Goal: Task Accomplishment & Management: Manage account settings

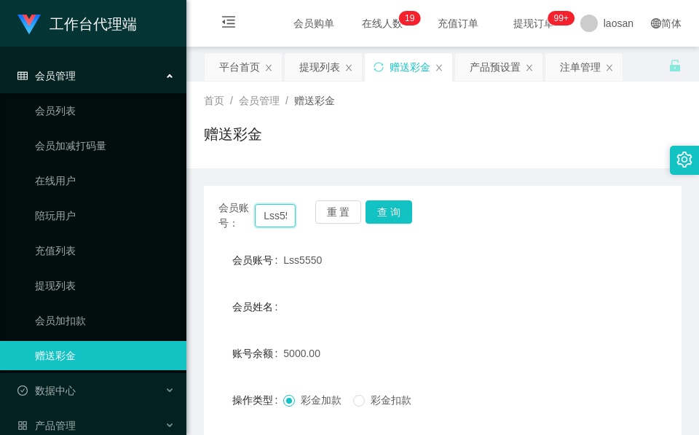
drag, startPoint x: 0, startPoint y: 0, endPoint x: 279, endPoint y: 215, distance: 352.4
click at [279, 215] on input "Lss5550" at bounding box center [275, 215] width 41 height 23
paste input "EONNN"
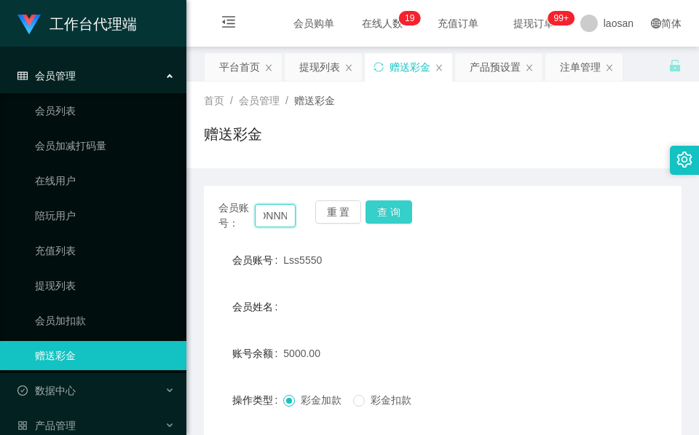
type input "LEONNN"
click at [400, 221] on button "查 询" at bounding box center [388, 211] width 47 height 23
click at [400, 221] on div "会员账号： LEONNN 重 置 查 询" at bounding box center [442, 215] width 477 height 31
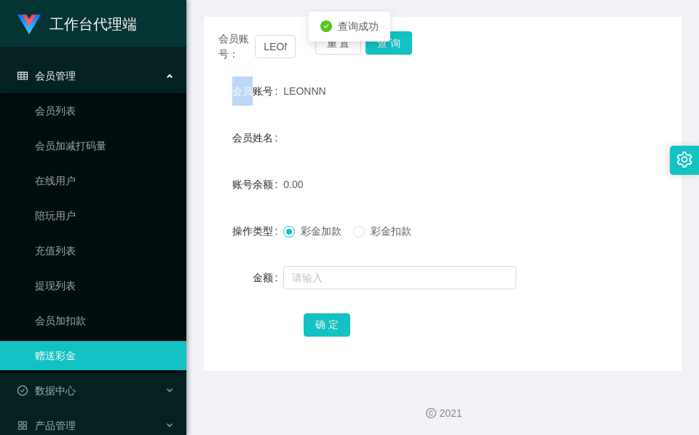
scroll to position [172, 0]
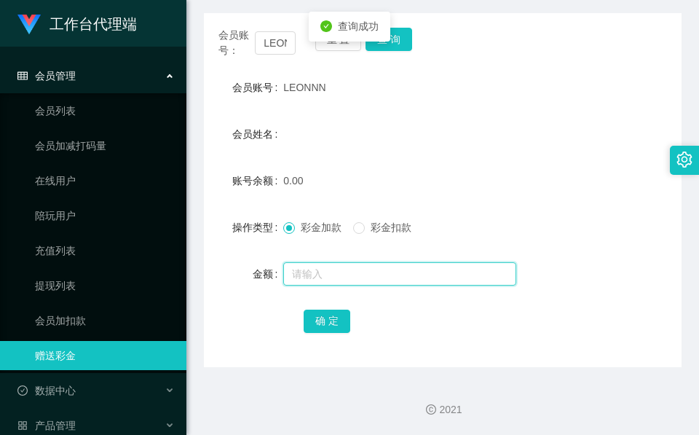
click at [374, 266] on input "text" at bounding box center [399, 273] width 233 height 23
type input "100"
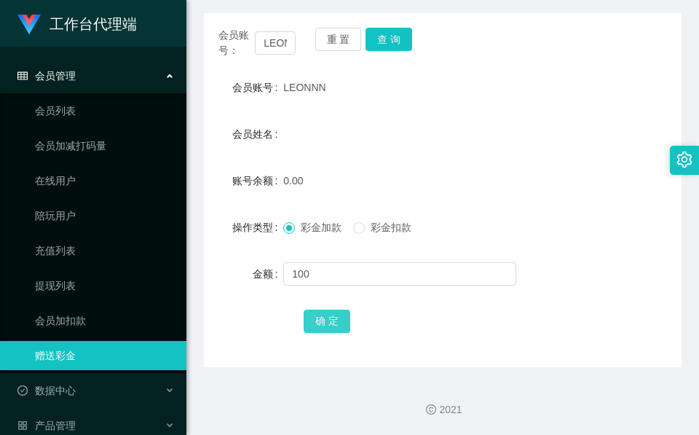
click at [334, 317] on button "确 定" at bounding box center [327, 320] width 47 height 23
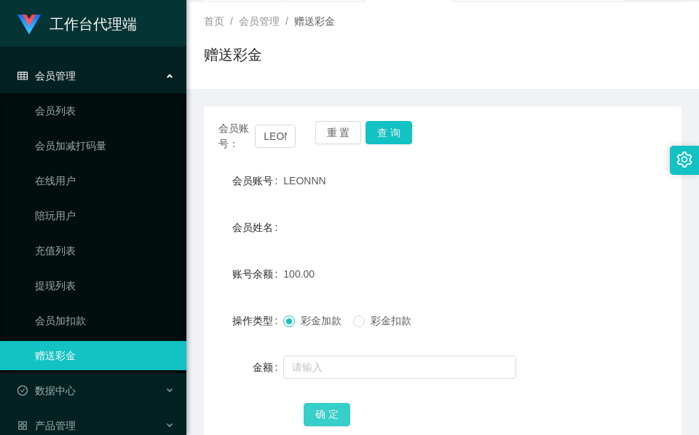
scroll to position [0, 0]
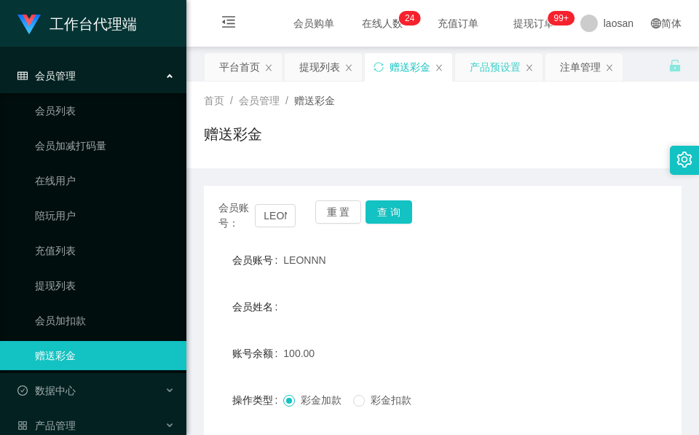
click at [513, 68] on div "产品预设置" at bounding box center [494, 67] width 51 height 28
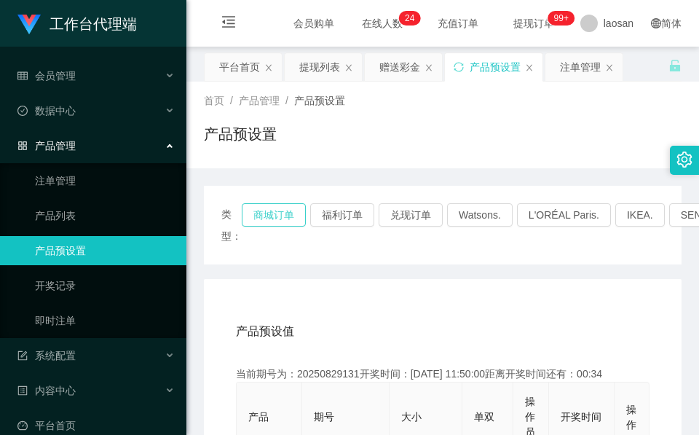
click at [271, 214] on button "商城订单" at bounding box center [274, 214] width 64 height 23
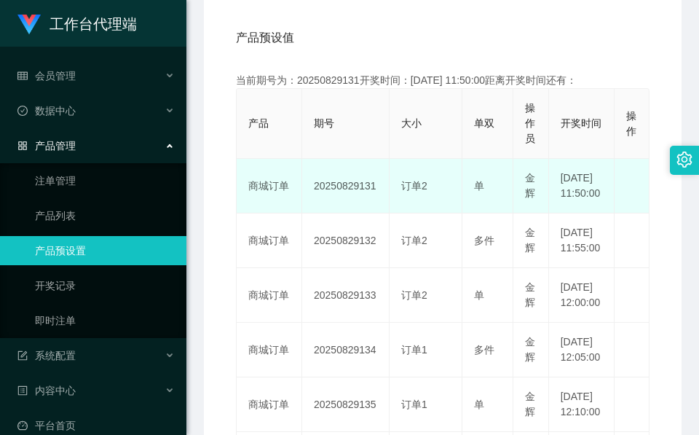
scroll to position [328, 0]
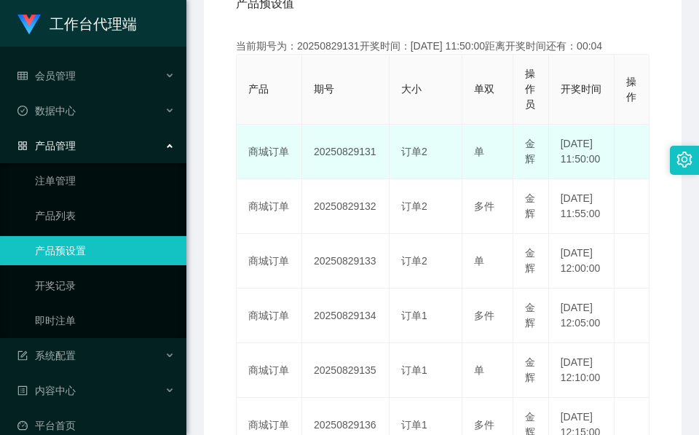
click at [357, 162] on td "20250829131" at bounding box center [345, 151] width 87 height 55
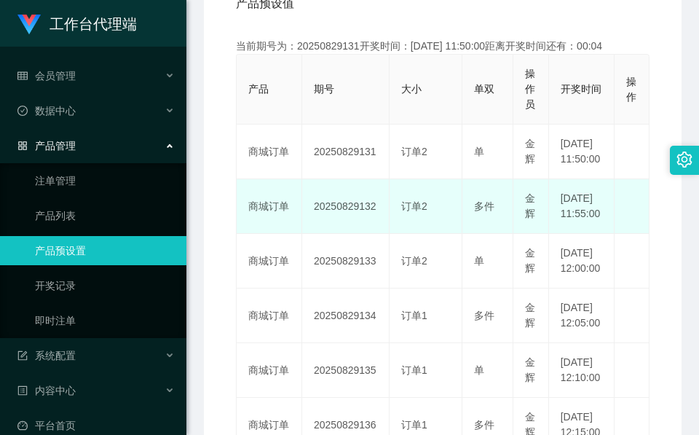
drag, startPoint x: 357, startPoint y: 162, endPoint x: 347, endPoint y: 199, distance: 38.3
click at [347, 199] on td "20250829132" at bounding box center [345, 206] width 87 height 55
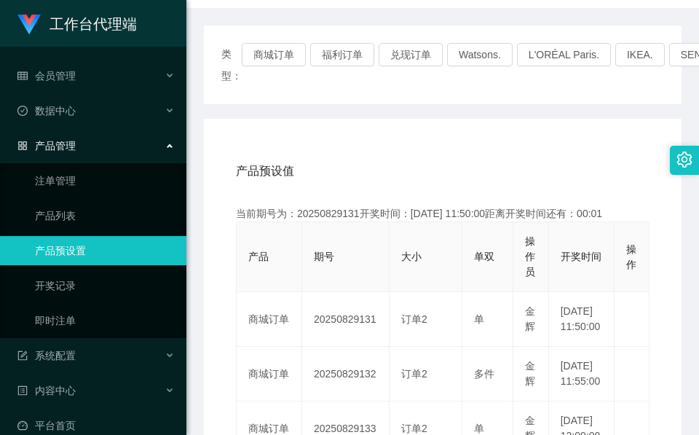
scroll to position [109, 0]
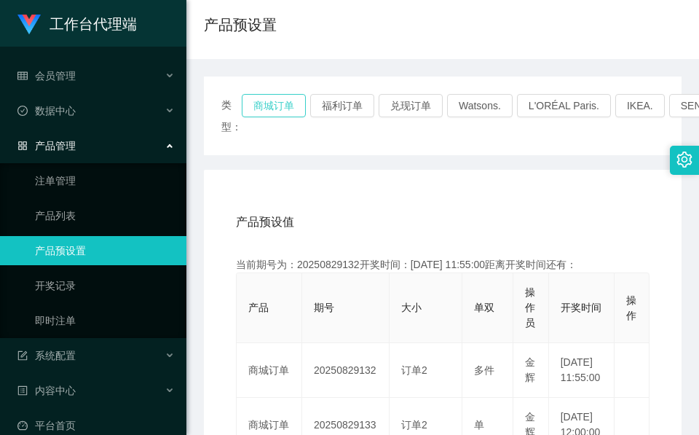
click at [288, 114] on button "商城订单" at bounding box center [274, 105] width 64 height 23
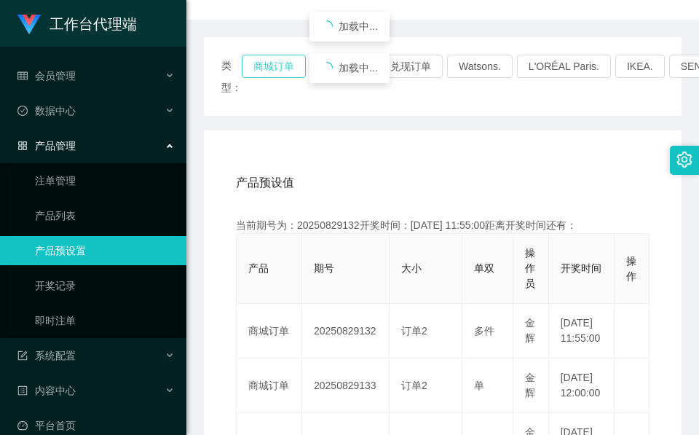
scroll to position [218, 0]
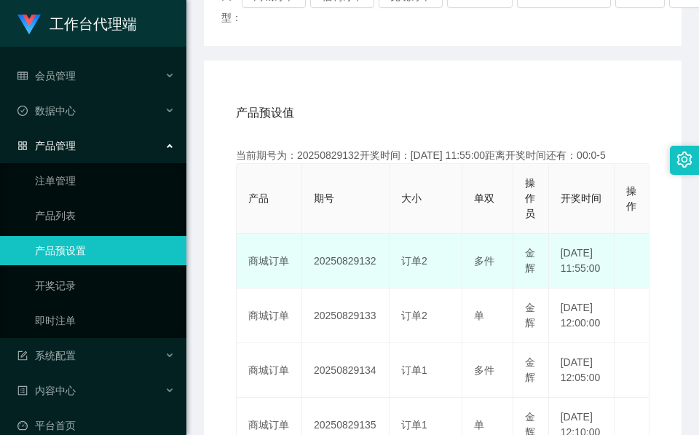
click at [354, 269] on td "20250829132" at bounding box center [345, 261] width 87 height 55
copy td "20250829132"
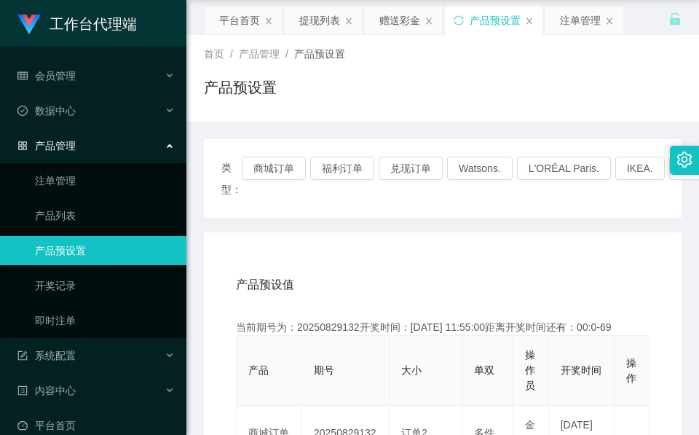
scroll to position [0, 0]
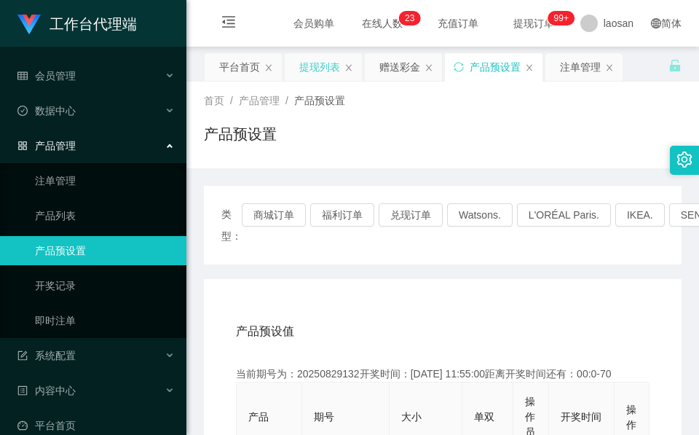
click at [306, 60] on div "提现列表" at bounding box center [319, 67] width 41 height 28
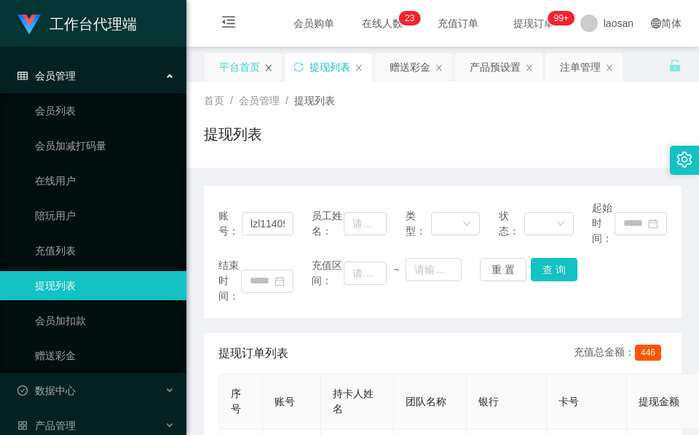
click at [271, 70] on icon "图标: close" at bounding box center [268, 67] width 9 height 9
click at [337, 68] on div "赠送彩金" at bounding box center [329, 67] width 41 height 28
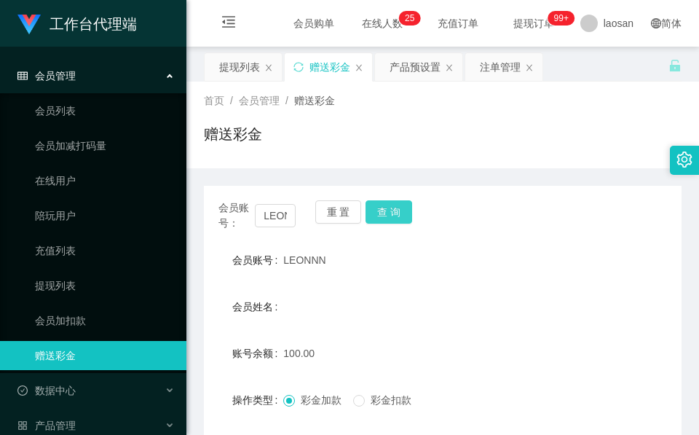
click at [402, 210] on button "查 询" at bounding box center [388, 211] width 47 height 23
click at [402, 210] on div "会员账号： LEONNN 重 置 查 询" at bounding box center [442, 215] width 477 height 31
drag, startPoint x: 402, startPoint y: 210, endPoint x: 308, endPoint y: 256, distance: 104.8
click at [308, 256] on span "LEONNN" at bounding box center [304, 260] width 42 height 12
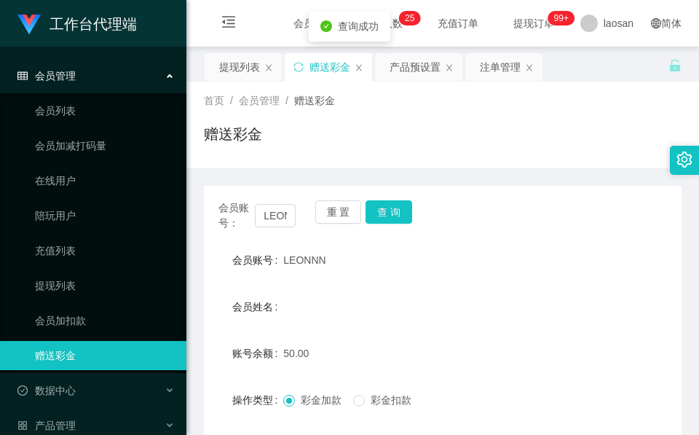
copy span "LEONNN"
click at [267, 202] on div "会员账号： LEONNN" at bounding box center [256, 215] width 77 height 31
drag, startPoint x: 267, startPoint y: 202, endPoint x: 277, endPoint y: 210, distance: 13.0
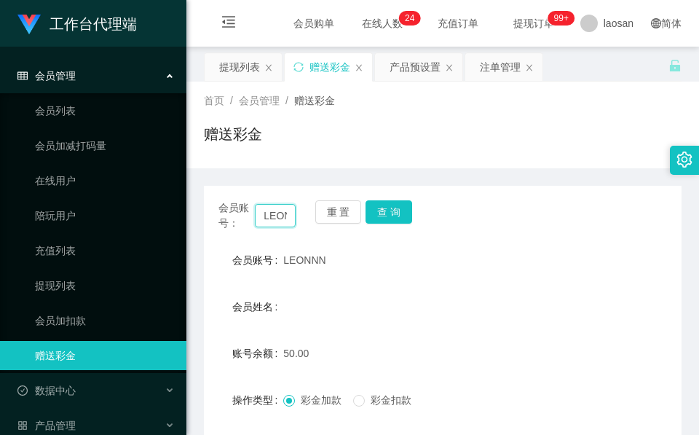
click at [277, 210] on input "LEONNN" at bounding box center [275, 215] width 41 height 23
type input "R"
click at [384, 205] on button "查 询" at bounding box center [388, 211] width 47 height 23
click at [384, 205] on div "重 置 查 询" at bounding box center [353, 215] width 77 height 31
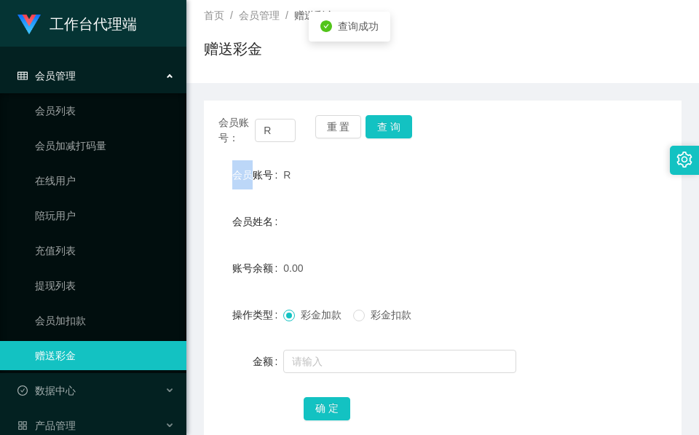
scroll to position [172, 0]
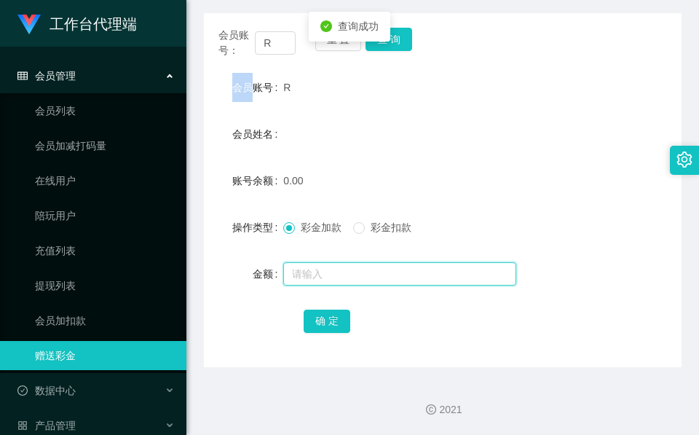
click at [341, 271] on input "text" at bounding box center [399, 273] width 233 height 23
type input "100"
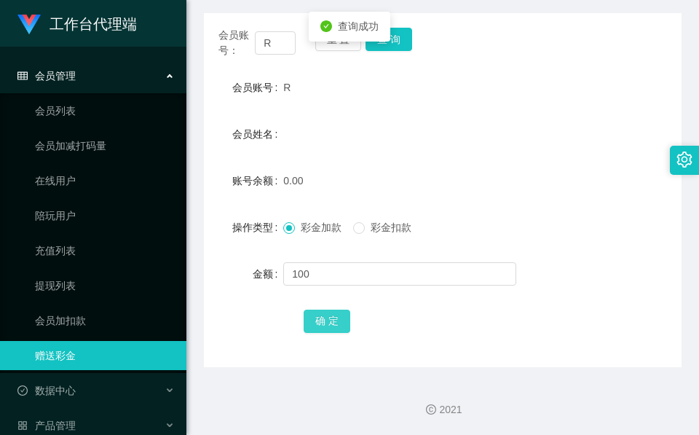
click at [335, 321] on button "确 定" at bounding box center [327, 320] width 47 height 23
click at [283, 88] on div "R" at bounding box center [422, 87] width 279 height 29
click at [285, 84] on span "R" at bounding box center [286, 88] width 7 height 12
click at [283, 83] on span "R" at bounding box center [286, 88] width 7 height 12
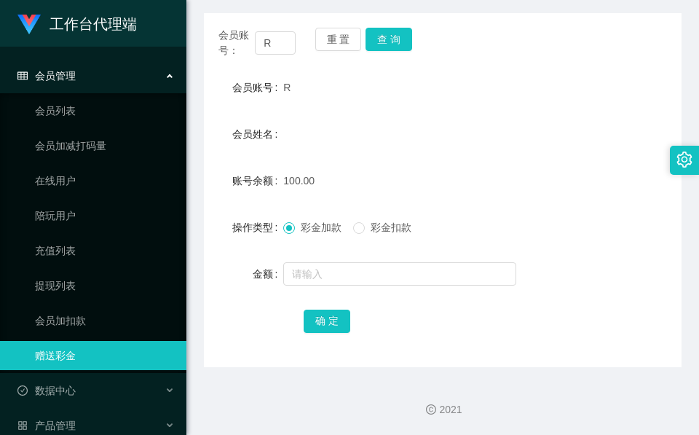
click at [283, 83] on span "R" at bounding box center [286, 88] width 7 height 12
copy span "R"
click at [370, 97] on div "R" at bounding box center [422, 87] width 279 height 29
click at [273, 44] on input "R" at bounding box center [275, 42] width 41 height 23
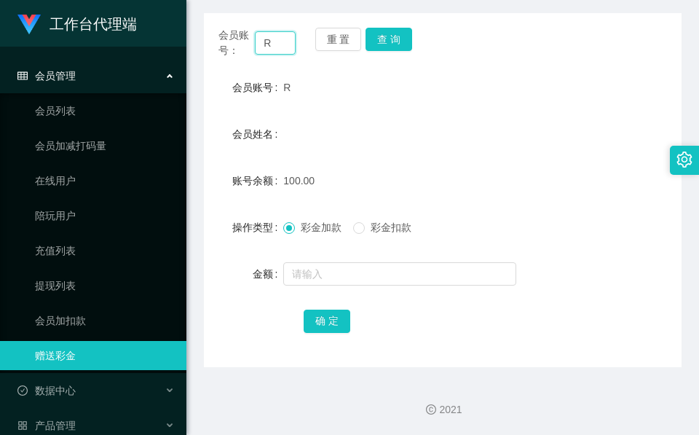
paste input "LEONNN"
type input "LEONNN"
click at [402, 46] on button "查 询" at bounding box center [388, 39] width 47 height 23
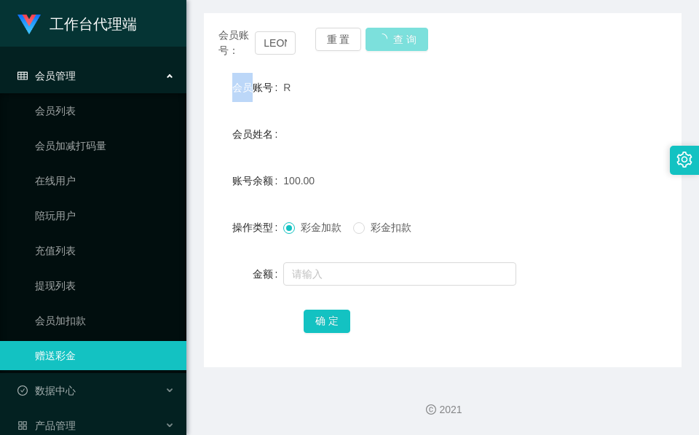
click at [402, 46] on div "会员账号： LEONNN 重 置 查 询" at bounding box center [442, 43] width 477 height 31
click at [398, 37] on button "查 询" at bounding box center [388, 39] width 47 height 23
click at [398, 37] on div "会员账号： LEONNN 重 置 查 询" at bounding box center [442, 43] width 477 height 31
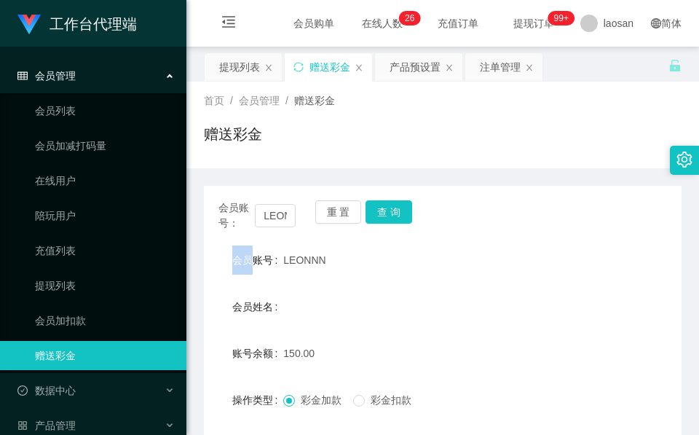
click at [387, 121] on div "首页 / 会员管理 / 赠送彩金 / 赠送彩金" at bounding box center [442, 124] width 477 height 63
click at [424, 66] on div "产品预设置" at bounding box center [414, 67] width 51 height 28
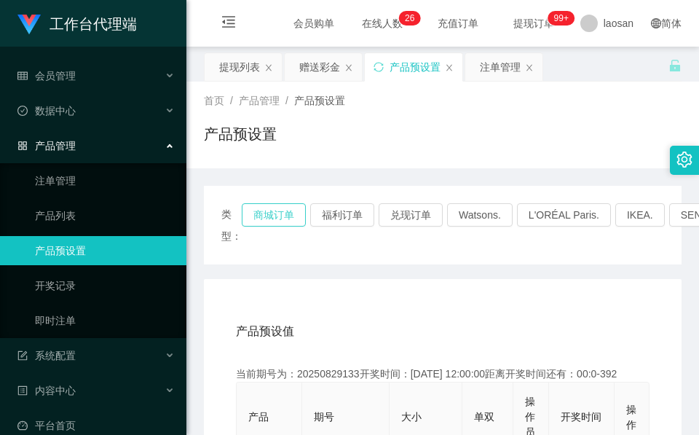
click at [266, 217] on button "商城订单" at bounding box center [274, 214] width 64 height 23
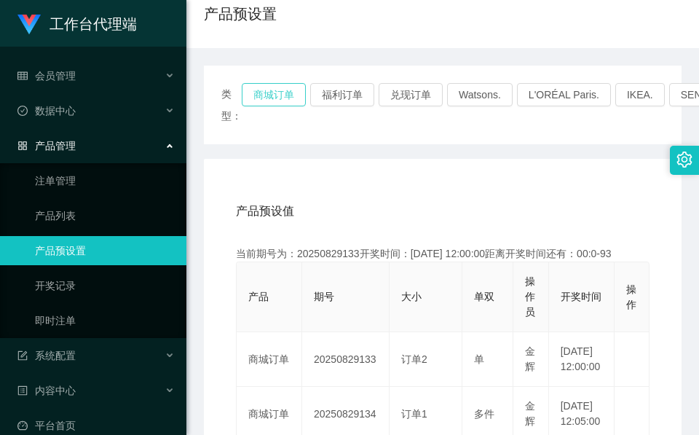
scroll to position [218, 0]
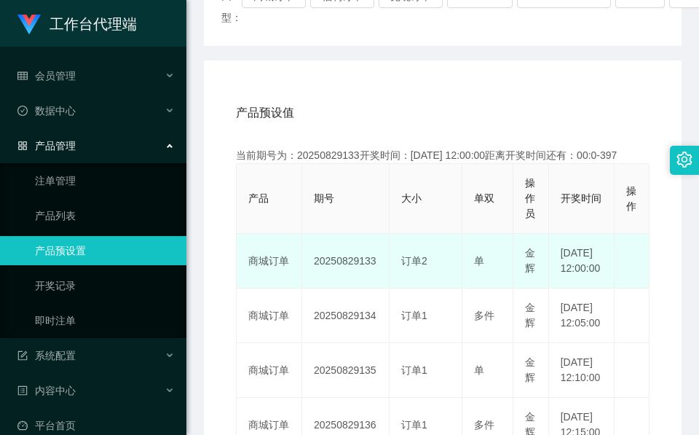
click at [349, 269] on td "20250829133" at bounding box center [345, 261] width 87 height 55
copy td "20250829133"
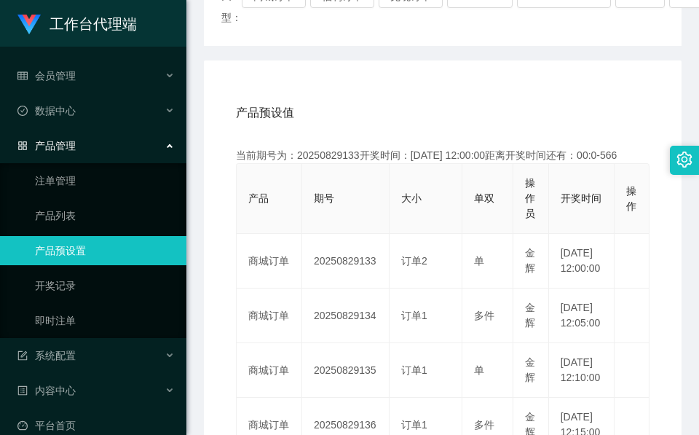
drag, startPoint x: 223, startPoint y: 60, endPoint x: 236, endPoint y: 57, distance: 13.3
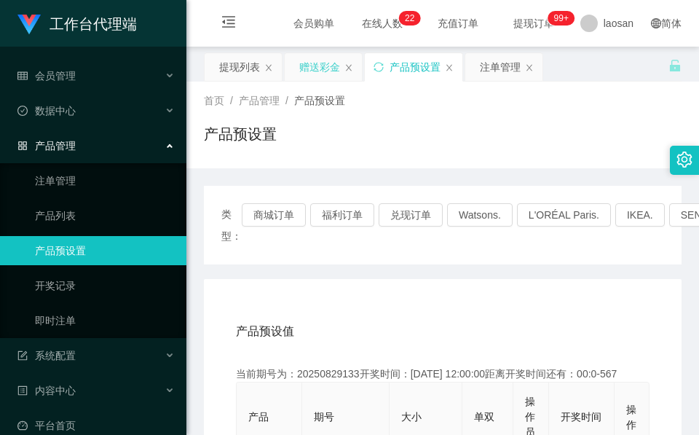
click at [314, 74] on div "赠送彩金" at bounding box center [319, 67] width 41 height 28
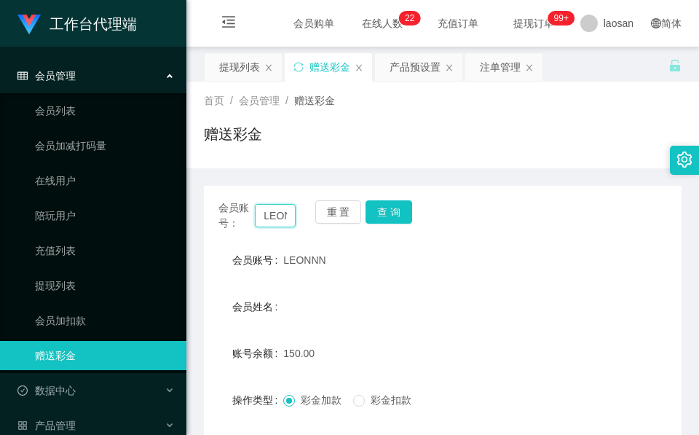
click at [275, 210] on input "LEONNN" at bounding box center [275, 215] width 41 height 23
click at [274, 210] on input "LEONNN" at bounding box center [275, 215] width 41 height 23
click at [393, 215] on button "查 询" at bounding box center [388, 211] width 47 height 23
click at [393, 215] on div "会员账号： LEONNN 重 置 查 询" at bounding box center [442, 215] width 477 height 31
click at [393, 215] on button "查 询" at bounding box center [388, 211] width 47 height 23
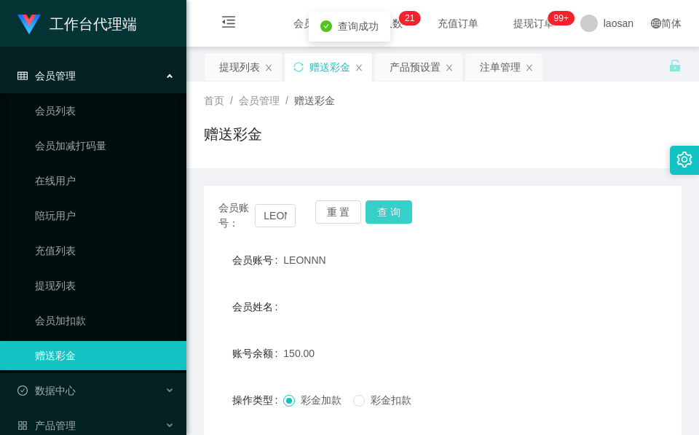
click at [393, 215] on div "会员账号： LEONNN 重 置 查 询" at bounding box center [442, 215] width 477 height 31
click at [393, 215] on button "查 询" at bounding box center [388, 211] width 47 height 23
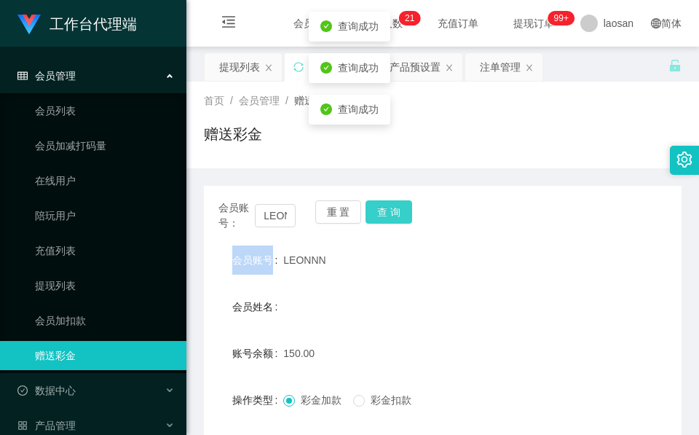
click at [386, 216] on button "查 询" at bounding box center [388, 211] width 47 height 23
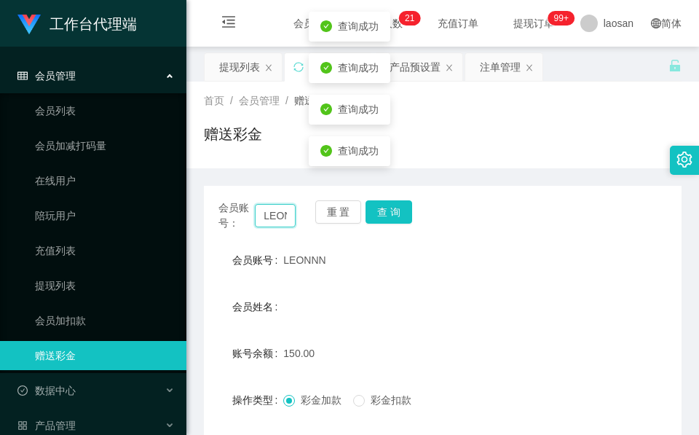
click at [279, 210] on input "LEONNN" at bounding box center [275, 215] width 41 height 23
paste input "R"
type input "R"
click at [393, 221] on button "查 询" at bounding box center [388, 211] width 47 height 23
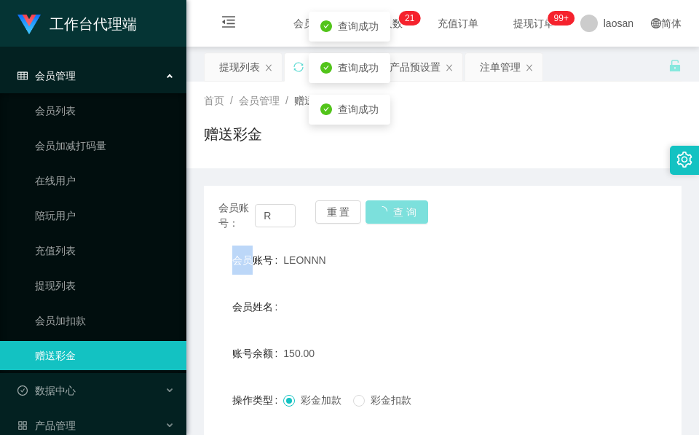
click at [393, 221] on div "会员账号： R 重 置 查 询" at bounding box center [442, 215] width 477 height 31
drag, startPoint x: 393, startPoint y: 221, endPoint x: 277, endPoint y: 285, distance: 131.9
click at [393, 221] on button "查 询" at bounding box center [388, 211] width 47 height 23
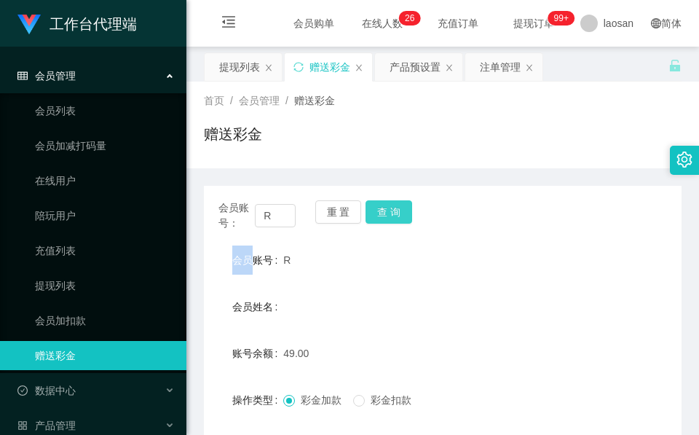
click at [384, 221] on button "查 询" at bounding box center [388, 211] width 47 height 23
click at [384, 221] on div "重 置 查 询" at bounding box center [353, 215] width 77 height 31
click at [384, 221] on button "查 询" at bounding box center [388, 211] width 47 height 23
click at [384, 221] on div "重 置 查 询" at bounding box center [353, 215] width 77 height 31
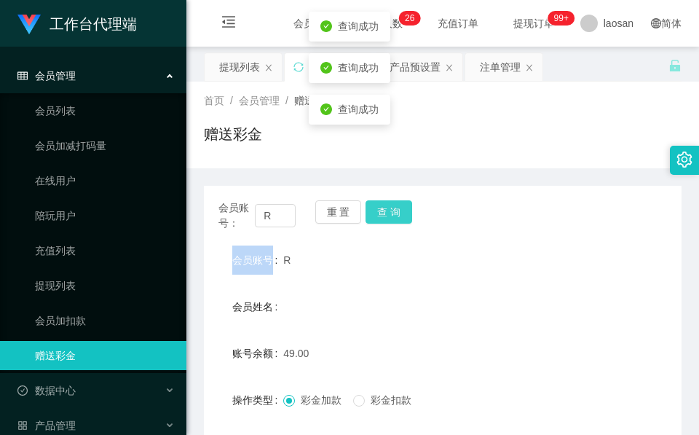
click at [384, 221] on button "查 询" at bounding box center [388, 211] width 47 height 23
click at [384, 221] on div "重 置 查 询" at bounding box center [353, 215] width 77 height 31
click at [384, 221] on button "查 询" at bounding box center [396, 211] width 63 height 23
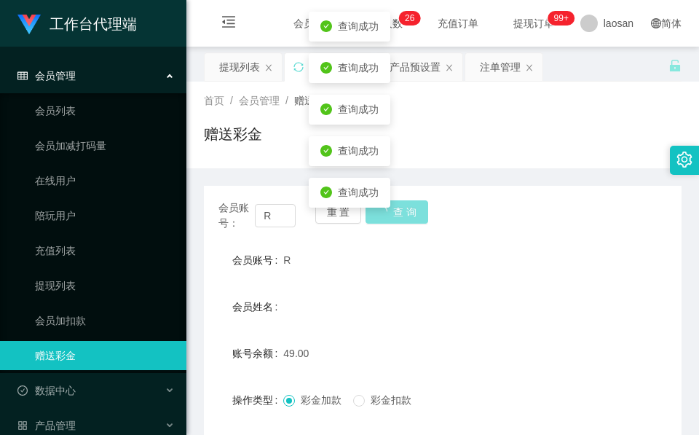
click at [384, 213] on span "查询成功 查询成功 查询成功 查询成功 查询成功" at bounding box center [349, 109] width 699 height 207
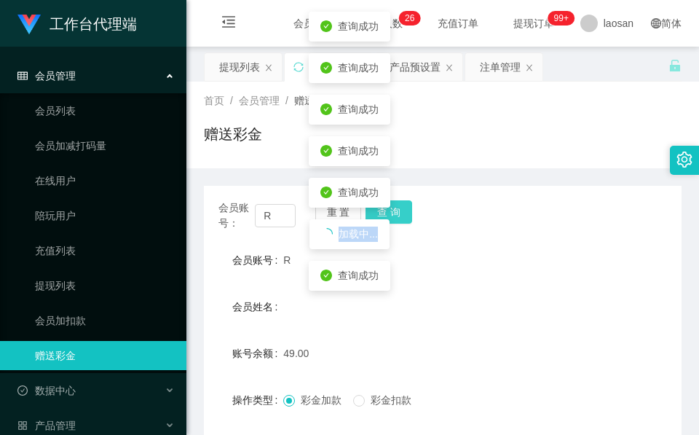
click at [384, 221] on div "加载中..." at bounding box center [349, 234] width 80 height 30
drag, startPoint x: 384, startPoint y: 221, endPoint x: 430, endPoint y: 251, distance: 55.1
click at [430, 251] on div "R" at bounding box center [422, 259] width 279 height 29
click at [402, 217] on button "查 询" at bounding box center [388, 211] width 47 height 23
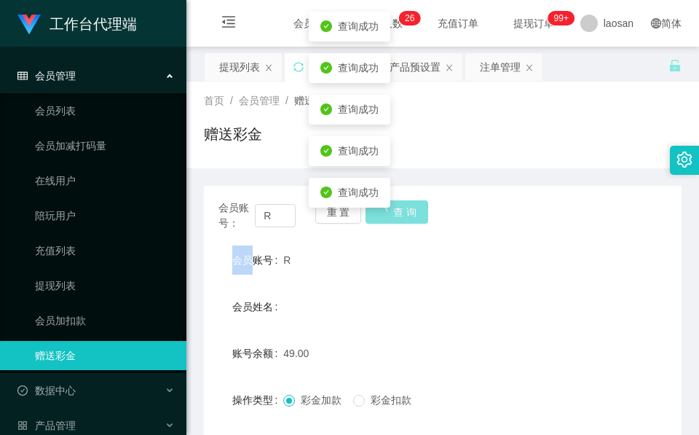
click at [402, 217] on div "会员账号： R 重 置 查 询" at bounding box center [442, 215] width 477 height 31
click at [402, 217] on button "查 询" at bounding box center [388, 211] width 47 height 23
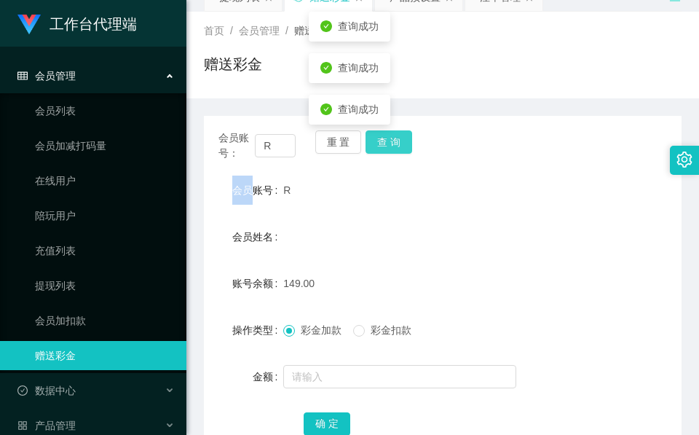
scroll to position [109, 0]
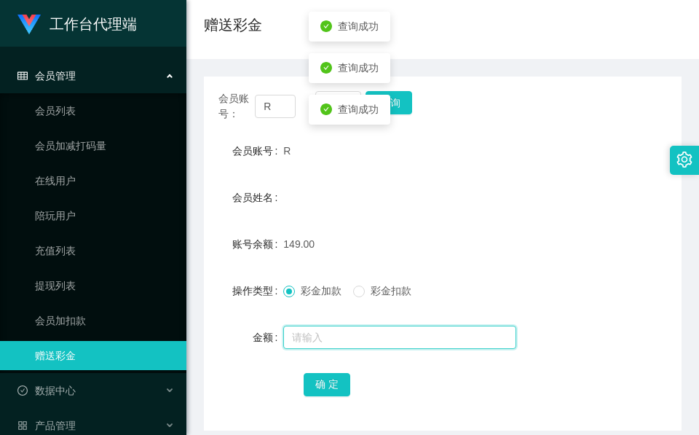
click at [357, 325] on input "text" at bounding box center [399, 336] width 233 height 23
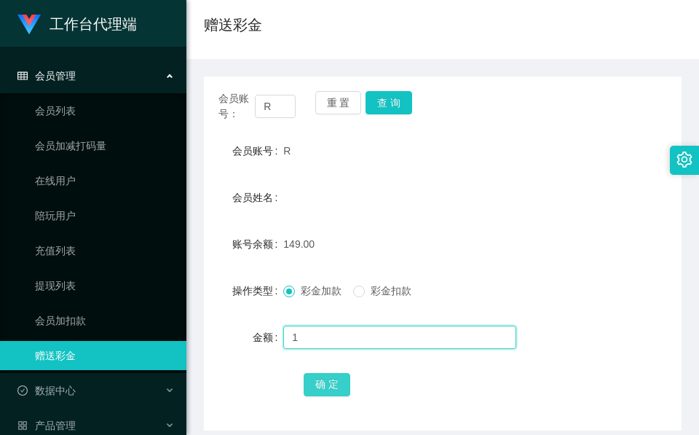
type input "1"
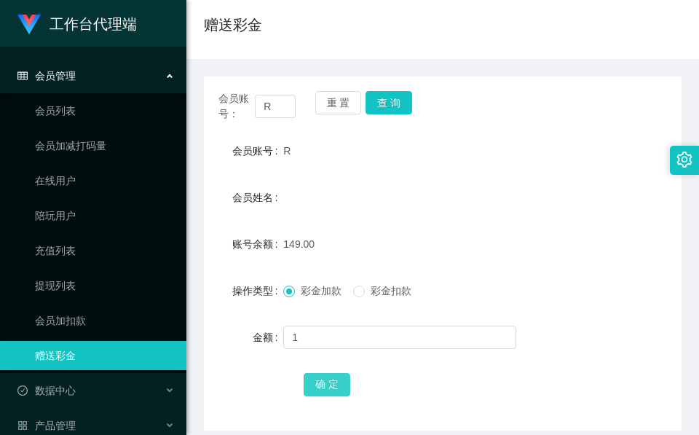
click at [320, 385] on button "确 定" at bounding box center [327, 384] width 47 height 23
click at [440, 396] on div "确 定" at bounding box center [443, 383] width 279 height 29
click at [376, 103] on button "查 询" at bounding box center [388, 102] width 47 height 23
click at [376, 103] on div "重 置 查 询" at bounding box center [353, 106] width 77 height 31
click at [278, 106] on input "R" at bounding box center [275, 106] width 41 height 23
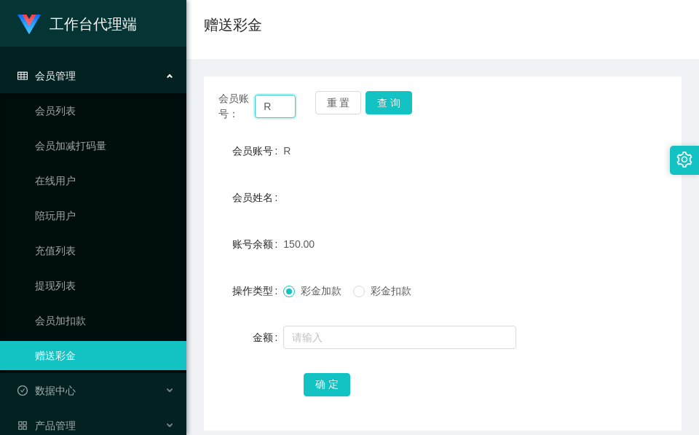
click at [278, 106] on input "R" at bounding box center [275, 106] width 41 height 23
paste input "LEONNN"
type input "LEONNN"
click at [376, 99] on button "查 询" at bounding box center [388, 102] width 47 height 23
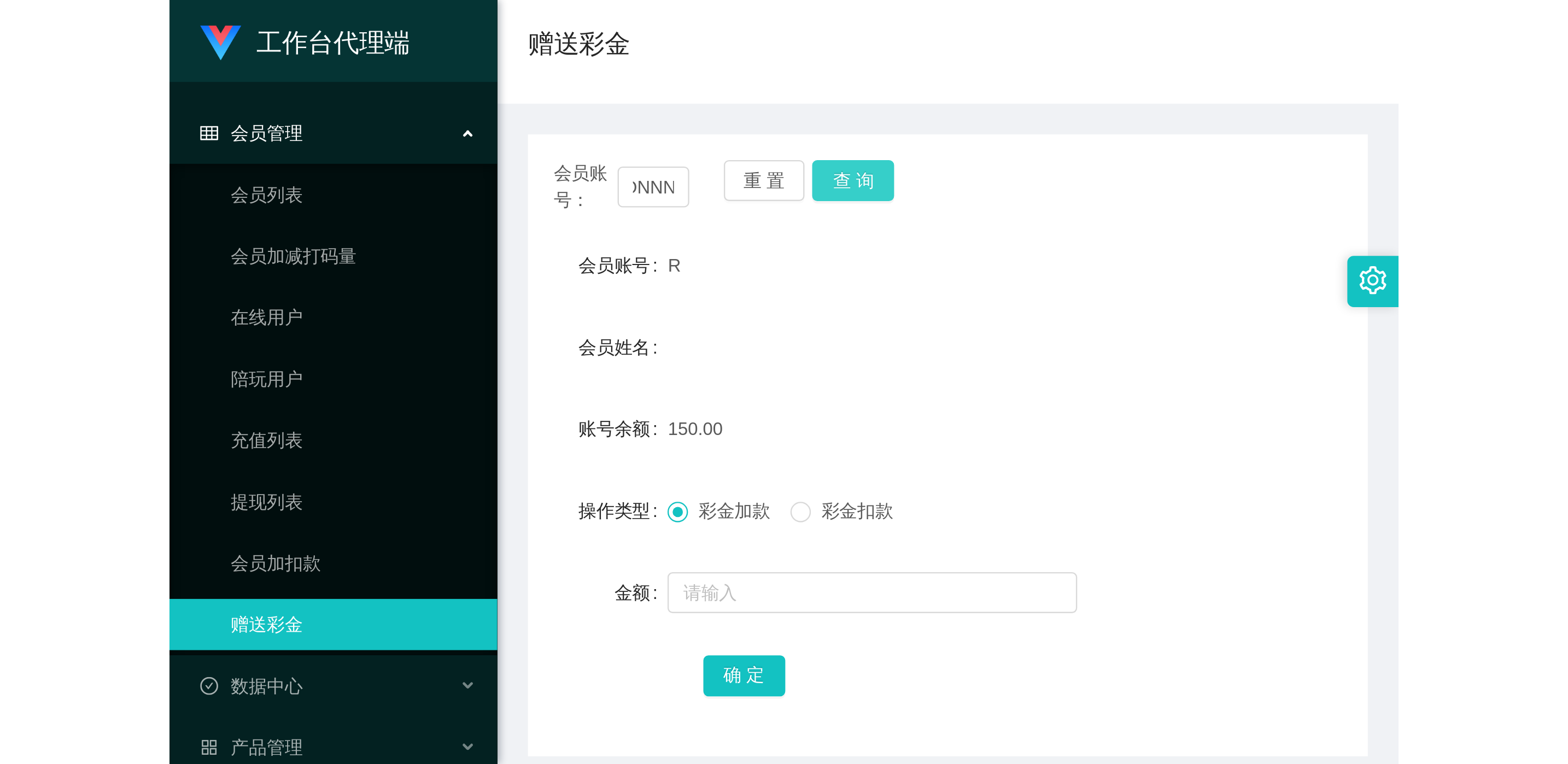
scroll to position [0, 0]
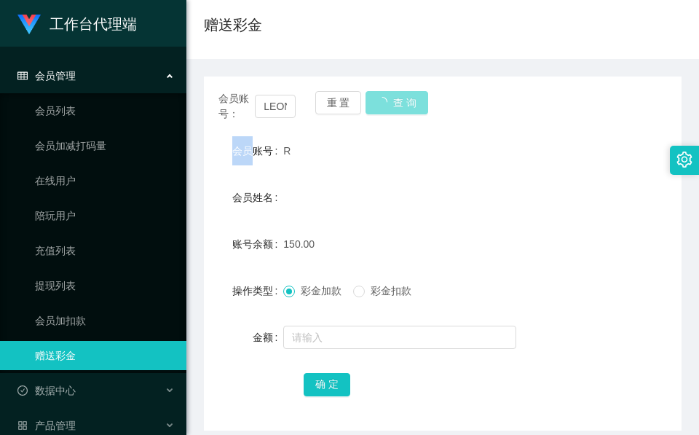
click at [376, 99] on div "重 置 查 询" at bounding box center [353, 106] width 77 height 31
click at [299, 154] on span "LEONNN" at bounding box center [304, 151] width 42 height 12
copy span "LEONNN"
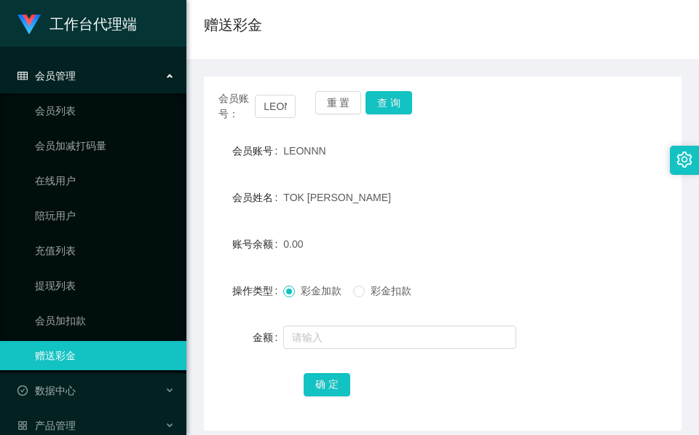
drag, startPoint x: 299, startPoint y: 154, endPoint x: 496, endPoint y: 197, distance: 201.1
click at [494, 197] on div "TOK WEI LIANG" at bounding box center [422, 197] width 279 height 29
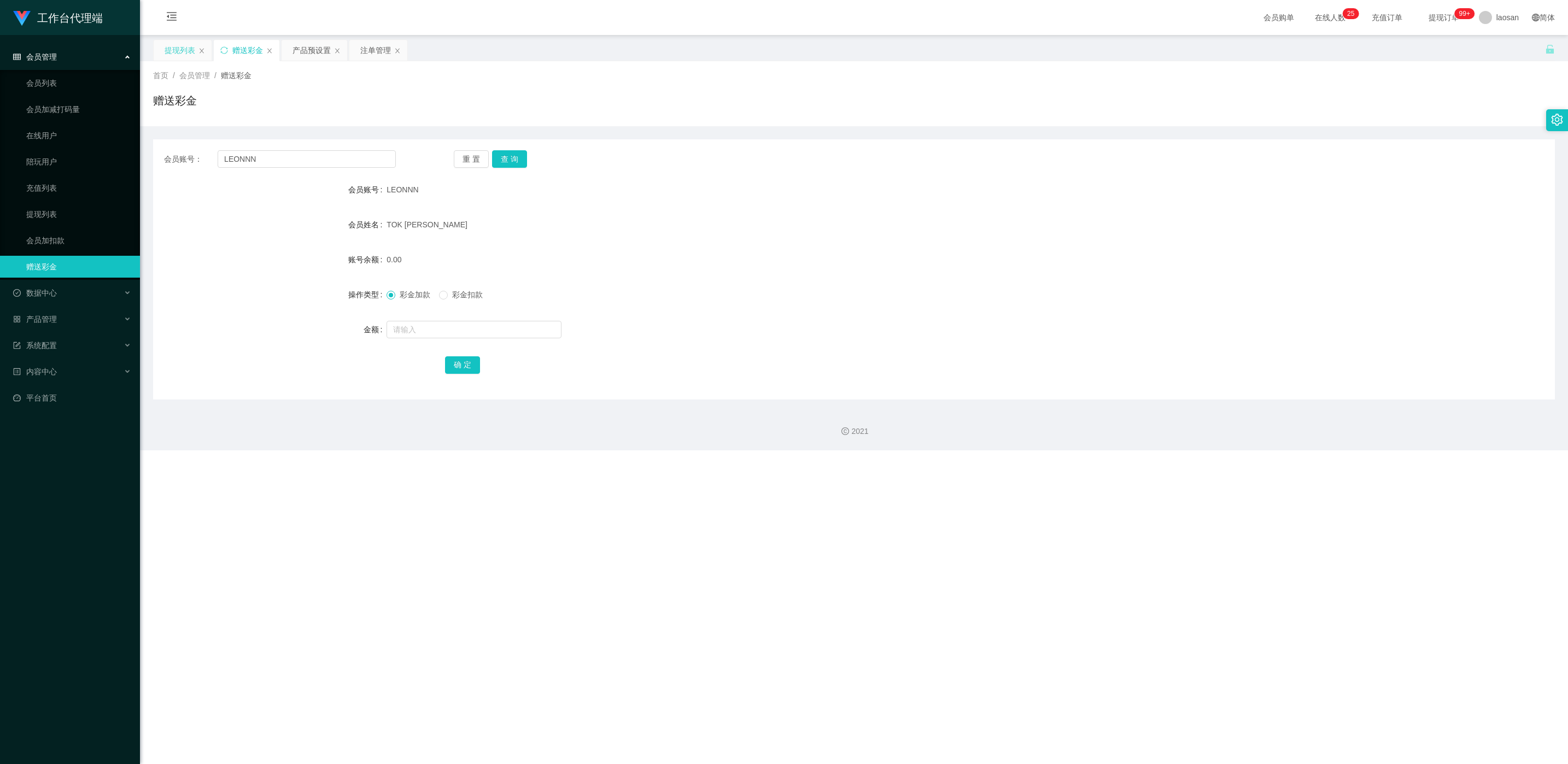
click at [187, 54] on div "提现列表" at bounding box center [180, 50] width 31 height 21
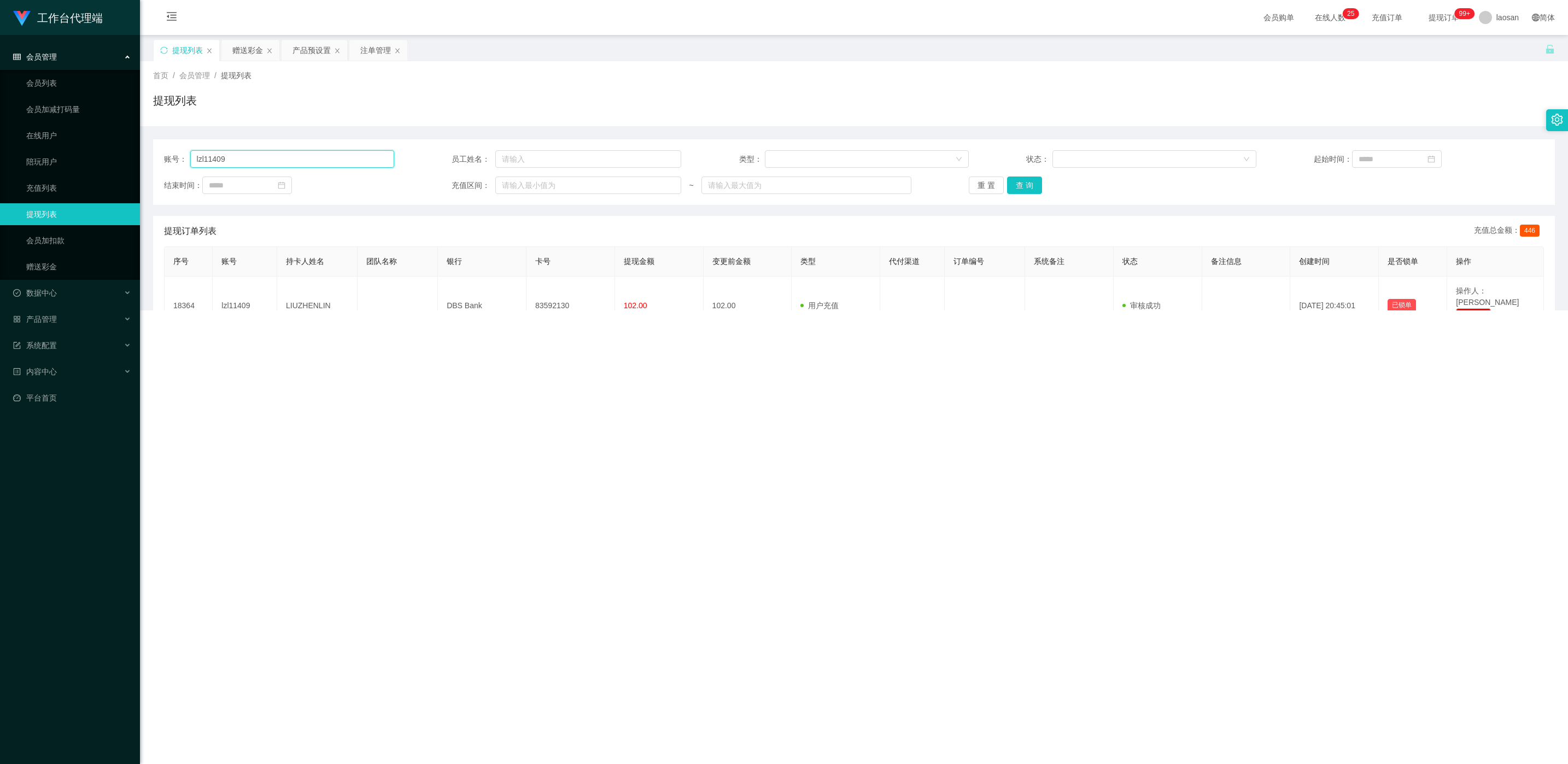
click at [346, 158] on input "lzl11409" at bounding box center [292, 159] width 204 height 17
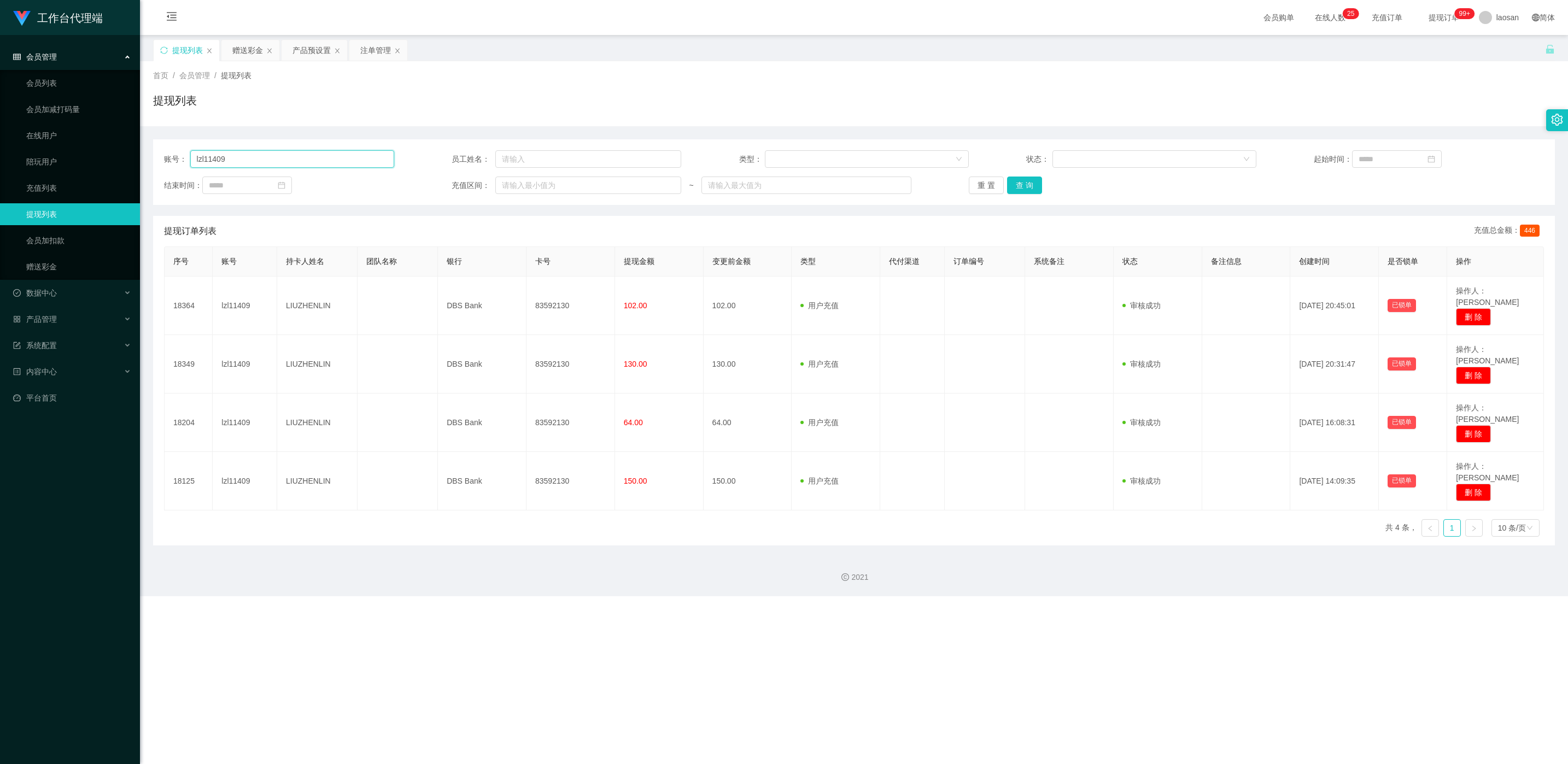
click at [346, 158] on input "lzl11409" at bounding box center [292, 159] width 204 height 17
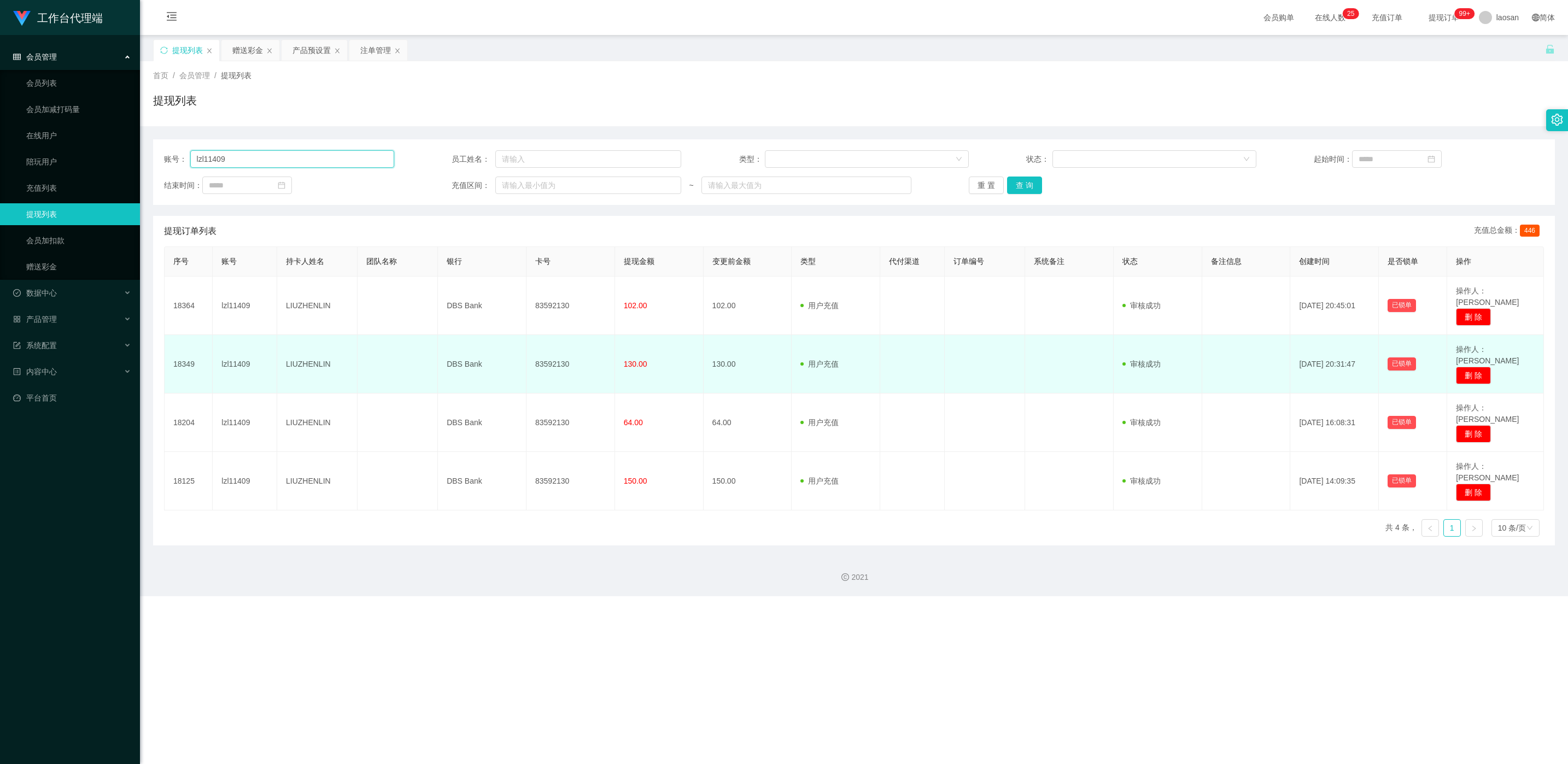
paste input "LEONNN"
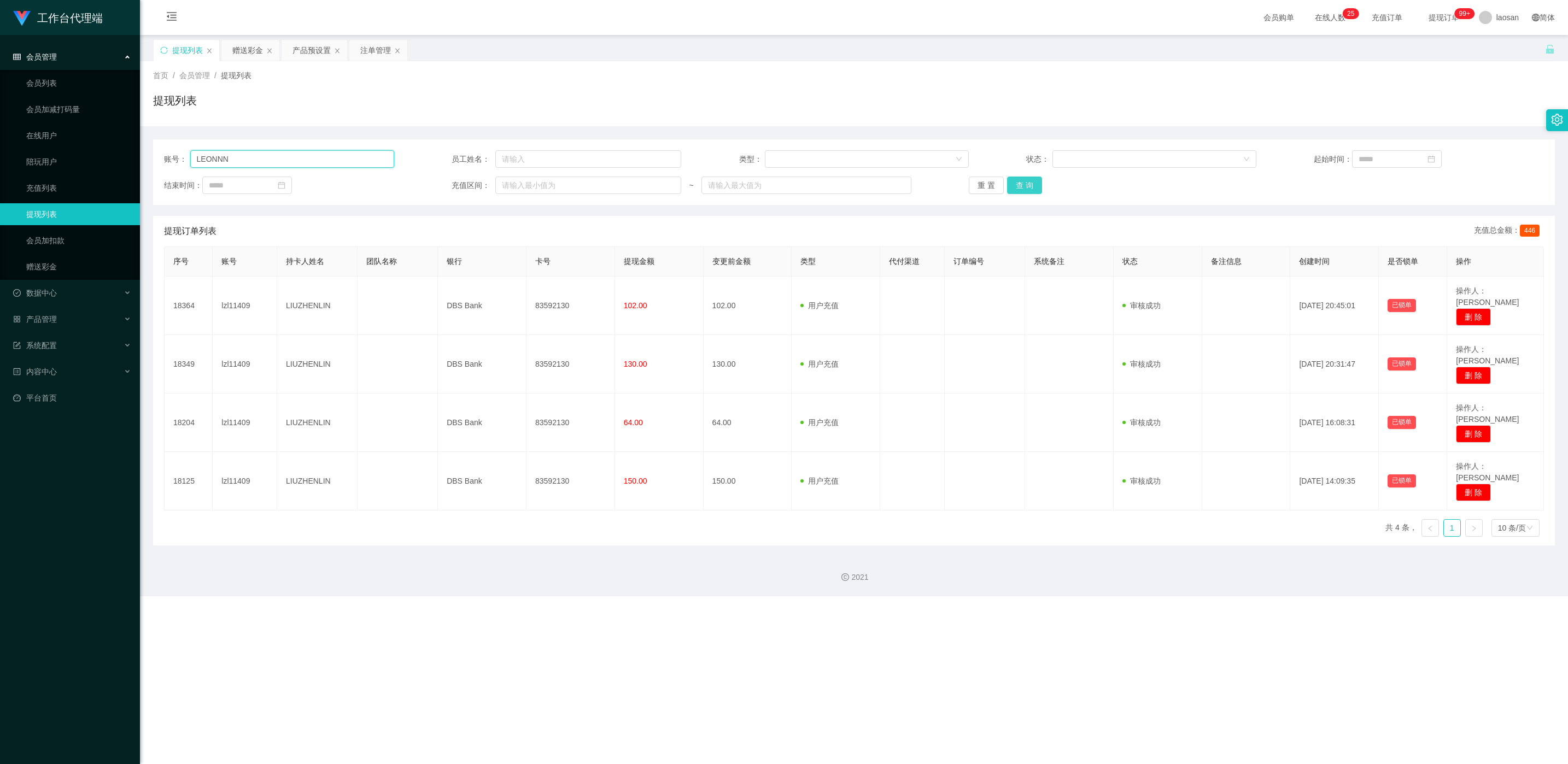
type input "LEONNN"
click at [524, 183] on button "查 询" at bounding box center [1025, 185] width 35 height 17
click at [524, 183] on div "重 置 查 询" at bounding box center [1084, 185] width 230 height 17
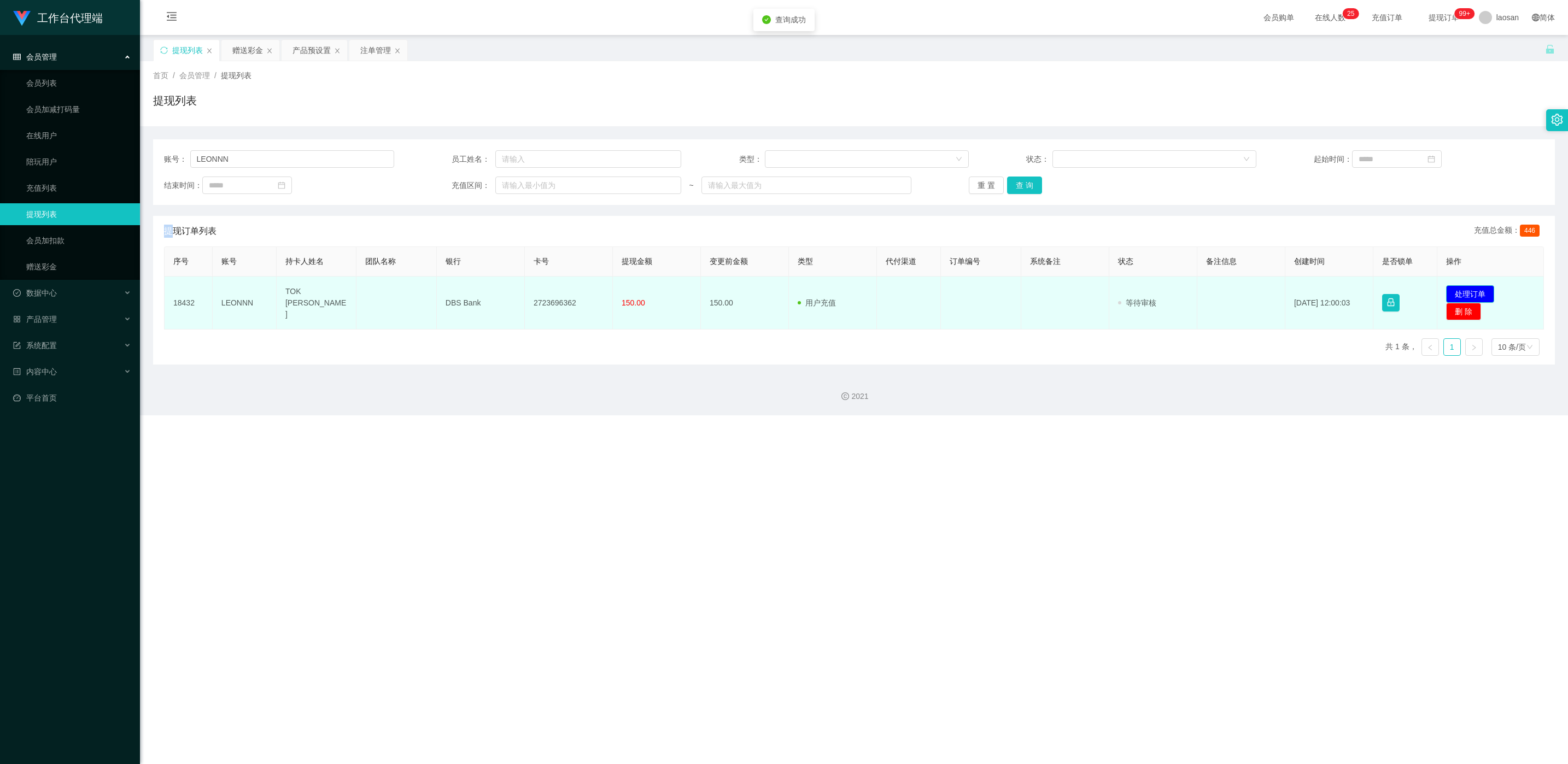
click at [524, 292] on button "处理订单" at bounding box center [1470, 294] width 48 height 17
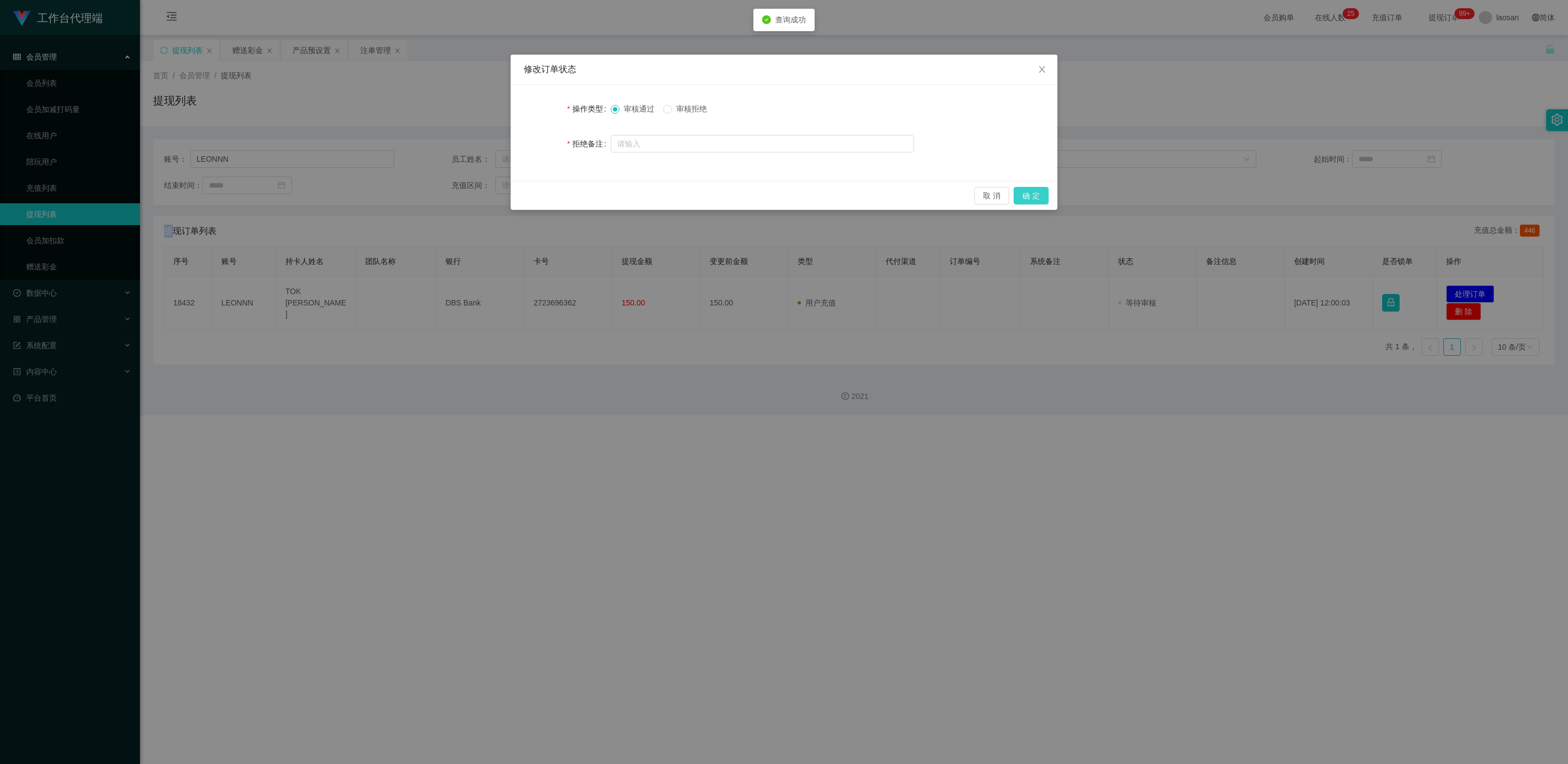
click at [524, 200] on button "确 定" at bounding box center [1031, 195] width 35 height 17
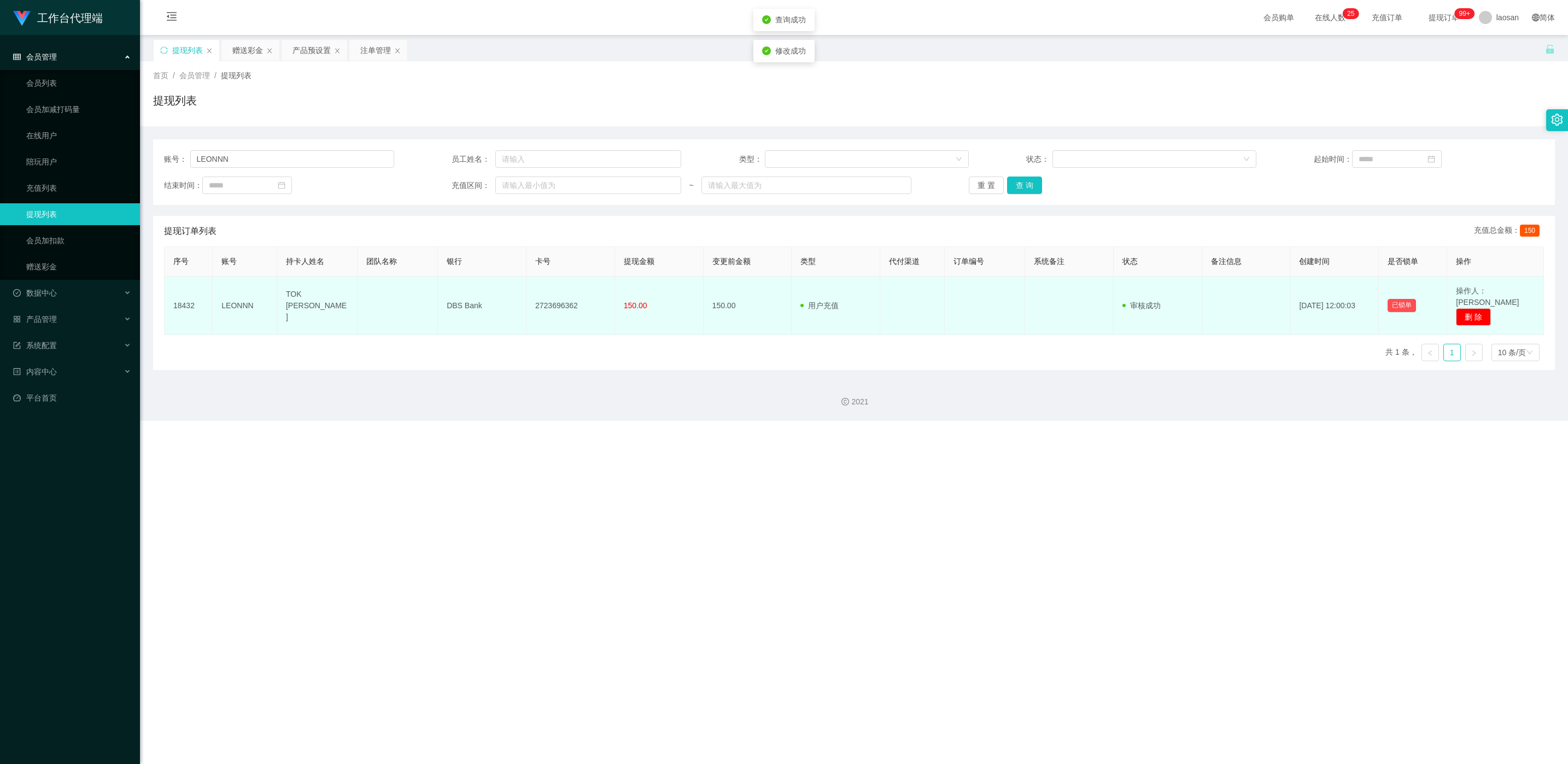
click at [524, 299] on td "2723696362" at bounding box center [571, 306] width 89 height 59
copy td "2723696362"
click at [524, 298] on td "2723696362" at bounding box center [571, 306] width 89 height 59
drag, startPoint x: 282, startPoint y: 296, endPoint x: 633, endPoint y: 297, distance: 351.0
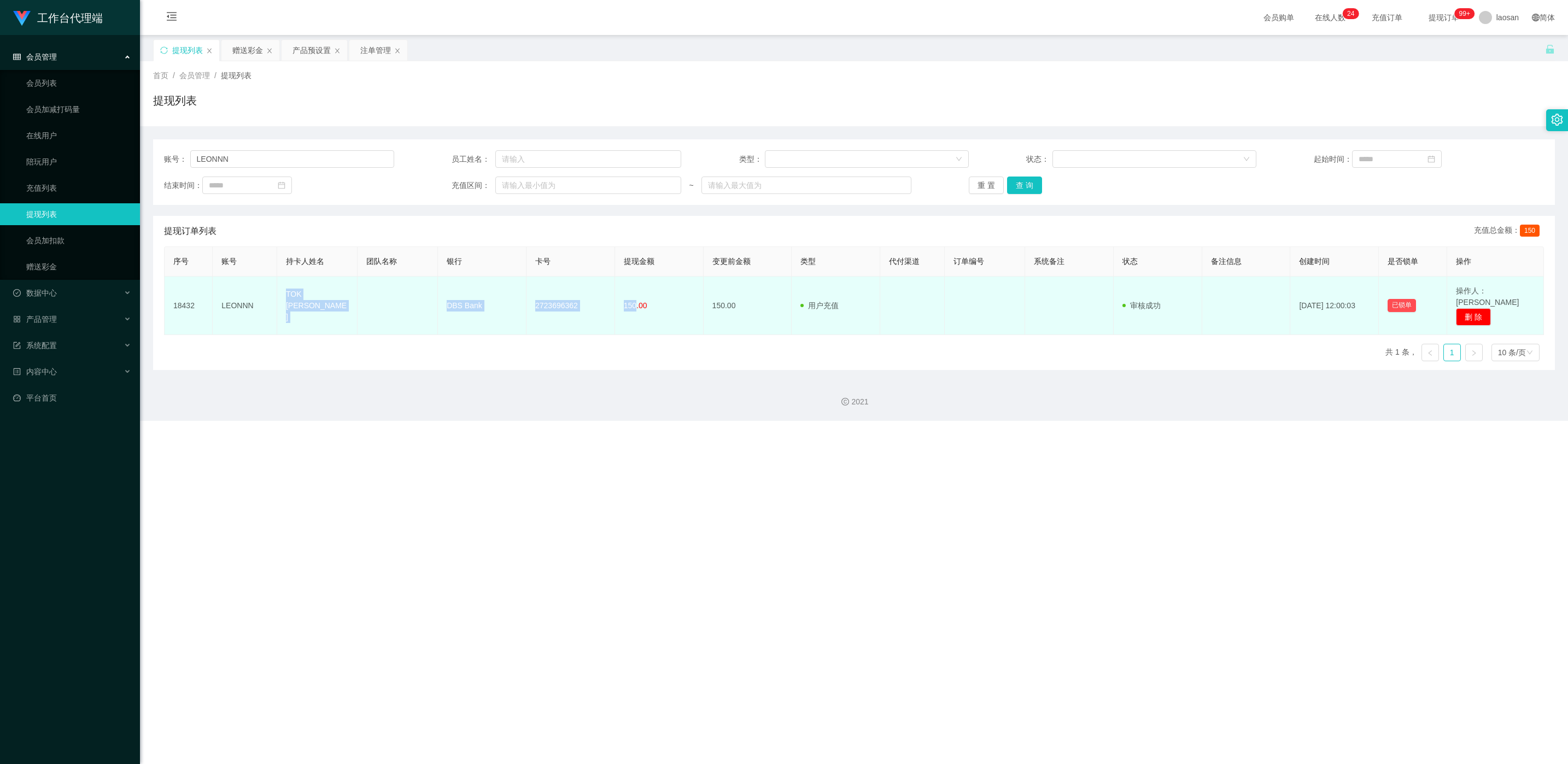
click at [524, 297] on tr "18432 LEONNN TOK WEI LIANG DBS Bank 2723696362 150.00 150.00 用户充值 人工扣款 审核驳回 审核成…" at bounding box center [854, 306] width 1379 height 59
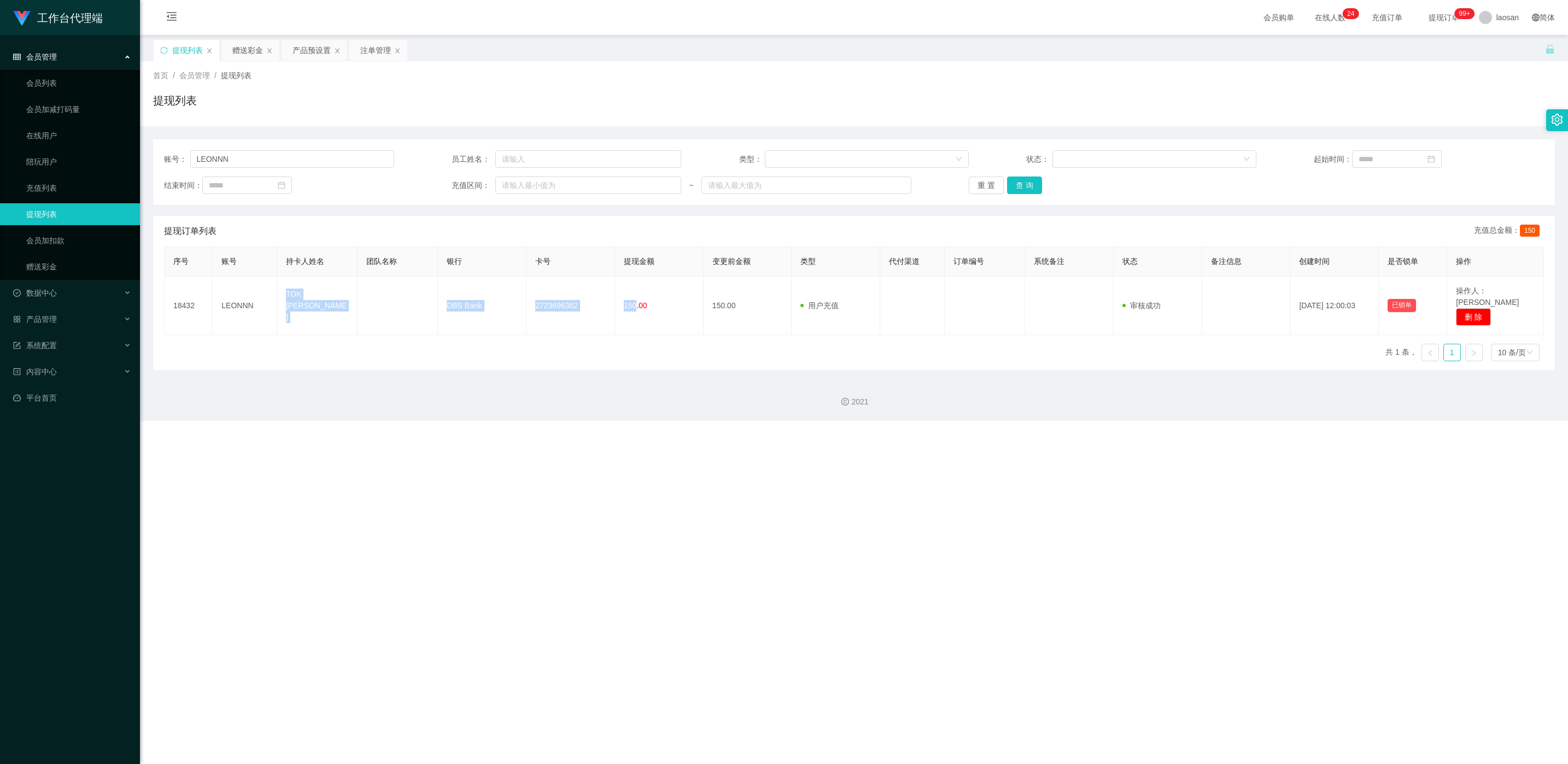
copy tr "TOK WEI LIANG DBS Bank 2723696362 150"
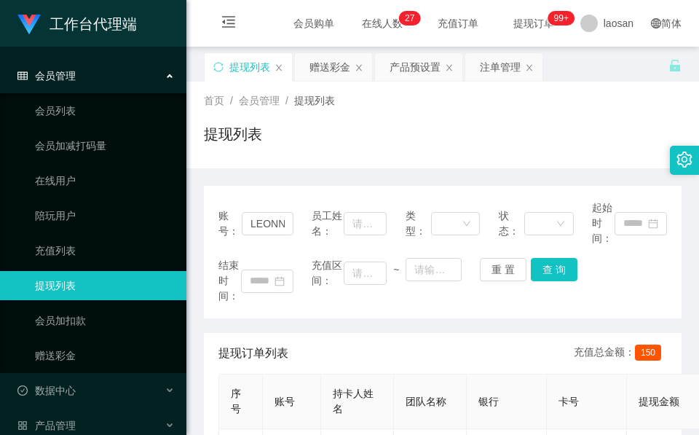
drag, startPoint x: 295, startPoint y: 154, endPoint x: 304, endPoint y: 142, distance: 15.0
click at [295, 154] on div "提现列表" at bounding box center [442, 139] width 477 height 33
click at [335, 64] on div "赠送彩金" at bounding box center [329, 67] width 41 height 28
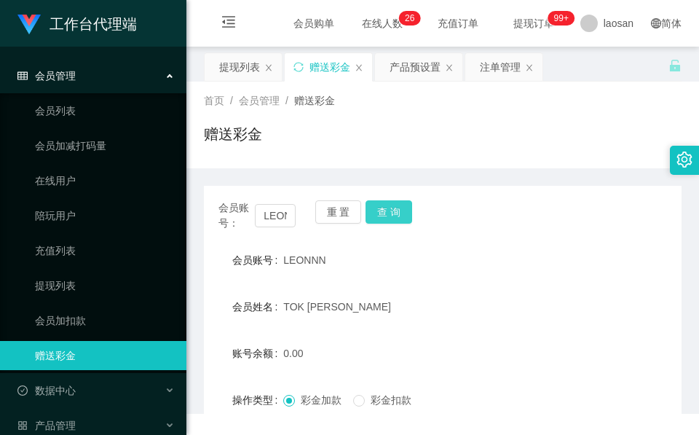
click at [395, 205] on button "查 询" at bounding box center [388, 211] width 47 height 23
click at [395, 205] on div "会员账号： LEONNN 重 置 查 询" at bounding box center [442, 215] width 477 height 31
click at [395, 205] on button "查 询" at bounding box center [388, 211] width 47 height 23
click at [271, 229] on div "会员账号： LEONNN" at bounding box center [256, 215] width 77 height 31
click at [273, 223] on input "LEONNN" at bounding box center [275, 215] width 41 height 23
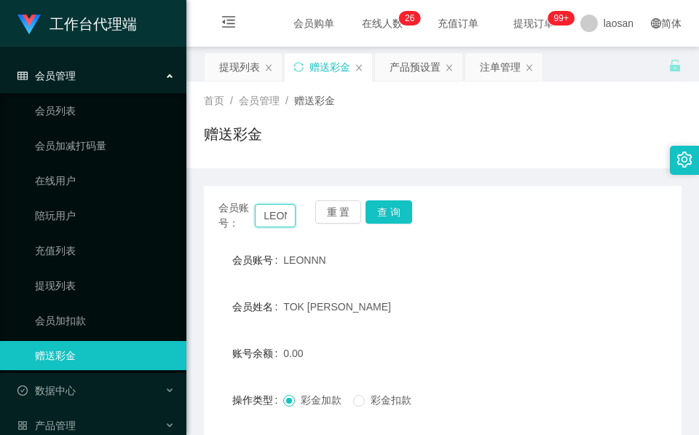
click at [273, 223] on input "LEONNN" at bounding box center [275, 215] width 41 height 23
paste input "R"
type input "R"
click at [400, 204] on button "查 询" at bounding box center [388, 211] width 47 height 23
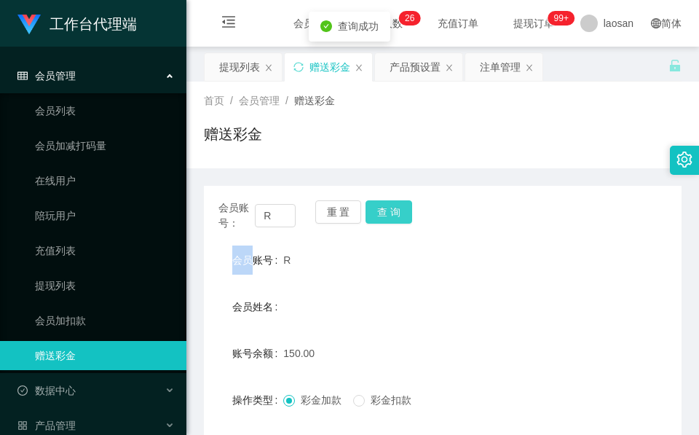
click at [400, 204] on div "会员账号： R 重 置 查 询" at bounding box center [442, 215] width 477 height 31
click at [402, 207] on button "查 询" at bounding box center [388, 211] width 47 height 23
click at [402, 207] on div "会员账号： R 重 置 查 询" at bounding box center [442, 215] width 477 height 31
click at [402, 207] on button "查 询" at bounding box center [388, 211] width 47 height 23
click at [402, 207] on div "会员账号： R 重 置 查 询" at bounding box center [442, 215] width 477 height 31
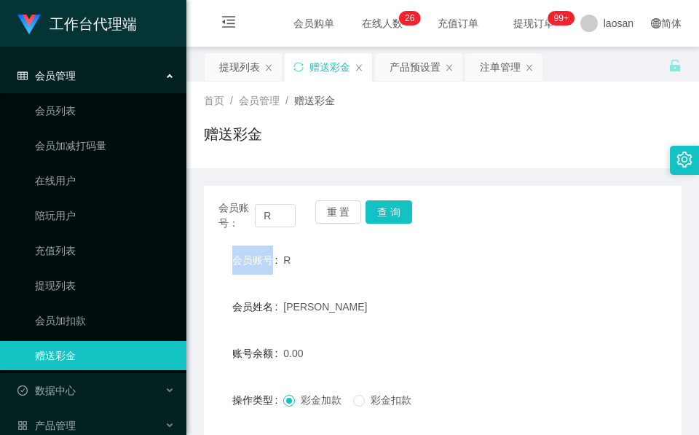
click at [359, 140] on div "赠送彩金" at bounding box center [442, 139] width 477 height 33
click at [284, 258] on span "R" at bounding box center [286, 260] width 7 height 12
copy span "R"
drag, startPoint x: 284, startPoint y: 258, endPoint x: 563, endPoint y: 312, distance: 284.6
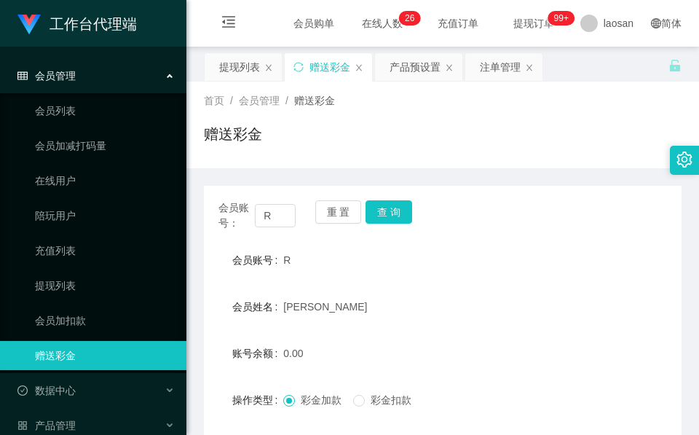
click at [563, 312] on div "会员姓名 Wen" at bounding box center [442, 306] width 477 height 29
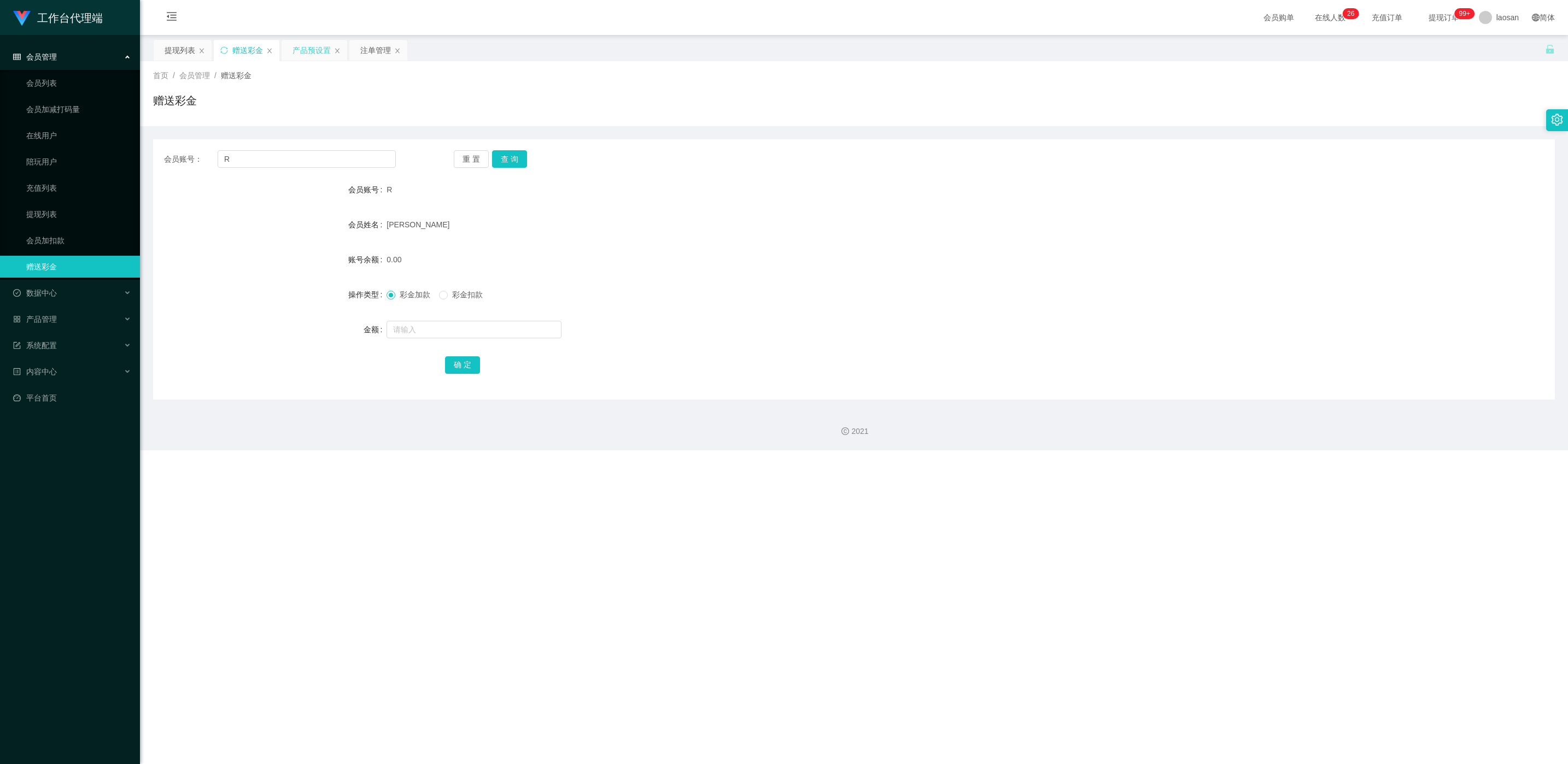
click at [309, 56] on div "产品预设置" at bounding box center [311, 50] width 38 height 21
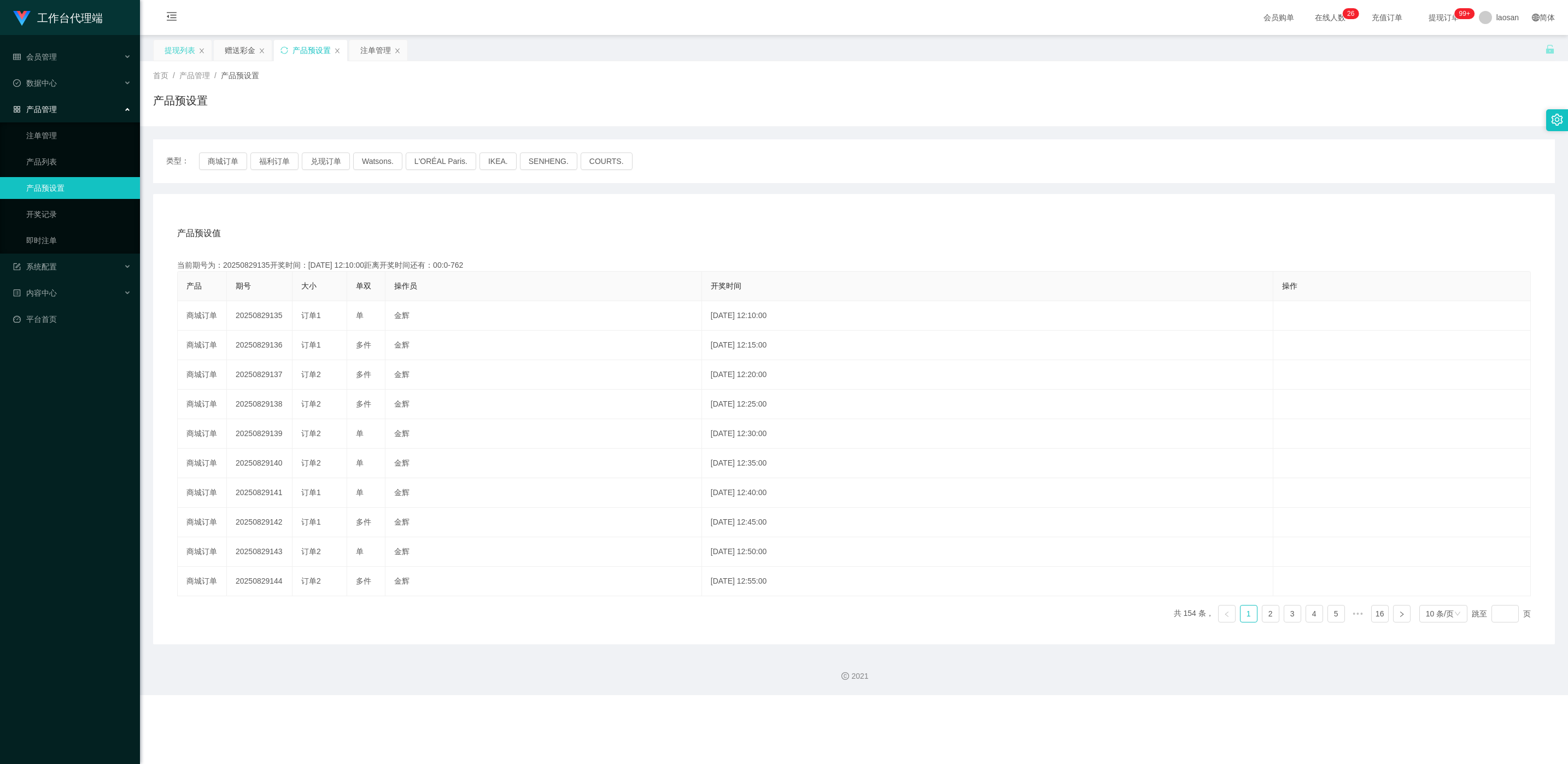
click at [173, 46] on div "提现列表" at bounding box center [180, 50] width 31 height 21
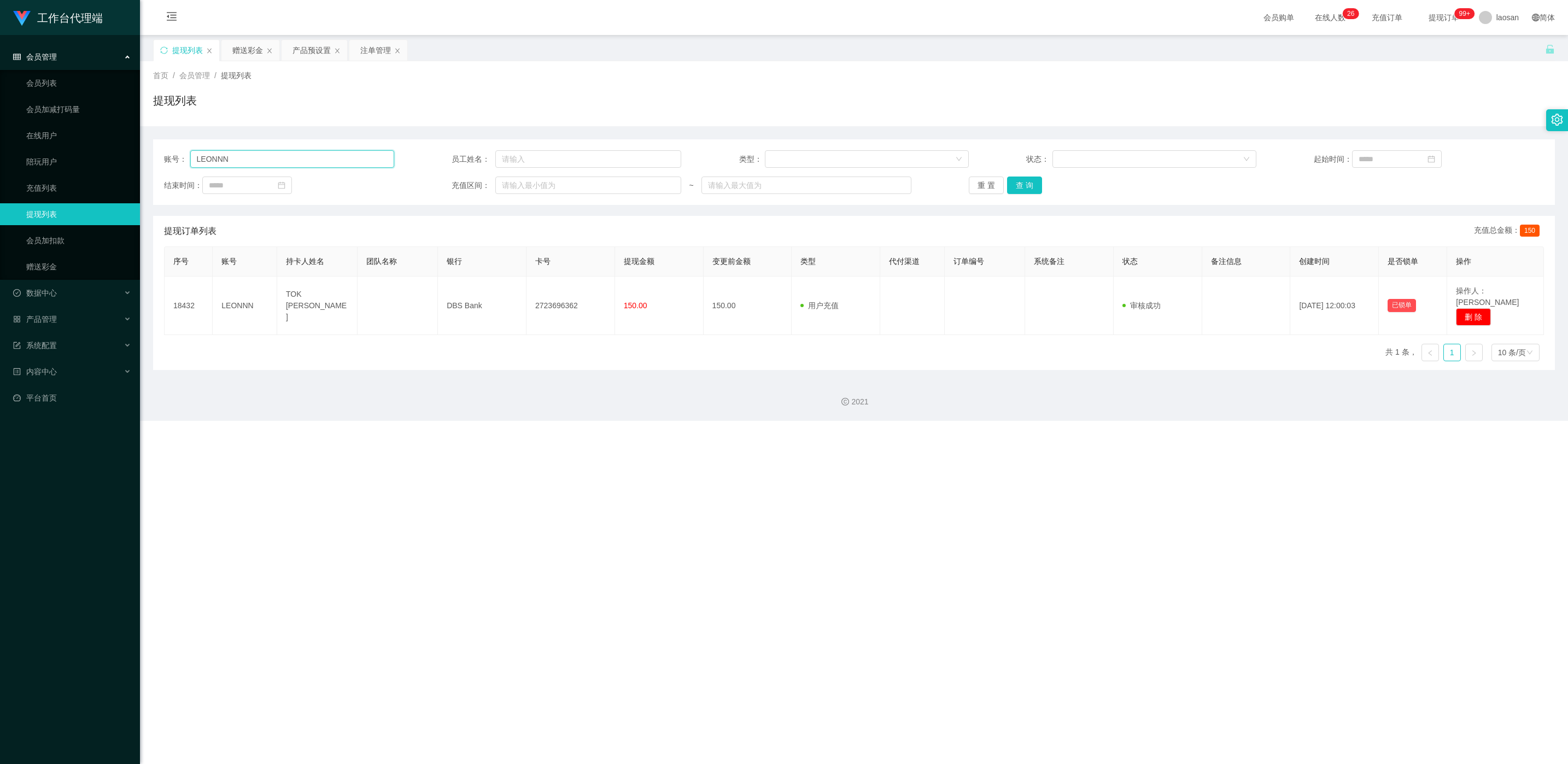
click at [325, 160] on input "LEONNN" at bounding box center [292, 159] width 204 height 17
paste input "R"
type input "R"
click at [524, 183] on button "查 询" at bounding box center [1025, 185] width 35 height 17
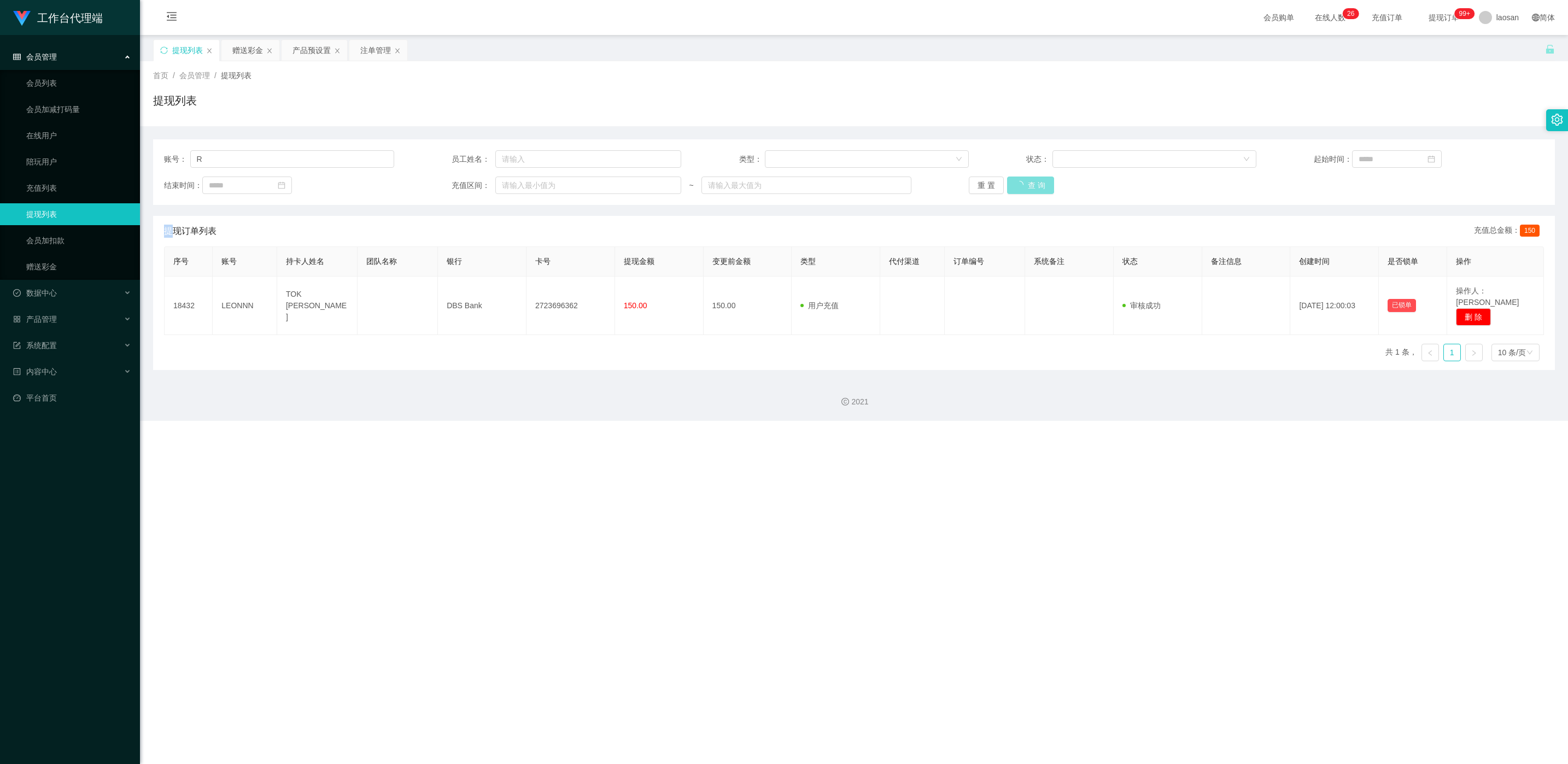
click at [524, 183] on div "重 置 查 询" at bounding box center [1084, 185] width 230 height 17
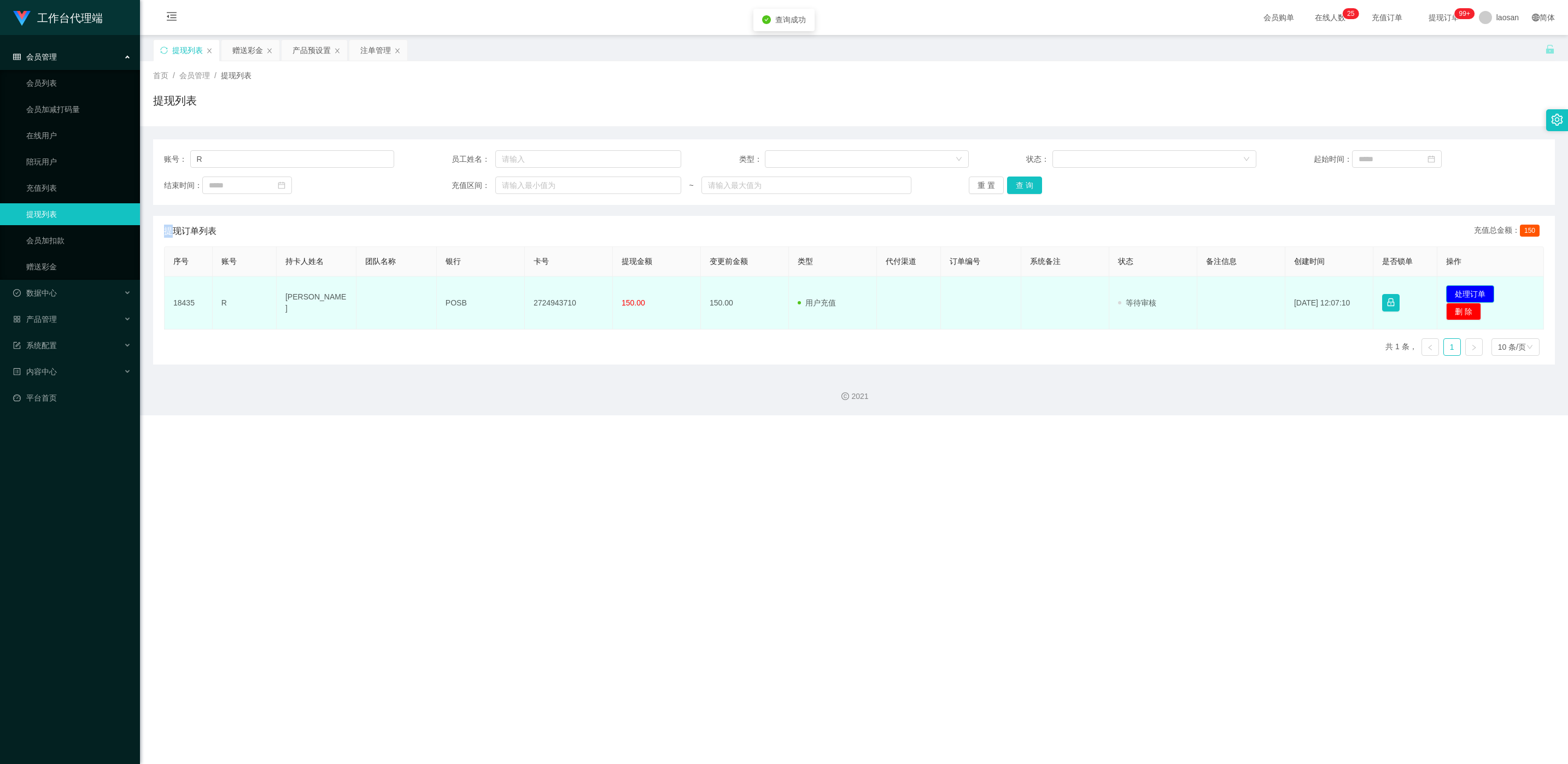
click at [524, 287] on button "处理订单" at bounding box center [1470, 294] width 48 height 17
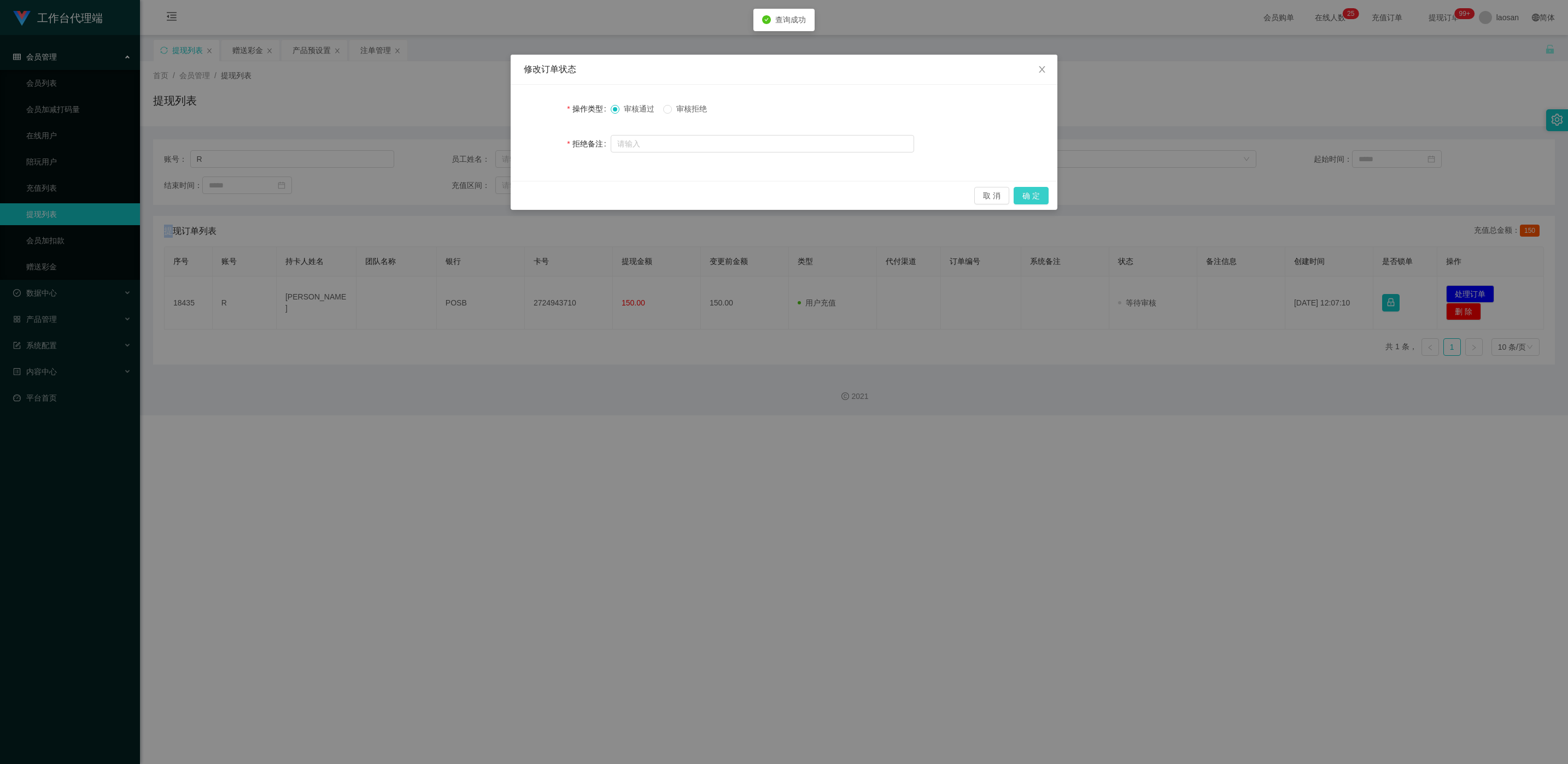
click at [524, 199] on button "确 定" at bounding box center [1031, 195] width 35 height 17
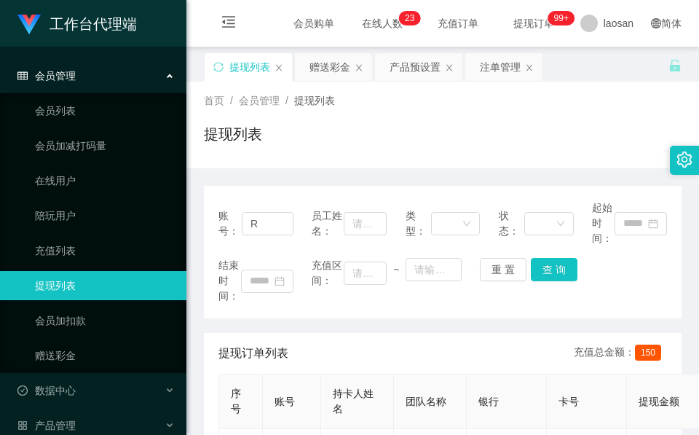
click at [258, 179] on div "账号： R 员工姓名： 类型： 状态： 起始时间： 结束时间： 充值区间： ~ 重 置 查 询 提现订单列表 充值总金额： 150 序号 账号 持卡人姓名 团…" at bounding box center [442, 368] width 477 height 400
click at [333, 76] on div "赠送彩金" at bounding box center [329, 67] width 41 height 28
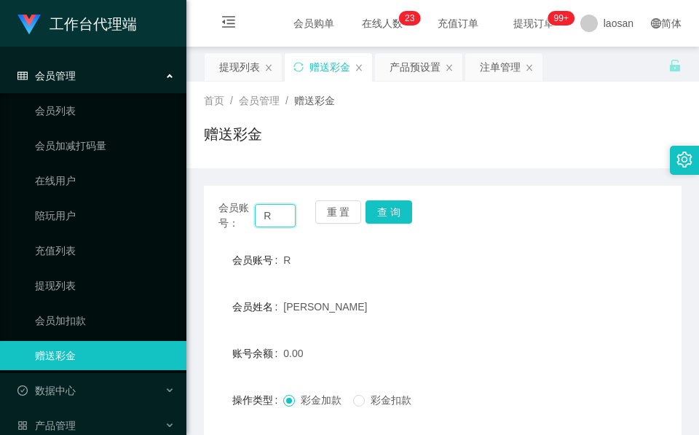
click at [269, 219] on input "R" at bounding box center [275, 215] width 41 height 23
click at [276, 219] on input "R" at bounding box center [275, 215] width 41 height 23
paste input "84013475"
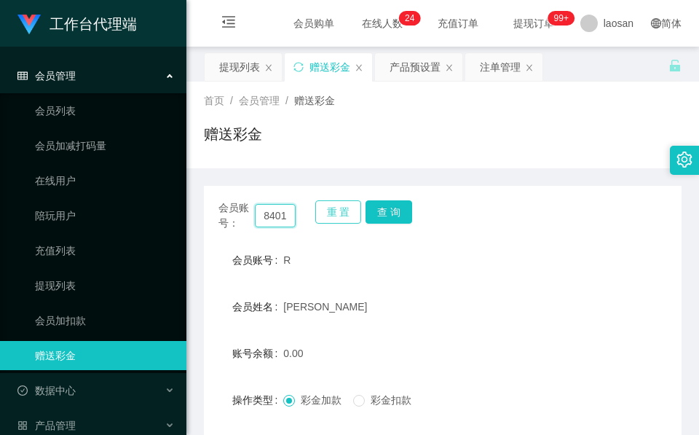
scroll to position [0, 22]
type input "84013475"
click at [384, 206] on button "查 询" at bounding box center [388, 211] width 47 height 23
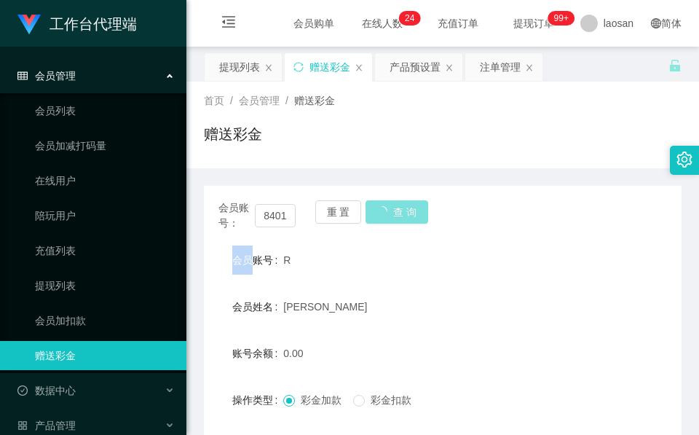
click at [384, 206] on div "重 置 查 询" at bounding box center [353, 215] width 77 height 31
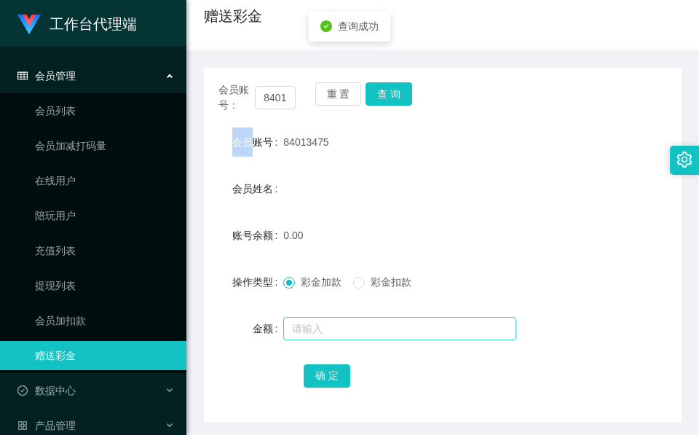
scroll to position [172, 0]
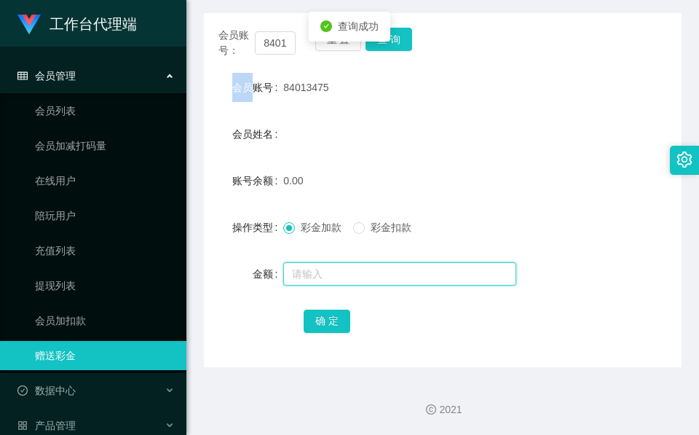
click at [369, 265] on input "text" at bounding box center [399, 273] width 233 height 23
type input "100"
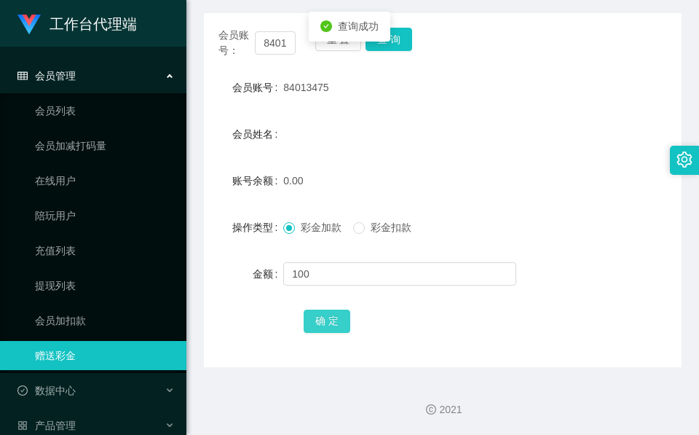
click at [310, 322] on button "确 定" at bounding box center [327, 320] width 47 height 23
click at [352, 110] on form "会员账号 84013475 会员姓名 账号余额 100.00 操作类型 彩金加款 彩金扣款 金额 确 定" at bounding box center [442, 204] width 477 height 262
click at [273, 39] on input "84013475" at bounding box center [275, 42] width 41 height 23
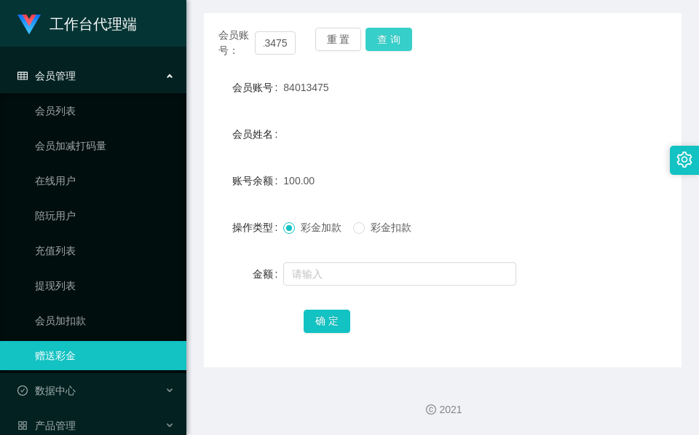
click at [410, 40] on button "查 询" at bounding box center [388, 39] width 47 height 23
click at [410, 40] on button "查 询" at bounding box center [396, 39] width 63 height 23
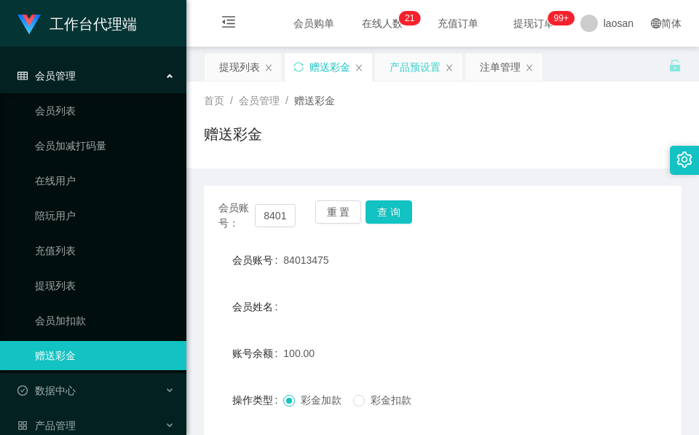
click at [437, 77] on div "产品预设置" at bounding box center [414, 67] width 51 height 28
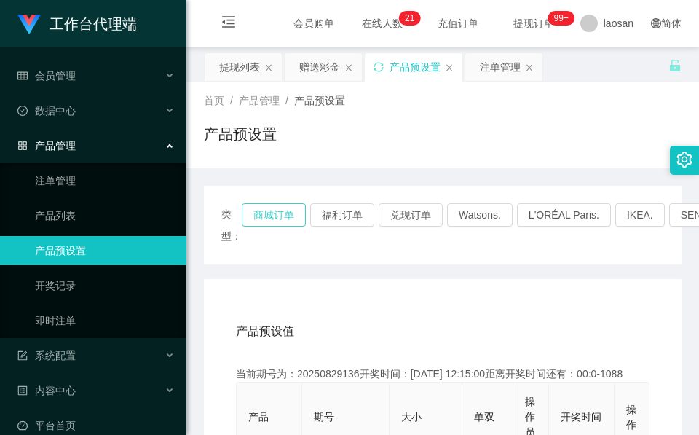
click at [260, 210] on button "商城订单" at bounding box center [274, 214] width 64 height 23
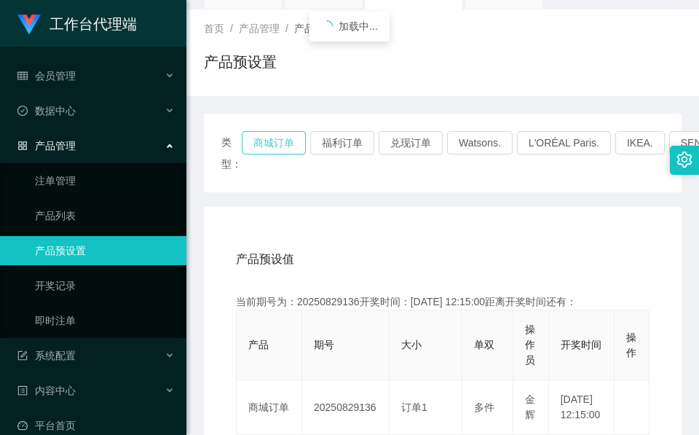
scroll to position [218, 0]
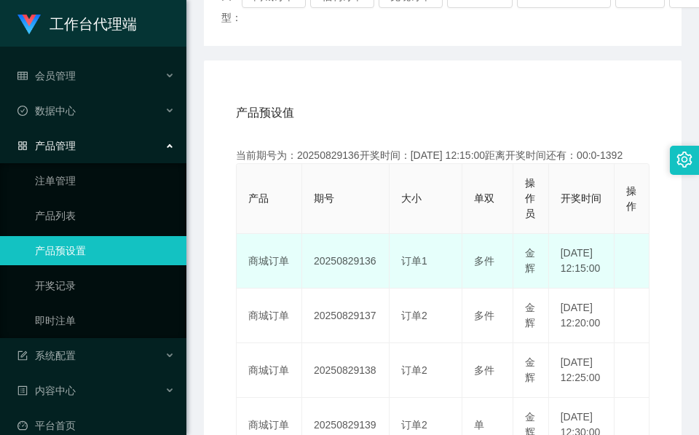
click at [341, 273] on td "20250829136" at bounding box center [345, 261] width 87 height 55
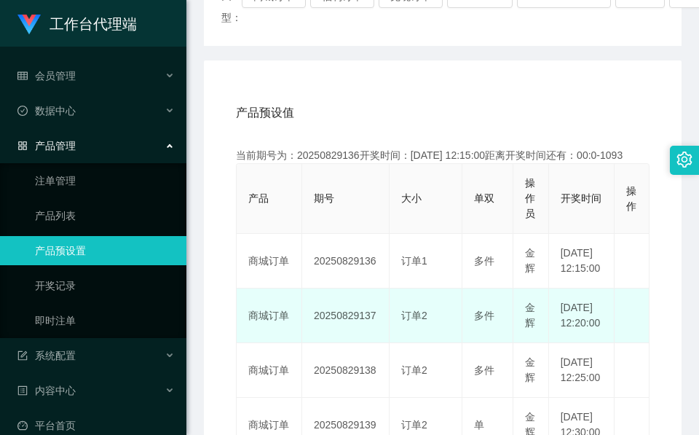
copy td "20250829136"
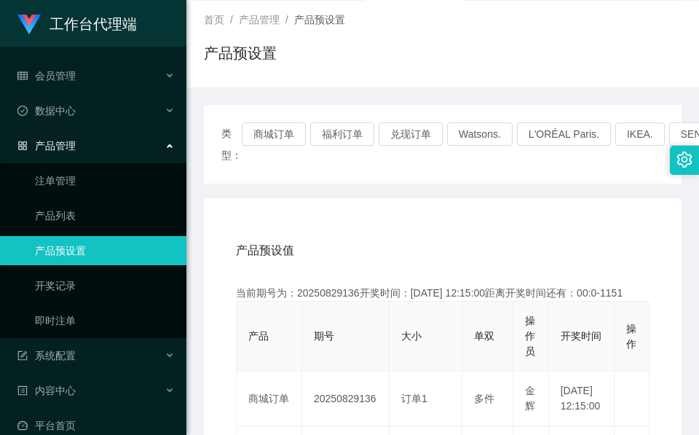
scroll to position [0, 0]
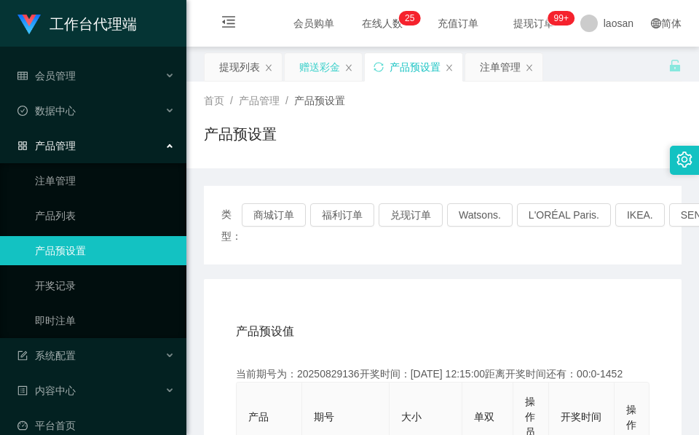
click at [308, 70] on div "赠送彩金" at bounding box center [319, 67] width 41 height 28
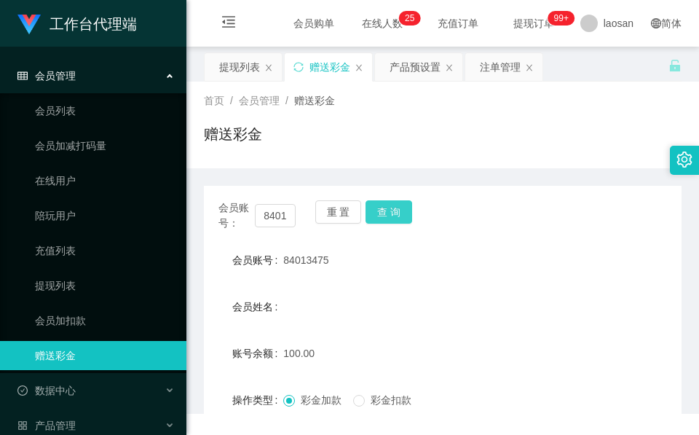
click at [393, 203] on button "查 询" at bounding box center [388, 211] width 47 height 23
click at [393, 203] on div "会员账号： 84013475 重 置 查 询" at bounding box center [442, 215] width 477 height 31
click at [393, 203] on button "查 询" at bounding box center [396, 211] width 63 height 23
click at [376, 121] on div "首页 / 会员管理 / 赠送彩金 / 赠送彩金" at bounding box center [442, 124] width 477 height 63
click at [378, 228] on div "会员账号： 84013475 重 置 查 询 会员账号 84013475 会员姓名 账号余额 50.00 操作类型 彩金加款 彩金扣款 金额 确 定" at bounding box center [442, 363] width 477 height 354
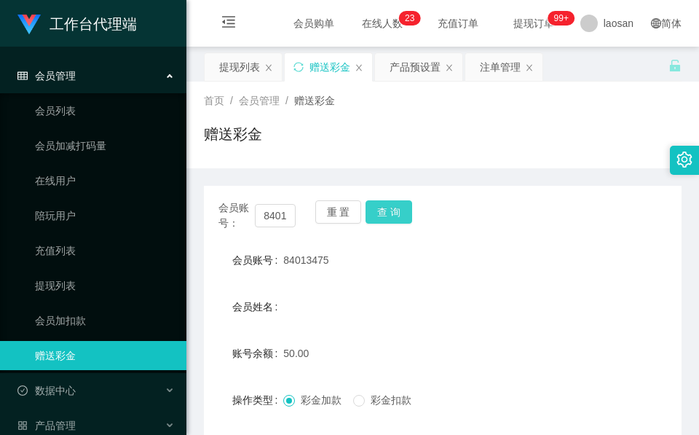
drag, startPoint x: 378, startPoint y: 228, endPoint x: 382, endPoint y: 219, distance: 9.8
click at [382, 219] on button "查 询" at bounding box center [388, 211] width 47 height 23
click at [382, 218] on div "重 置 查 询" at bounding box center [353, 215] width 77 height 31
click at [382, 218] on button "查 询" at bounding box center [388, 211] width 47 height 23
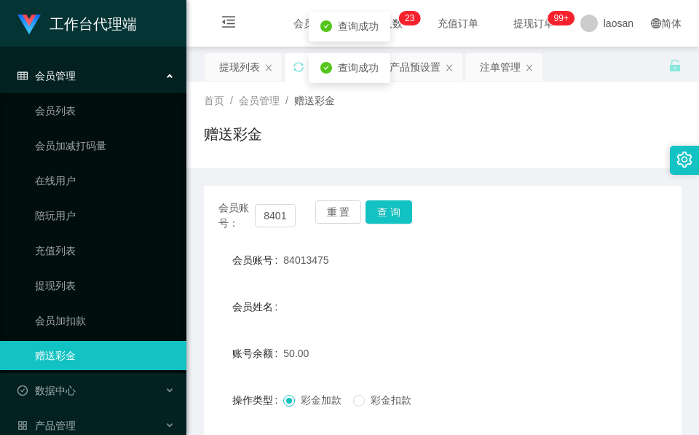
click at [378, 348] on div "50.00" at bounding box center [422, 352] width 279 height 29
click at [288, 317] on div "会员姓名" at bounding box center [442, 306] width 477 height 29
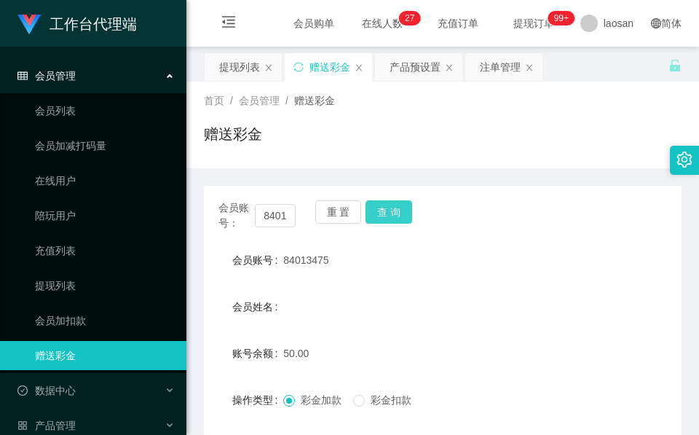
click at [387, 208] on button "查 询" at bounding box center [388, 211] width 47 height 23
click at [389, 210] on div "重 置 查 询" at bounding box center [353, 215] width 77 height 31
click at [275, 206] on input "84013475" at bounding box center [275, 215] width 41 height 23
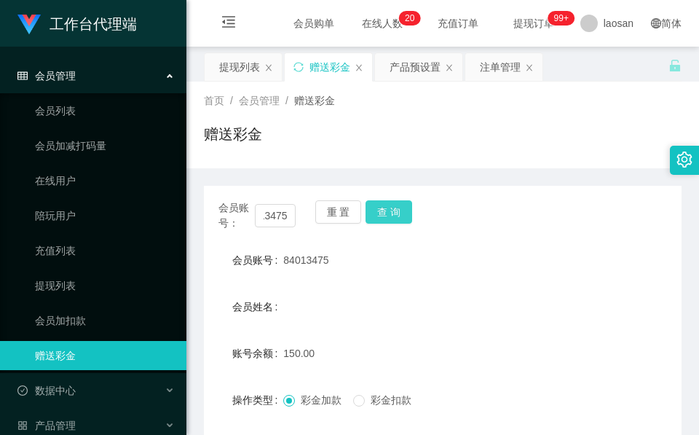
click at [384, 214] on button "查 询" at bounding box center [388, 211] width 47 height 23
click at [385, 213] on div "重 置 查 询" at bounding box center [353, 215] width 77 height 31
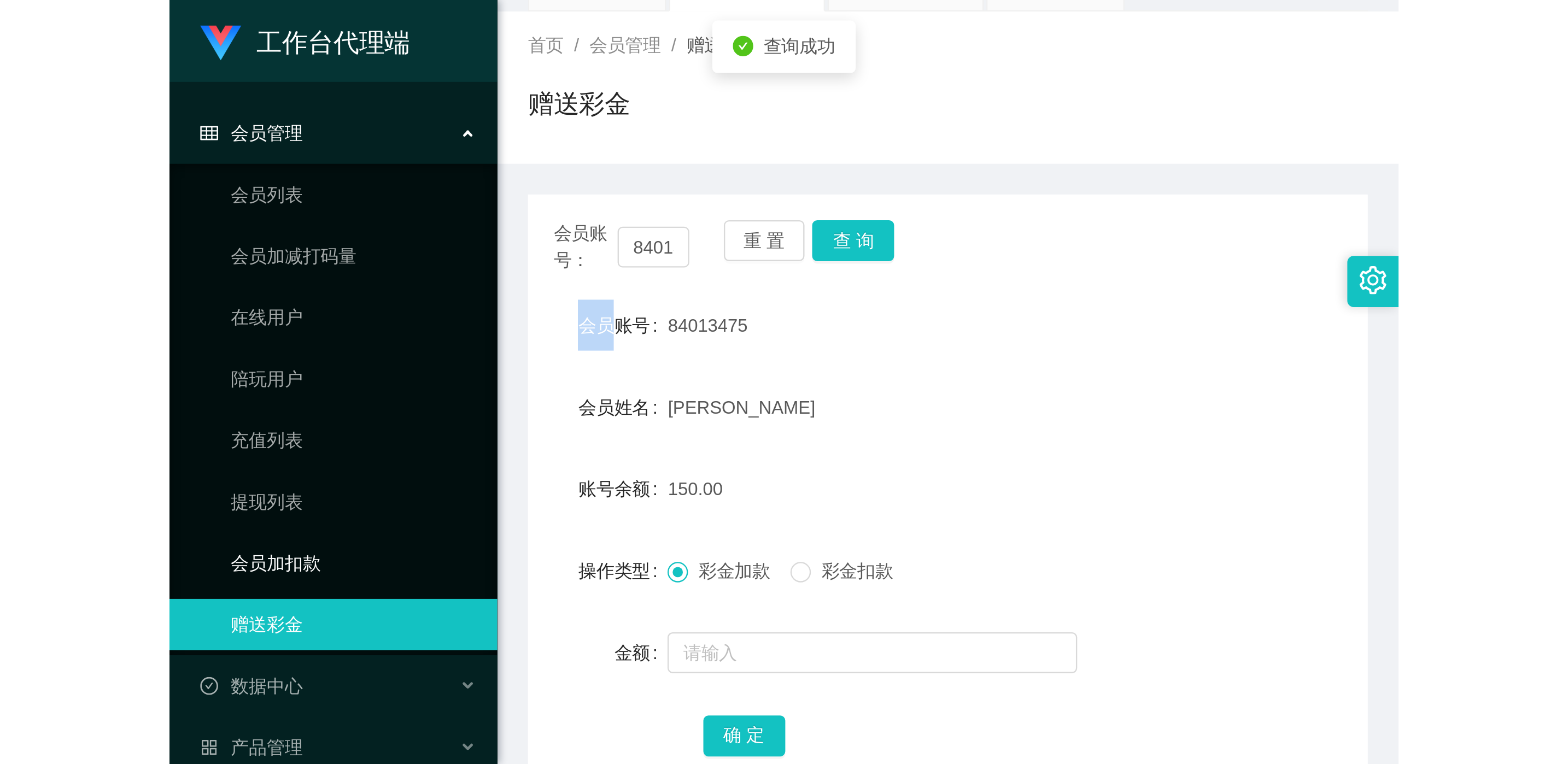
scroll to position [129, 0]
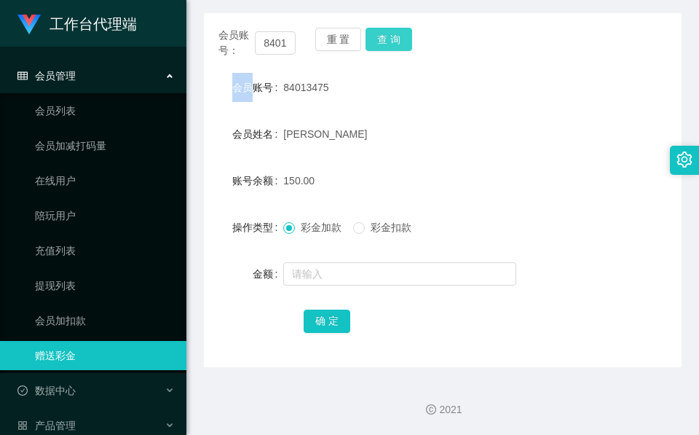
click at [400, 40] on button "查 询" at bounding box center [388, 39] width 47 height 23
click at [400, 40] on div "会员账号： 84013475 重 置 查 询" at bounding box center [442, 43] width 477 height 31
click at [400, 40] on button "查 询" at bounding box center [388, 39] width 47 height 23
click at [381, 186] on div "0.00" at bounding box center [422, 180] width 279 height 29
click at [286, 88] on span "84013475" at bounding box center [305, 88] width 45 height 12
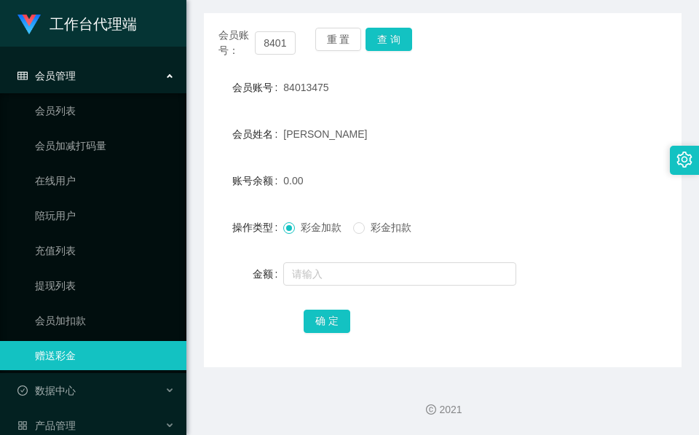
click at [286, 88] on span "84013475" at bounding box center [305, 88] width 45 height 12
copy span "84013475"
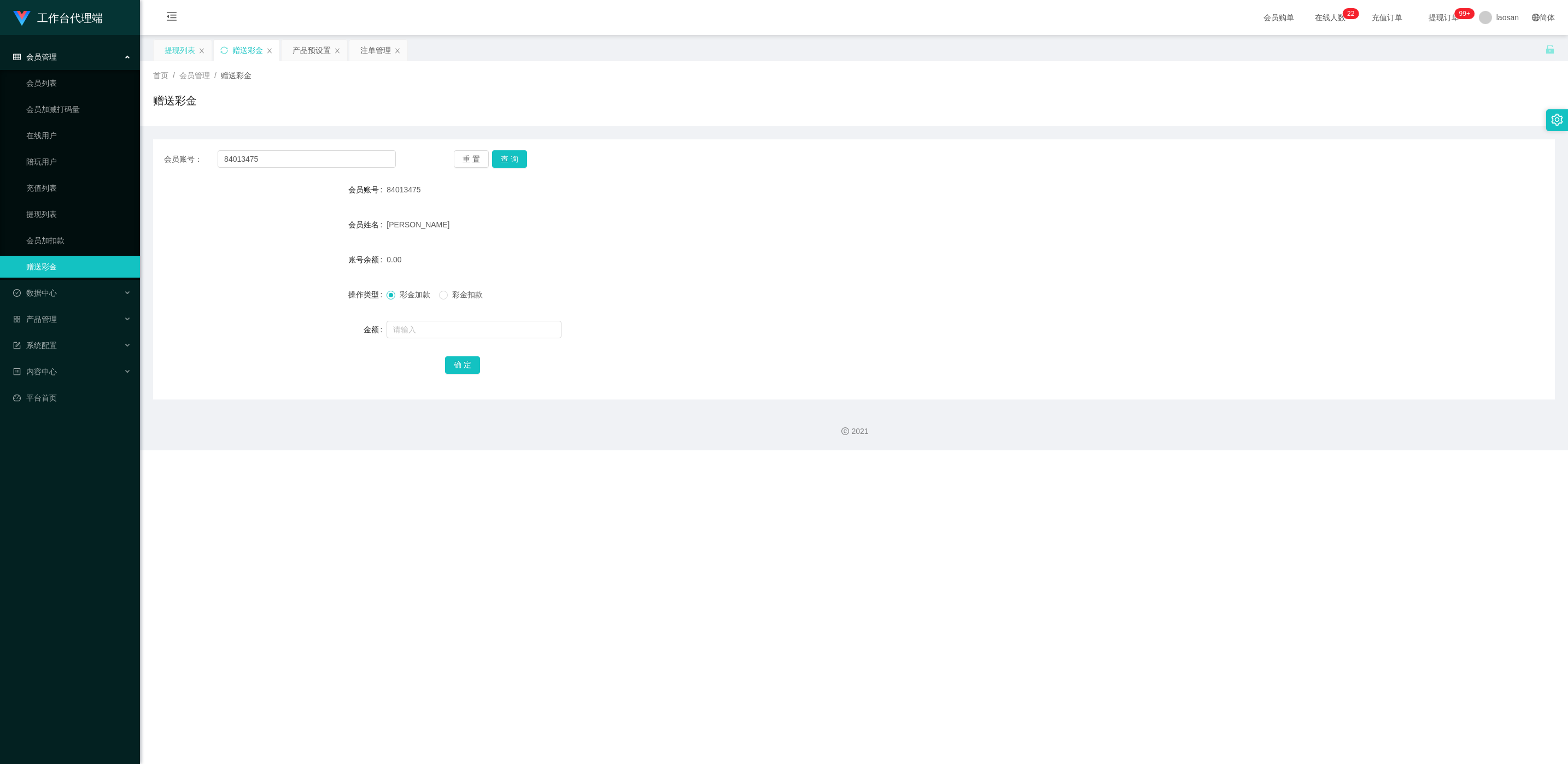
click at [176, 59] on div "提现列表" at bounding box center [180, 50] width 31 height 21
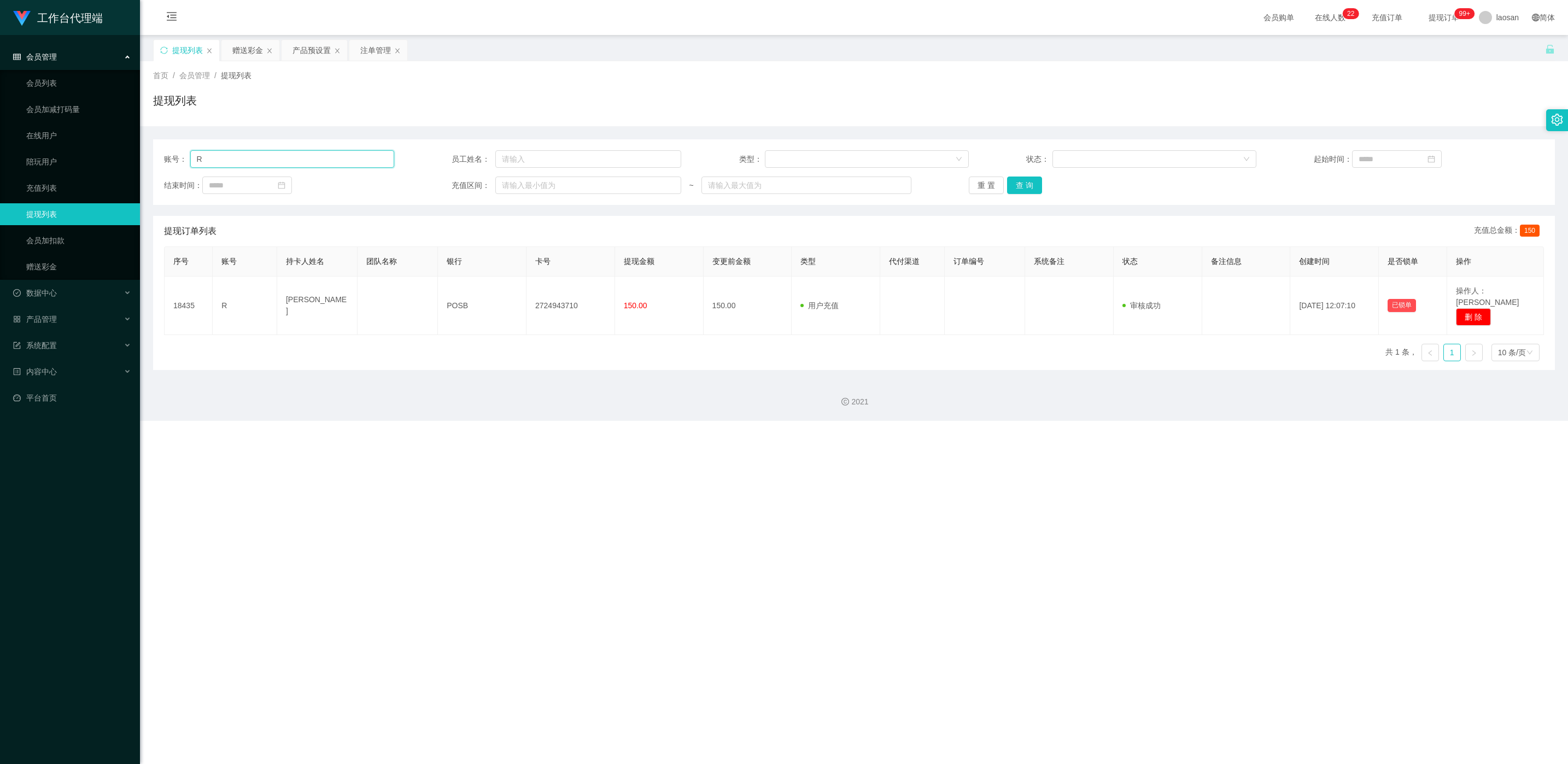
click at [307, 159] on input "R" at bounding box center [292, 159] width 204 height 17
drag, startPoint x: 307, startPoint y: 159, endPoint x: 314, endPoint y: 162, distance: 7.6
click at [307, 159] on input "R" at bounding box center [292, 159] width 204 height 17
paste input "84013475"
type input "84013475"
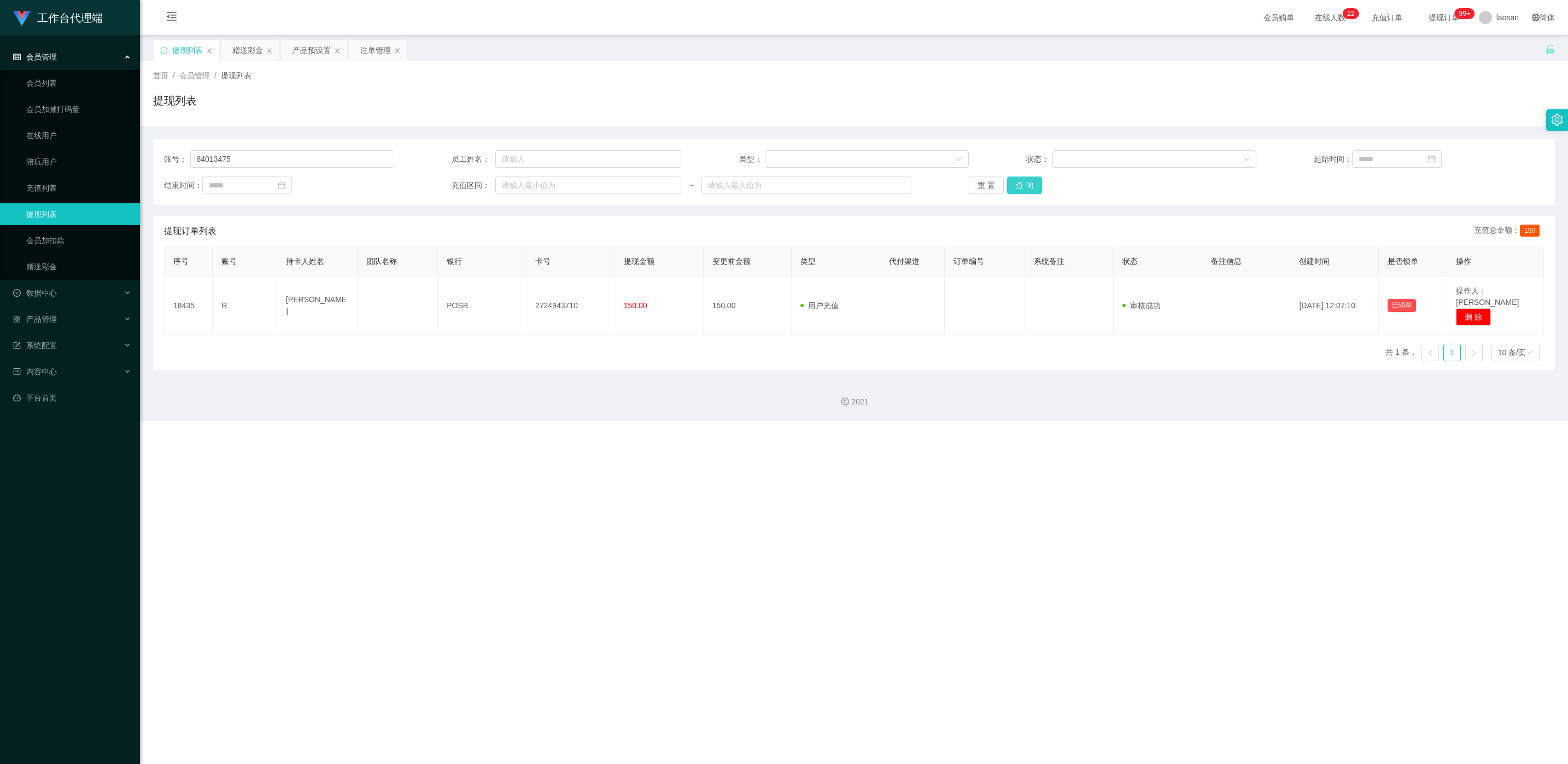
click at [524, 189] on button "查 询" at bounding box center [1025, 185] width 35 height 17
click at [524, 189] on div "重 置 查 询" at bounding box center [1084, 185] width 230 height 17
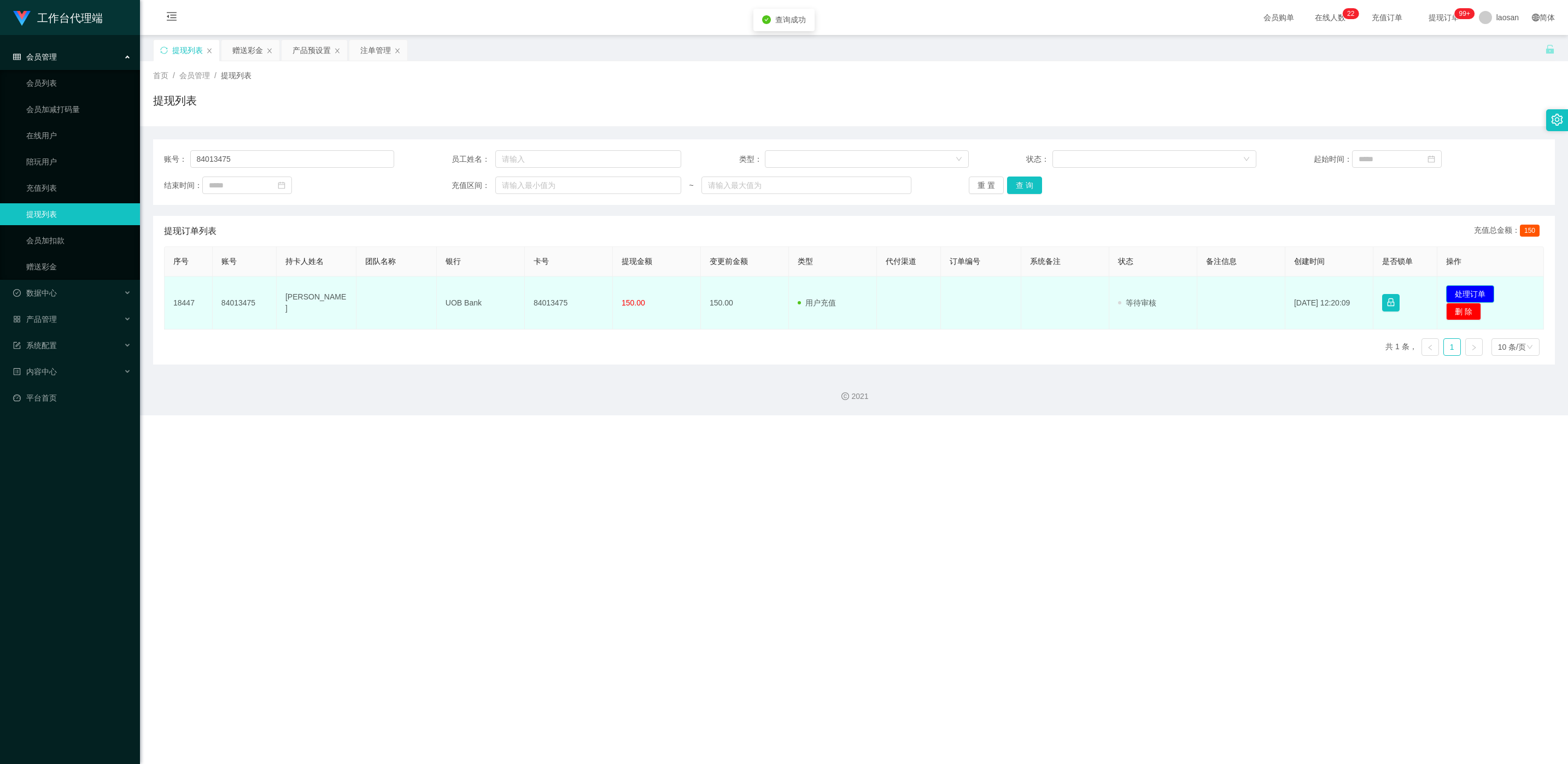
click at [524, 294] on button "处理订单" at bounding box center [1470, 294] width 48 height 17
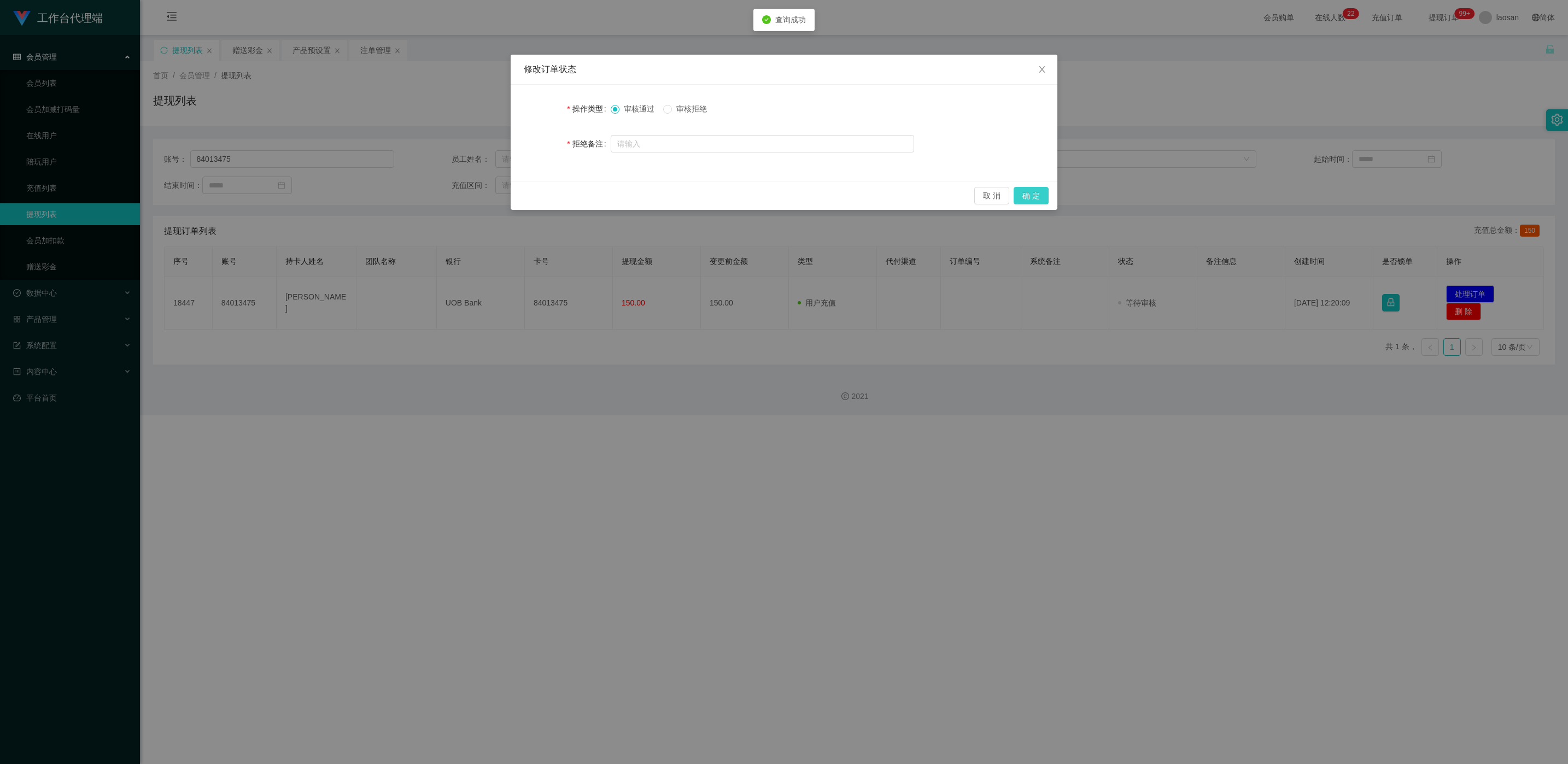
click at [524, 197] on button "确 定" at bounding box center [1031, 195] width 35 height 17
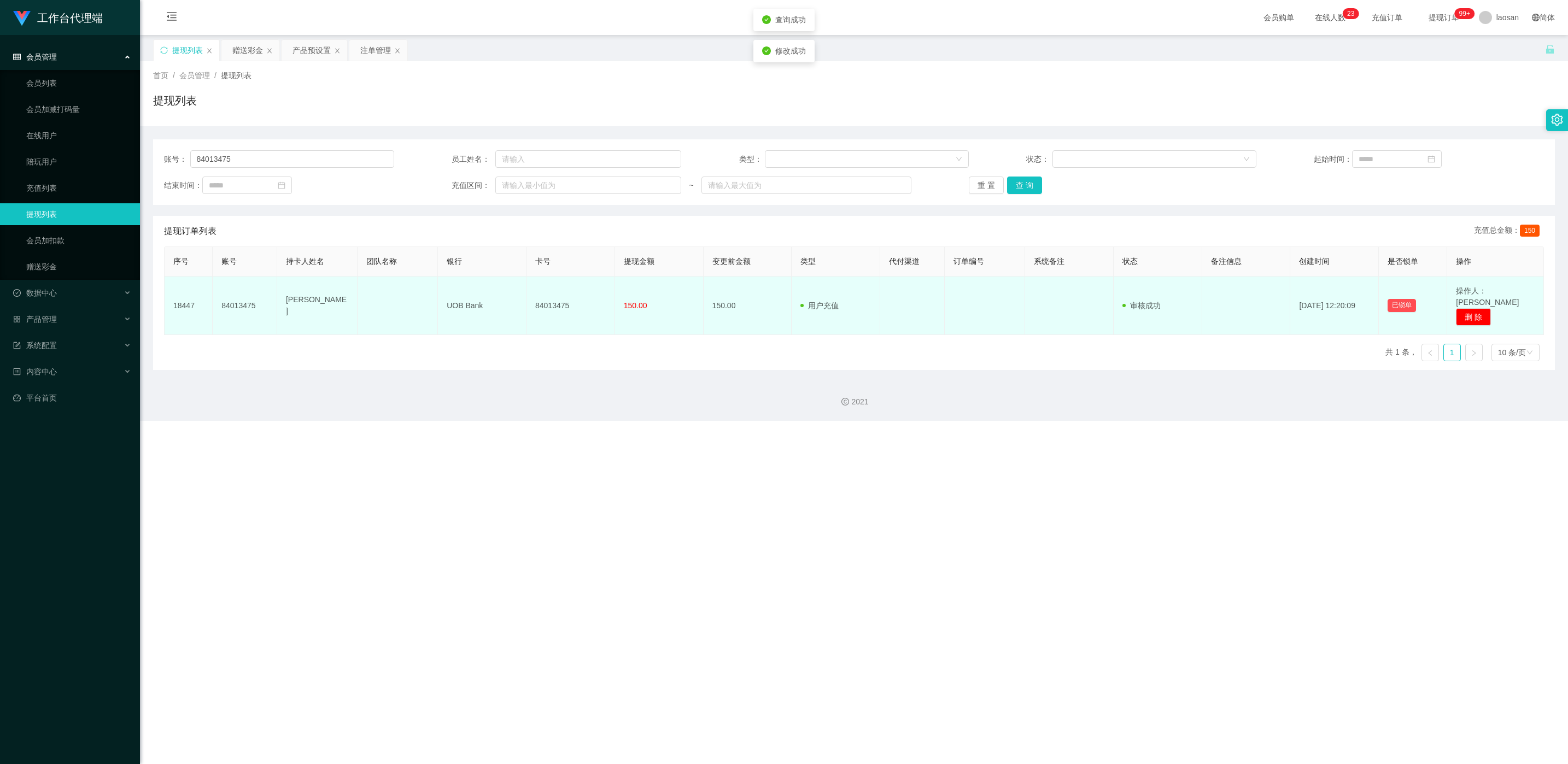
click at [524, 307] on td "84013475" at bounding box center [571, 306] width 89 height 59
click at [524, 300] on td "84013475" at bounding box center [571, 306] width 89 height 59
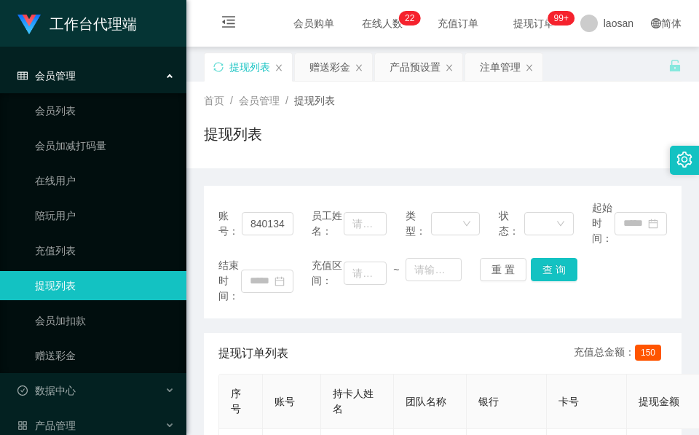
click at [315, 149] on div "提现列表" at bounding box center [442, 139] width 477 height 33
click at [335, 62] on div "赠送彩金" at bounding box center [329, 67] width 41 height 28
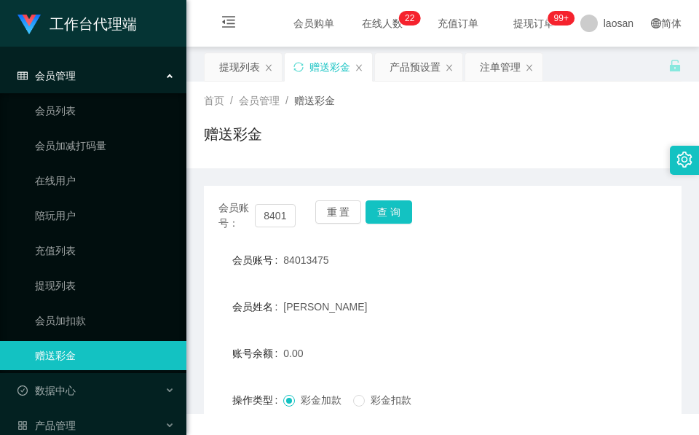
click at [274, 230] on div "会员账号： 84013475" at bounding box center [256, 215] width 77 height 31
drag, startPoint x: 274, startPoint y: 230, endPoint x: 274, endPoint y: 221, distance: 9.5
click at [274, 221] on input "84013475" at bounding box center [275, 215] width 41 height 23
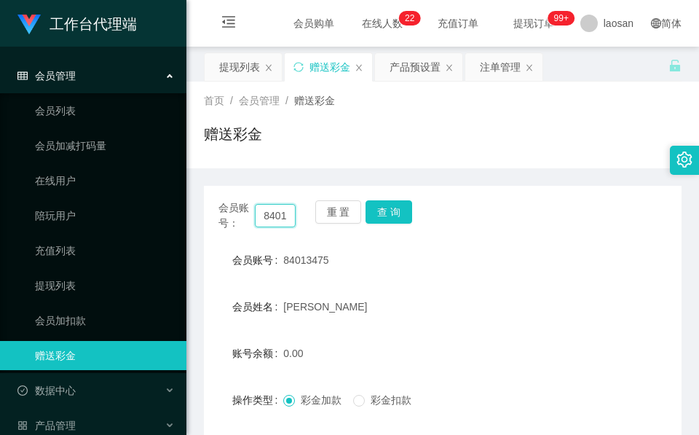
click at [274, 221] on input "84013475" at bounding box center [275, 215] width 41 height 23
paste input "××123"
click at [393, 207] on button "查 询" at bounding box center [388, 211] width 47 height 23
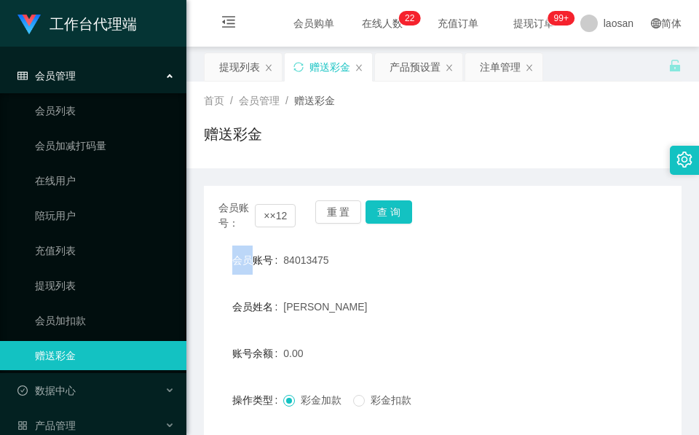
click at [393, 207] on div "会员账号： ××123 重 置 查 询" at bounding box center [442, 215] width 477 height 31
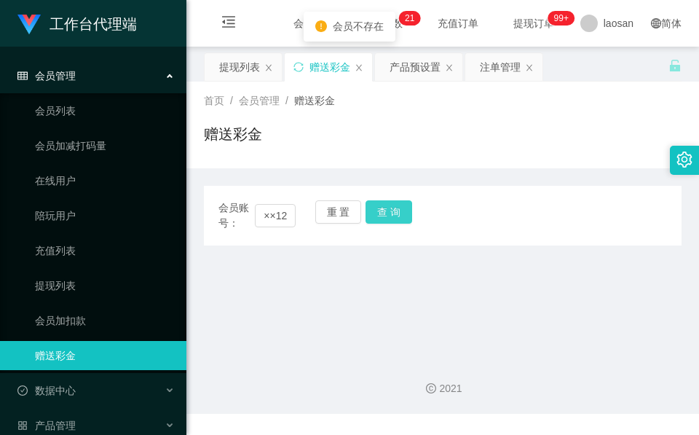
click at [389, 212] on button "查 询" at bounding box center [388, 211] width 47 height 23
click at [276, 215] on input "××123" at bounding box center [275, 215] width 41 height 23
click at [269, 214] on input "××123" at bounding box center [275, 215] width 41 height 23
click at [276, 210] on input "××123" at bounding box center [275, 215] width 41 height 23
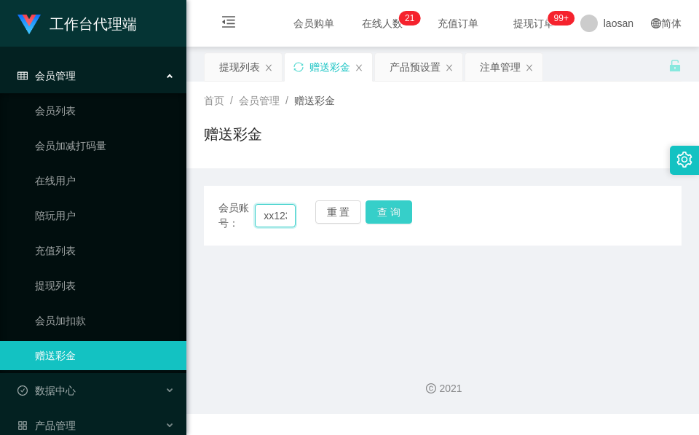
type input "xx123"
click at [382, 203] on button "查 询" at bounding box center [388, 211] width 47 height 23
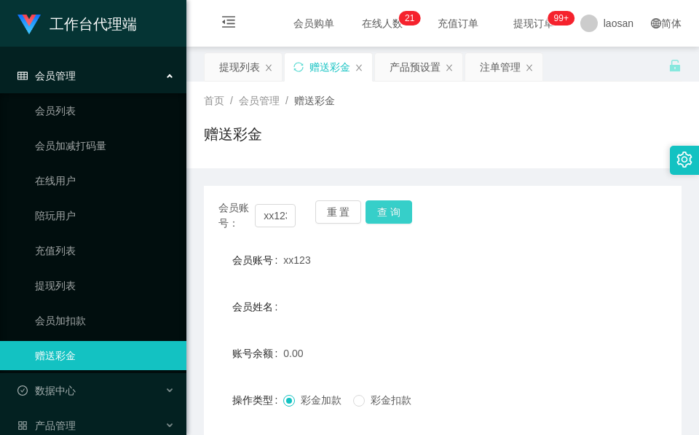
click at [382, 203] on div "重 置 查 询" at bounding box center [353, 215] width 77 height 31
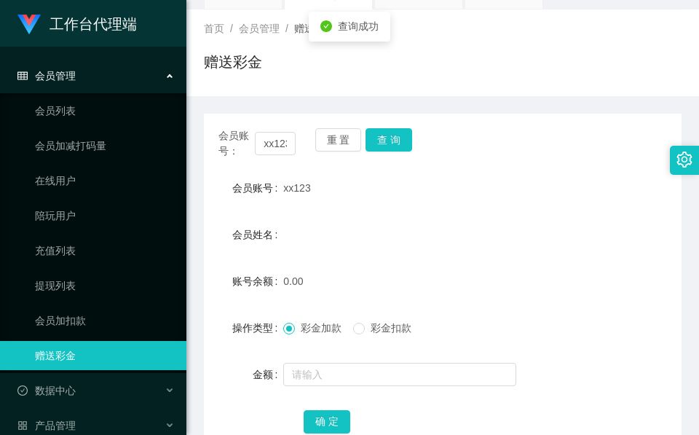
scroll to position [109, 0]
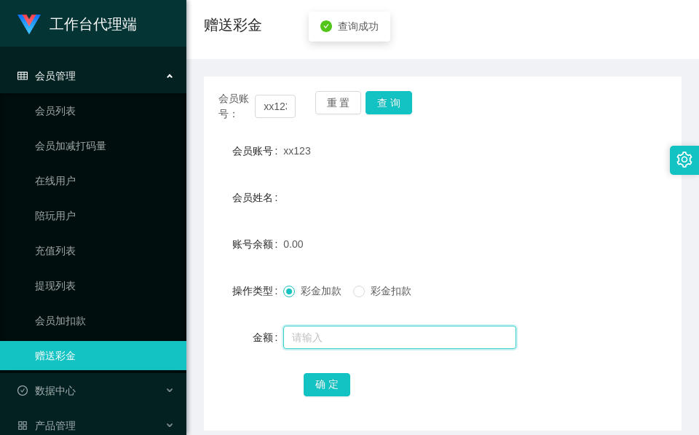
click at [354, 341] on input "text" at bounding box center [399, 336] width 233 height 23
type input "100"
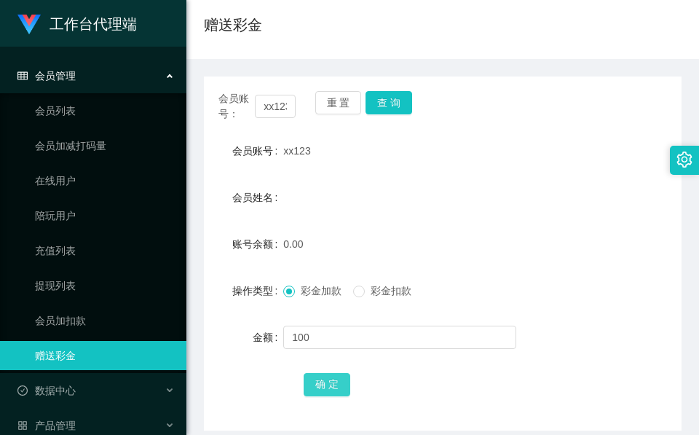
click at [321, 383] on button "确 定" at bounding box center [327, 384] width 47 height 23
click at [299, 155] on span "xx123" at bounding box center [296, 151] width 27 height 12
drag, startPoint x: 337, startPoint y: 39, endPoint x: 337, endPoint y: 23, distance: 16.7
click at [337, 38] on div "赠送彩金" at bounding box center [442, 30] width 477 height 33
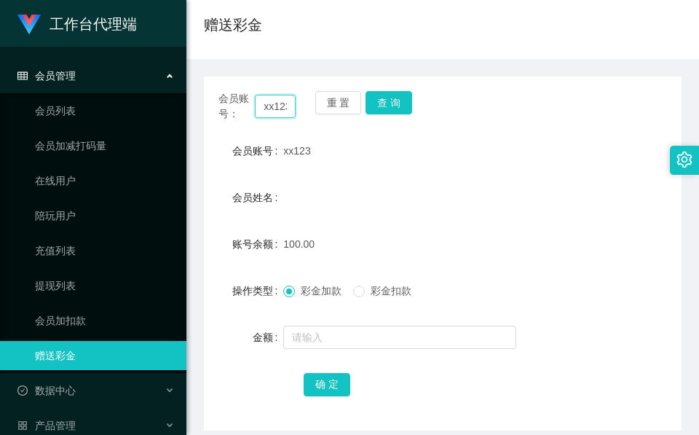
click at [277, 107] on input "xx123" at bounding box center [275, 106] width 41 height 23
paste input "84013475"
type input "84013475"
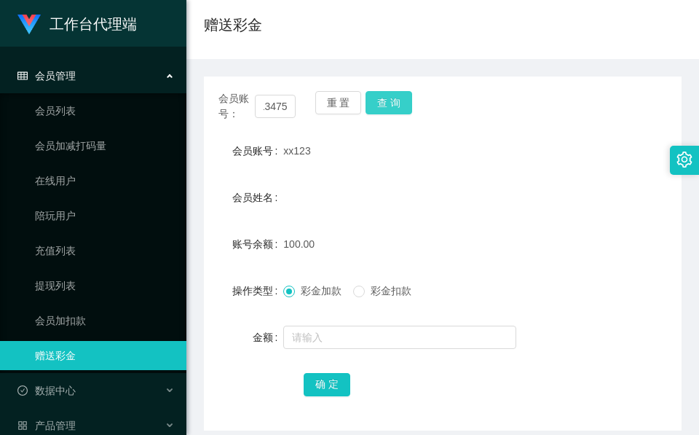
click at [387, 112] on button "查 询" at bounding box center [388, 102] width 47 height 23
click at [387, 112] on div "重 置 查 询" at bounding box center [353, 106] width 77 height 31
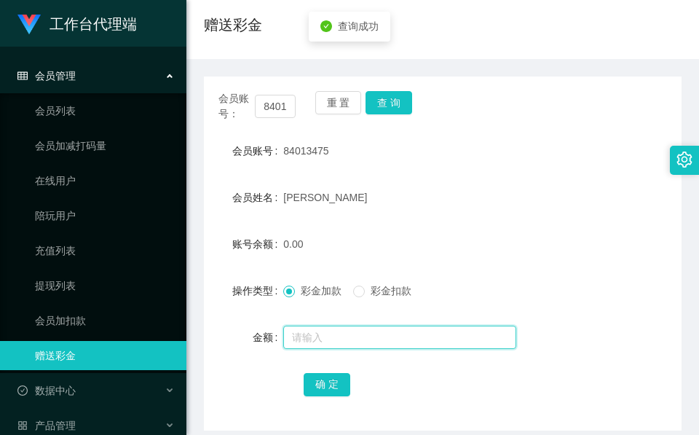
drag, startPoint x: 387, startPoint y: 112, endPoint x: 368, endPoint y: 317, distance: 206.2
click at [372, 328] on input "text" at bounding box center [399, 336] width 233 height 23
type input "53"
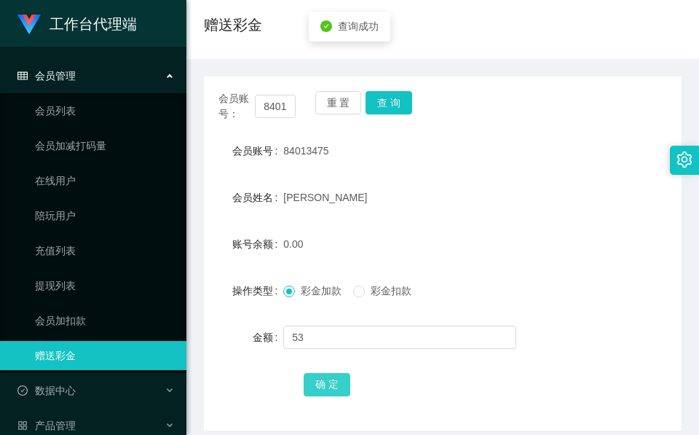
click at [319, 376] on button "确 定" at bounding box center [327, 384] width 47 height 23
click at [476, 191] on div "Joel" at bounding box center [422, 197] width 279 height 29
click at [356, 229] on div "53.00" at bounding box center [422, 243] width 279 height 29
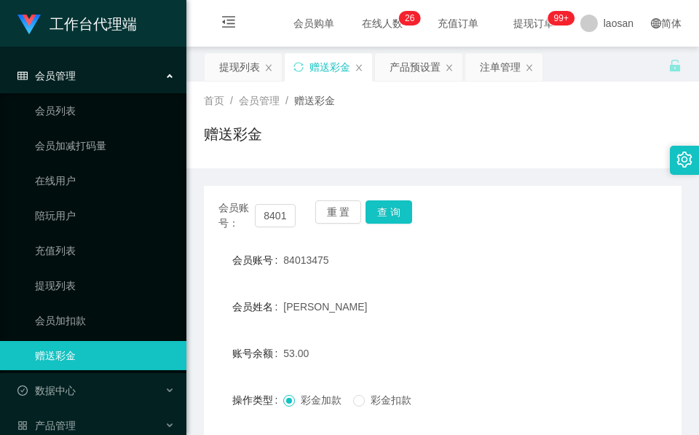
click at [404, 106] on div "首页 / 会员管理 / 赠送彩金 /" at bounding box center [442, 100] width 477 height 15
click at [422, 72] on div "产品预设置" at bounding box center [414, 67] width 51 height 28
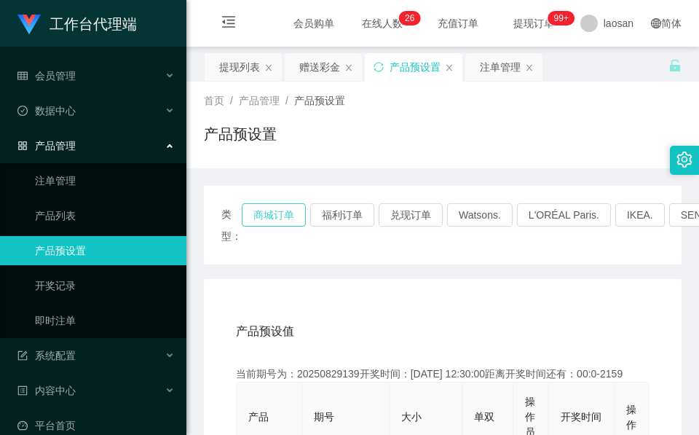
click at [266, 210] on button "商城订单" at bounding box center [274, 214] width 64 height 23
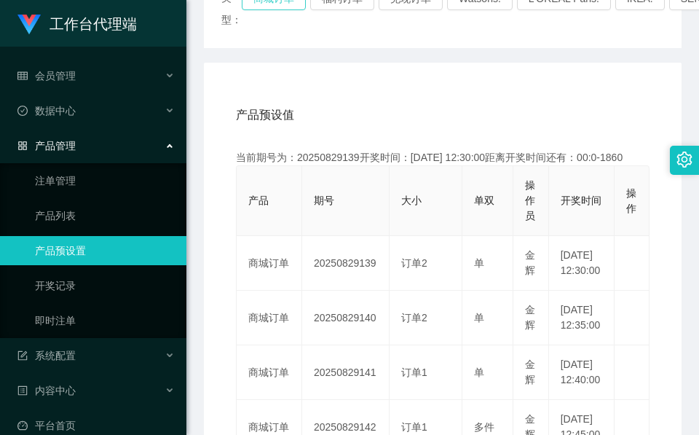
scroll to position [218, 0]
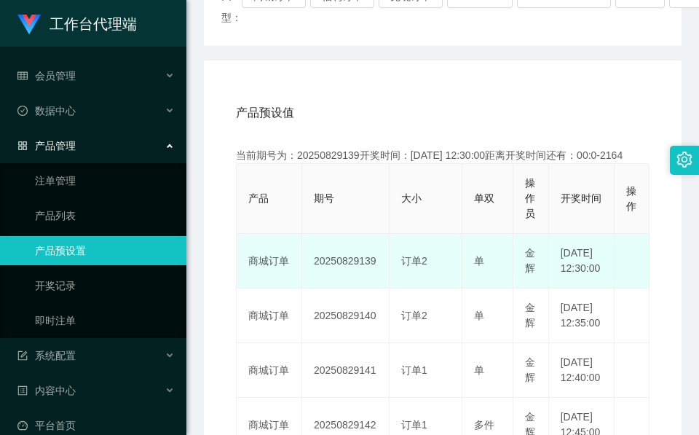
click at [361, 269] on td "20250829139" at bounding box center [345, 261] width 87 height 55
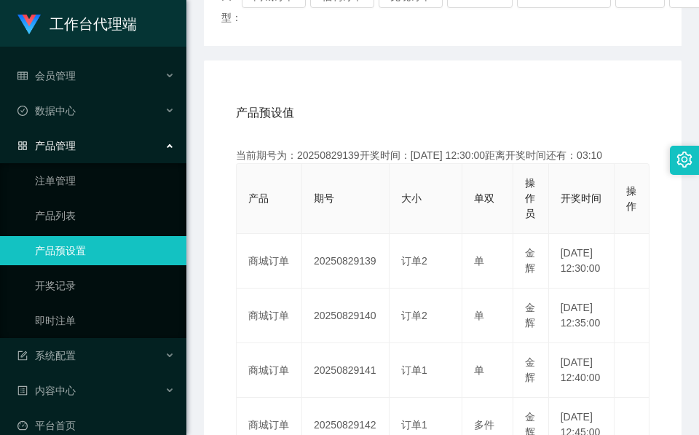
click at [269, 133] on div "产品预设值 添加期号" at bounding box center [442, 112] width 413 height 41
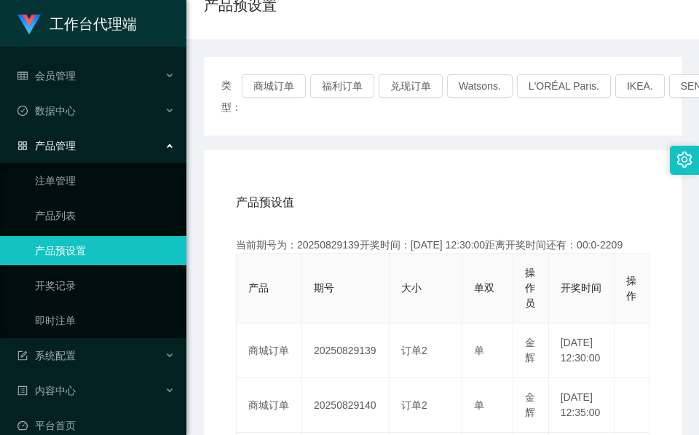
scroll to position [0, 0]
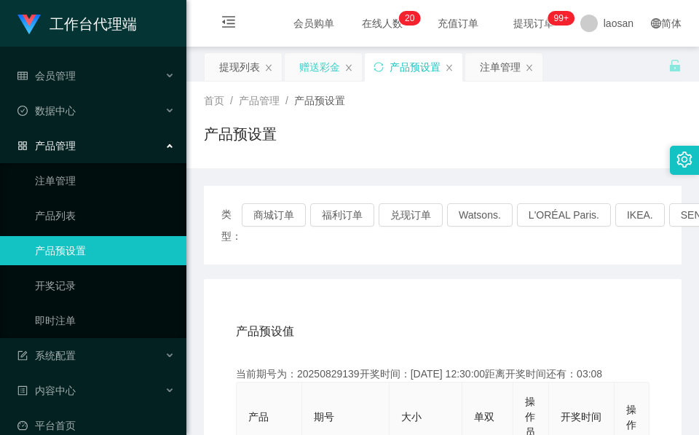
click at [322, 68] on div "赠送彩金" at bounding box center [319, 67] width 41 height 28
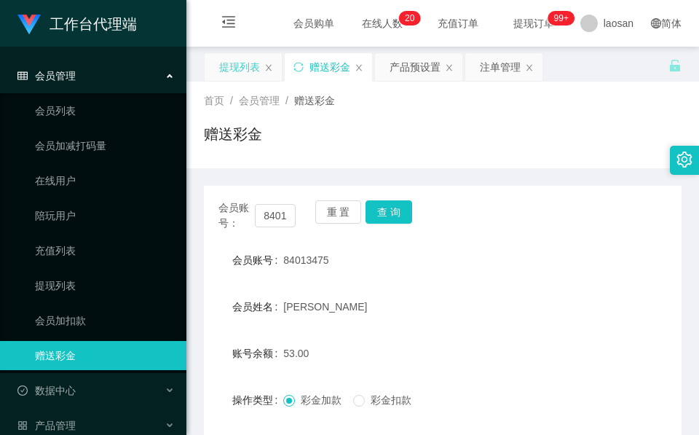
click at [255, 68] on div "提现列表" at bounding box center [239, 67] width 41 height 28
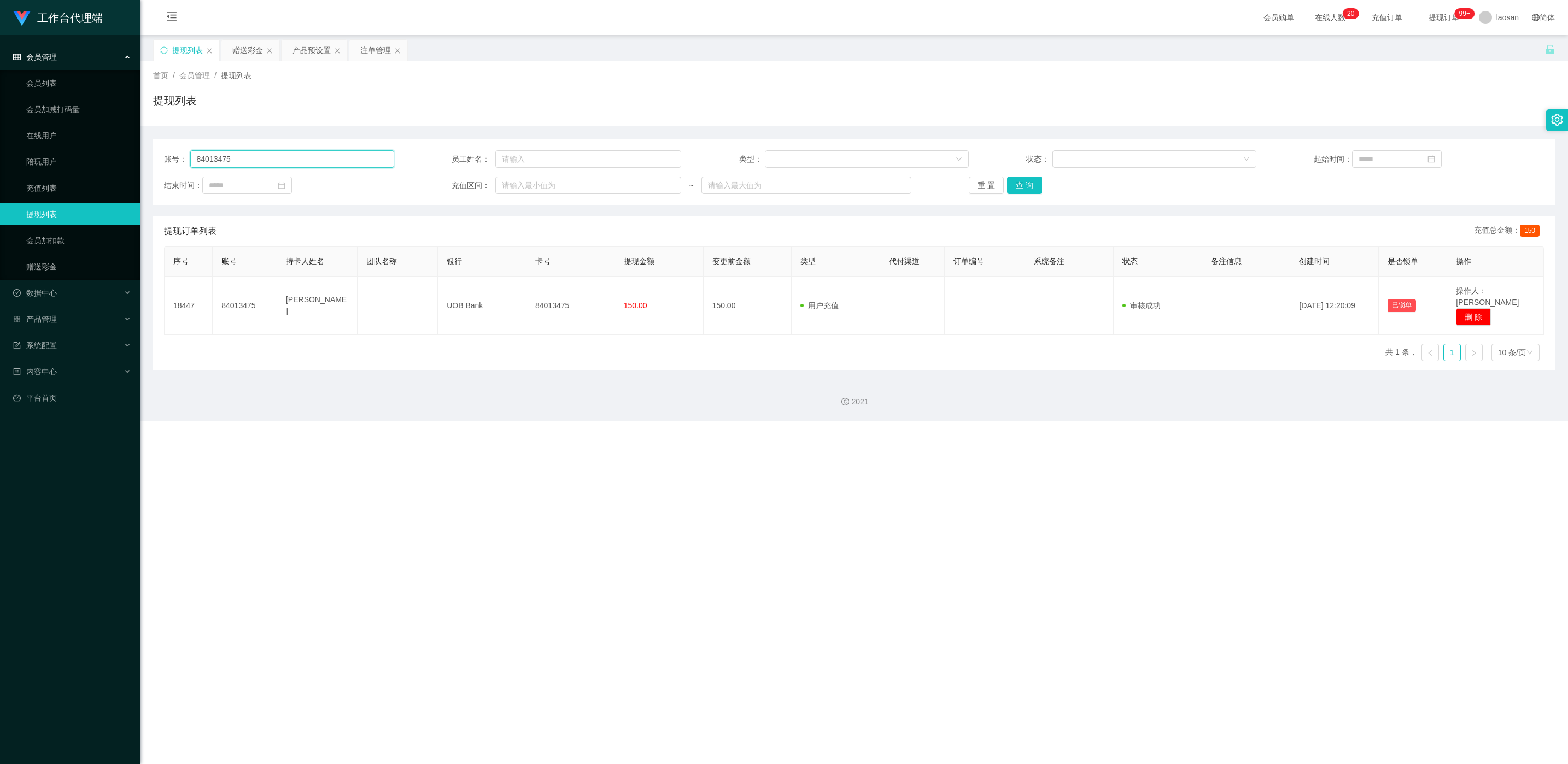
click at [328, 154] on input "84013475" at bounding box center [292, 159] width 204 height 17
drag, startPoint x: 328, startPoint y: 154, endPoint x: 340, endPoint y: 159, distance: 13.0
click at [328, 154] on input "84013475" at bounding box center [292, 159] width 204 height 17
click at [524, 183] on button "查 询" at bounding box center [1025, 185] width 35 height 17
click at [524, 183] on div "重 置 查 询" at bounding box center [1084, 185] width 230 height 17
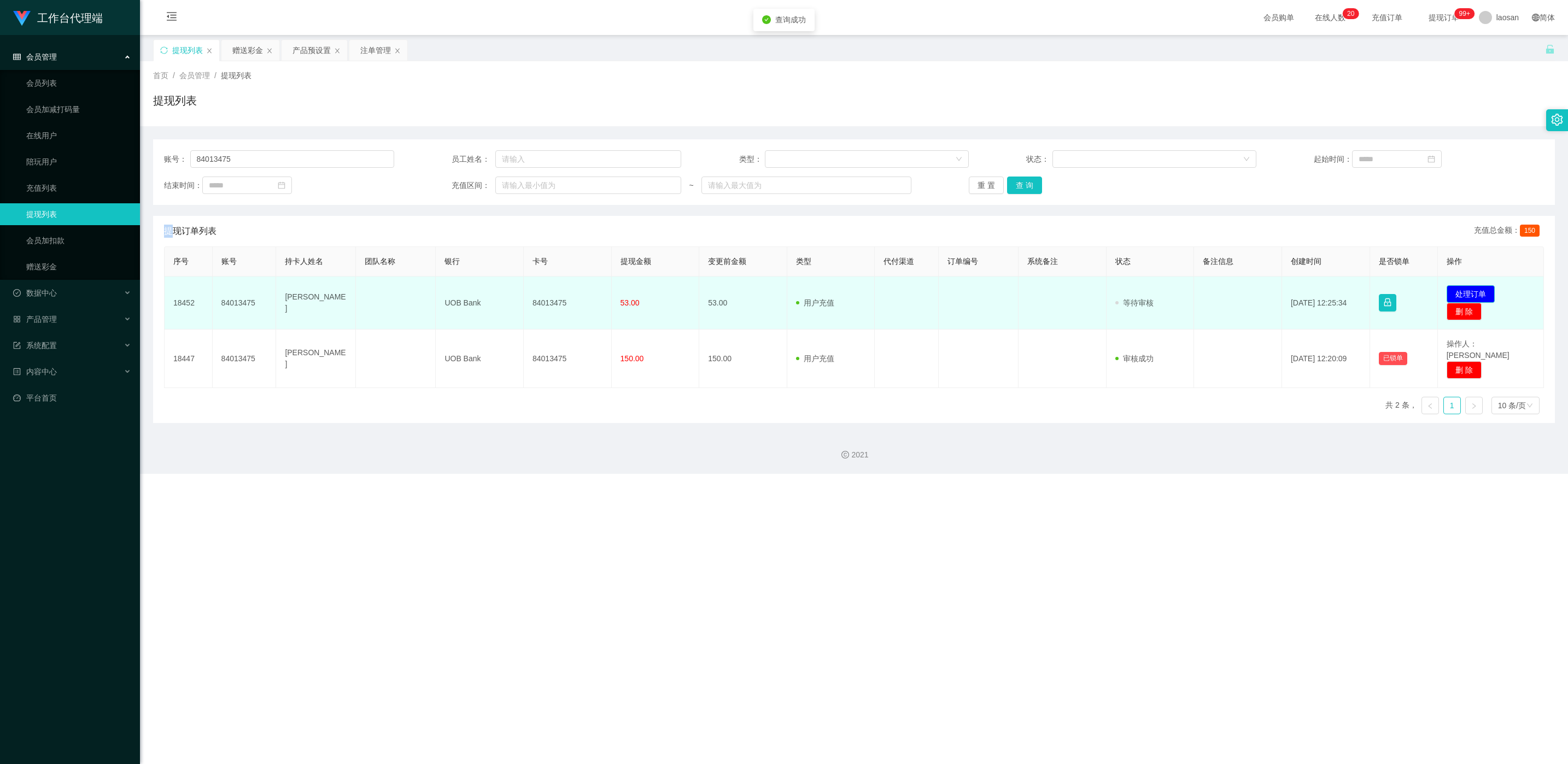
click at [524, 290] on button "处理订单" at bounding box center [1471, 294] width 48 height 17
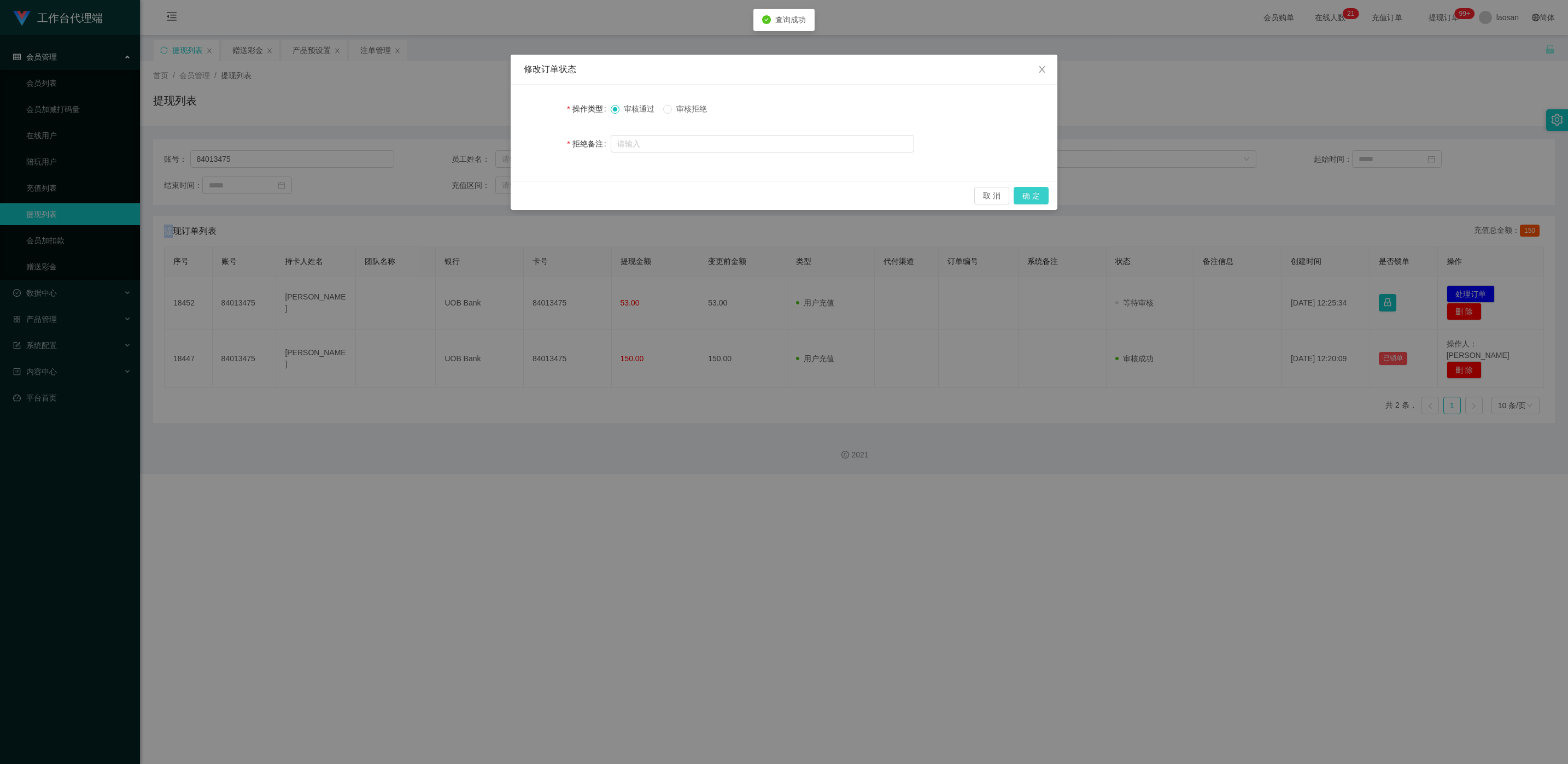
click at [524, 194] on button "确 定" at bounding box center [1031, 195] width 35 height 17
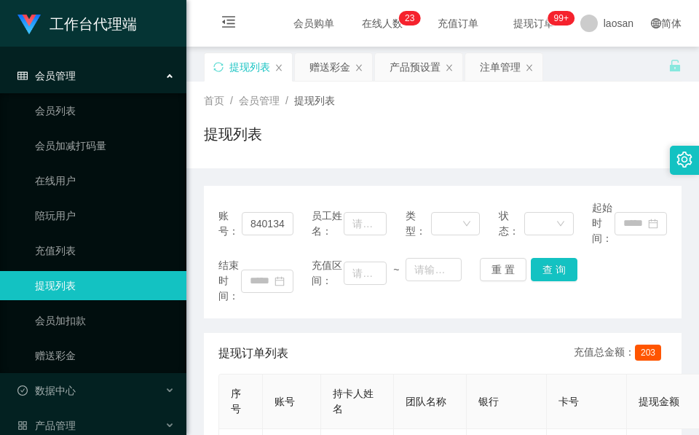
click at [476, 147] on div "提现列表" at bounding box center [442, 139] width 477 height 33
click at [335, 57] on div "赠送彩金" at bounding box center [329, 67] width 41 height 28
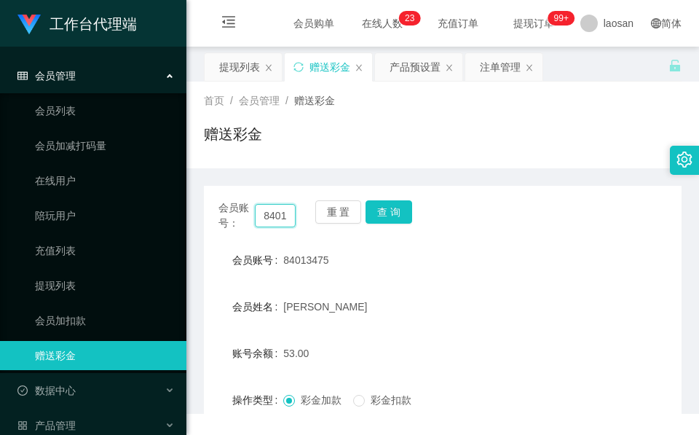
click at [256, 206] on input "84013475" at bounding box center [275, 215] width 41 height 23
click at [255, 210] on input "84013475" at bounding box center [275, 215] width 41 height 23
click at [262, 214] on input "84013475" at bounding box center [275, 215] width 41 height 23
paste input "xx123"
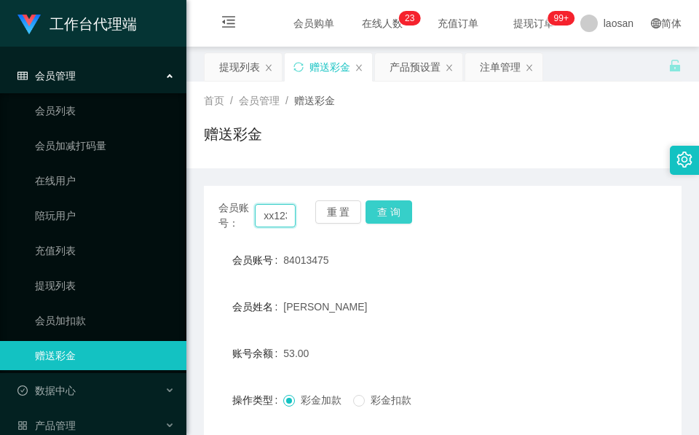
scroll to position [0, 3]
type input "xx123"
click at [404, 210] on button "查 询" at bounding box center [388, 211] width 47 height 23
click at [404, 210] on div "会员账号： xx123 重 置 查 询" at bounding box center [442, 215] width 477 height 31
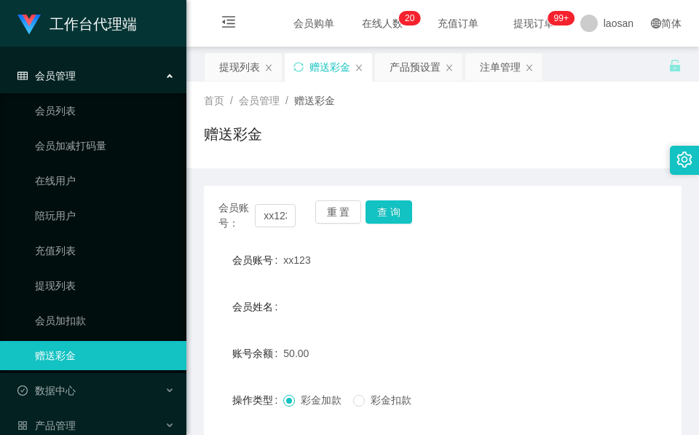
click at [402, 226] on div "会员账号： xx123 重 置 查 询" at bounding box center [442, 215] width 477 height 31
click at [397, 223] on button "查 询" at bounding box center [388, 211] width 47 height 23
click at [396, 215] on button "查 询" at bounding box center [388, 211] width 47 height 23
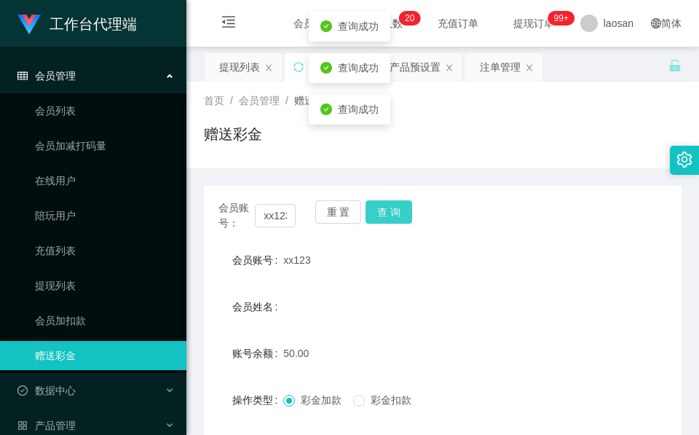
click at [387, 212] on button "查 询" at bounding box center [388, 211] width 47 height 23
click at [387, 212] on div "重 置 查 询" at bounding box center [353, 215] width 77 height 31
click at [387, 212] on button "查 询" at bounding box center [388, 211] width 47 height 23
click at [387, 212] on div "重 置 查 询" at bounding box center [353, 215] width 77 height 31
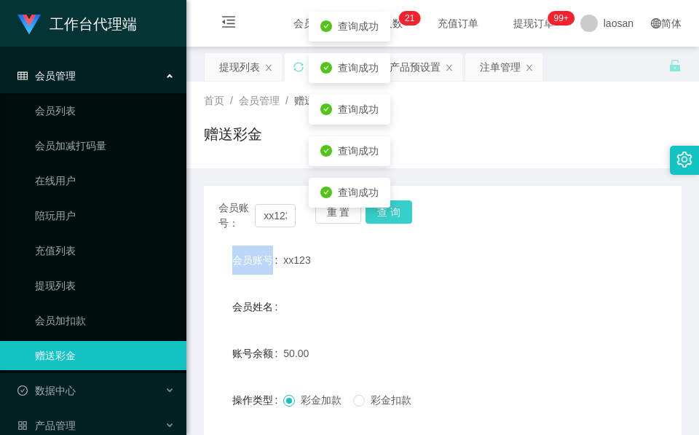
click at [387, 212] on button "查 询" at bounding box center [388, 211] width 47 height 23
click at [387, 212] on body "工作台代理端 会员管理 会员列表 会员加减打码量 在线用户 陪玩用户 充值列表 提现列表 会员加扣款 赠送彩金 数据中心 员工统计 团队统计 产品管理 注单管…" at bounding box center [349, 217] width 699 height 435
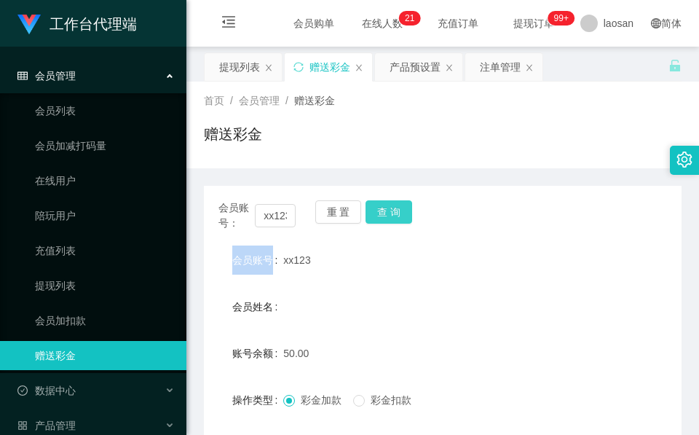
click at [409, 214] on button "查 询" at bounding box center [388, 211] width 47 height 23
click at [409, 214] on div "会员账号： xx123 重 置 查 询" at bounding box center [442, 215] width 477 height 31
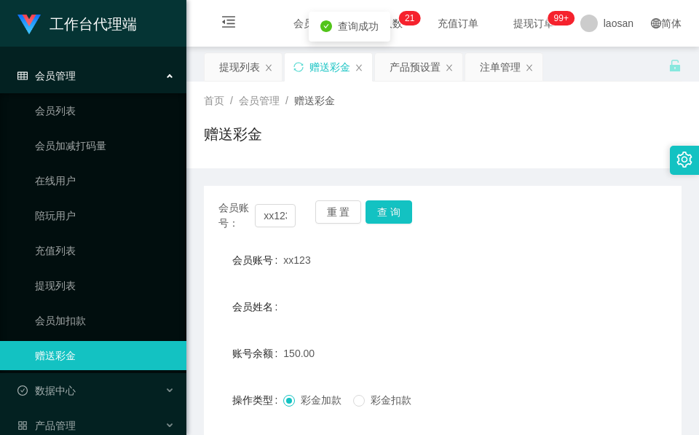
drag, startPoint x: 409, startPoint y: 214, endPoint x: 539, endPoint y: 277, distance: 144.9
click at [555, 278] on form "会员账号 xx123 会员姓名 账号余额 150.00 操作类型 彩金加款 彩金扣款 金额 确 定" at bounding box center [442, 376] width 477 height 262
click at [544, 300] on div "会员姓名" at bounding box center [442, 306] width 477 height 29
click at [383, 204] on button "查 询" at bounding box center [388, 211] width 47 height 23
click at [383, 204] on div "重 置 查 询" at bounding box center [353, 215] width 77 height 31
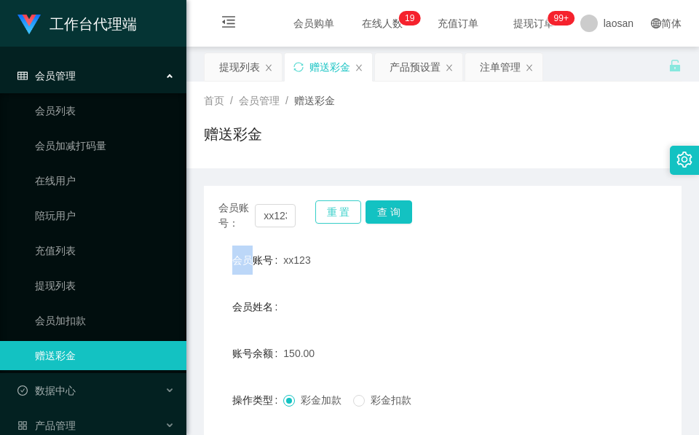
click at [349, 215] on button "重 置" at bounding box center [338, 211] width 47 height 23
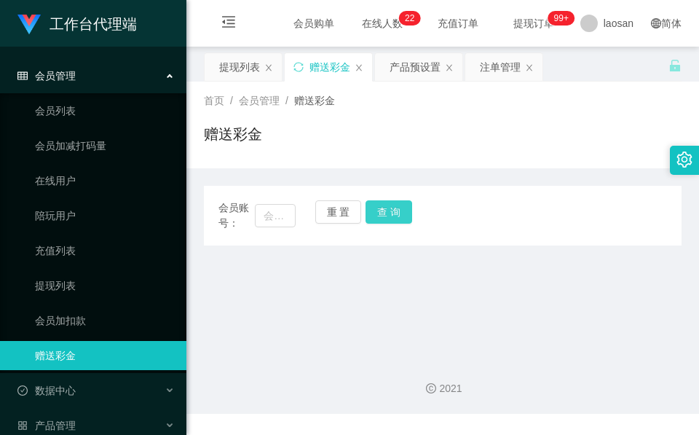
click at [385, 212] on button "查 询" at bounding box center [388, 211] width 47 height 23
click at [335, 208] on button "重 置" at bounding box center [338, 211] width 47 height 23
click at [249, 79] on div "提现列表" at bounding box center [239, 67] width 41 height 28
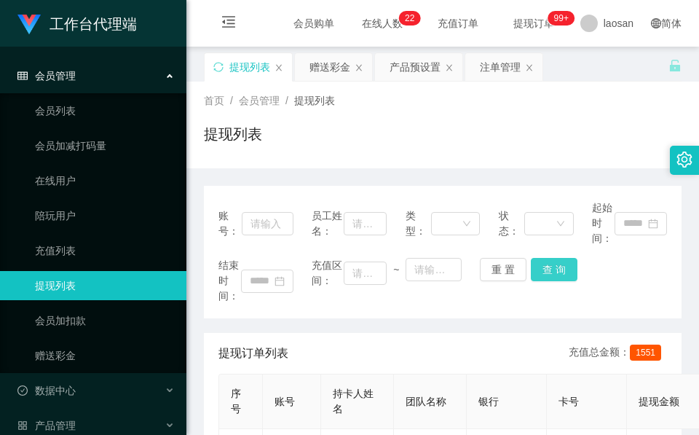
click at [539, 267] on button "查 询" at bounding box center [554, 269] width 47 height 23
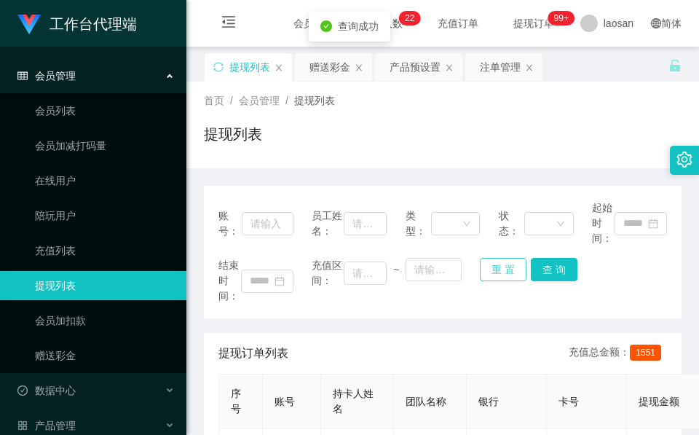
click at [505, 269] on button "重 置" at bounding box center [503, 269] width 47 height 23
click at [427, 72] on div "产品预设置" at bounding box center [414, 67] width 51 height 28
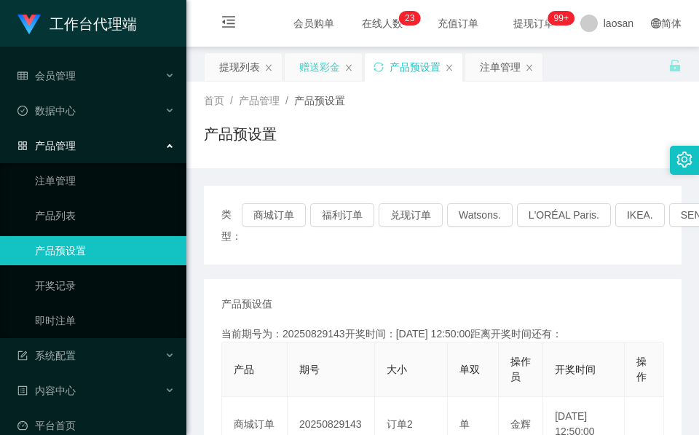
click at [295, 70] on div "赠送彩金" at bounding box center [323, 67] width 77 height 28
click at [312, 68] on div "赠送彩金" at bounding box center [319, 67] width 41 height 28
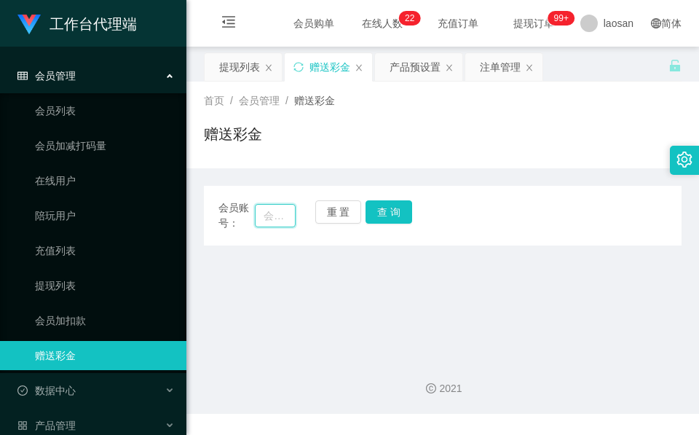
click at [264, 214] on input "text" at bounding box center [275, 215] width 41 height 23
click at [338, 116] on div "首页 / 会员管理 / 赠送彩金 / 赠送彩金" at bounding box center [442, 124] width 477 height 63
click at [271, 216] on input "text" at bounding box center [275, 215] width 41 height 23
paste input "xx123"
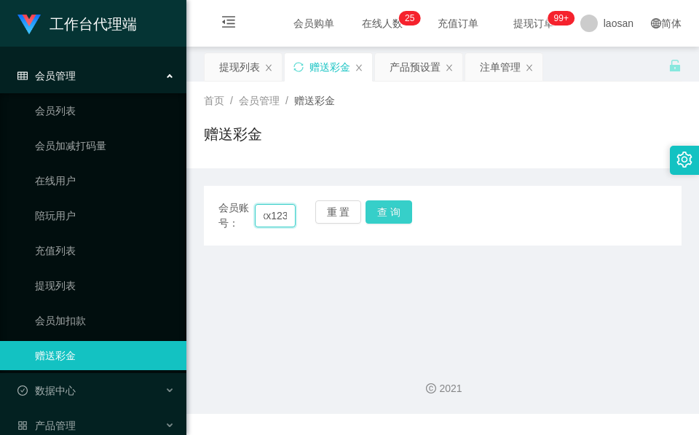
type input "xx123"
click at [409, 210] on button "查 询" at bounding box center [388, 211] width 47 height 23
click at [409, 210] on div "会员账号： xx123 重 置 查 询" at bounding box center [442, 215] width 477 height 31
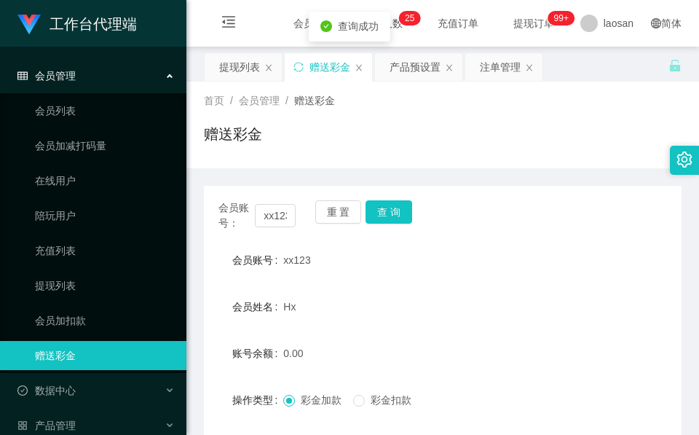
click at [387, 285] on form "会员账号 xx123 会员姓名 Hx 账号余额 0.00 操作类型 彩金加款 彩金扣款 金额 确 定" at bounding box center [442, 376] width 477 height 262
click at [413, 145] on div "赠送彩金" at bounding box center [442, 139] width 477 height 33
click at [239, 64] on div "提现列表" at bounding box center [239, 67] width 41 height 28
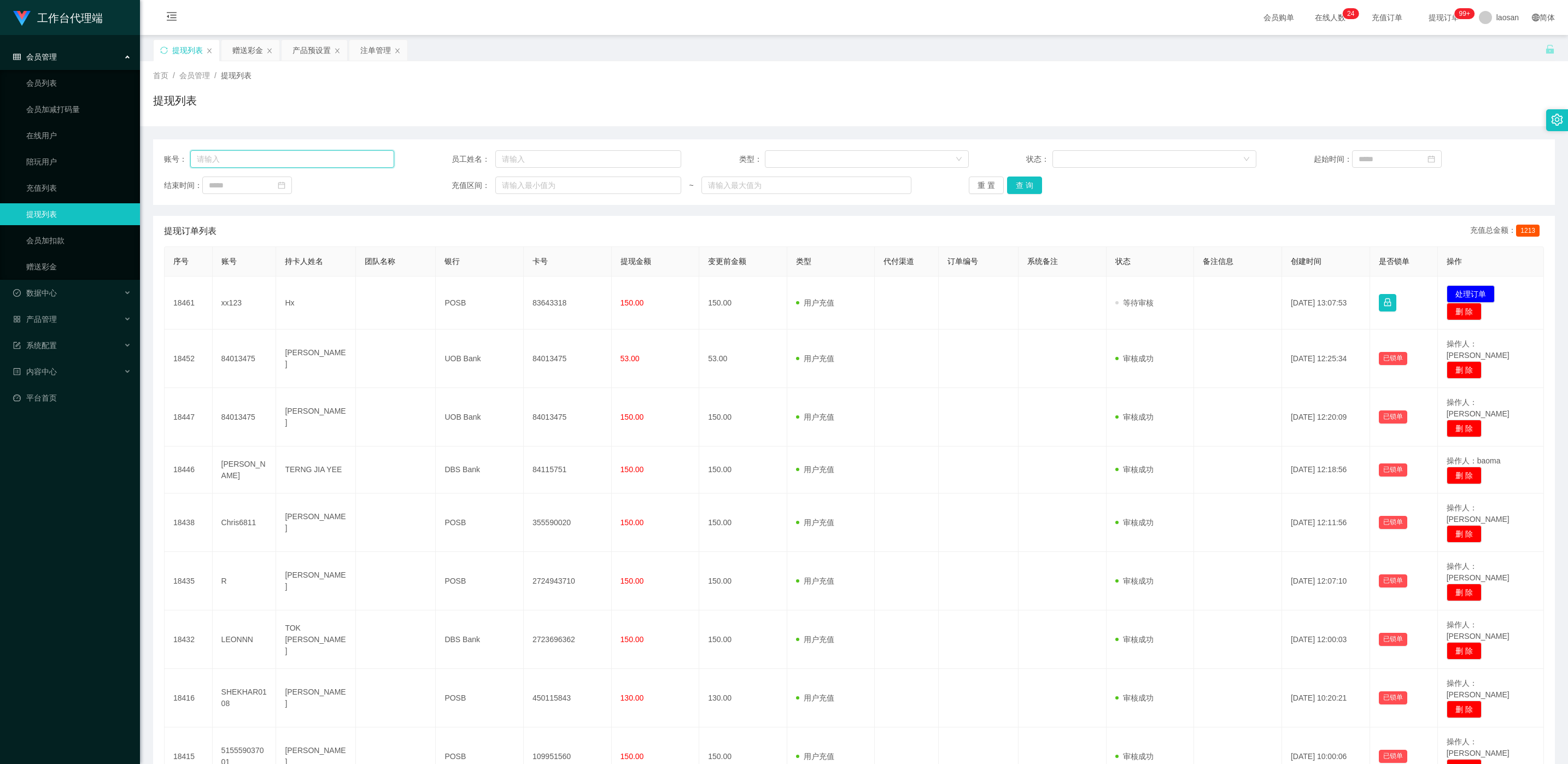
click at [385, 159] on input "text" at bounding box center [292, 159] width 204 height 17
paste input "xx123"
type input "xx123"
click at [524, 180] on button "查 询" at bounding box center [1025, 185] width 35 height 17
click at [524, 180] on div "重 置 查 询" at bounding box center [1084, 185] width 230 height 17
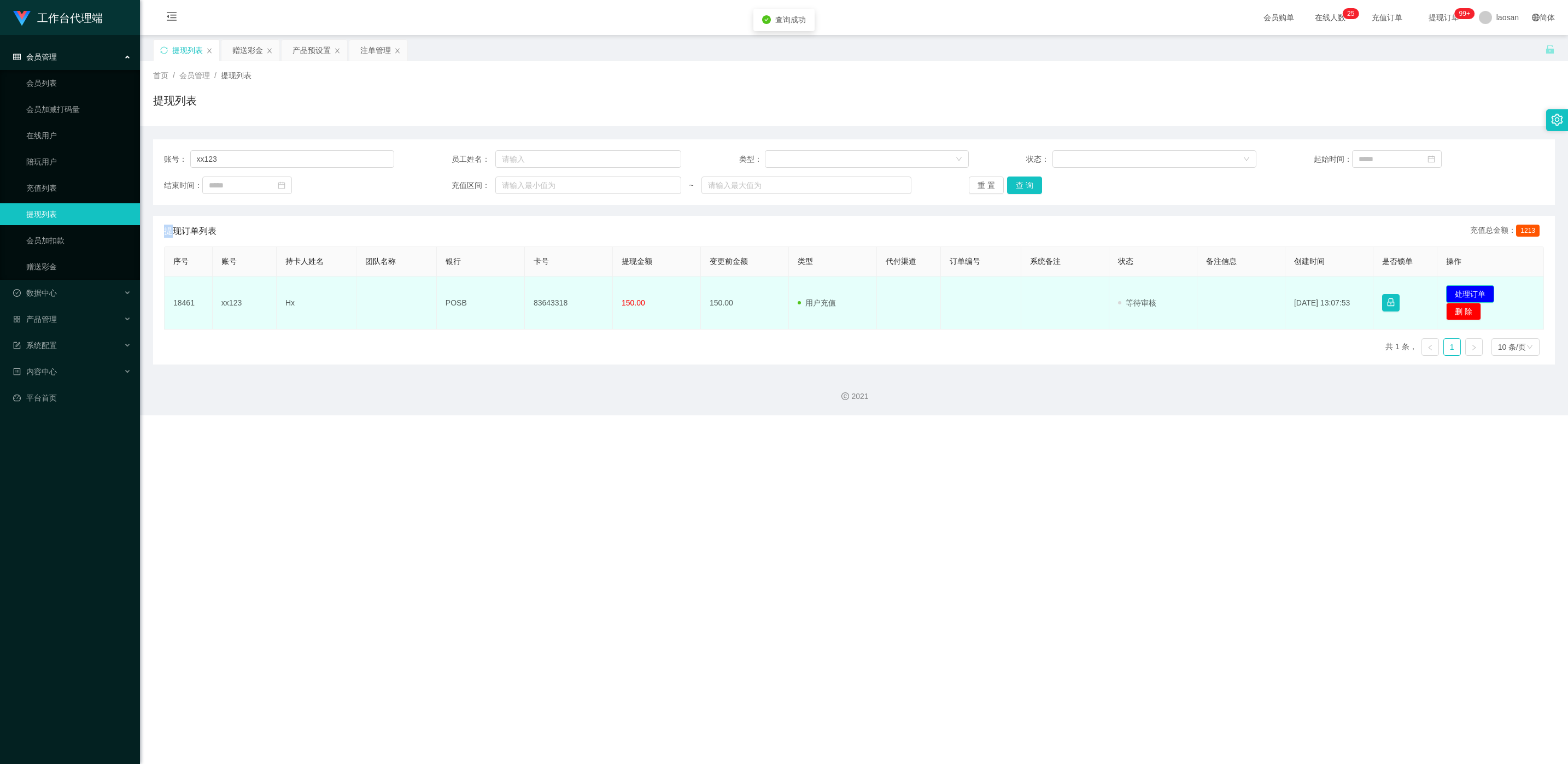
click at [524, 292] on button "处理订单" at bounding box center [1470, 294] width 48 height 17
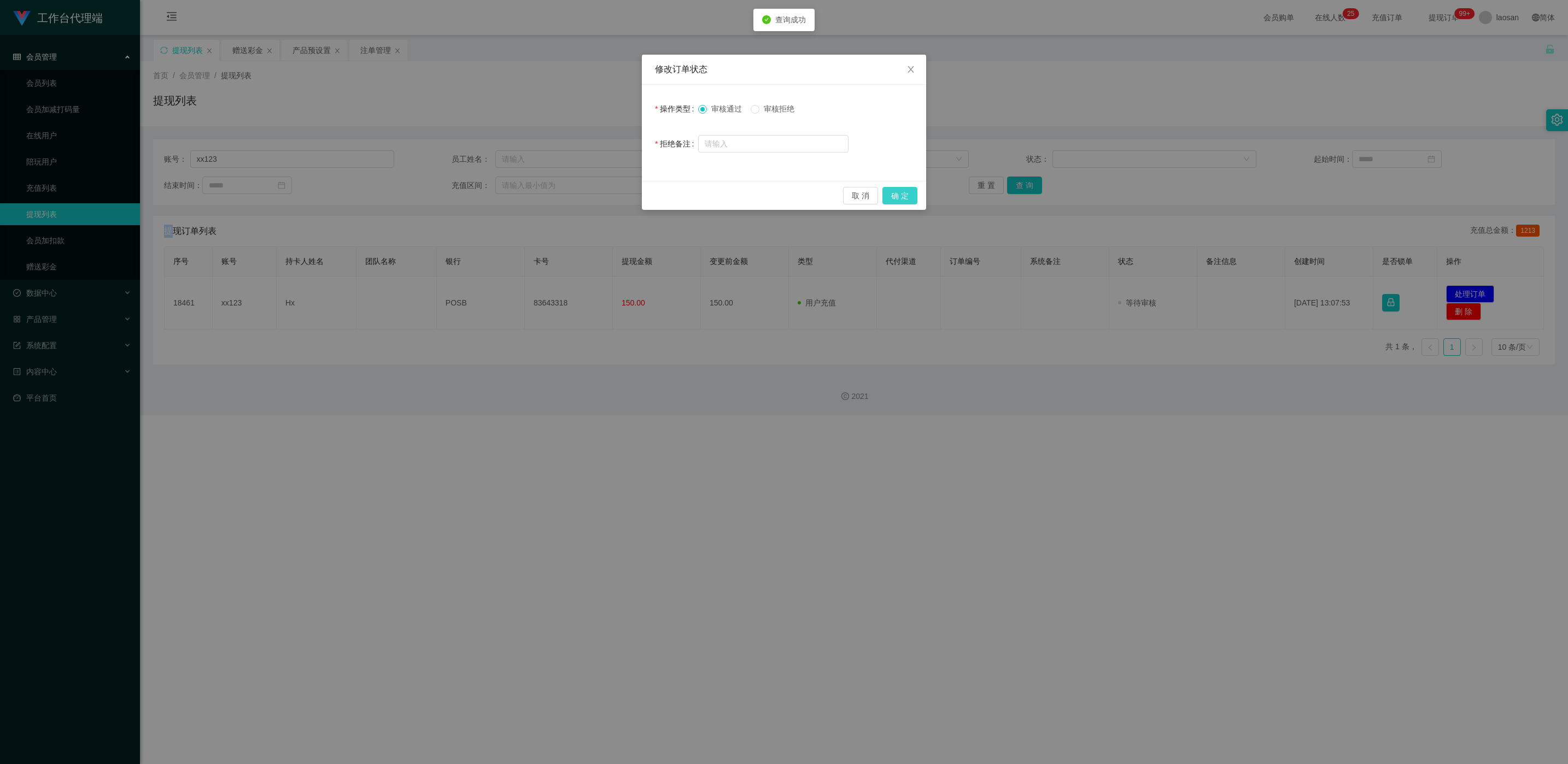
click at [524, 196] on button "确 定" at bounding box center [900, 195] width 35 height 17
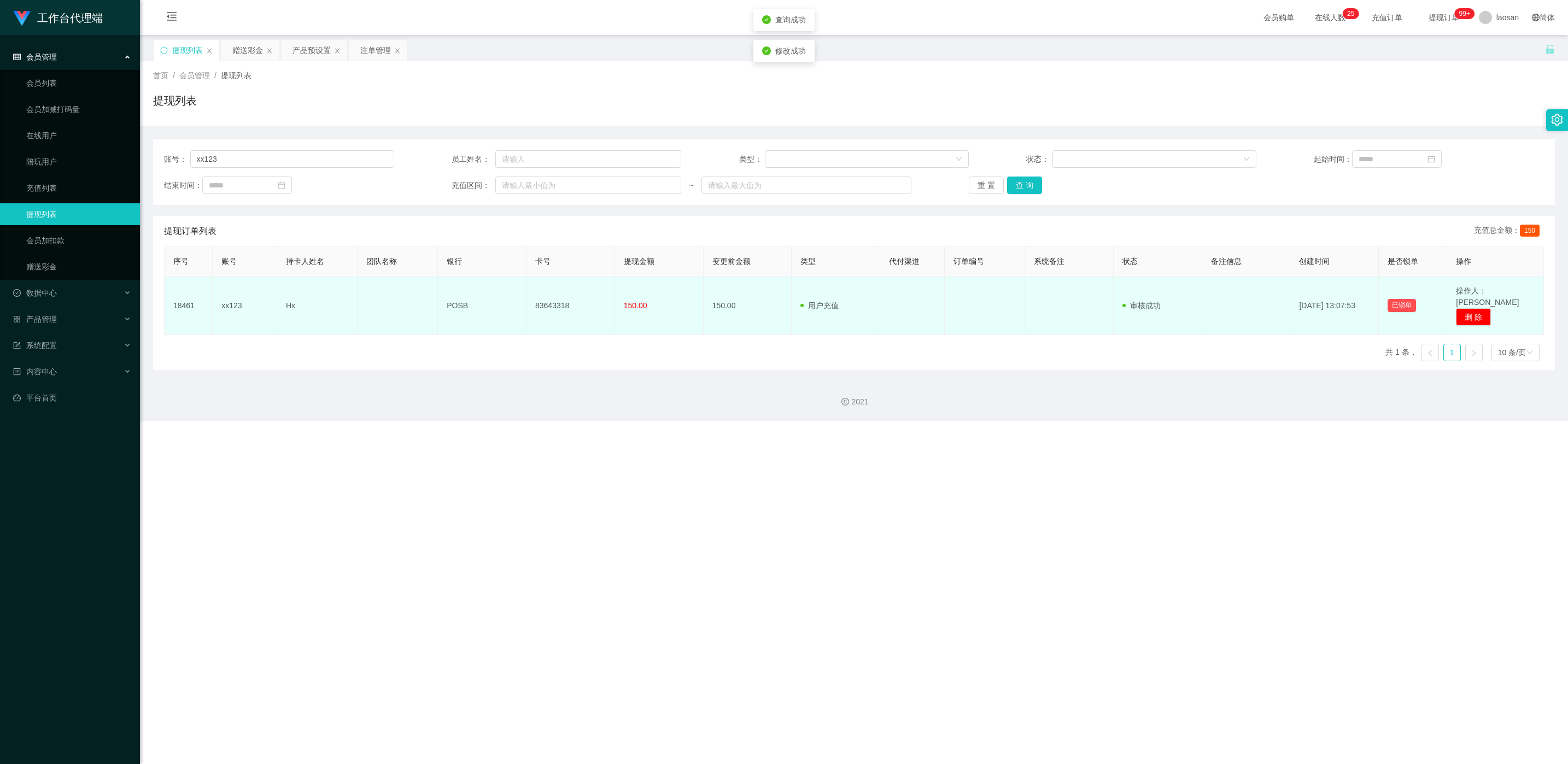
click at [524, 304] on td "83643318" at bounding box center [571, 306] width 89 height 59
copy td "83643318"
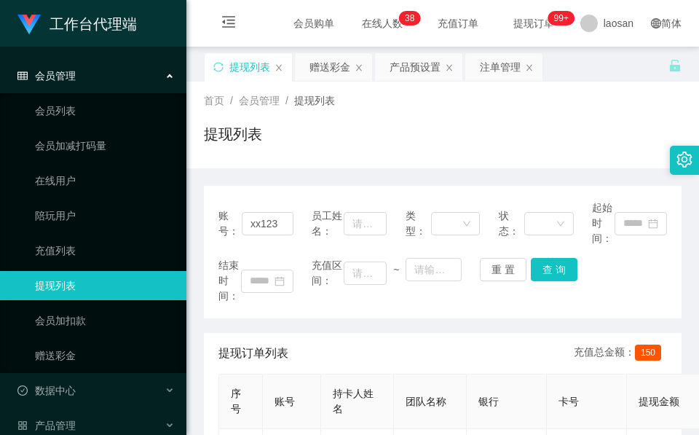
drag, startPoint x: 320, startPoint y: 71, endPoint x: 323, endPoint y: 94, distance: 23.6
click at [320, 70] on div "赠送彩金" at bounding box center [329, 67] width 41 height 28
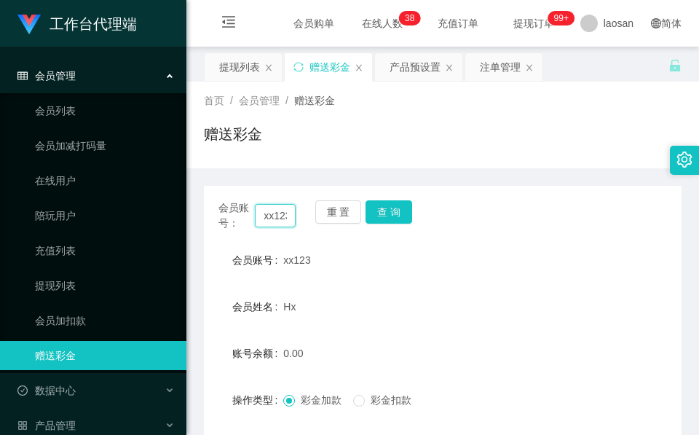
click at [277, 207] on input "xx123" at bounding box center [275, 215] width 41 height 23
paste input "JH"
type input "JH"
click at [407, 217] on button "查 询" at bounding box center [388, 211] width 47 height 23
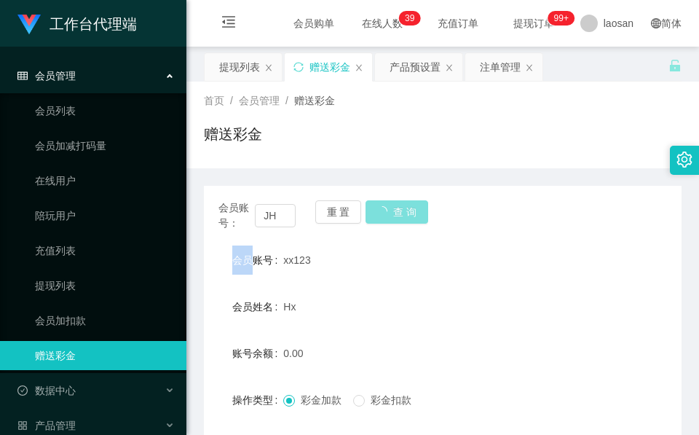
click at [407, 217] on div "会员账号： JH 重 置 查 询" at bounding box center [442, 215] width 477 height 31
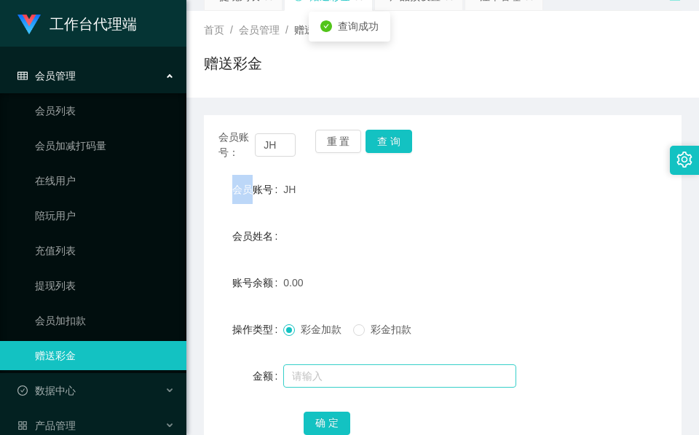
scroll to position [109, 0]
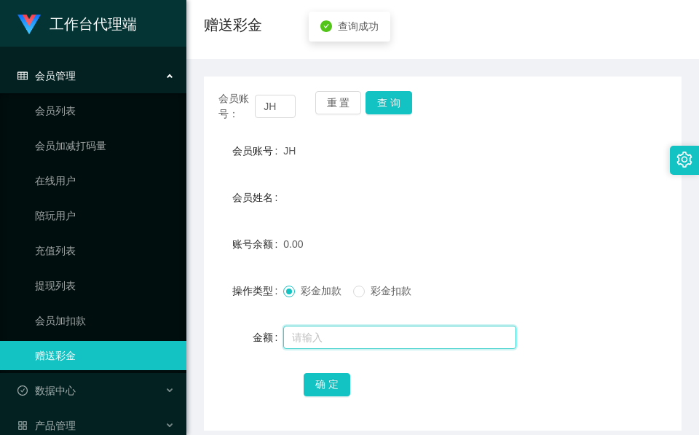
click at [385, 328] on input "text" at bounding box center [399, 336] width 233 height 23
type input "100"
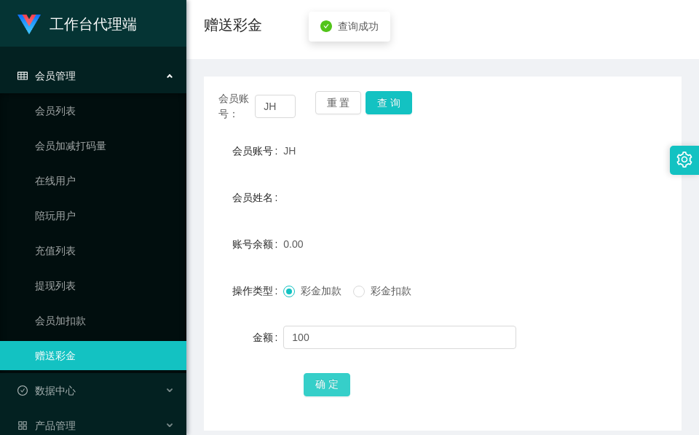
click at [328, 385] on button "确 定" at bounding box center [327, 384] width 47 height 23
drag, startPoint x: 334, startPoint y: 218, endPoint x: 333, endPoint y: 190, distance: 28.4
click at [334, 218] on form "会员账号 JH 会员姓名 账号余额 100.00 操作类型 彩金加款 彩金扣款 金额 确 定" at bounding box center [442, 267] width 477 height 262
click at [276, 105] on input "JH" at bounding box center [275, 106] width 41 height 23
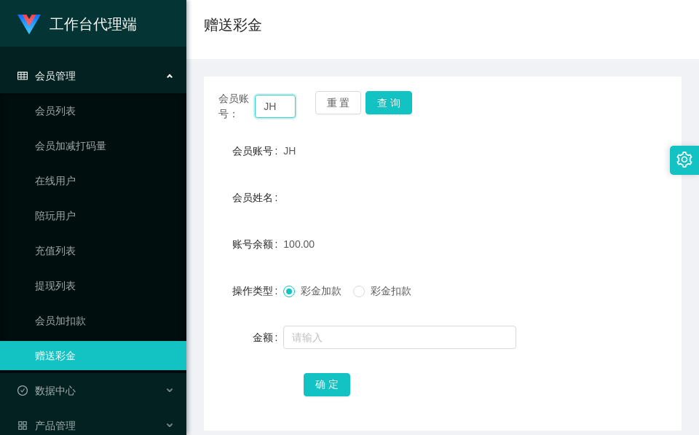
paste input "chunghia"
type input "chunghia"
click at [400, 107] on button "查 询" at bounding box center [388, 102] width 47 height 23
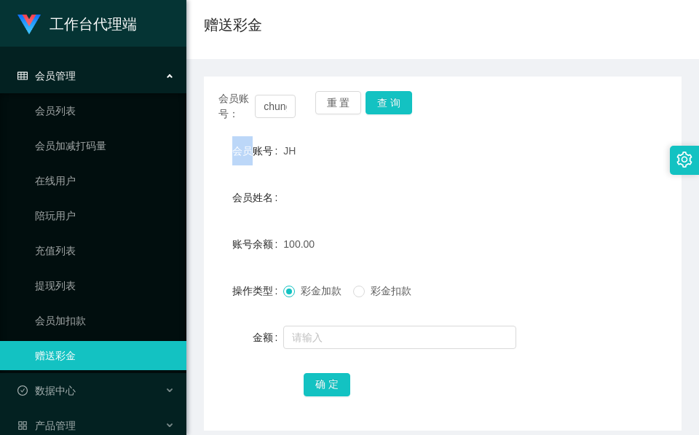
click at [400, 107] on div "会员账号： chunghia 重 置 查 询" at bounding box center [442, 106] width 477 height 31
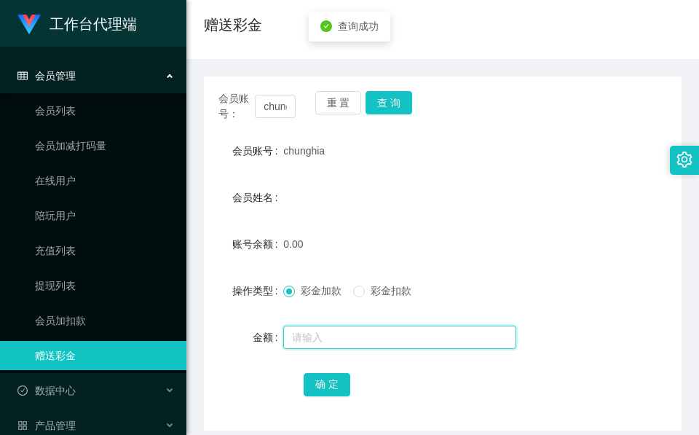
drag, startPoint x: 400, startPoint y: 107, endPoint x: 376, endPoint y: 341, distance: 235.6
click at [376, 341] on input "text" at bounding box center [399, 336] width 233 height 23
type input "100"
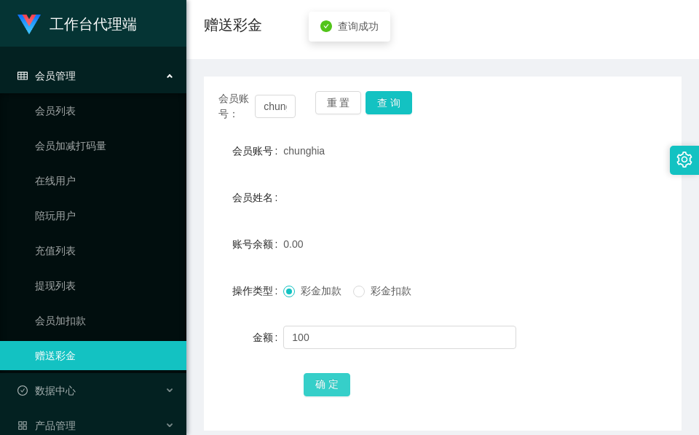
click at [341, 381] on button "确 定" at bounding box center [327, 384] width 47 height 23
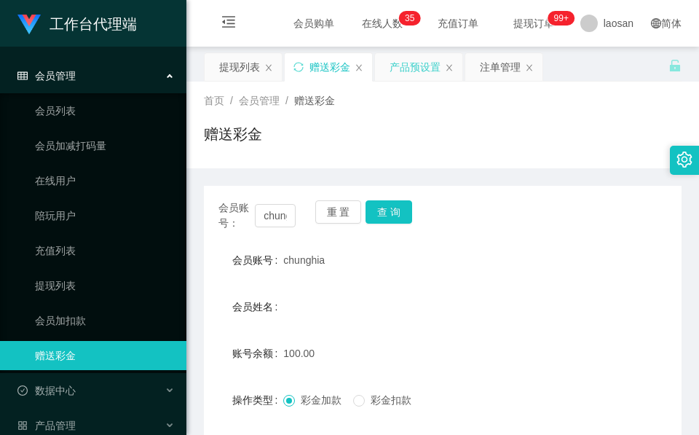
click at [400, 68] on div "产品预设置" at bounding box center [414, 67] width 51 height 28
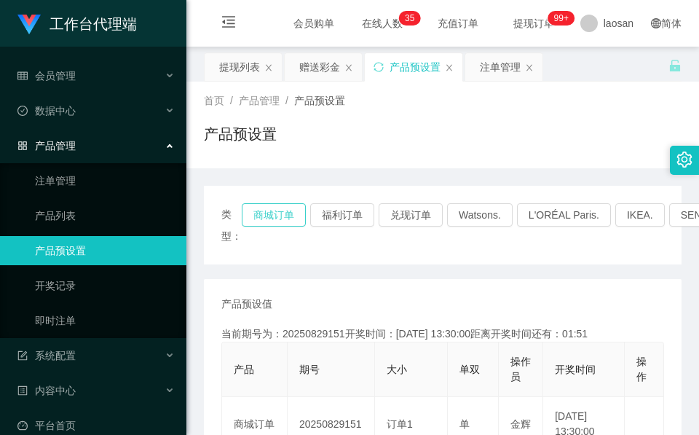
click at [253, 218] on button "商城订单" at bounding box center [274, 214] width 64 height 23
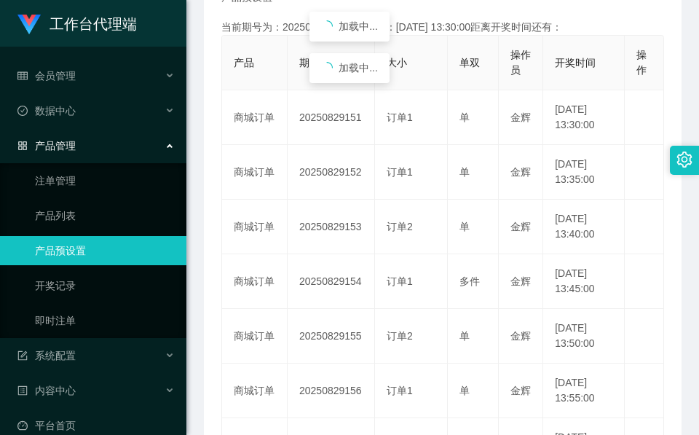
scroll to position [328, 0]
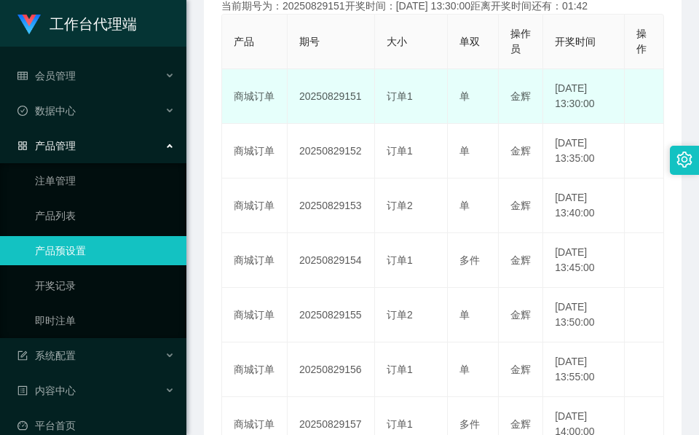
click at [336, 116] on td "20250829151" at bounding box center [330, 96] width 87 height 55
copy td "20250829151"
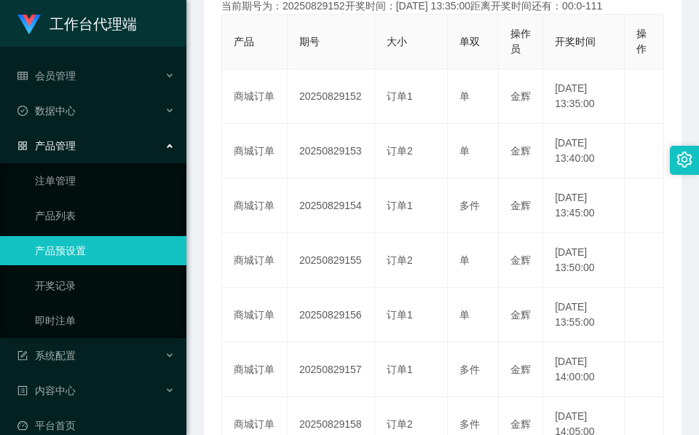
scroll to position [0, 0]
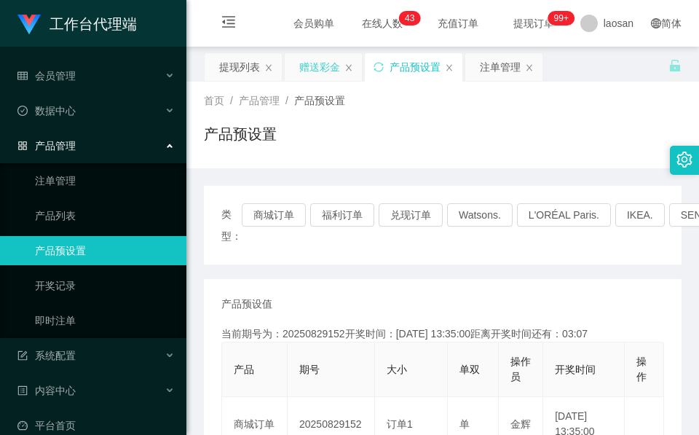
click at [341, 66] on div "赠送彩金" at bounding box center [323, 67] width 77 height 28
click at [335, 77] on div "赠送彩金" at bounding box center [319, 67] width 41 height 28
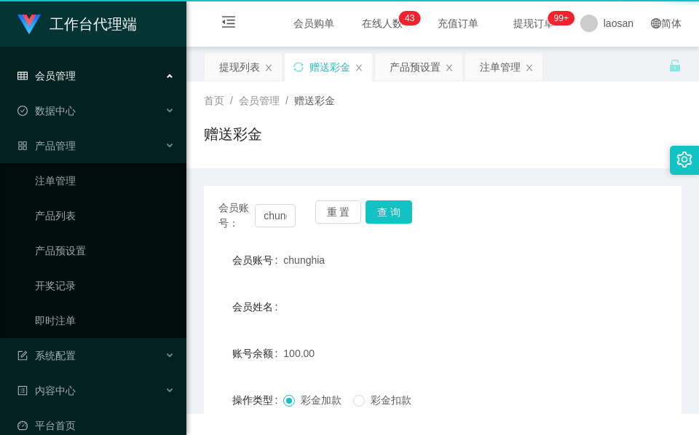
click at [335, 77] on div "赠送彩金" at bounding box center [329, 67] width 41 height 28
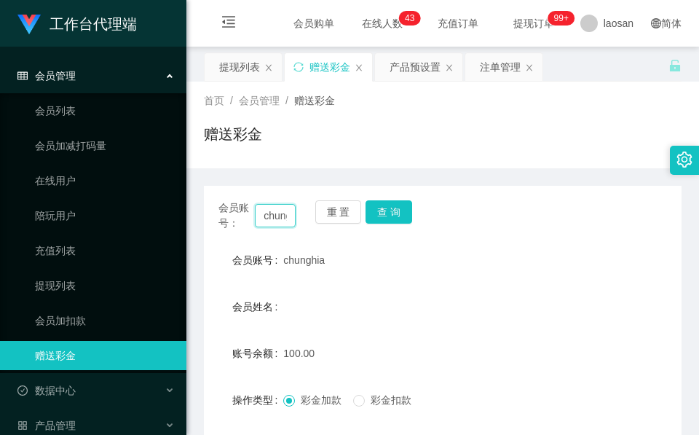
click at [287, 219] on input "chunghia" at bounding box center [275, 215] width 41 height 23
click at [406, 218] on button "查 询" at bounding box center [388, 211] width 47 height 23
click at [406, 218] on div "会员账号： chunghia 重 置 查 询" at bounding box center [442, 215] width 477 height 31
click at [406, 218] on button "查 询" at bounding box center [388, 211] width 47 height 23
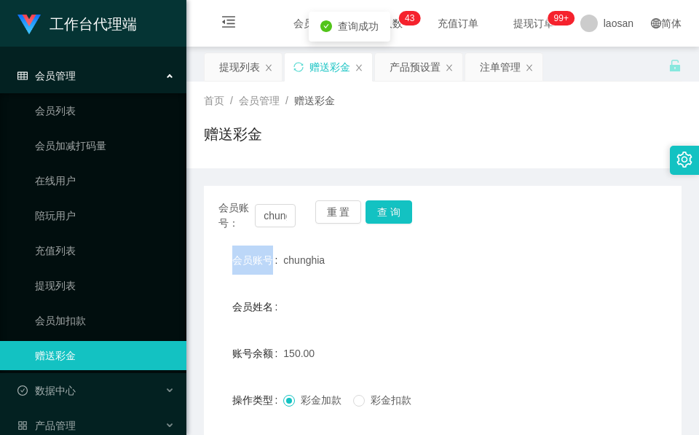
click at [406, 218] on div "会员账号： chunghia 重 置 查 询" at bounding box center [442, 215] width 477 height 31
drag, startPoint x: 406, startPoint y: 218, endPoint x: 405, endPoint y: 226, distance: 7.4
click at [406, 218] on button "查 询" at bounding box center [388, 211] width 47 height 23
click at [320, 151] on div "赠送彩金" at bounding box center [442, 139] width 477 height 33
click at [275, 219] on input "chunghia" at bounding box center [275, 215] width 41 height 23
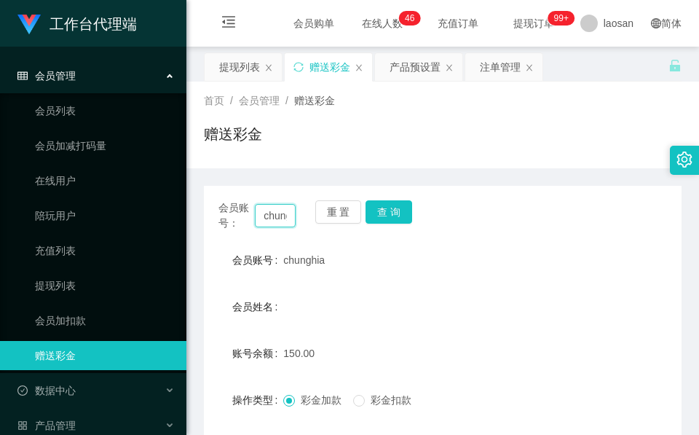
click at [275, 219] on input "chunghia" at bounding box center [275, 215] width 41 height 23
paste input "winson123456"
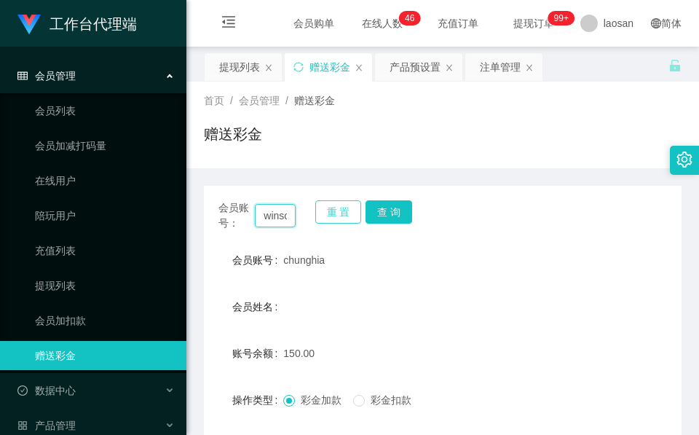
scroll to position [0, 42]
type input "winson123456"
click at [396, 202] on button "查 询" at bounding box center [388, 211] width 47 height 23
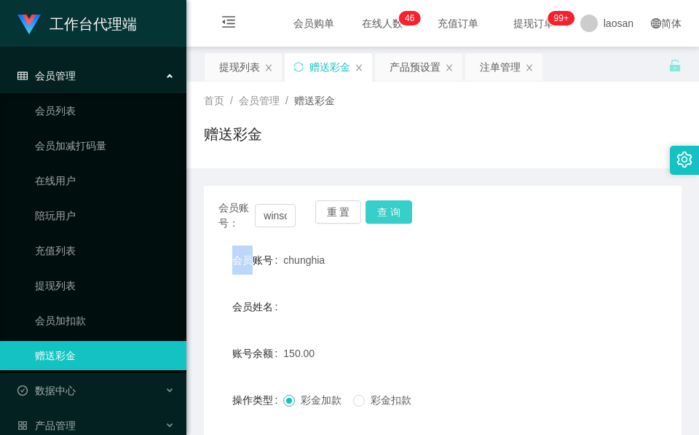
click at [396, 202] on div "会员账号： winson123456 重 置 查 询" at bounding box center [442, 215] width 477 height 31
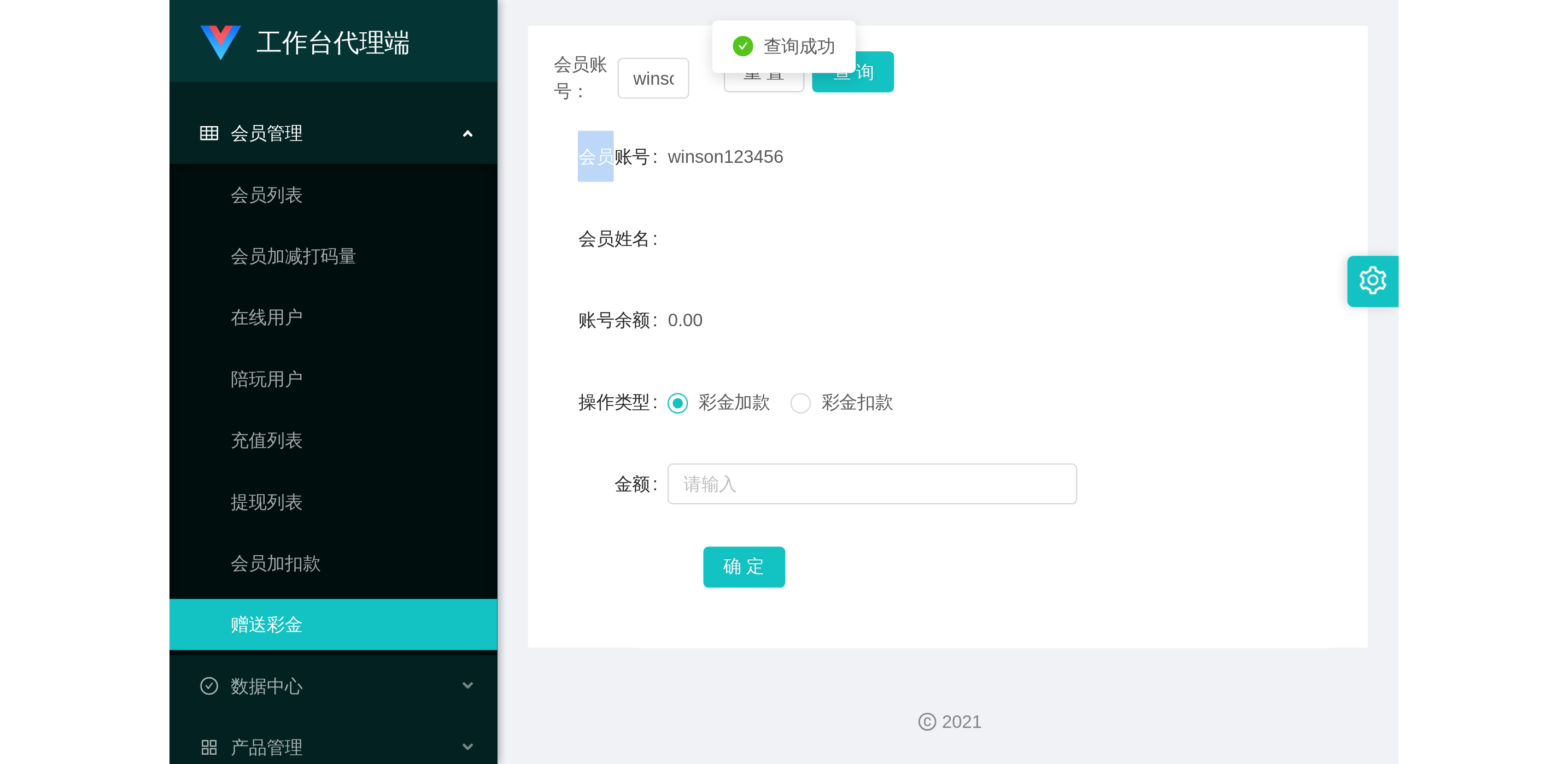
scroll to position [129, 0]
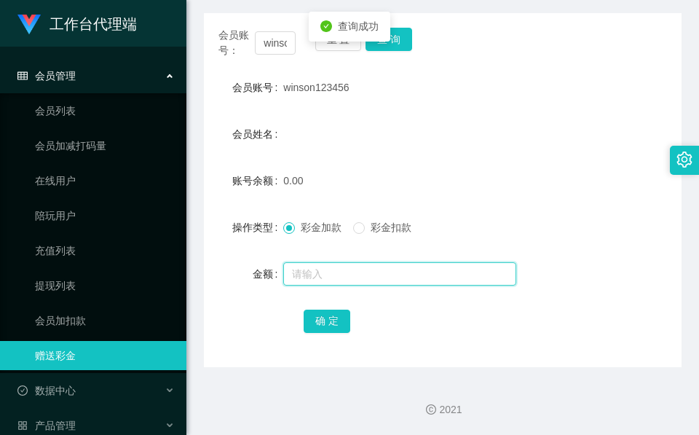
click at [328, 279] on input "text" at bounding box center [399, 273] width 233 height 23
type input "100"
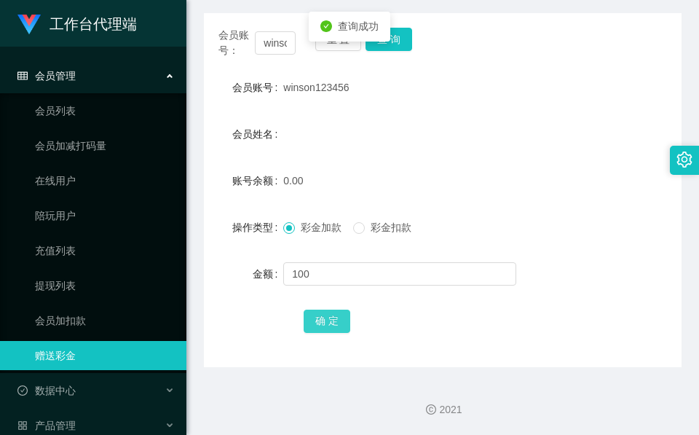
click at [320, 319] on button "确 定" at bounding box center [327, 320] width 47 height 23
drag, startPoint x: 335, startPoint y: 157, endPoint x: 314, endPoint y: 146, distance: 23.1
click at [330, 154] on form "会员账号 winson123456 会员姓名 账号余额 100.00 操作类型 彩金加款 彩金扣款 金额 确 定" at bounding box center [442, 204] width 477 height 262
click at [394, 127] on div "会员姓名" at bounding box center [442, 133] width 477 height 29
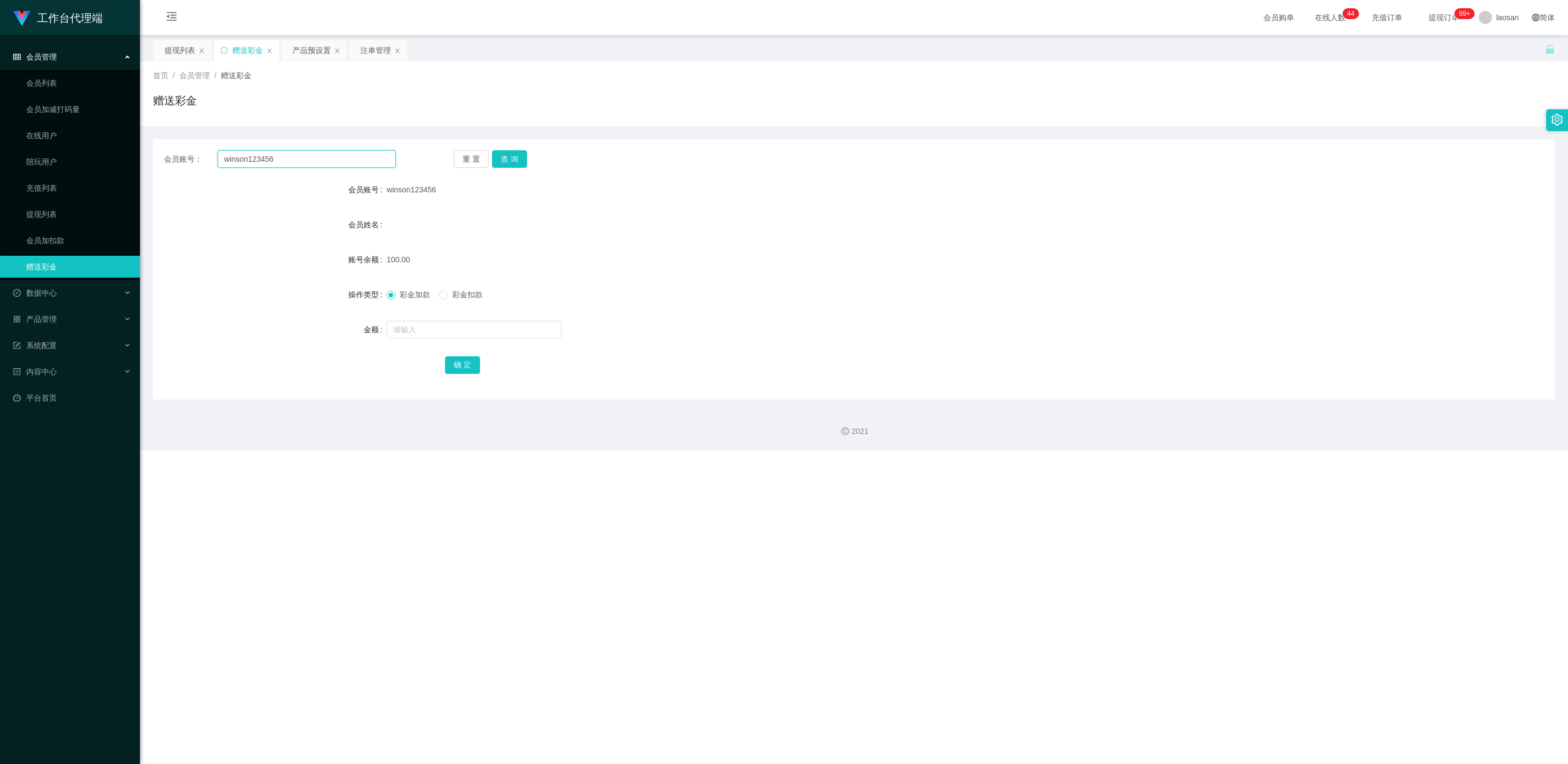
click at [364, 162] on input "winson123456" at bounding box center [307, 159] width 178 height 17
paste input "chunghia"
type input "chunghia"
click at [500, 156] on button "查 询" at bounding box center [509, 159] width 35 height 17
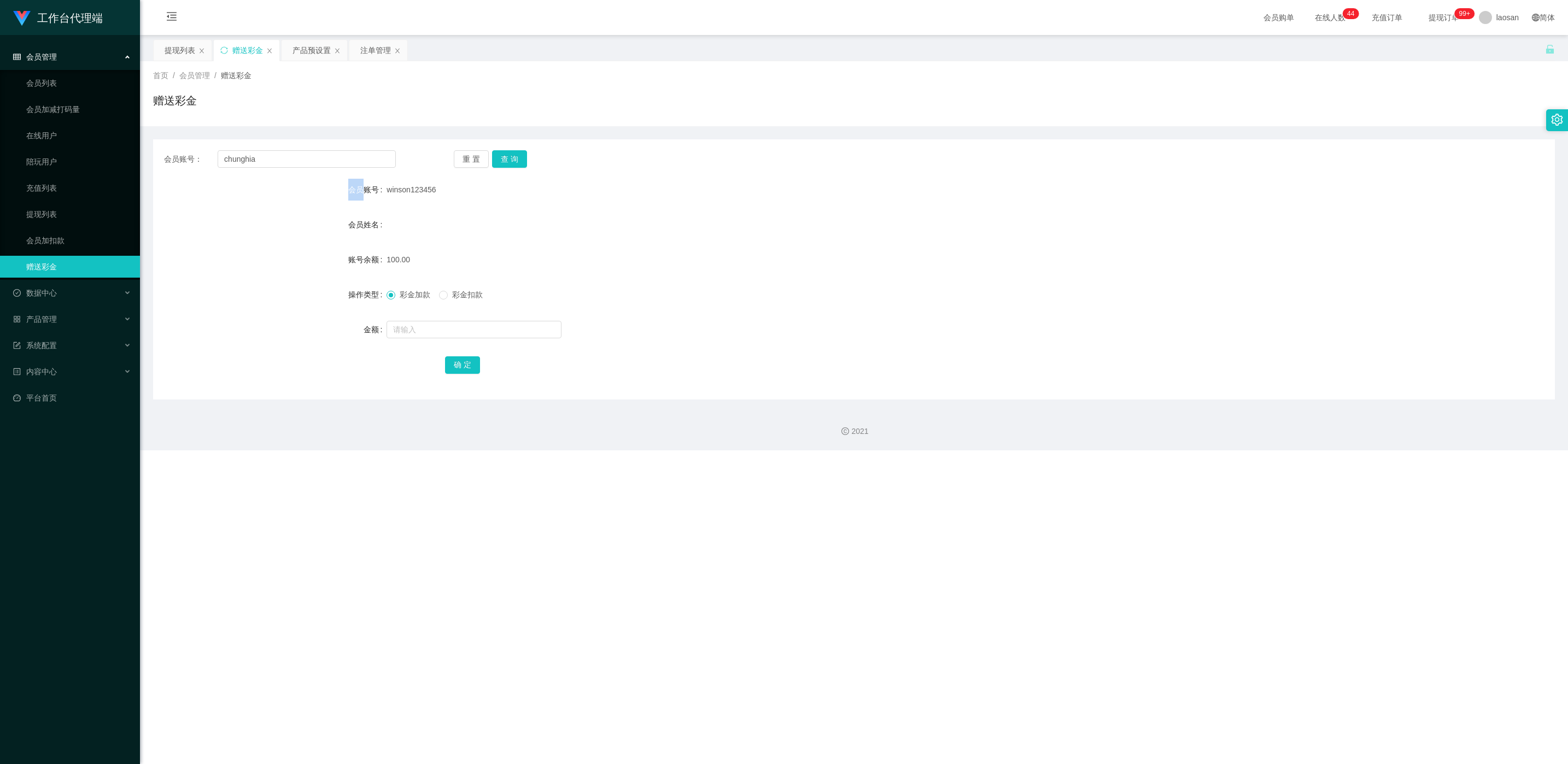
click at [502, 158] on div "重 置 查 询" at bounding box center [569, 159] width 232 height 17
drag, startPoint x: 502, startPoint y: 158, endPoint x: 501, endPoint y: 164, distance: 6.1
click at [503, 158] on button "查 询" at bounding box center [509, 159] width 35 height 17
click at [180, 48] on div "提现列表" at bounding box center [180, 50] width 31 height 21
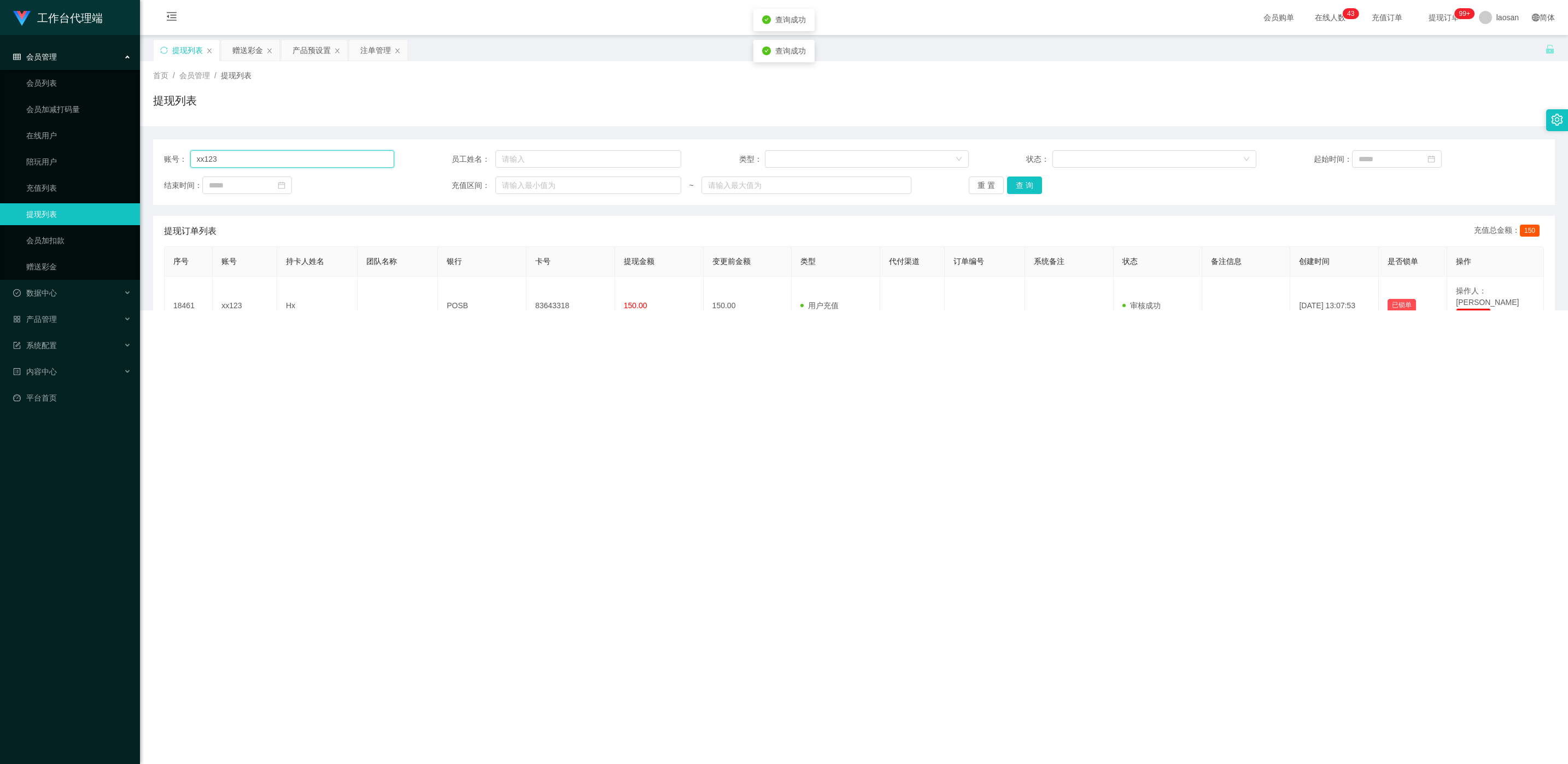
click at [295, 158] on input "xx123" at bounding box center [292, 159] width 204 height 17
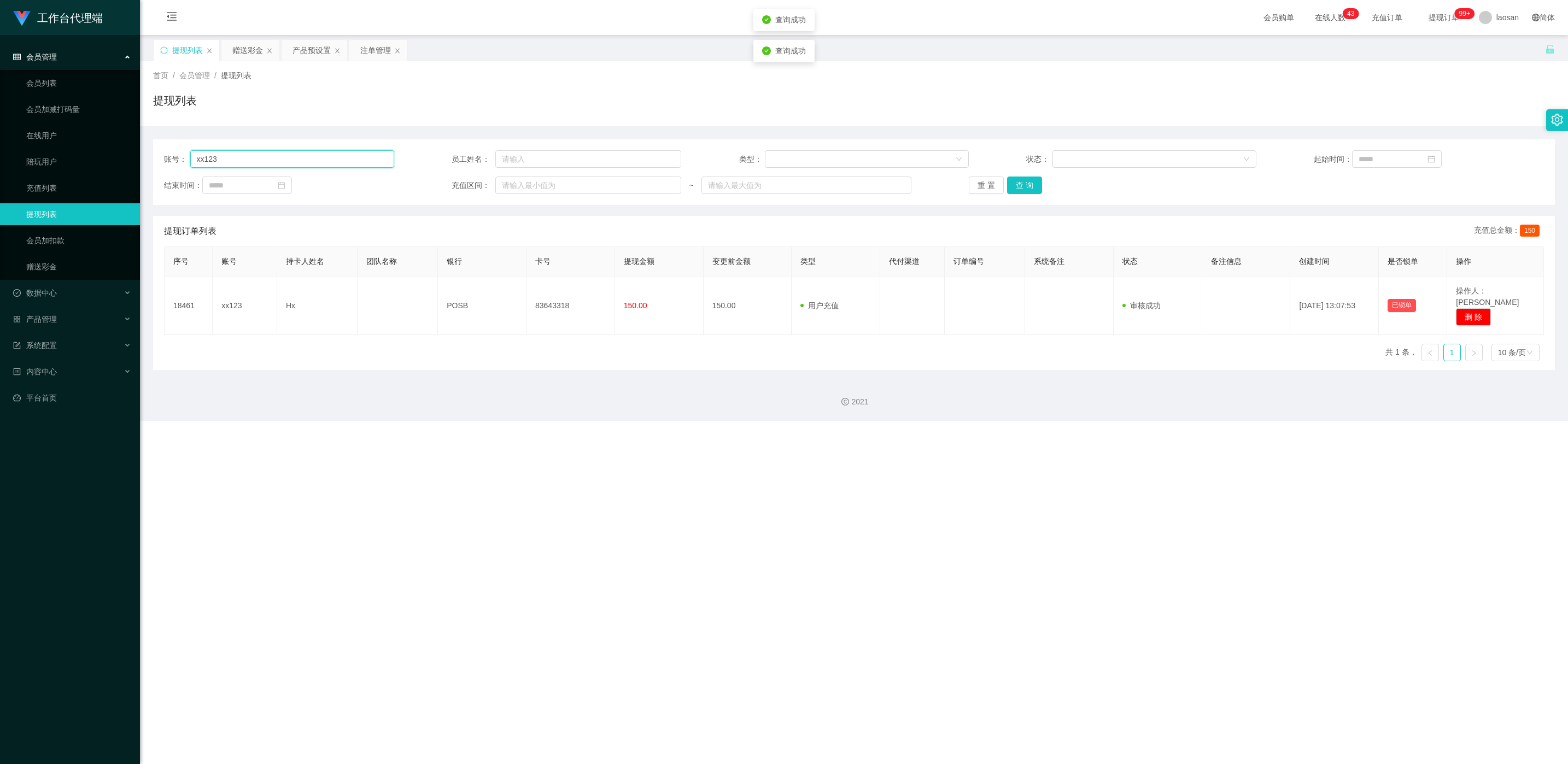
click at [295, 158] on input "xx123" at bounding box center [292, 159] width 204 height 17
paste input "chunghia"
type input "chunghia"
click at [524, 184] on button "查 询" at bounding box center [1025, 185] width 35 height 17
click at [524, 184] on div "重 置 查 询" at bounding box center [1084, 185] width 230 height 17
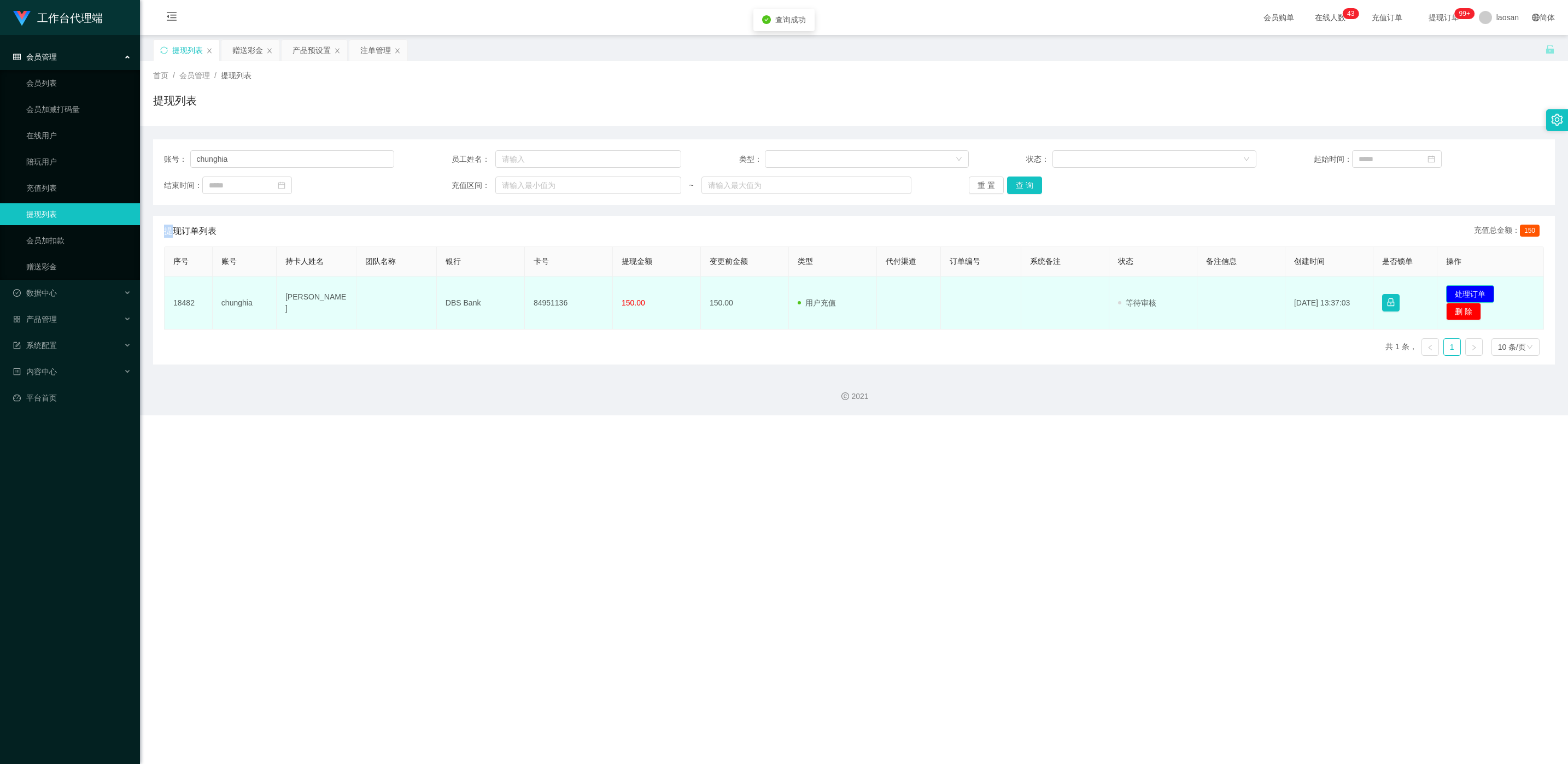
click at [524, 288] on button "处理订单" at bounding box center [1470, 294] width 48 height 17
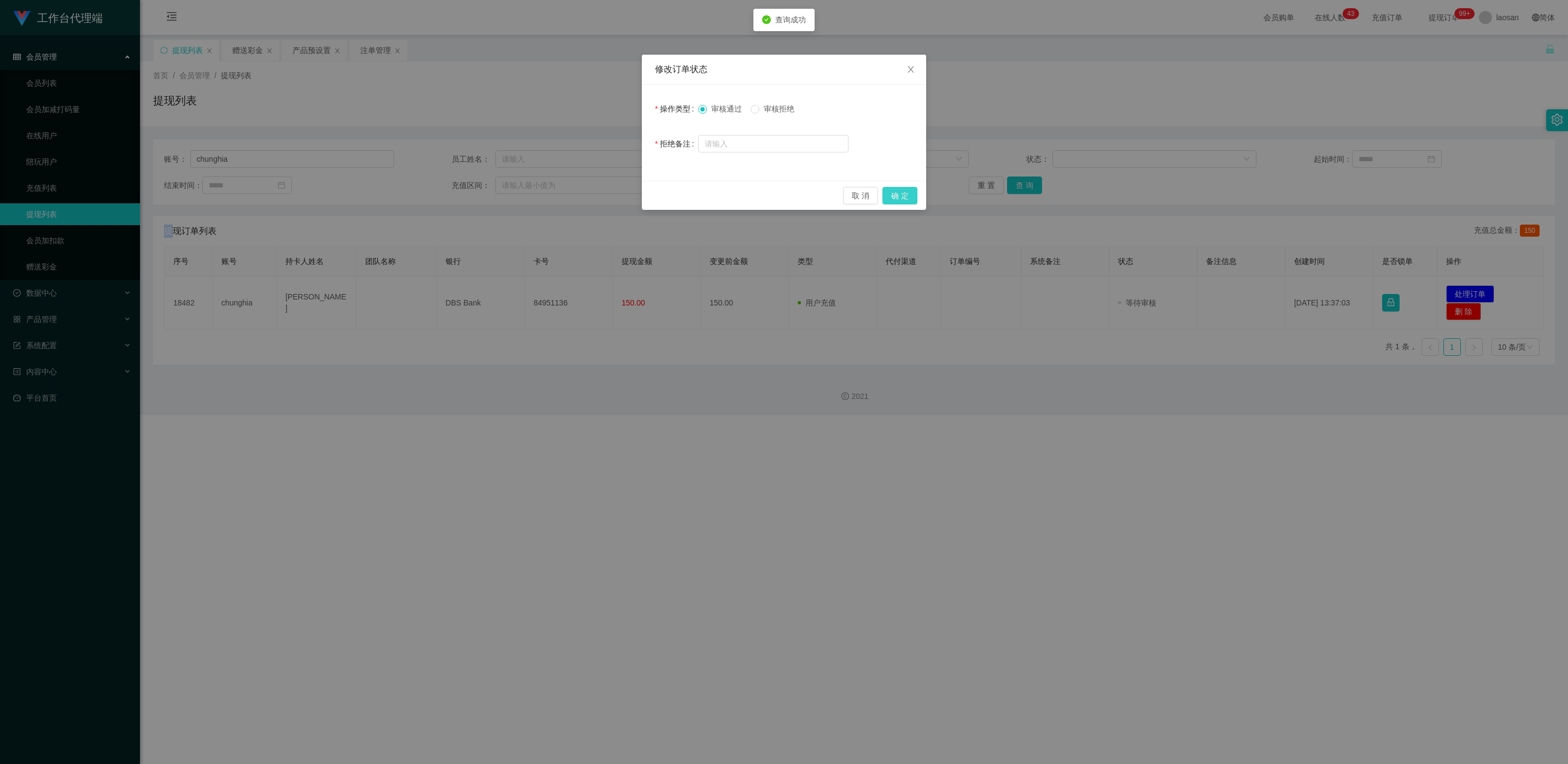
click at [524, 201] on button "确 定" at bounding box center [900, 195] width 35 height 17
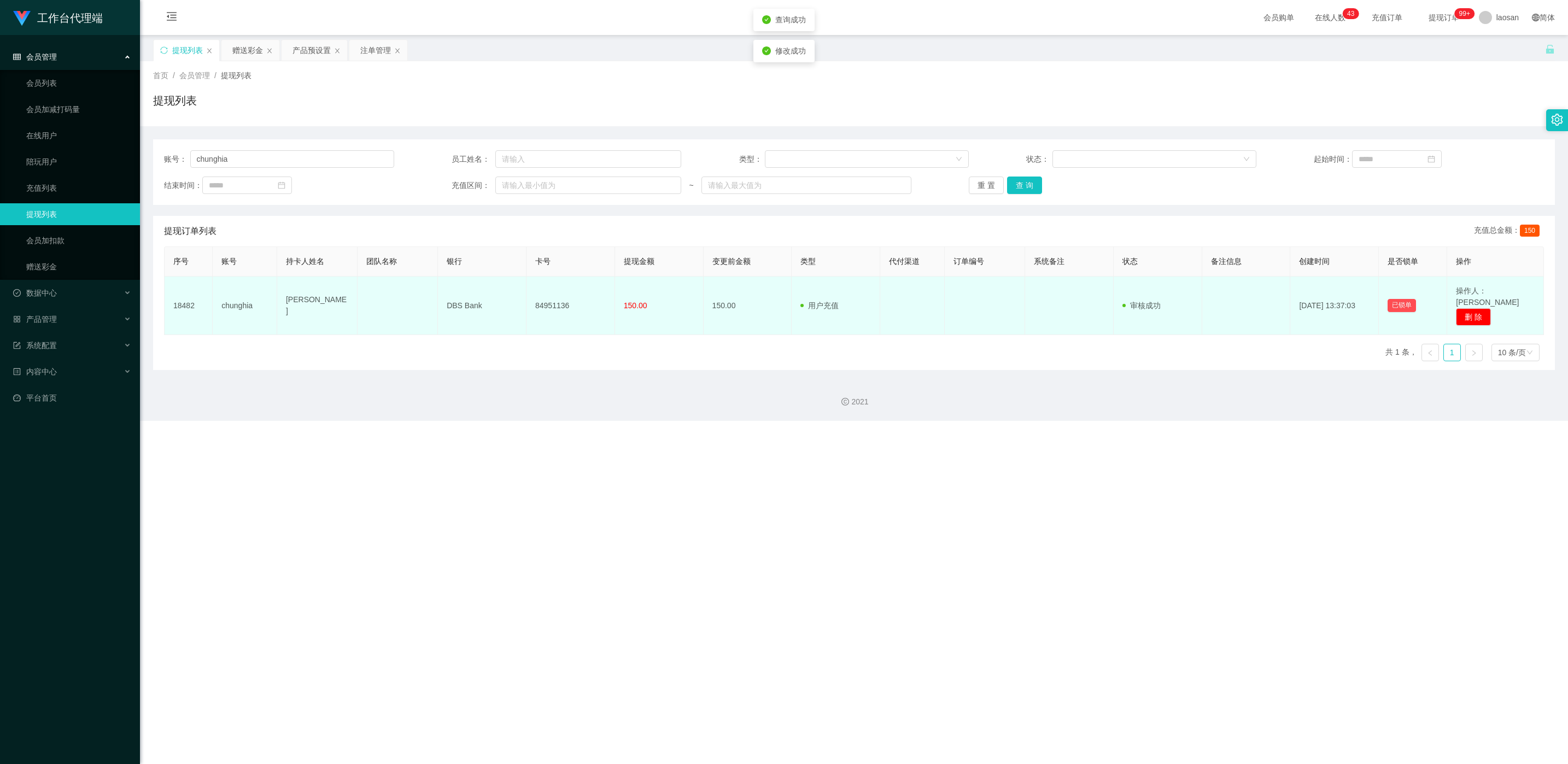
click at [524, 294] on td "84951136" at bounding box center [571, 306] width 89 height 59
copy td "84951136"
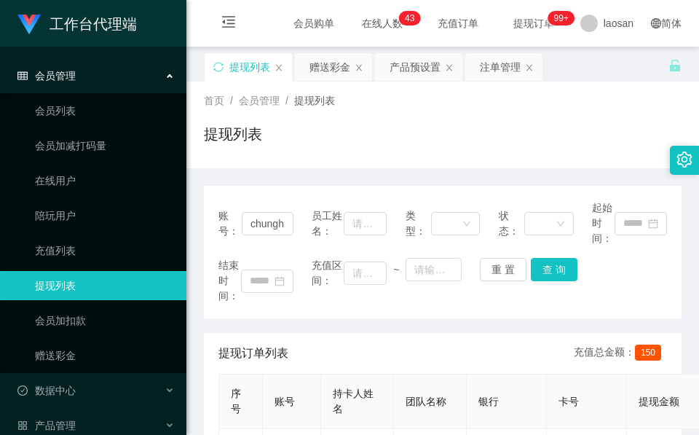
drag, startPoint x: 332, startPoint y: 138, endPoint x: 328, endPoint y: 124, distance: 13.6
click at [332, 138] on div "提现列表" at bounding box center [442, 139] width 477 height 33
drag, startPoint x: 317, startPoint y: 68, endPoint x: 317, endPoint y: 83, distance: 14.6
click at [317, 68] on div "赠送彩金" at bounding box center [329, 67] width 41 height 28
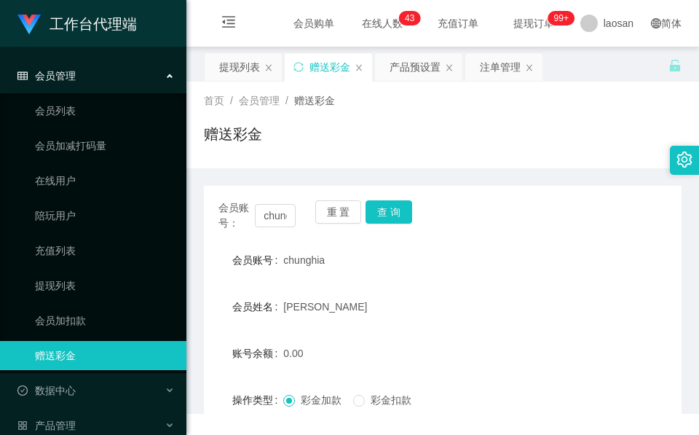
click at [274, 199] on div "会员账号： chunghia 重 置 查 询 会员账号 chunghia 会员姓名 Lim Chun Ghia 账号余额 0.00 操作类型 彩金加款 彩金扣…" at bounding box center [442, 363] width 477 height 354
click at [380, 199] on div "会员账号： chunghia 重 置 查 询 会员账号 chunghia 会员姓名 Lim Chun Ghia 账号余额 0.00 操作类型 彩金加款 彩金扣…" at bounding box center [442, 363] width 477 height 354
click at [380, 206] on button "查 询" at bounding box center [388, 211] width 47 height 23
click at [380, 206] on div "重 置 查 询" at bounding box center [353, 215] width 77 height 31
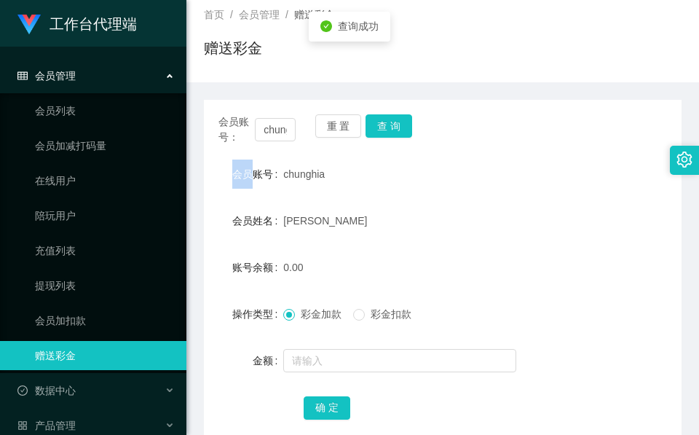
scroll to position [172, 0]
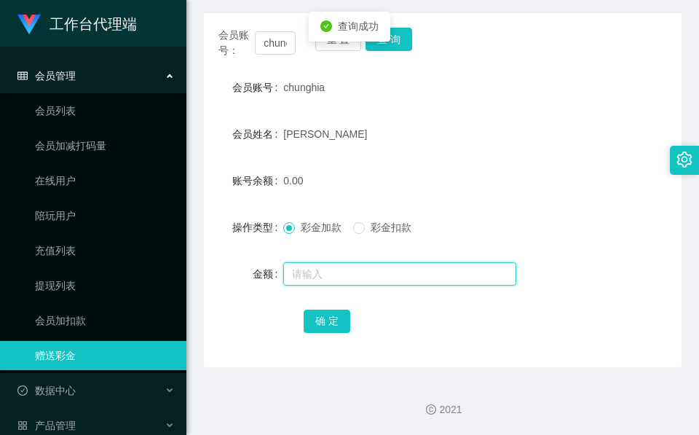
click at [347, 273] on input "text" at bounding box center [399, 273] width 233 height 23
type input "96"
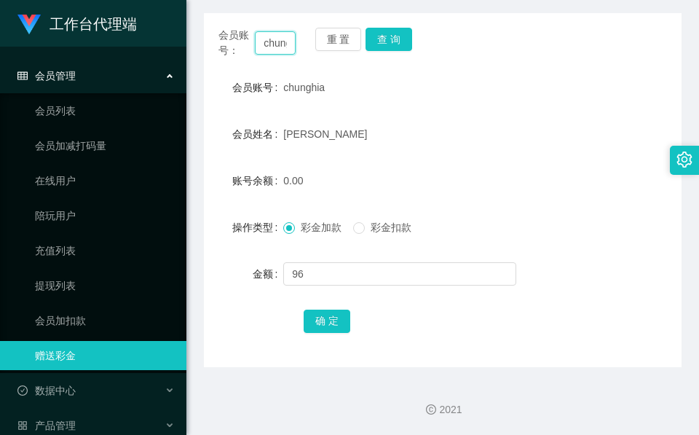
click at [260, 36] on input "chunghia" at bounding box center [275, 42] width 41 height 23
paste input "kay773"
type input "kay773"
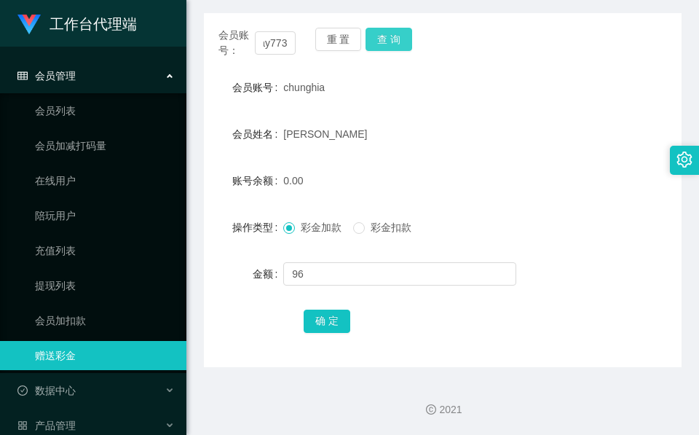
click at [396, 31] on button "查 询" at bounding box center [388, 39] width 47 height 23
click at [396, 31] on div "会员账号： kay773 重 置 查 询" at bounding box center [442, 43] width 477 height 31
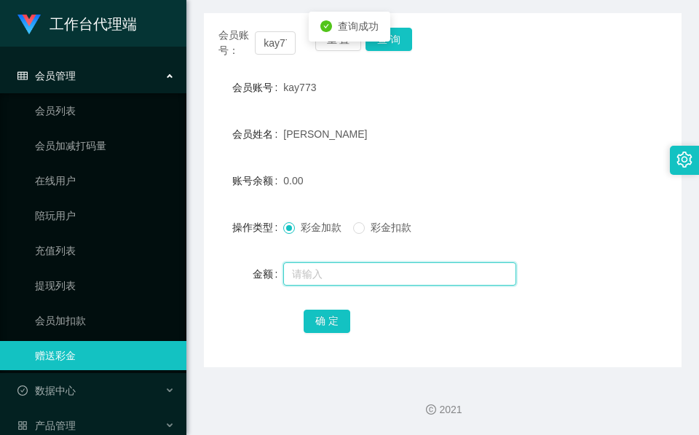
drag, startPoint x: 396, startPoint y: 31, endPoint x: 357, endPoint y: 265, distance: 237.6
click at [357, 265] on input "text" at bounding box center [399, 273] width 233 height 23
type input "96"
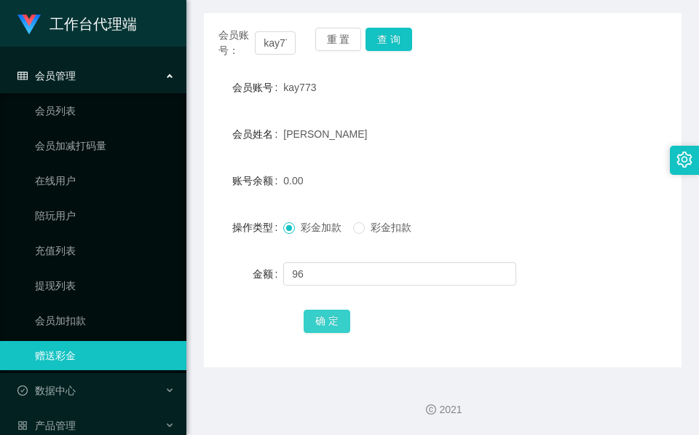
drag, startPoint x: 317, startPoint y: 317, endPoint x: 306, endPoint y: 328, distance: 16.0
click at [317, 317] on button "确 定" at bounding box center [327, 320] width 47 height 23
click at [464, 177] on div "96.00" at bounding box center [422, 180] width 279 height 29
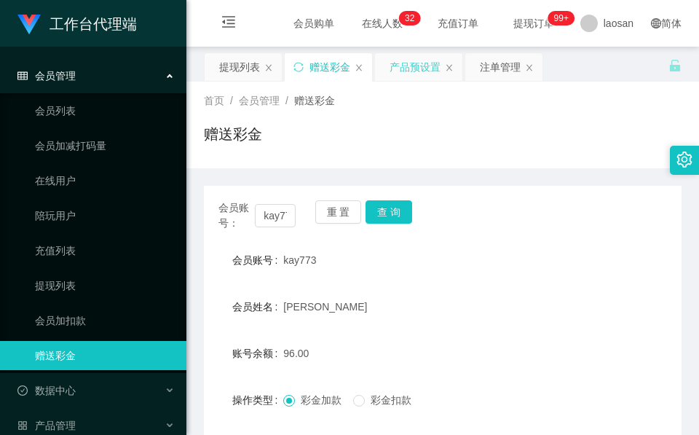
click at [398, 68] on div "产品预设置" at bounding box center [414, 67] width 51 height 28
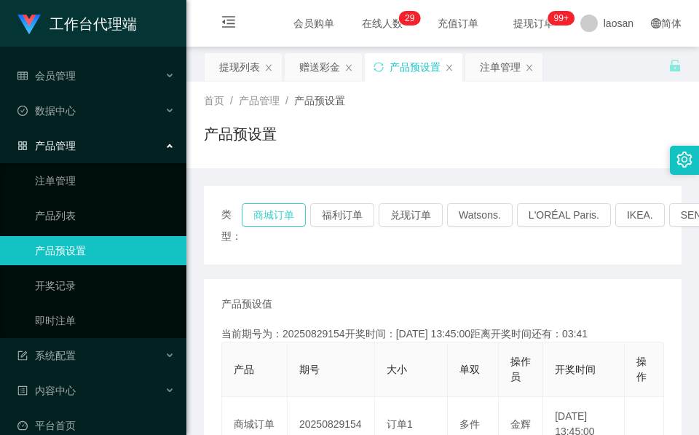
click at [271, 215] on button "商城订单" at bounding box center [274, 214] width 64 height 23
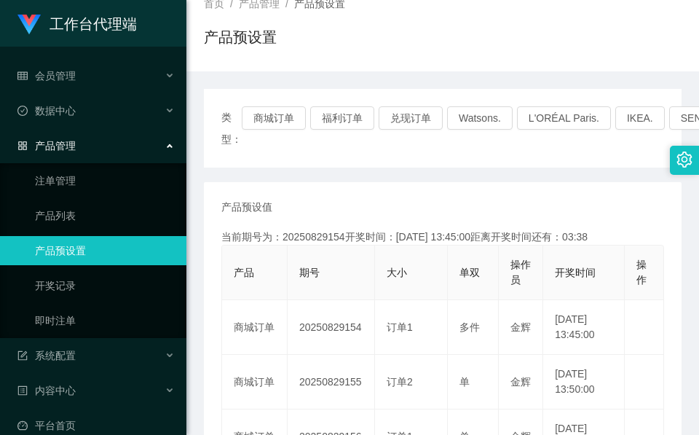
scroll to position [218, 0]
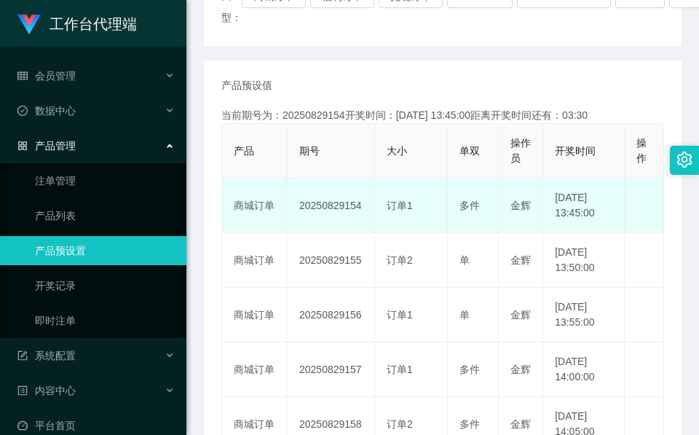
click at [336, 219] on td "20250829154" at bounding box center [330, 205] width 87 height 55
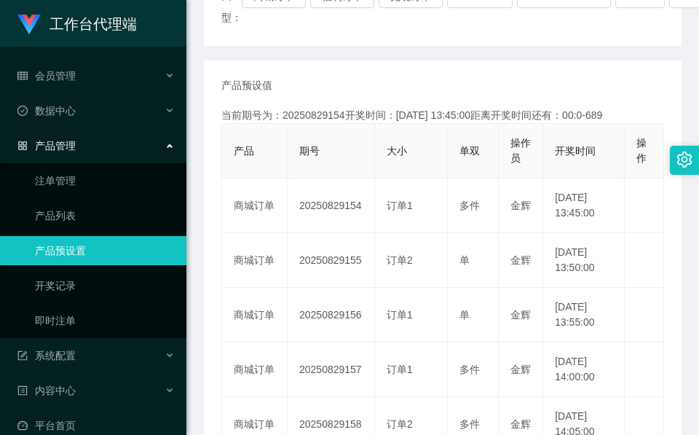
copy td "20250829154"
click at [315, 95] on div "产品预设值 添加期号 当前期号为：20250829155开奖时间：2025-08-29 13:50:00距离开奖时间还有：00:0-6 产品 期号 大小 单双…" at bounding box center [442, 436] width 443 height 716
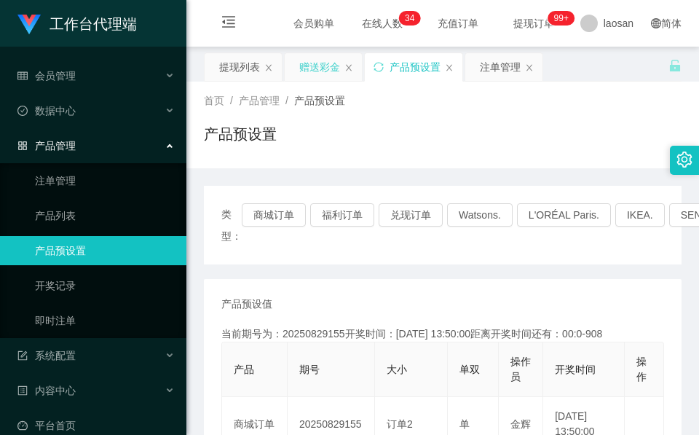
click at [339, 79] on div "赠送彩金" at bounding box center [319, 67] width 41 height 28
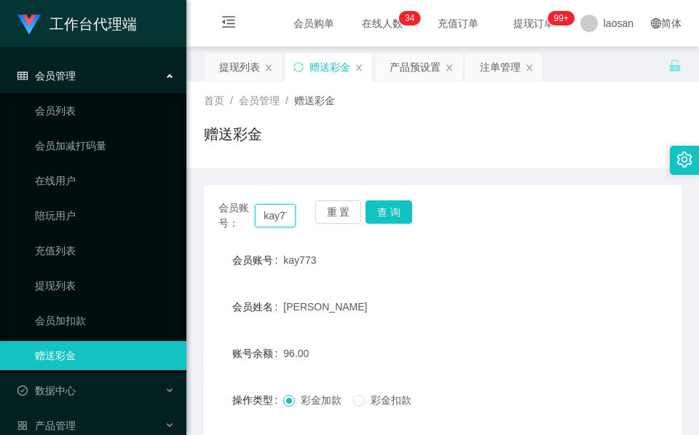
click at [273, 223] on input "kay773" at bounding box center [275, 215] width 41 height 23
paste input "winson123456"
type input "winson123456"
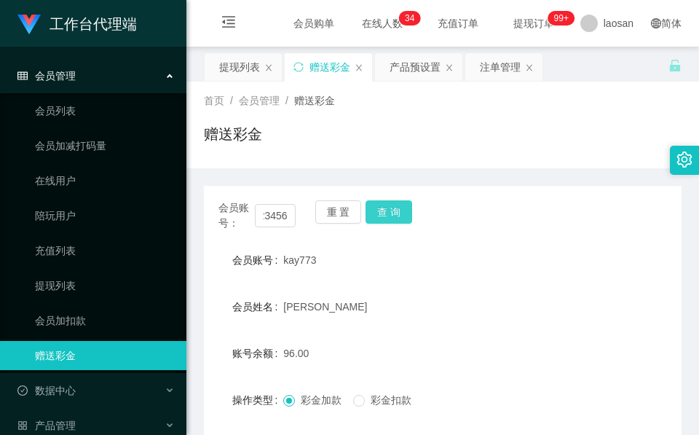
click at [407, 208] on button "查 询" at bounding box center [388, 211] width 47 height 23
click at [407, 208] on div "会员账号： winson123456 重 置 查 询" at bounding box center [442, 215] width 477 height 31
click at [383, 221] on button "查 询" at bounding box center [388, 211] width 47 height 23
click at [383, 221] on div "重 置 查 询" at bounding box center [353, 215] width 77 height 31
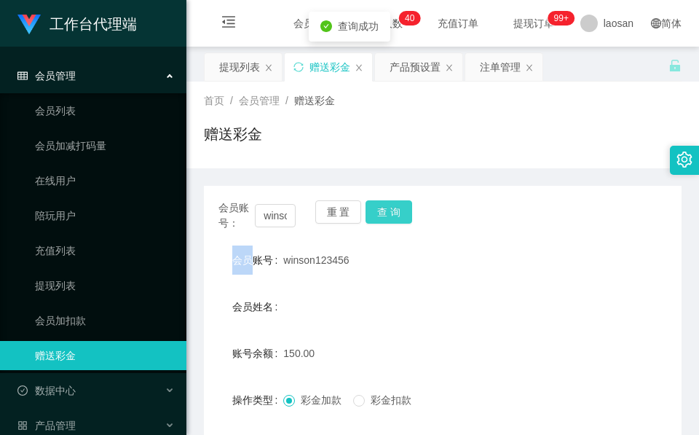
click at [383, 221] on button "查 询" at bounding box center [388, 211] width 47 height 23
click at [383, 221] on div "重 置 查 询" at bounding box center [353, 215] width 77 height 31
click at [405, 205] on button "查 询" at bounding box center [388, 211] width 47 height 23
click at [405, 205] on div "会员账号： winson123456 重 置 查 询" at bounding box center [442, 215] width 477 height 31
click at [405, 205] on button "查 询" at bounding box center [388, 211] width 47 height 23
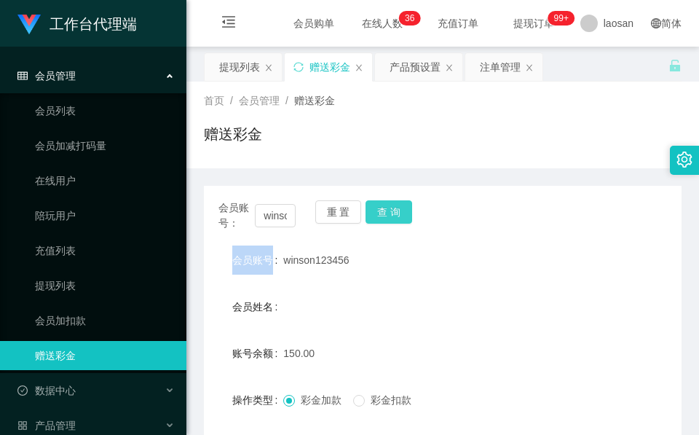
click at [385, 210] on button "查 询" at bounding box center [388, 211] width 47 height 23
click at [385, 210] on div "重 置 查 询" at bounding box center [353, 215] width 77 height 31
click at [385, 210] on button "查 询" at bounding box center [396, 211] width 63 height 23
drag, startPoint x: 273, startPoint y: 153, endPoint x: 368, endPoint y: 124, distance: 98.8
click at [273, 153] on div "赠送彩金" at bounding box center [442, 139] width 477 height 33
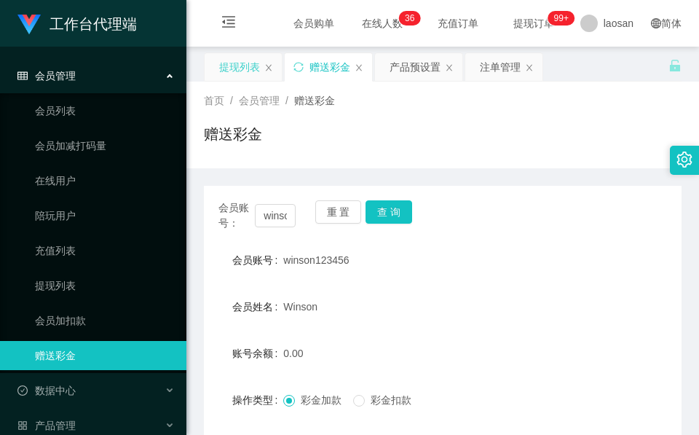
click at [245, 73] on div "提现列表" at bounding box center [239, 67] width 41 height 28
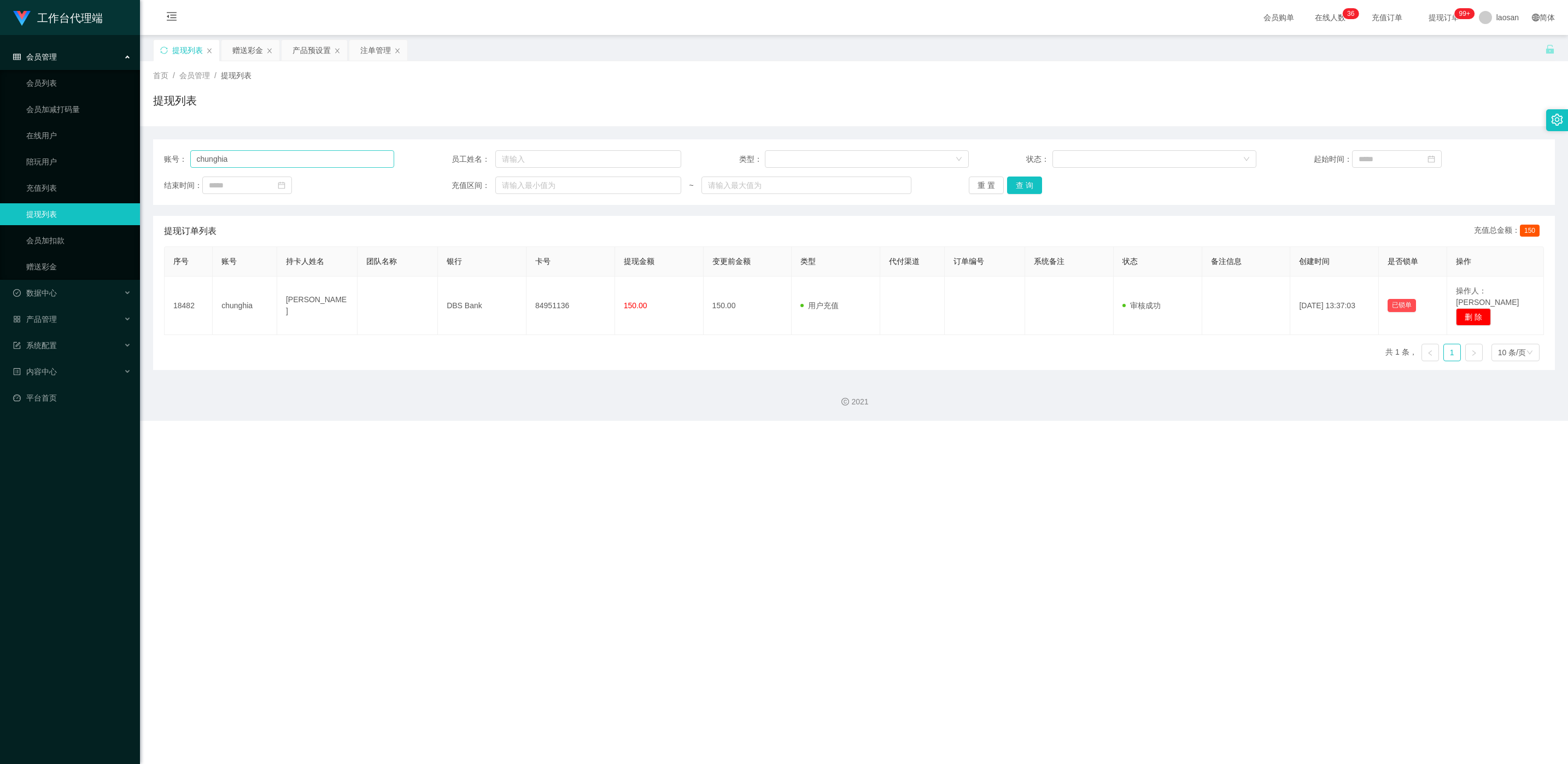
click at [358, 152] on div "账号： chunghia 员工姓名： 类型： 状态： 起始时间： 结束时间： 充值区间： ~ 重 置 查 询" at bounding box center [854, 172] width 1402 height 65
click at [355, 155] on input "chunghia" at bounding box center [292, 159] width 204 height 17
paste input "winson123456"
click at [524, 189] on button "查 询" at bounding box center [1025, 185] width 35 height 17
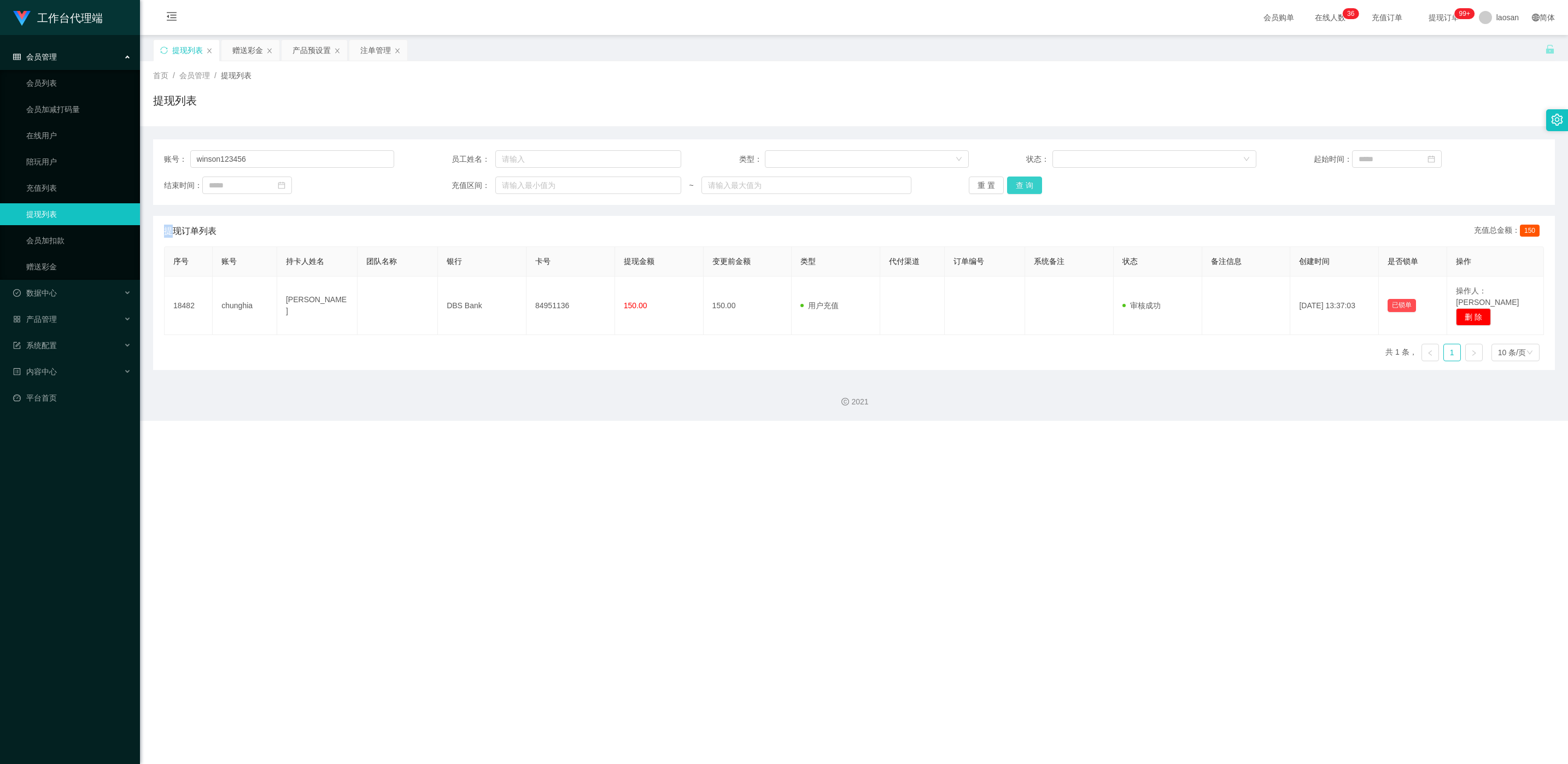
click at [524, 189] on div "重 置 查 询" at bounding box center [1084, 185] width 230 height 17
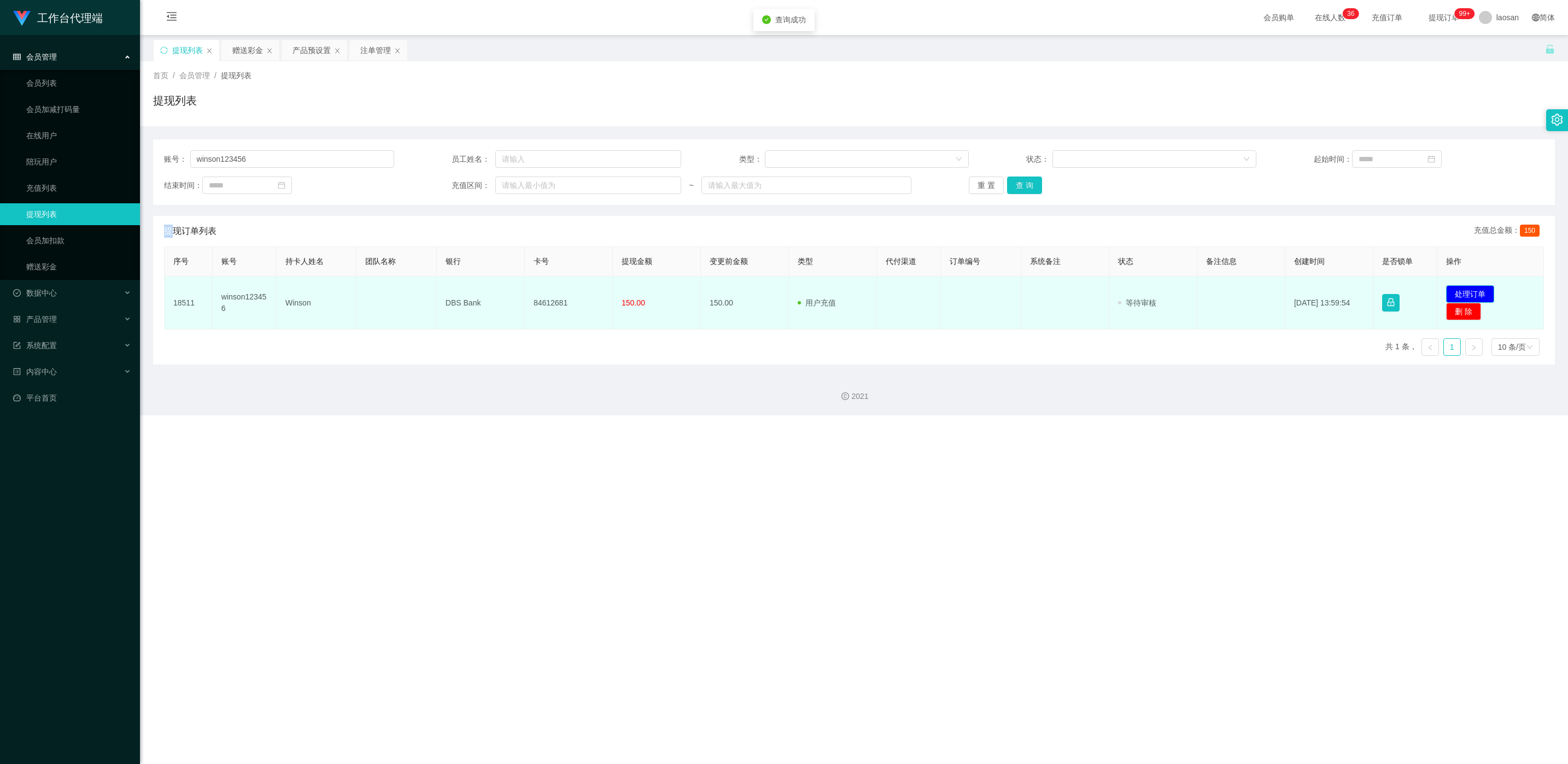
click at [524, 292] on button "处理订单" at bounding box center [1470, 294] width 48 height 17
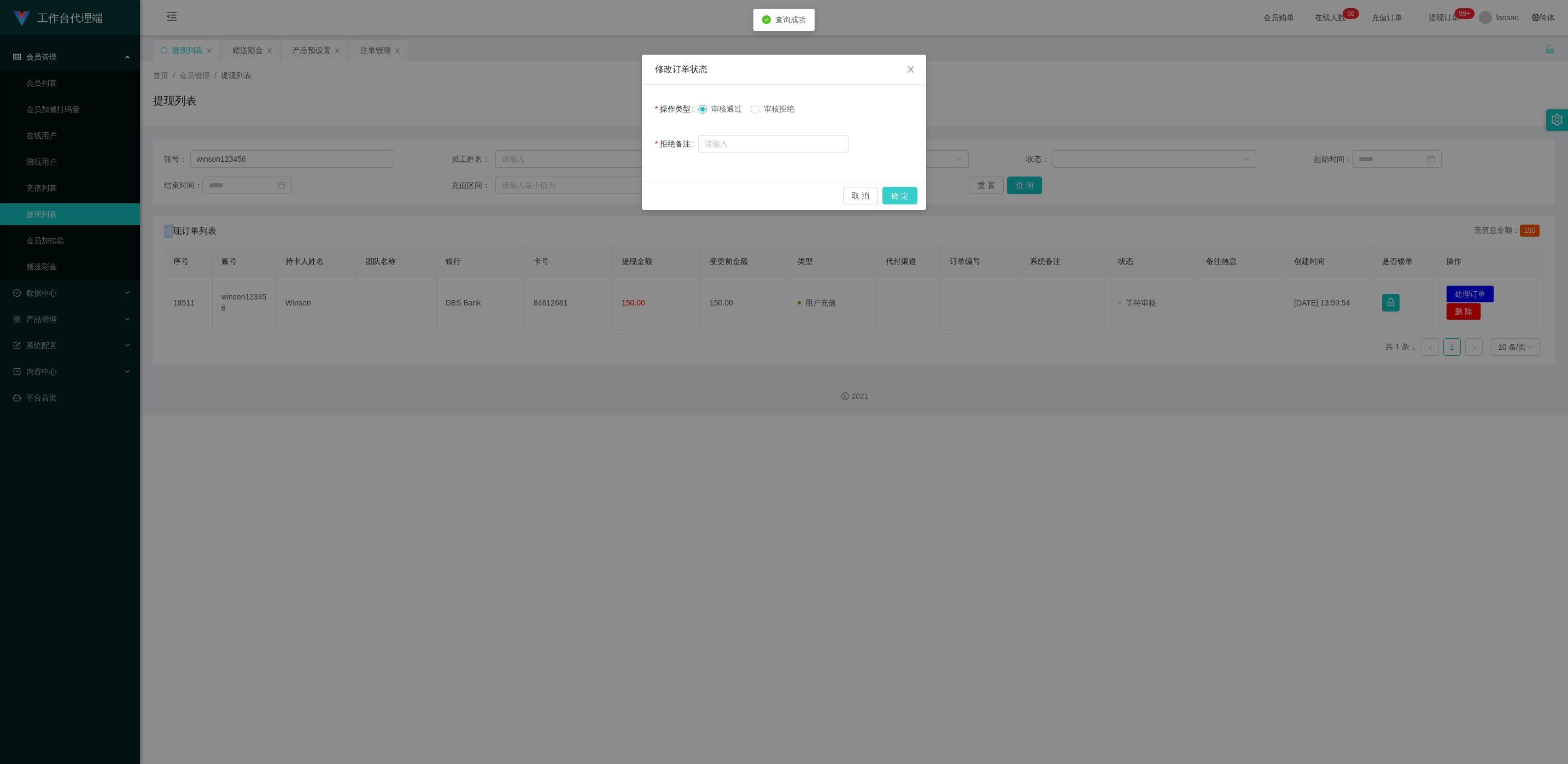
click at [524, 195] on button "确 定" at bounding box center [900, 195] width 35 height 17
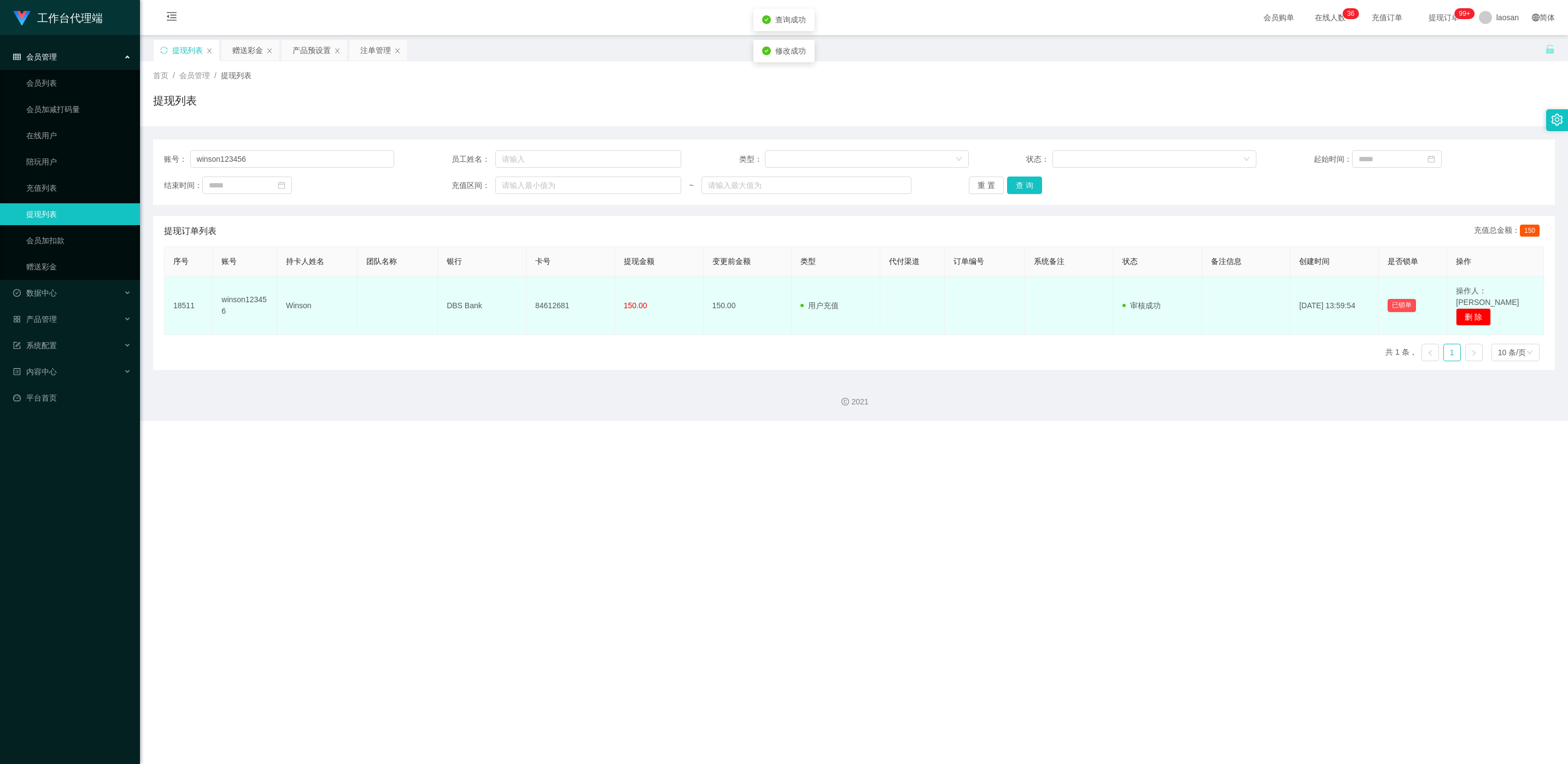
click at [524, 300] on td "84612681" at bounding box center [571, 306] width 89 height 59
copy td "84612681"
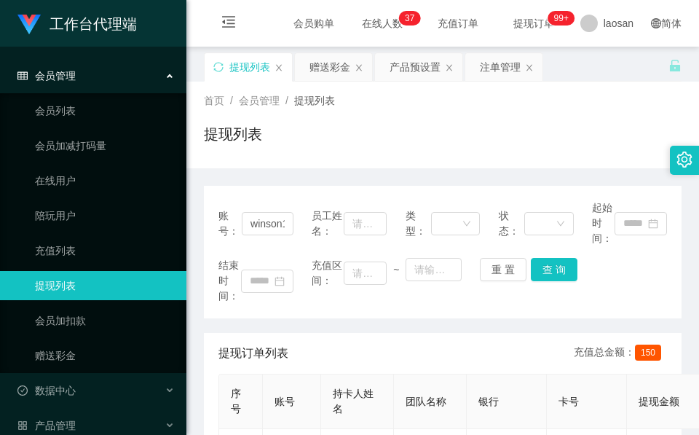
click at [609, 109] on div "首页 / 会员管理 / 提现列表 / 提现列表" at bounding box center [442, 124] width 477 height 63
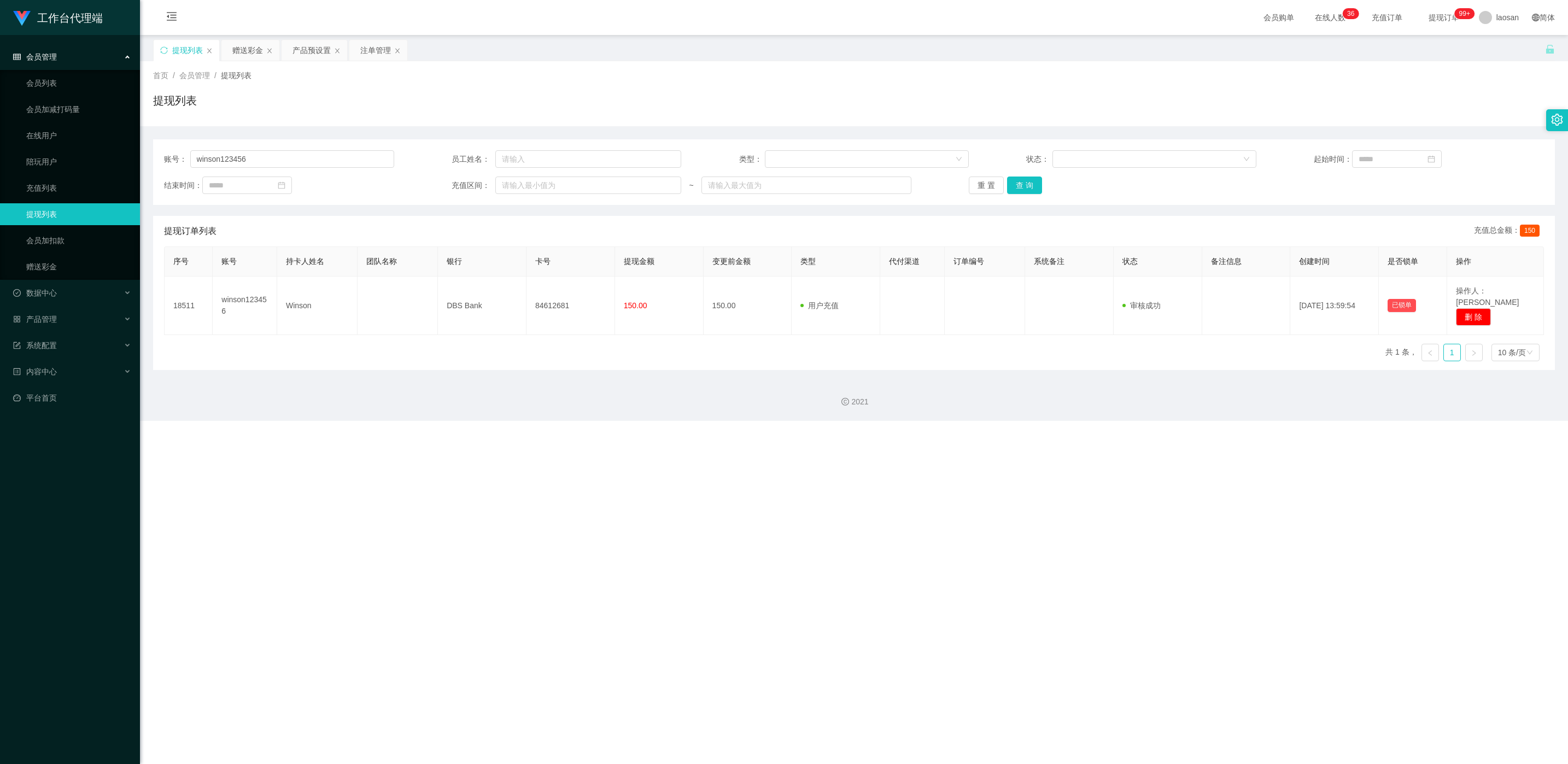
click at [330, 146] on div "账号： winson123456 员工姓名： 类型： 状态： 起始时间： 结束时间： 充值区间： ~ 重 置 查 询" at bounding box center [854, 172] width 1402 height 65
click at [524, 189] on button "查 询" at bounding box center [1025, 185] width 35 height 17
click at [524, 189] on div "重 置 查 询" at bounding box center [1084, 185] width 230 height 17
click at [343, 148] on div "账号： winson123456 员工姓名： 类型： 状态： 起始时间： 结束时间： 充值区间： ~ 重 置 查 询" at bounding box center [854, 172] width 1402 height 65
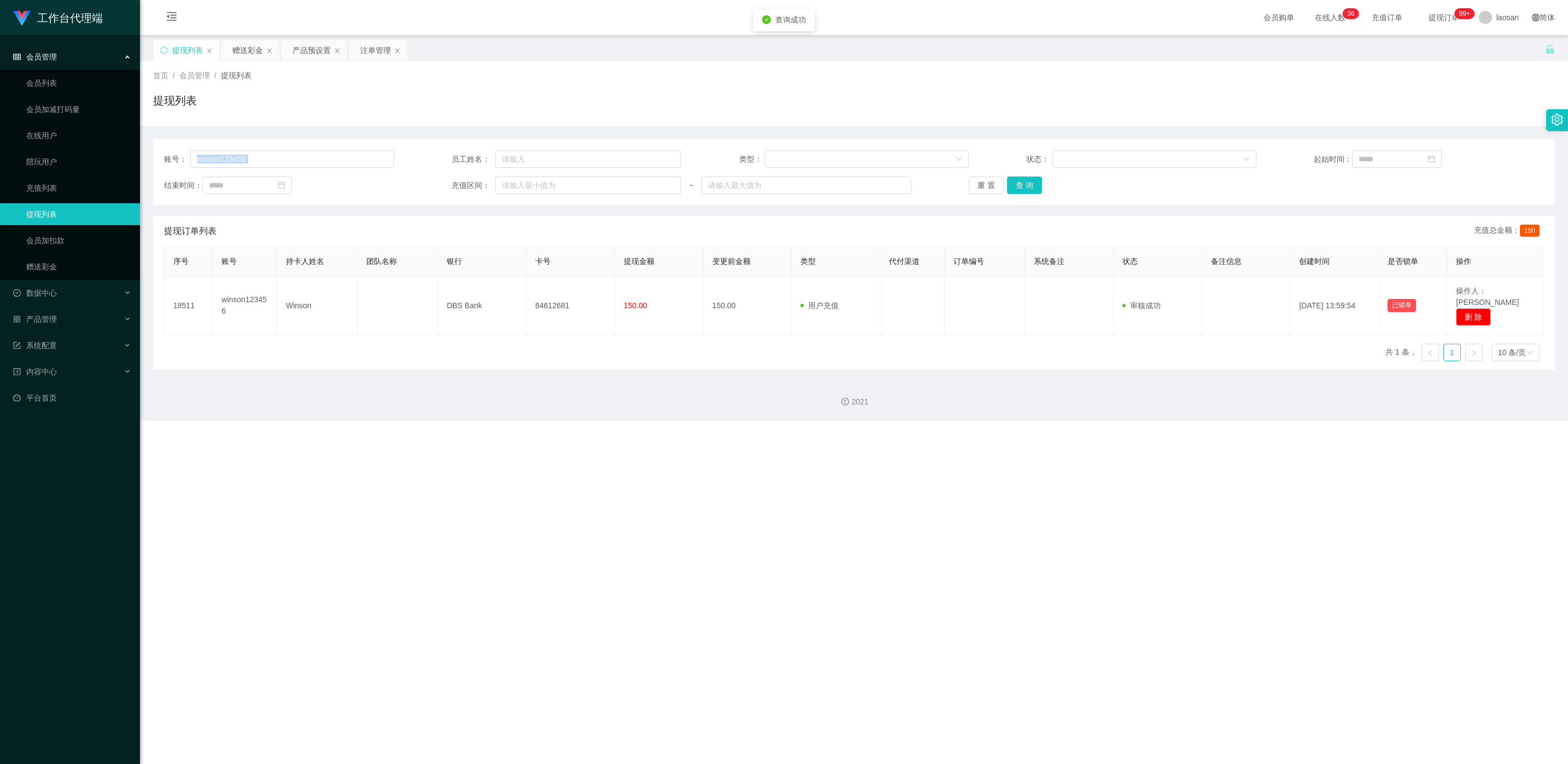
click at [343, 148] on div "账号： winson123456 员工姓名： 类型： 状态： 起始时间： 结束时间： 充值区间： ~ 重 置 查 询" at bounding box center [854, 172] width 1402 height 65
click at [342, 152] on input "winson123456" at bounding box center [292, 159] width 204 height 17
click at [524, 189] on button "查 询" at bounding box center [1025, 185] width 35 height 17
click at [524, 189] on div "重 置 查 询" at bounding box center [1084, 185] width 230 height 17
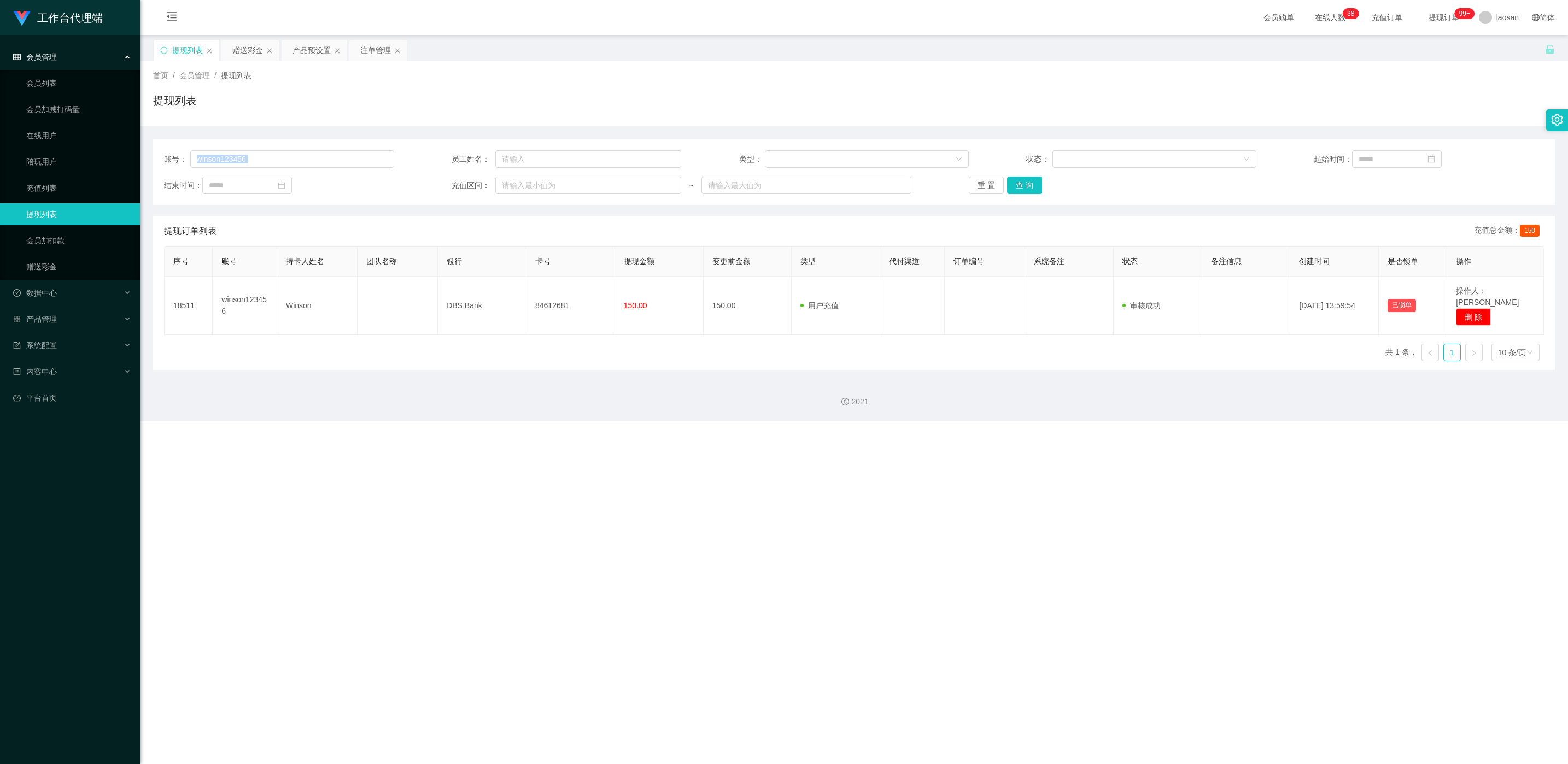
click at [274, 144] on div "账号： winson123456 员工姓名： 类型： 状态： 起始时间： 结束时间： 充值区间： ~ 重 置 查 询" at bounding box center [854, 172] width 1402 height 65
click at [276, 156] on input "winson123456" at bounding box center [292, 159] width 204 height 17
paste input "L6381"
type input "L6381"
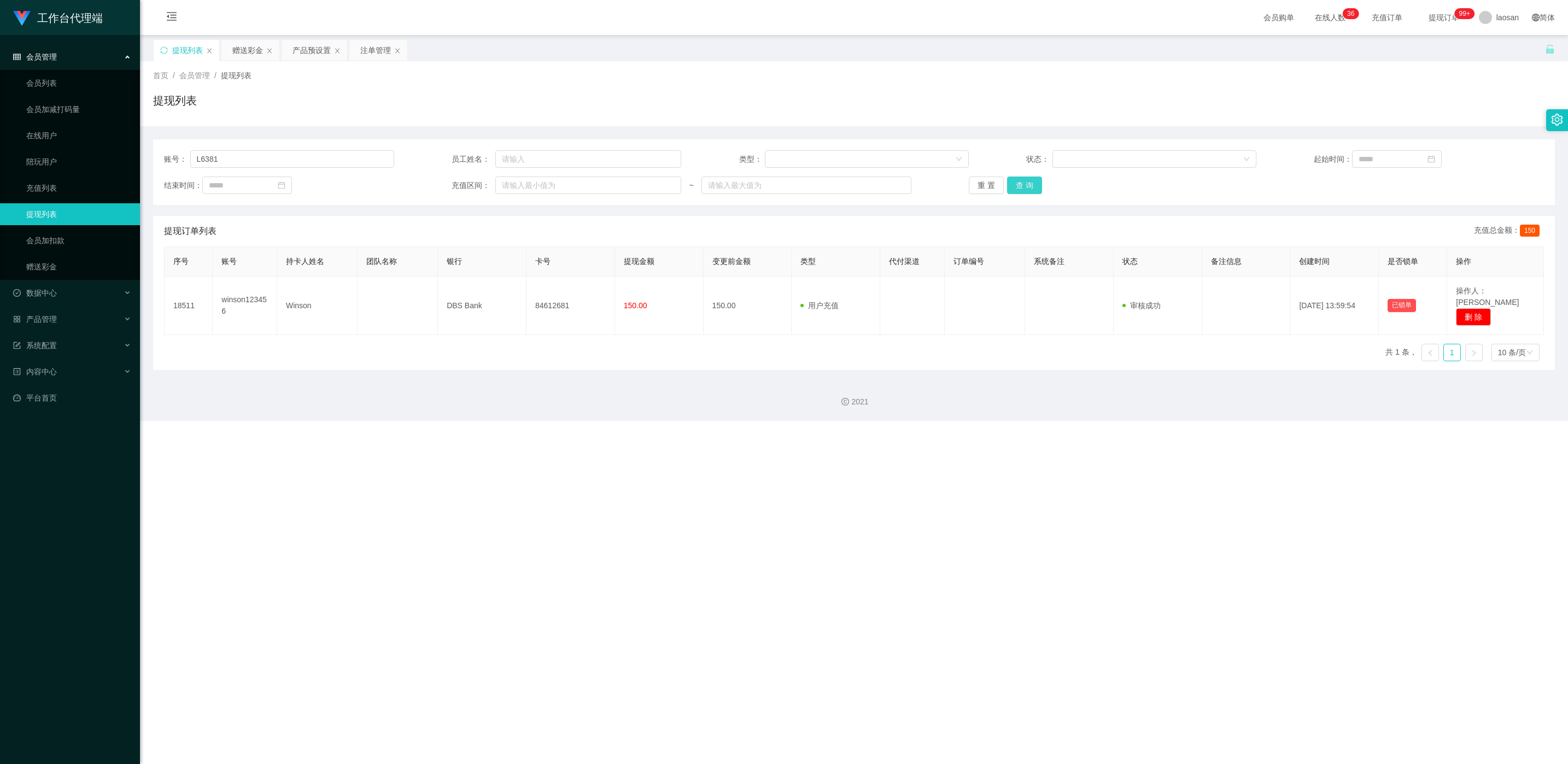
click at [524, 183] on button "查 询" at bounding box center [1025, 185] width 35 height 17
click at [524, 183] on div "重 置 查 询" at bounding box center [1084, 185] width 230 height 17
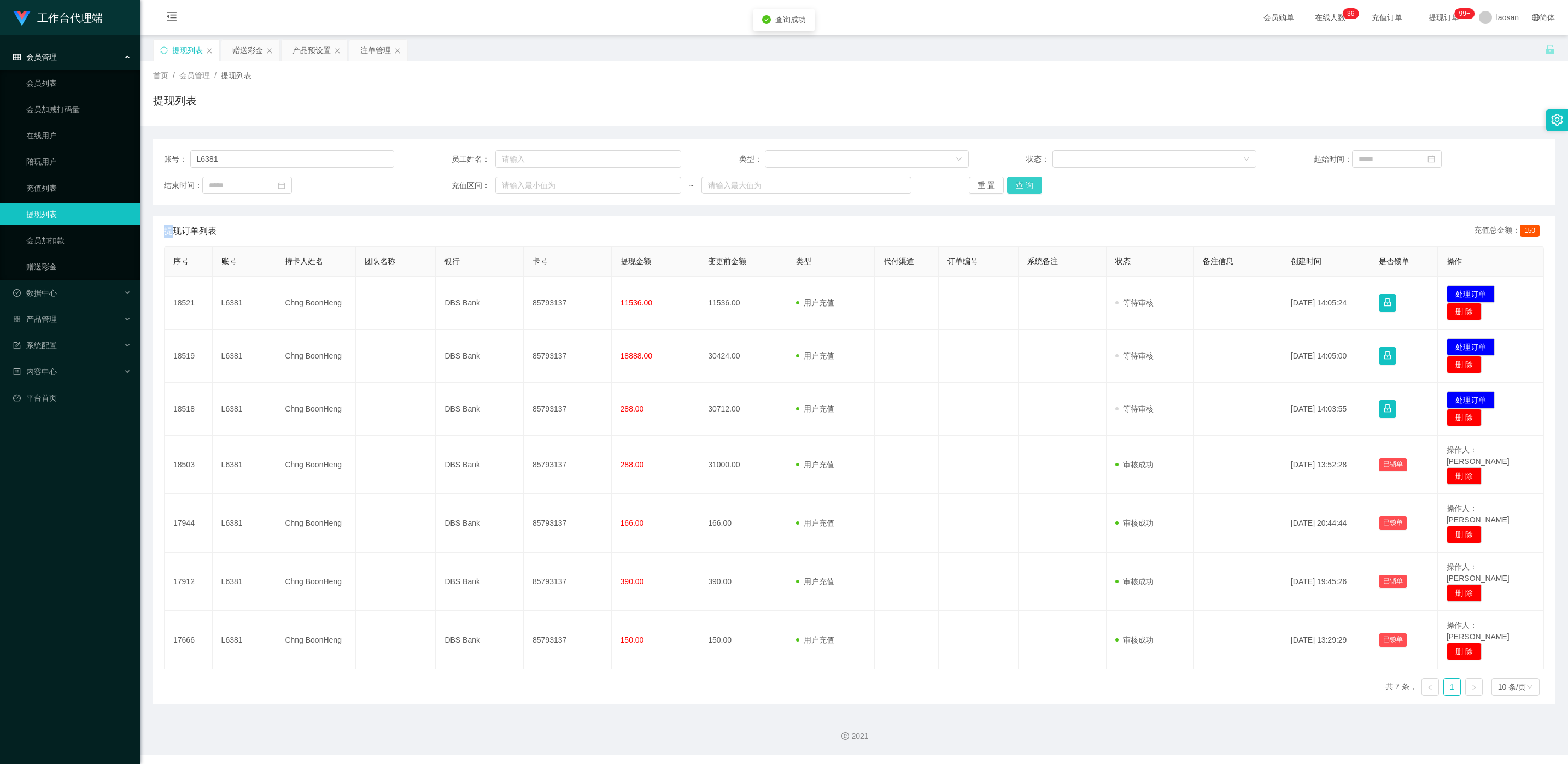
drag, startPoint x: 1026, startPoint y: 183, endPoint x: 1210, endPoint y: 236, distance: 191.5
click at [524, 184] on button "查 询" at bounding box center [1025, 185] width 35 height 17
click at [524, 190] on button "查 询" at bounding box center [1025, 185] width 35 height 17
click at [524, 190] on div "重 置 查 询" at bounding box center [1084, 185] width 230 height 17
click at [524, 190] on button "查 询" at bounding box center [1025, 185] width 35 height 17
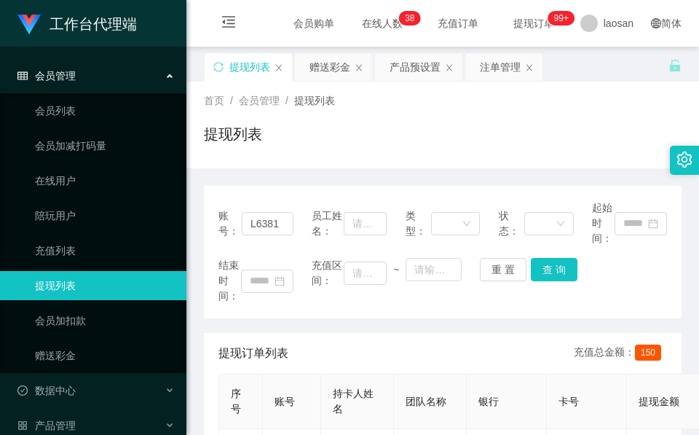
click at [337, 127] on div "提现列表" at bounding box center [442, 139] width 477 height 33
click at [333, 63] on div "赠送彩金" at bounding box center [329, 67] width 41 height 28
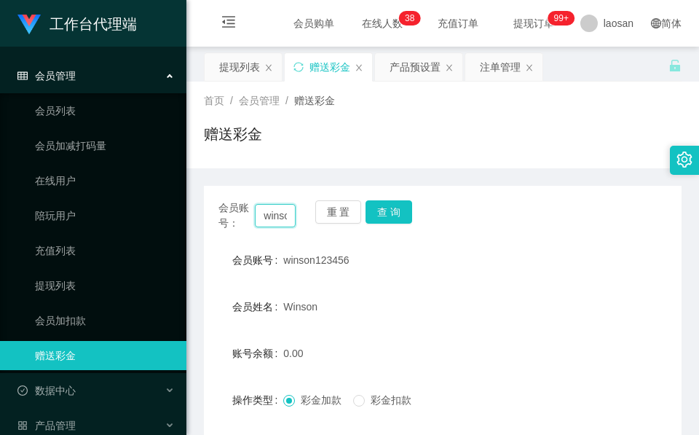
click at [262, 213] on input "winson123456" at bounding box center [275, 215] width 41 height 23
paste input "LEONNN"
type input "LEONNN"
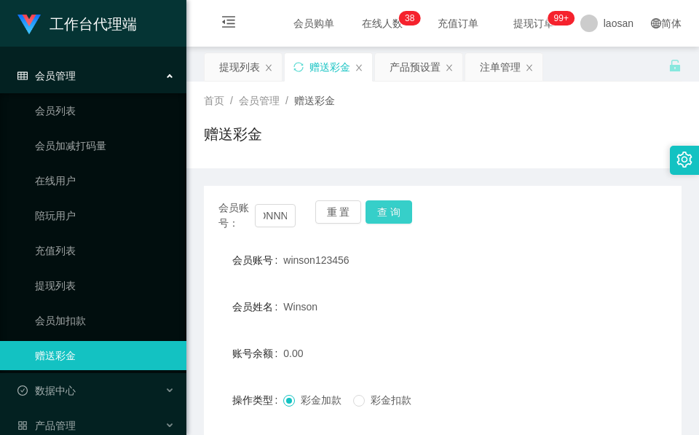
click at [393, 218] on button "查 询" at bounding box center [388, 211] width 47 height 23
click at [393, 218] on button "查 询" at bounding box center [396, 211] width 63 height 23
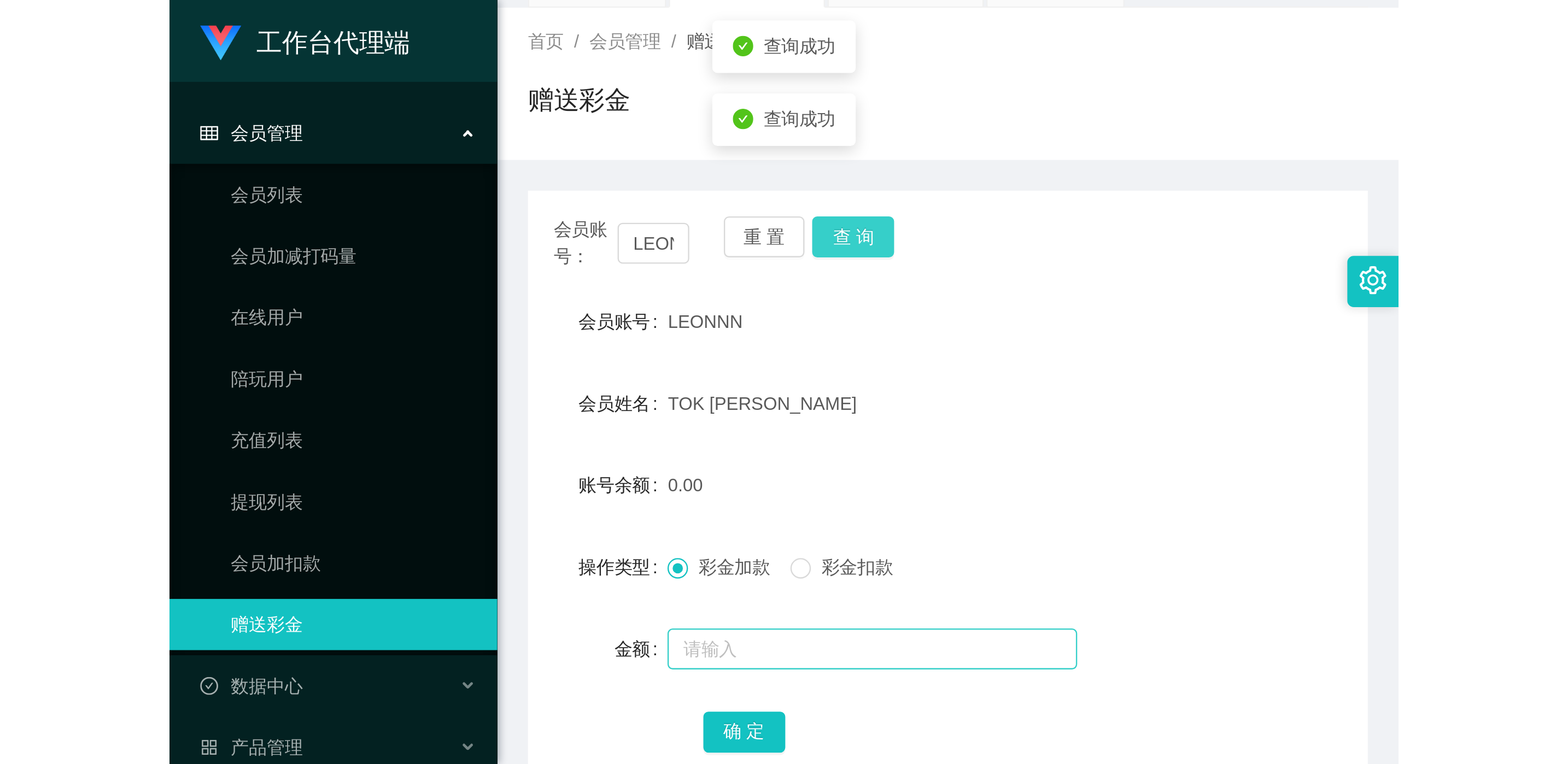
scroll to position [129, 0]
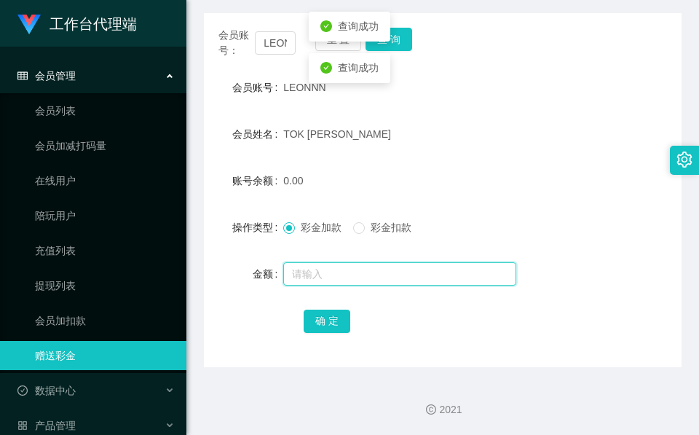
click at [398, 256] on form "会员账号 LEONNN 会员姓名 TOK WEI LIANG 账号余额 0.00 操作类型 彩金加款 彩金扣款 金额 确 定" at bounding box center [442, 204] width 477 height 262
type input "1"
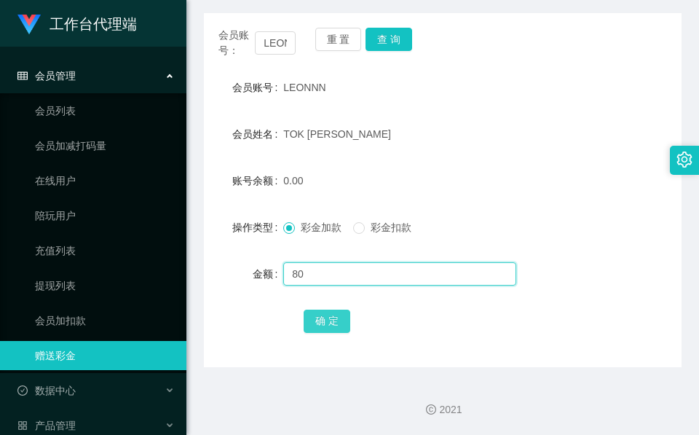
type input "80"
click at [320, 311] on button "确 定" at bounding box center [327, 320] width 47 height 23
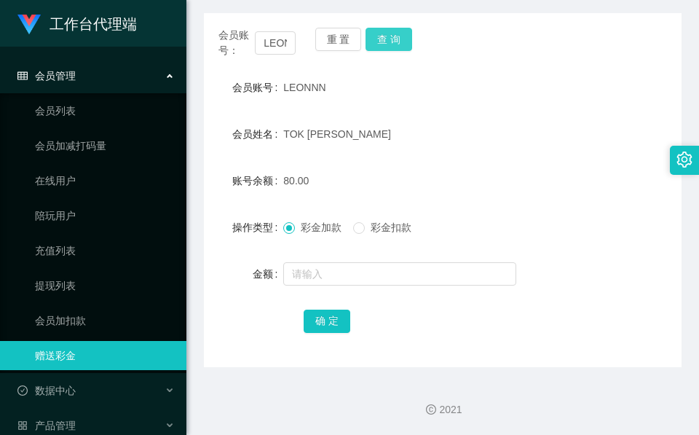
click at [398, 44] on button "查 询" at bounding box center [388, 39] width 47 height 23
click at [398, 44] on div "会员账号： LEONNN 重 置 查 询" at bounding box center [442, 43] width 477 height 31
click at [398, 44] on button "查 询" at bounding box center [396, 39] width 63 height 23
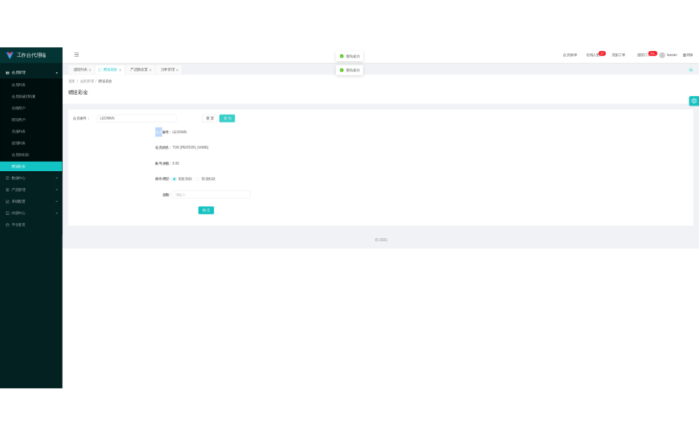
scroll to position [0, 0]
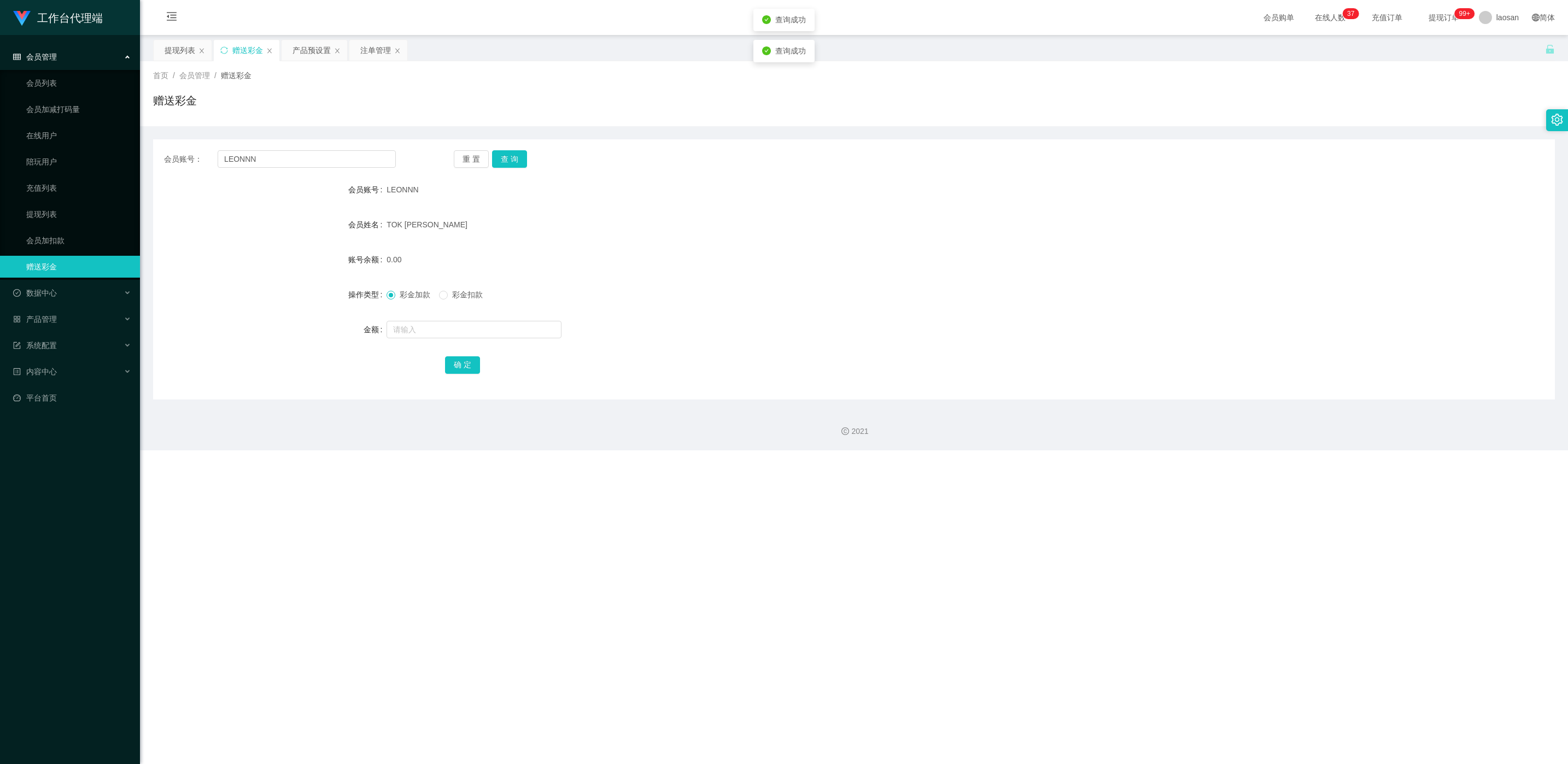
click at [399, 186] on span "LEONNN" at bounding box center [403, 190] width 32 height 9
copy span "LEONNN"
click at [178, 53] on div "提现列表" at bounding box center [180, 50] width 31 height 21
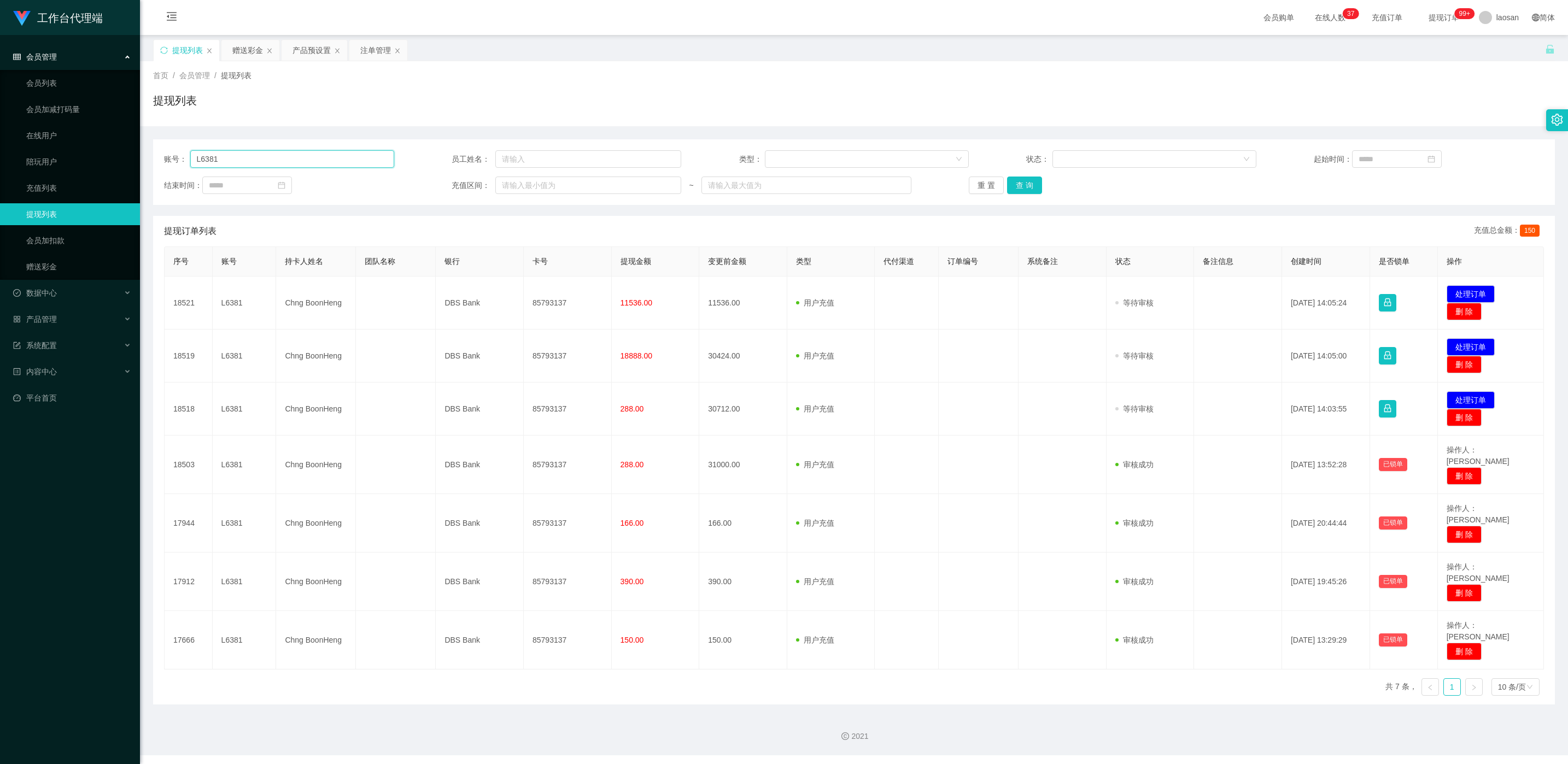
click at [373, 155] on input "L6381" at bounding box center [292, 159] width 204 height 17
paste input "EONNN"
type input "LEONNN"
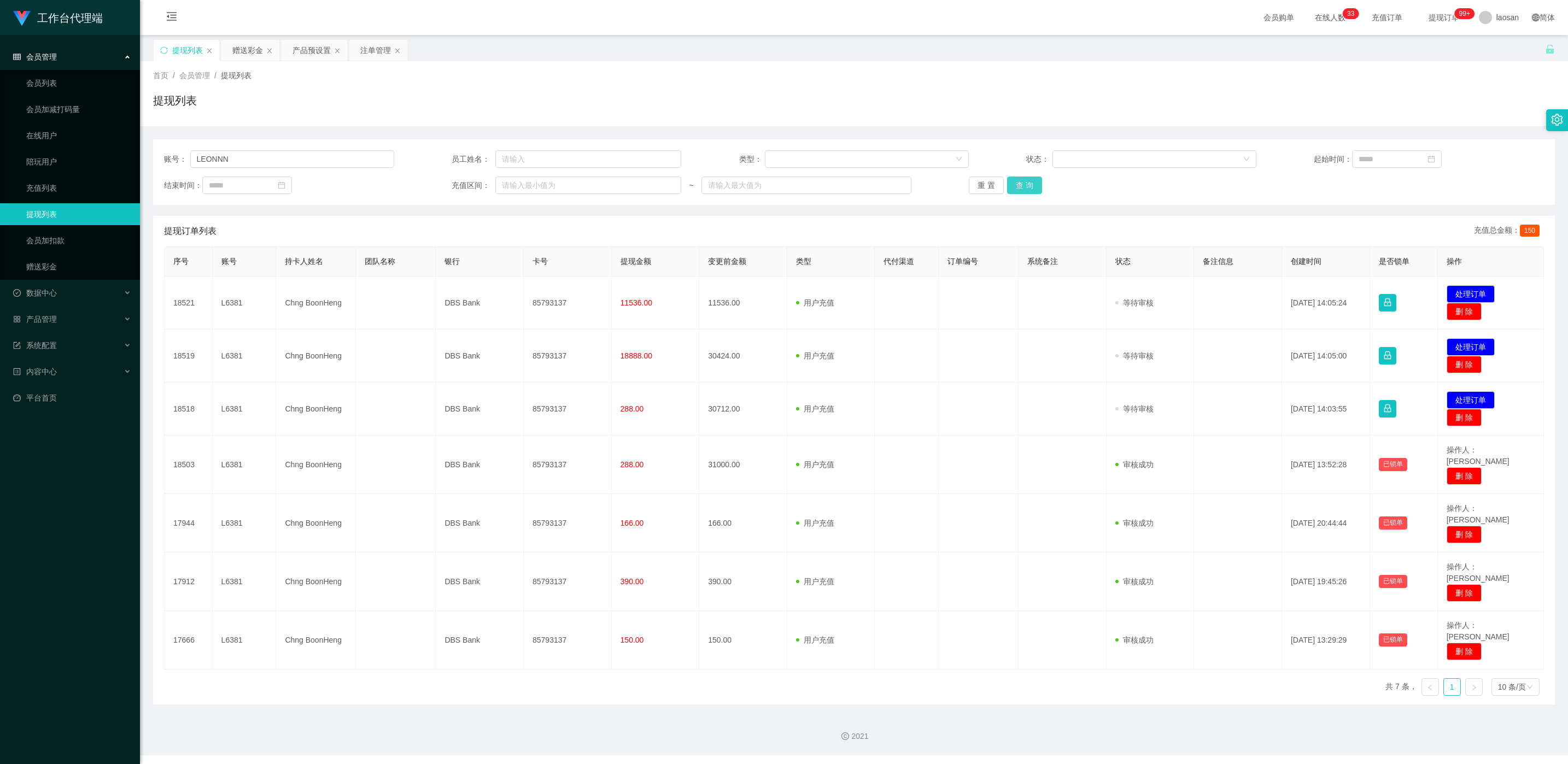
click at [524, 182] on button "查 询" at bounding box center [1025, 185] width 35 height 17
click at [524, 182] on div "重 置 查 询" at bounding box center [1084, 185] width 230 height 17
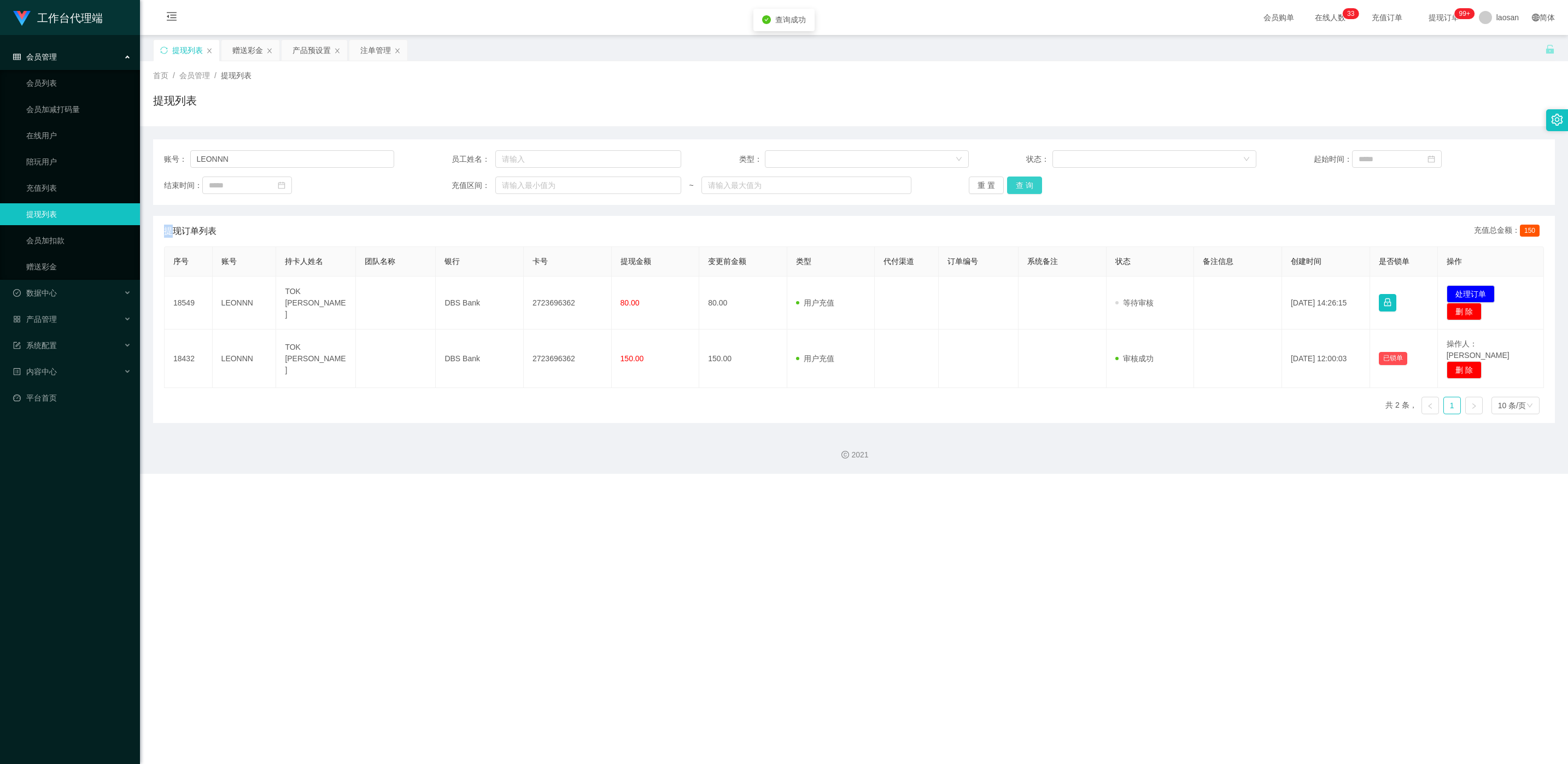
drag, startPoint x: 1026, startPoint y: 182, endPoint x: 1070, endPoint y: 191, distance: 44.9
click at [524, 182] on button "查 询" at bounding box center [1025, 185] width 35 height 17
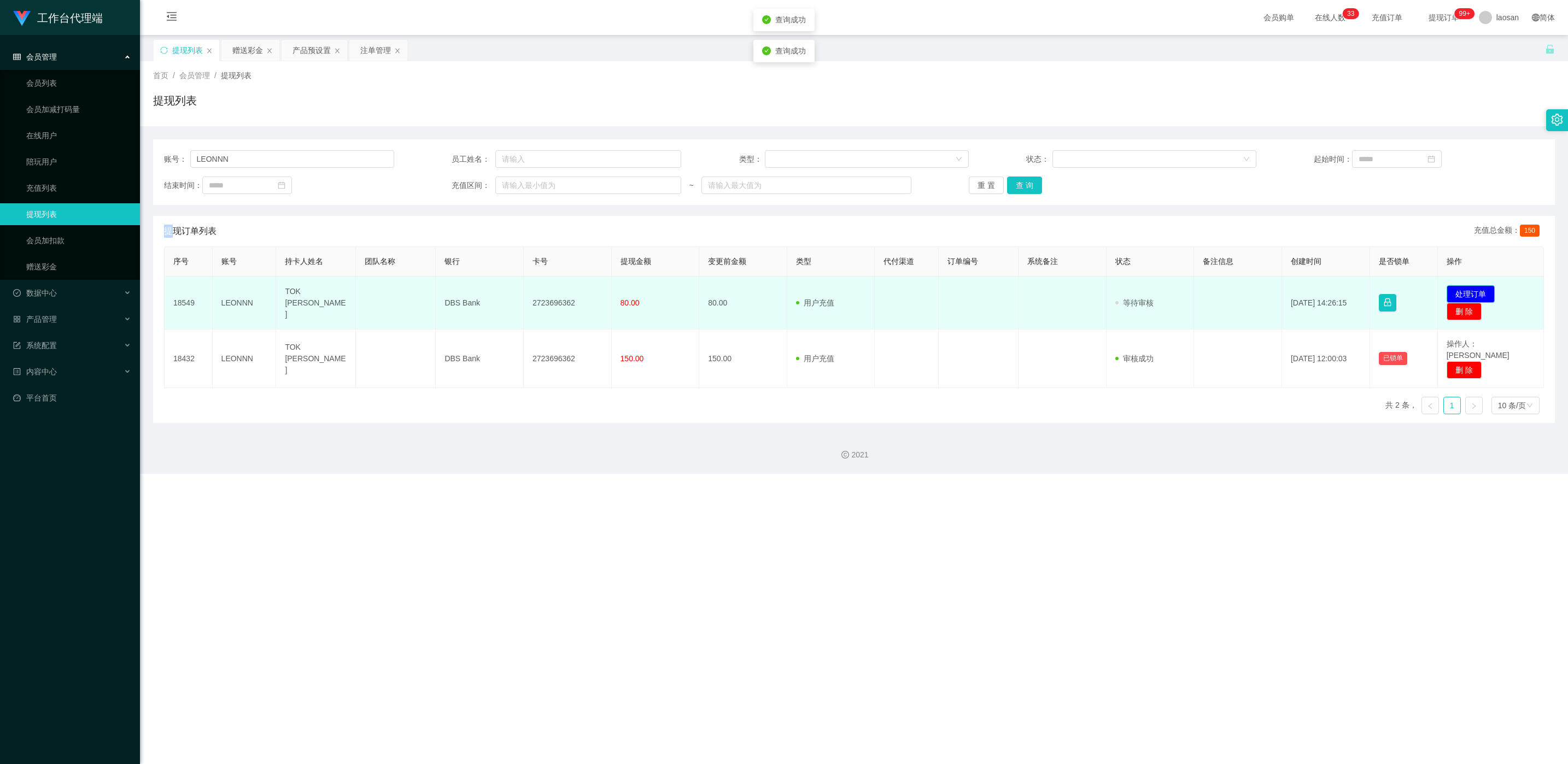
click at [524, 290] on button "处理订单" at bounding box center [1471, 294] width 48 height 17
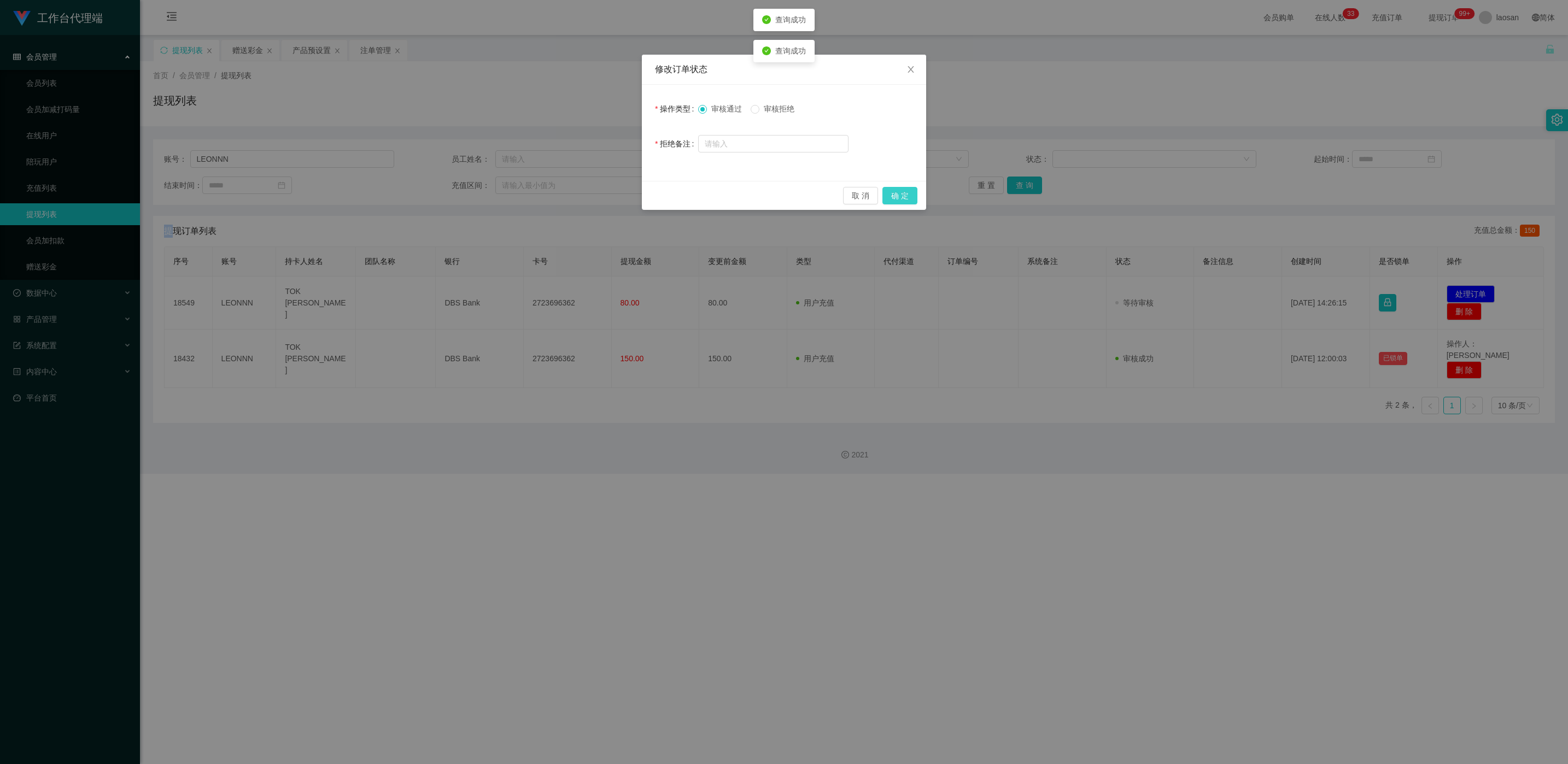
click at [524, 197] on button "确 定" at bounding box center [900, 195] width 35 height 17
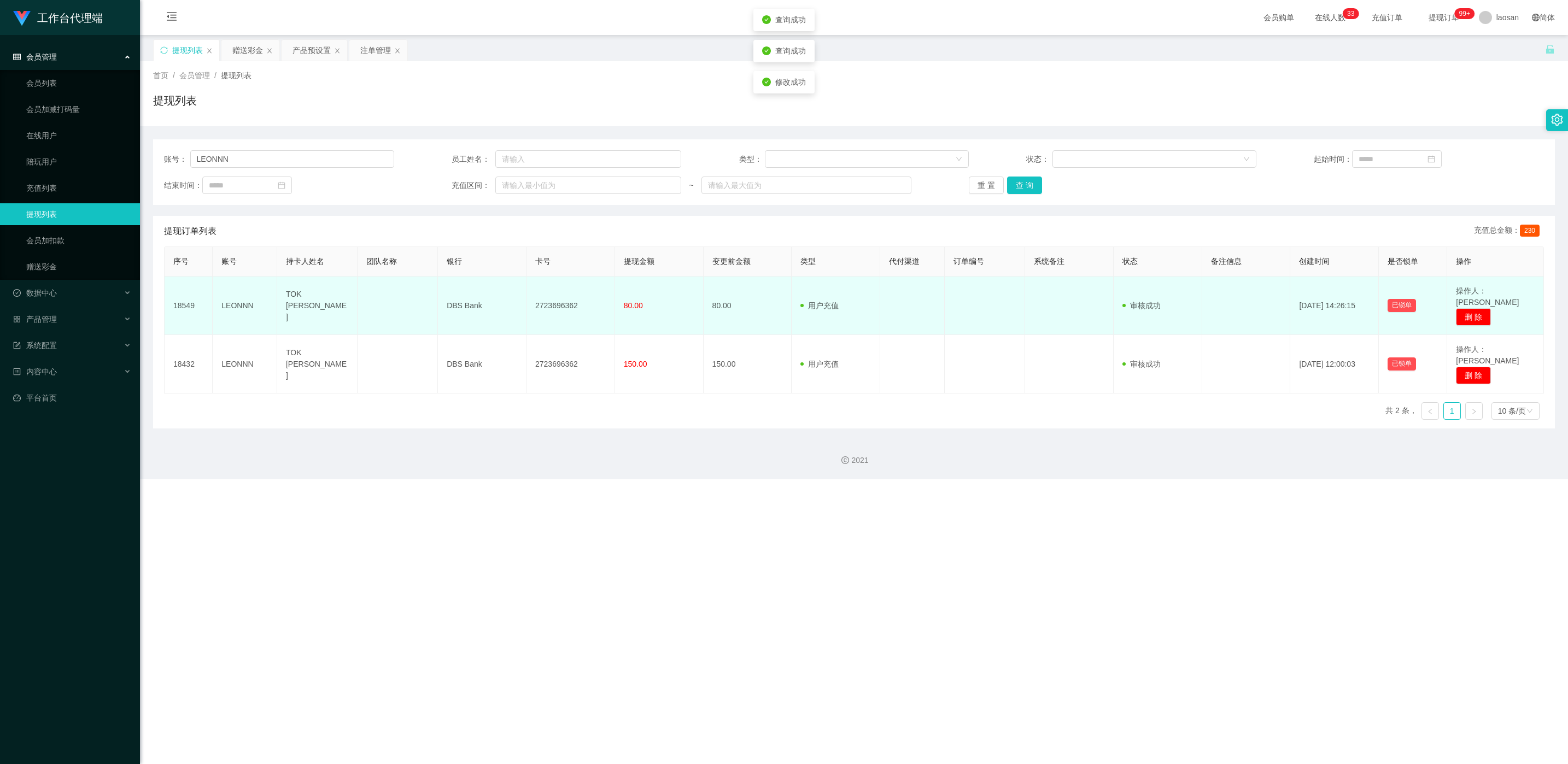
click at [524, 303] on td "2723696362" at bounding box center [571, 306] width 89 height 59
click at [524, 302] on td "2723696362" at bounding box center [571, 306] width 89 height 59
copy td "2723696362"
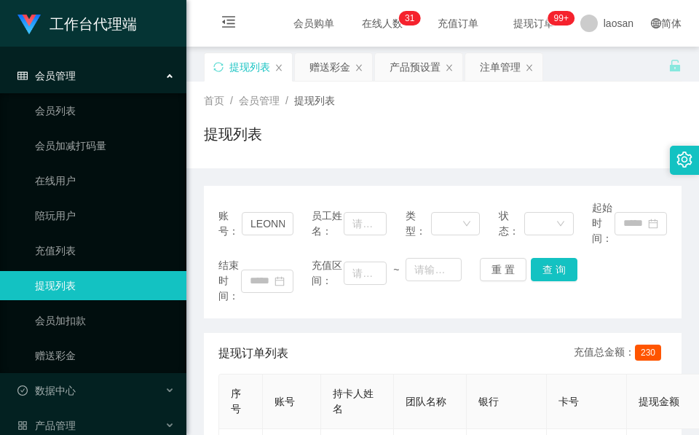
click at [279, 147] on div "提现列表" at bounding box center [442, 139] width 477 height 33
click at [435, 71] on div "产品预设置" at bounding box center [414, 67] width 51 height 28
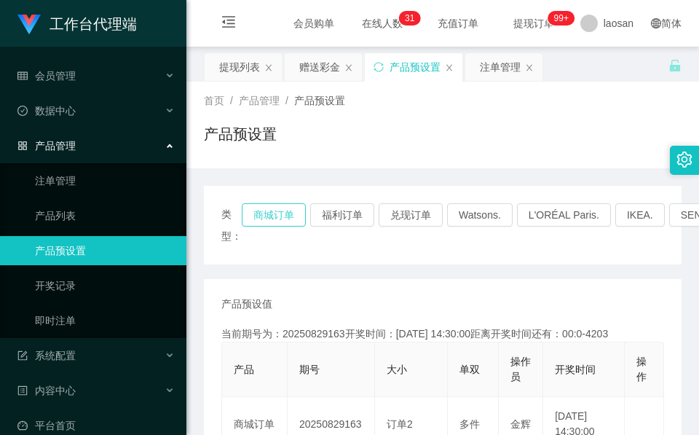
click at [277, 216] on button "商城订单" at bounding box center [274, 214] width 64 height 23
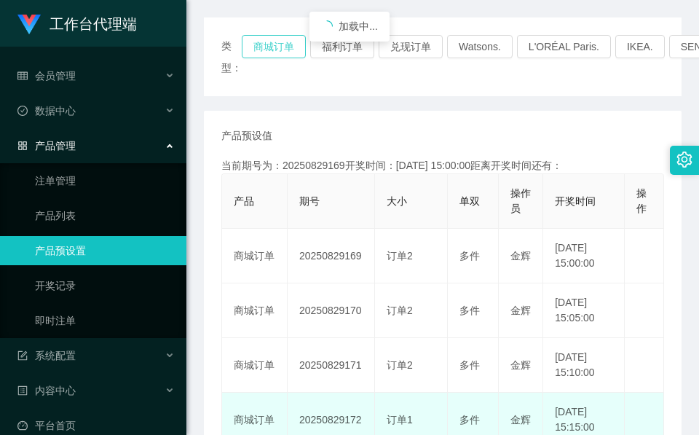
scroll to position [328, 0]
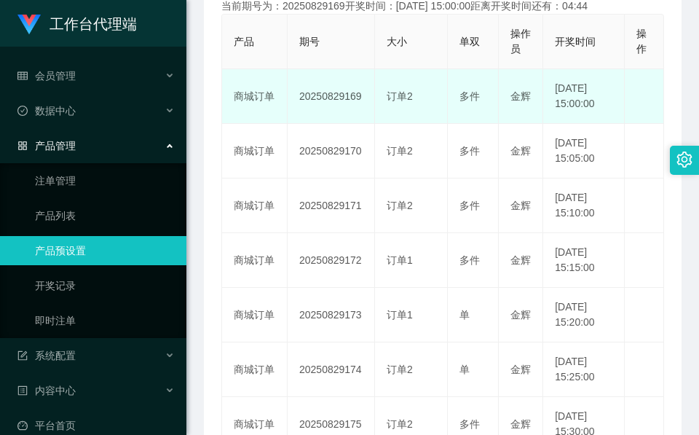
click at [350, 110] on td "20250829169" at bounding box center [330, 96] width 87 height 55
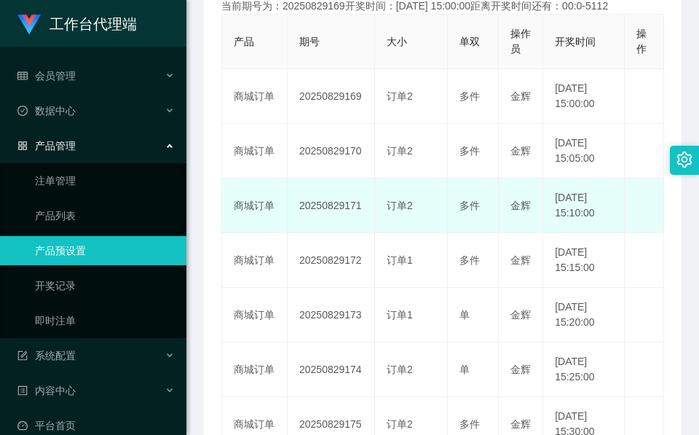
copy td "20250829169"
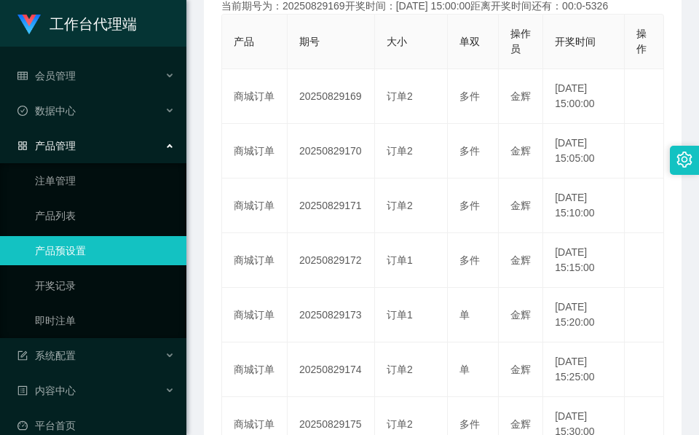
click at [346, 69] on th "期号" at bounding box center [330, 42] width 87 height 55
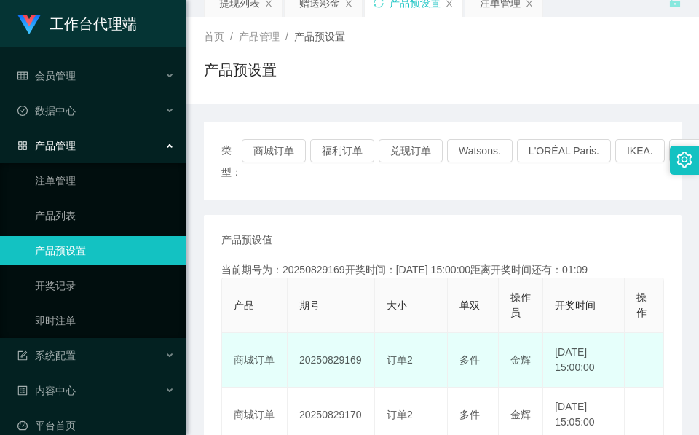
scroll to position [0, 0]
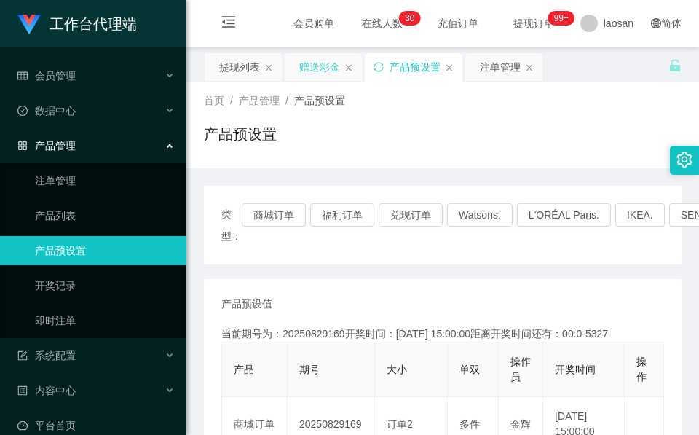
click at [323, 68] on div "赠送彩金" at bounding box center [319, 67] width 41 height 28
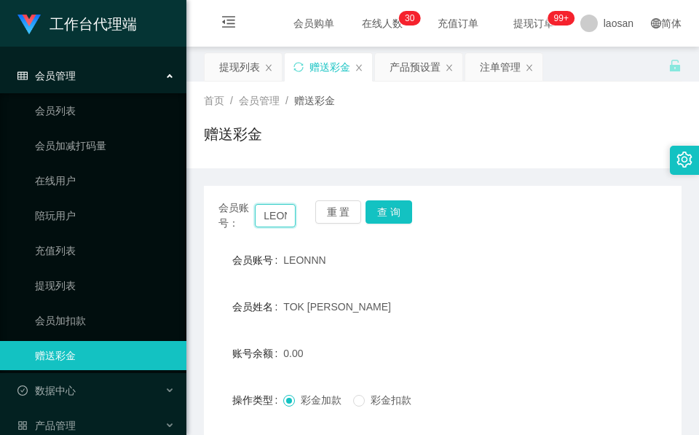
click at [279, 217] on input "LEONNN" at bounding box center [275, 215] width 41 height 23
paste input "JH"
click at [408, 212] on button "查 询" at bounding box center [388, 211] width 47 height 23
click at [408, 212] on div "会员账号： JH 重 置 查 询" at bounding box center [442, 215] width 477 height 31
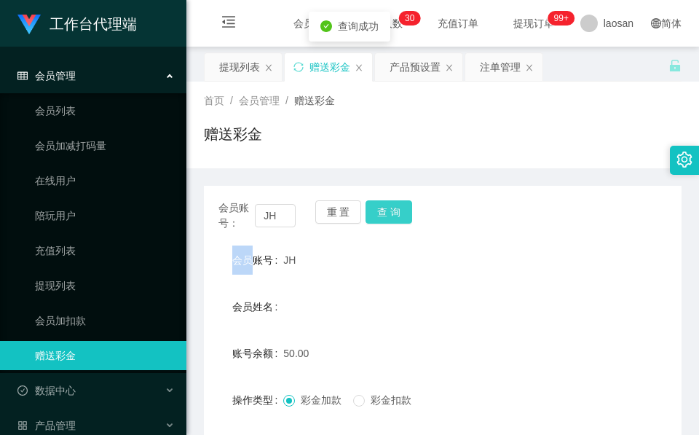
click at [408, 210] on button "查 询" at bounding box center [388, 211] width 47 height 23
click at [470, 252] on div "JH" at bounding box center [422, 259] width 279 height 29
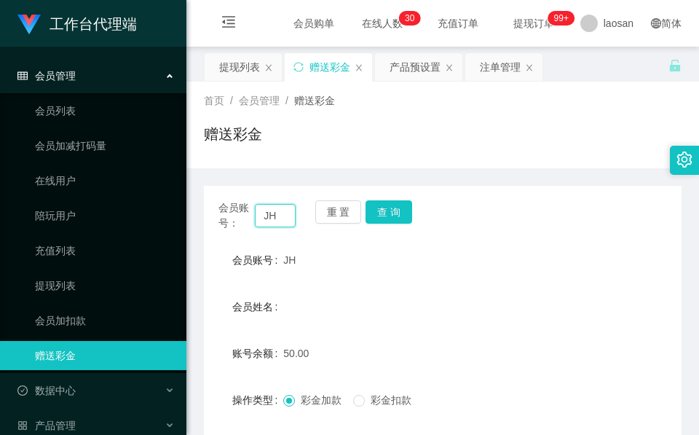
click at [290, 221] on input "JH" at bounding box center [275, 215] width 41 height 23
paste input "LEONNN"
type input "LEONNN"
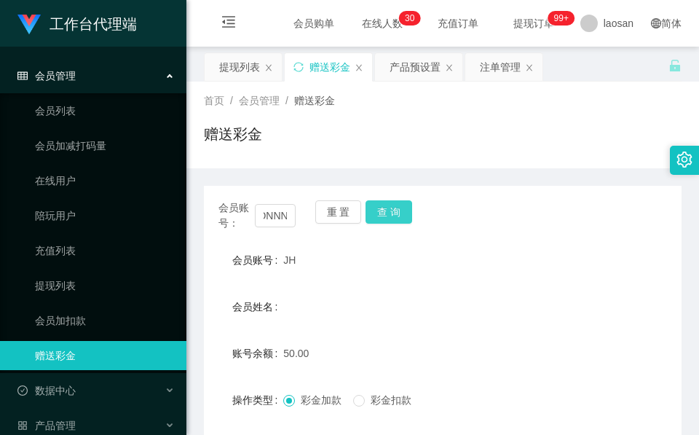
click at [382, 215] on button "查 询" at bounding box center [388, 211] width 47 height 23
click at [382, 215] on div "重 置 查 询" at bounding box center [353, 215] width 77 height 31
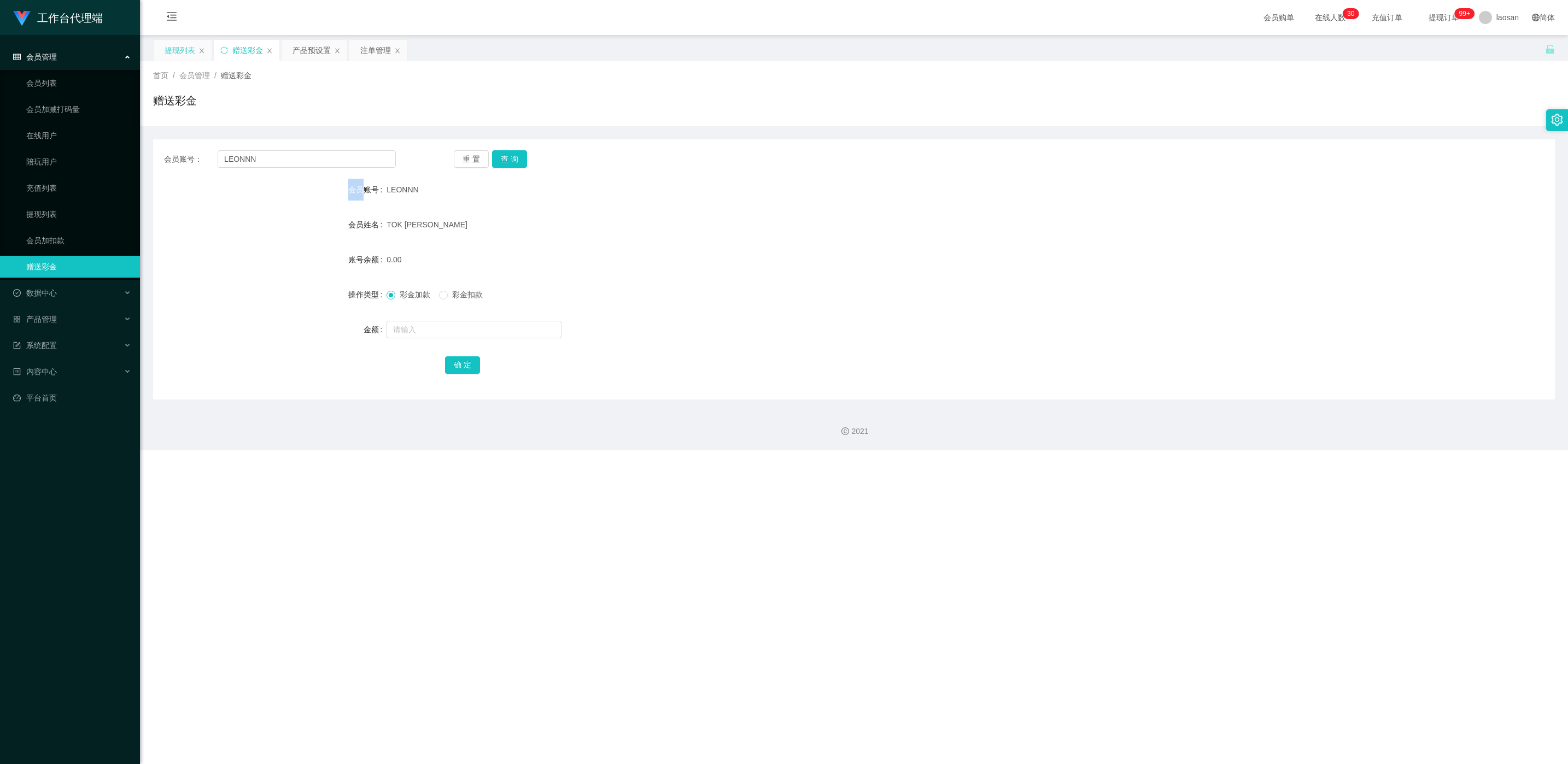
click at [182, 56] on div "提现列表" at bounding box center [180, 50] width 31 height 21
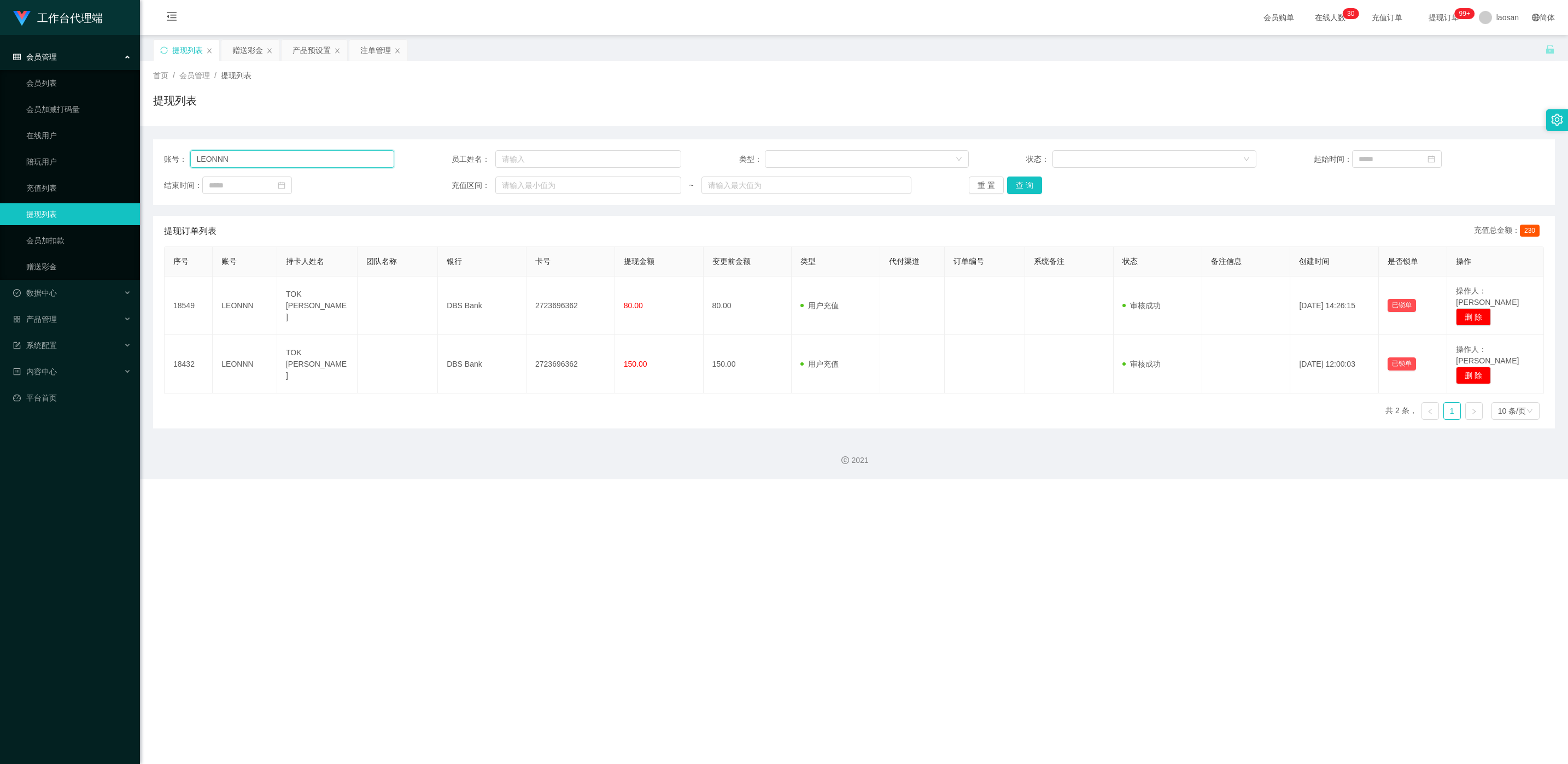
click at [270, 159] on input "LEONNN" at bounding box center [292, 159] width 204 height 17
click at [524, 189] on button "查 询" at bounding box center [1025, 185] width 35 height 17
click at [524, 189] on div "重 置 查 询" at bounding box center [1084, 185] width 230 height 17
click at [524, 189] on button "查 询" at bounding box center [1025, 185] width 35 height 17
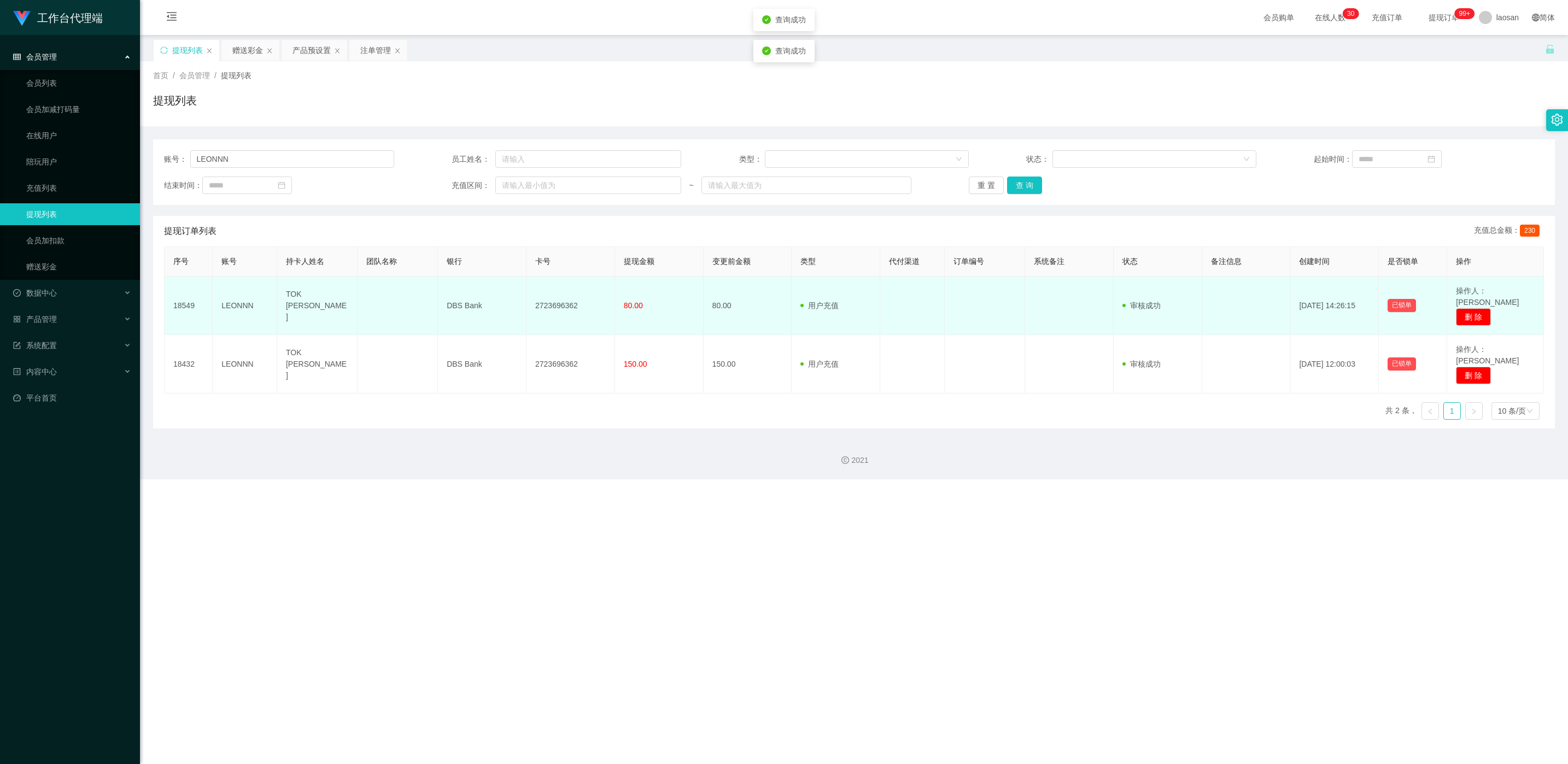
click at [524, 296] on td "2723696362" at bounding box center [571, 306] width 89 height 59
copy td "2723696362"
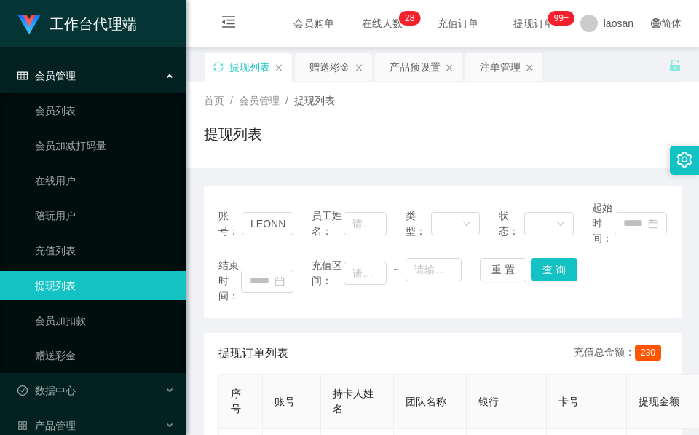
click at [371, 142] on div "提现列表" at bounding box center [442, 139] width 477 height 33
click at [324, 70] on div "赠送彩金" at bounding box center [329, 67] width 41 height 28
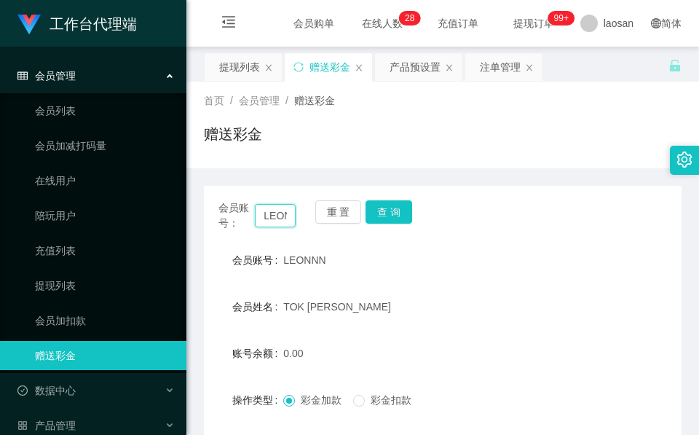
click at [275, 219] on input "LEONNN" at bounding box center [275, 215] width 41 height 23
paste input "JH"
type input "JH"
click at [402, 217] on button "查 询" at bounding box center [388, 211] width 47 height 23
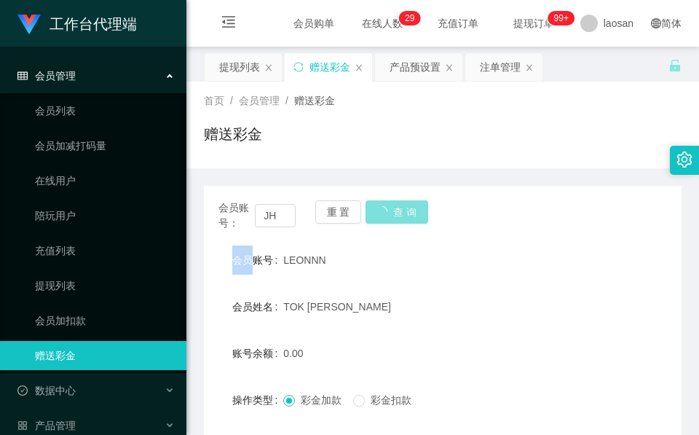
click at [402, 217] on div "会员账号： JH 重 置 查 询" at bounding box center [442, 215] width 477 height 31
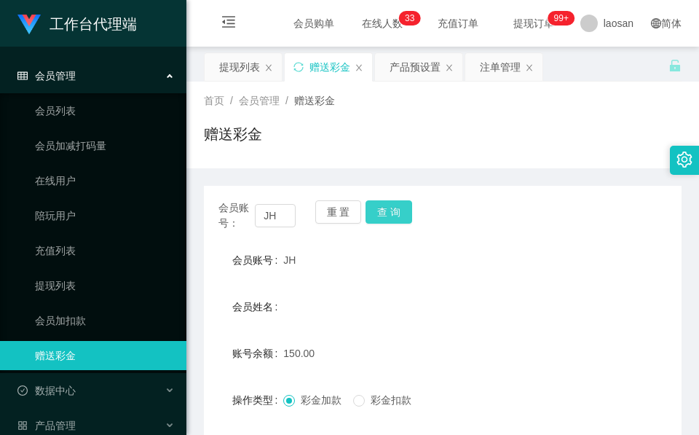
drag, startPoint x: 338, startPoint y: 155, endPoint x: 374, endPoint y: 207, distance: 63.4
click at [338, 155] on div "赠送彩金" at bounding box center [442, 139] width 477 height 33
click at [386, 216] on button "查 询" at bounding box center [388, 211] width 47 height 23
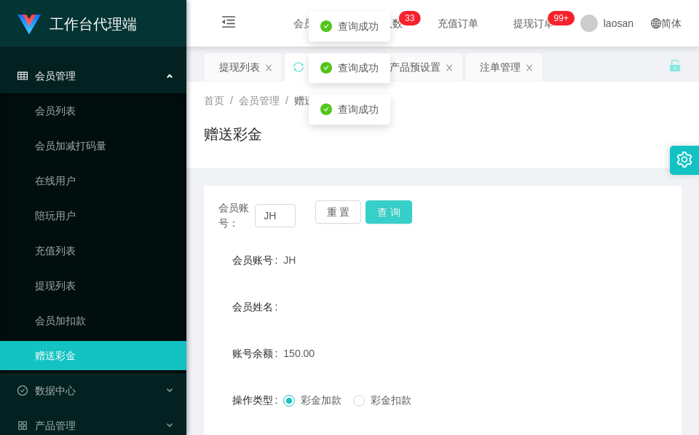
click at [386, 217] on button "查 询" at bounding box center [388, 211] width 47 height 23
click at [386, 217] on div "重 置 查 询" at bounding box center [353, 215] width 77 height 31
drag, startPoint x: 386, startPoint y: 217, endPoint x: 325, endPoint y: 228, distance: 62.1
click at [386, 217] on button "查 询" at bounding box center [388, 211] width 47 height 23
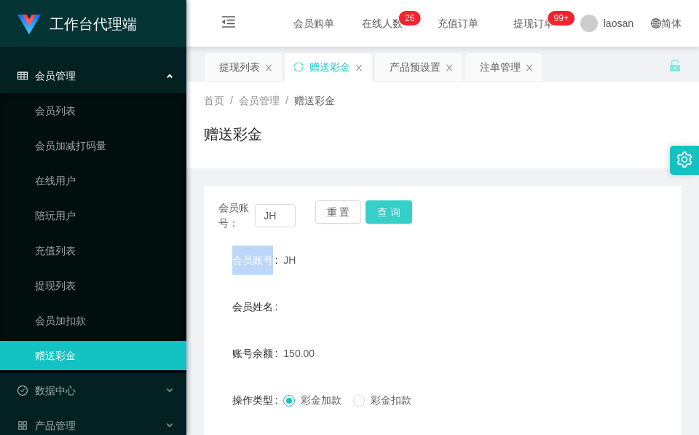
click at [400, 216] on button "查 询" at bounding box center [388, 211] width 47 height 23
click at [400, 216] on div "会员账号： JH 重 置 查 询" at bounding box center [442, 215] width 477 height 31
click at [400, 216] on button "查 询" at bounding box center [388, 211] width 47 height 23
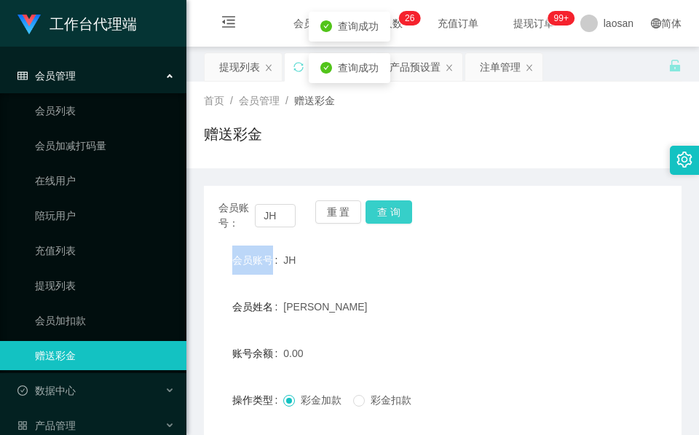
click at [365, 200] on button "查 询" at bounding box center [388, 211] width 47 height 23
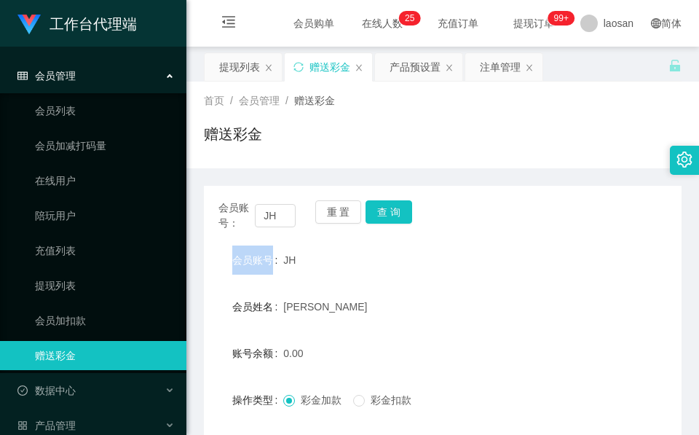
click at [298, 162] on div "首页 / 会员管理 / 赠送彩金 / 赠送彩金" at bounding box center [442, 125] width 512 height 87
click at [293, 254] on div "JH" at bounding box center [422, 259] width 279 height 29
click at [287, 255] on span "JH" at bounding box center [289, 260] width 12 height 12
copy span "JH"
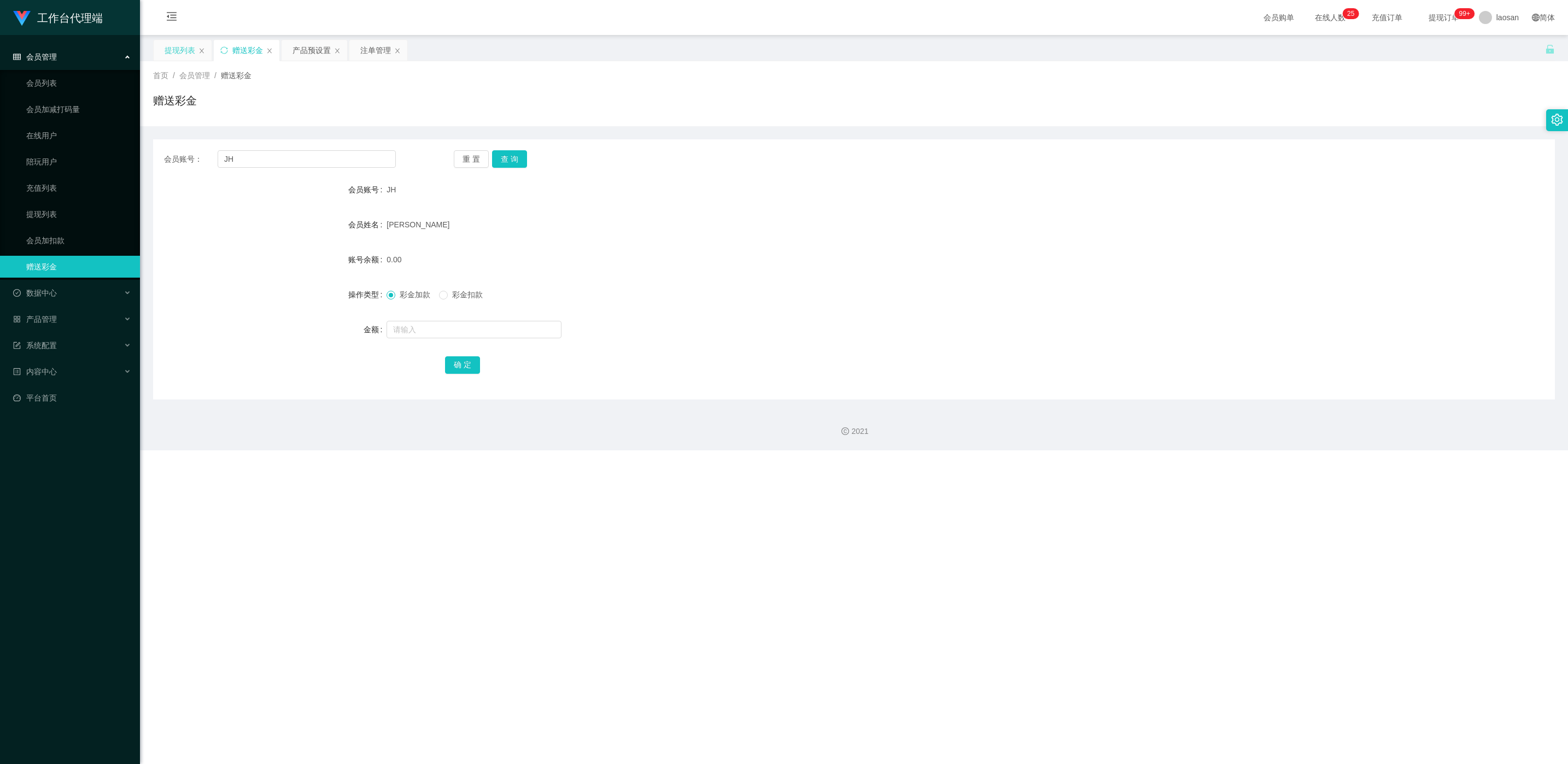
click at [196, 47] on div "提现列表" at bounding box center [183, 50] width 58 height 21
click at [174, 44] on div "提现列表" at bounding box center [180, 50] width 31 height 21
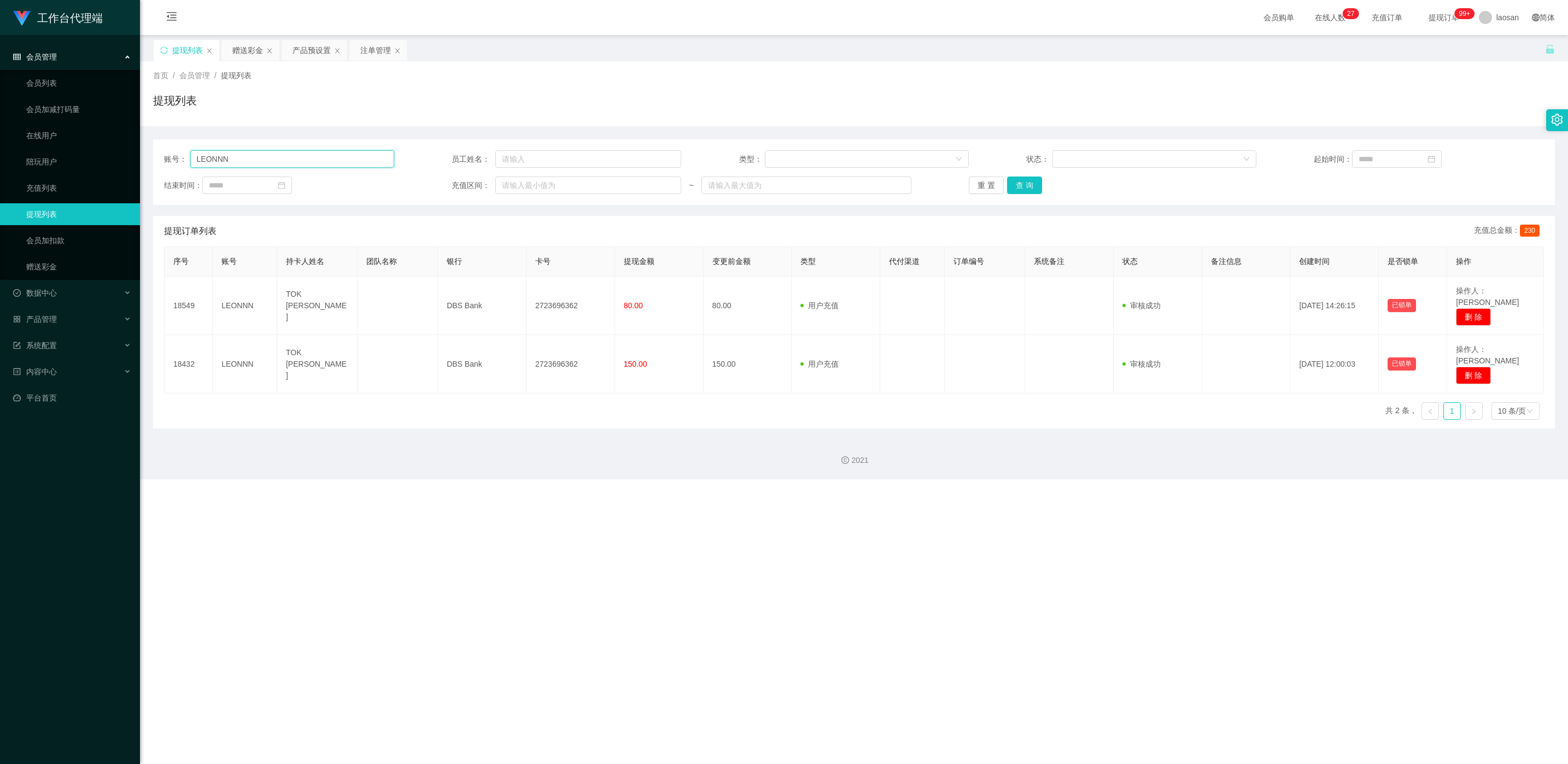
click at [282, 155] on input "LEONNN" at bounding box center [292, 159] width 204 height 17
paste input "JH"
type input "JH"
click at [524, 186] on button "查 询" at bounding box center [1025, 185] width 35 height 17
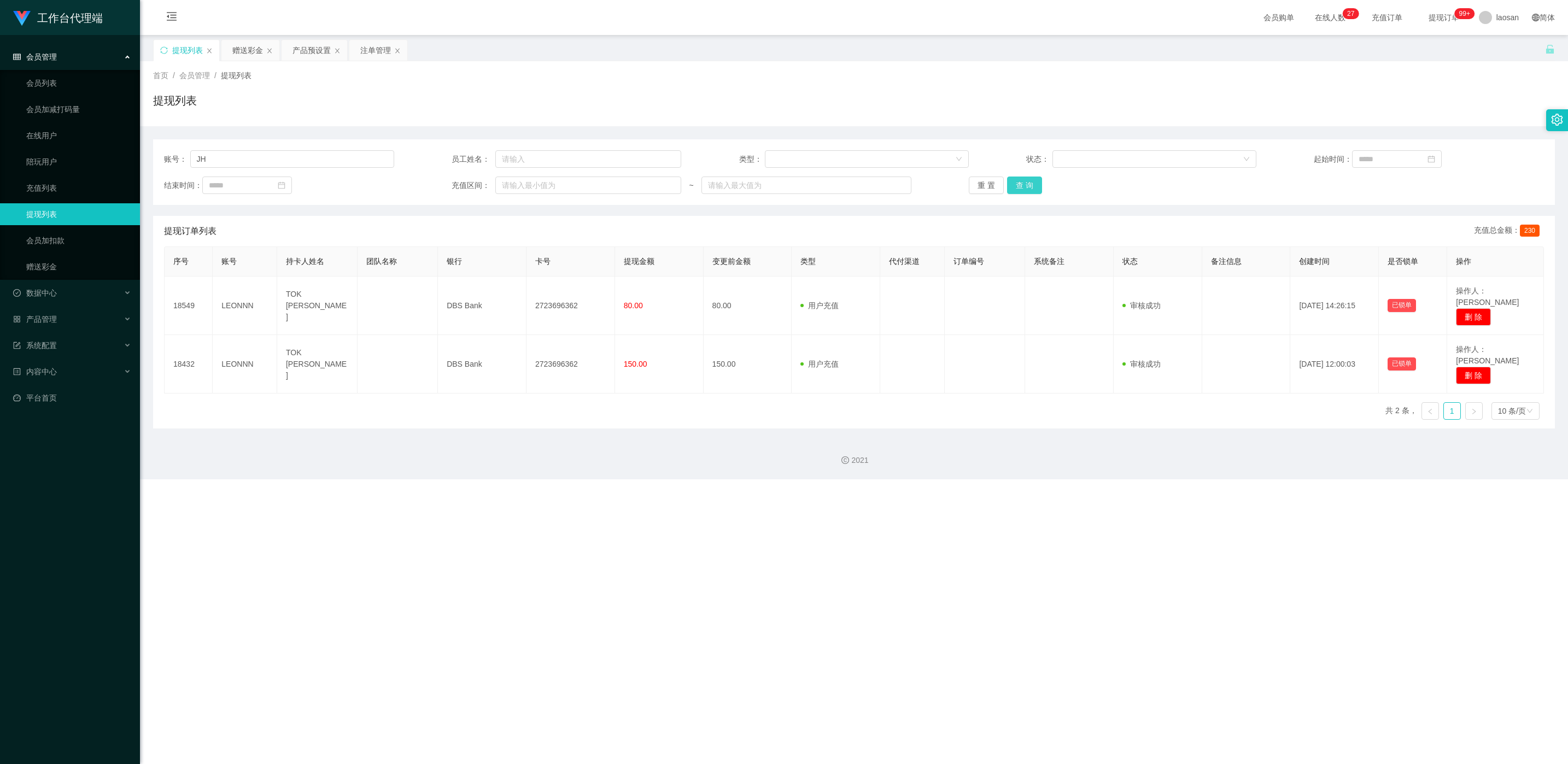
click at [524, 186] on div "重 置 查 询" at bounding box center [1084, 185] width 230 height 17
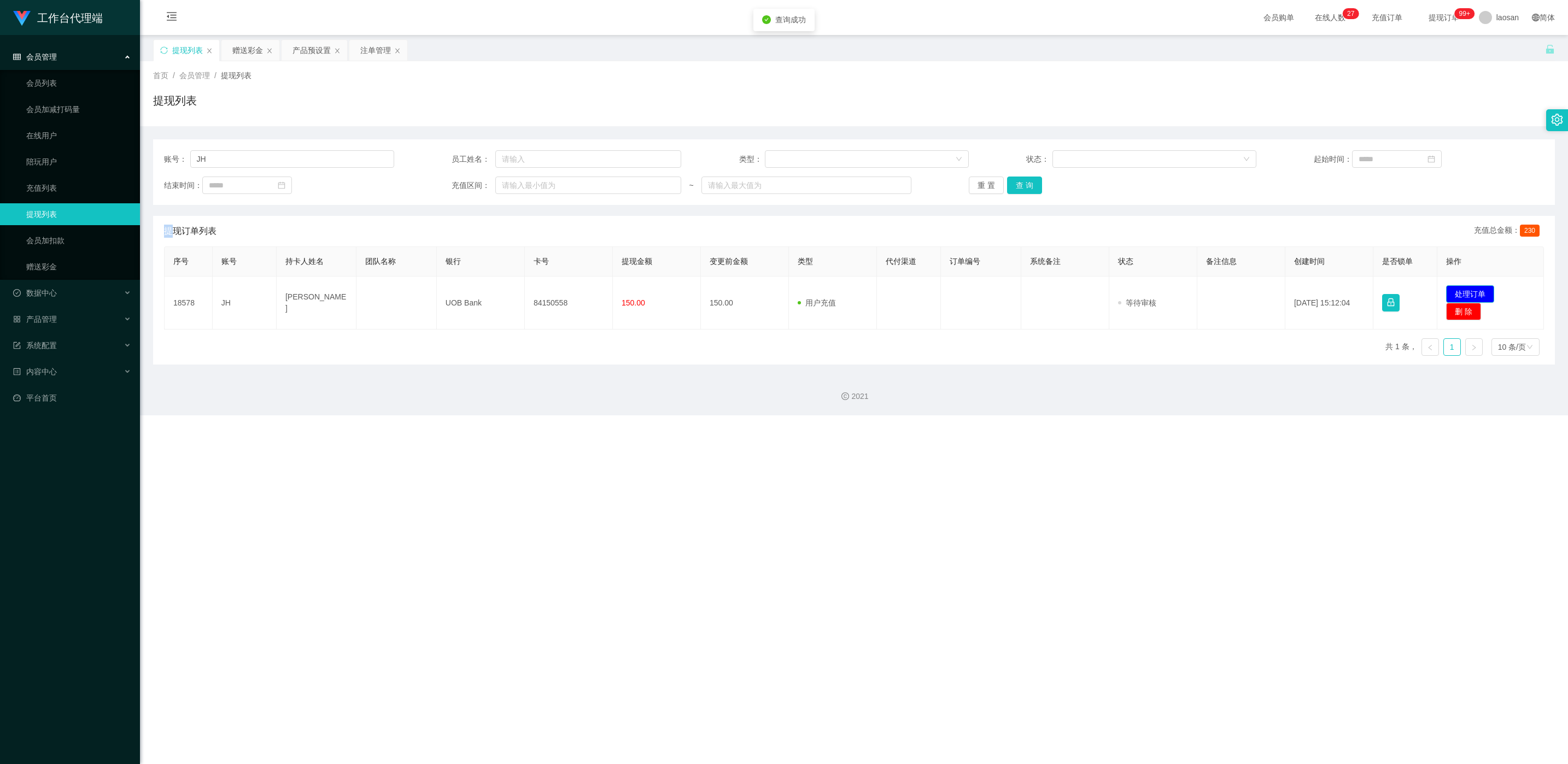
drag, startPoint x: 1461, startPoint y: 295, endPoint x: 1414, endPoint y: 285, distance: 48.1
click at [524, 294] on button "处理订单" at bounding box center [1470, 294] width 48 height 17
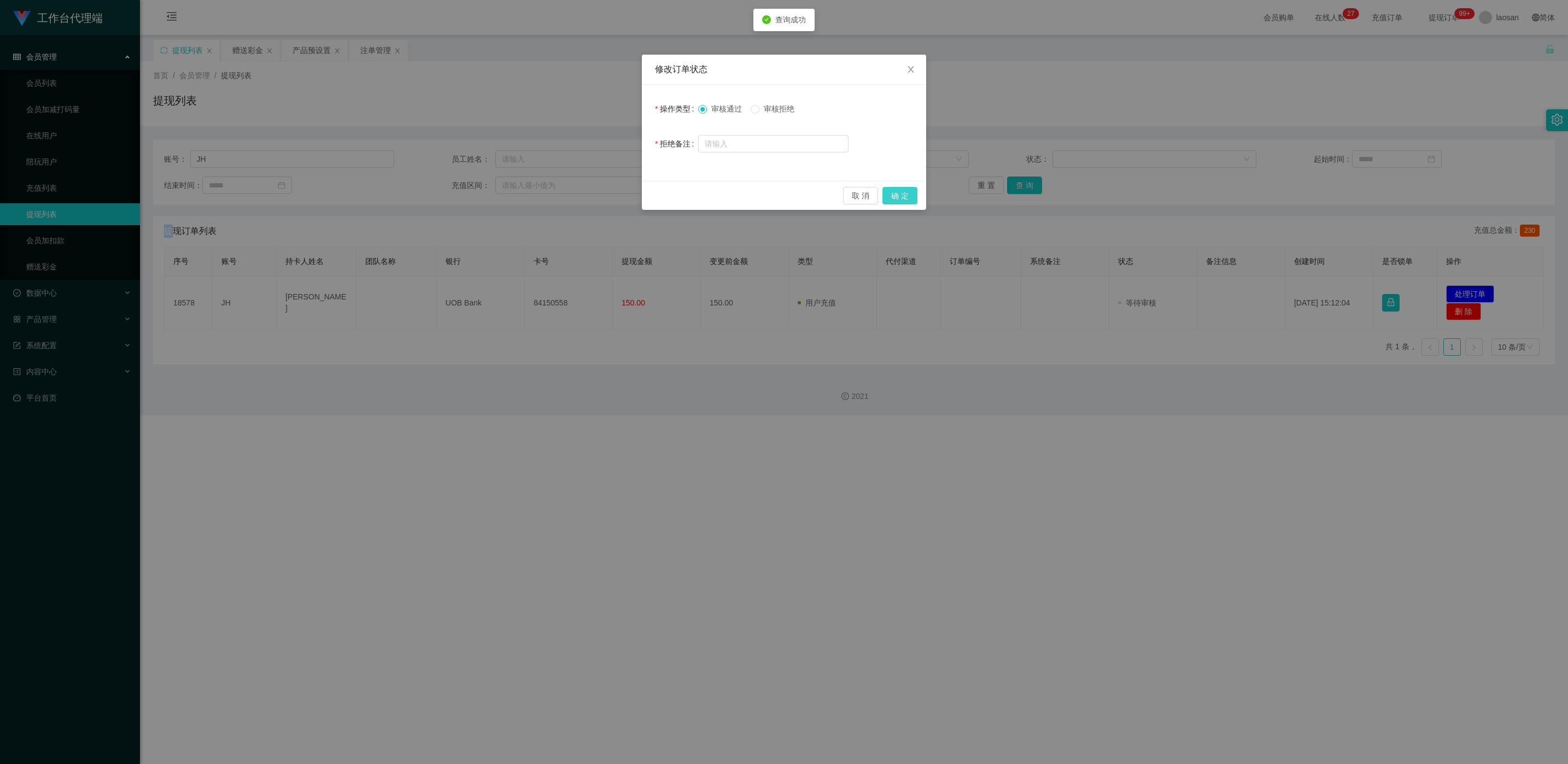
click at [524, 198] on button "确 定" at bounding box center [900, 195] width 35 height 17
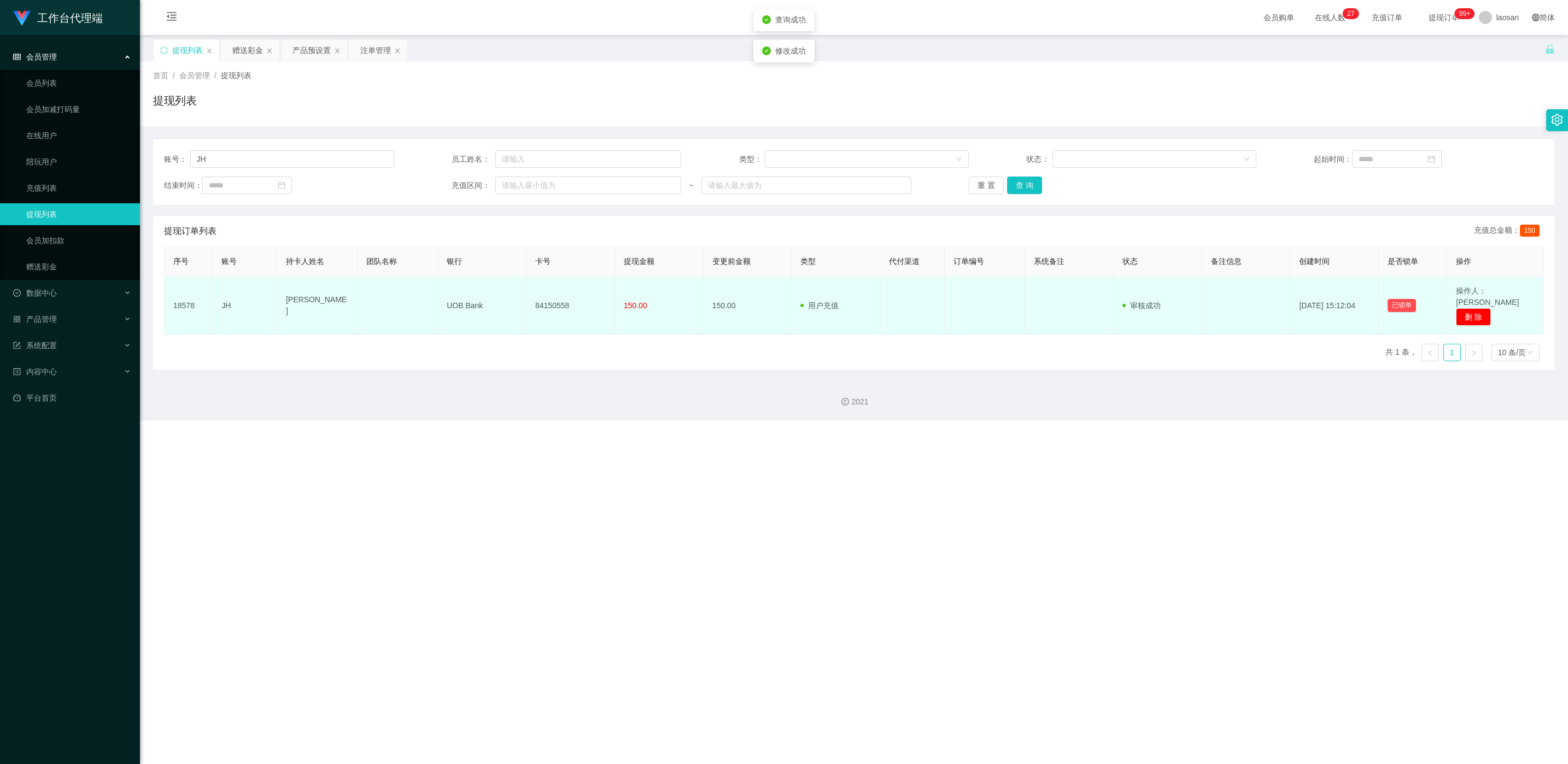
click at [524, 302] on td "84150558" at bounding box center [571, 306] width 89 height 59
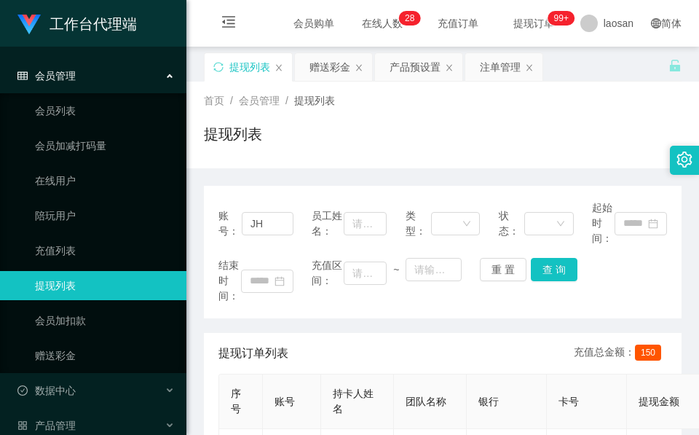
click at [282, 142] on div "提现列表" at bounding box center [442, 139] width 477 height 33
click at [332, 63] on div "赠送彩金" at bounding box center [329, 67] width 41 height 28
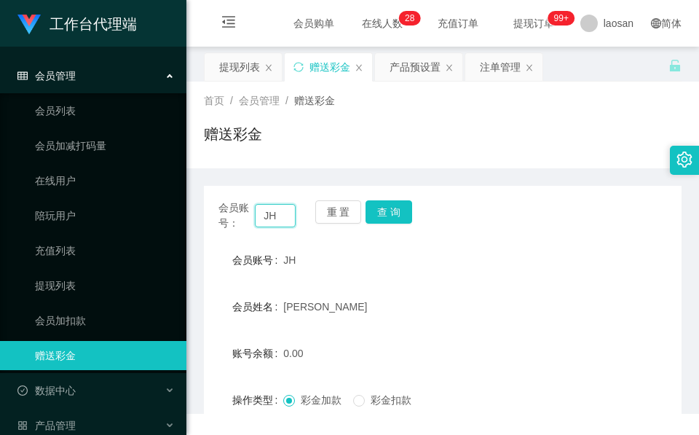
click at [286, 221] on input "JH" at bounding box center [275, 215] width 41 height 23
paste input "kay773"
type input "kay773"
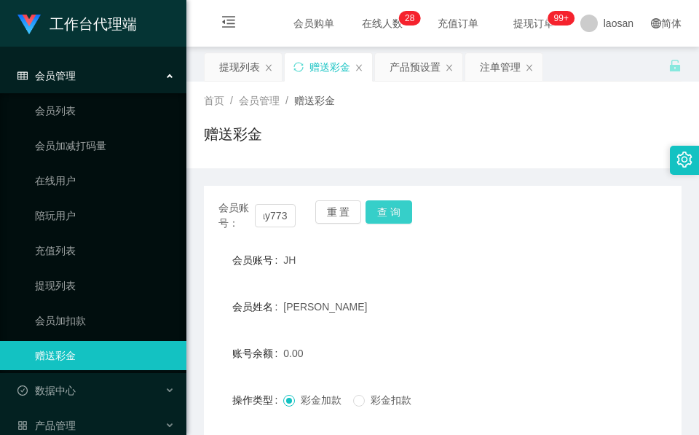
click at [378, 208] on button "查 询" at bounding box center [388, 211] width 47 height 23
click at [378, 208] on div "重 置 查 询" at bounding box center [353, 215] width 77 height 31
click at [378, 208] on button "查 询" at bounding box center [388, 211] width 47 height 23
click at [278, 221] on input "kay773" at bounding box center [275, 215] width 41 height 23
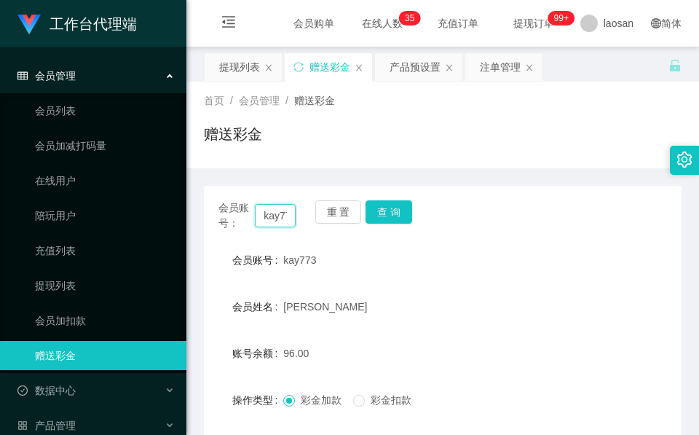
click at [278, 221] on input "kay773" at bounding box center [275, 215] width 41 height 23
click at [376, 214] on button "查 询" at bounding box center [388, 211] width 47 height 23
click at [376, 214] on div "重 置 查 询" at bounding box center [353, 215] width 77 height 31
click at [264, 213] on input "kay773" at bounding box center [275, 215] width 41 height 23
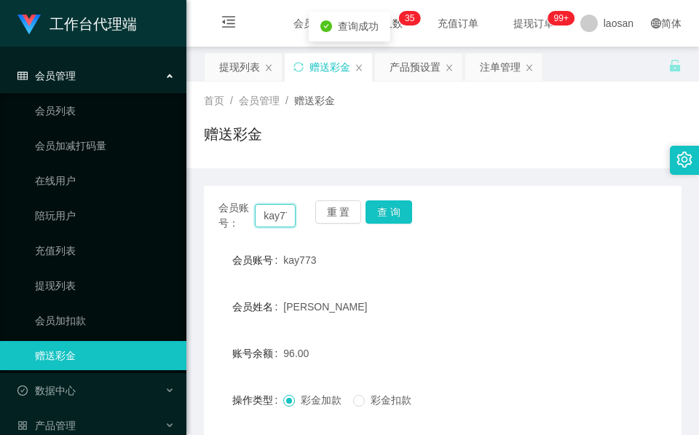
scroll to position [0, 9]
click at [387, 216] on button "查 询" at bounding box center [388, 211] width 47 height 23
click at [387, 216] on div "重 置 查 询" at bounding box center [353, 215] width 77 height 31
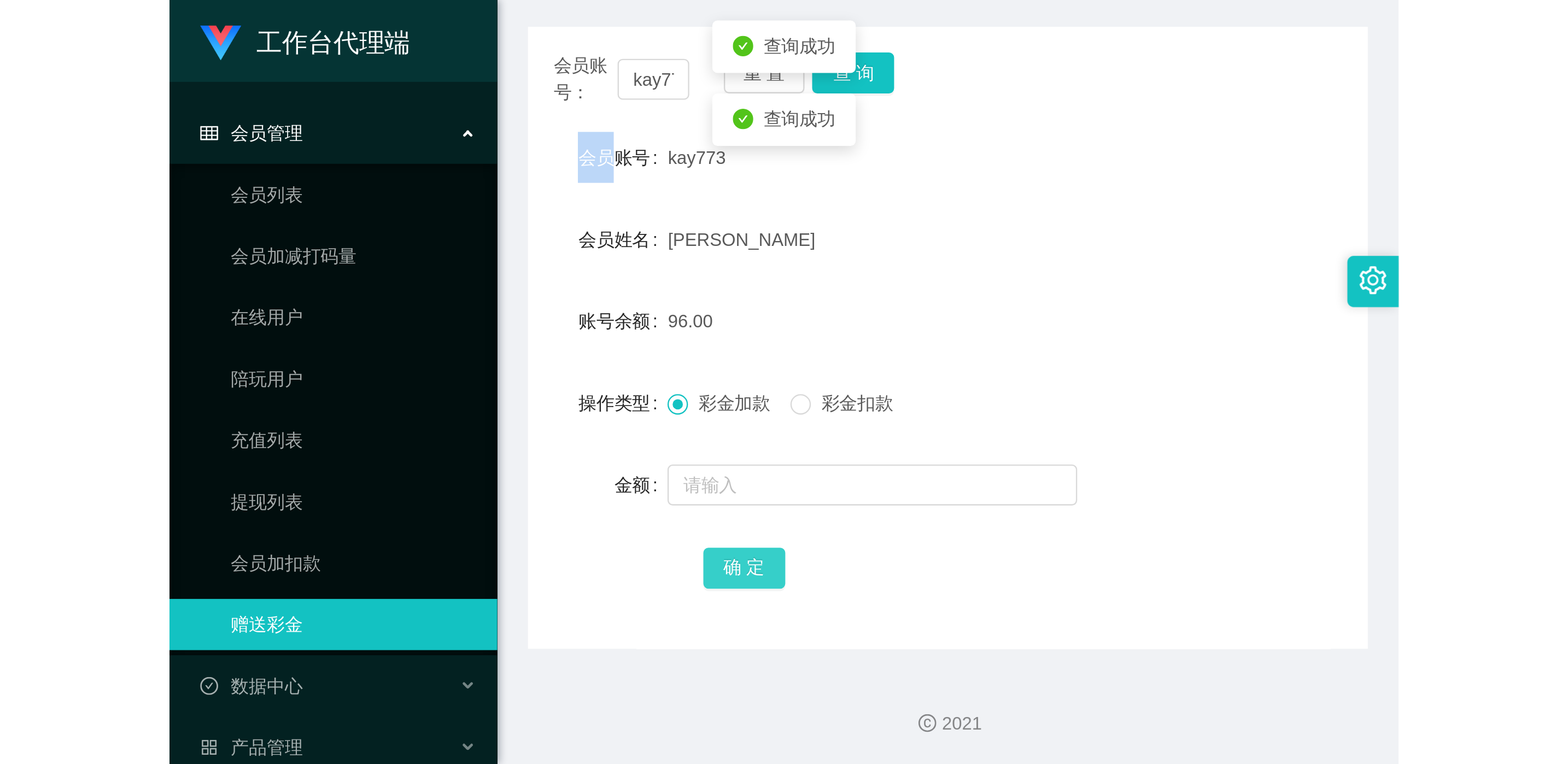
scroll to position [129, 0]
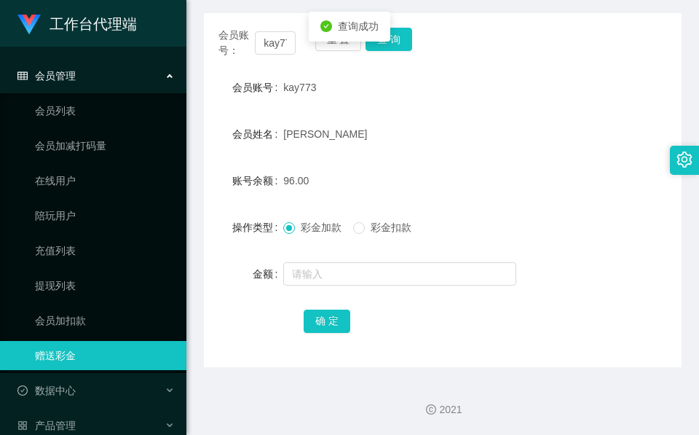
click at [333, 256] on form "会员账号 kay773 会员姓名 Wong Tzen Yee 账号余额 96.00 操作类型 彩金加款 彩金扣款 金额 确 定" at bounding box center [442, 204] width 477 height 262
click at [326, 274] on input "text" at bounding box center [399, 273] width 233 height 23
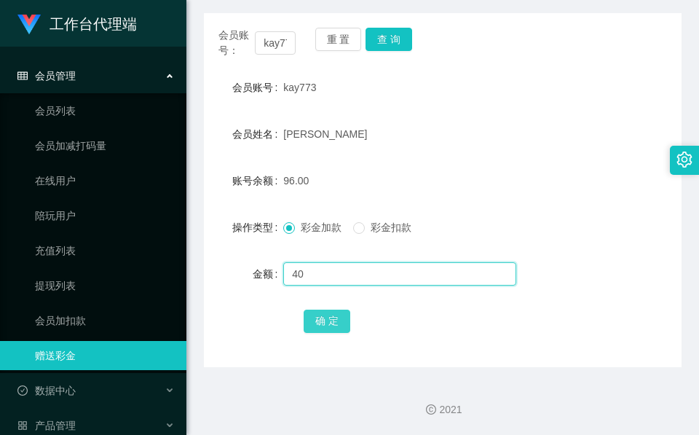
type input "40"
click at [346, 323] on button "确 定" at bounding box center [327, 320] width 47 height 23
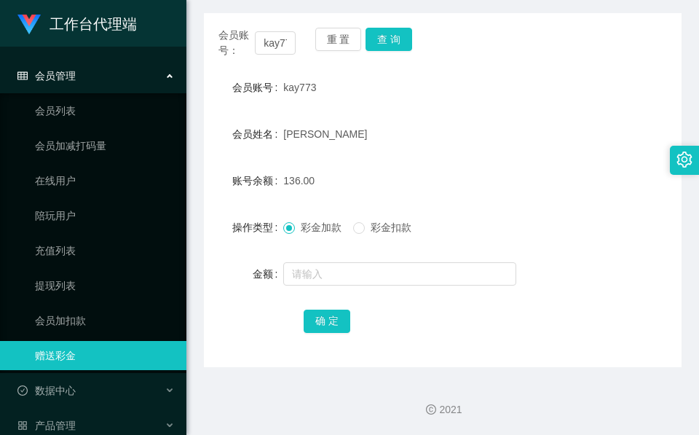
drag, startPoint x: 503, startPoint y: 109, endPoint x: 493, endPoint y: 107, distance: 9.7
click at [503, 109] on form "会员账号 kay773 会员姓名 Wong Tzen Yee 账号余额 136.00 操作类型 彩金加款 彩金扣款 金额 确 定" at bounding box center [442, 204] width 477 height 262
click at [380, 38] on button "查 询" at bounding box center [388, 39] width 47 height 23
click at [382, 38] on body "工作台代理端 会员管理 会员列表 会员加减打码量 在线用户 陪玩用户 充值列表 提现列表 会员加扣款 赠送彩金 数据中心 产品管理 注单管理 产品列表 产品预…" at bounding box center [349, 217] width 699 height 435
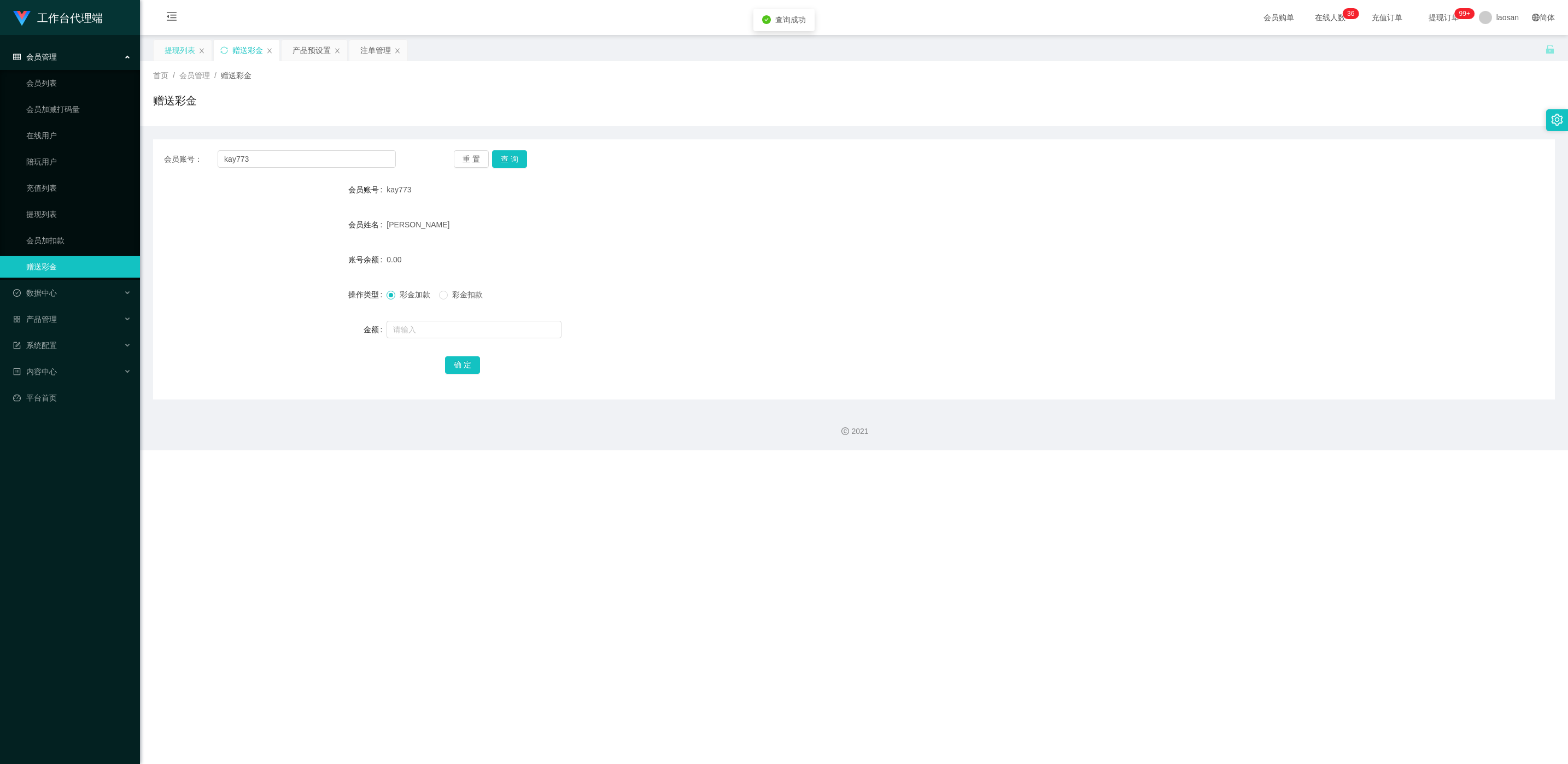
click at [186, 56] on div "提现列表" at bounding box center [180, 50] width 31 height 21
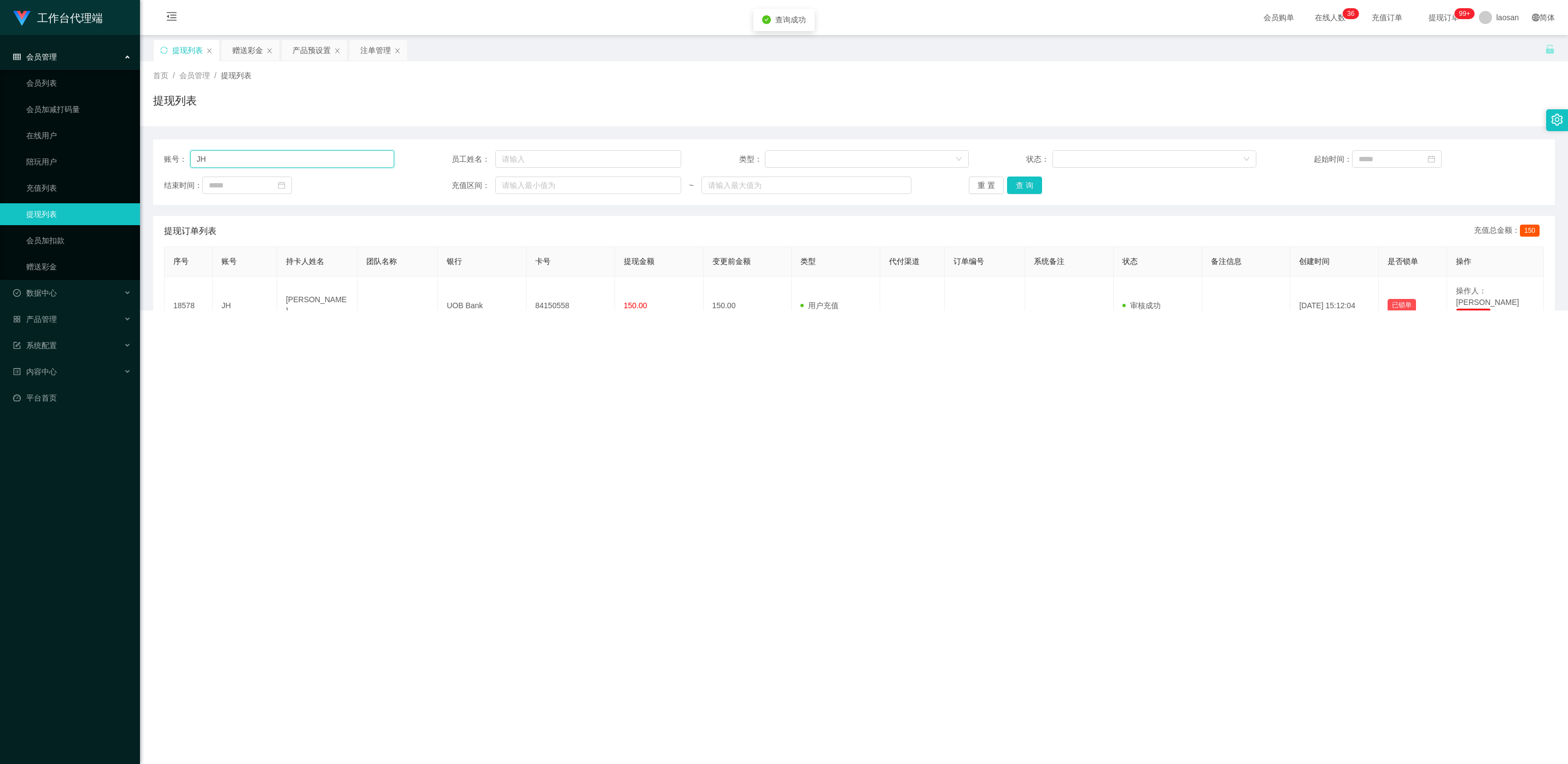
click at [267, 161] on input "JH" at bounding box center [292, 159] width 204 height 17
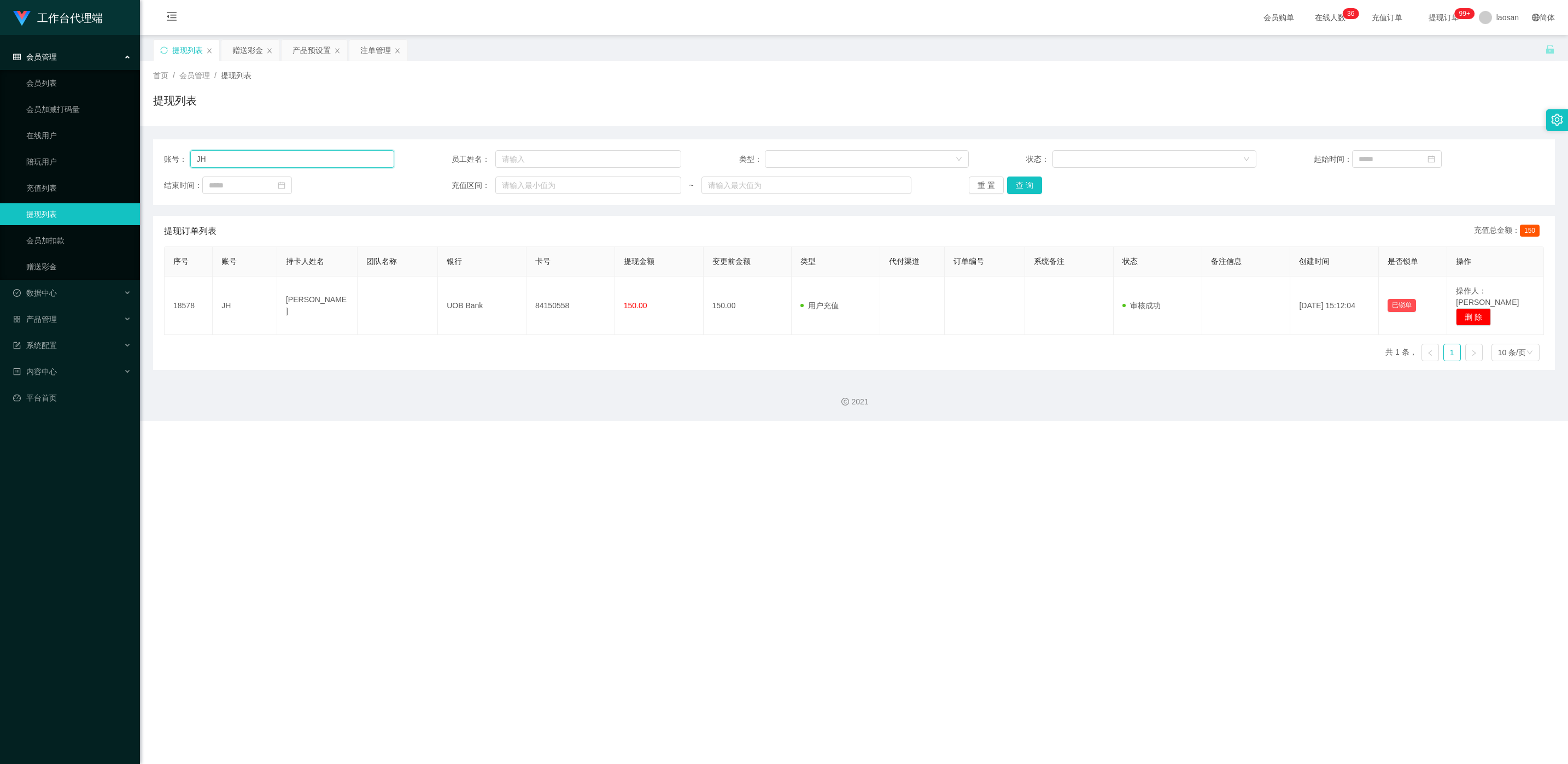
click at [267, 161] on input "JH" at bounding box center [292, 159] width 204 height 17
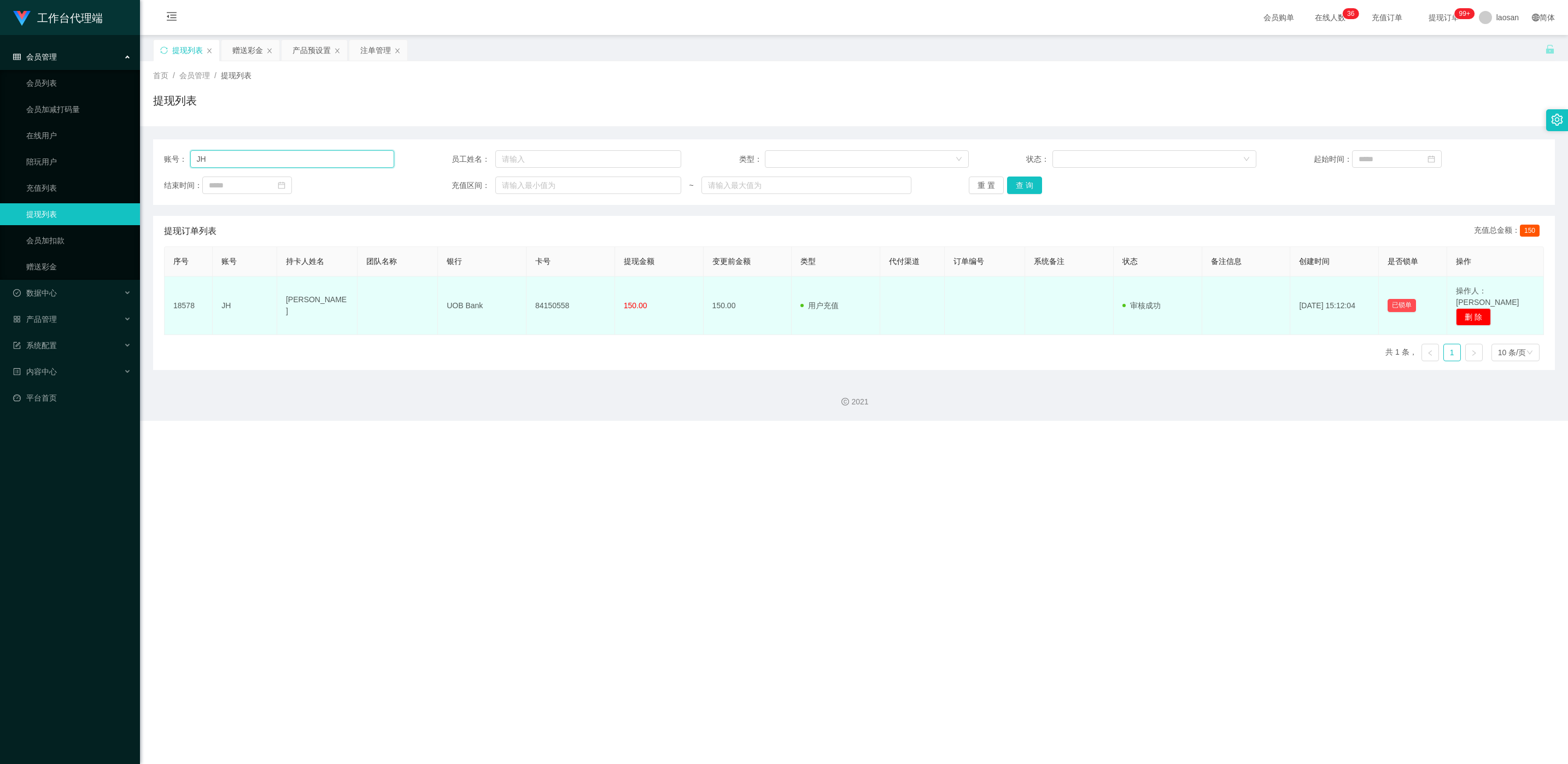
paste input "kay773"
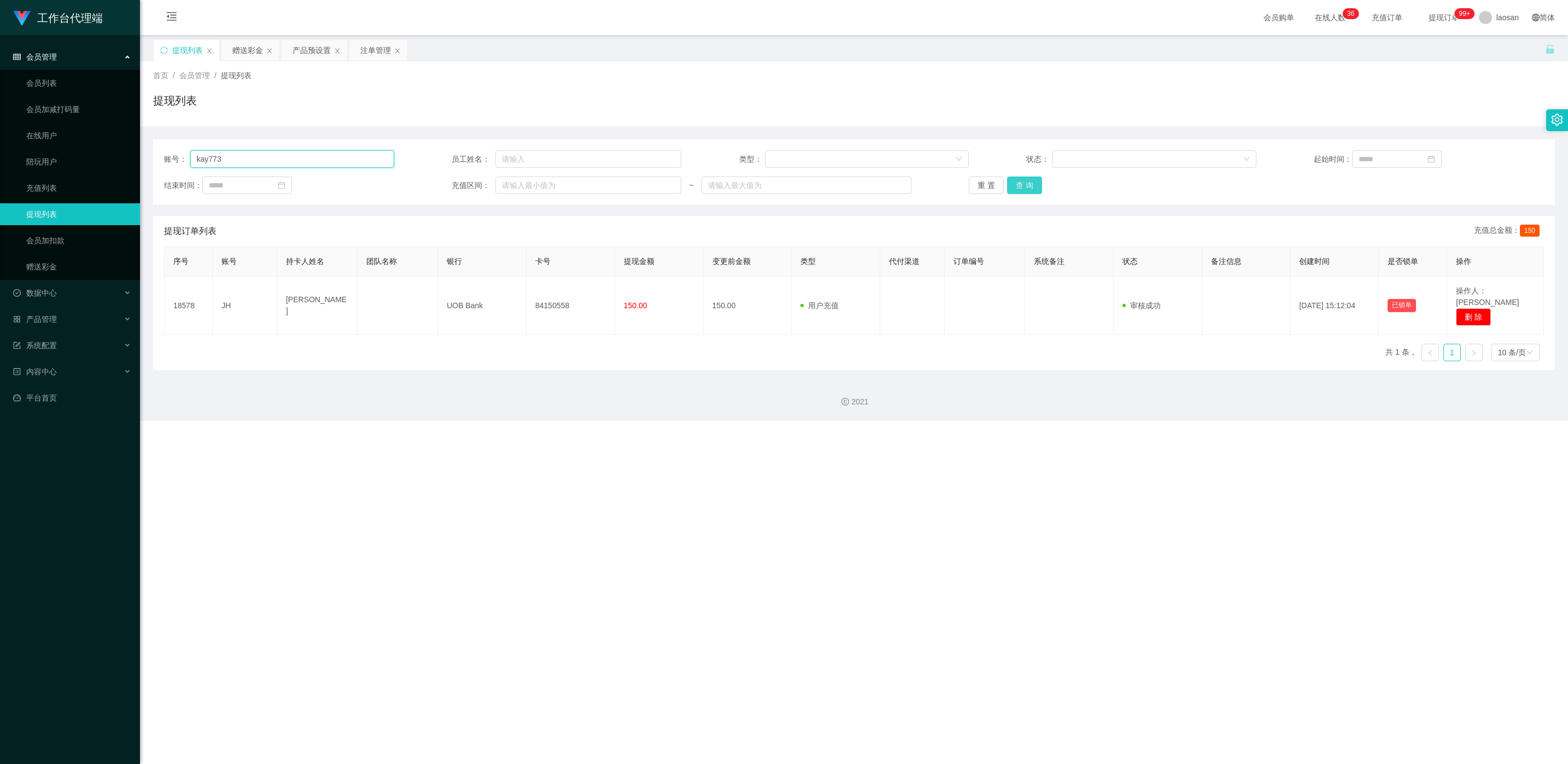
type input "kay773"
click at [524, 186] on button "查 询" at bounding box center [1025, 185] width 35 height 17
click at [524, 186] on div "重 置 查 询" at bounding box center [1084, 185] width 230 height 17
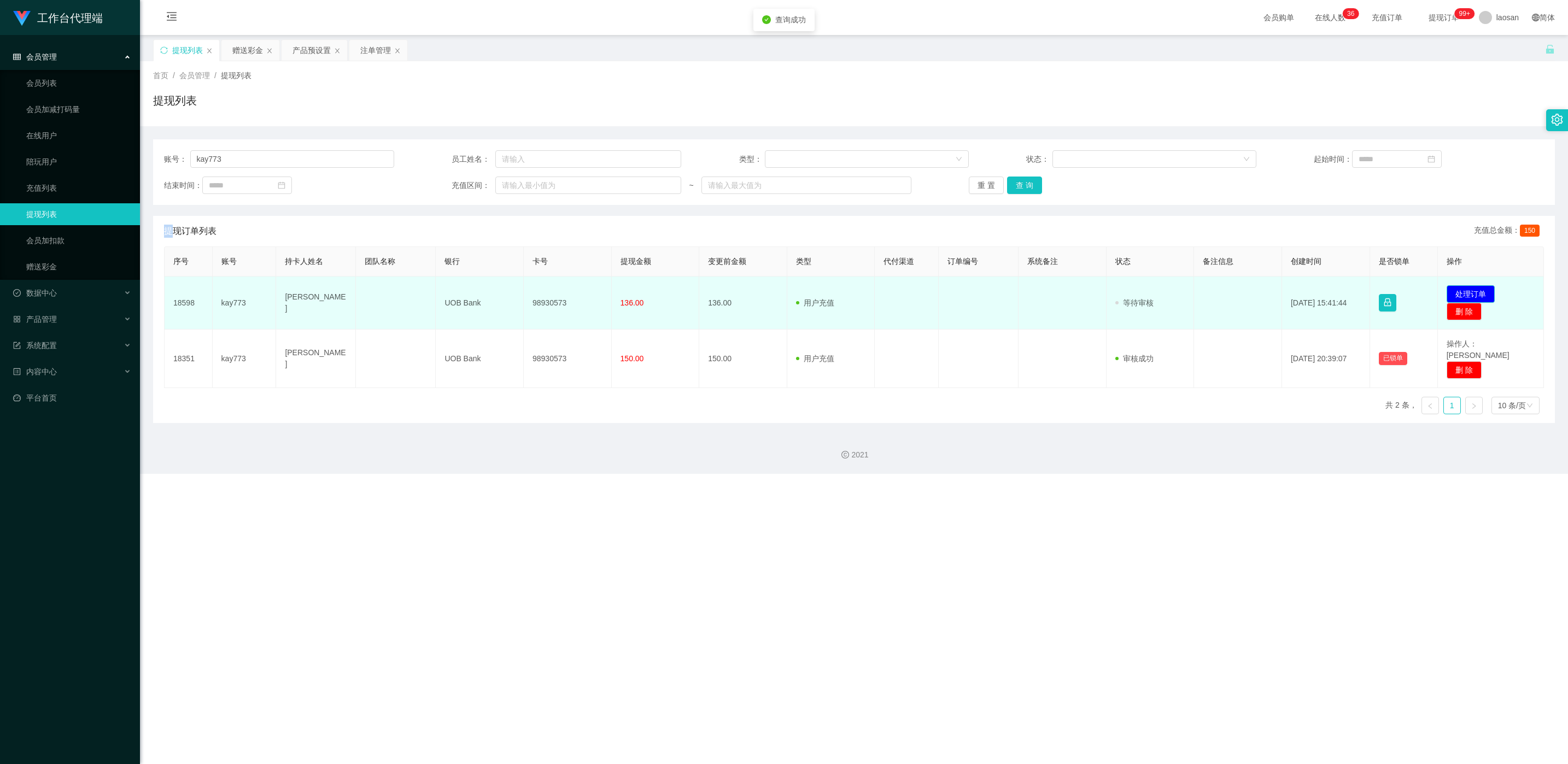
click at [524, 289] on button "处理订单" at bounding box center [1471, 294] width 48 height 17
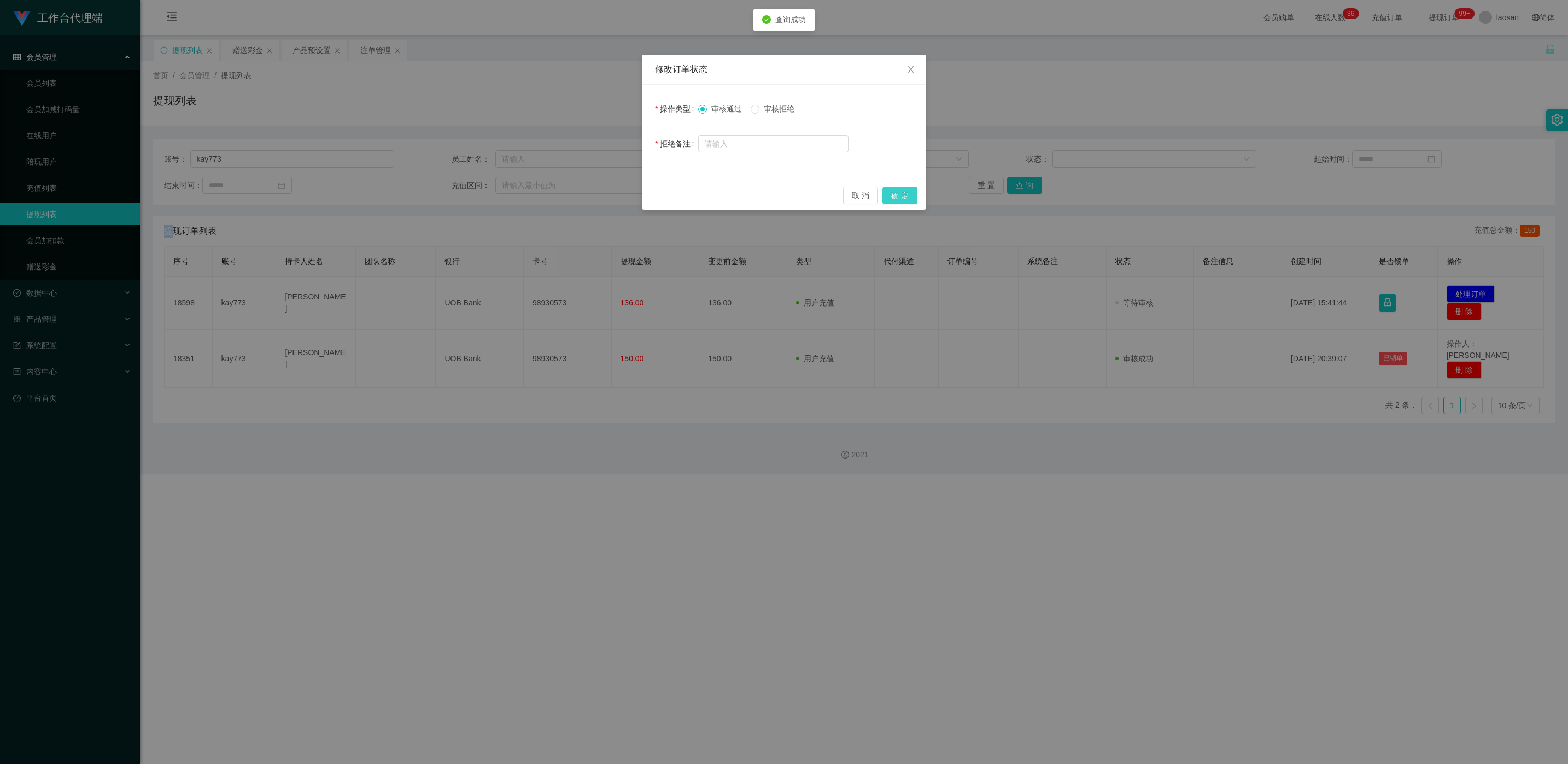
click at [524, 195] on button "确 定" at bounding box center [900, 195] width 35 height 17
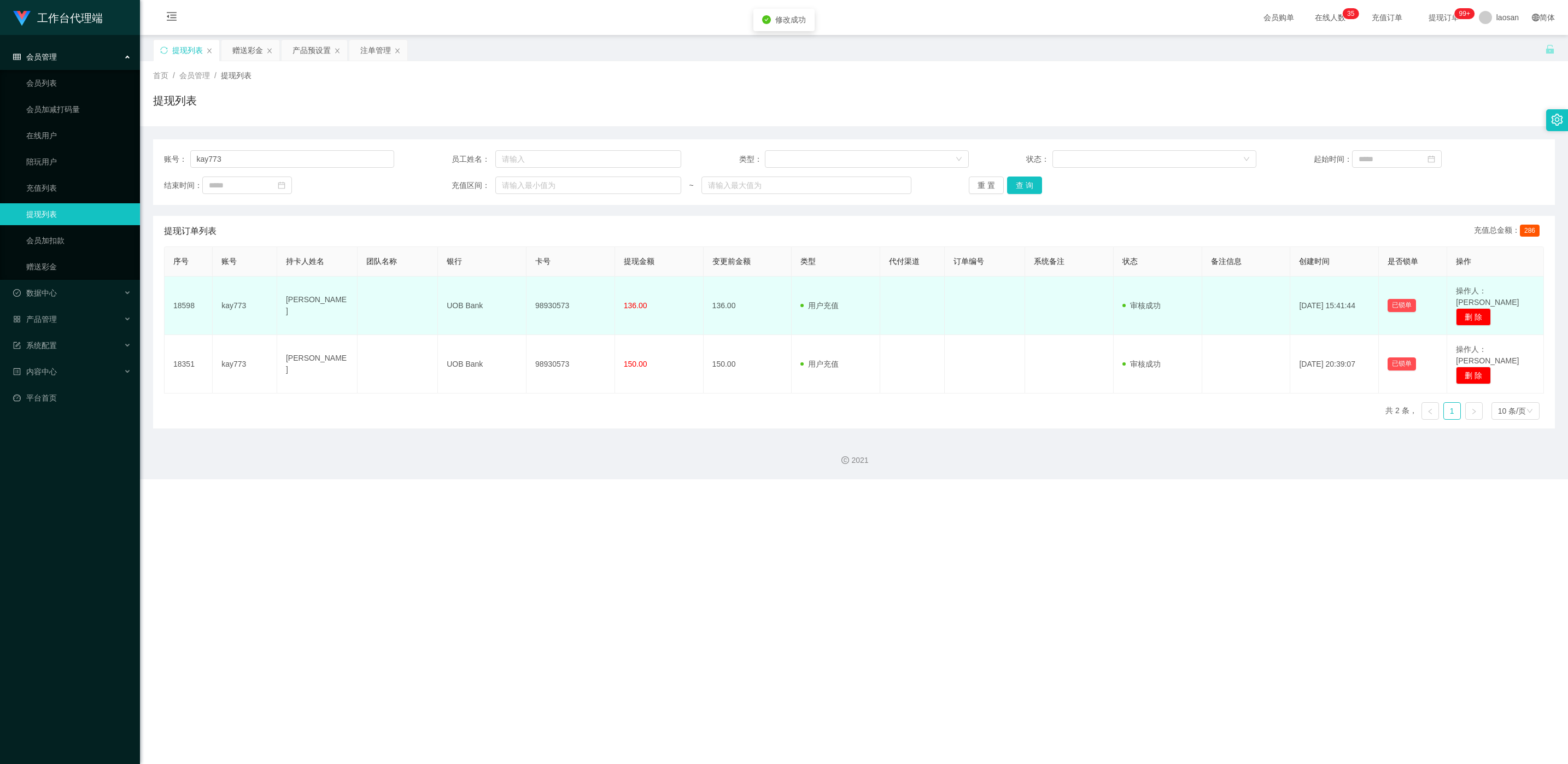
click at [524, 296] on td "98930573" at bounding box center [571, 306] width 89 height 59
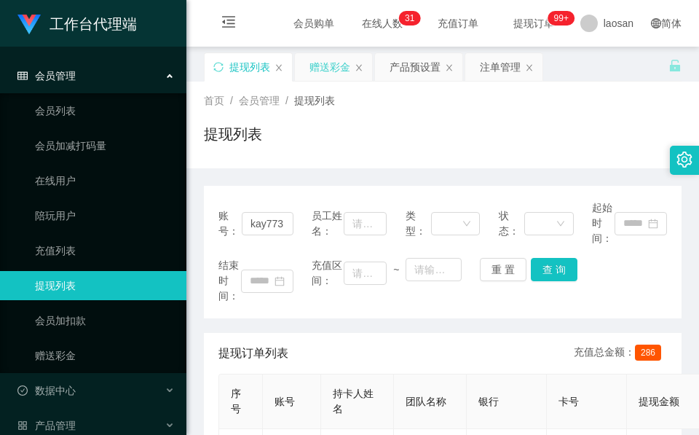
click at [328, 64] on div "赠送彩金" at bounding box center [329, 67] width 41 height 28
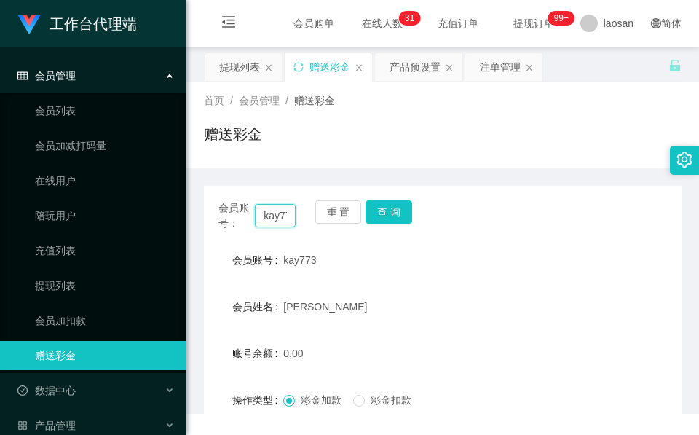
click at [275, 208] on input "kay773" at bounding box center [275, 215] width 41 height 23
paste input "91009086"
click at [389, 214] on button "查 询" at bounding box center [388, 211] width 47 height 23
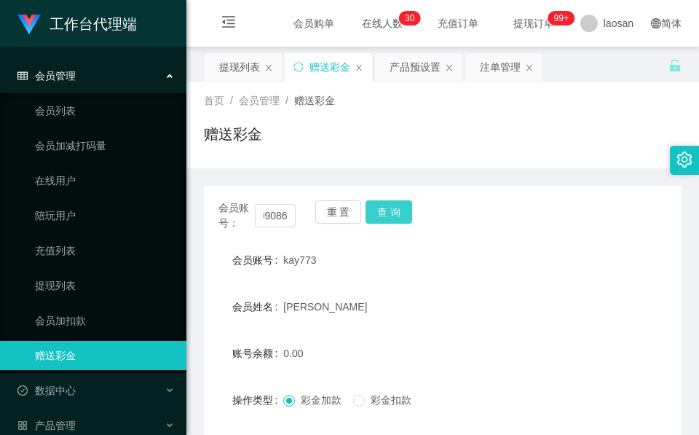
scroll to position [0, 0]
click at [389, 214] on div "会员账号： 91009086 重 置 查 询" at bounding box center [442, 215] width 477 height 31
click at [402, 304] on div "Doris Yeo" at bounding box center [422, 306] width 279 height 29
click at [278, 214] on input "91009086" at bounding box center [275, 215] width 41 height 23
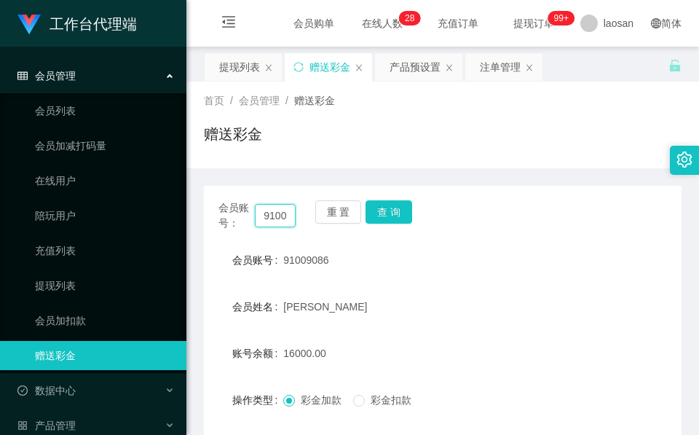
paste input "84013475"
type input "84013475"
click at [385, 195] on div "会员账号： 84013475 重 置 查 询 会员账号 91009086 会员姓名 Doris Yeo 账号余额 16000.00 操作类型 彩金加款 彩金扣…" at bounding box center [442, 363] width 477 height 354
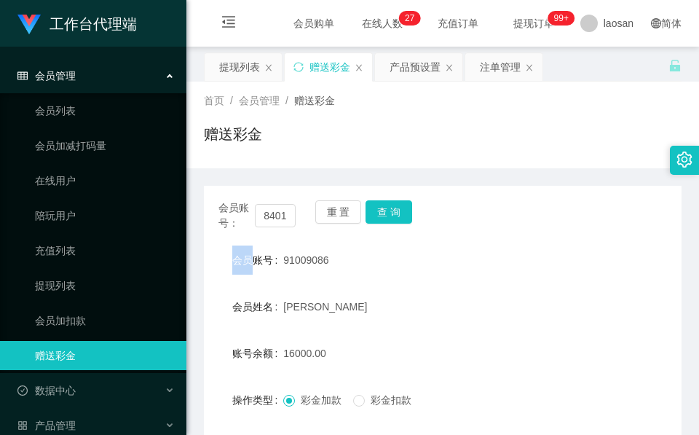
click at [385, 199] on div "会员账号： 84013475 重 置 查 询 会员账号 91009086 会员姓名 Doris Yeo 账号余额 16000.00 操作类型 彩金加款 彩金扣…" at bounding box center [442, 363] width 477 height 354
drag, startPoint x: 385, startPoint y: 199, endPoint x: 385, endPoint y: 207, distance: 8.7
click at [385, 207] on button "查 询" at bounding box center [388, 211] width 47 height 23
click at [385, 208] on div "重 置 查 询" at bounding box center [353, 215] width 77 height 31
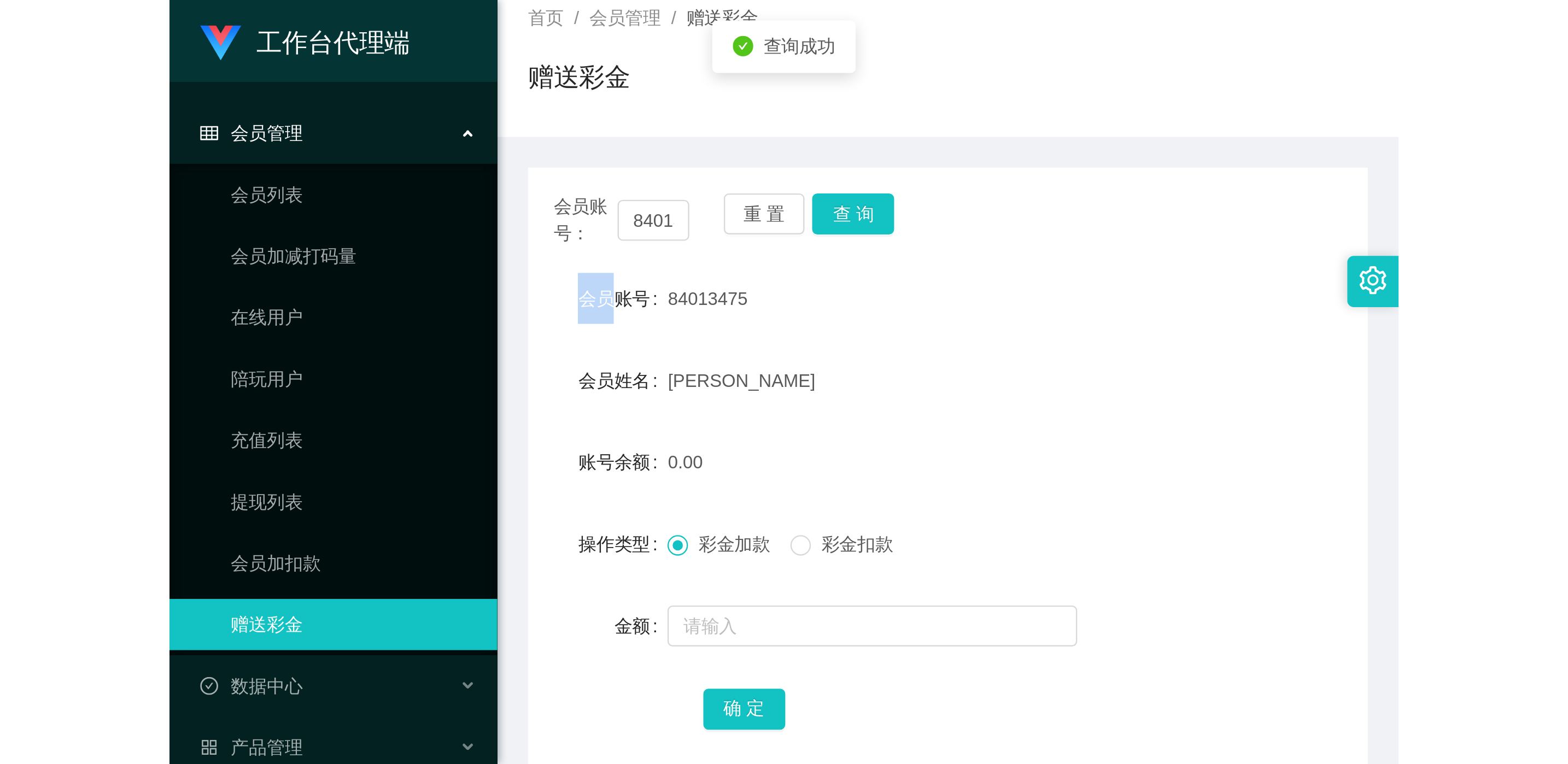
scroll to position [129, 0]
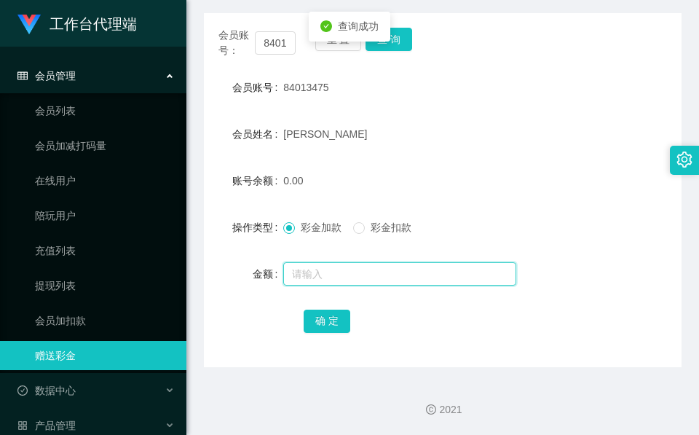
click at [347, 271] on input "text" at bounding box center [399, 273] width 233 height 23
type input "80"
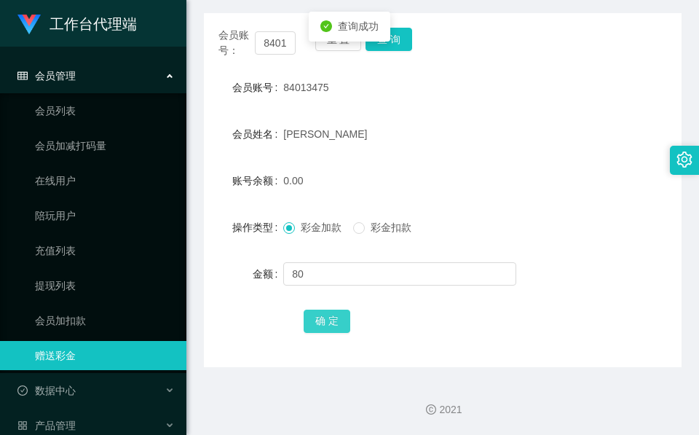
click at [326, 321] on button "确 定" at bounding box center [327, 320] width 47 height 23
click at [374, 38] on button "查 询" at bounding box center [388, 39] width 47 height 23
click at [374, 38] on body "工作台代理端 会员管理 会员列表 会员加减打码量 在线用户 陪玩用户 充值列表 提现列表 会员加扣款 赠送彩金 数据中心 产品管理 注单管理 产品列表 产品预…" at bounding box center [349, 217] width 699 height 435
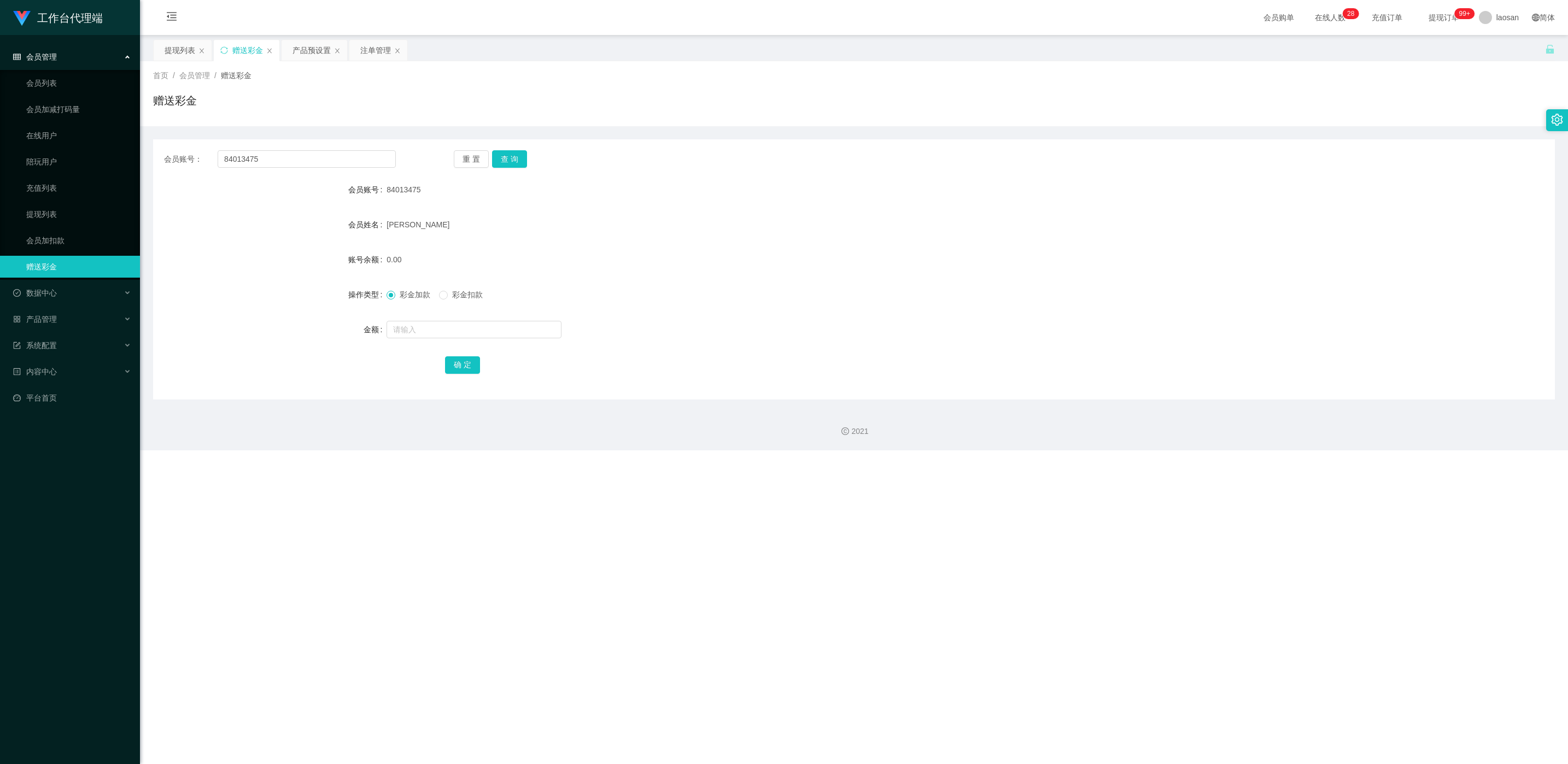
click at [388, 187] on span "84013475" at bounding box center [403, 190] width 34 height 9
click at [186, 58] on div "提现列表" at bounding box center [180, 50] width 31 height 21
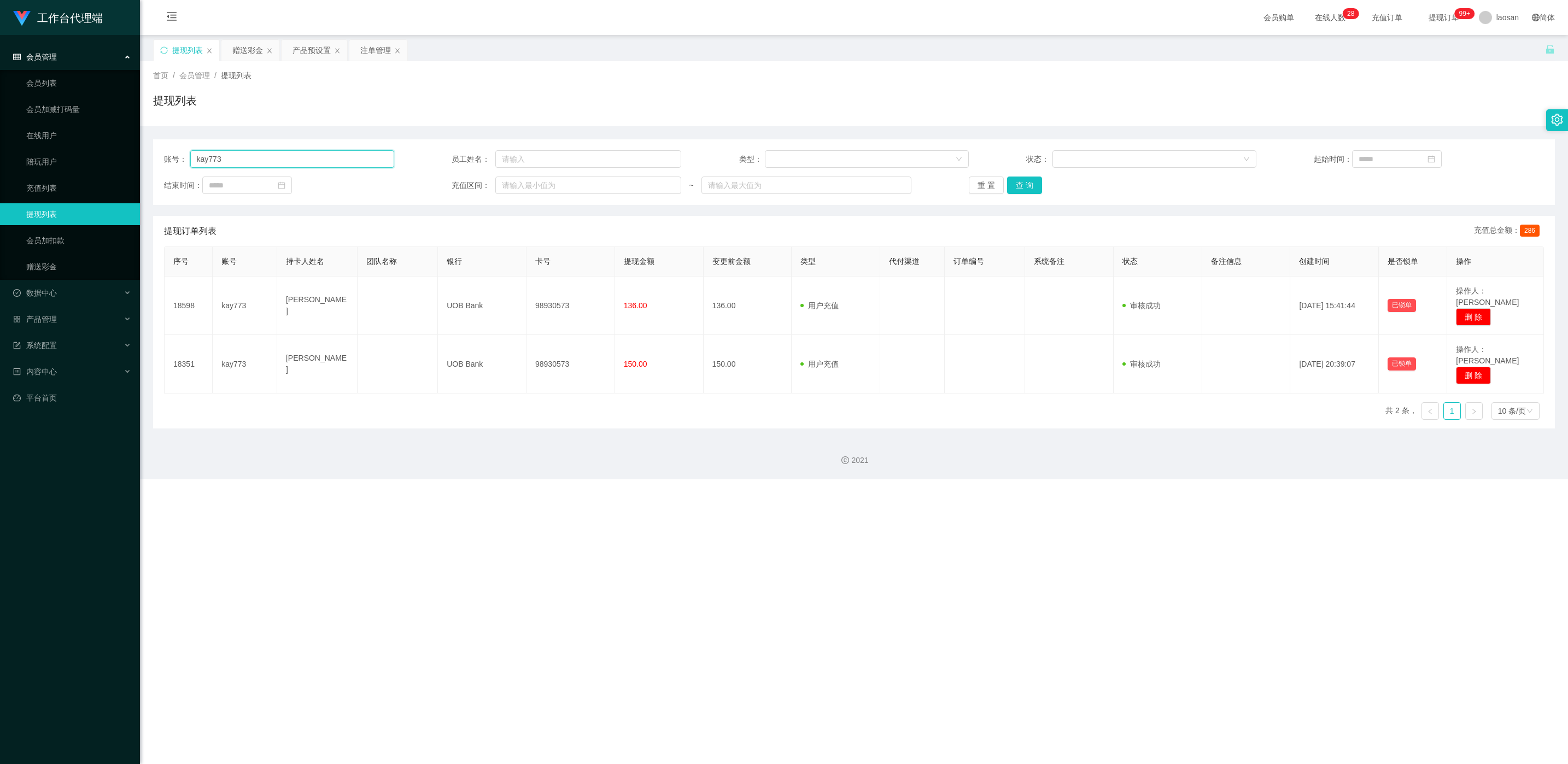
click at [274, 163] on input "kay773" at bounding box center [292, 159] width 204 height 17
click at [274, 162] on input "kay773" at bounding box center [292, 159] width 204 height 17
paste input "84013475"
type input "84013475"
click at [524, 183] on button "查 询" at bounding box center [1025, 185] width 35 height 17
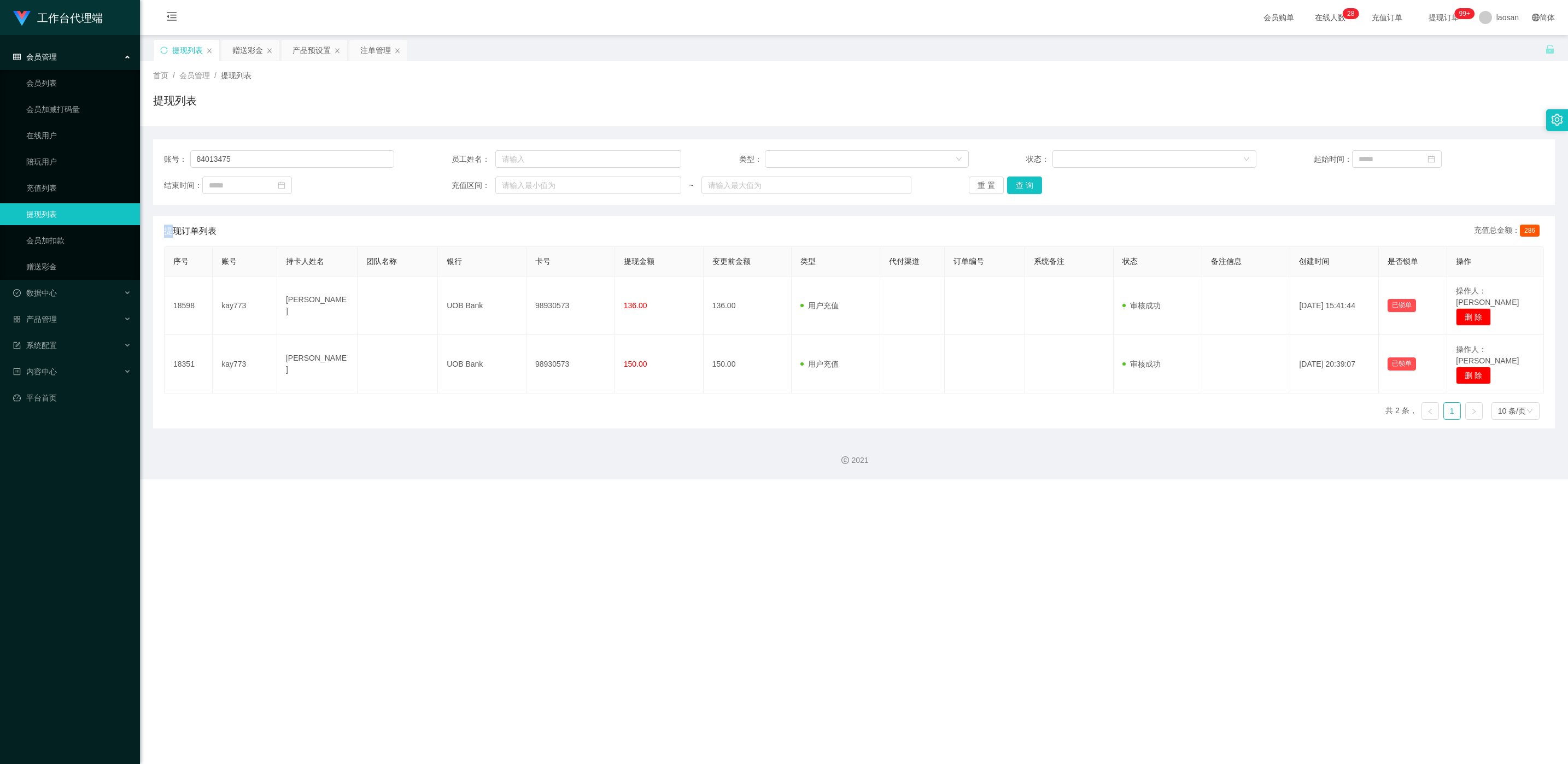
click at [524, 183] on div "重 置 查 询" at bounding box center [1084, 185] width 230 height 17
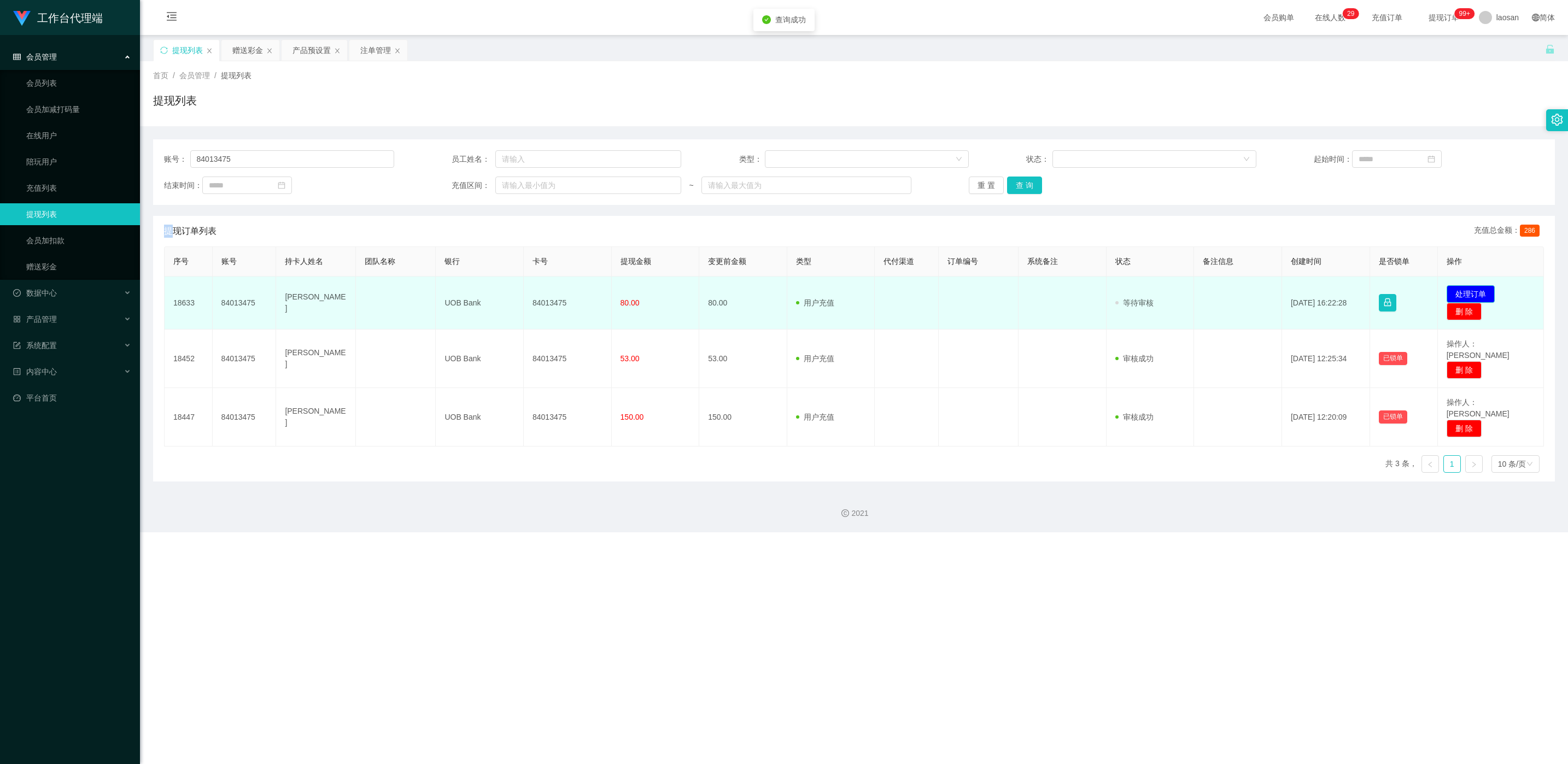
click at [524, 289] on button "处理订单" at bounding box center [1471, 294] width 48 height 17
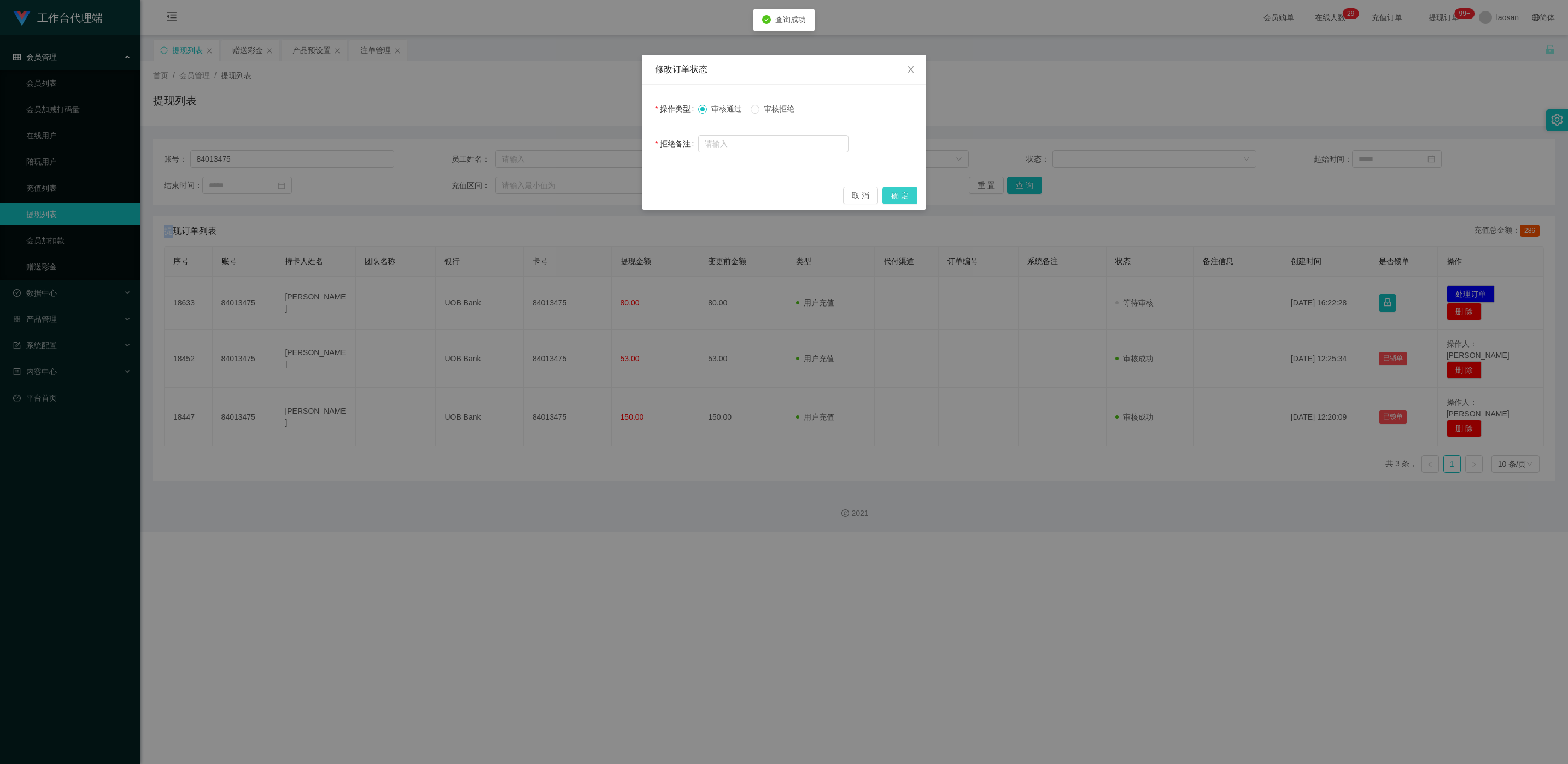
click at [524, 192] on button "确 定" at bounding box center [900, 195] width 35 height 17
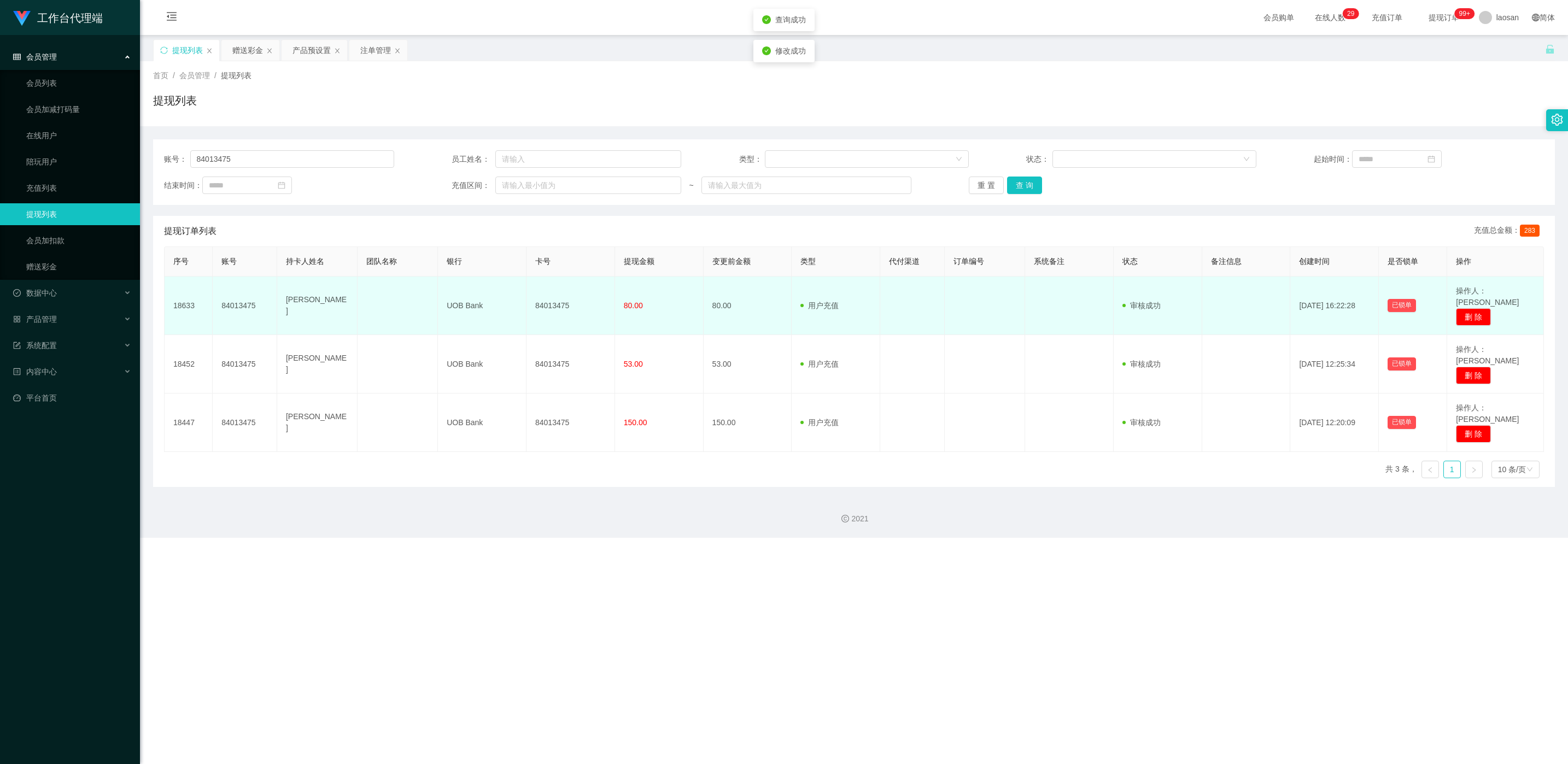
click at [524, 302] on td "84013475" at bounding box center [571, 306] width 89 height 59
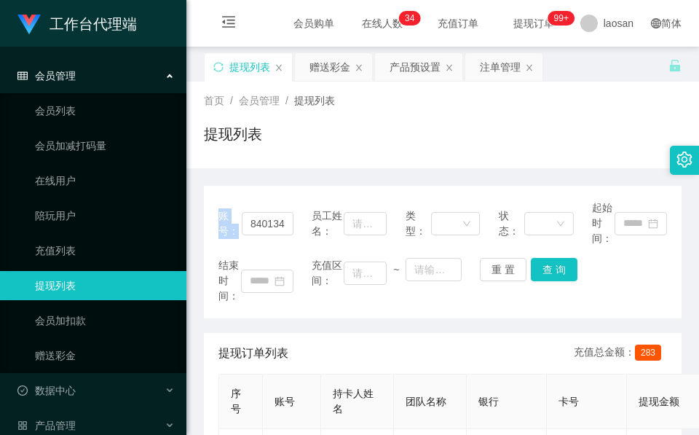
click at [293, 170] on div "首页 / 会员管理 / 提现列表 / 提现列表 账号： 84013475 员工姓名： 类型： 状态： 起始时间： 结束时间： 充值区间： ~ 重 置 查 询 …" at bounding box center [442, 418] width 477 height 673
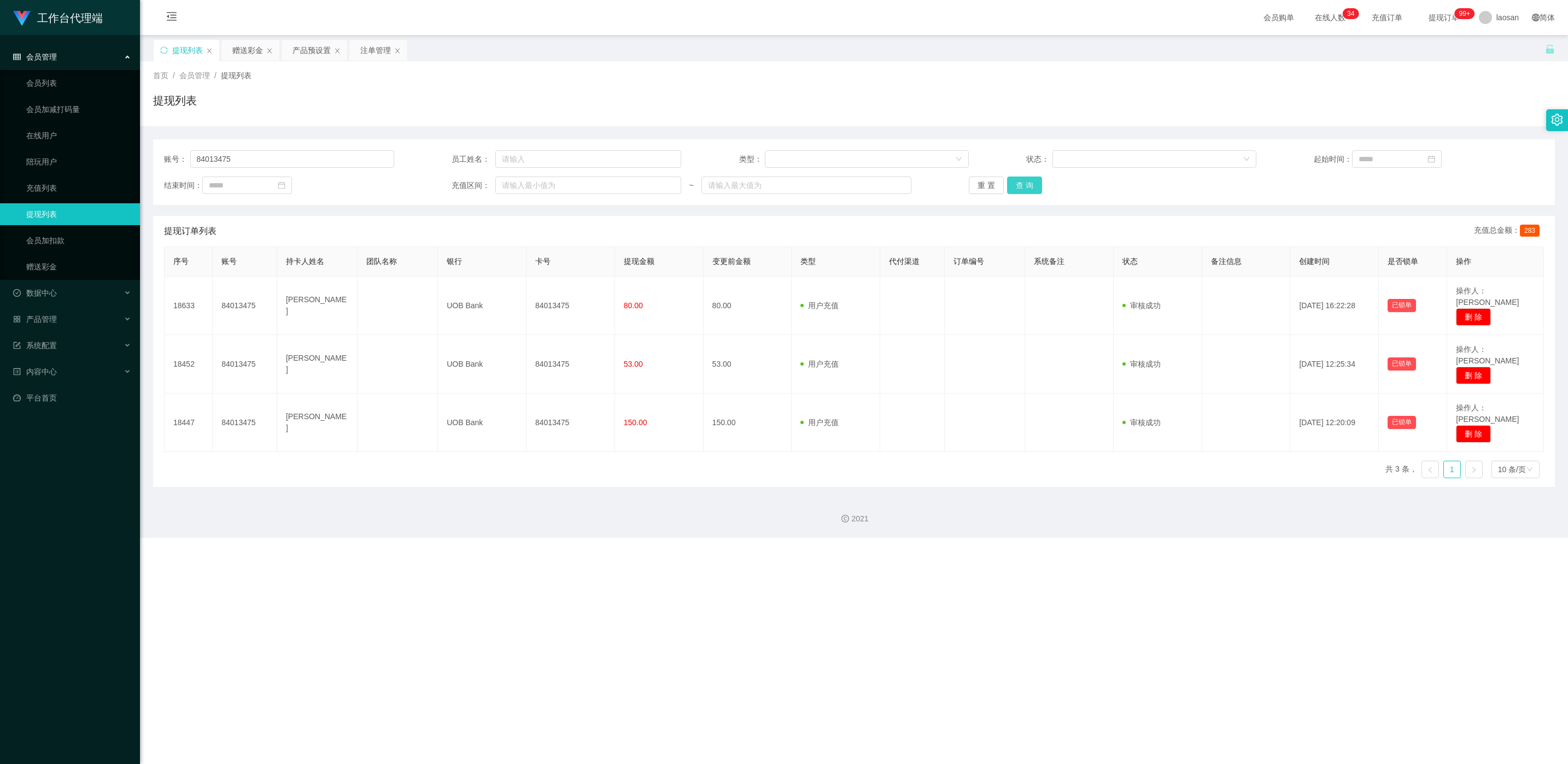
click at [524, 178] on div "重 置 查 询" at bounding box center [1084, 185] width 230 height 17
click at [524, 180] on button "查 询" at bounding box center [1025, 185] width 35 height 17
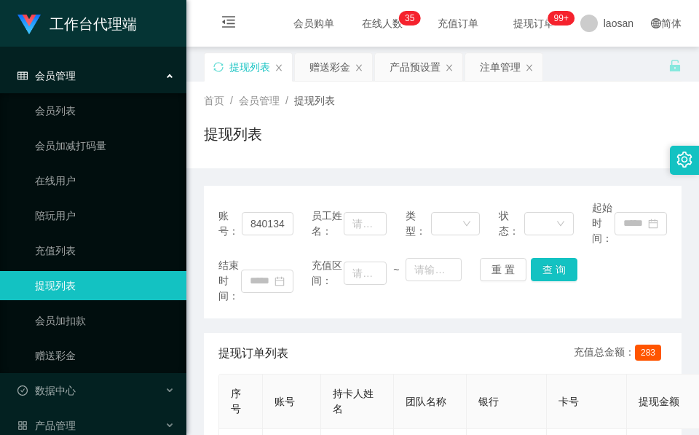
click at [369, 127] on div "提现列表" at bounding box center [442, 139] width 477 height 33
click at [336, 74] on div "赠送彩金" at bounding box center [329, 67] width 41 height 28
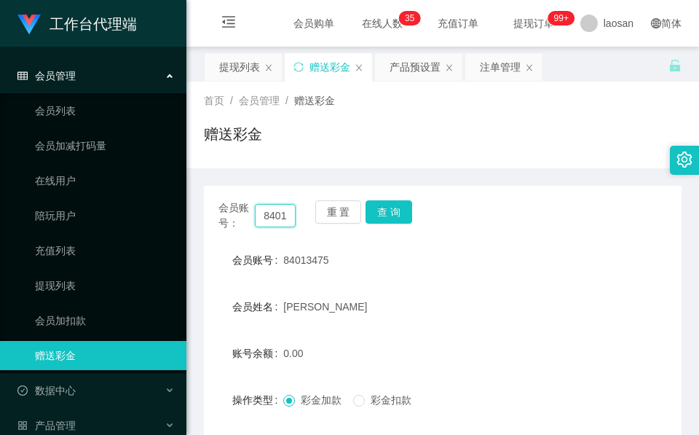
click at [271, 221] on input "84013475" at bounding box center [275, 215] width 41 height 23
paste input "91009086"
type input "91009086"
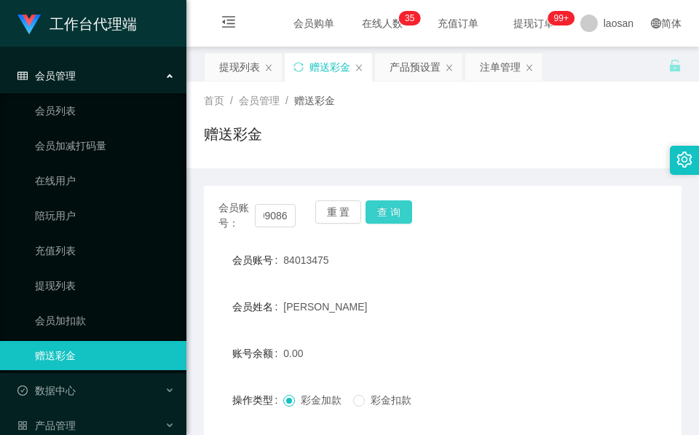
scroll to position [0, 0]
drag, startPoint x: 389, startPoint y: 218, endPoint x: 380, endPoint y: 218, distance: 8.7
click at [381, 218] on button "查 询" at bounding box center [388, 211] width 47 height 23
click at [378, 219] on div "重 置 查 询" at bounding box center [353, 215] width 77 height 31
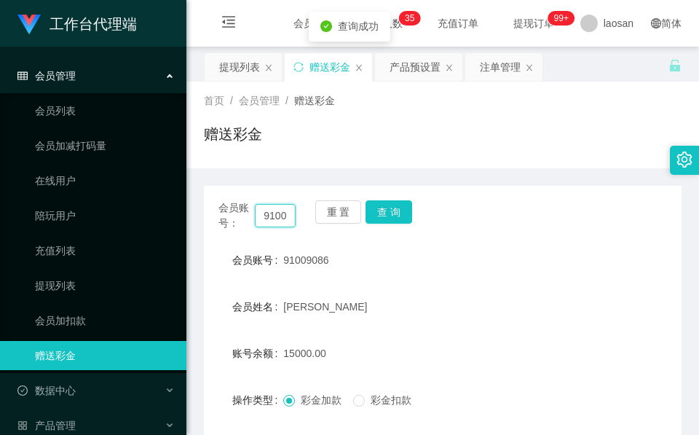
click at [276, 216] on input "91009086" at bounding box center [275, 215] width 41 height 23
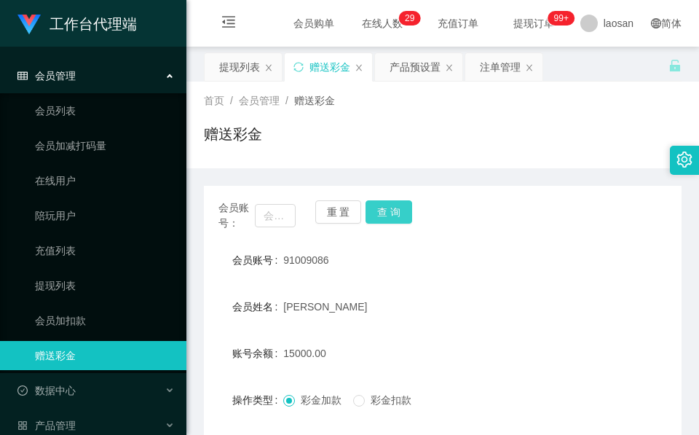
click at [394, 215] on button "查 询" at bounding box center [388, 211] width 47 height 23
click at [395, 219] on button "查 询" at bounding box center [388, 211] width 47 height 23
click at [330, 262] on div "91009086" at bounding box center [422, 259] width 279 height 29
click at [321, 260] on span "91009086" at bounding box center [305, 260] width 45 height 12
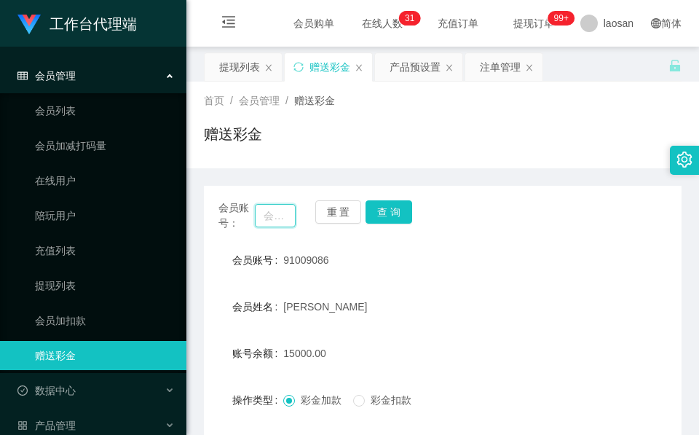
drag, startPoint x: 321, startPoint y: 260, endPoint x: 258, endPoint y: 210, distance: 80.4
click at [258, 210] on input "text" at bounding box center [275, 215] width 41 height 23
paste input "91009086"
type input "91009086"
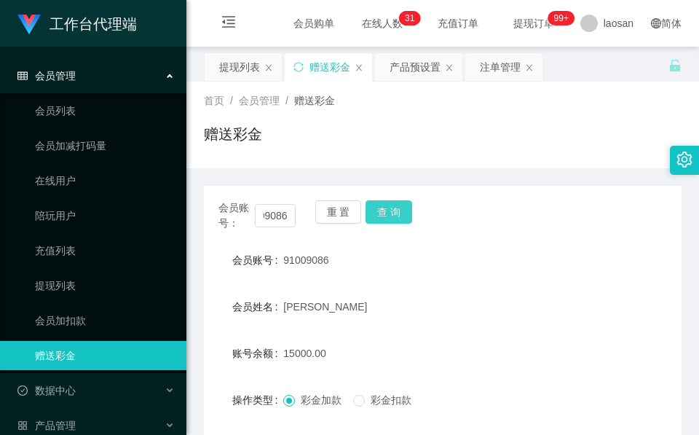
click at [393, 221] on button "查 询" at bounding box center [388, 211] width 47 height 23
click at [393, 221] on div "会员账号： 91009086 重 置 查 询" at bounding box center [442, 215] width 477 height 31
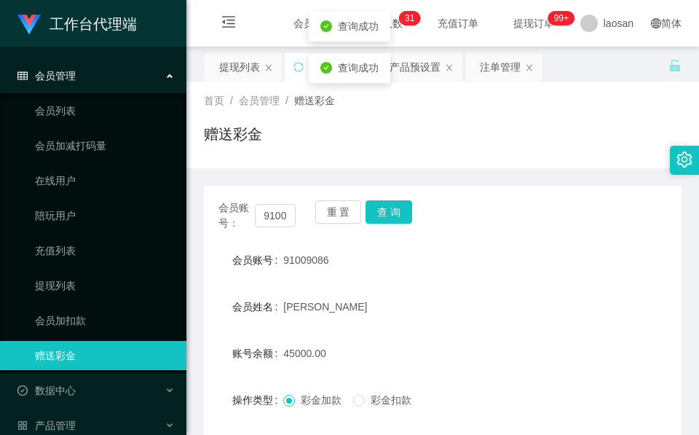
drag, startPoint x: 393, startPoint y: 221, endPoint x: 356, endPoint y: 286, distance: 74.7
click at [356, 286] on form "会员账号 91009086 会员姓名 Doris Yeo 账号余额 45000.00 操作类型 彩金加款 彩金扣款 金额 确 定" at bounding box center [442, 376] width 477 height 262
click at [275, 227] on input "91009086" at bounding box center [275, 215] width 41 height 23
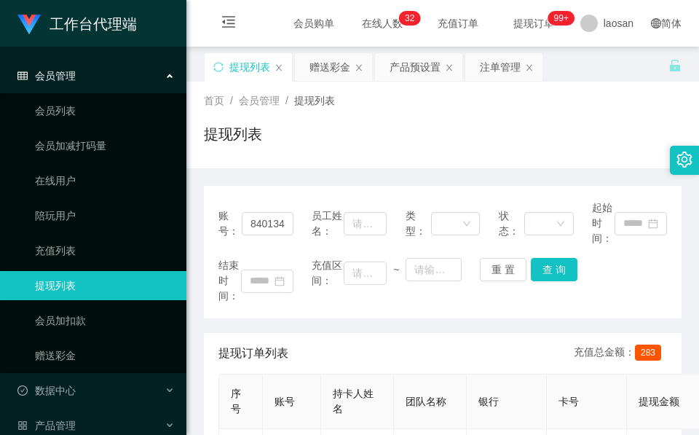
click at [348, 72] on div "赠送彩金" at bounding box center [329, 67] width 41 height 28
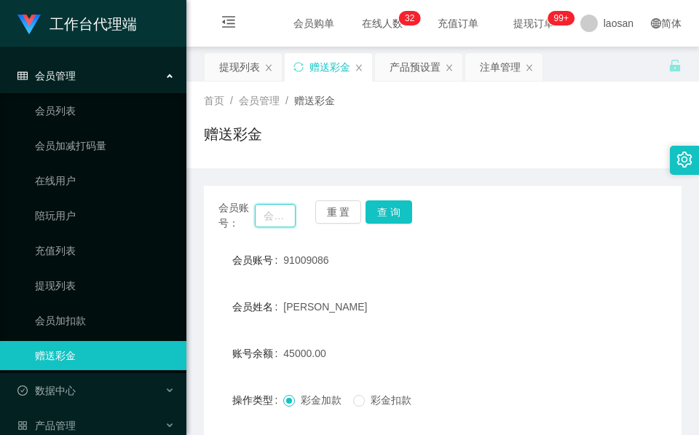
click at [266, 214] on input "text" at bounding box center [275, 215] width 41 height 23
paste input "chunghia"
type input "chunghia"
click at [389, 219] on button "查 询" at bounding box center [388, 211] width 47 height 23
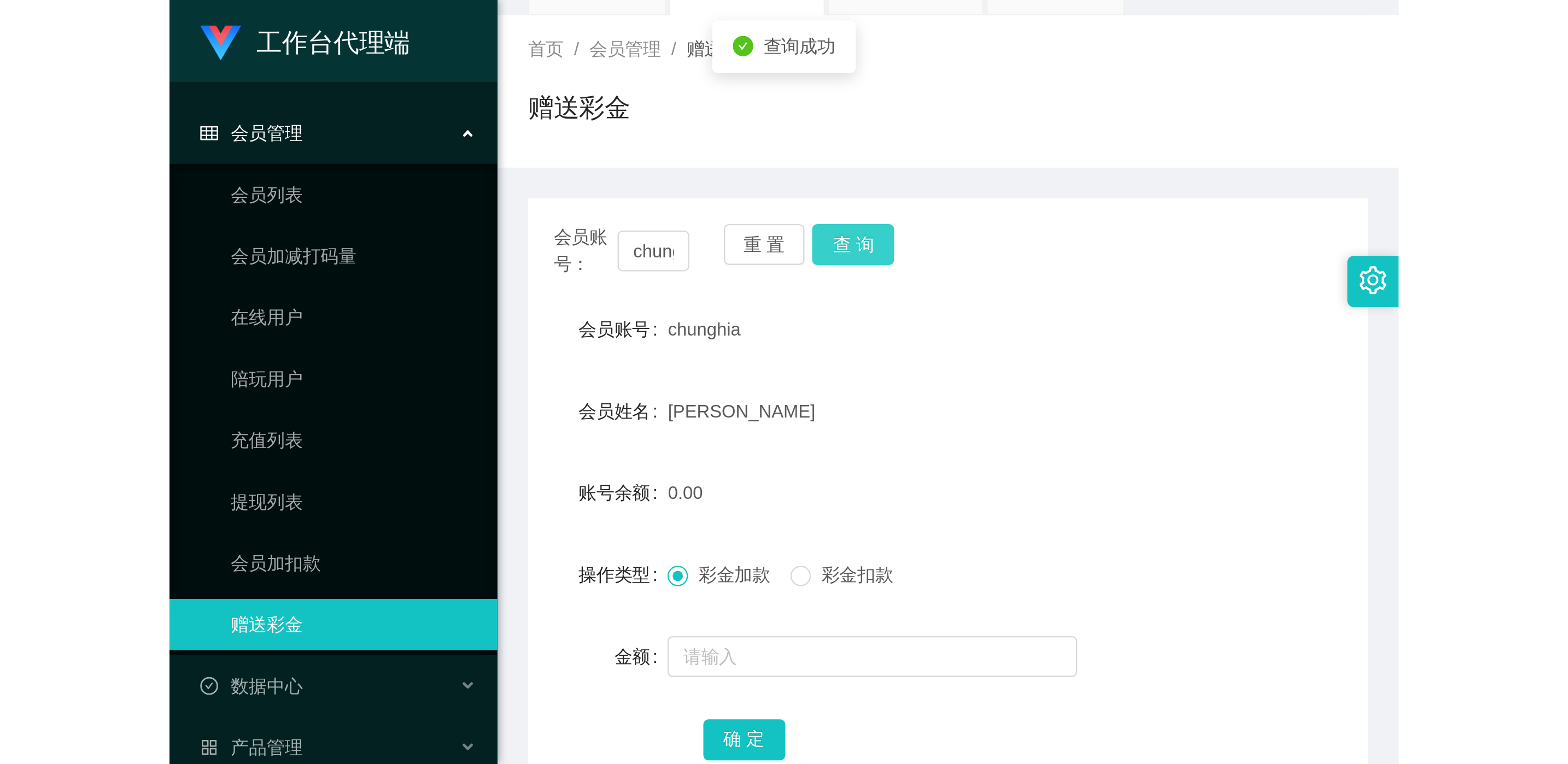
scroll to position [82, 0]
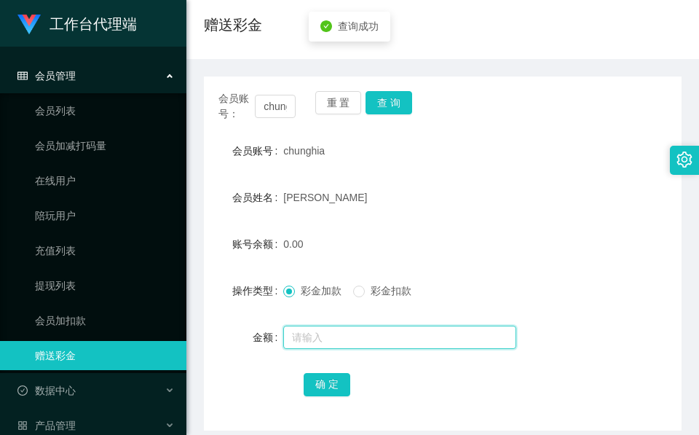
click at [352, 343] on input "text" at bounding box center [399, 336] width 233 height 23
type input "96"
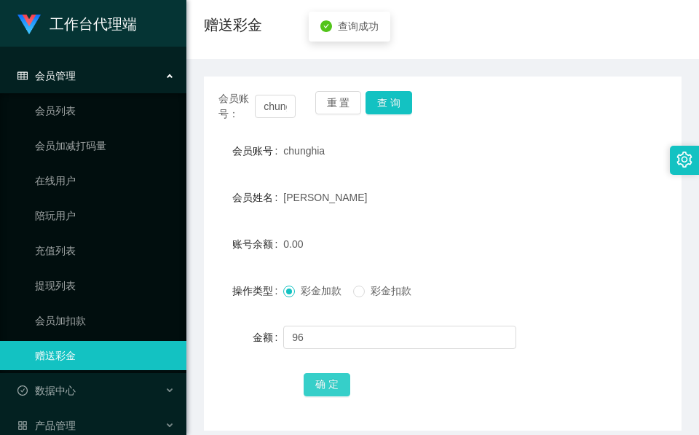
click at [341, 382] on button "确 定" at bounding box center [327, 384] width 47 height 23
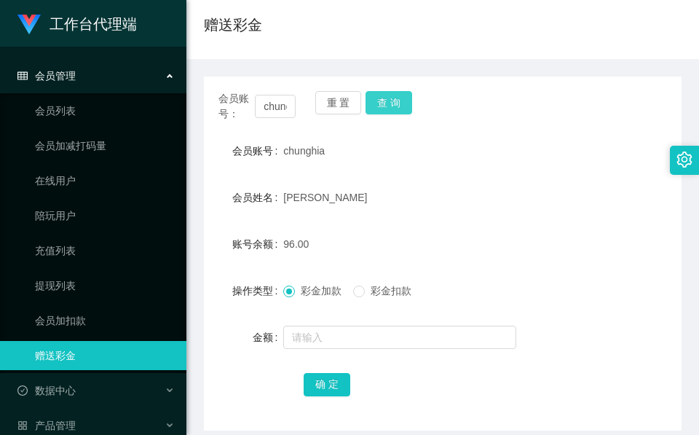
click at [389, 110] on button "查 询" at bounding box center [388, 102] width 47 height 23
click at [389, 110] on button "查 询" at bounding box center [396, 102] width 63 height 23
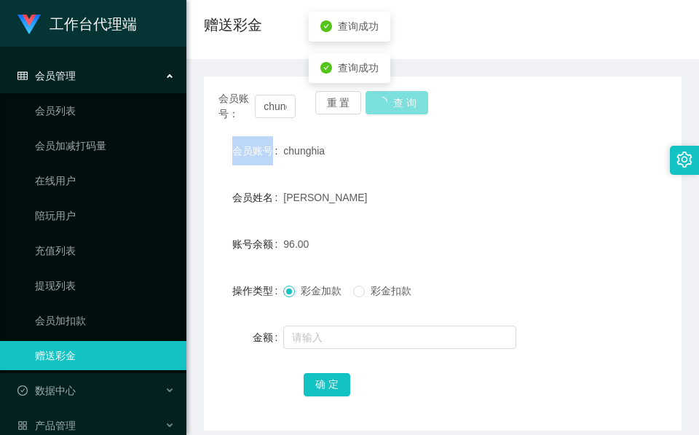
click at [389, 110] on body "工作台代理端 会员管理 会员列表 会员加减打码量 在线用户 陪玩用户 充值列表 提现列表 会员加扣款 赠送彩金 数据中心 产品管理 注单管理 产品列表 产品预…" at bounding box center [349, 217] width 699 height 435
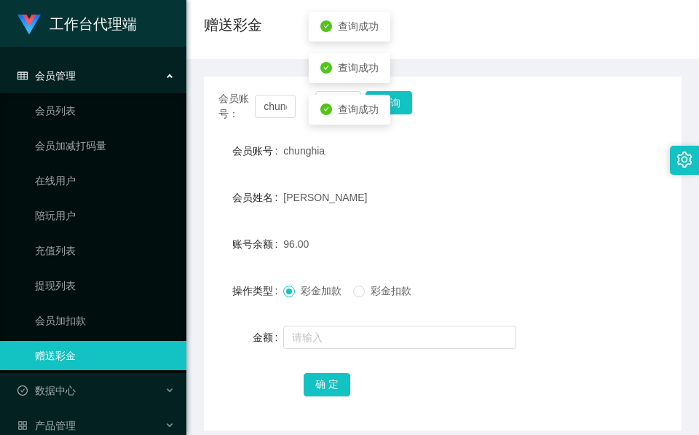
drag, startPoint x: 389, startPoint y: 110, endPoint x: 356, endPoint y: 236, distance: 130.3
click at [356, 236] on div "96.00" at bounding box center [422, 243] width 279 height 29
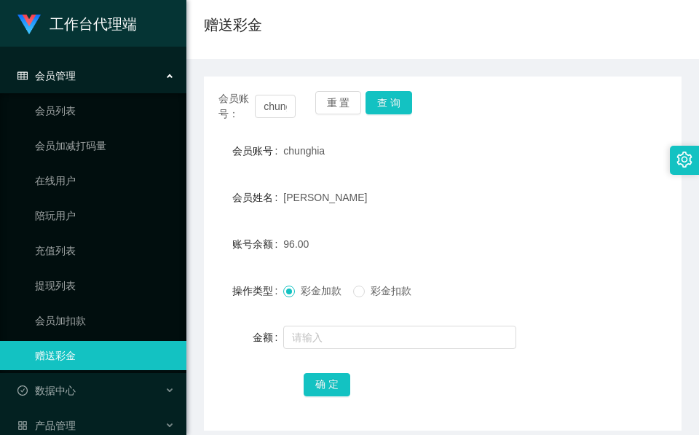
drag, startPoint x: 547, startPoint y: 226, endPoint x: 546, endPoint y: 212, distance: 13.8
click at [550, 223] on form "会员账号 chunghia 会员姓名 Lim Chun Ghia 账号余额 96.00 操作类型 彩金加款 彩金扣款 金额 确 定" at bounding box center [442, 267] width 477 height 262
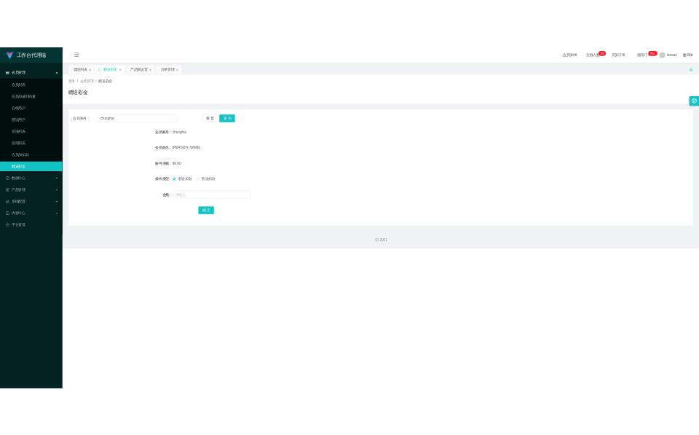
scroll to position [0, 0]
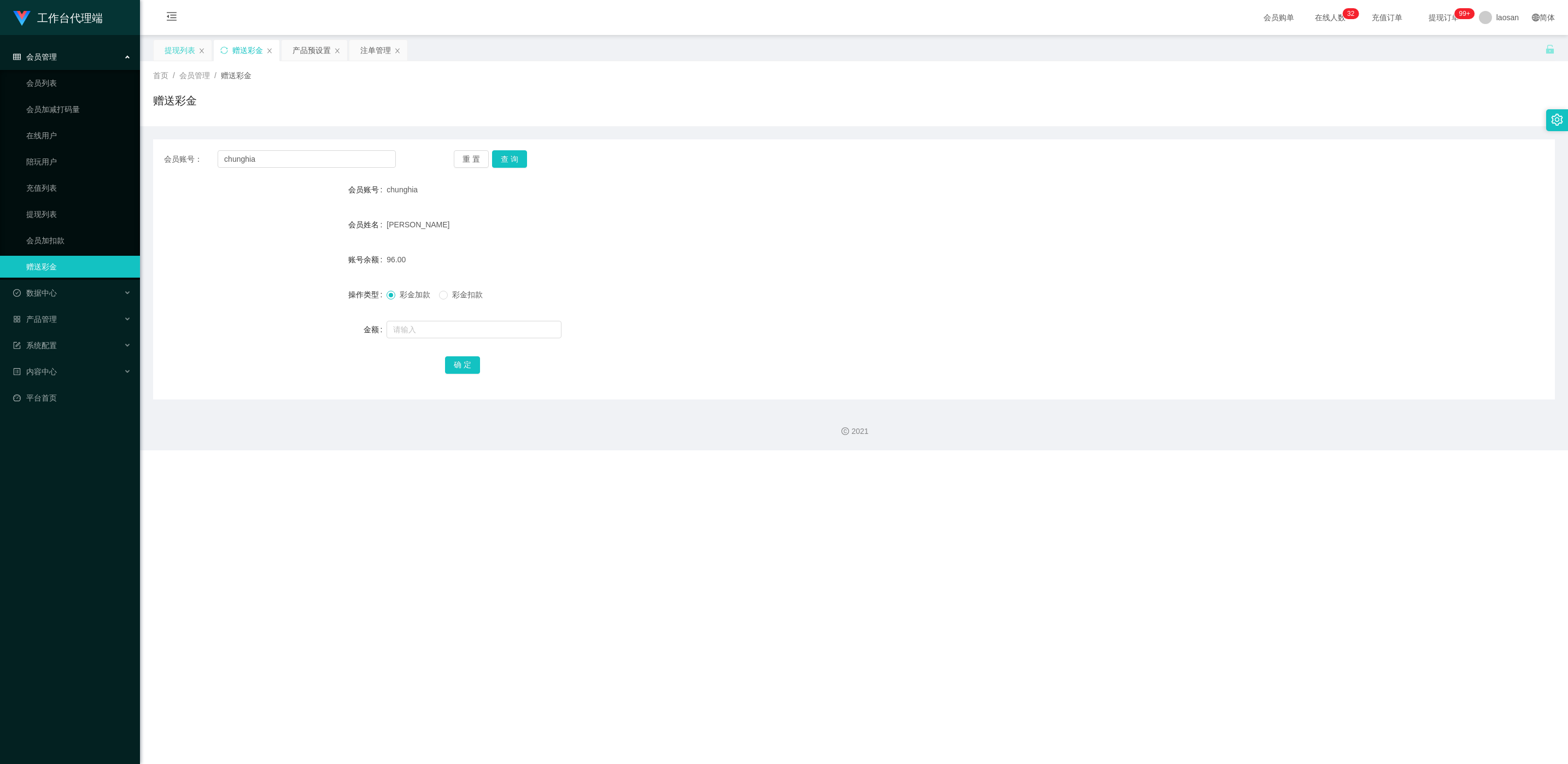
click at [191, 50] on div "提现列表" at bounding box center [180, 50] width 31 height 21
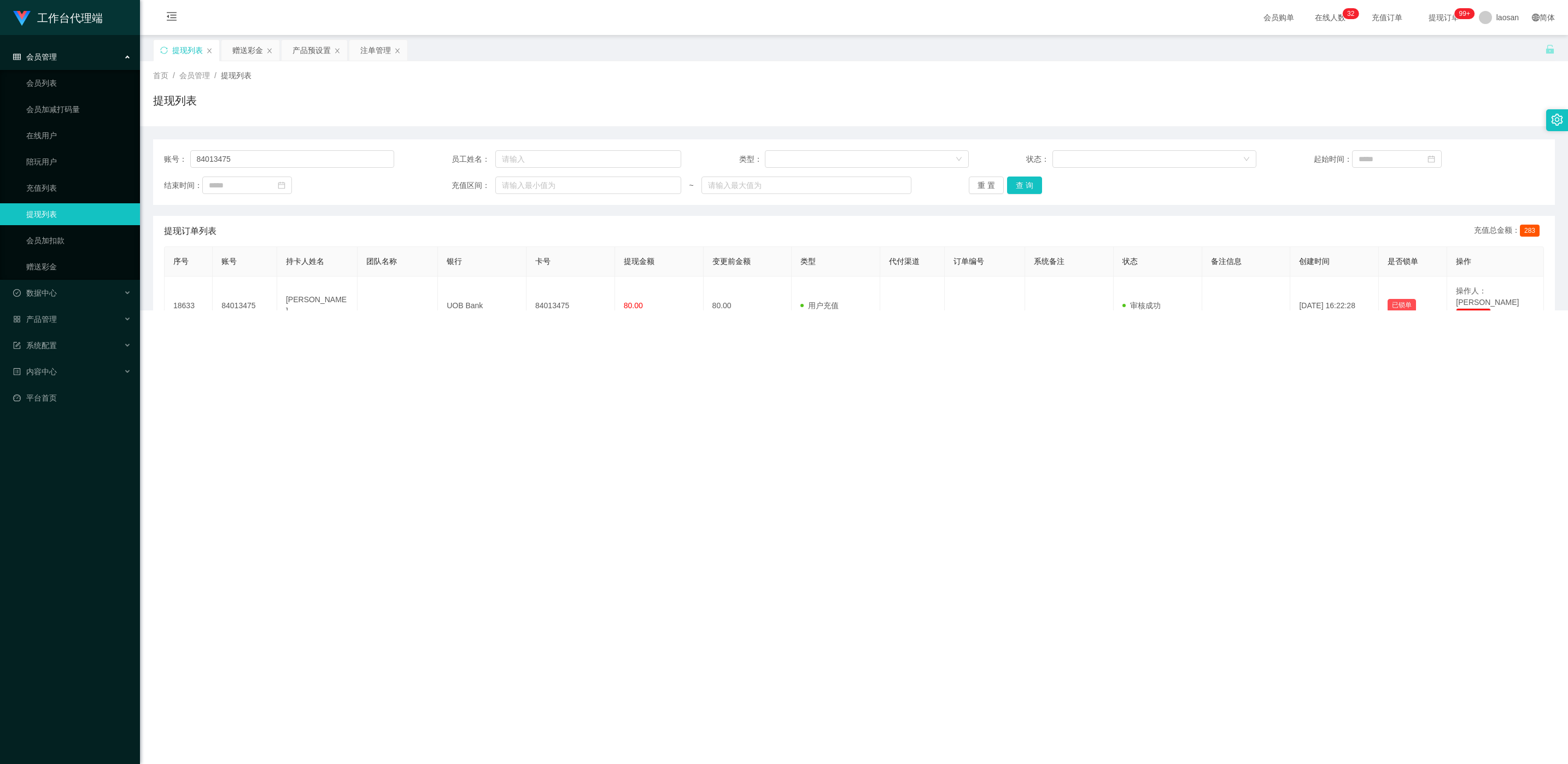
click at [277, 168] on div "账号： 84013475 员工姓名： 类型： 状态： 起始时间： 结束时间： 充值区间： ~ 重 置 查 询" at bounding box center [854, 172] width 1402 height 65
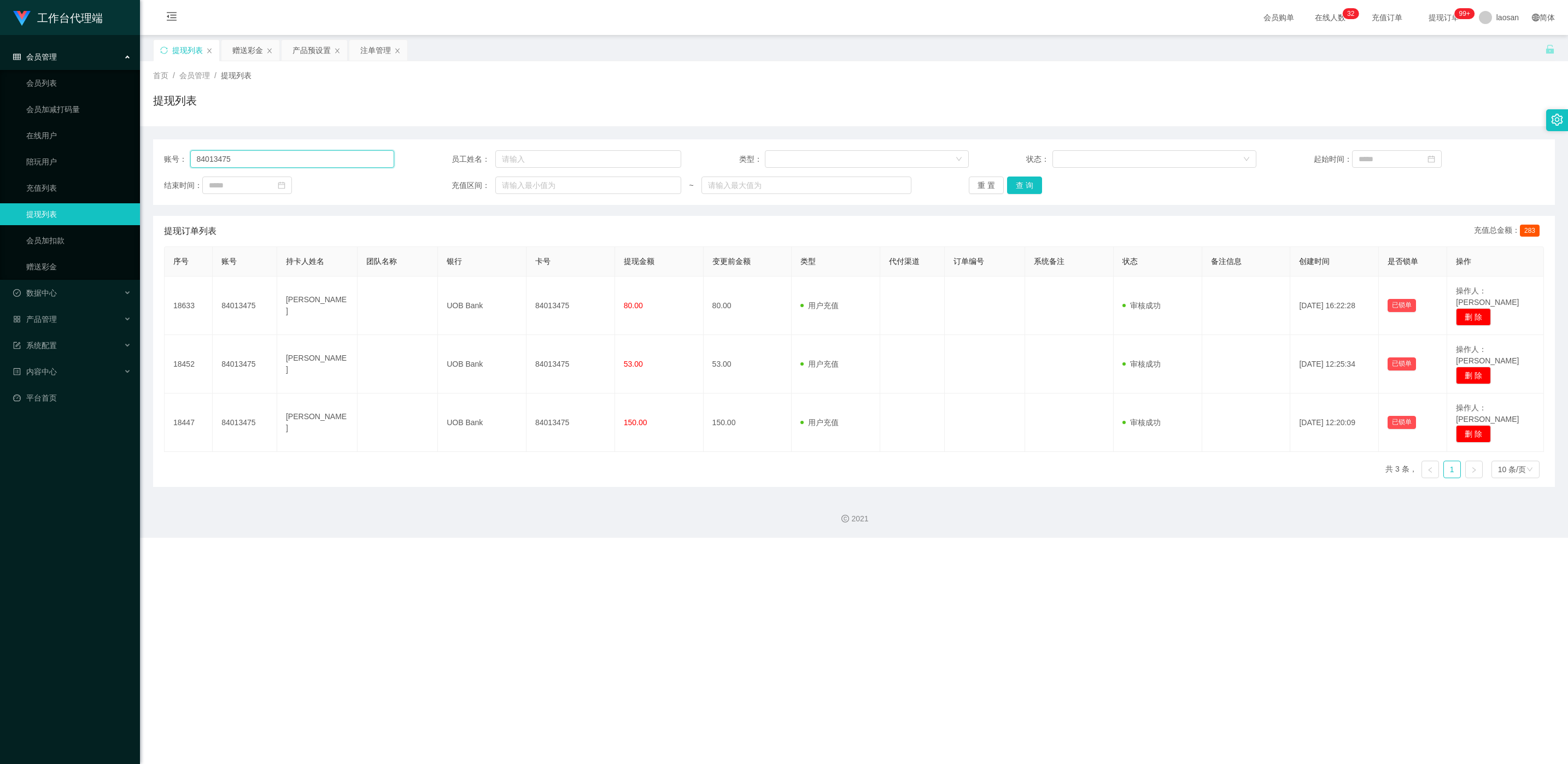
click at [278, 166] on input "84013475" at bounding box center [292, 159] width 204 height 17
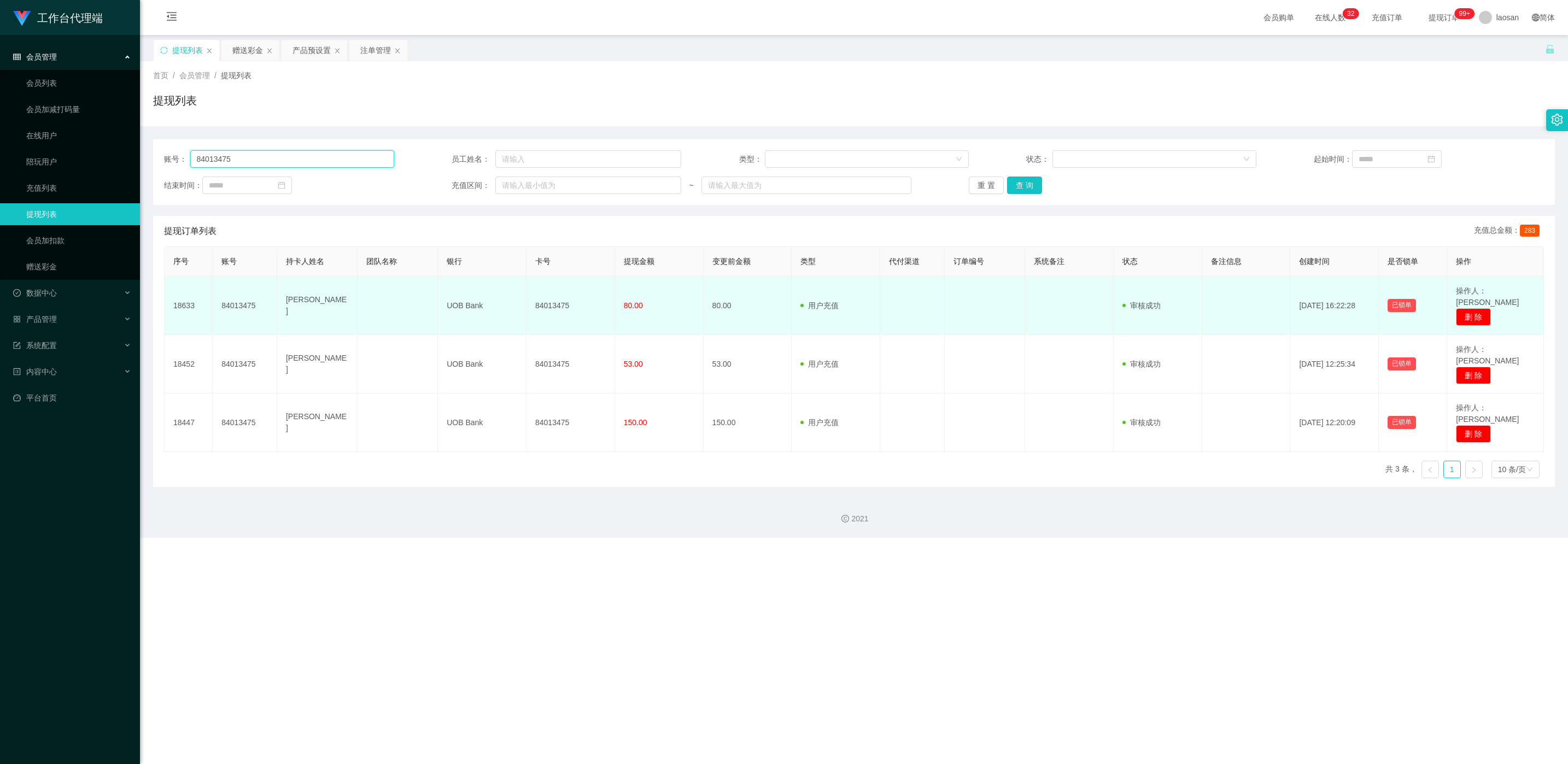
paste input "chunghia"
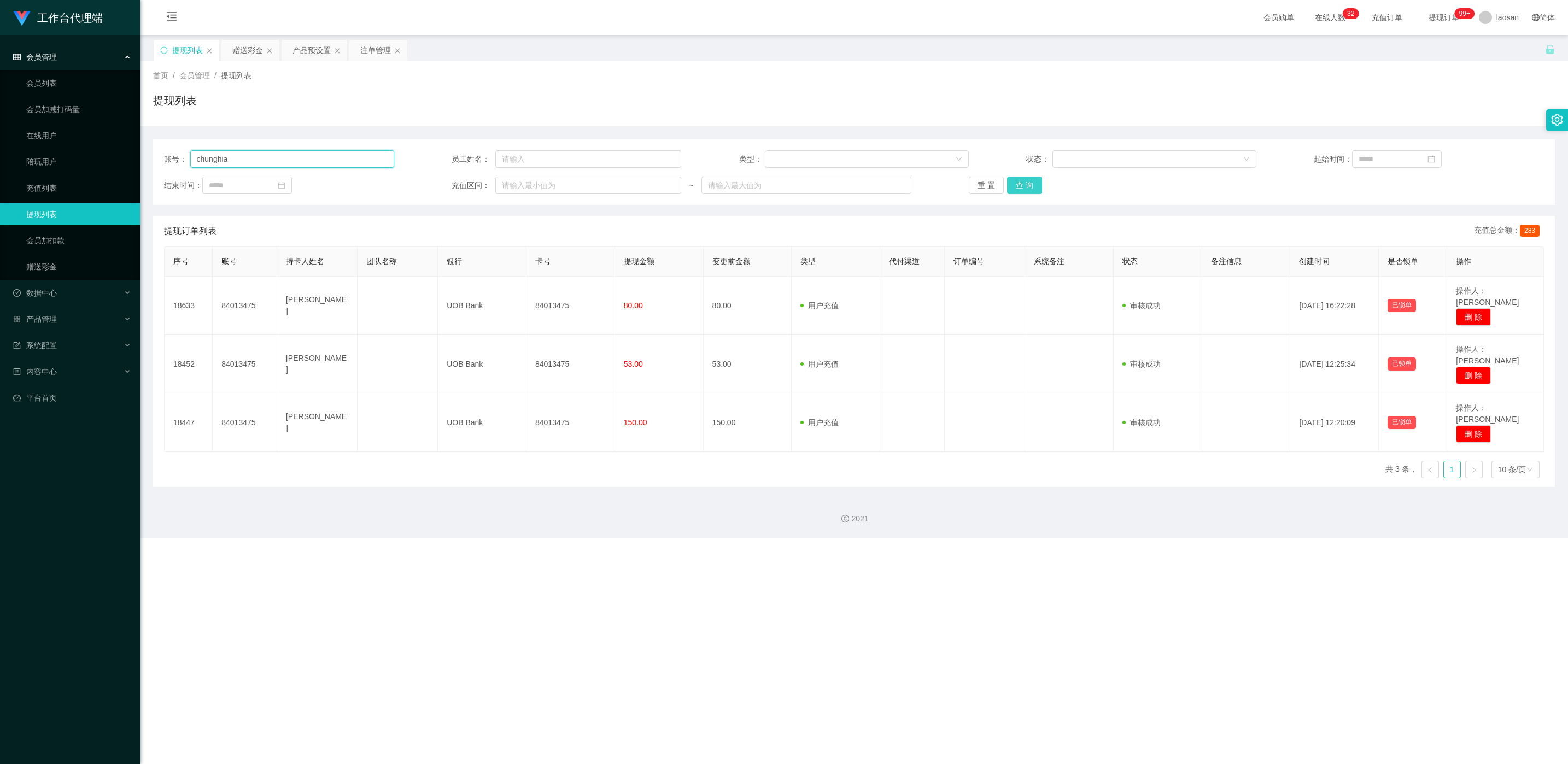
type input "chunghia"
click at [524, 194] on button "查 询" at bounding box center [1025, 185] width 35 height 17
click at [524, 194] on div "重 置 查 询" at bounding box center [1084, 185] width 230 height 17
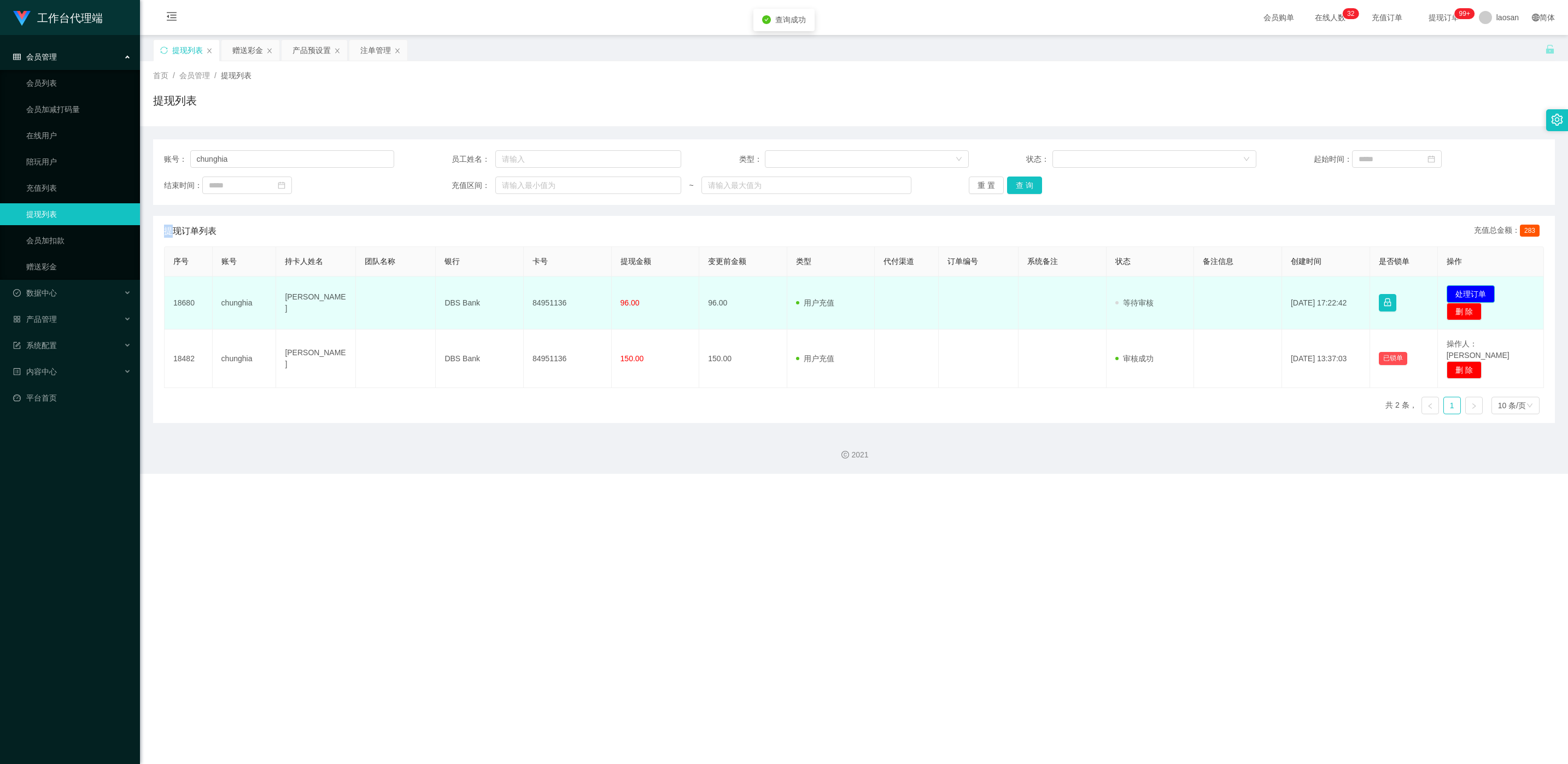
click at [524, 286] on button "处理订单" at bounding box center [1471, 294] width 48 height 17
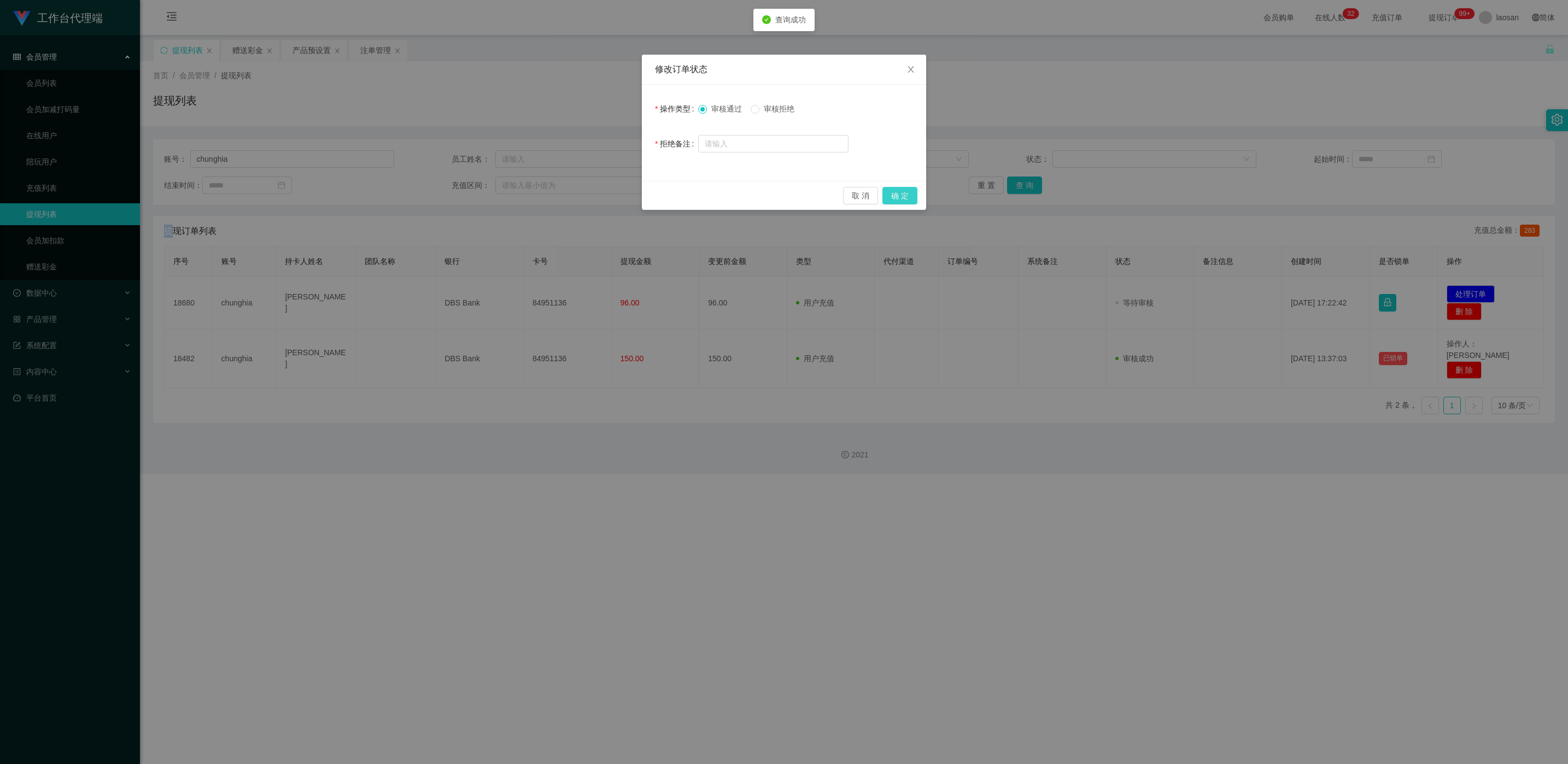
click at [524, 196] on button "确 定" at bounding box center [900, 195] width 35 height 17
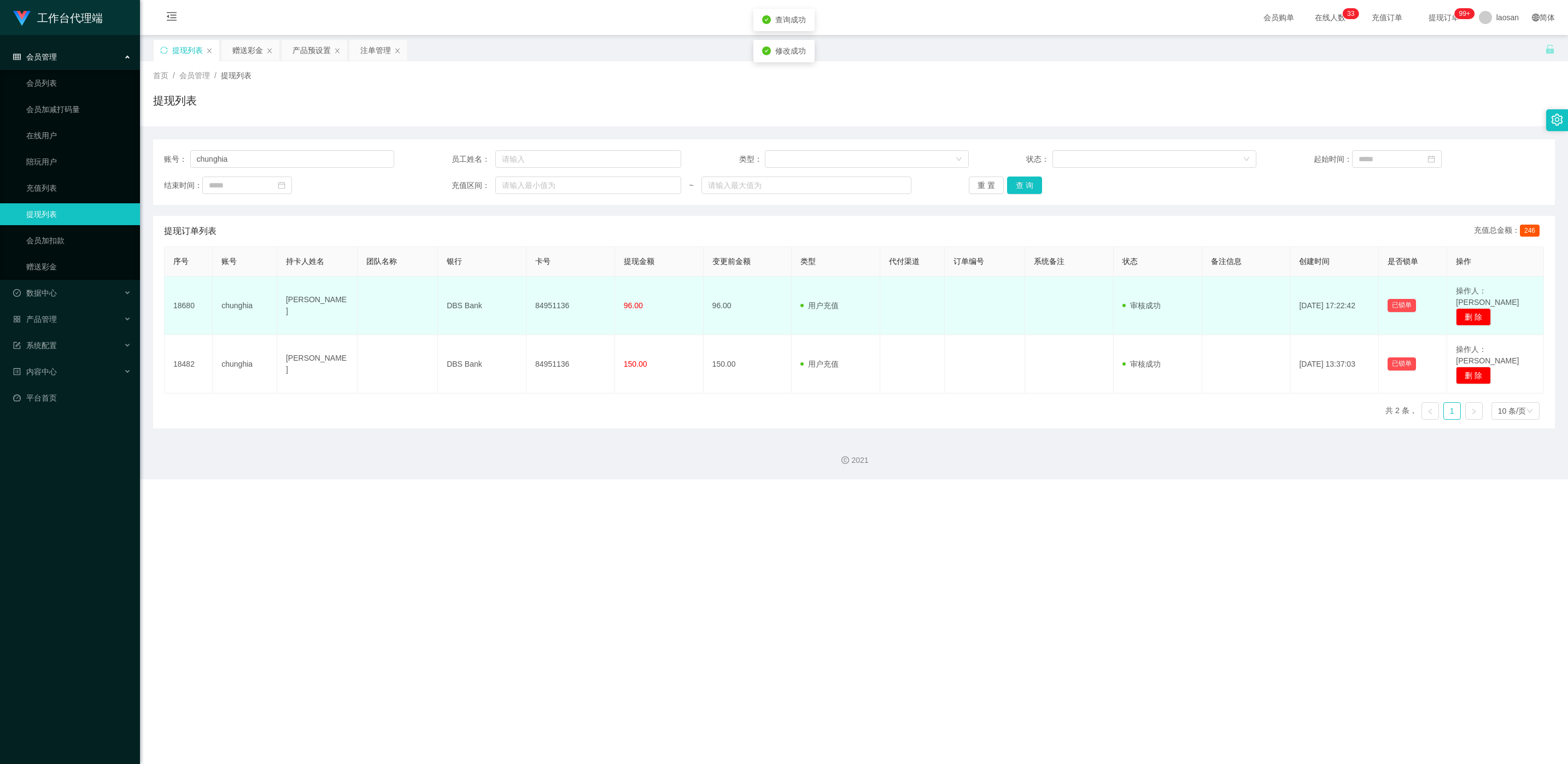
click at [524, 299] on td "84951136" at bounding box center [571, 306] width 89 height 59
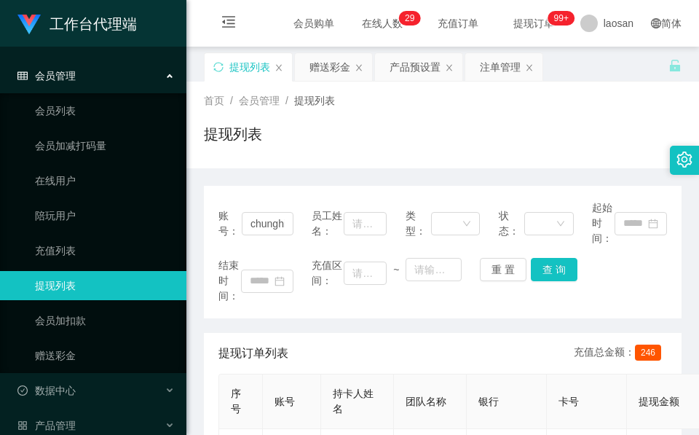
click at [372, 107] on div "首页 / 会员管理 / 提现列表 /" at bounding box center [442, 100] width 477 height 15
drag, startPoint x: 330, startPoint y: 175, endPoint x: 338, endPoint y: 123, distance: 53.0
click at [330, 175] on div "账号： chunghia 员工姓名： 类型： 状态： 起始时间： 结束时间： 充值区间： ~ 重 置 查 询 提现订单列表 充值总金额： 246 序号 账号 …" at bounding box center [442, 414] width 477 height 493
click at [345, 68] on div "赠送彩金" at bounding box center [329, 67] width 41 height 28
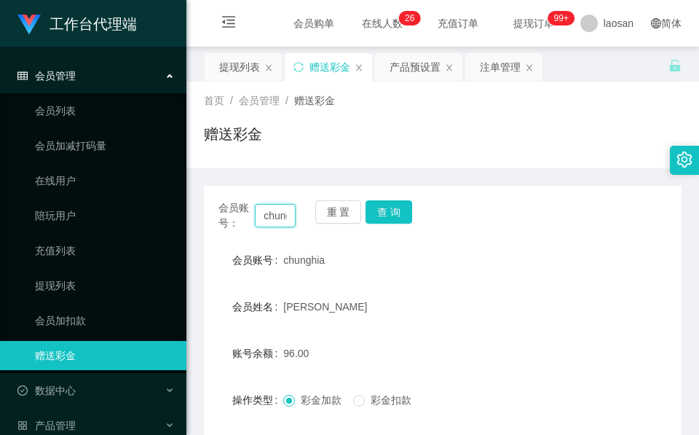
click at [273, 219] on input "chunghia" at bounding box center [275, 215] width 41 height 23
paste input "84013475"
type input "84013475"
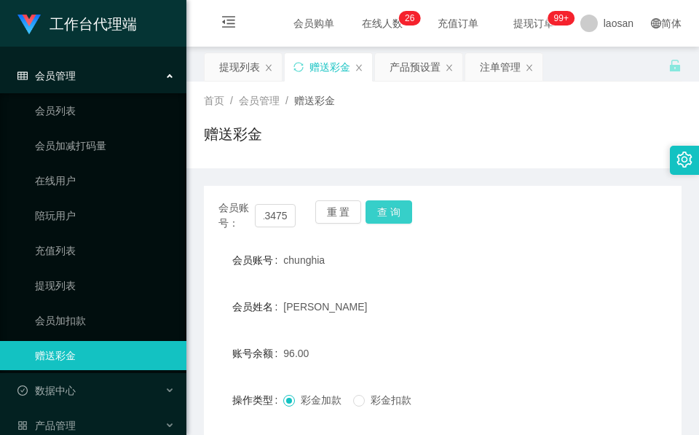
click at [402, 210] on button "查 询" at bounding box center [388, 211] width 47 height 23
click at [402, 210] on div "会员账号： 84013475 重 置 查 询" at bounding box center [442, 215] width 477 height 31
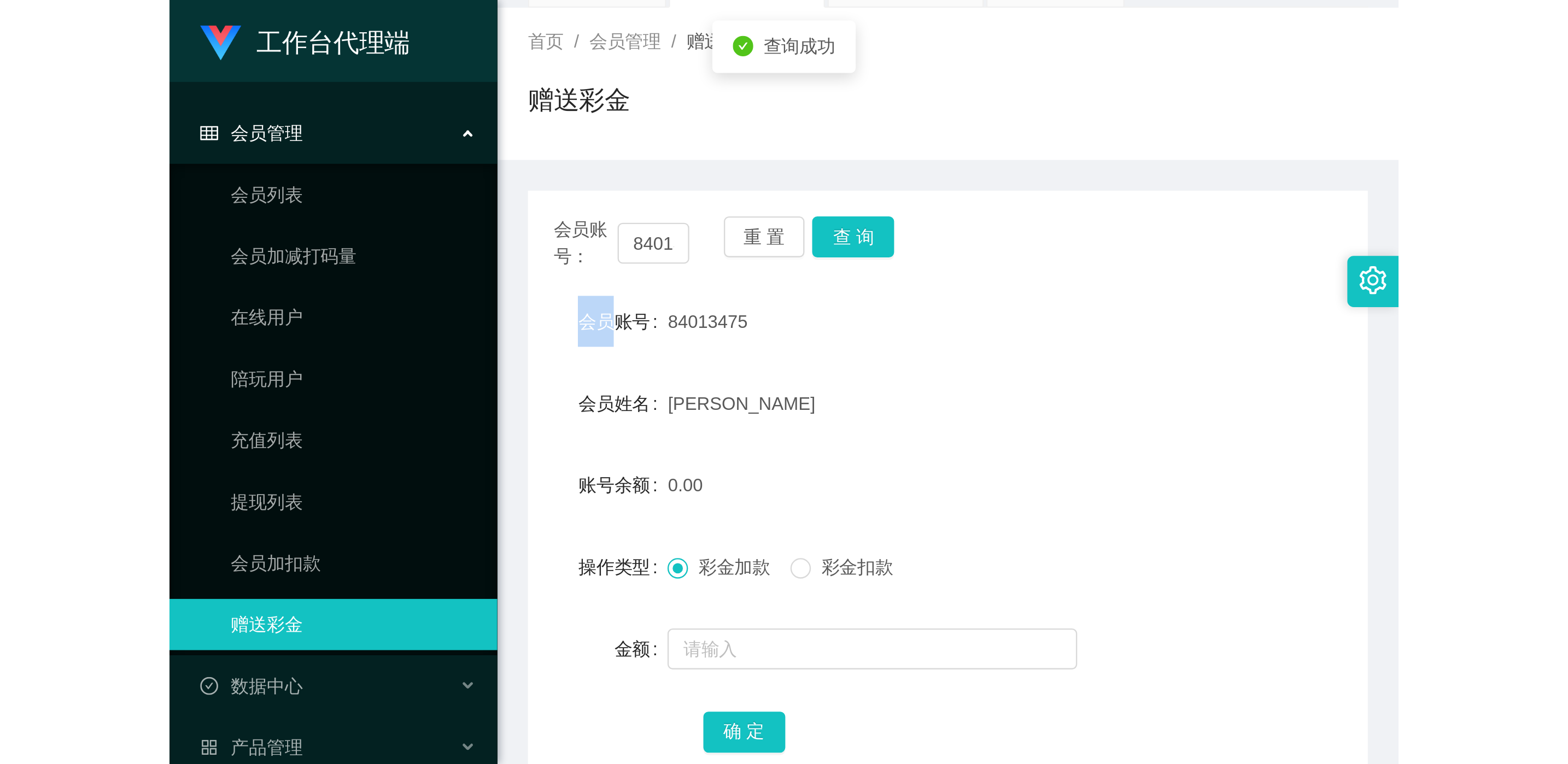
scroll to position [82, 0]
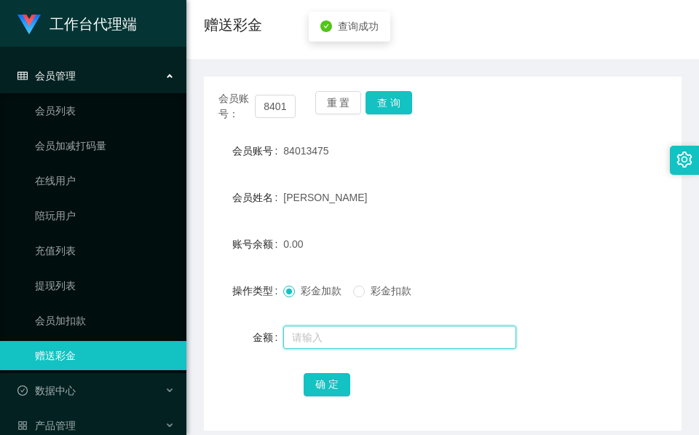
drag, startPoint x: 348, startPoint y: 330, endPoint x: 339, endPoint y: 354, distance: 26.2
click at [344, 336] on input "text" at bounding box center [399, 336] width 233 height 23
type input "48"
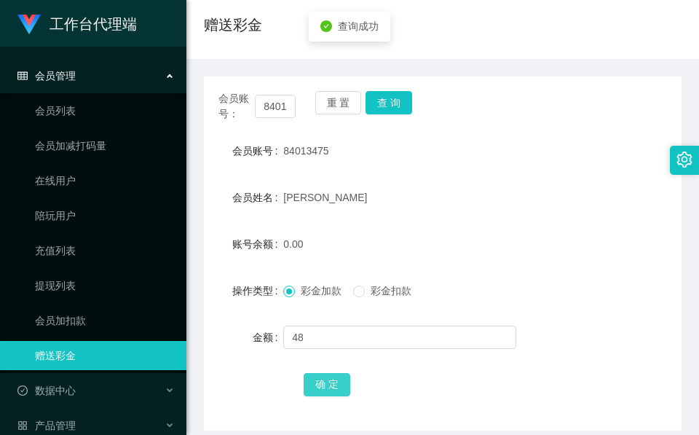
click at [320, 373] on button "确 定" at bounding box center [327, 384] width 47 height 23
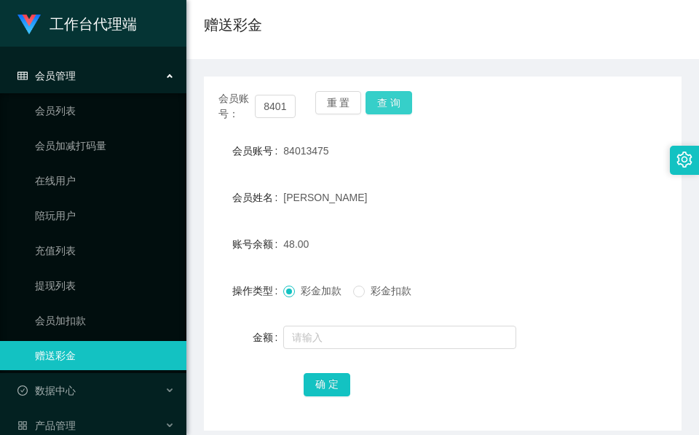
click at [381, 101] on button "查 询" at bounding box center [388, 102] width 47 height 23
click at [381, 101] on button "查 询" at bounding box center [396, 102] width 63 height 23
click at [405, 112] on button "查 询" at bounding box center [388, 102] width 47 height 23
click at [405, 112] on div "会员账号： 84013475 重 置 查 询" at bounding box center [442, 106] width 477 height 31
drag, startPoint x: 405, startPoint y: 112, endPoint x: 408, endPoint y: 168, distance: 56.2
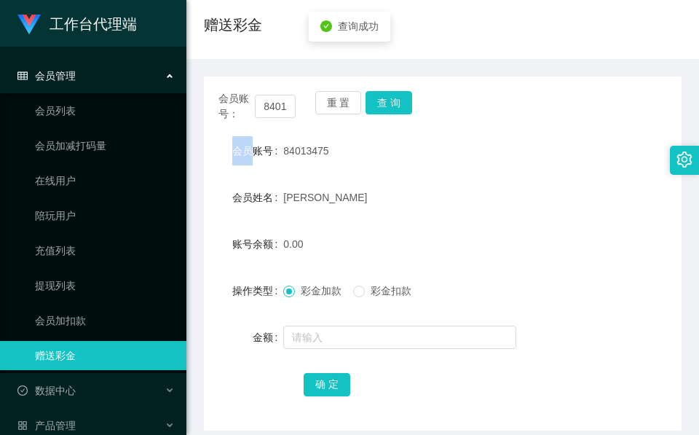
click at [405, 170] on form "会员账号 84013475 会员姓名 Joel 账号余额 0.00 操作类型 彩金加款 彩金扣款 金额 确 定" at bounding box center [442, 267] width 477 height 262
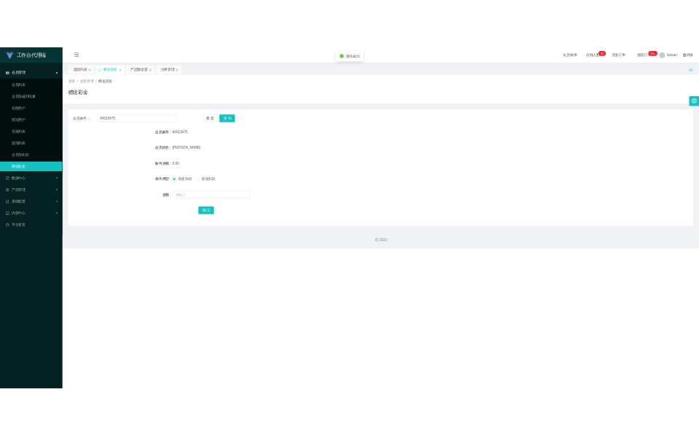
scroll to position [0, 0]
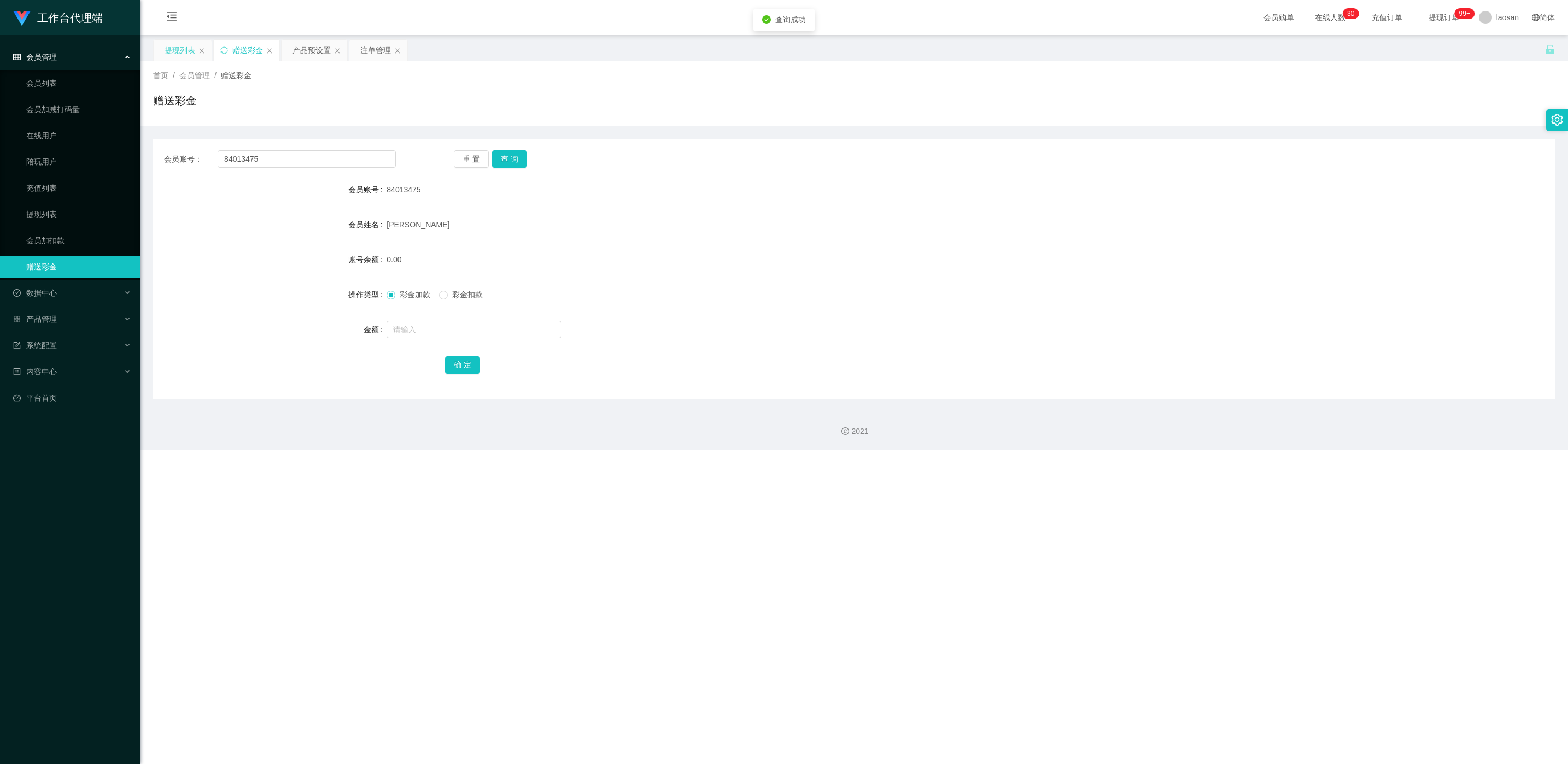
click at [176, 50] on div "提现列表" at bounding box center [180, 50] width 31 height 21
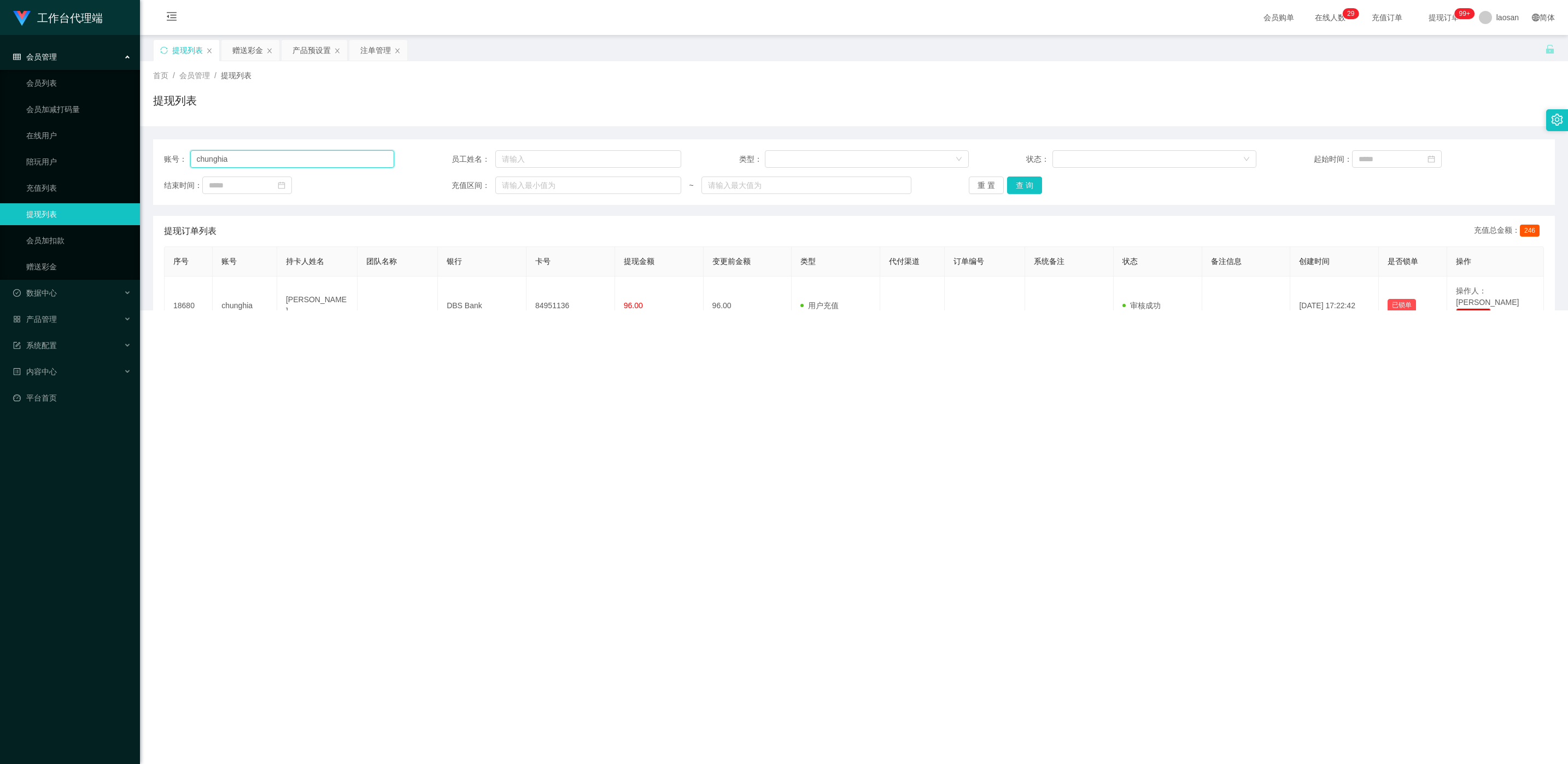
click at [274, 156] on input "chunghia" at bounding box center [292, 159] width 204 height 17
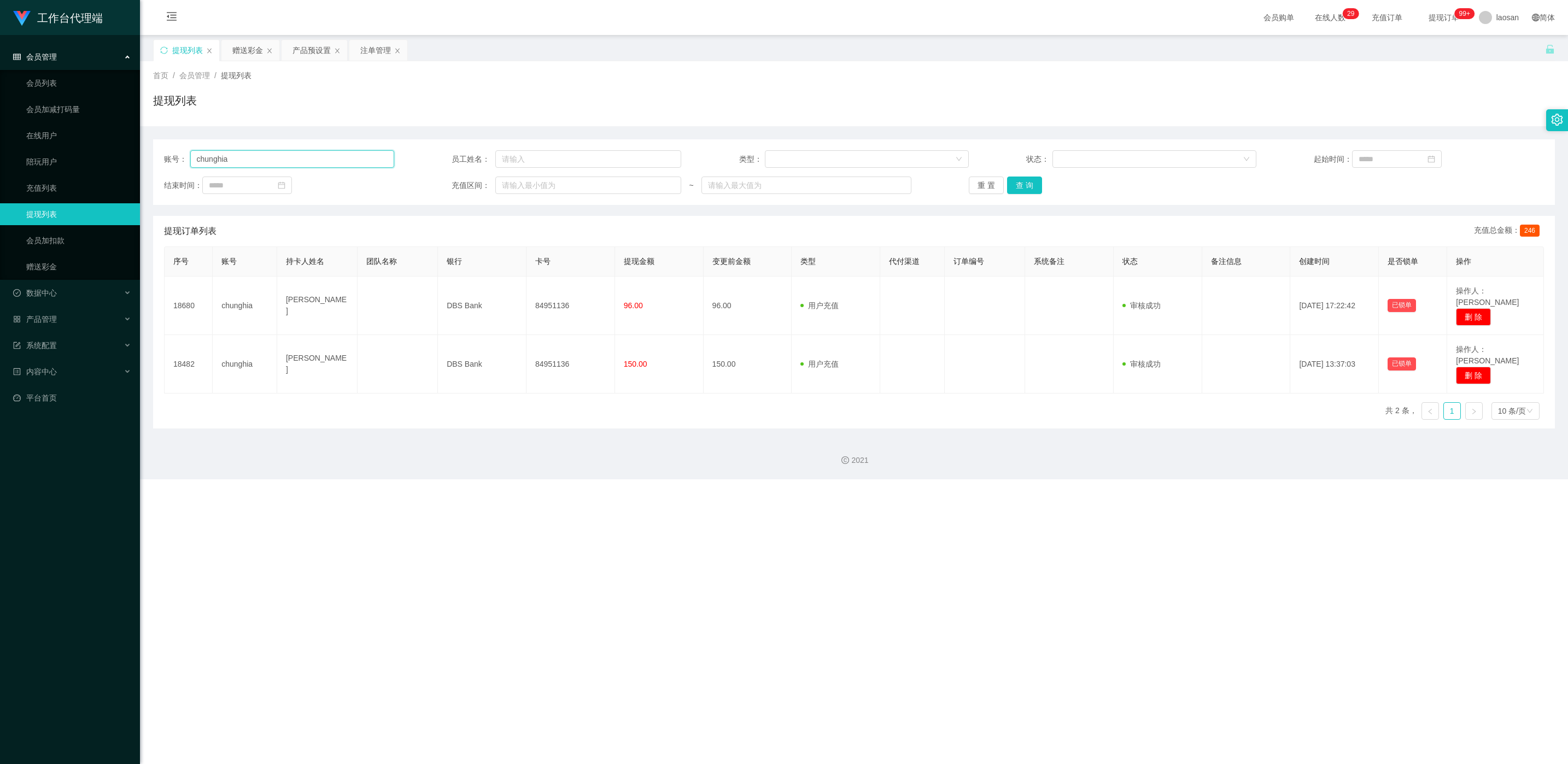
click at [274, 156] on input "chunghia" at bounding box center [292, 159] width 204 height 17
paste input "84013475"
type input "84013475"
click at [524, 179] on button "查 询" at bounding box center [1025, 185] width 35 height 17
click at [524, 179] on div "重 置 查 询" at bounding box center [1084, 185] width 230 height 17
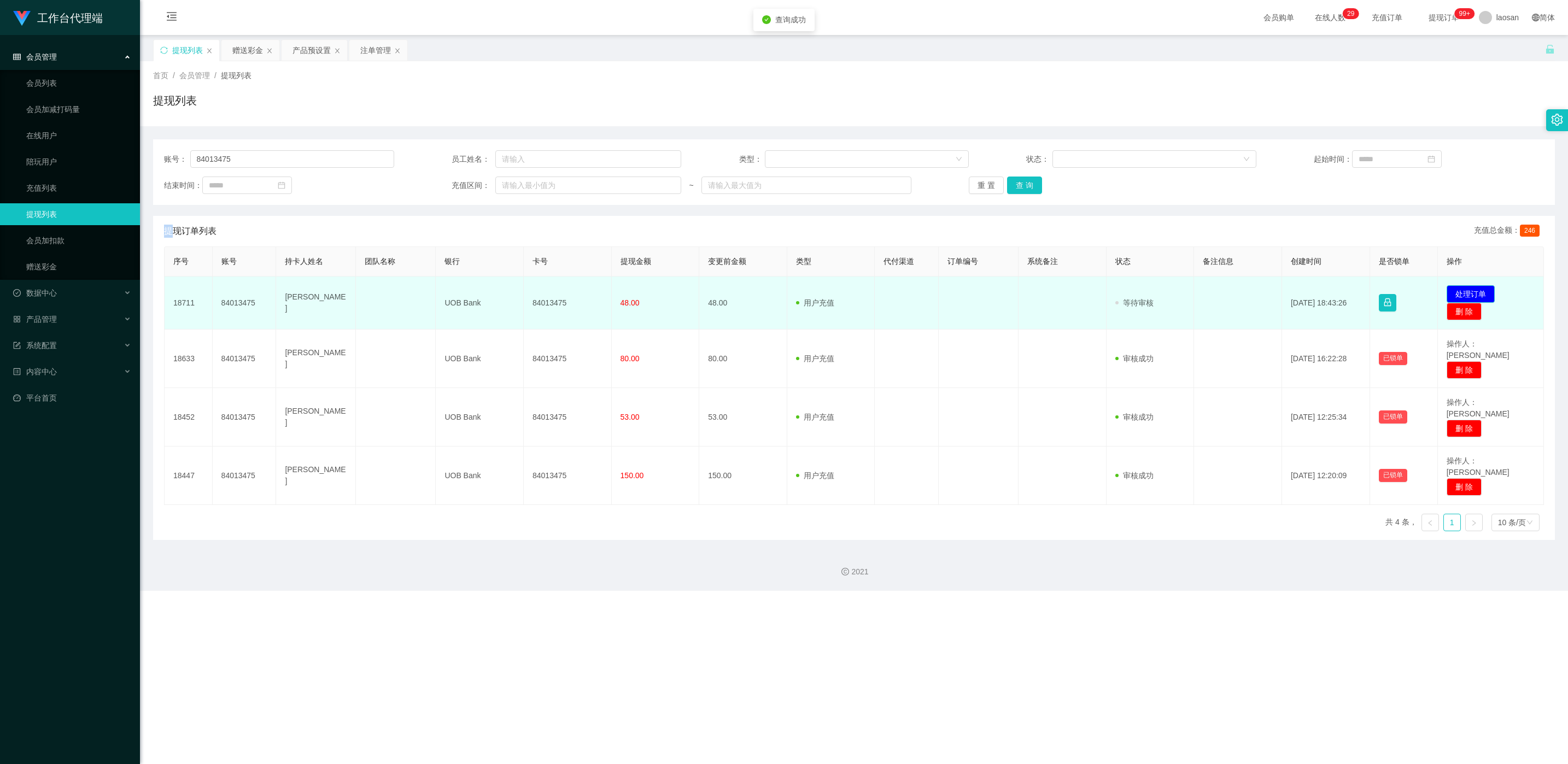
click at [524, 292] on button "处理订单" at bounding box center [1471, 294] width 48 height 17
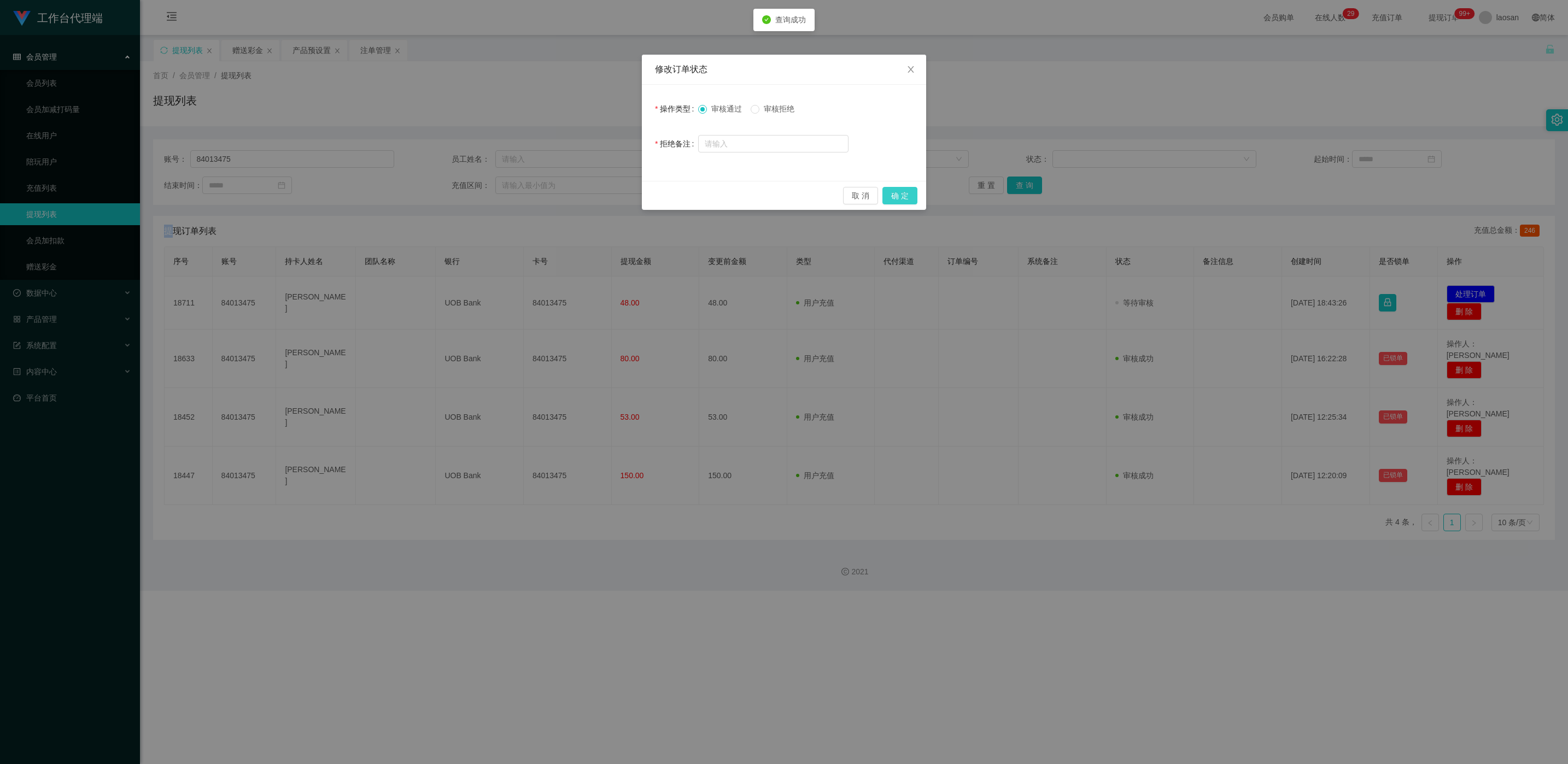
click at [524, 196] on button "确 定" at bounding box center [900, 195] width 35 height 17
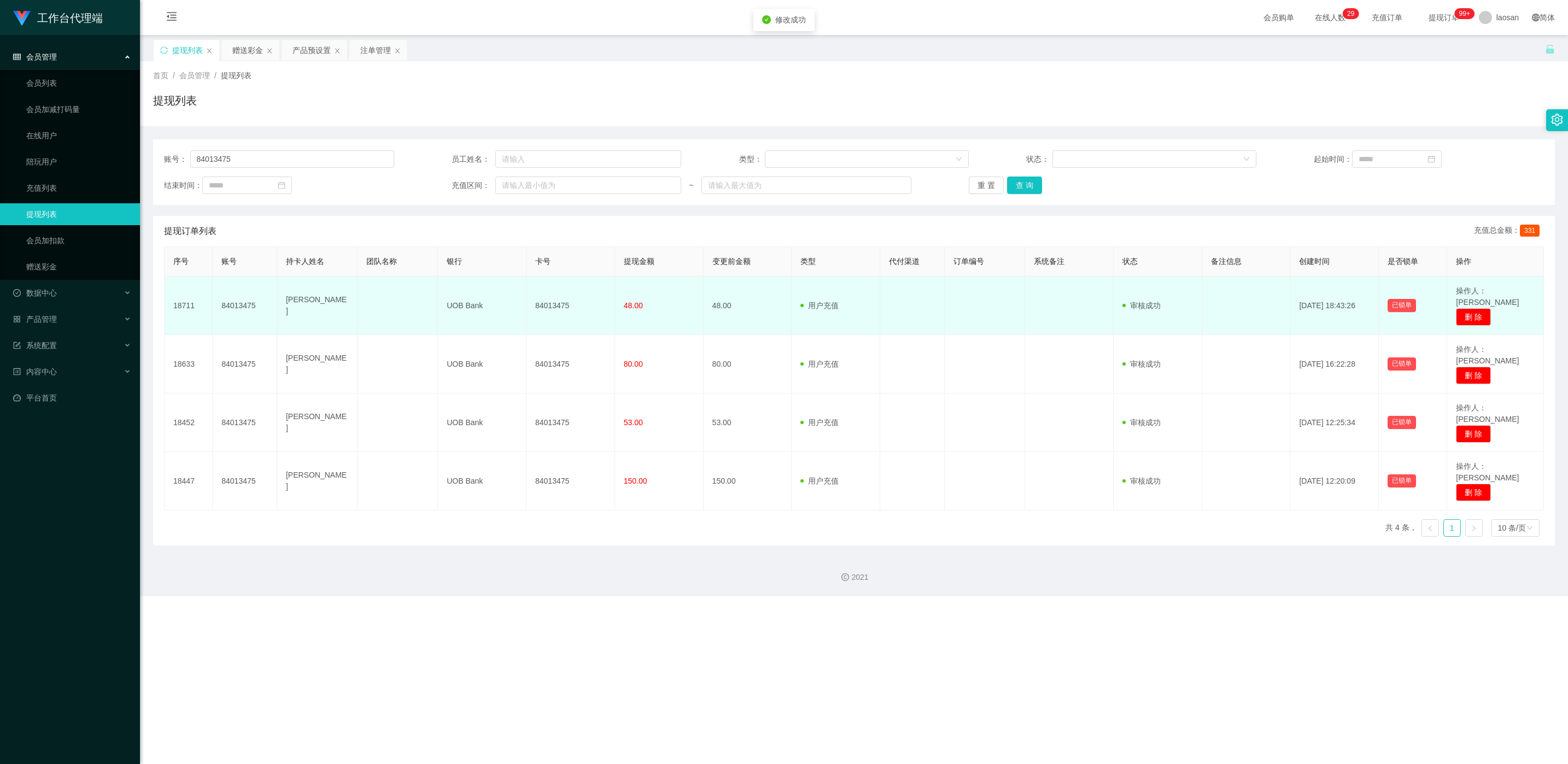
click at [524, 303] on td "84013475" at bounding box center [571, 306] width 89 height 59
click at [524, 302] on td "84013475" at bounding box center [571, 306] width 89 height 59
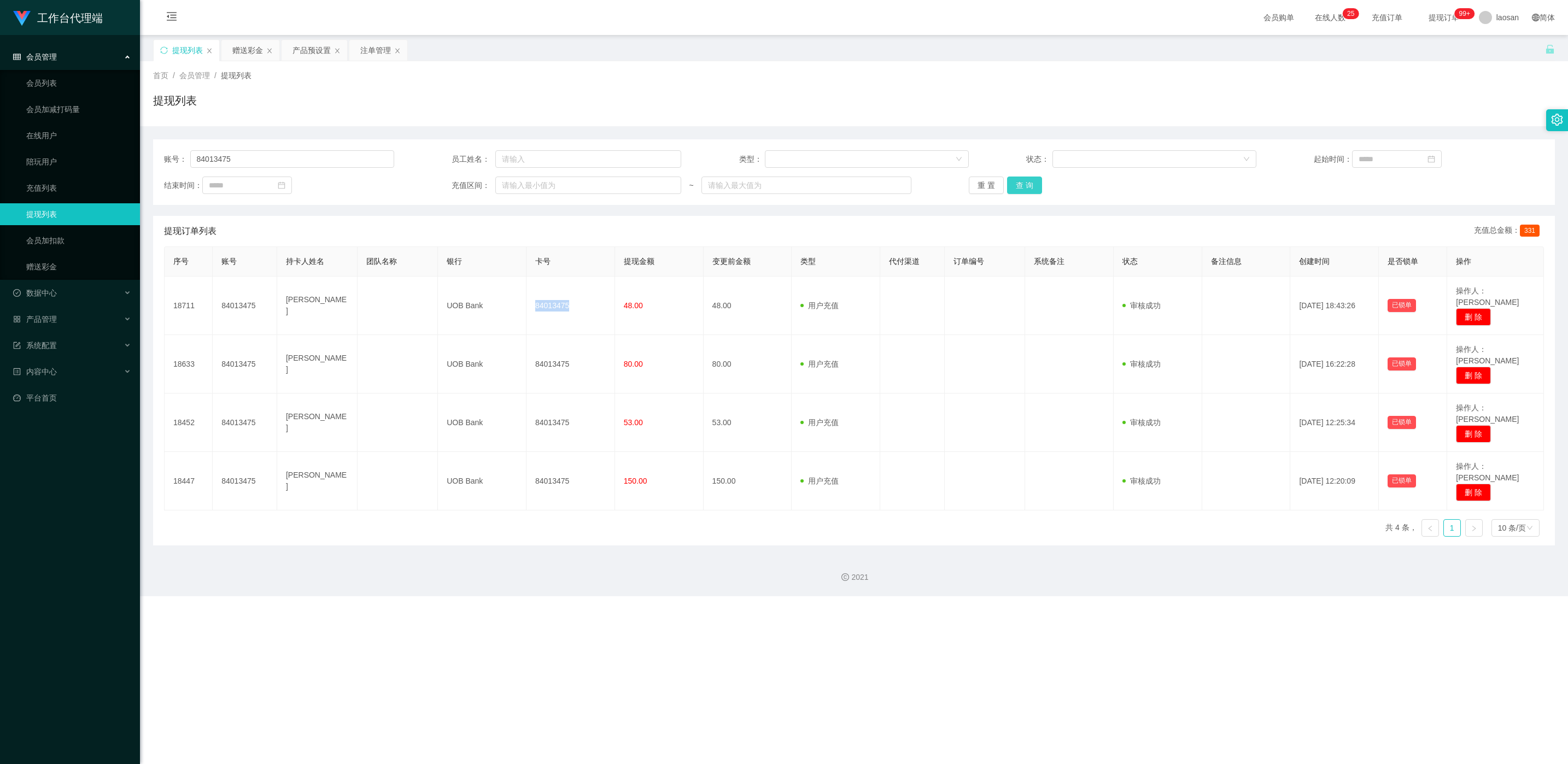
click at [524, 183] on button "查 询" at bounding box center [1025, 185] width 35 height 17
click at [524, 183] on div "重 置 查 询" at bounding box center [1084, 185] width 230 height 17
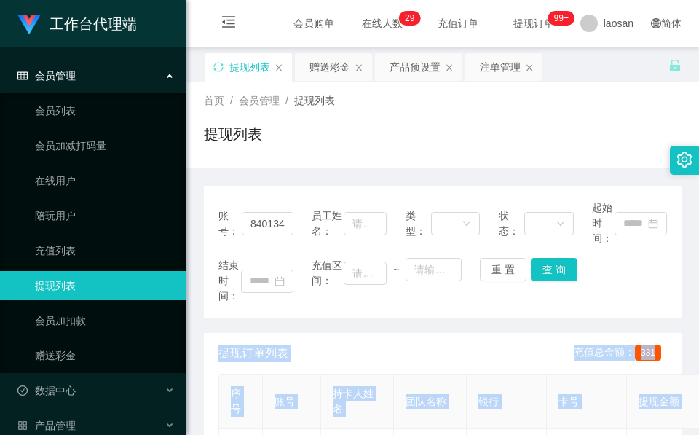
drag, startPoint x: 426, startPoint y: 164, endPoint x: 391, endPoint y: 125, distance: 52.0
click at [426, 164] on div "首页 / 会员管理 / 提现列表 / 提现列表" at bounding box center [442, 125] width 512 height 87
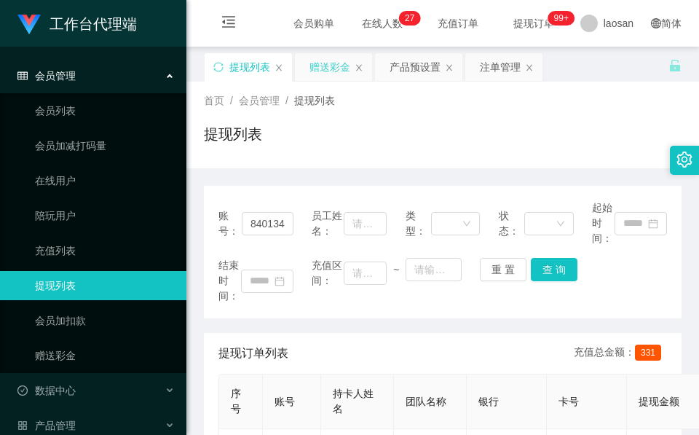
click at [341, 70] on div "赠送彩金" at bounding box center [329, 67] width 41 height 28
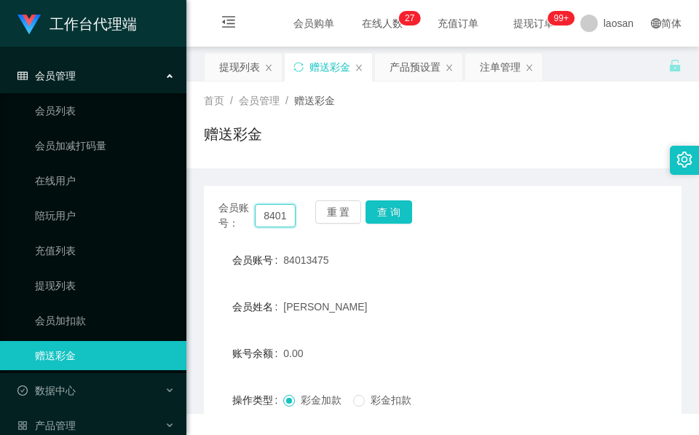
click at [271, 218] on input "84013475" at bounding box center [275, 215] width 41 height 23
paste input "LEONNN"
type input "LEONNN"
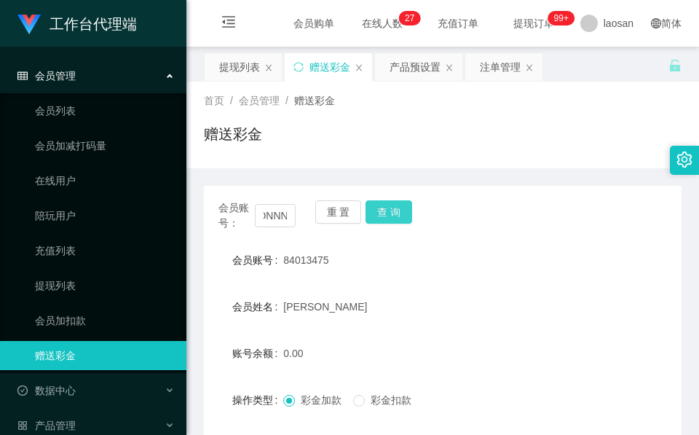
scroll to position [0, 0]
click at [382, 213] on button "查 询" at bounding box center [388, 211] width 47 height 23
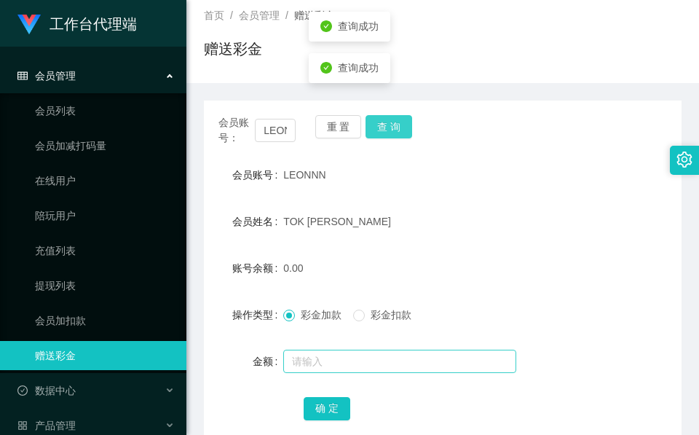
scroll to position [172, 0]
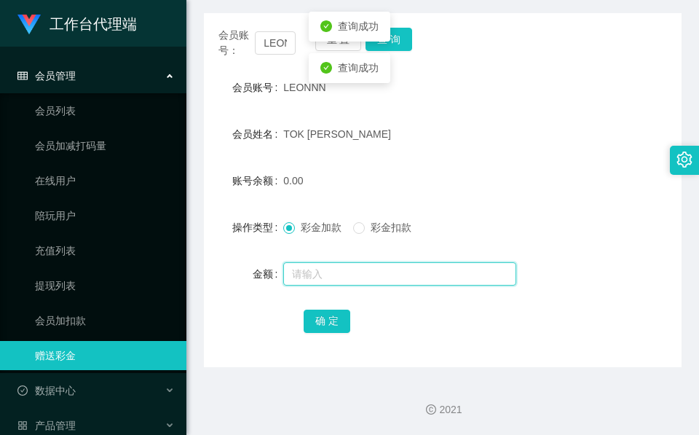
click at [354, 271] on input "text" at bounding box center [399, 273] width 233 height 23
type input "88"
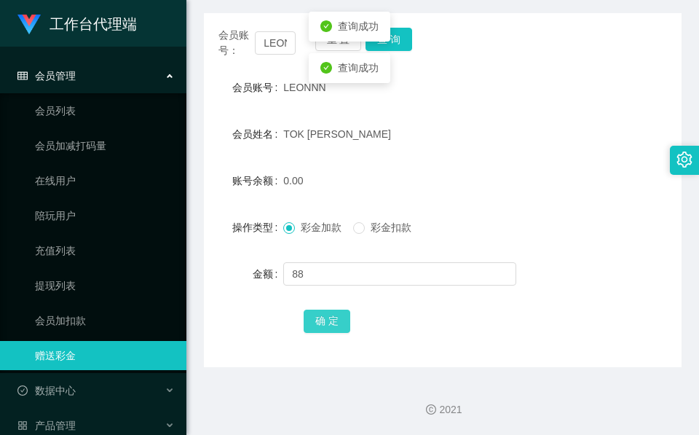
click at [315, 317] on button "确 定" at bounding box center [327, 320] width 47 height 23
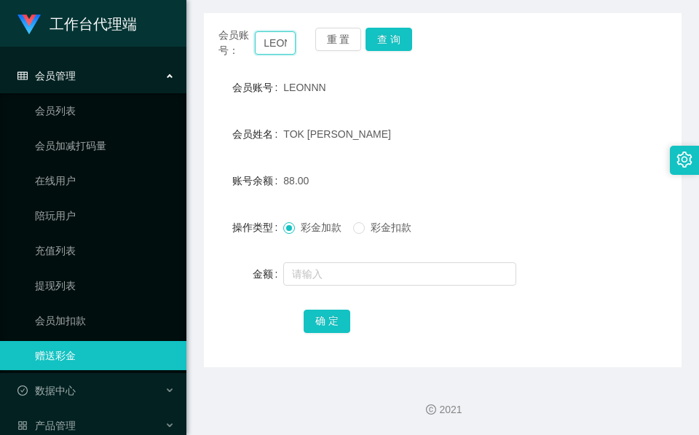
click at [278, 47] on input "LEONNN" at bounding box center [275, 42] width 41 height 23
paste input "xx123"
type input "xx123"
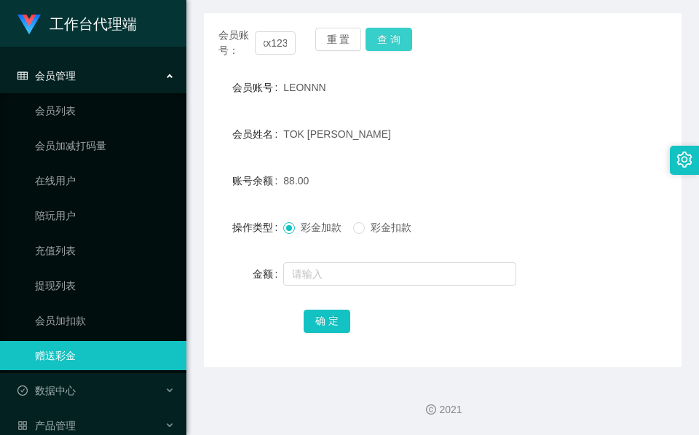
click at [380, 28] on button "查 询" at bounding box center [388, 39] width 47 height 23
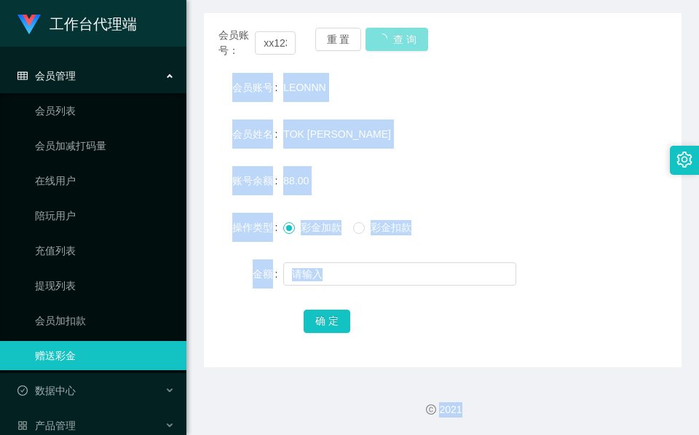
click at [380, 28] on body "工作台代理端 会员管理 会员列表 会员加减打码量 在线用户 陪玩用户 充值列表 提现列表 会员加扣款 赠送彩金 数据中心 产品管理 注单管理 产品列表 产品预…" at bounding box center [349, 217] width 699 height 435
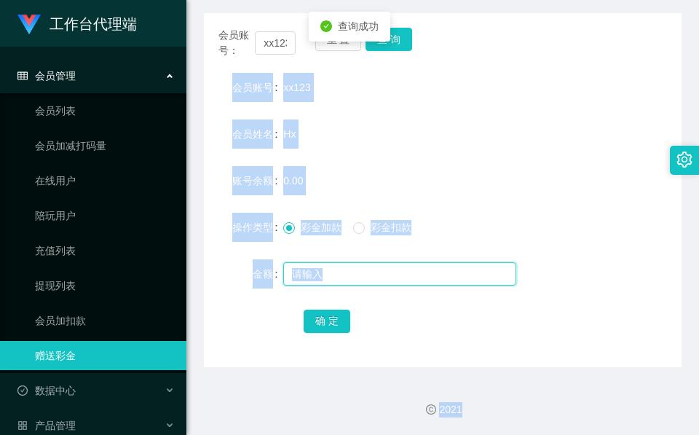
drag, startPoint x: 380, startPoint y: 28, endPoint x: 368, endPoint y: 278, distance: 249.9
click at [368, 278] on input "text" at bounding box center [399, 273] width 233 height 23
click at [380, 146] on div "Hx" at bounding box center [422, 133] width 279 height 29
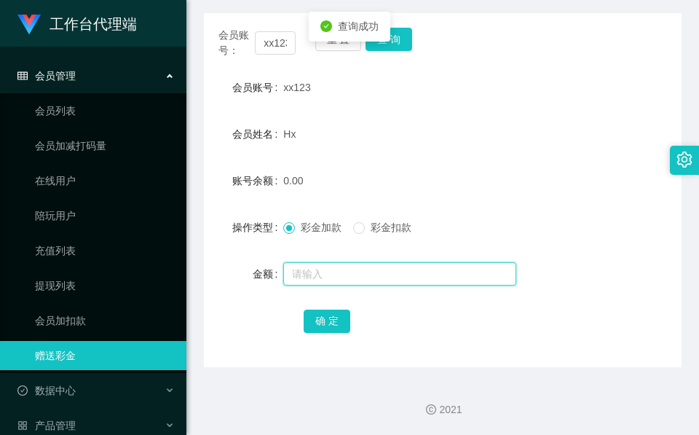
click at [359, 277] on input "text" at bounding box center [399, 273] width 233 height 23
type input "173"
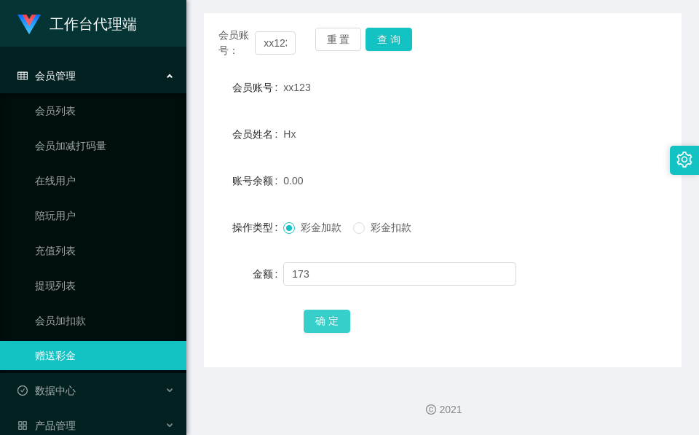
click at [319, 315] on button "确 定" at bounding box center [327, 320] width 47 height 23
click at [275, 42] on input "xx123" at bounding box center [275, 42] width 41 height 23
paste input "kay77"
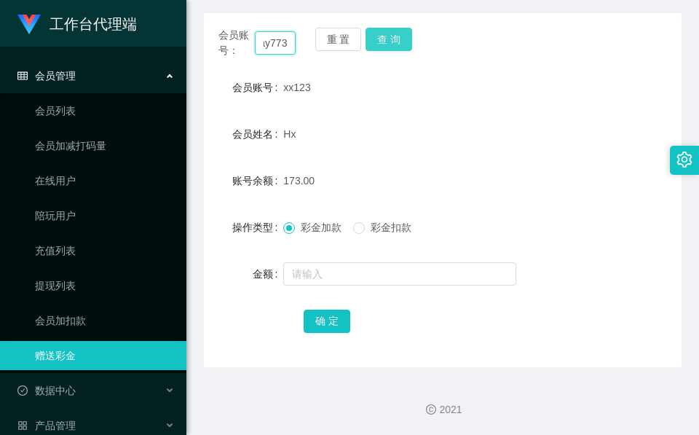
type input "kay773"
click at [398, 41] on button "查 询" at bounding box center [388, 39] width 47 height 23
click at [397, 41] on div "会员账号： kay773 重 置 查 询" at bounding box center [442, 43] width 477 height 31
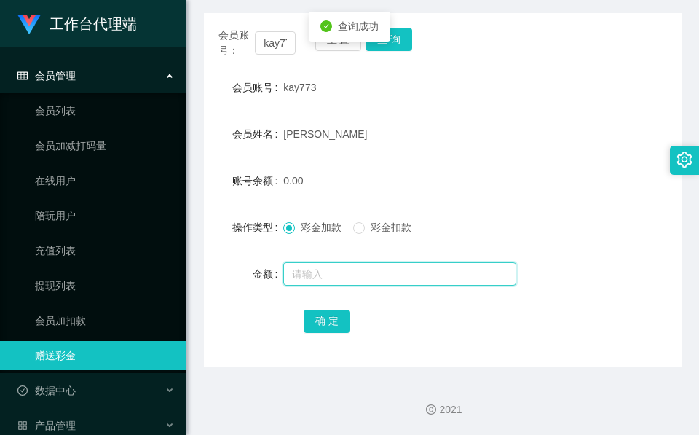
drag, startPoint x: 397, startPoint y: 41, endPoint x: 384, endPoint y: 276, distance: 234.7
click at [384, 276] on input "text" at bounding box center [399, 273] width 233 height 23
type input "72"
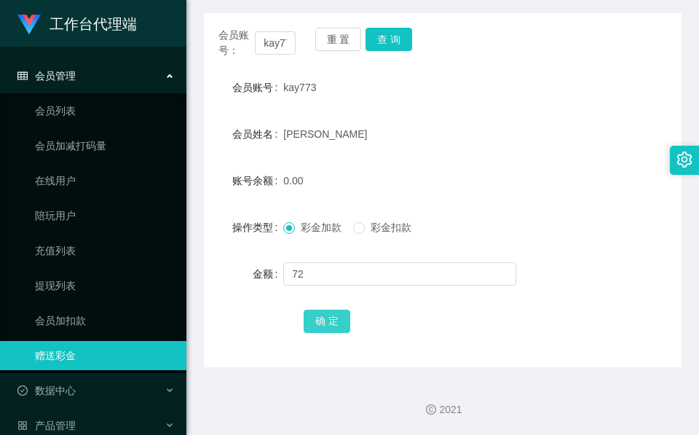
click at [319, 314] on button "确 定" at bounding box center [327, 320] width 47 height 23
click at [266, 37] on input "kay773" at bounding box center [275, 42] width 41 height 23
paste input "R"
type input "R"
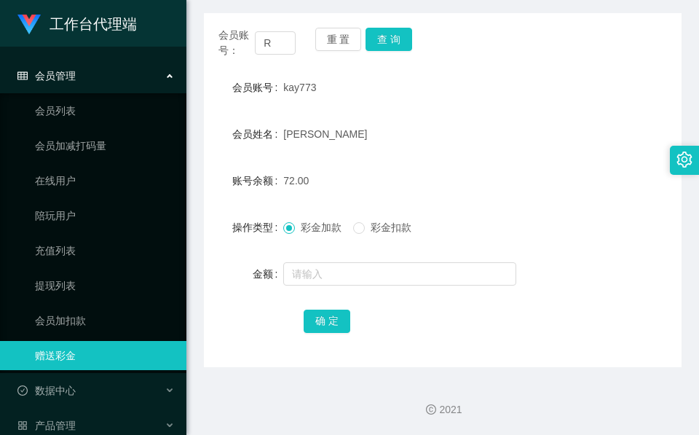
click at [392, 26] on div "会员账号： R 重 置 查 询 会员账号 kay773 会员姓名 Wong Tzen Yee 账号余额 72.00 操作类型 彩金加款 彩金扣款 金额 确 定" at bounding box center [442, 190] width 477 height 354
click at [393, 31] on div "会员账号： R 重 置 查 询 会员账号 kay773 会员姓名 Wong Tzen Yee 账号余额 72.00 操作类型 彩金加款 彩金扣款 金额 确 定" at bounding box center [442, 190] width 477 height 354
click at [393, 31] on button "查 询" at bounding box center [388, 39] width 47 height 23
click at [393, 33] on button "查 询" at bounding box center [396, 39] width 63 height 23
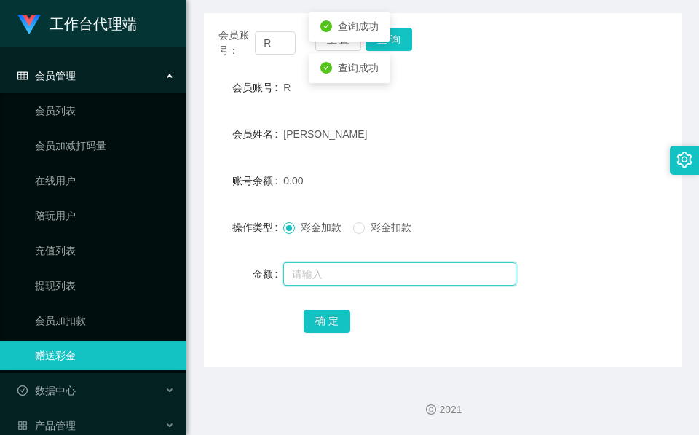
click at [378, 266] on input "text" at bounding box center [399, 273] width 233 height 23
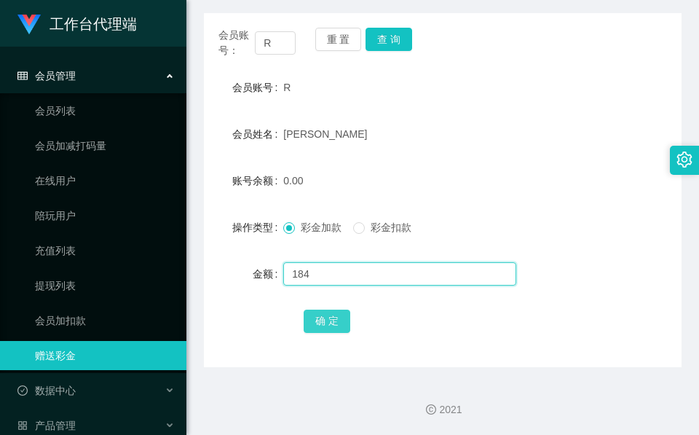
type input "184"
click at [328, 310] on button "确 定" at bounding box center [327, 320] width 47 height 23
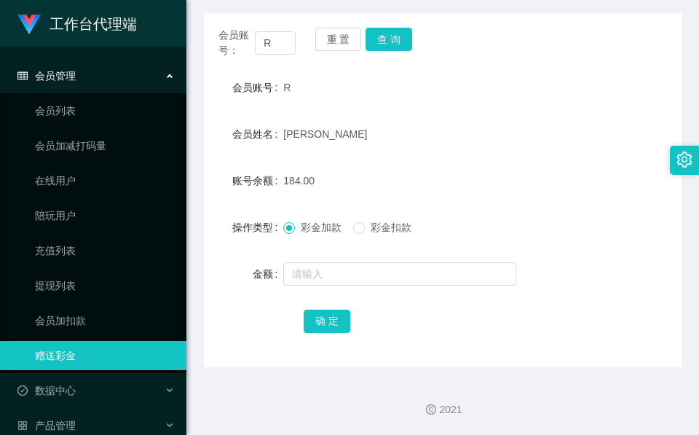
click at [427, 132] on div "[PERSON_NAME]" at bounding box center [422, 133] width 279 height 29
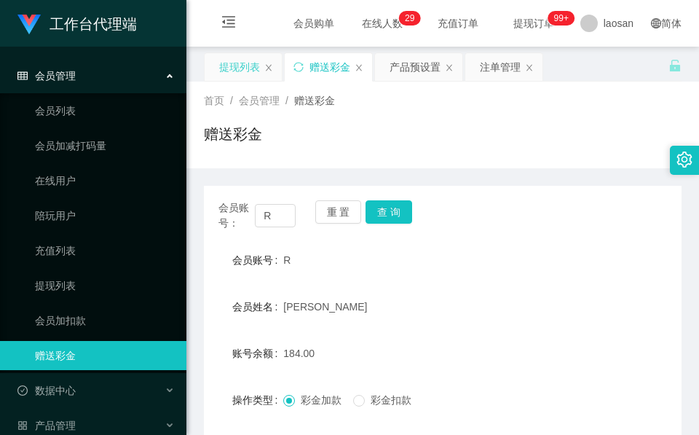
click at [226, 68] on div "提现列表" at bounding box center [239, 67] width 41 height 28
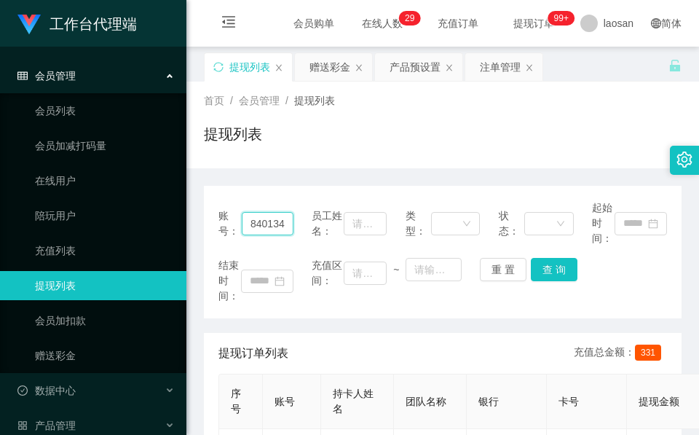
click at [267, 234] on input "84013475" at bounding box center [268, 223] width 52 height 23
paste input "kay773"
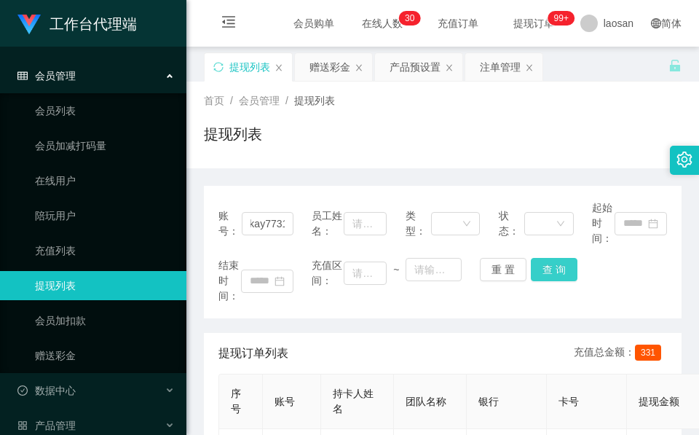
click at [539, 273] on button "查 询" at bounding box center [554, 269] width 47 height 23
click at [539, 273] on div "重 置 查 询" at bounding box center [517, 269] width 75 height 23
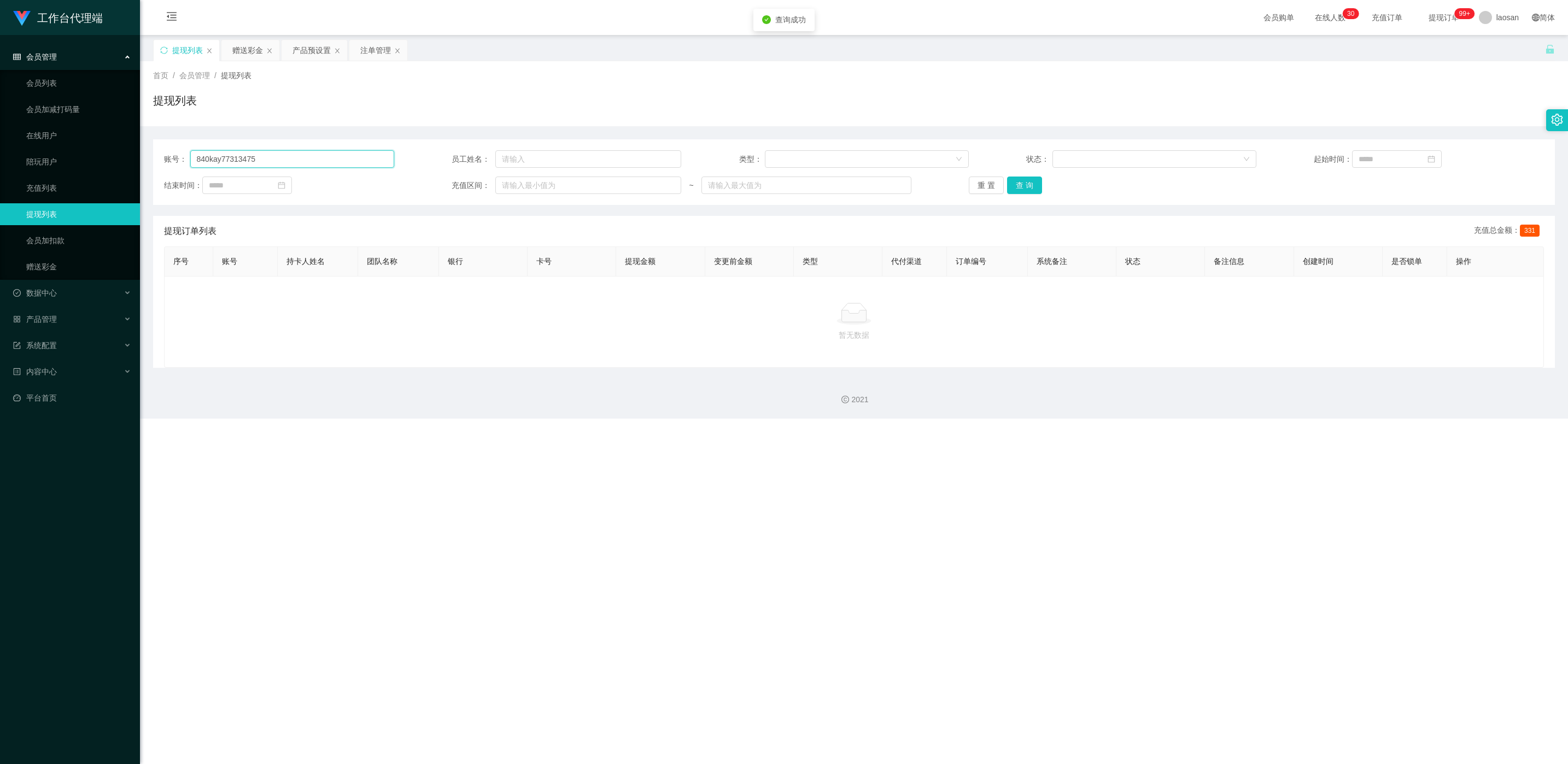
click at [304, 158] on input "840kay77313475" at bounding box center [292, 159] width 204 height 17
paste input "kay773"
type input "kay773"
click at [524, 186] on button "查 询" at bounding box center [1025, 185] width 35 height 17
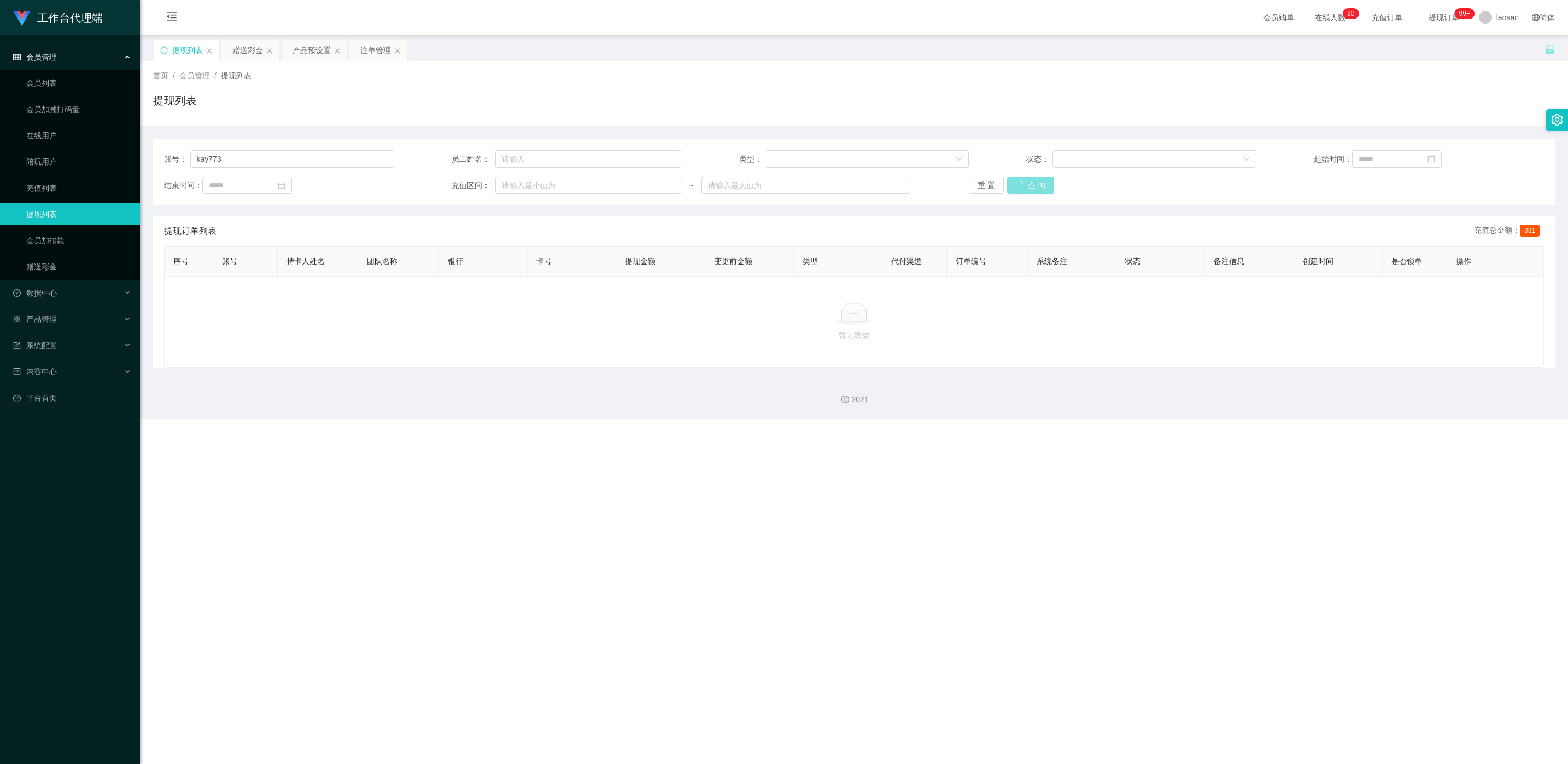
click at [524, 186] on div "重 置 查 询" at bounding box center [1084, 185] width 230 height 17
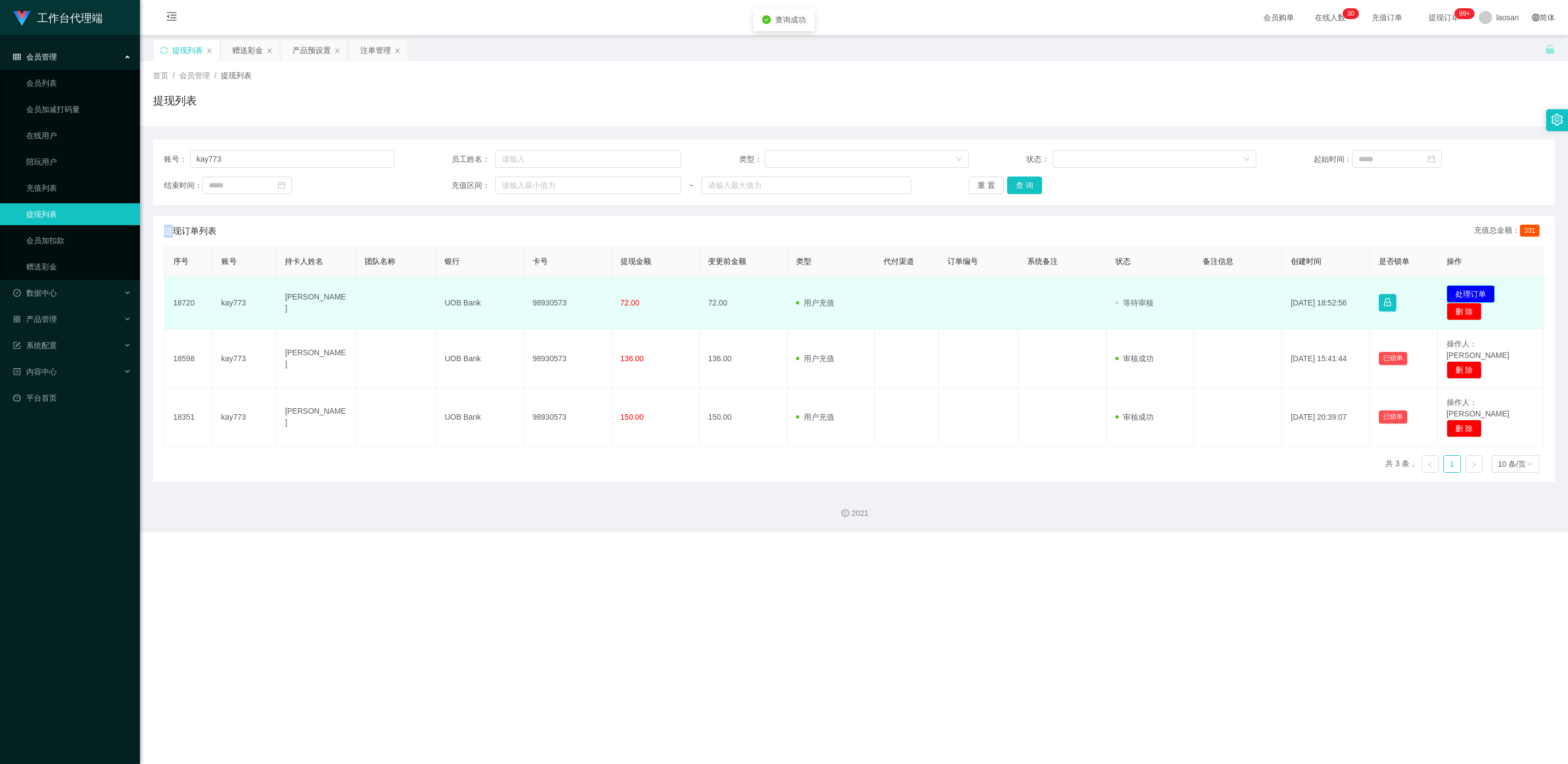
click at [524, 294] on button "处理订单" at bounding box center [1471, 294] width 48 height 17
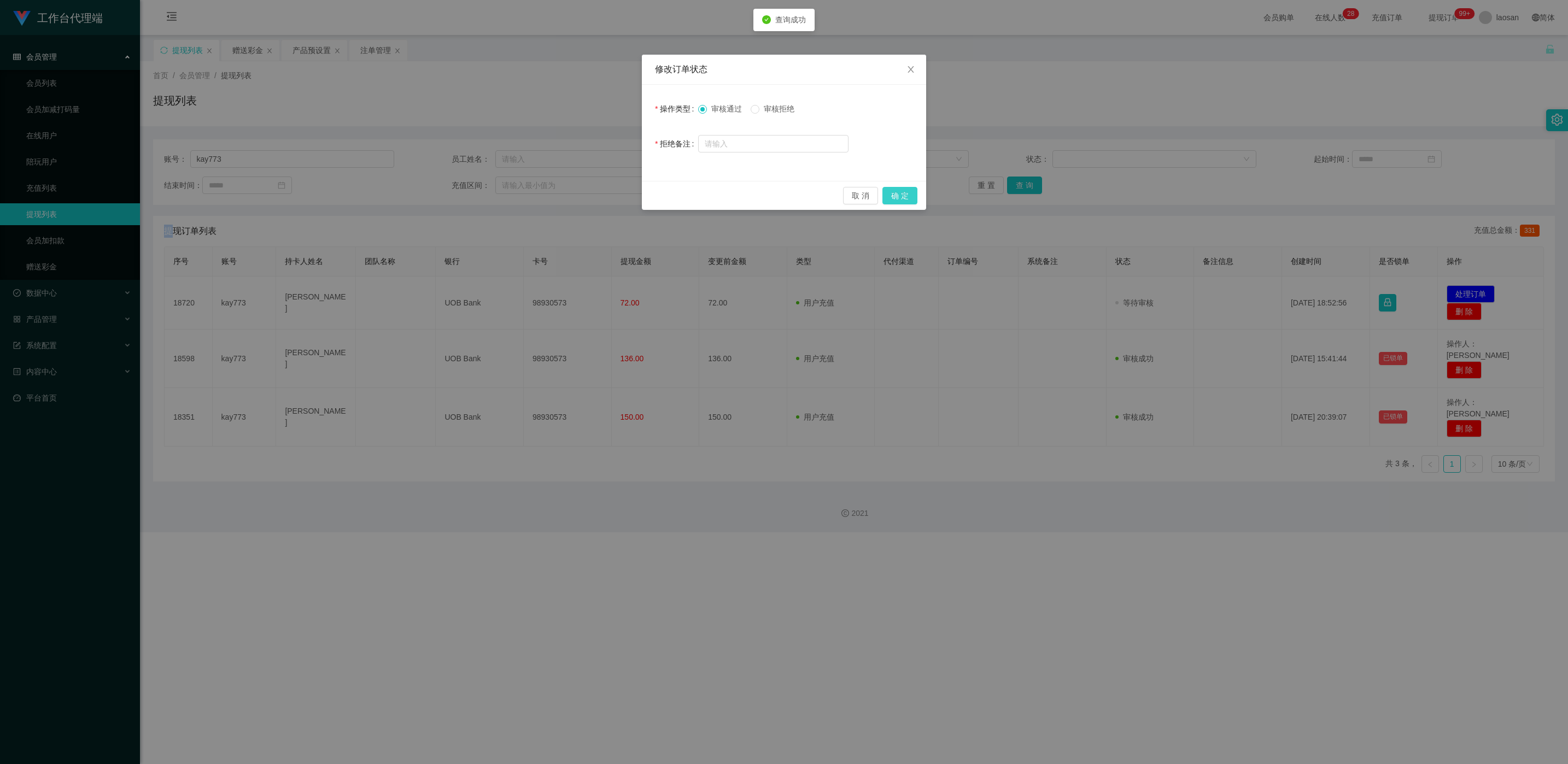
click at [524, 192] on button "确 定" at bounding box center [900, 195] width 35 height 17
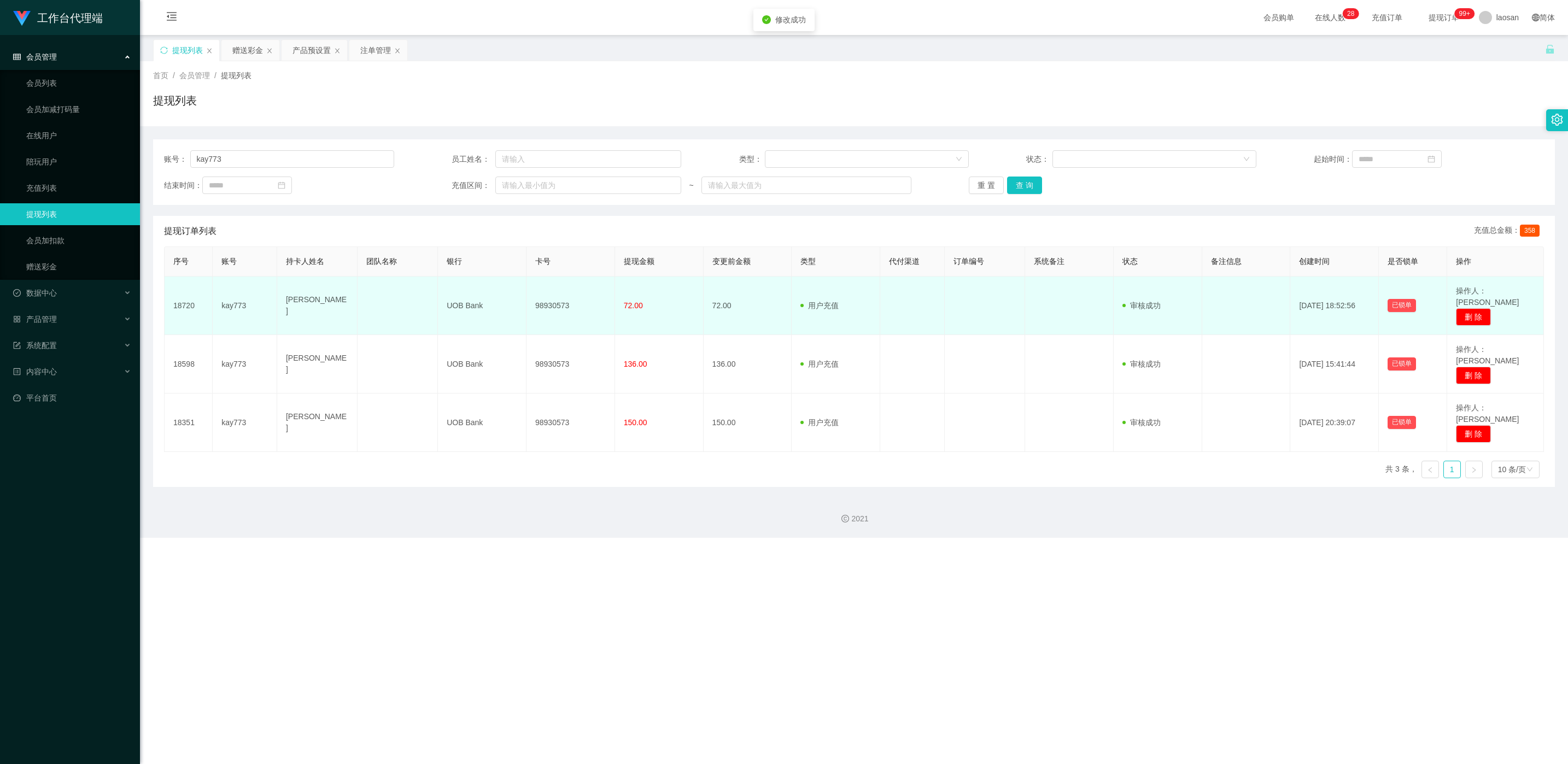
click at [524, 300] on td "98930573" at bounding box center [571, 306] width 89 height 59
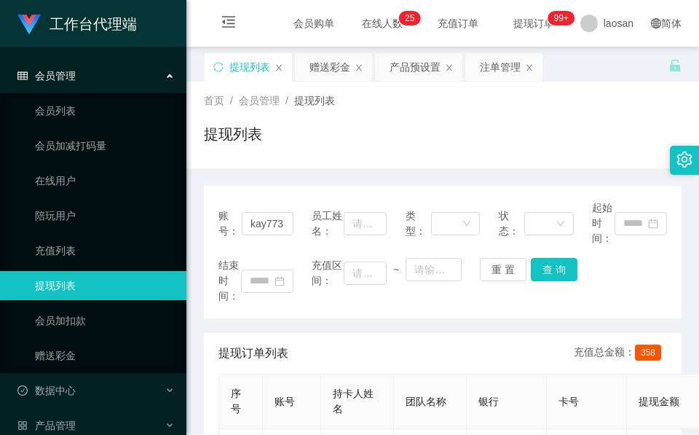
click at [468, 130] on div "提现列表" at bounding box center [442, 139] width 477 height 33
click at [325, 66] on div "赠送彩金" at bounding box center [329, 67] width 41 height 28
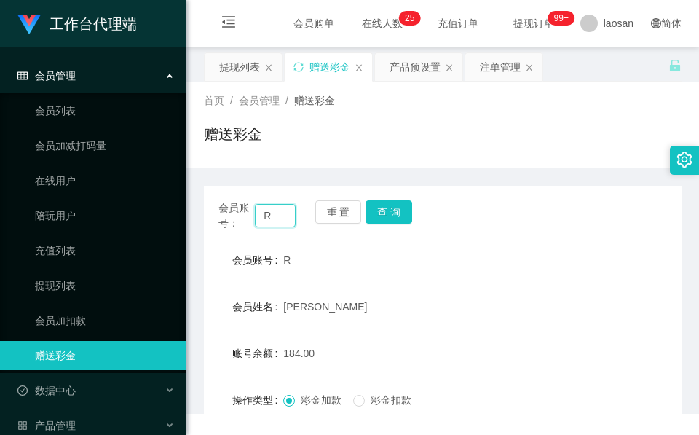
click at [275, 218] on input "R" at bounding box center [275, 215] width 41 height 23
click at [389, 207] on button "查 询" at bounding box center [388, 211] width 47 height 23
click at [389, 207] on div "会员账号： R 重 置 查 询" at bounding box center [442, 215] width 477 height 31
click at [285, 210] on input "R" at bounding box center [275, 215] width 41 height 23
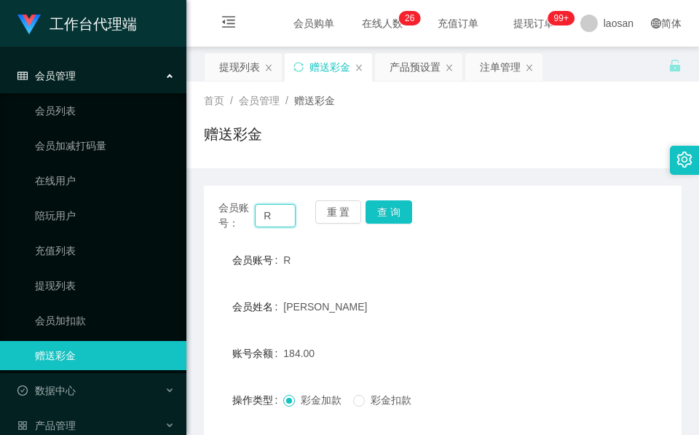
click at [285, 210] on input "R" at bounding box center [275, 215] width 41 height 23
paste input "xx123"
type input "xx123"
click at [394, 223] on button "查 询" at bounding box center [388, 211] width 47 height 23
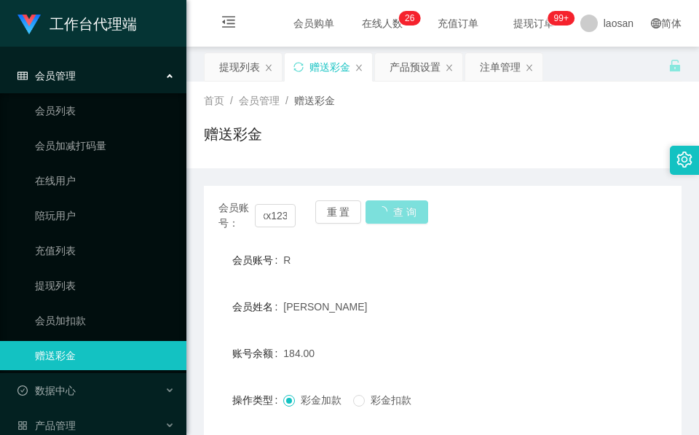
scroll to position [0, 0]
click at [394, 223] on div "会员账号： xx123 重 置 查 询" at bounding box center [442, 215] width 477 height 31
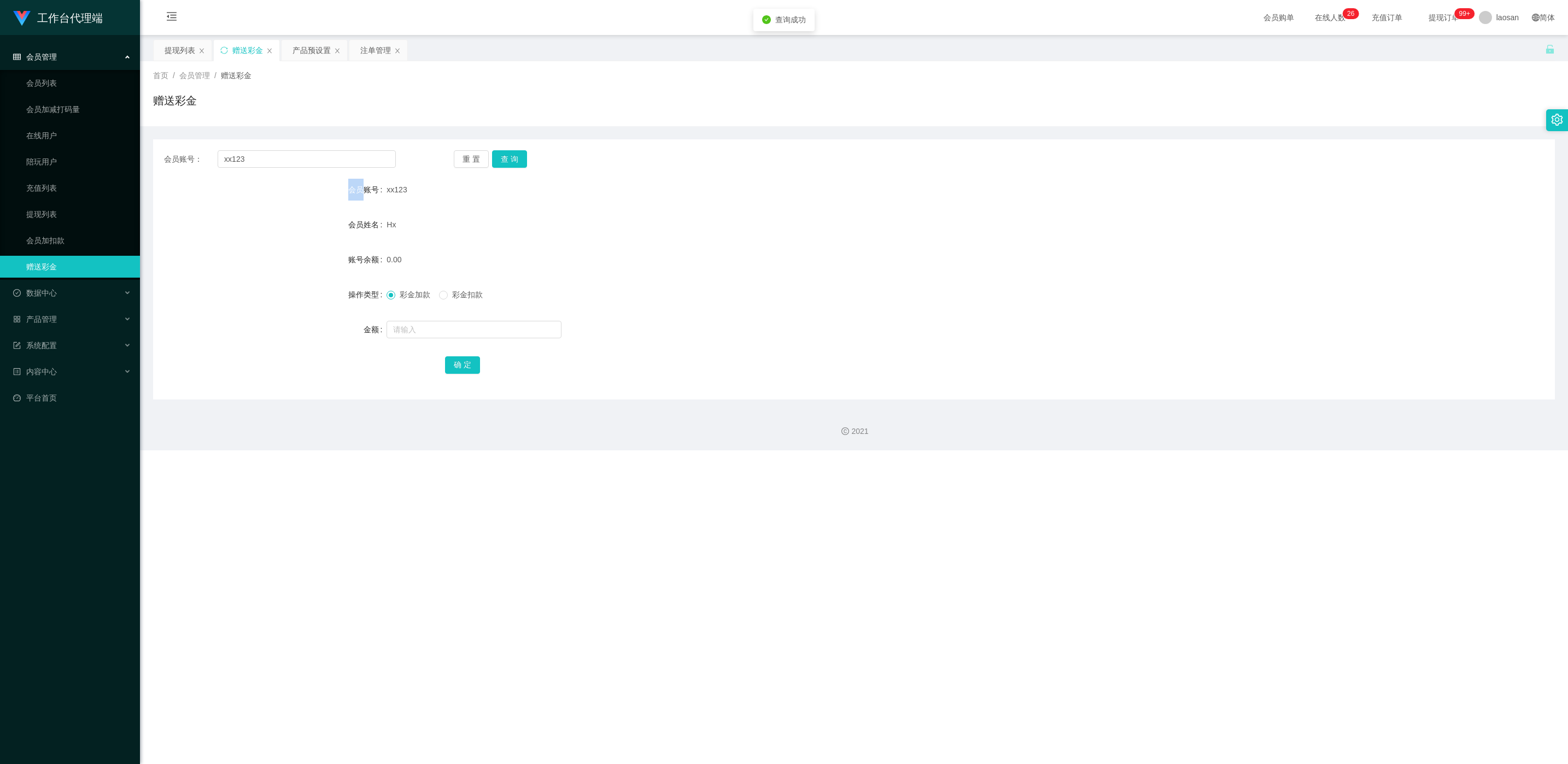
click at [400, 179] on div "xx123" at bounding box center [796, 189] width 818 height 22
click at [399, 186] on span "xx123" at bounding box center [397, 190] width 20 height 9
click at [176, 57] on div "提现列表" at bounding box center [180, 50] width 31 height 21
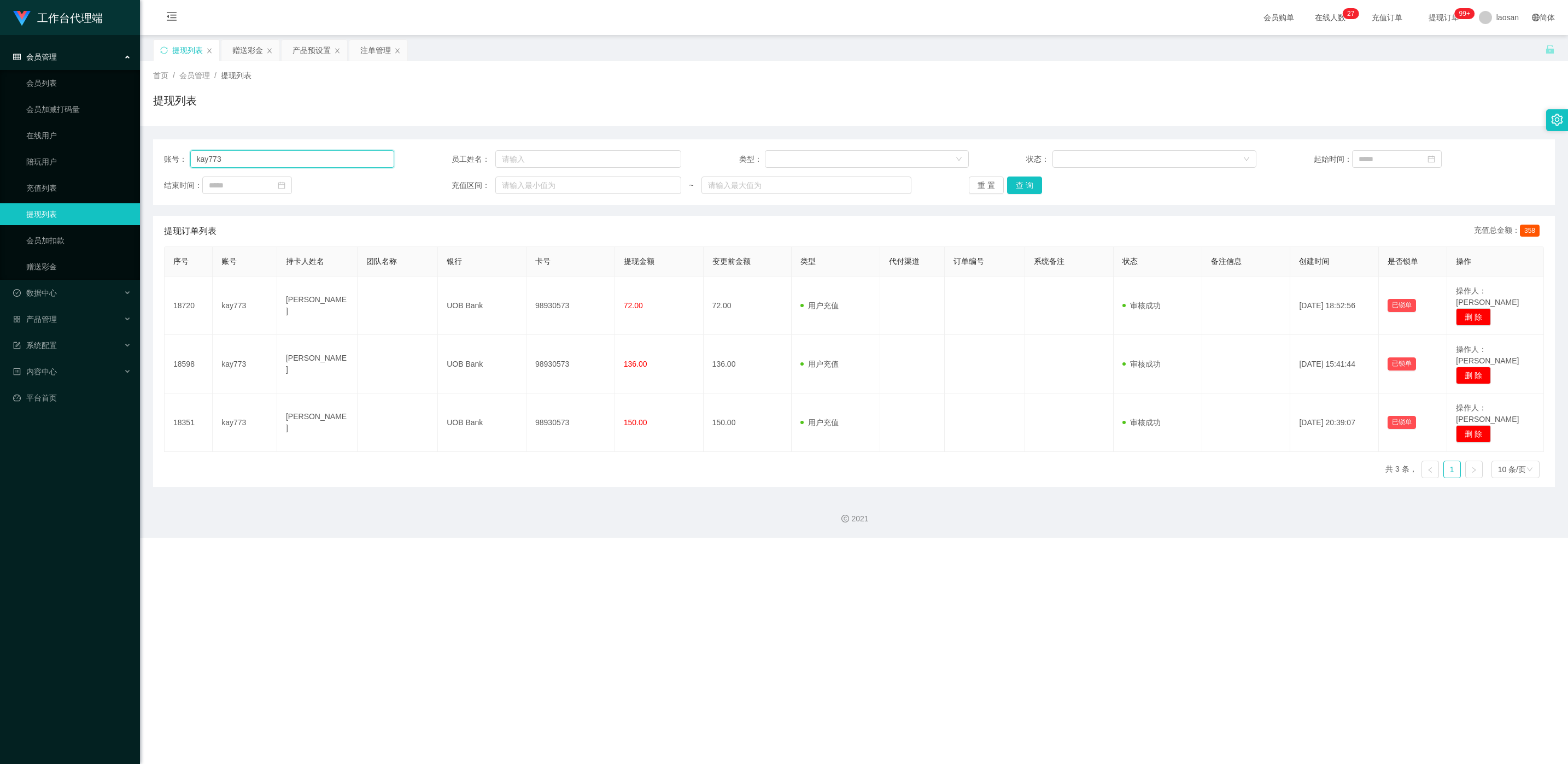
click at [325, 163] on input "kay773" at bounding box center [292, 159] width 204 height 17
click at [325, 162] on input "kay773" at bounding box center [292, 159] width 204 height 17
paste input "xx12"
click at [524, 192] on button "查 询" at bounding box center [1025, 185] width 35 height 17
click at [524, 191] on button "查 询" at bounding box center [1031, 185] width 47 height 17
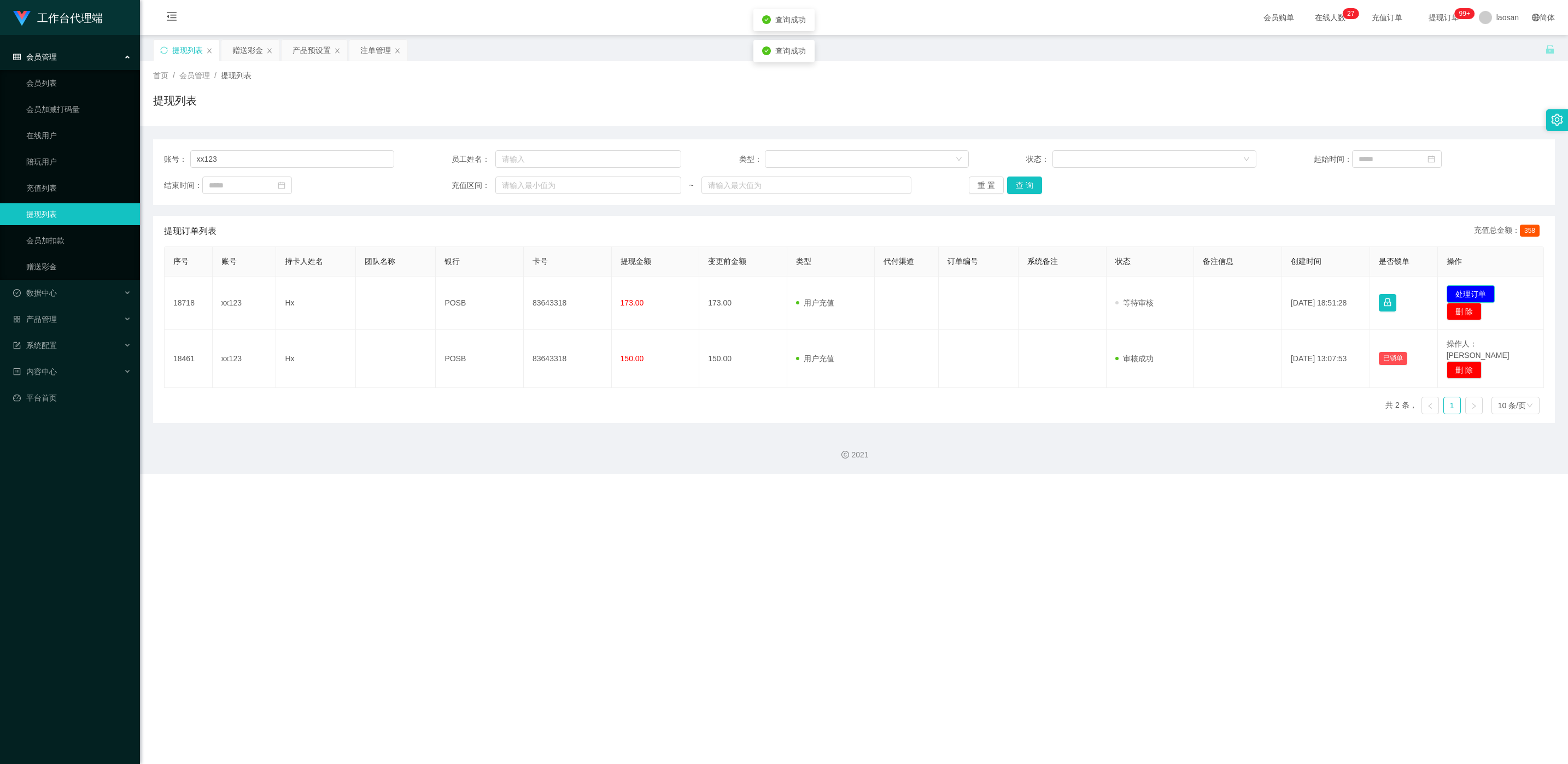
drag, startPoint x: 1484, startPoint y: 300, endPoint x: 1477, endPoint y: 298, distance: 7.3
click at [524, 300] on button "处理订单" at bounding box center [1471, 294] width 48 height 17
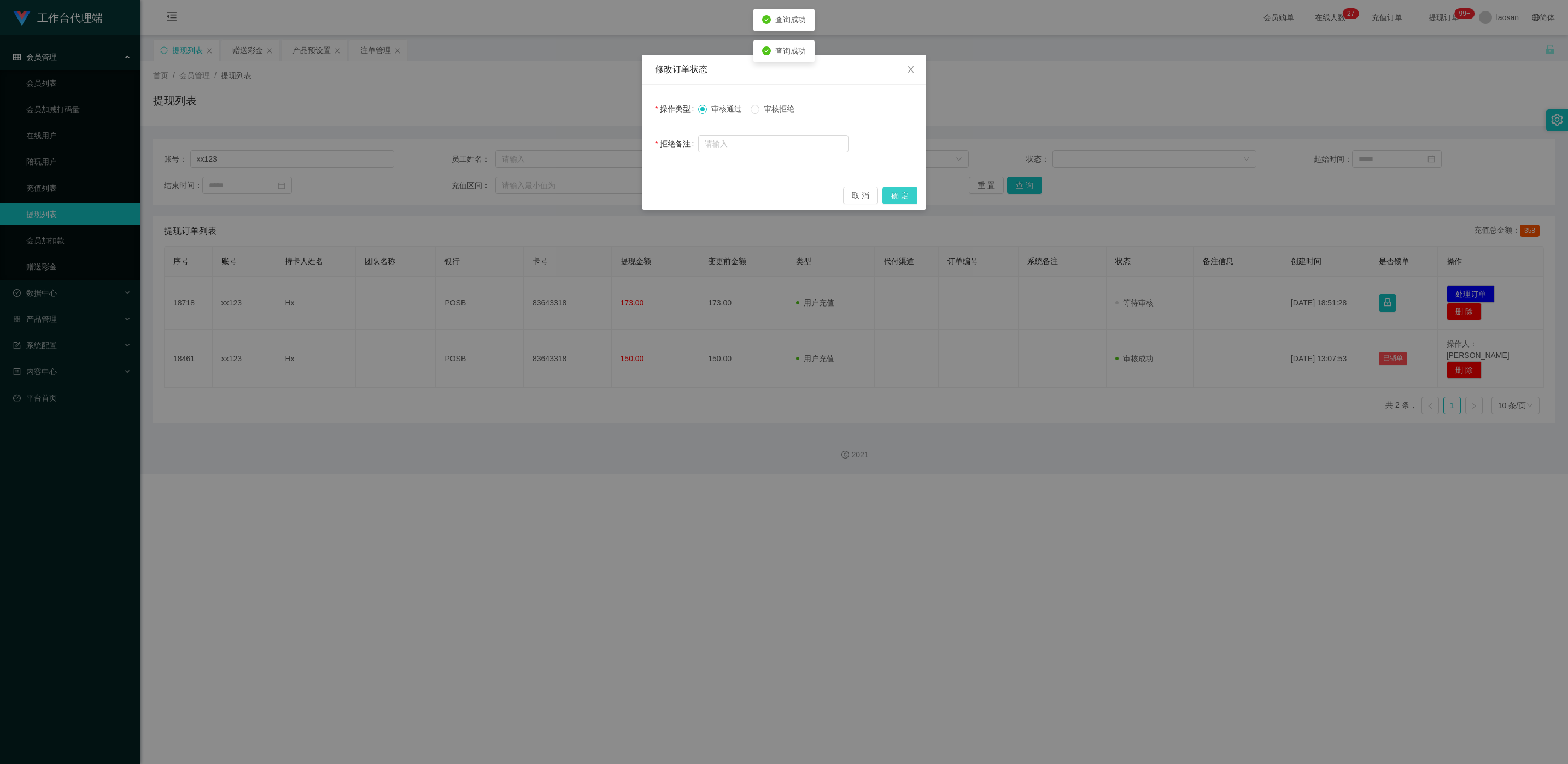
drag, startPoint x: 913, startPoint y: 196, endPoint x: 851, endPoint y: 248, distance: 80.9
click at [524, 196] on button "确 定" at bounding box center [900, 195] width 35 height 17
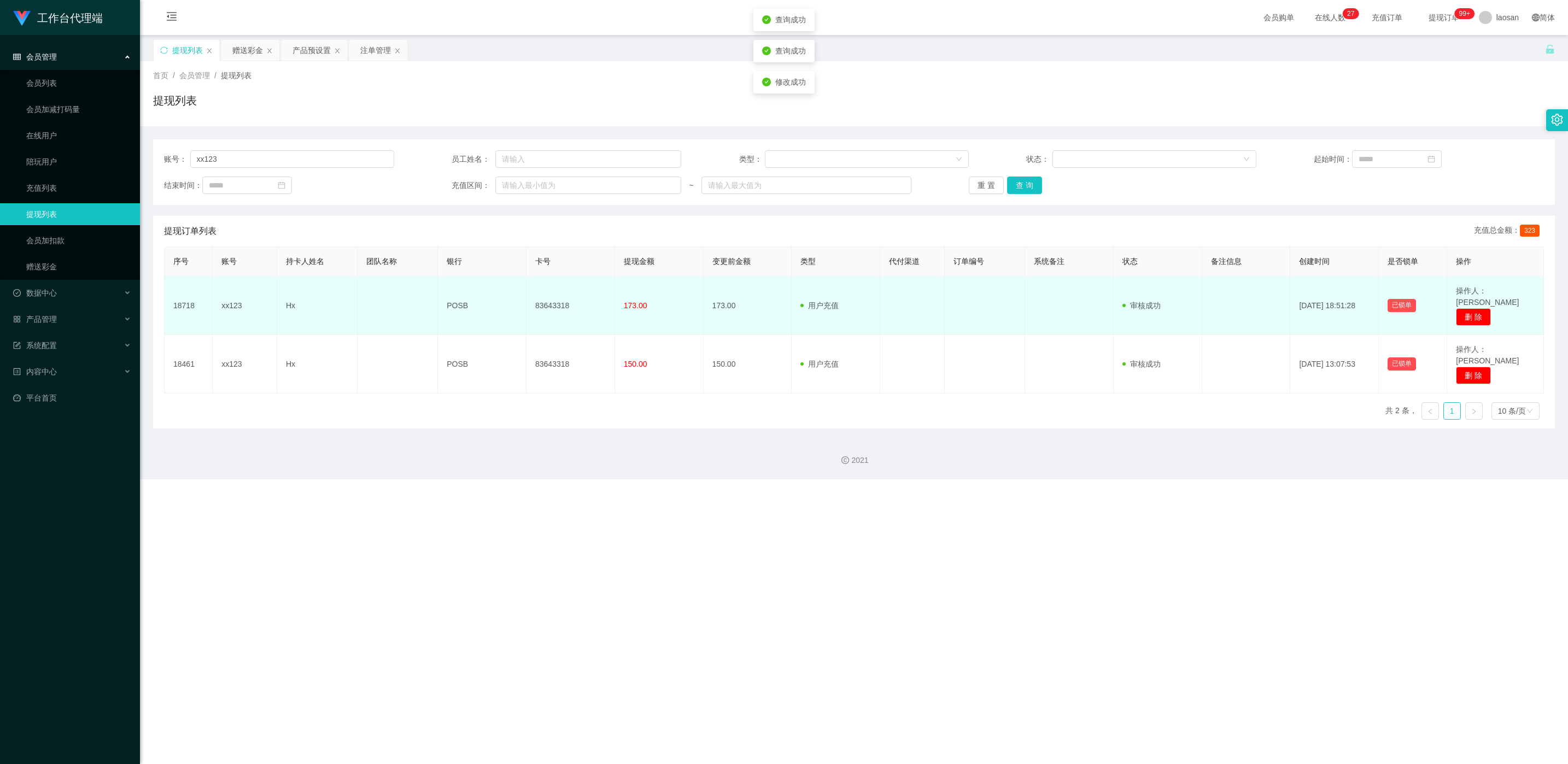
click at [524, 294] on td "83643318" at bounding box center [571, 306] width 89 height 59
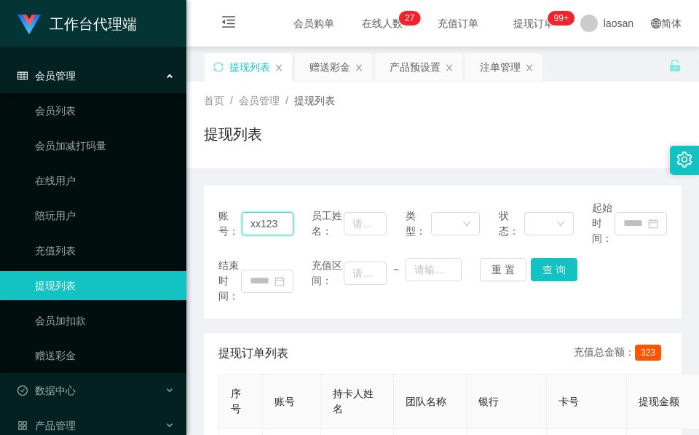
click at [255, 217] on input "xx123" at bounding box center [268, 223] width 52 height 23
paste input "R"
click at [555, 264] on button "查 询" at bounding box center [554, 269] width 47 height 23
click at [555, 264] on div "结束时间： 充值区间： ~ 重 置 查 询" at bounding box center [442, 281] width 448 height 46
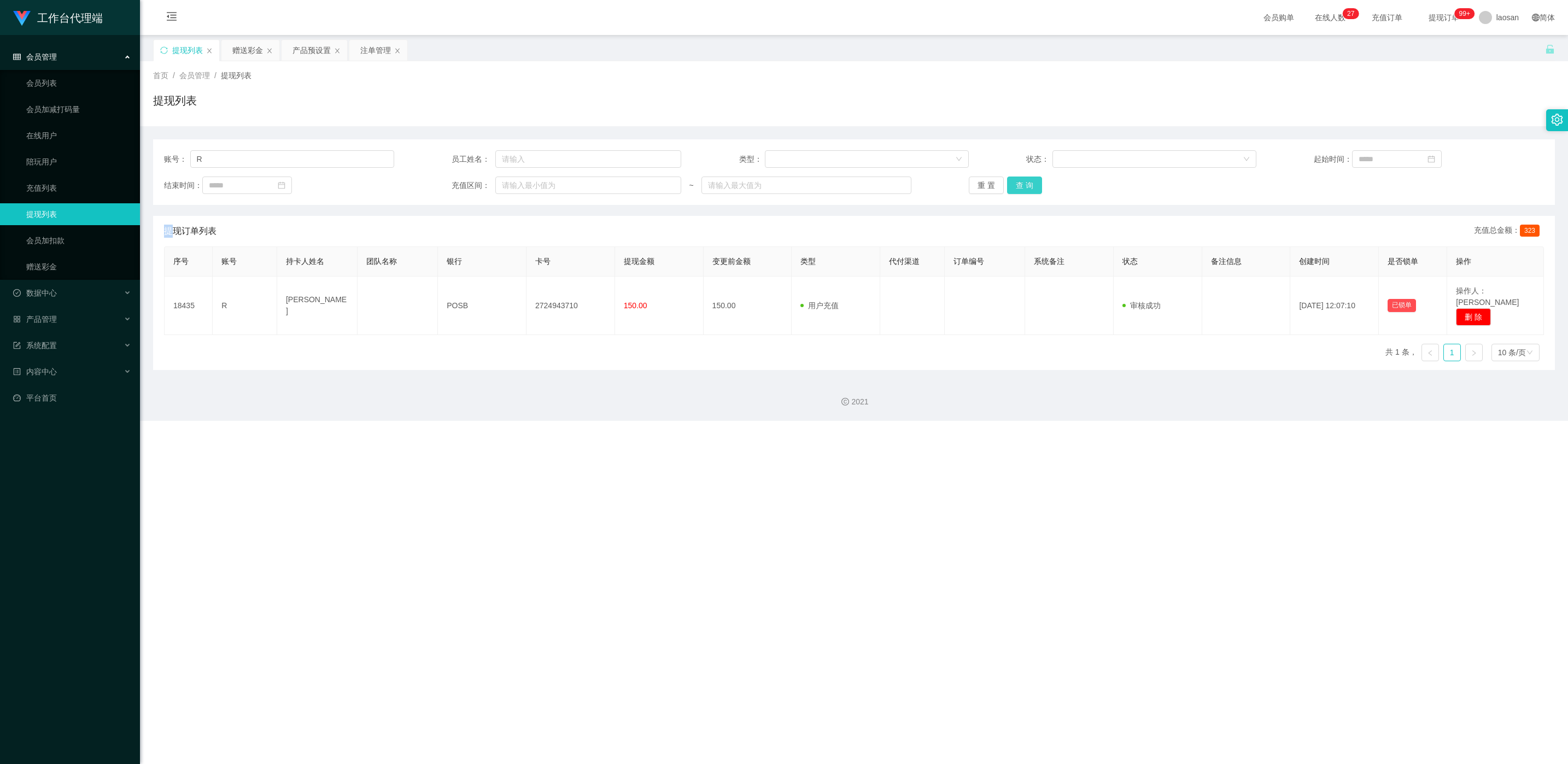
click at [524, 182] on button "查 询" at bounding box center [1025, 185] width 35 height 17
click at [524, 182] on div "重 置 查 询" at bounding box center [1084, 185] width 230 height 17
drag, startPoint x: 1016, startPoint y: 182, endPoint x: 1127, endPoint y: 140, distance: 118.7
click at [524, 182] on button "查 询" at bounding box center [1025, 185] width 35 height 17
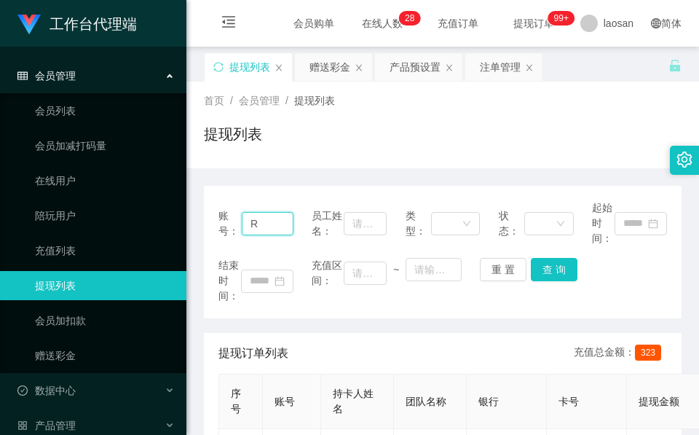
click at [256, 223] on input "R" at bounding box center [268, 223] width 52 height 23
paste input "LEONNN"
type input "LEONNN"
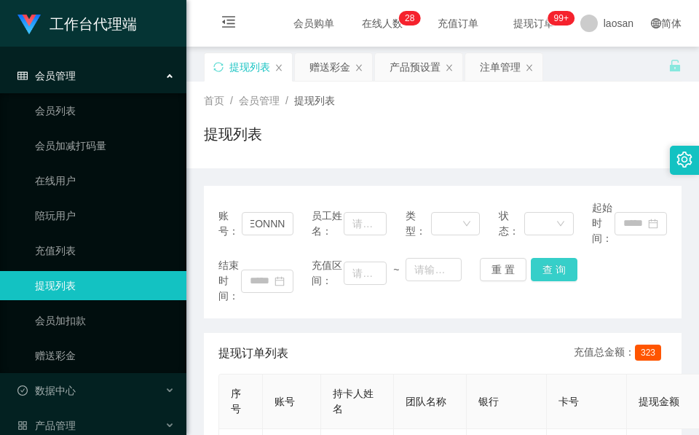
click at [555, 269] on button "查 询" at bounding box center [554, 269] width 47 height 23
click at [555, 269] on div "结束时间： 充值区间： ~ 重 置 查 询" at bounding box center [442, 281] width 448 height 46
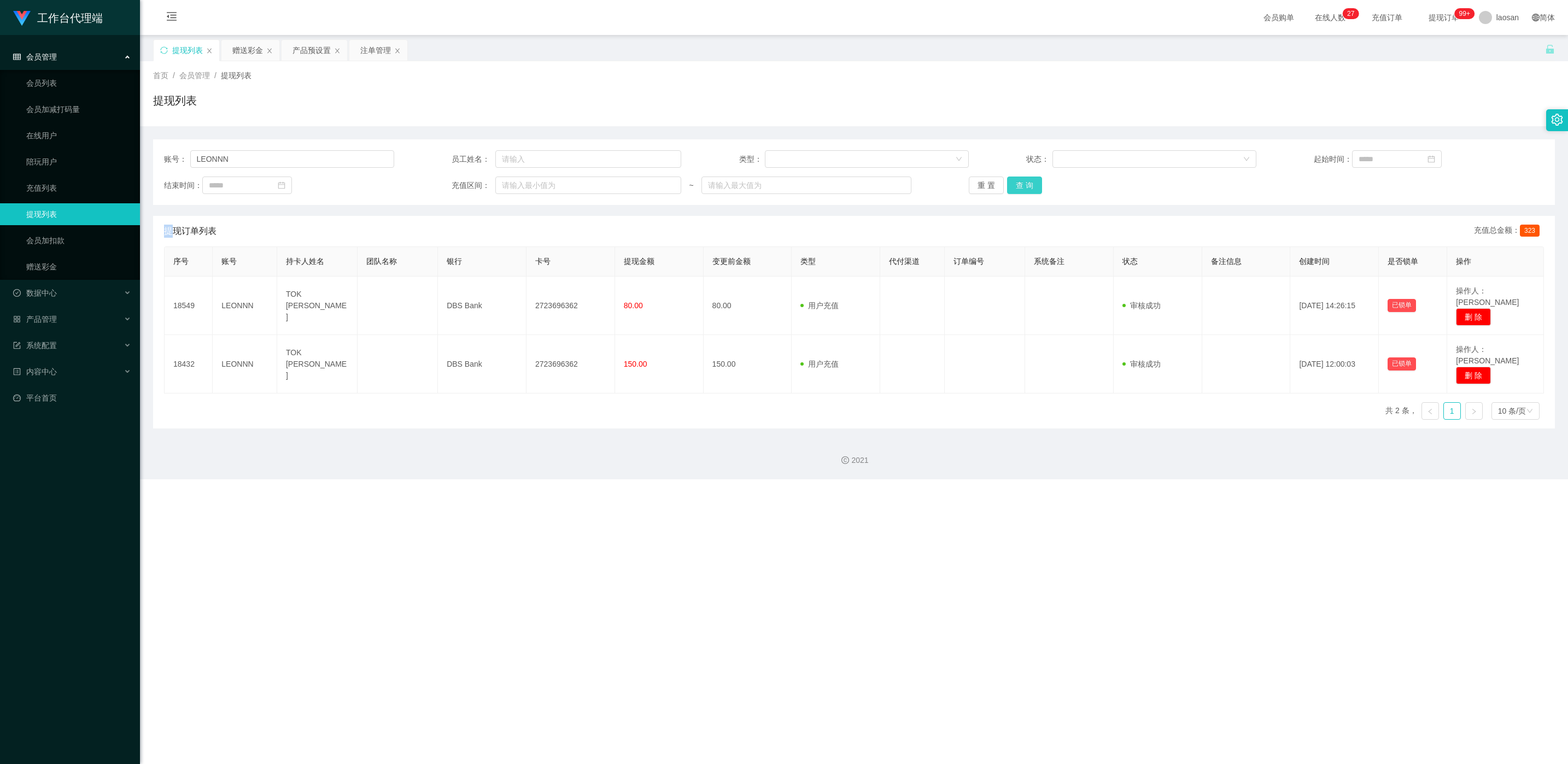
click at [524, 189] on button "查 询" at bounding box center [1025, 185] width 35 height 17
click at [524, 189] on div "重 置 查 询" at bounding box center [1084, 185] width 230 height 17
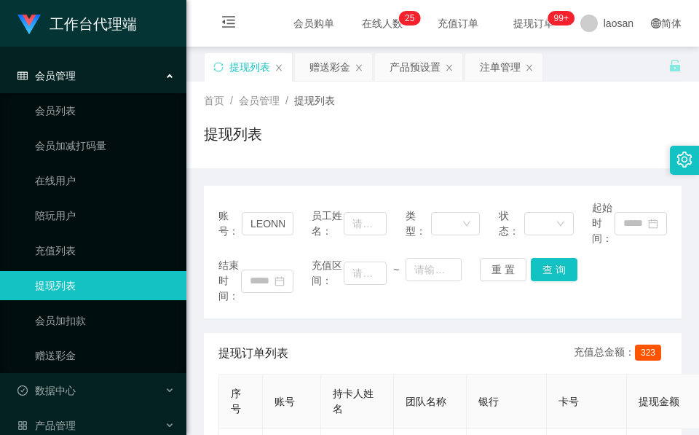
click at [349, 180] on div "账号： LEONNN 员工姓名： 类型： 状态： 起始时间： 结束时间： 充值区间： ~ 重 置 查 询 提现订单列表 充值总金额： 323 序号 账号 持卡…" at bounding box center [442, 414] width 477 height 493
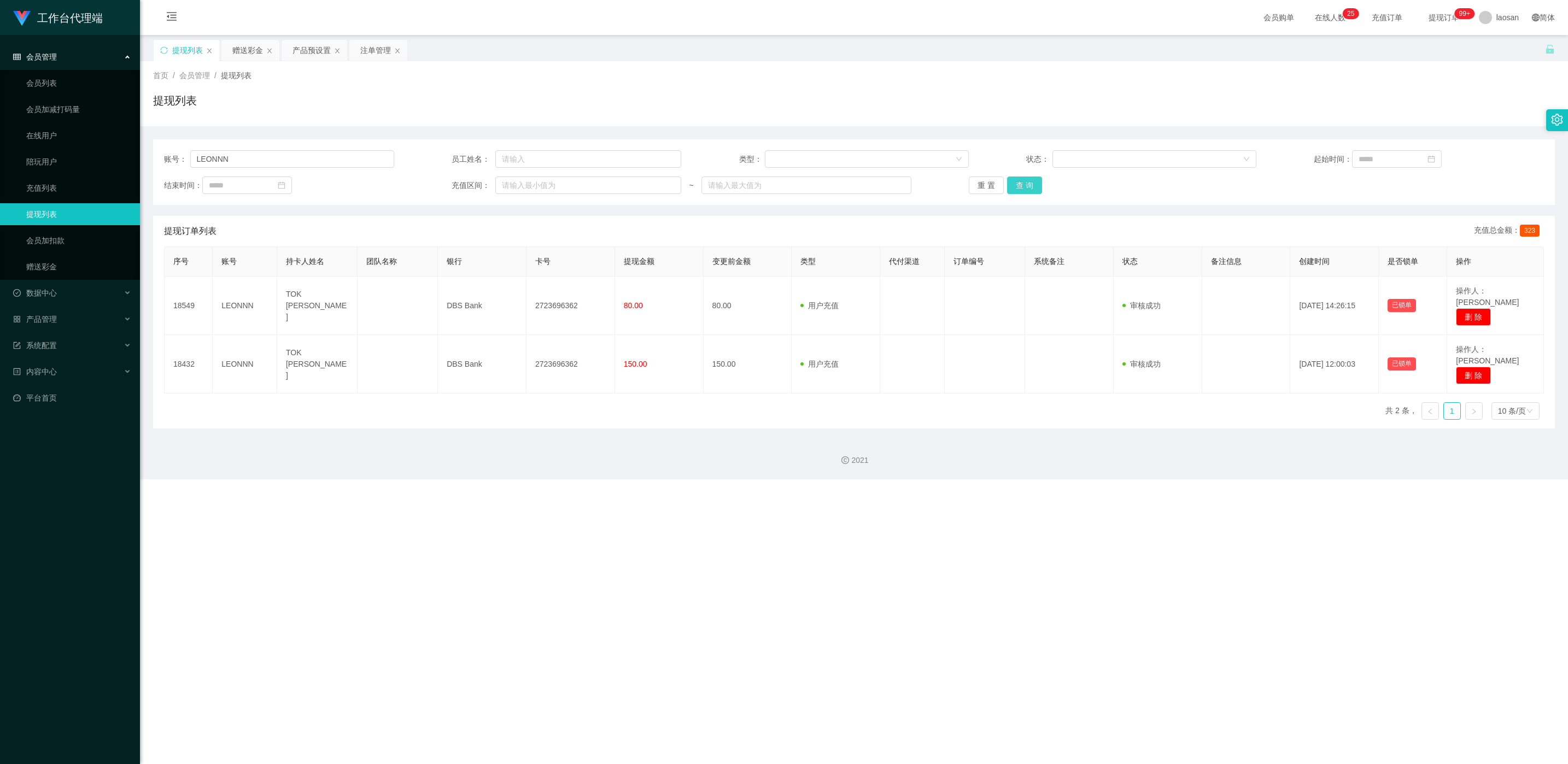
click at [524, 191] on button "查 询" at bounding box center [1025, 185] width 35 height 17
click at [524, 191] on div "重 置 查 询" at bounding box center [1084, 185] width 230 height 17
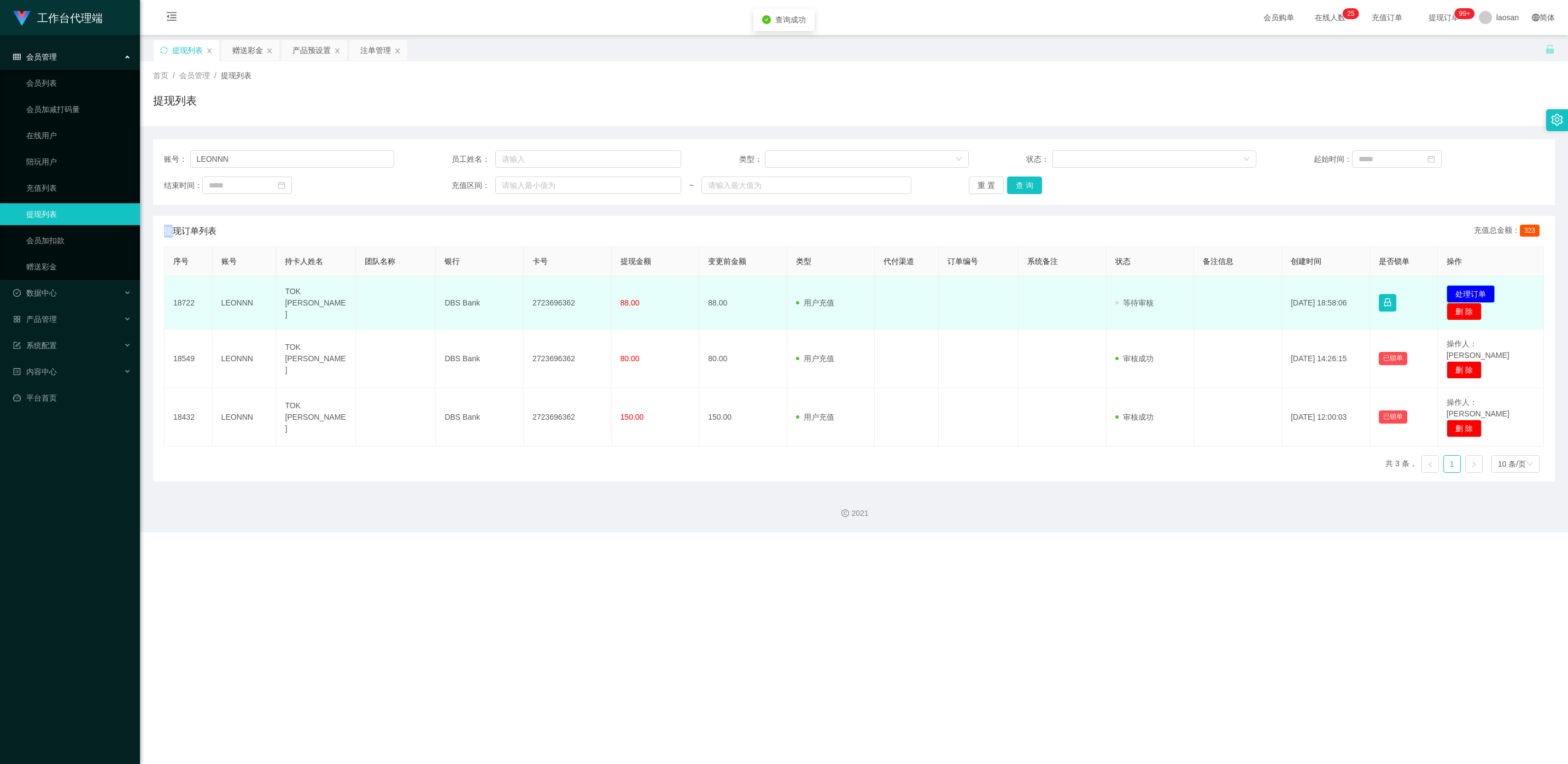
click at [524, 292] on button "处理订单" at bounding box center [1471, 294] width 48 height 17
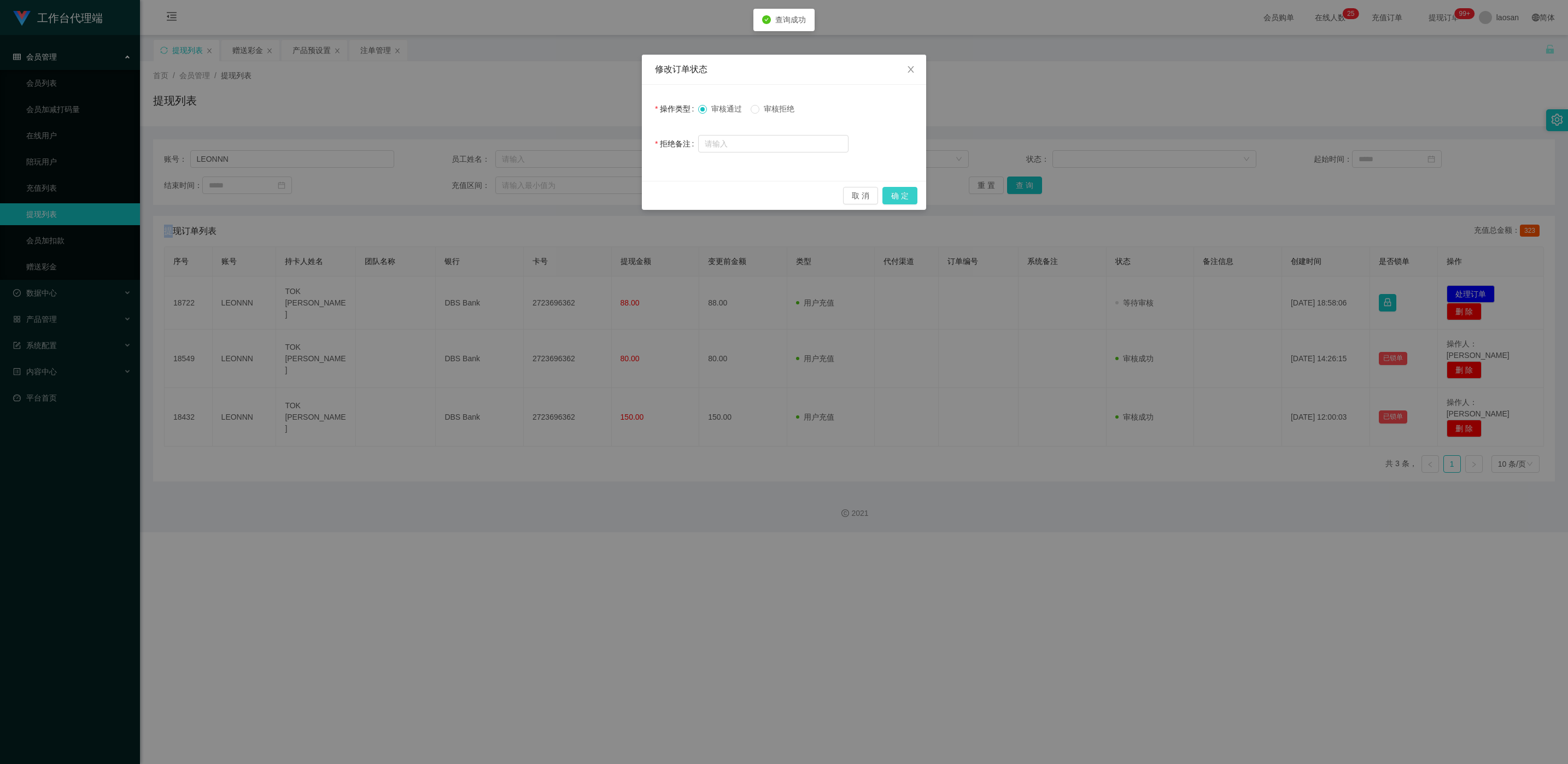
click at [524, 192] on button "确 定" at bounding box center [900, 195] width 35 height 17
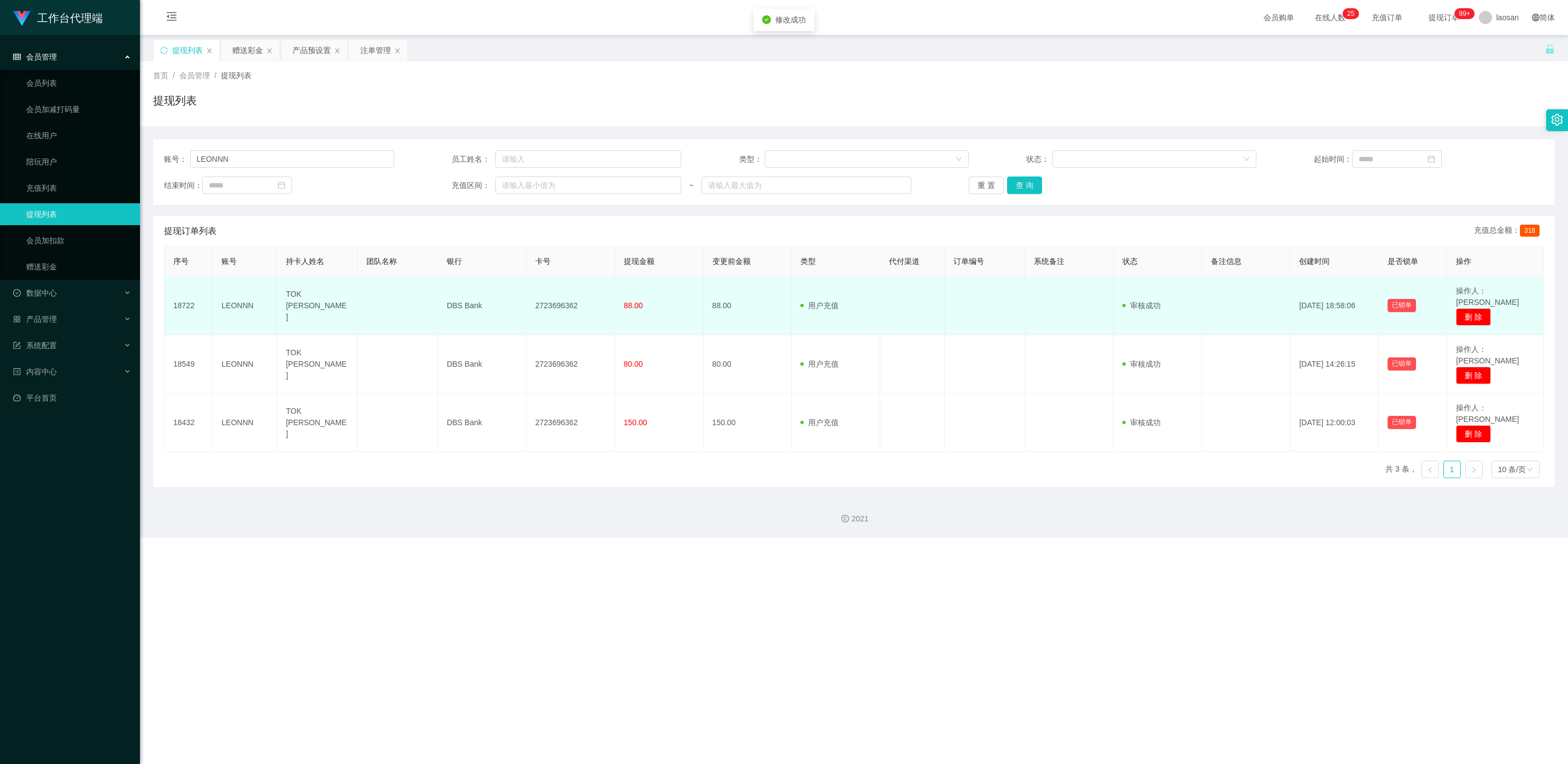
click at [524, 302] on td "2723696362" at bounding box center [571, 306] width 89 height 59
click at [440, 304] on td "DBS Bank" at bounding box center [482, 306] width 89 height 59
drag, startPoint x: 276, startPoint y: 297, endPoint x: 628, endPoint y: 303, distance: 352.1
click at [524, 303] on tr "18722 LEONNN TOK WEI LIANG DBS Bank 2723696362 88.00 88.00 用户充值 人工扣款 审核驳回 审核成功 …" at bounding box center [854, 306] width 1379 height 59
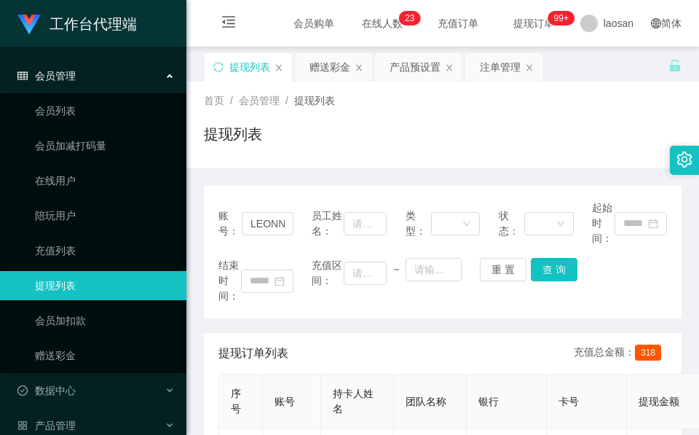
drag, startPoint x: 341, startPoint y: 148, endPoint x: 350, endPoint y: 123, distance: 26.9
click at [341, 148] on div "提现列表" at bounding box center [442, 139] width 477 height 33
click at [271, 133] on div "提现列表" at bounding box center [442, 139] width 477 height 33
click at [317, 66] on div "赠送彩金" at bounding box center [329, 67] width 41 height 28
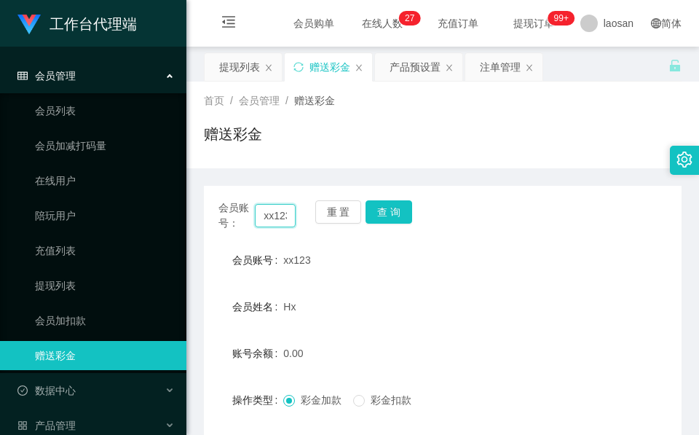
click at [273, 204] on input "xx123" at bounding box center [275, 215] width 41 height 23
paste input "JH"
type input "JH"
click at [389, 207] on button "查 询" at bounding box center [388, 211] width 47 height 23
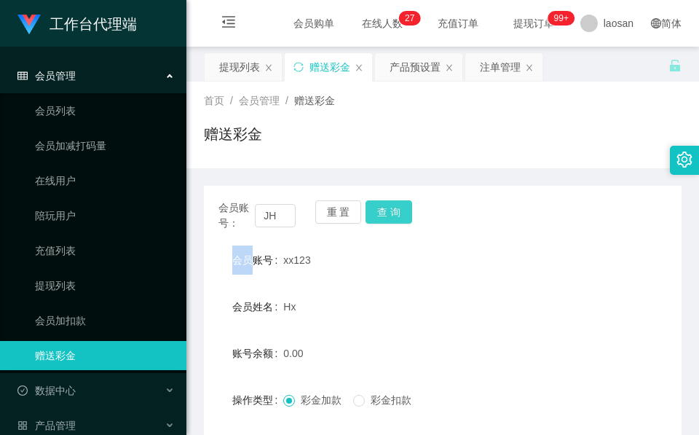
click at [389, 207] on div "会员账号： JH 重 置 查 询" at bounding box center [442, 215] width 477 height 31
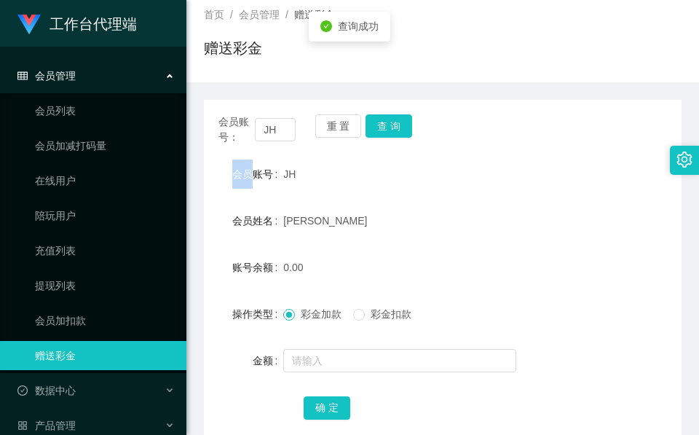
scroll to position [172, 0]
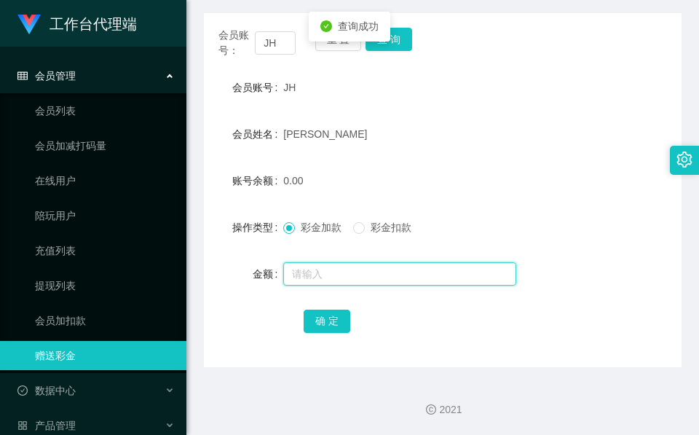
click at [362, 275] on input "text" at bounding box center [399, 273] width 233 height 23
type input "100"
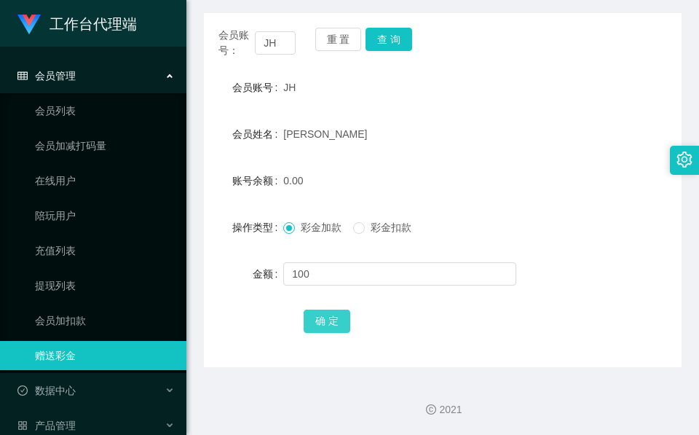
click at [343, 310] on button "确 定" at bounding box center [327, 320] width 47 height 23
click at [282, 49] on input "JH" at bounding box center [275, 42] width 41 height 23
paste input "R"
click at [384, 33] on button "查 询" at bounding box center [388, 39] width 47 height 23
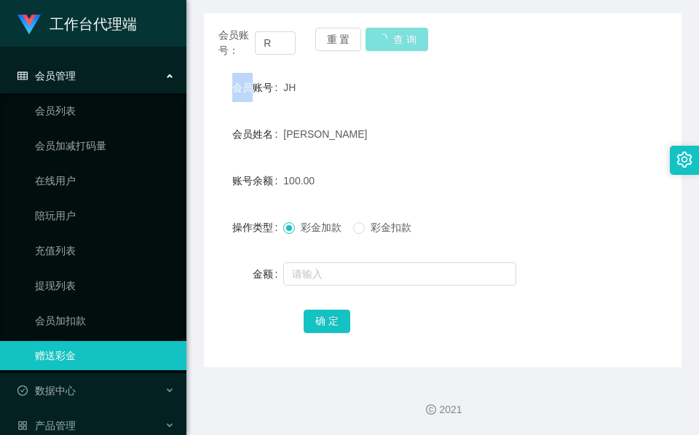
click at [384, 33] on body "工作台代理端 会员管理 会员列表 会员加减打码量 在线用户 陪玩用户 充值列表 提现列表 会员加扣款 赠送彩金 数据中心 产品管理 注单管理 产品列表 产品预…" at bounding box center [349, 217] width 699 height 435
drag, startPoint x: 384, startPoint y: 33, endPoint x: 336, endPoint y: 87, distance: 72.2
click at [324, 114] on form "会员账号 R 会员姓名 Wen 账号余额 184.00 操作类型 彩金加款 彩金扣款 金额 确 定" at bounding box center [442, 204] width 477 height 262
click at [383, 116] on form "会员账号 R 会员姓名 Wen 账号余额 184.00 操作类型 彩金加款 彩金扣款 金额 确 定" at bounding box center [442, 204] width 477 height 262
click at [277, 41] on input "R" at bounding box center [275, 42] width 41 height 23
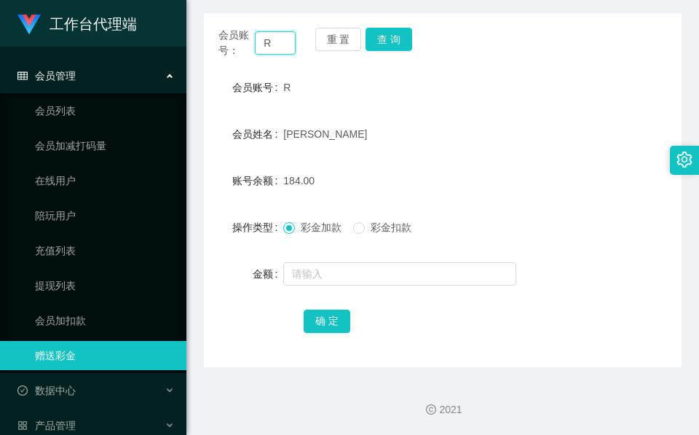
click at [277, 41] on input "R" at bounding box center [275, 42] width 41 height 23
paste input "JH"
click at [387, 40] on button "查 询" at bounding box center [388, 39] width 47 height 23
click at [387, 40] on div "重 置 查 询" at bounding box center [353, 43] width 77 height 31
click at [282, 51] on input "JH" at bounding box center [275, 42] width 41 height 23
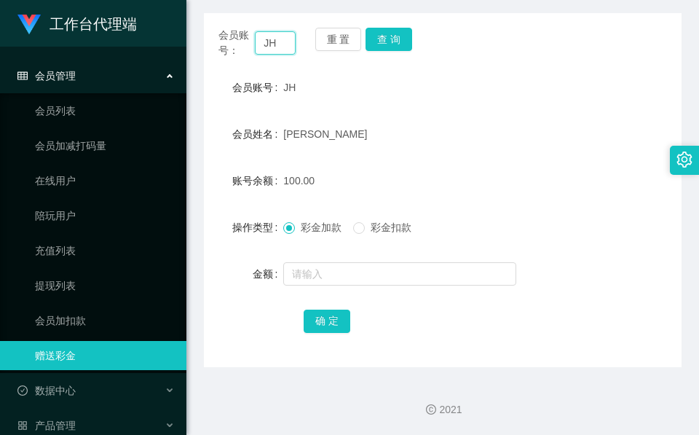
click at [282, 51] on input "JH" at bounding box center [275, 42] width 41 height 23
paste input "LEONNN"
type input "LEONNN"
click at [400, 33] on button "查 询" at bounding box center [388, 39] width 47 height 23
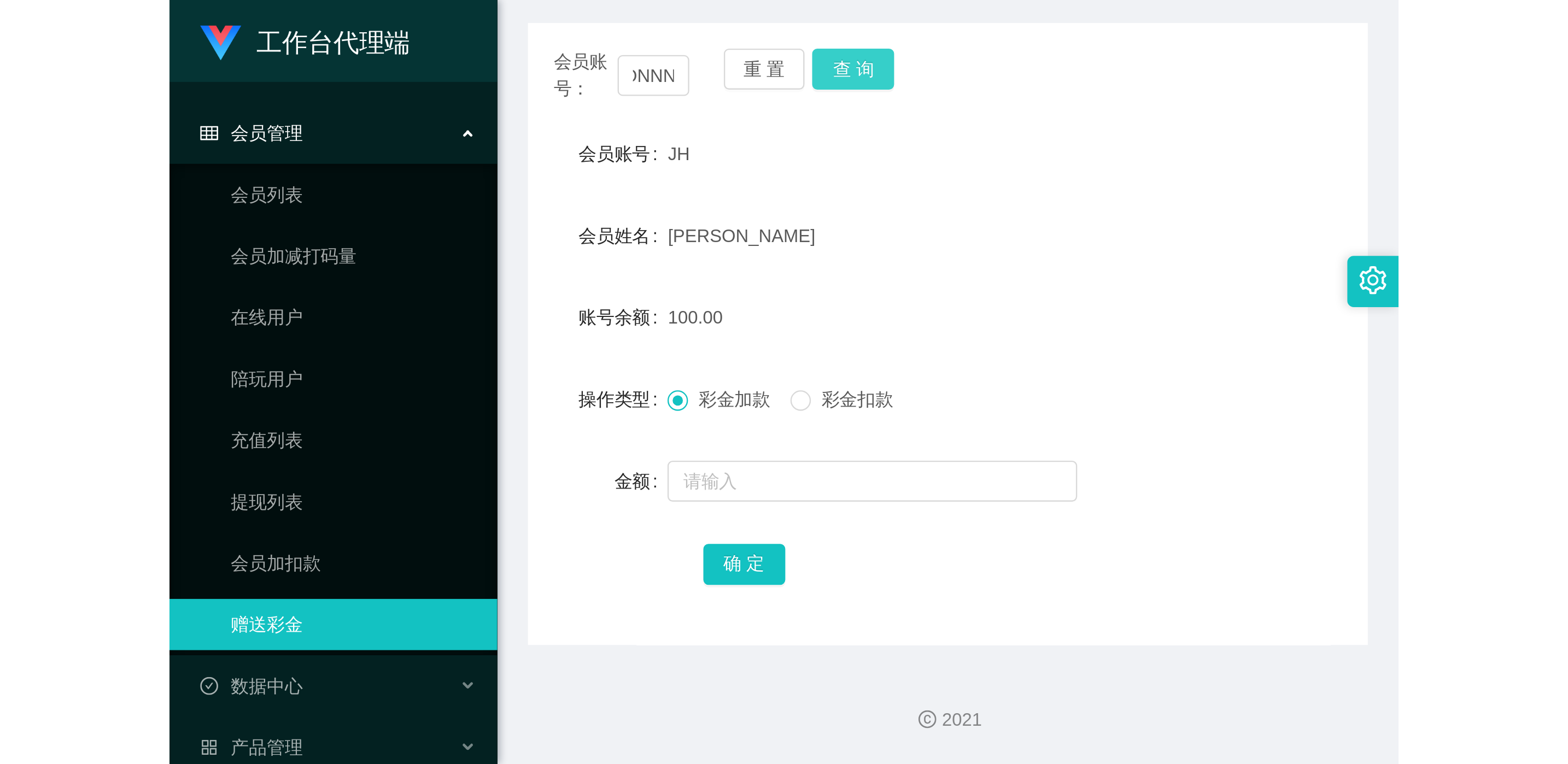
scroll to position [0, 0]
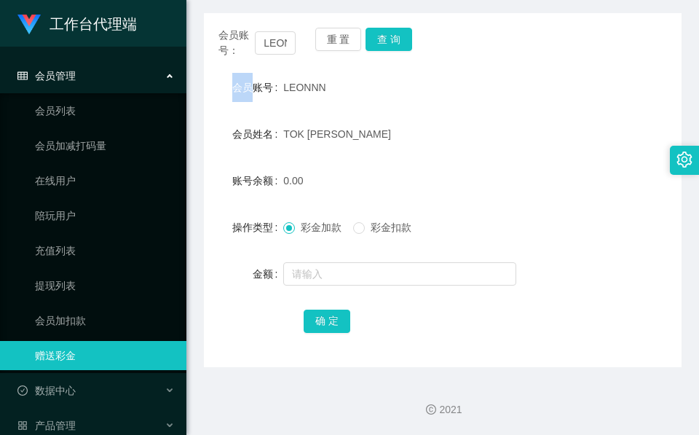
click at [400, 33] on div "会员账号： LEONNN 重 置 查 询" at bounding box center [442, 43] width 477 height 31
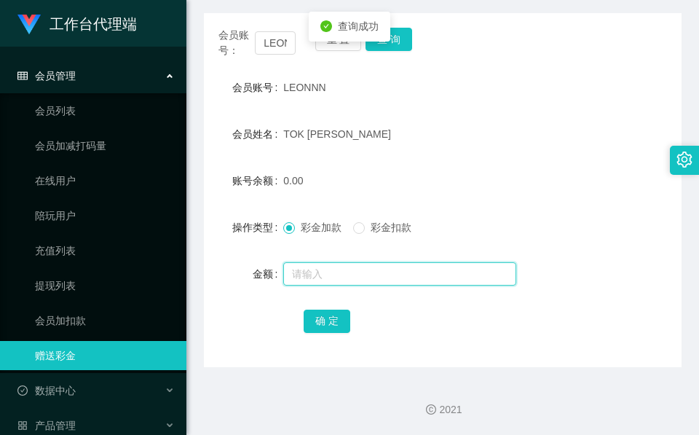
drag, startPoint x: 400, startPoint y: 33, endPoint x: 352, endPoint y: 266, distance: 238.4
click at [352, 266] on input "text" at bounding box center [399, 273] width 233 height 23
type input "100"
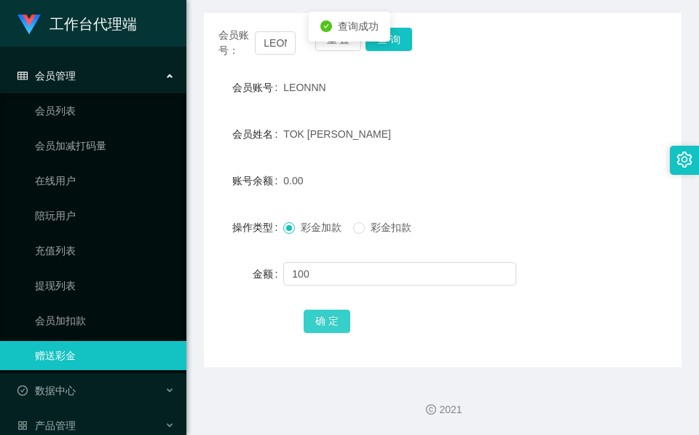
click at [319, 313] on button "确 定" at bounding box center [327, 320] width 47 height 23
click at [517, 116] on form "会员账号 LEONNN 会员姓名 TOK WEI LIANG 账号余额 100.00 操作类型 彩金加款 彩金扣款 金额 确 定" at bounding box center [442, 204] width 477 height 262
drag, startPoint x: 513, startPoint y: 105, endPoint x: 547, endPoint y: 3, distance: 107.3
click at [516, 103] on form "会员账号 LEONNN 会员姓名 TOK WEI LIANG 账号余额 100.00 操作类型 彩金加款 彩金扣款 金额 确 定" at bounding box center [442, 204] width 477 height 262
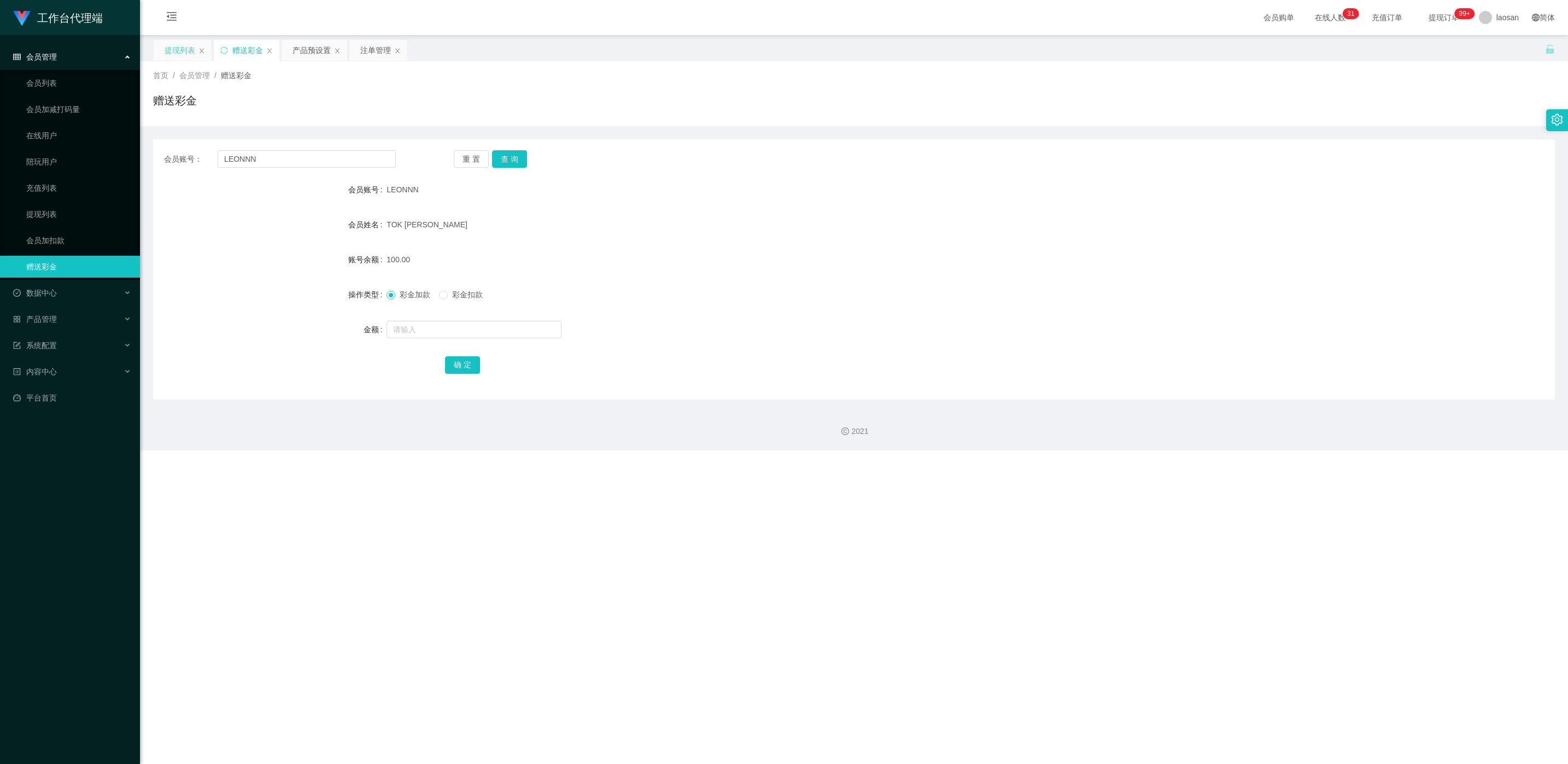
click at [178, 51] on div "提现列表" at bounding box center [180, 50] width 31 height 21
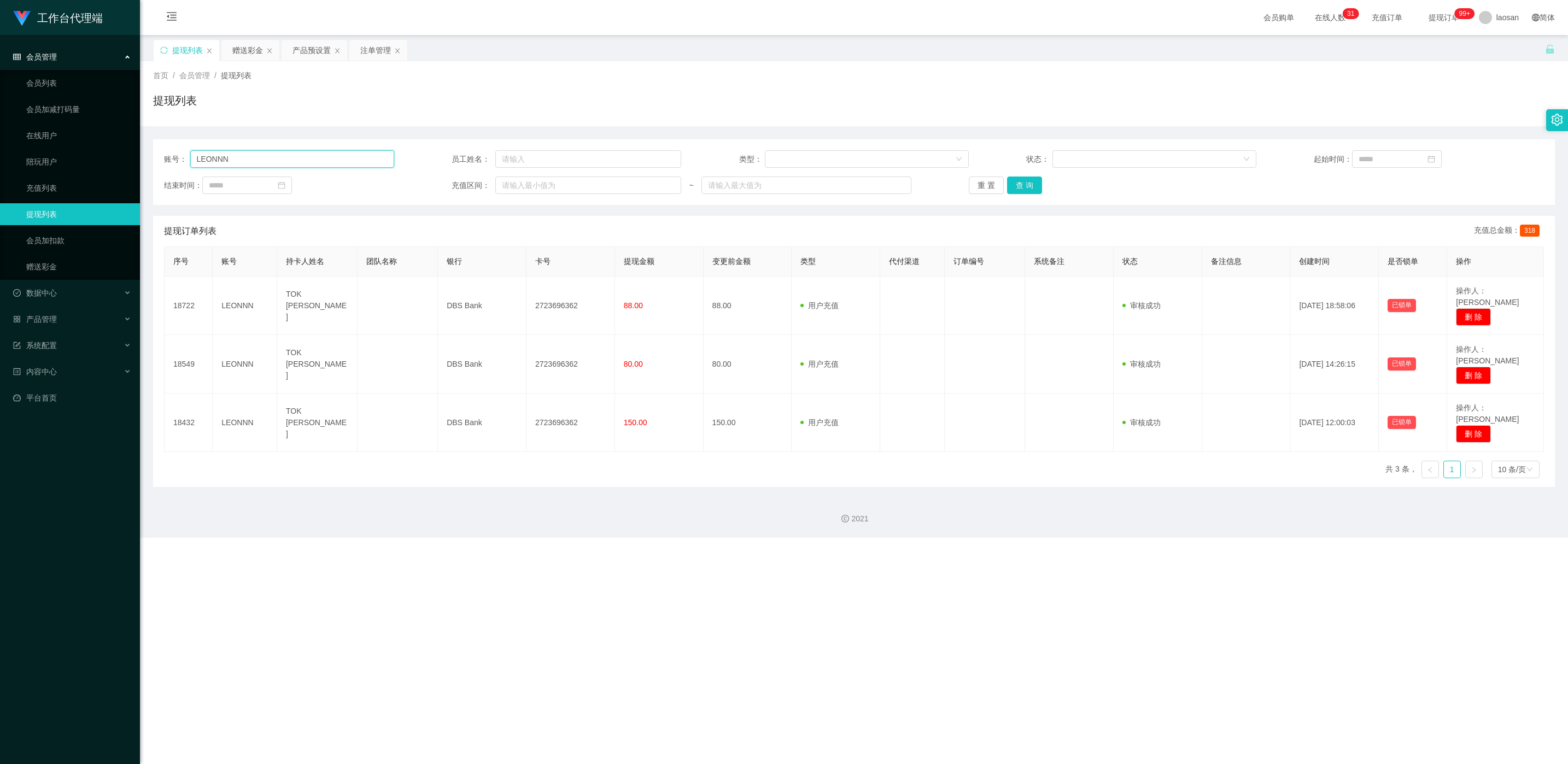
click at [314, 158] on input "LEONNN" at bounding box center [292, 159] width 204 height 17
paste input "R"
type input "R"
click at [524, 186] on button "查 询" at bounding box center [1025, 185] width 35 height 17
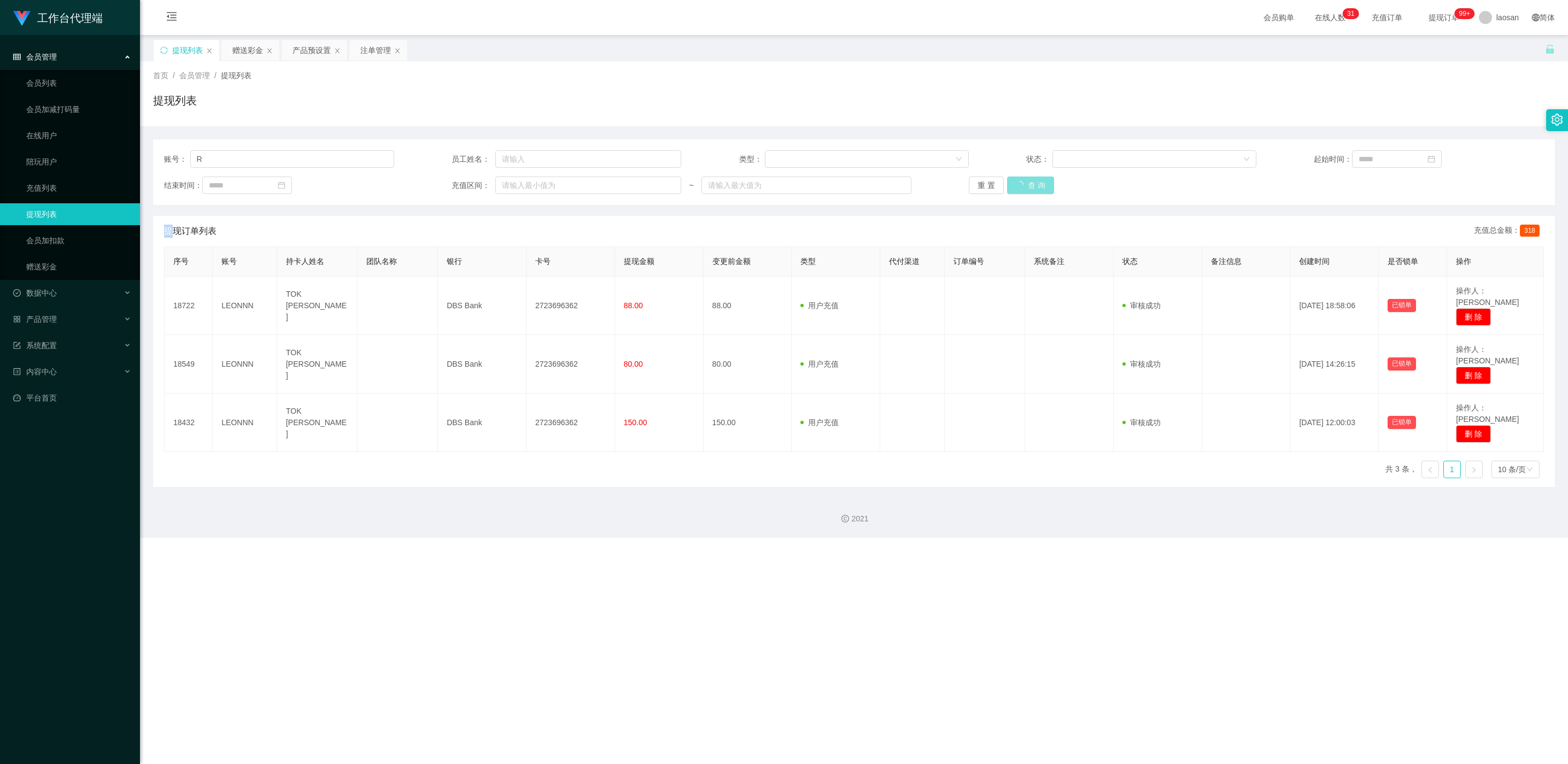
click at [524, 186] on div "重 置 查 询" at bounding box center [1084, 185] width 230 height 17
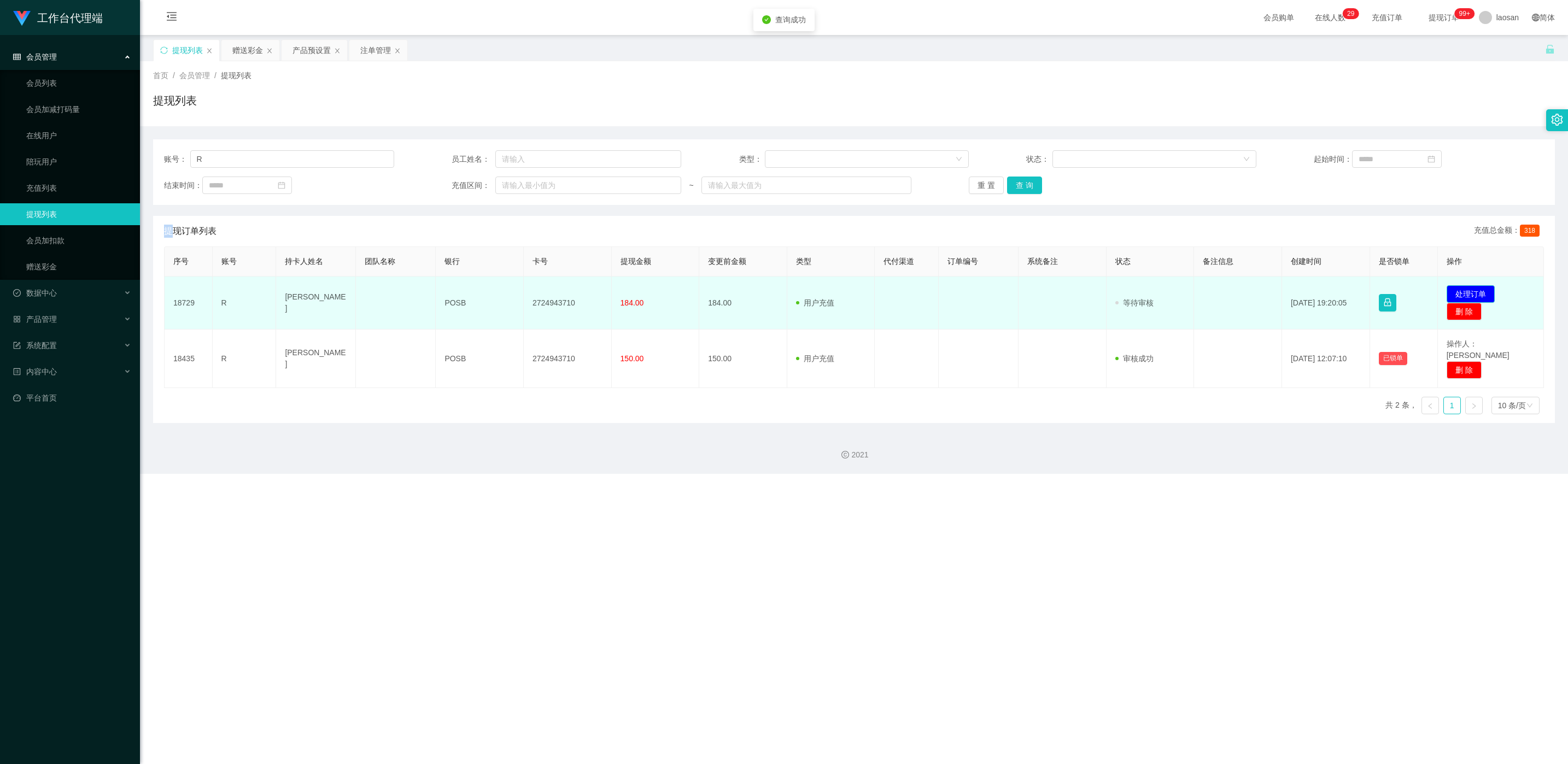
click at [524, 292] on button "处理订单" at bounding box center [1471, 294] width 48 height 17
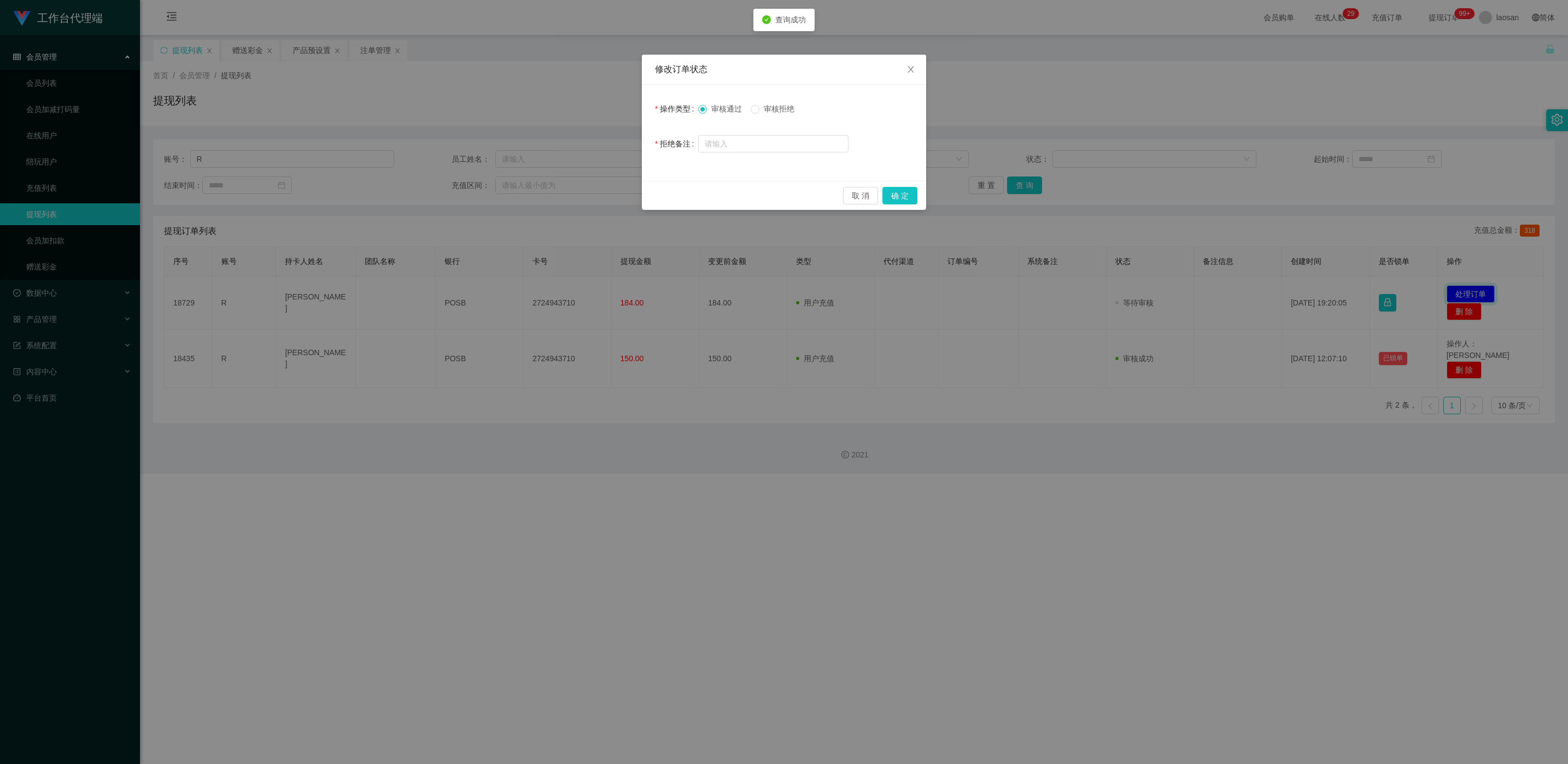
click at [901, 197] on button "确 定" at bounding box center [900, 195] width 35 height 17
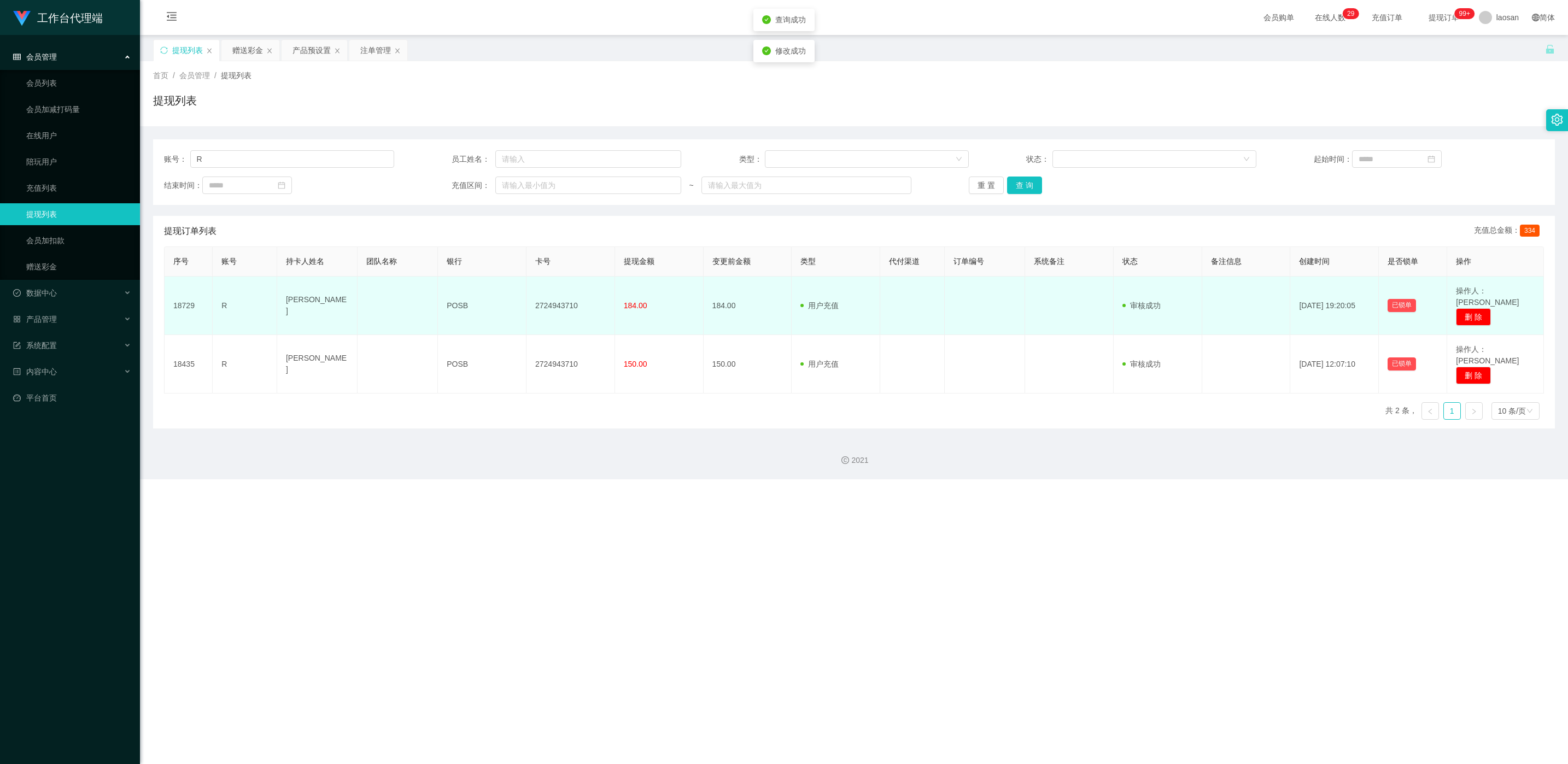
click at [565, 298] on td "2724943710" at bounding box center [571, 306] width 89 height 59
copy td "2724943710"
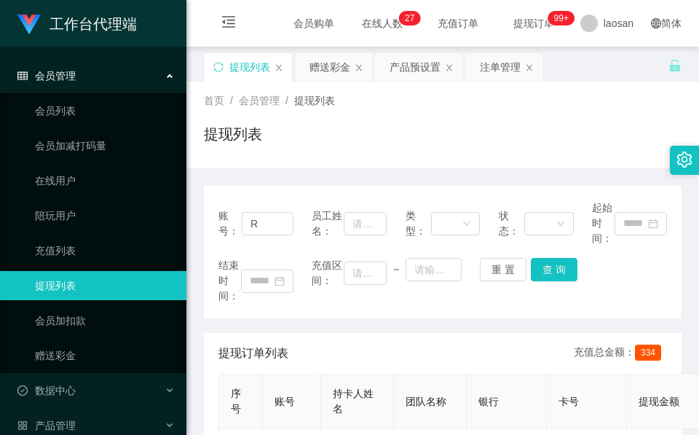
click at [368, 135] on div "提现列表" at bounding box center [442, 139] width 477 height 33
click at [349, 55] on div "赠送彩金" at bounding box center [329, 67] width 41 height 28
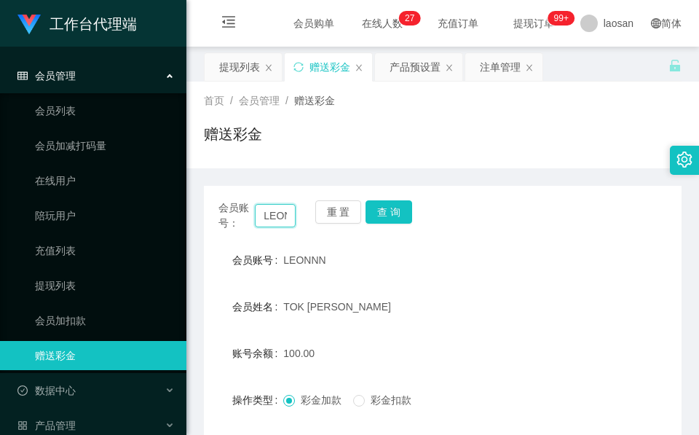
click at [280, 218] on input "LEONNN" at bounding box center [275, 215] width 41 height 23
click at [279, 218] on input "LEONNN" at bounding box center [275, 215] width 41 height 23
click at [411, 205] on div "会员账号： LEONNN 重 置 查 询" at bounding box center [442, 215] width 477 height 31
click at [315, 135] on div "赠送彩金" at bounding box center [442, 139] width 477 height 33
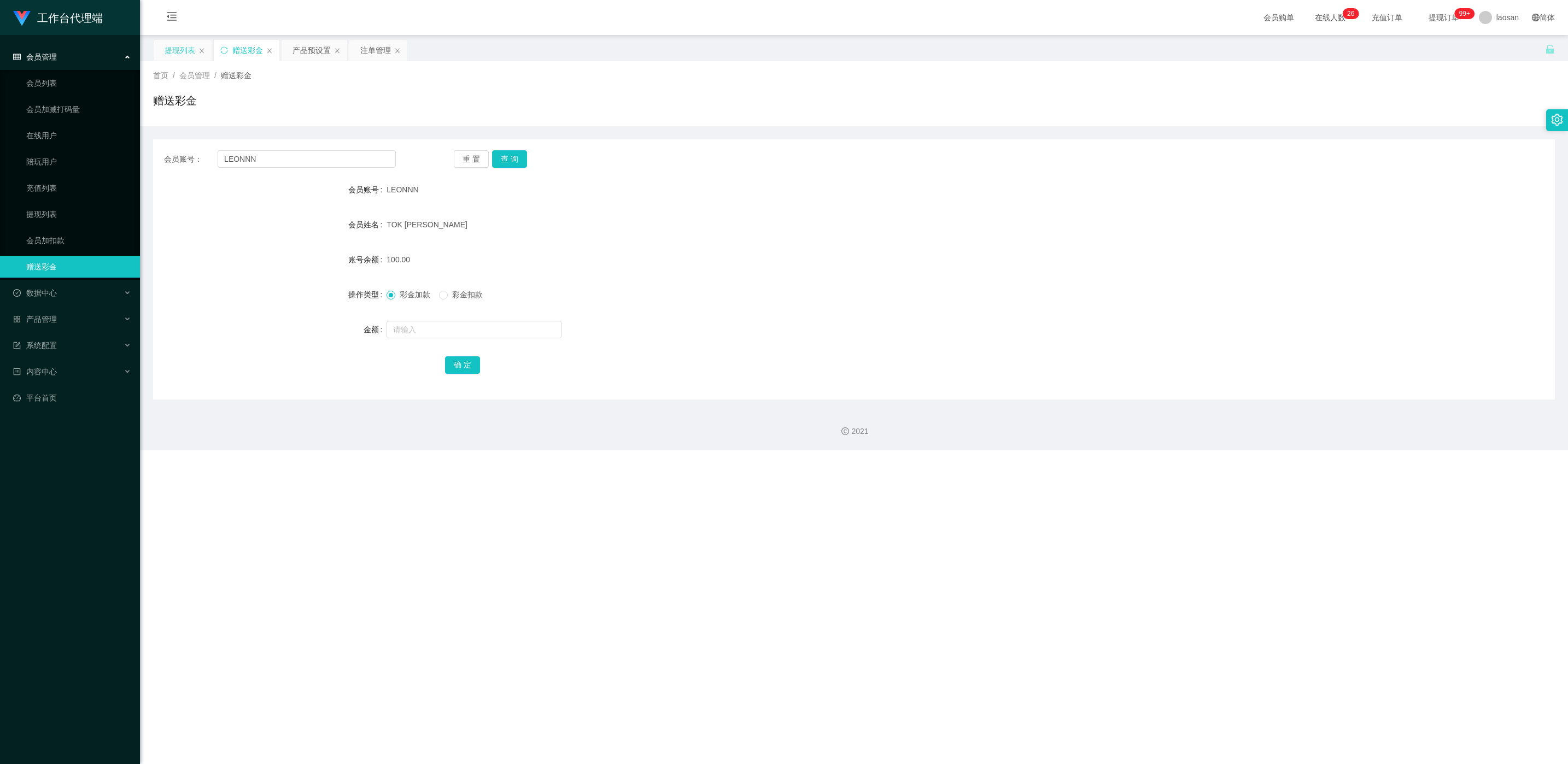
click at [173, 46] on div "提现列表" at bounding box center [180, 50] width 31 height 21
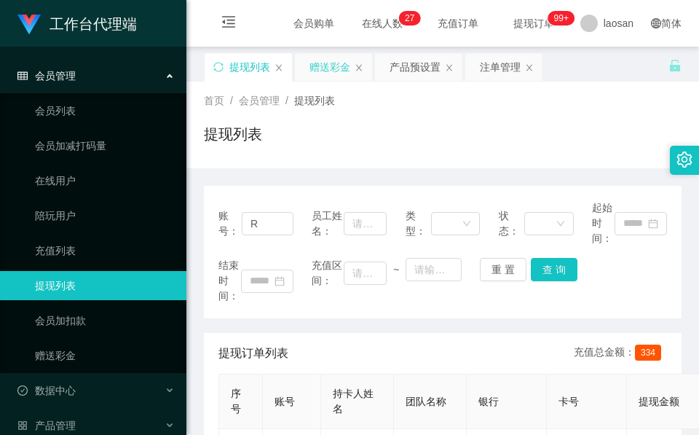
click at [341, 66] on div "赠送彩金" at bounding box center [329, 67] width 41 height 28
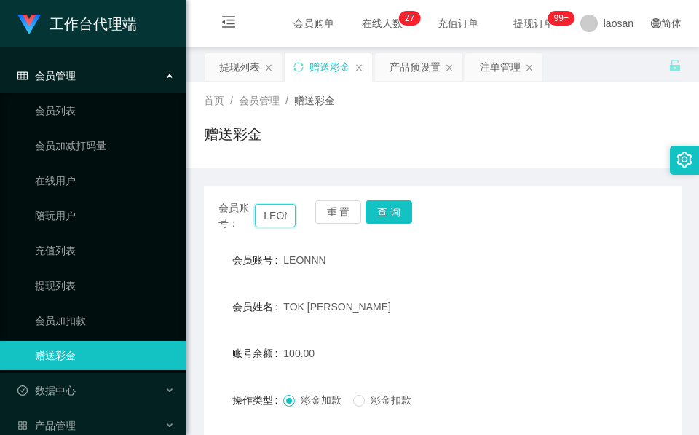
click at [267, 210] on input "LEONNN" at bounding box center [275, 215] width 41 height 23
paste input "xx123"
type input "xx123"
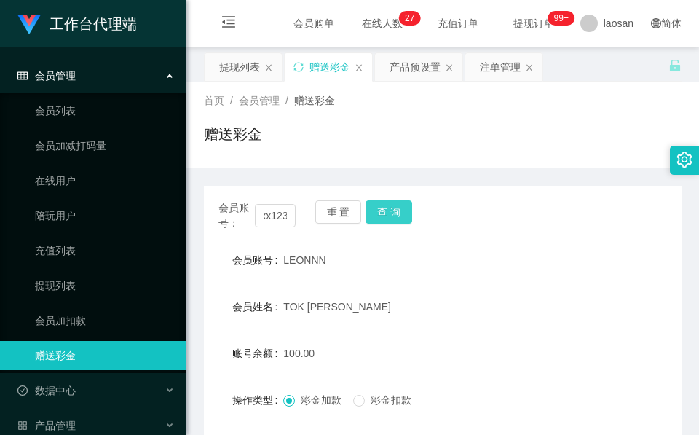
click at [394, 203] on button "查 询" at bounding box center [388, 211] width 47 height 23
click at [394, 203] on div "会员账号： xx123 重 置 查 询" at bounding box center [442, 215] width 477 height 31
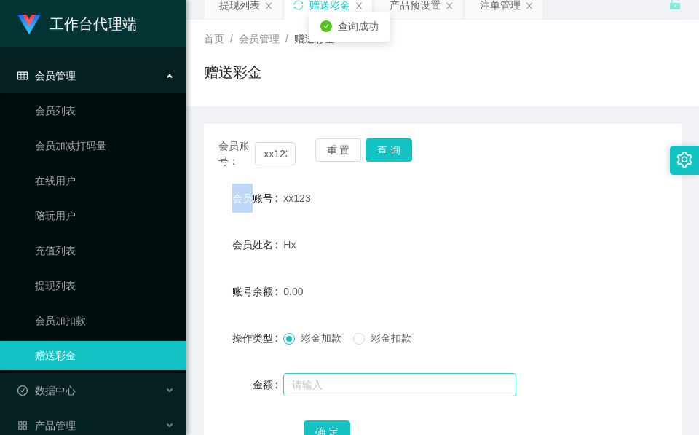
scroll to position [172, 0]
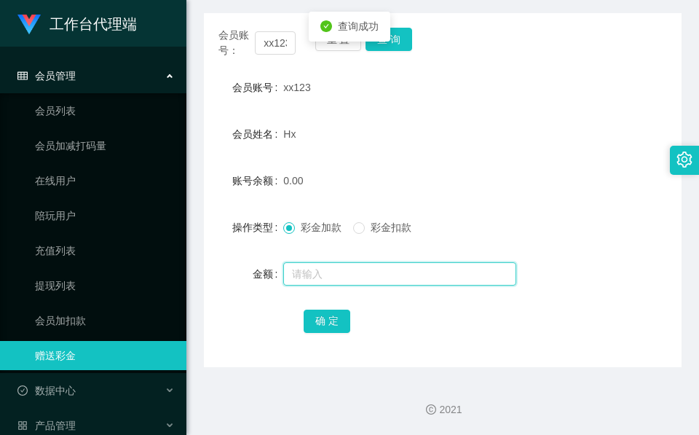
click at [372, 275] on input "text" at bounding box center [399, 273] width 233 height 23
type input "300"
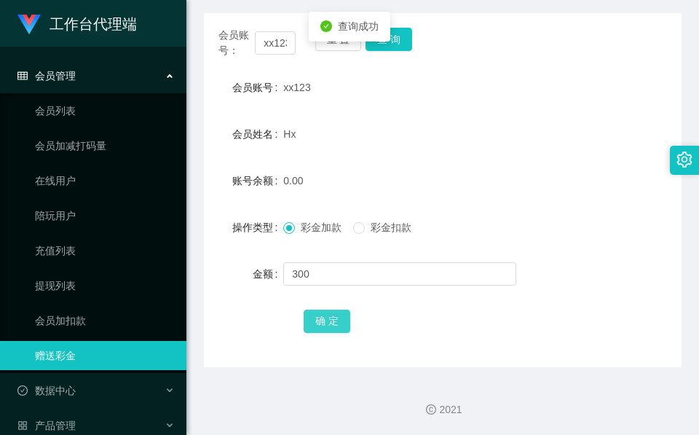
click at [320, 328] on button "确 定" at bounding box center [327, 320] width 47 height 23
click at [273, 151] on form "会员账号 xx123 会员姓名 Hx 账号余额 300.00 操作类型 彩金加款 彩金扣款 金额 确 定" at bounding box center [442, 204] width 477 height 262
click at [275, 52] on input "xx123" at bounding box center [275, 42] width 41 height 23
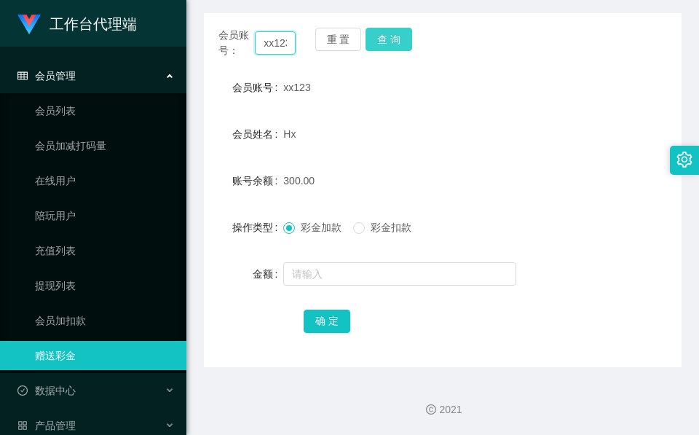
scroll to position [0, 3]
click at [398, 31] on button "查 询" at bounding box center [388, 39] width 47 height 23
click at [398, 31] on div "会员账号： xx123 重 置 查 询" at bounding box center [442, 43] width 477 height 31
click at [275, 50] on input "xx123" at bounding box center [275, 42] width 41 height 23
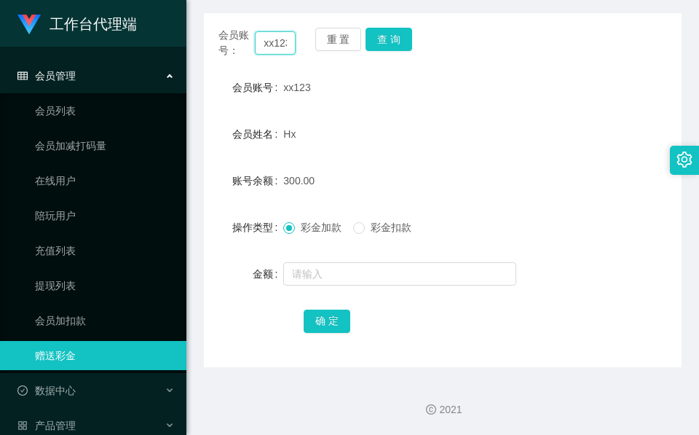
click at [275, 50] on input "xx123" at bounding box center [275, 42] width 41 height 23
paste input "chunghia"
type input "chunghia"
click at [384, 35] on button "查 询" at bounding box center [388, 39] width 47 height 23
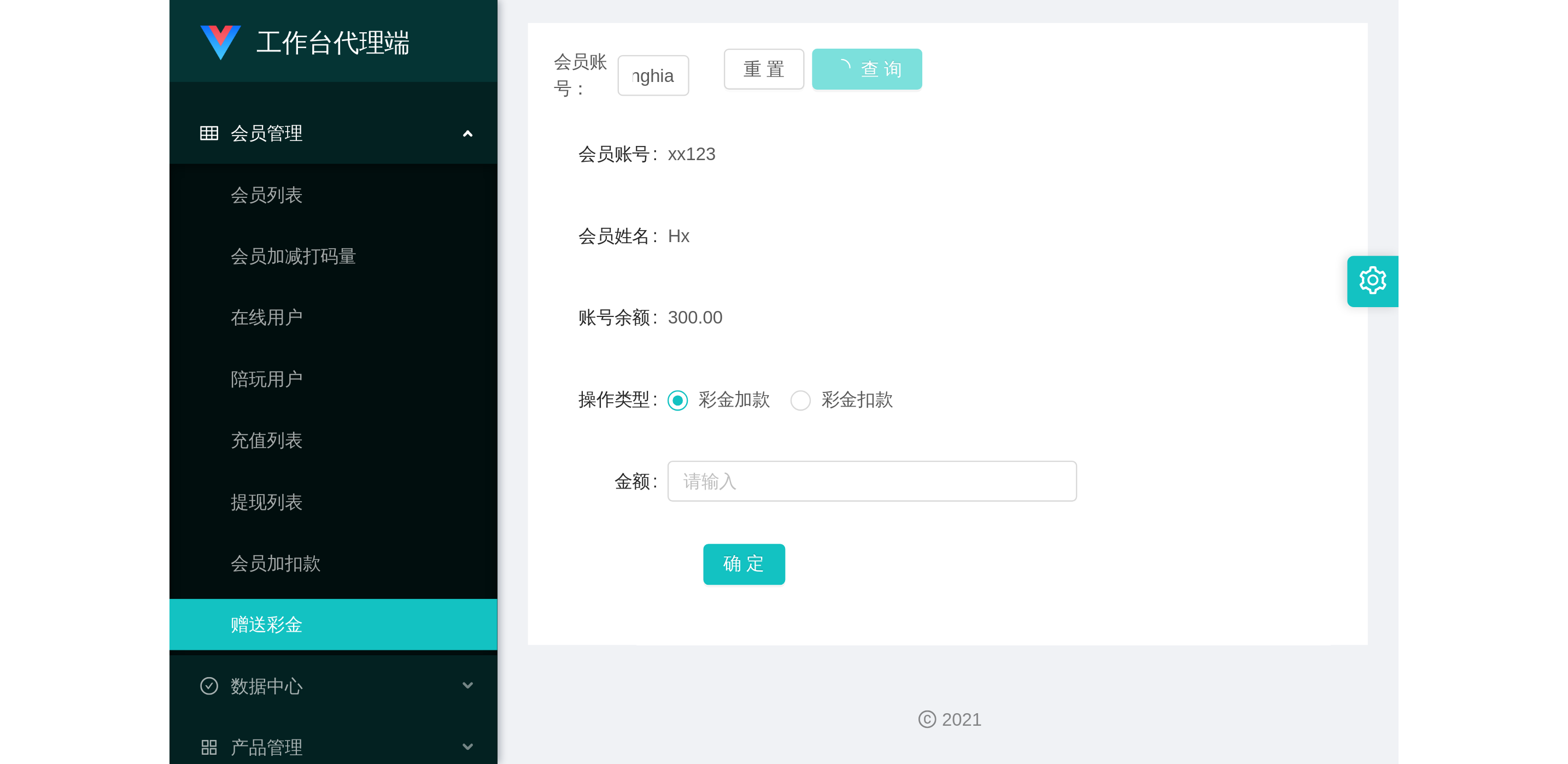
scroll to position [0, 0]
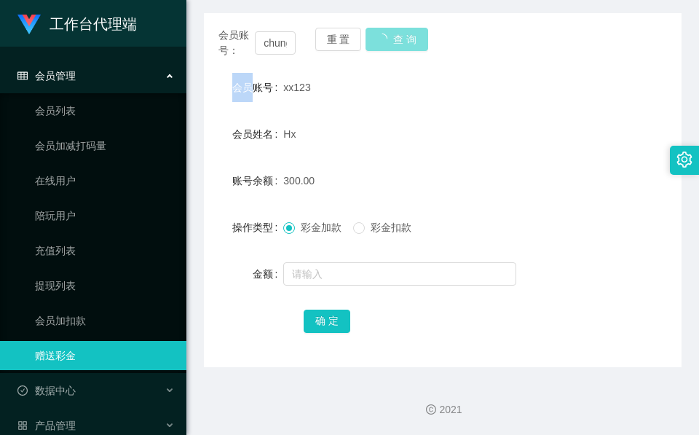
click at [384, 35] on body "工作台代理端 会员管理 会员列表 会员加减打码量 在线用户 陪玩用户 充值列表 提现列表 会员加扣款 赠送彩金 数据中心 产品管理 注单管理 产品列表 产品预…" at bounding box center [349, 217] width 699 height 435
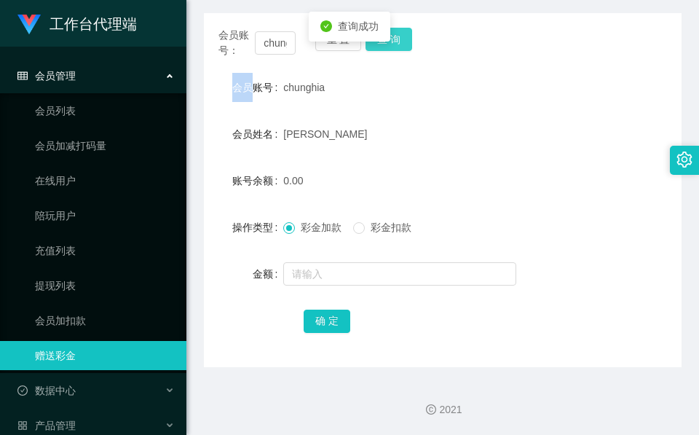
drag, startPoint x: 384, startPoint y: 35, endPoint x: 386, endPoint y: 50, distance: 15.4
click at [386, 44] on button "查 询" at bounding box center [388, 39] width 47 height 23
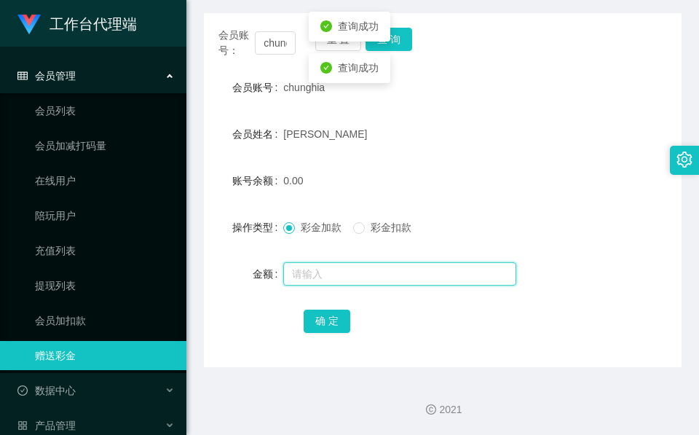
click at [348, 276] on input "text" at bounding box center [399, 273] width 233 height 23
type input "100"
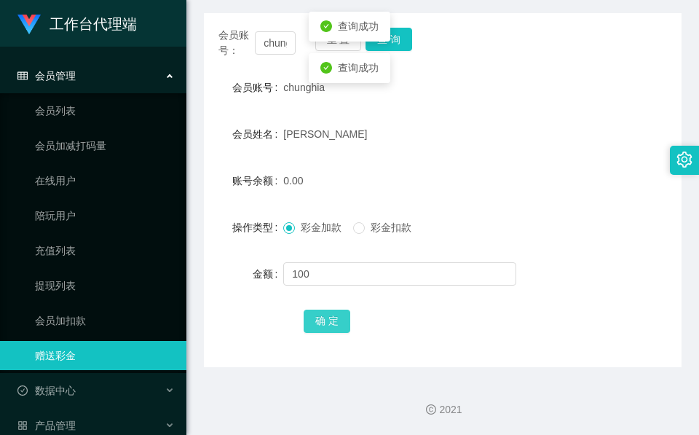
click at [326, 319] on button "确 定" at bounding box center [327, 320] width 47 height 23
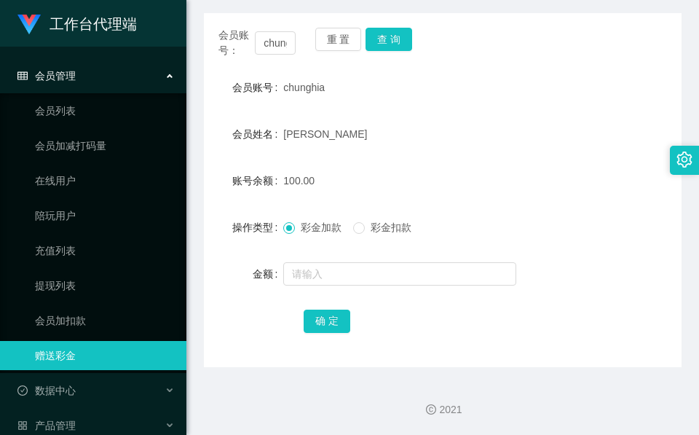
drag, startPoint x: 369, startPoint y: 120, endPoint x: 424, endPoint y: 68, distance: 75.7
click at [370, 120] on div "Lim Chun Ghia" at bounding box center [422, 133] width 279 height 29
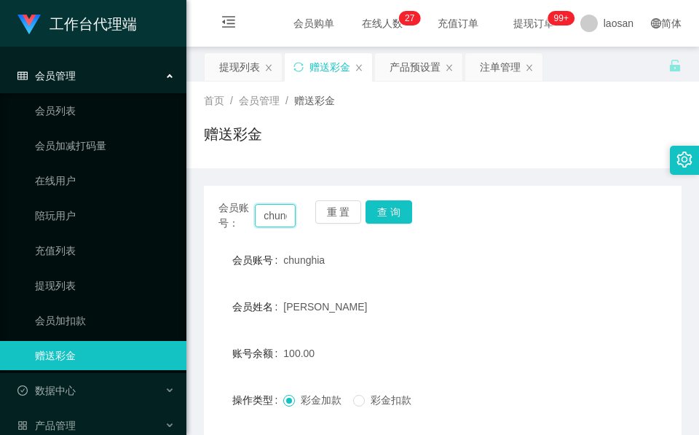
click at [276, 214] on input "chunghia" at bounding box center [275, 215] width 41 height 23
paste input "84013475"
type input "84013475"
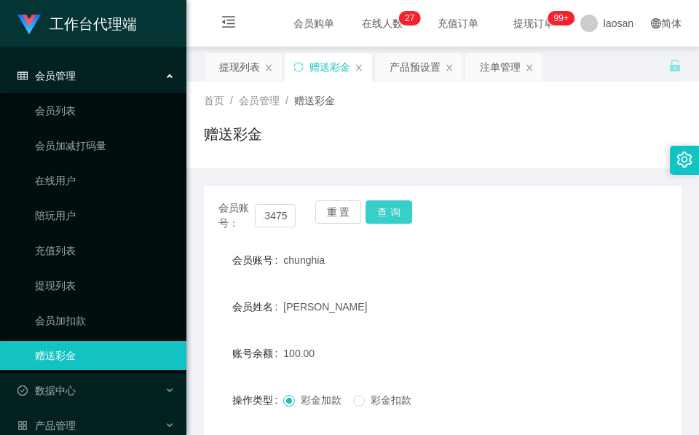
scroll to position [0, 0]
click at [389, 207] on button "查 询" at bounding box center [388, 211] width 47 height 23
click at [389, 208] on div "会员账号： 84013475 重 置 查 询" at bounding box center [442, 215] width 477 height 31
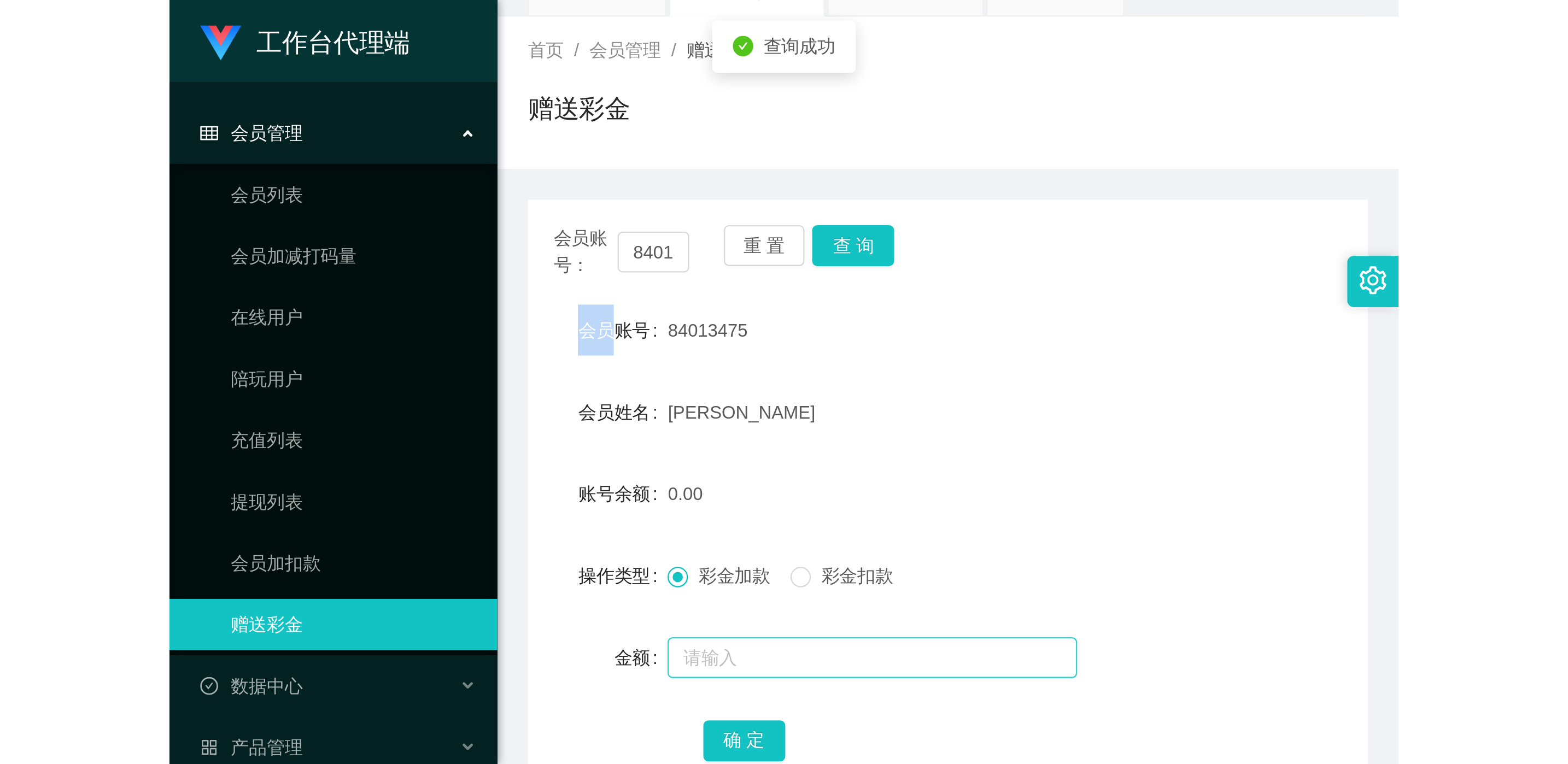
scroll to position [82, 0]
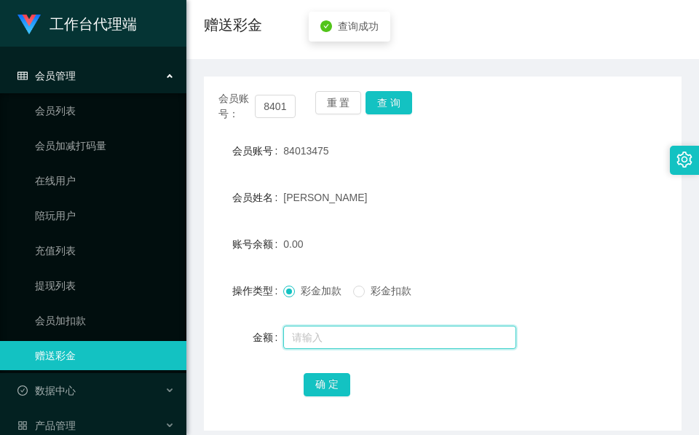
click at [376, 334] on input "text" at bounding box center [399, 336] width 233 height 23
type input "100"
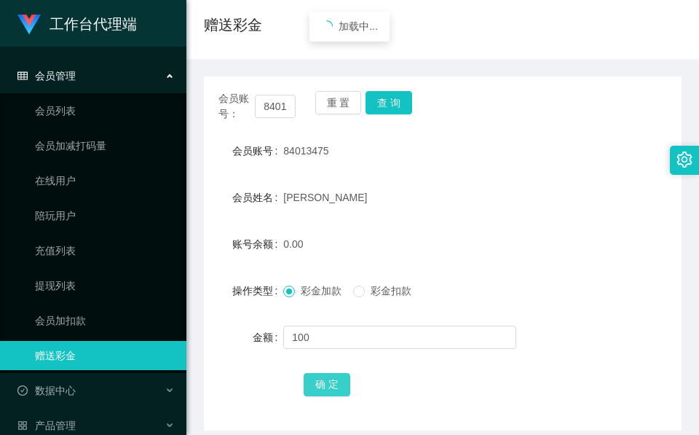
click at [325, 386] on button "确 定" at bounding box center [327, 384] width 47 height 23
drag, startPoint x: 387, startPoint y: 242, endPoint x: 435, endPoint y: 121, distance: 130.4
click at [389, 242] on div "100.00" at bounding box center [422, 243] width 279 height 29
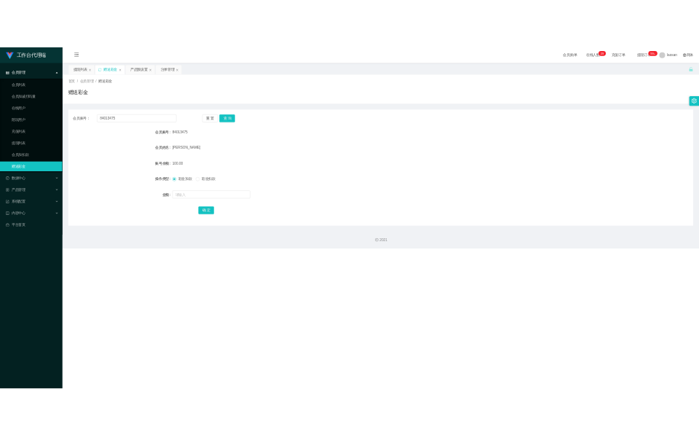
scroll to position [0, 0]
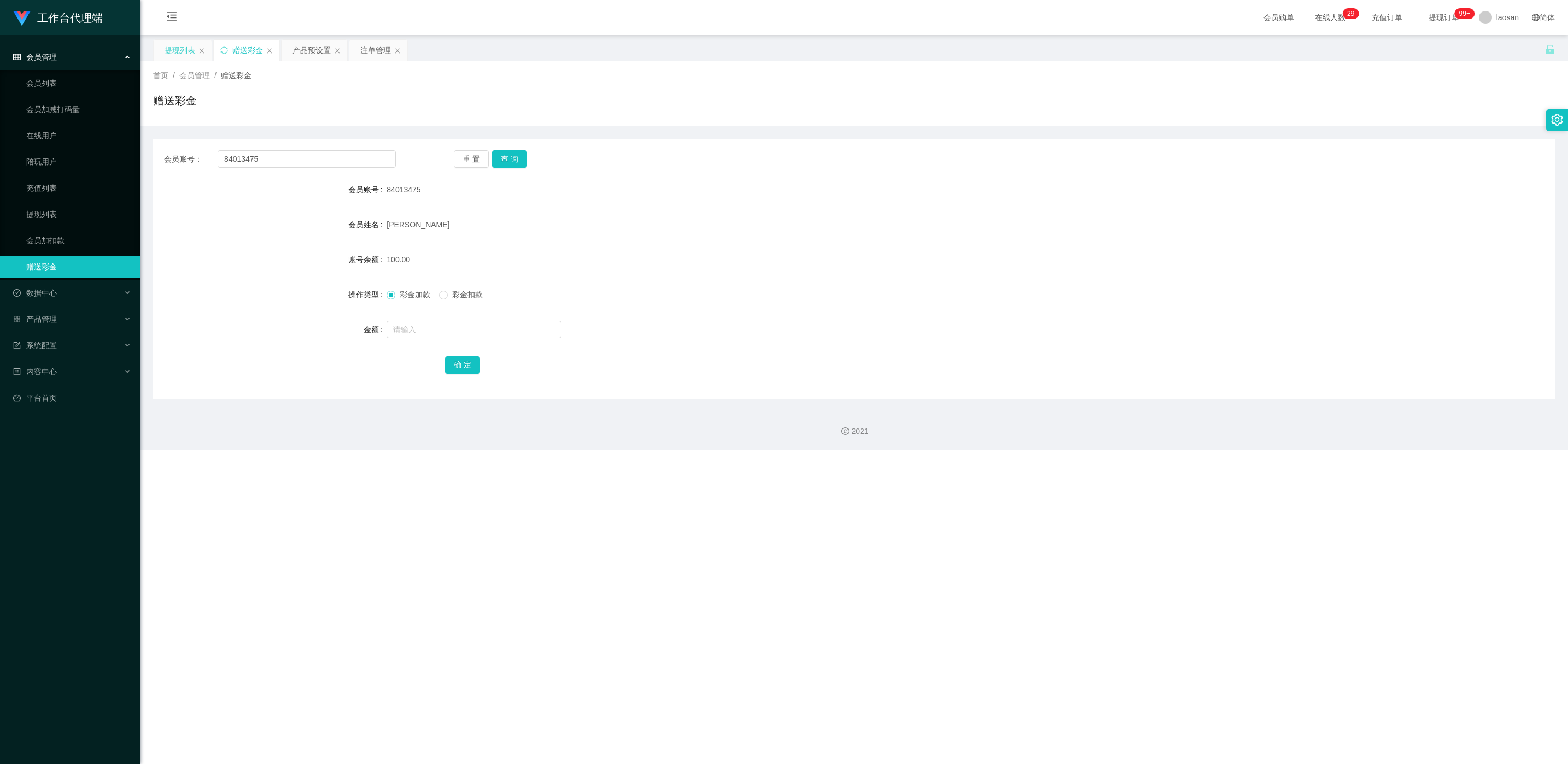
click at [186, 55] on div "提现列表" at bounding box center [180, 50] width 31 height 21
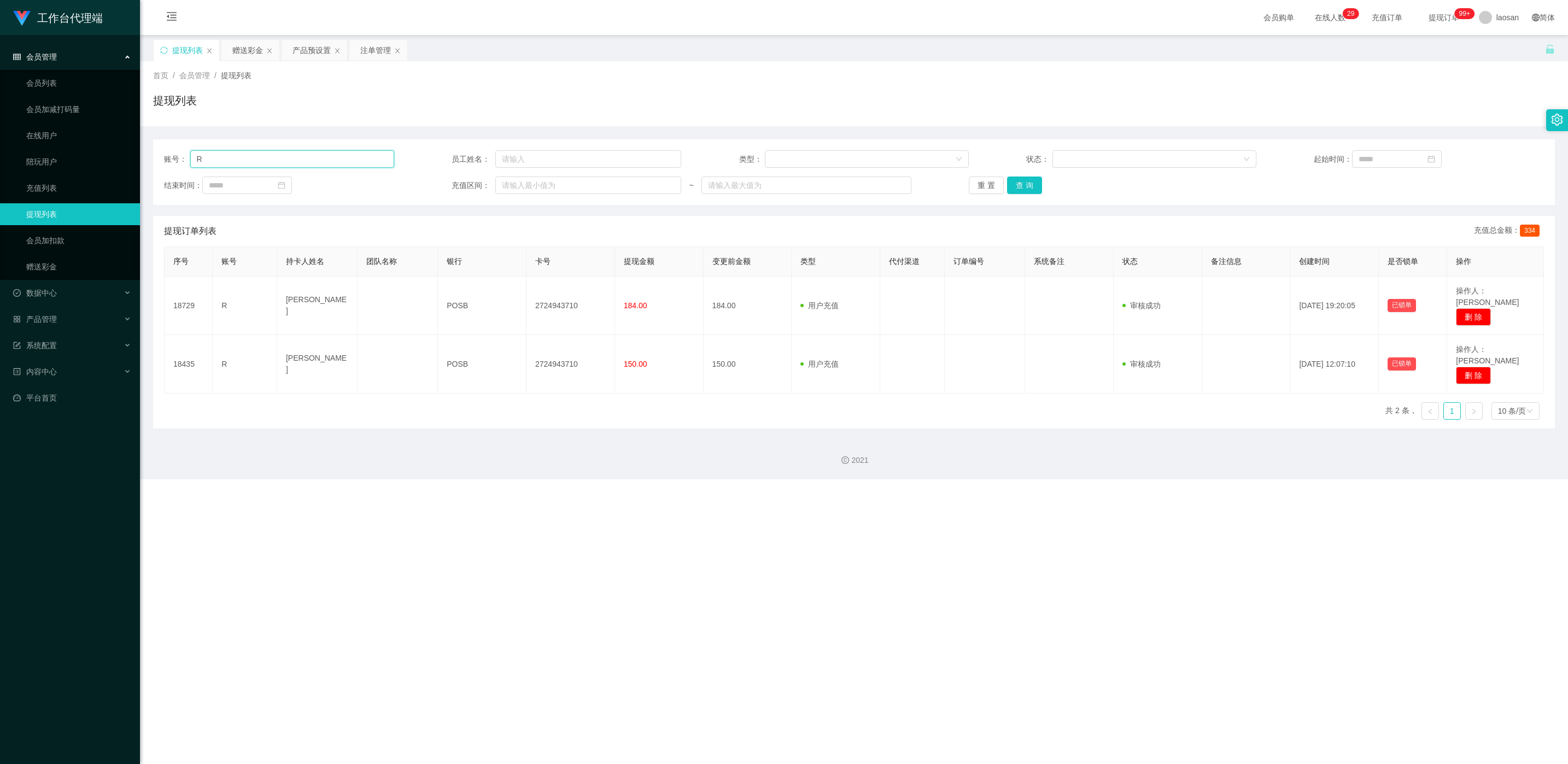
click at [302, 161] on input "R" at bounding box center [292, 159] width 204 height 17
click at [304, 155] on input "R" at bounding box center [292, 159] width 204 height 17
paste input "LEONNN"
click at [1017, 188] on button "查 询" at bounding box center [1025, 185] width 35 height 17
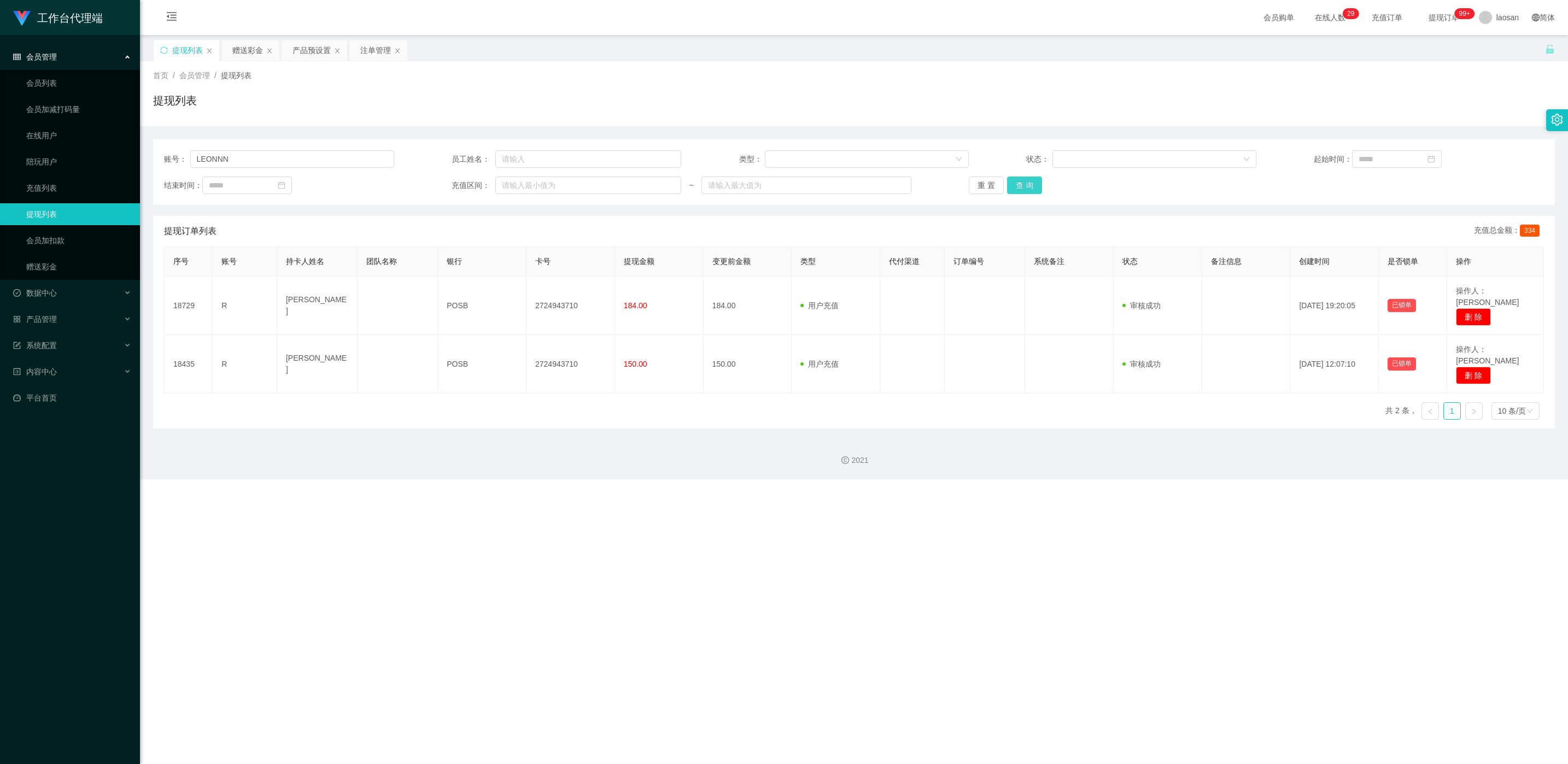
click at [1017, 188] on div "重 置 查 询" at bounding box center [1084, 185] width 230 height 17
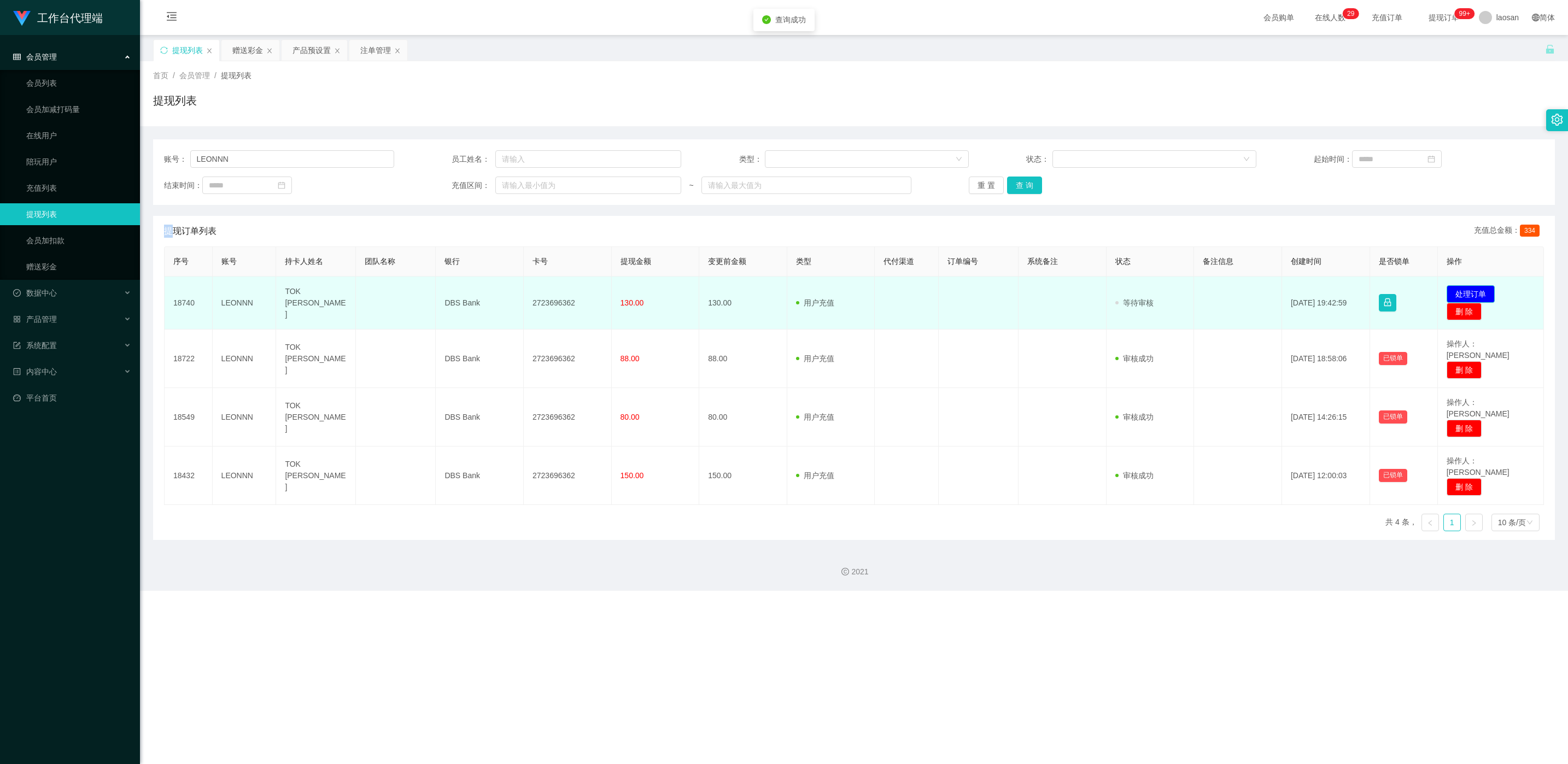
click at [1476, 296] on button "处理订单" at bounding box center [1471, 294] width 48 height 17
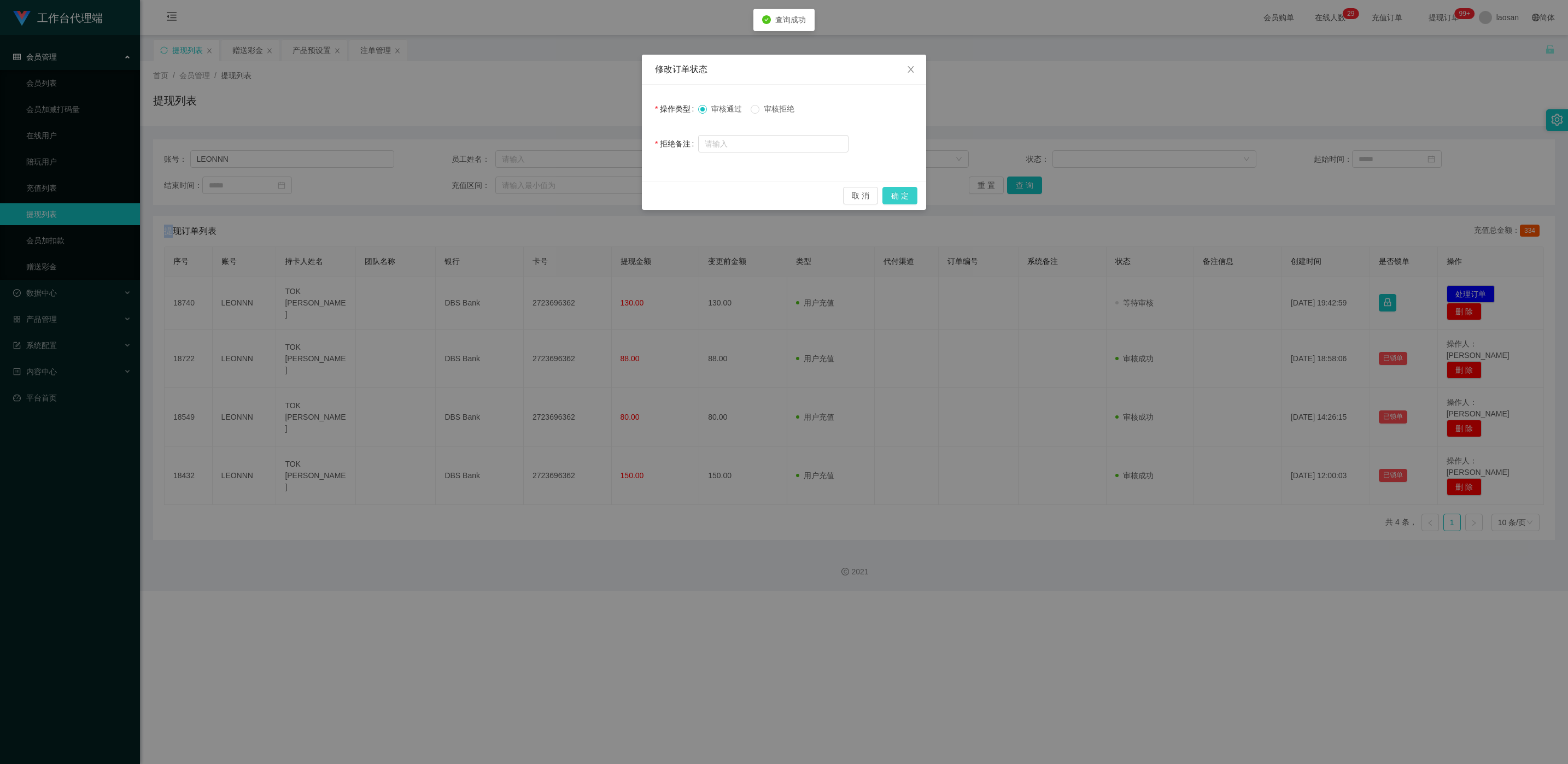
click at [895, 195] on button "确 定" at bounding box center [900, 195] width 35 height 17
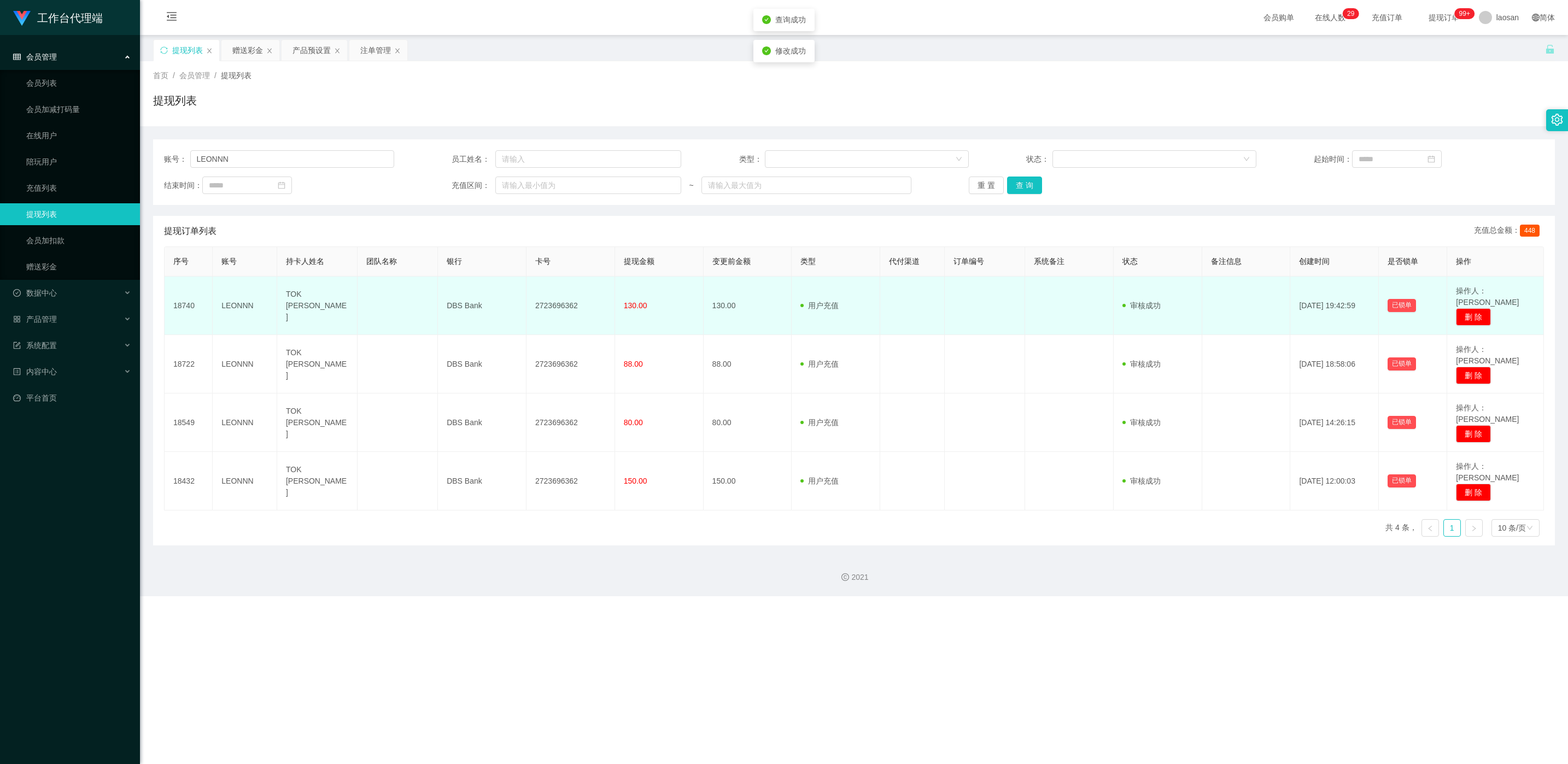
click at [558, 300] on td "2723696362" at bounding box center [571, 306] width 89 height 59
copy td "2723696362"
click at [427, 298] on td at bounding box center [397, 306] width 80 height 59
drag, startPoint x: 281, startPoint y: 296, endPoint x: 632, endPoint y: 315, distance: 351.5
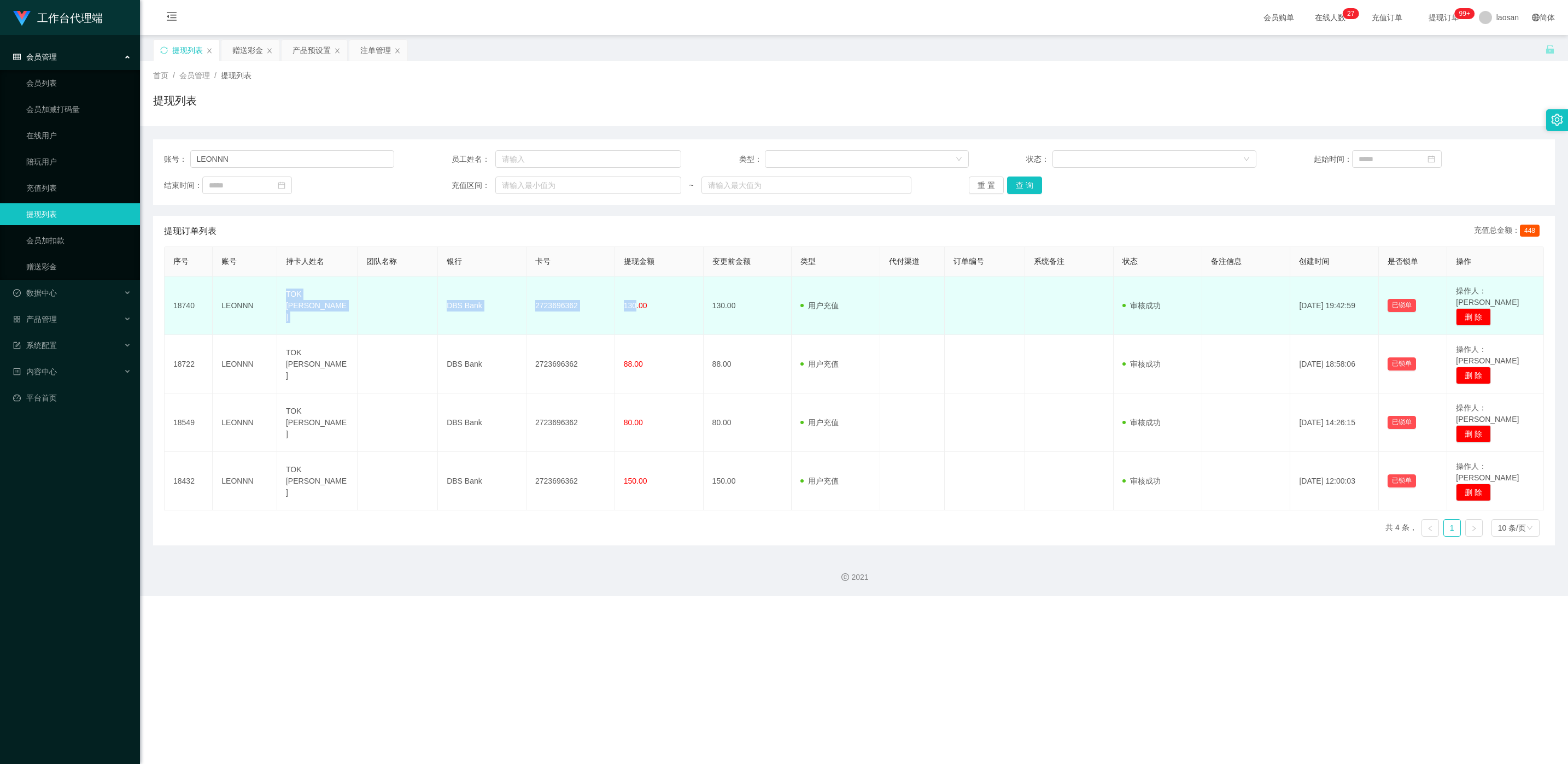
click at [632, 315] on tr "18740 LEONNN TOK WEI LIANG DBS Bank 2723696362 130.00 130.00 用户充值 人工扣款 审核驳回 审核成…" at bounding box center [854, 306] width 1379 height 59
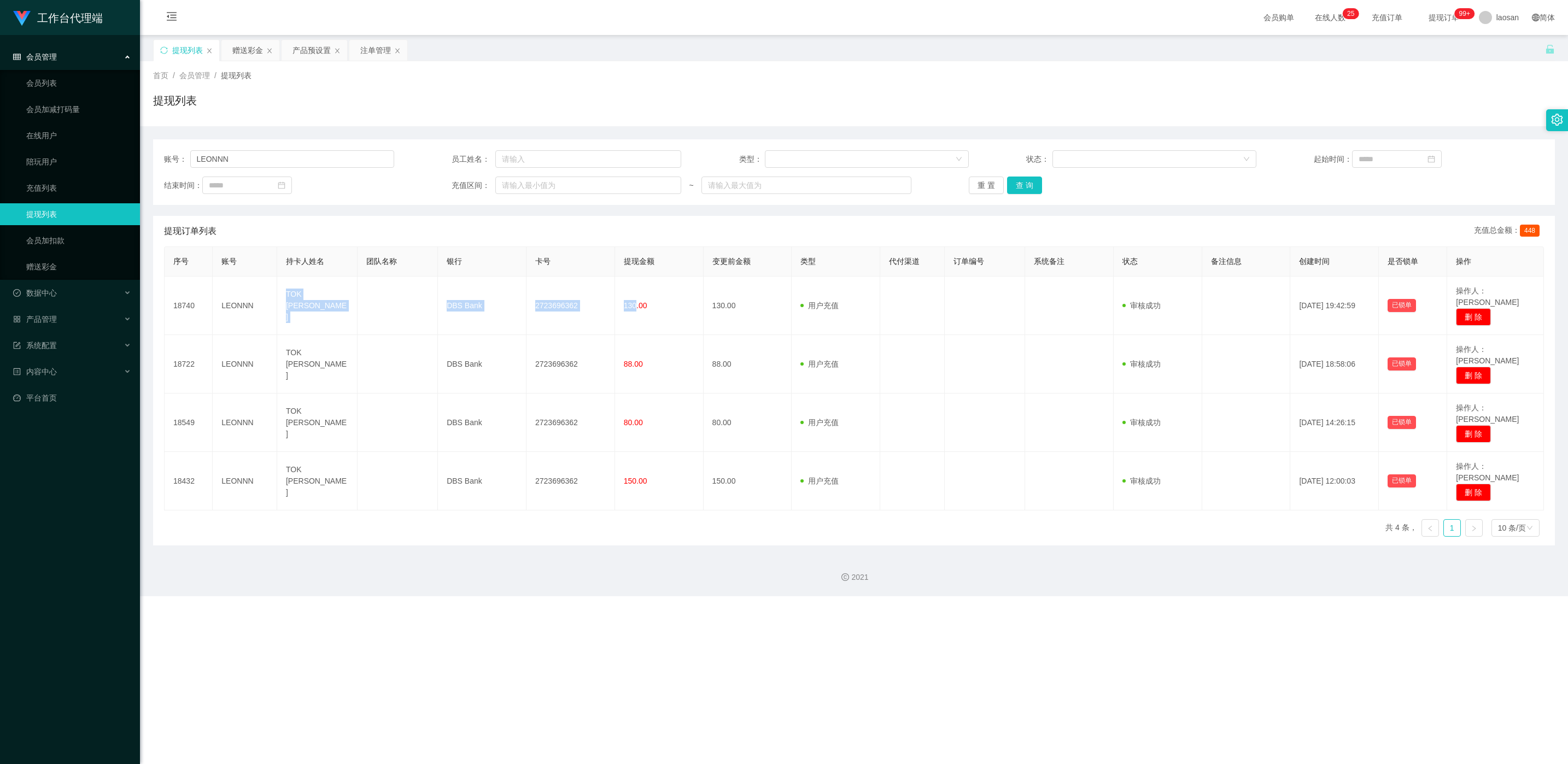
copy tr "TOK WEI LIANG DBS Bank 2723696362 130"
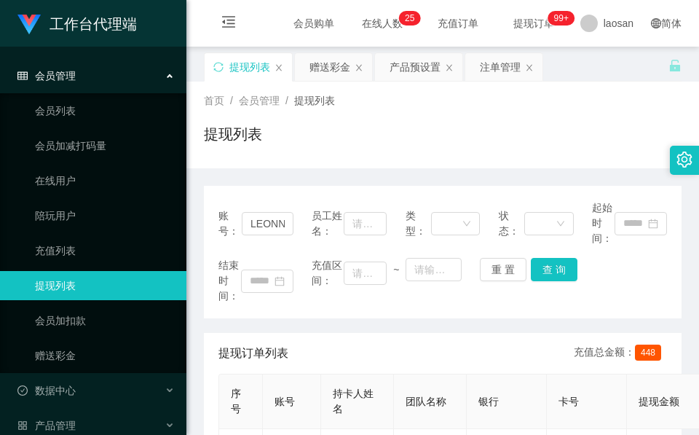
click at [301, 155] on div "提现列表" at bounding box center [442, 139] width 477 height 33
click at [254, 68] on div "提现列表" at bounding box center [249, 67] width 41 height 28
click at [271, 221] on input "LEONNN" at bounding box center [268, 223] width 52 height 23
paste input "xx123"
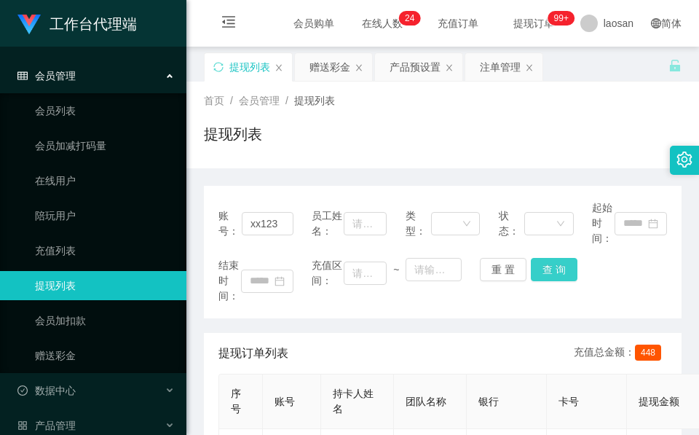
click at [568, 271] on button "查 询" at bounding box center [554, 269] width 47 height 23
click at [568, 271] on div "结束时间： 充值区间： ~ 重 置 查 询" at bounding box center [442, 281] width 448 height 46
click at [557, 273] on button "查 询" at bounding box center [554, 269] width 47 height 23
click at [559, 271] on div "结束时间： 充值区间： ~ 重 置 查 询" at bounding box center [442, 281] width 448 height 46
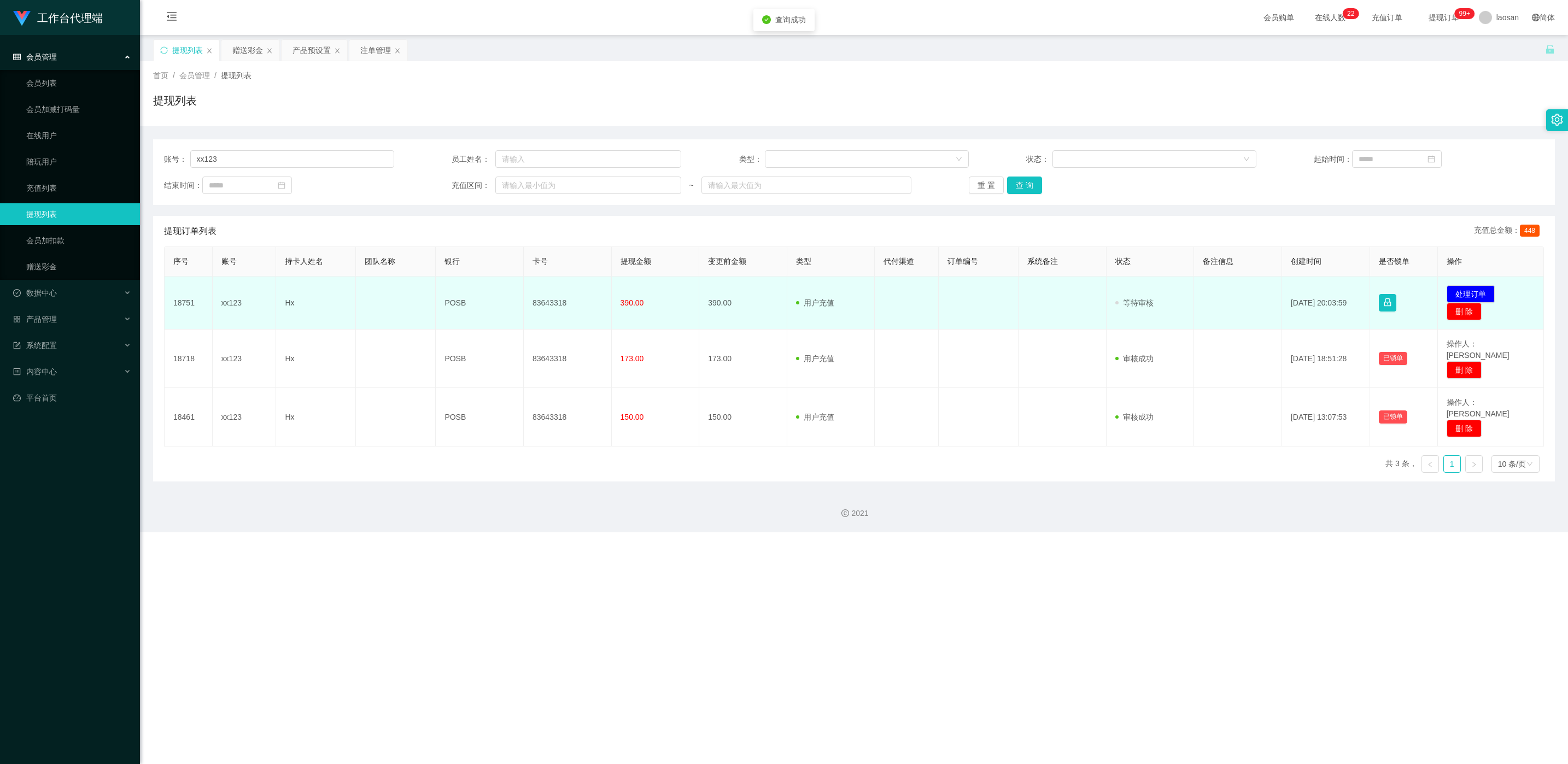
click at [1488, 288] on td "发起代付 处理订单 删 除" at bounding box center [1491, 303] width 106 height 53
click at [1450, 288] on button "处理订单" at bounding box center [1471, 294] width 48 height 17
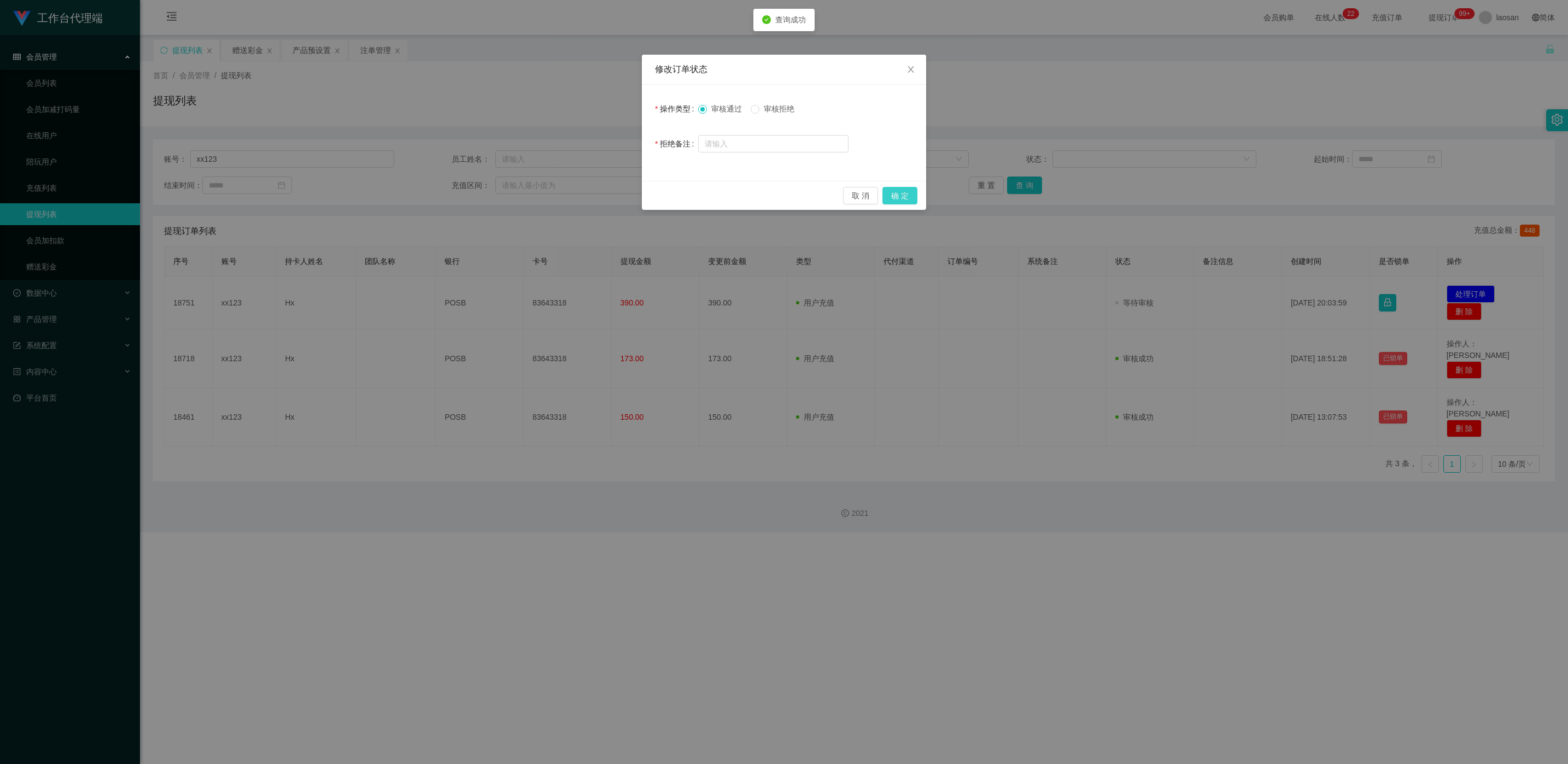
click at [907, 198] on button "确 定" at bounding box center [900, 195] width 35 height 17
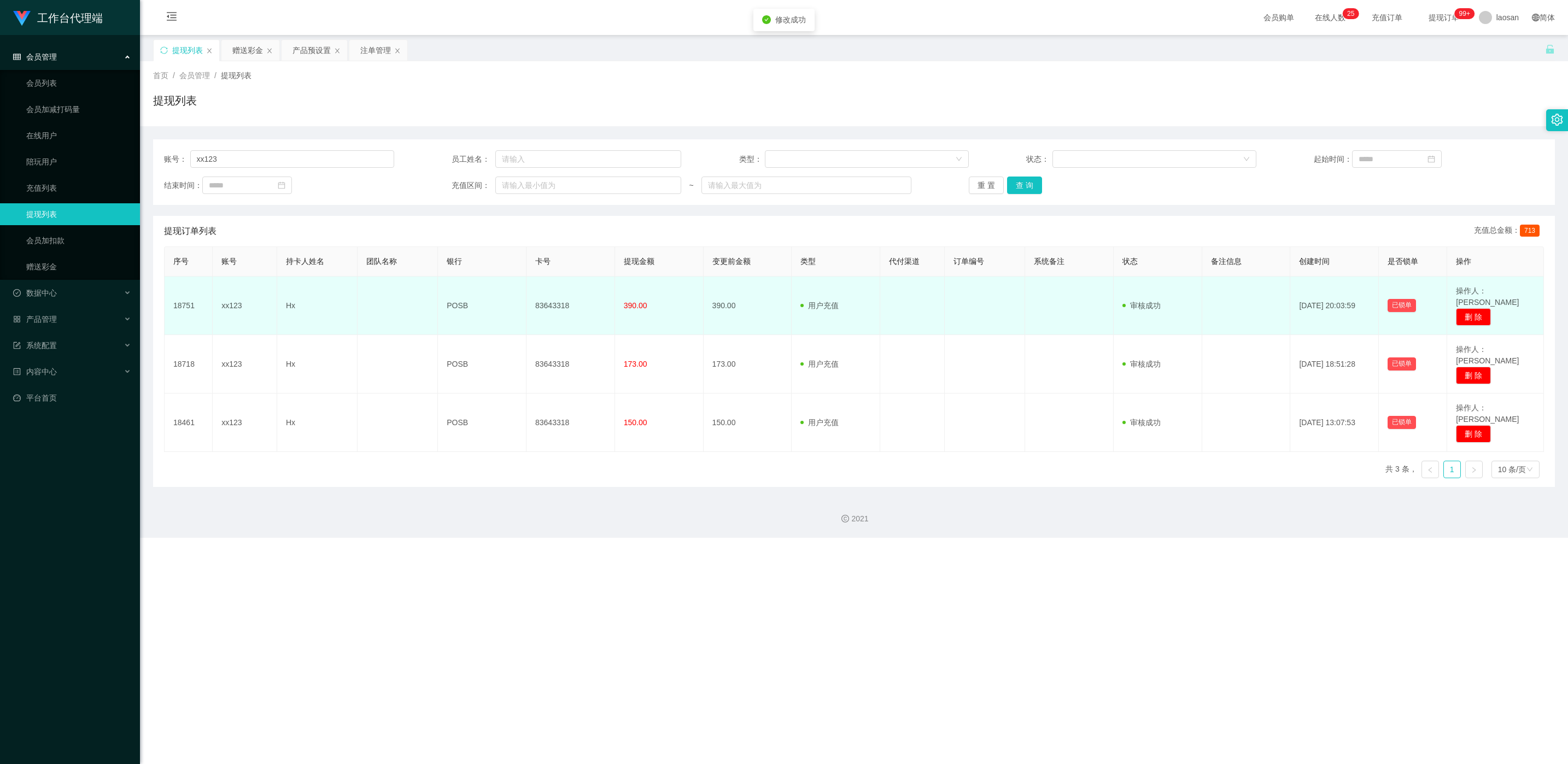
click at [548, 296] on td "83643318" at bounding box center [571, 306] width 89 height 59
click at [547, 296] on td "83643318" at bounding box center [571, 306] width 89 height 59
copy td "83643318"
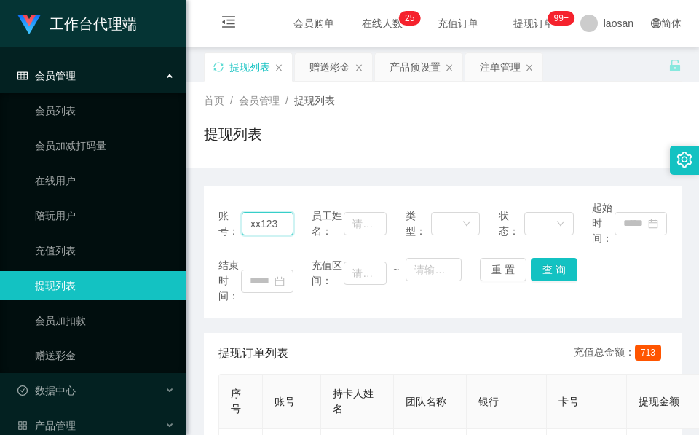
click at [260, 232] on input "xx123" at bounding box center [268, 223] width 52 height 23
click at [260, 230] on input "xx123" at bounding box center [268, 223] width 52 height 23
paste input "84013475"
click at [562, 269] on button "查 询" at bounding box center [554, 269] width 47 height 23
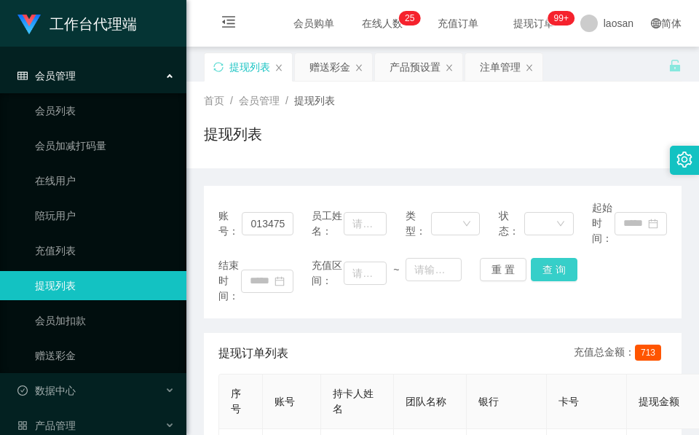
scroll to position [0, 0]
click at [562, 269] on div "结束时间： 充值区间： ~ 重 置 查 询" at bounding box center [442, 281] width 448 height 46
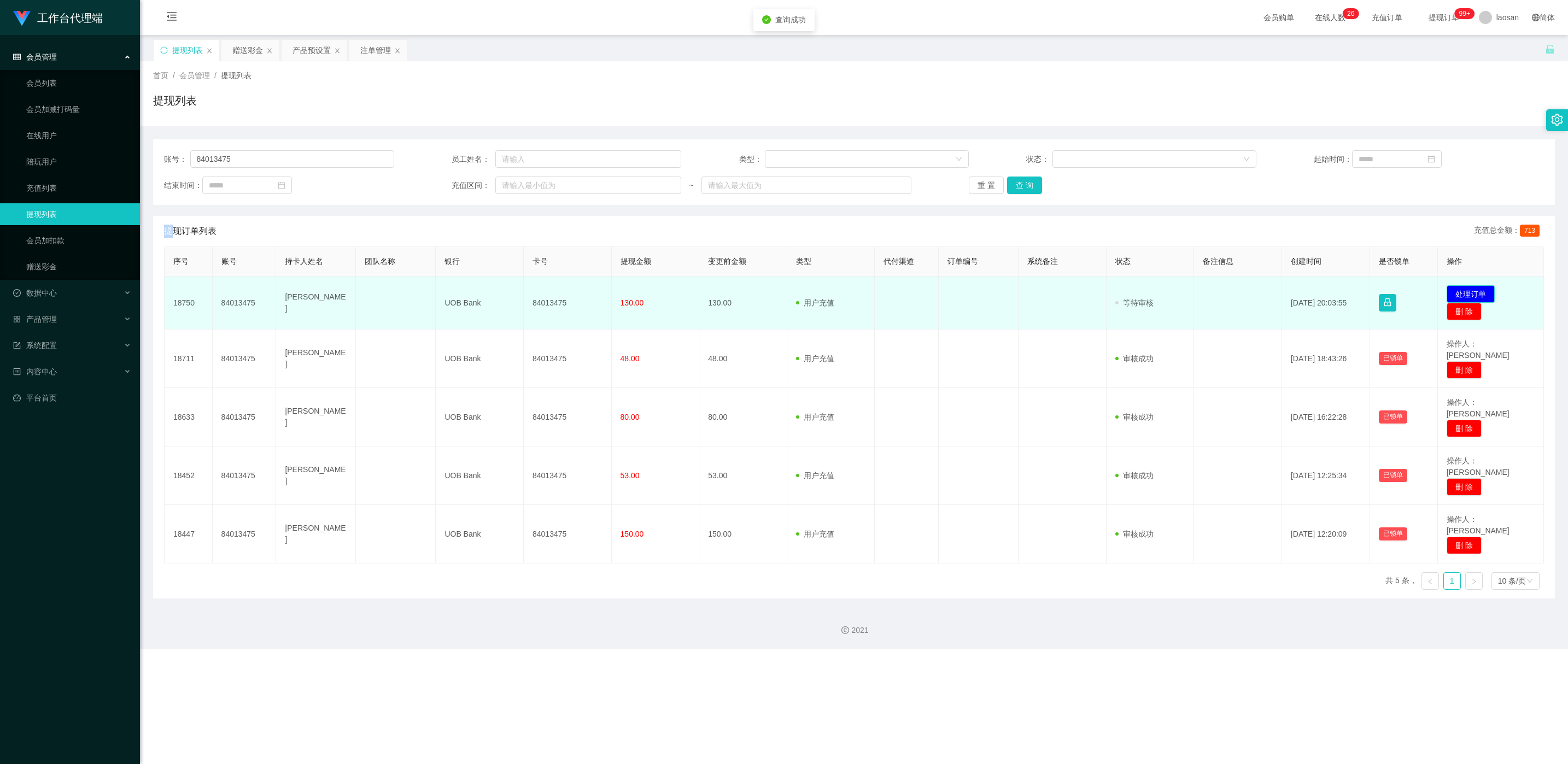
click at [1449, 289] on button "处理订单" at bounding box center [1471, 294] width 48 height 17
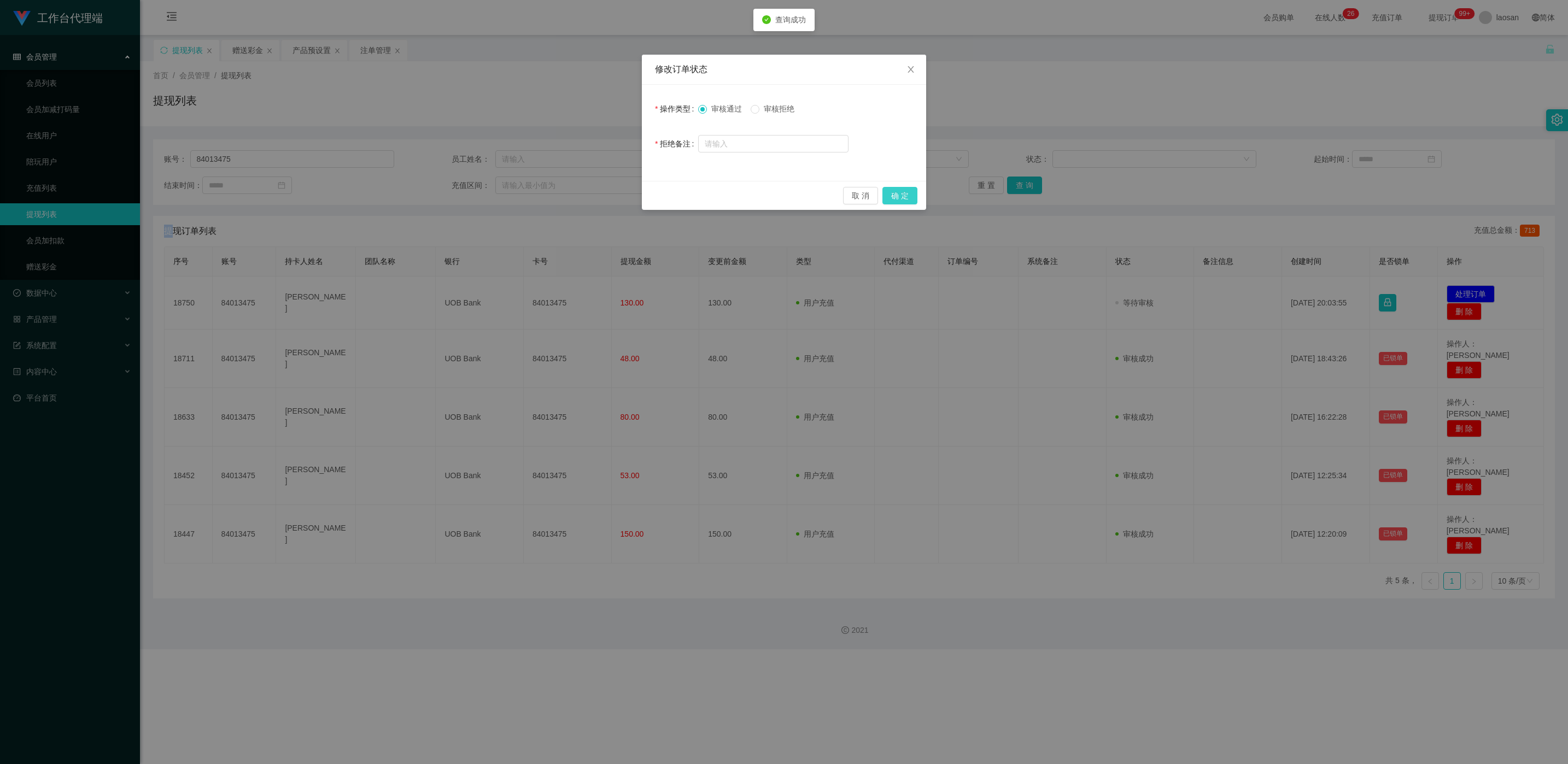
click at [913, 194] on button "确 定" at bounding box center [900, 195] width 35 height 17
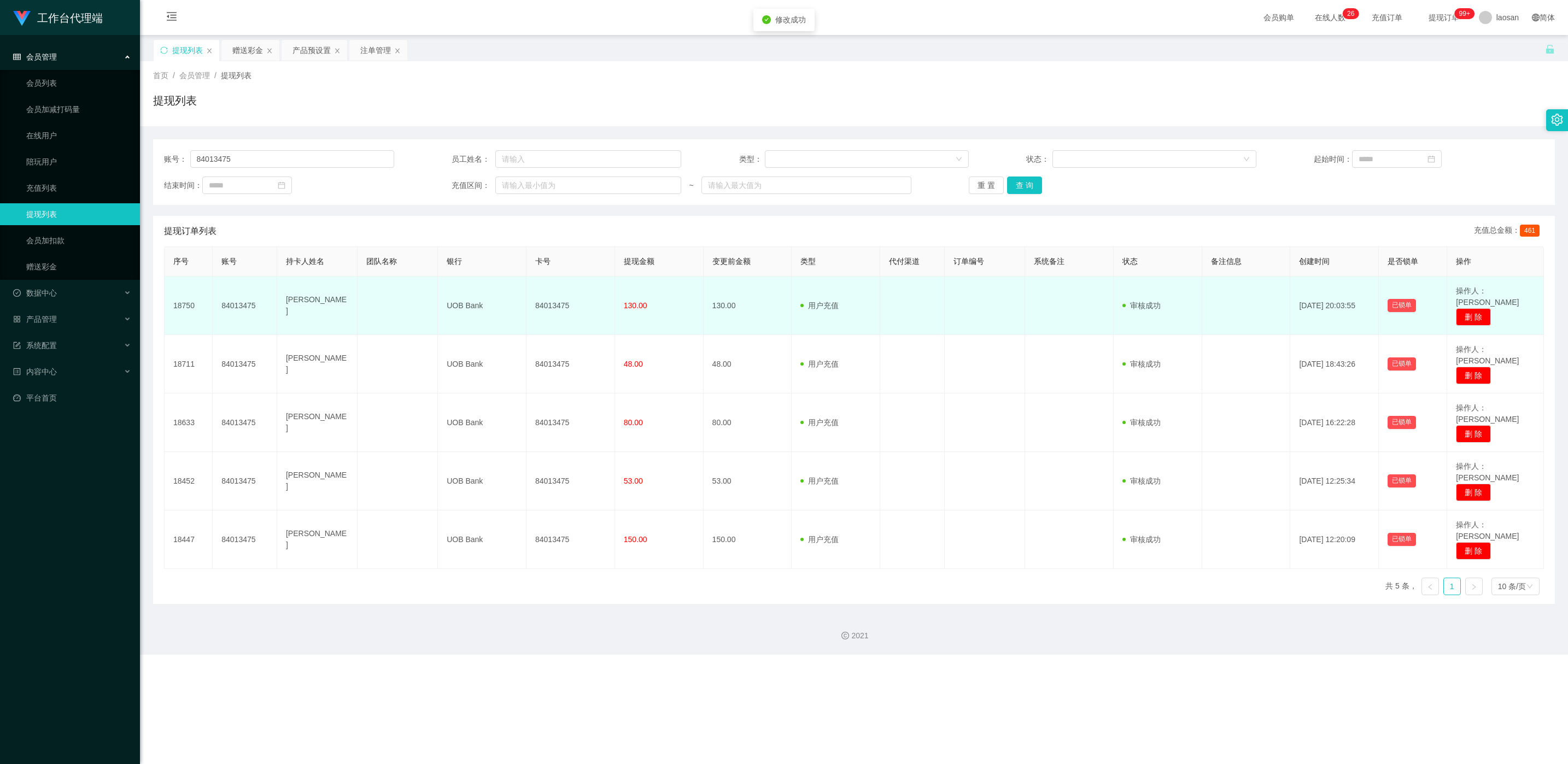
click at [553, 308] on td "84013475" at bounding box center [571, 306] width 89 height 59
click at [553, 305] on td "84013475" at bounding box center [571, 306] width 89 height 59
copy td "84013475"
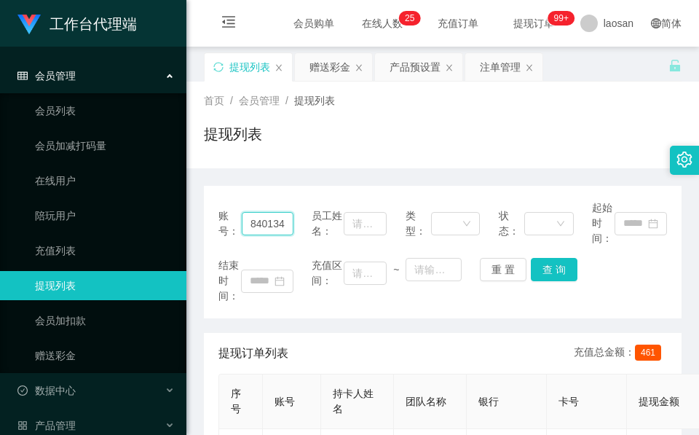
click at [255, 216] on input "84013475" at bounding box center [268, 223] width 52 height 23
paste input "JH"
type input "JH"
click at [559, 271] on button "查 询" at bounding box center [554, 269] width 47 height 23
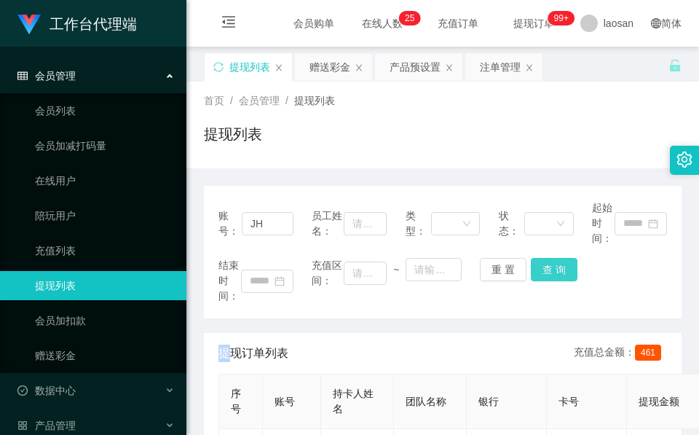
drag, startPoint x: 559, startPoint y: 271, endPoint x: 558, endPoint y: 258, distance: 13.2
click at [558, 267] on div "结束时间： 充值区间： ~ 重 置 查 询" at bounding box center [442, 281] width 448 height 46
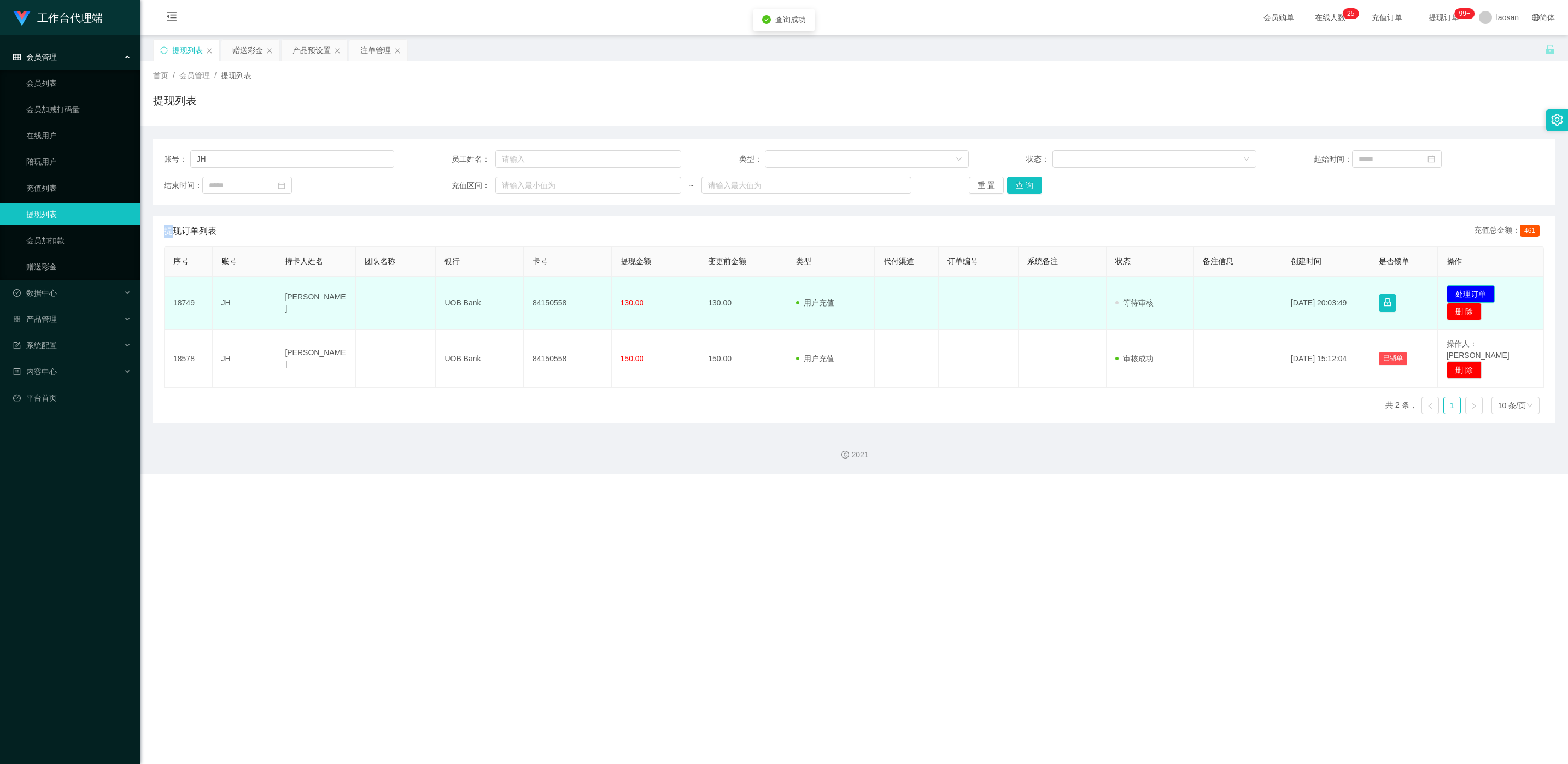
drag, startPoint x: 1475, startPoint y: 294, endPoint x: 1373, endPoint y: 292, distance: 102.0
click at [1475, 294] on button "处理订单" at bounding box center [1471, 294] width 48 height 17
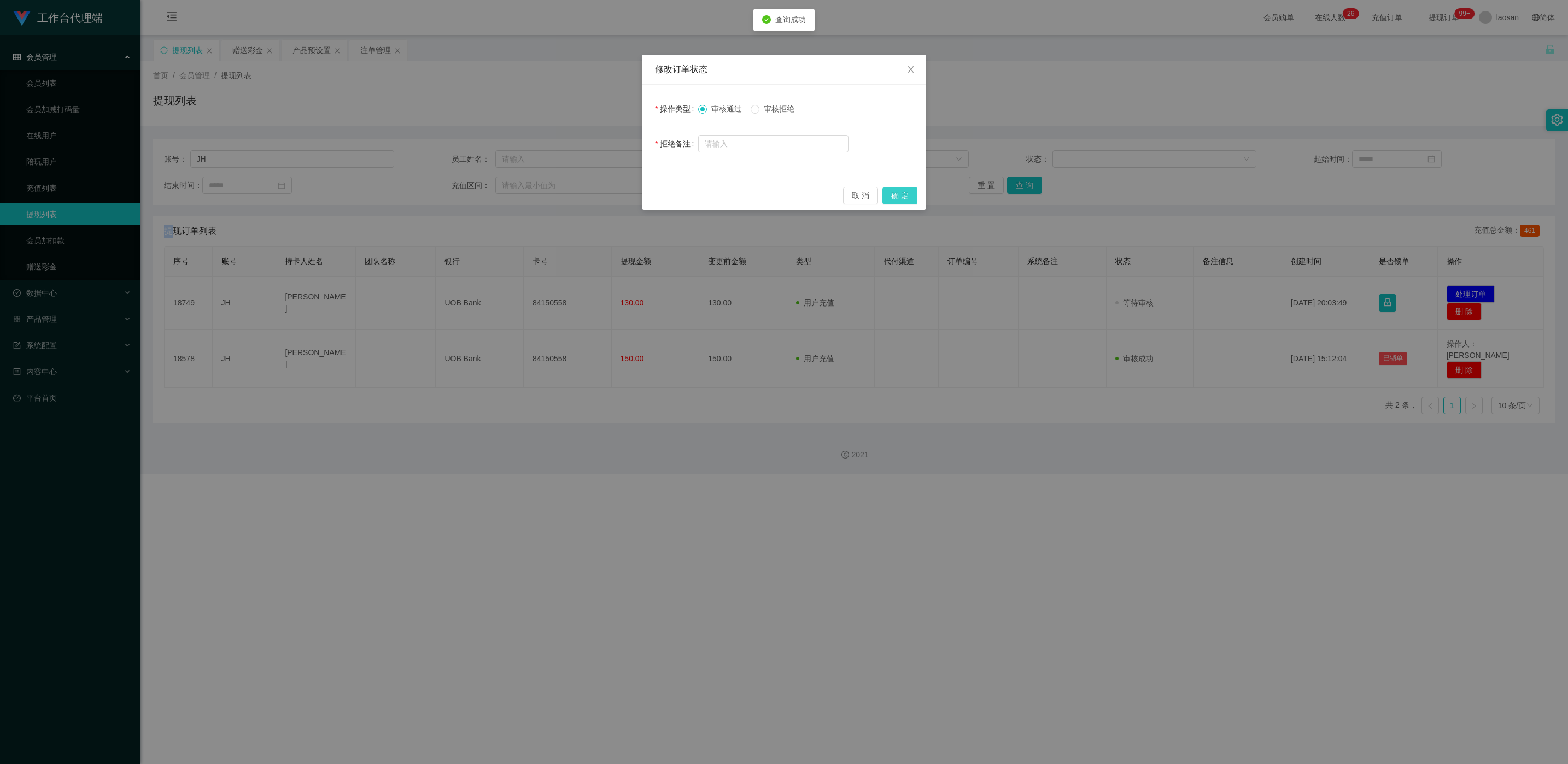
click at [901, 202] on button "确 定" at bounding box center [900, 195] width 35 height 17
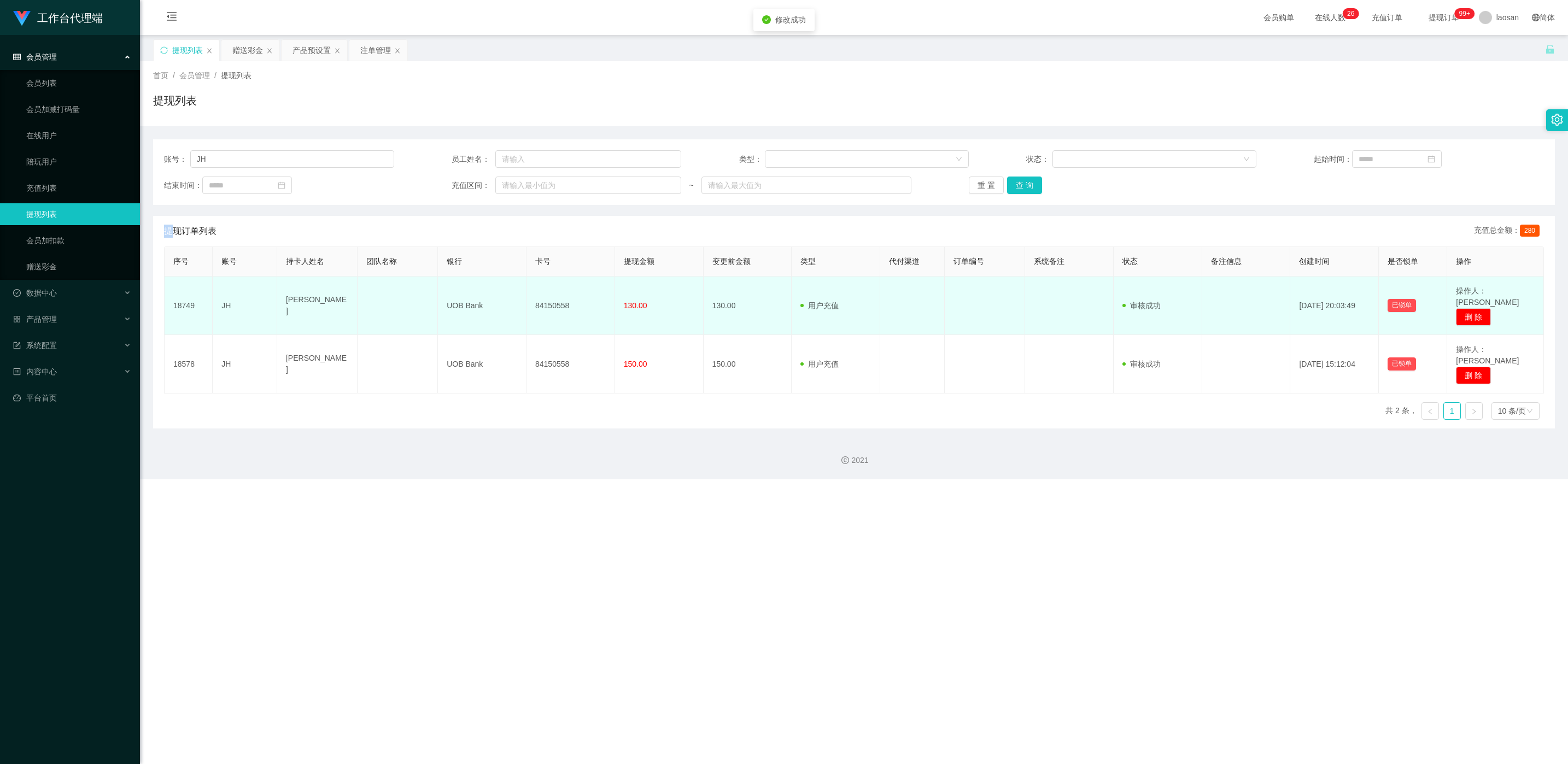
click at [564, 302] on td "84150558" at bounding box center [571, 306] width 89 height 59
click at [543, 300] on td "84150558" at bounding box center [571, 306] width 89 height 59
copy td "1"
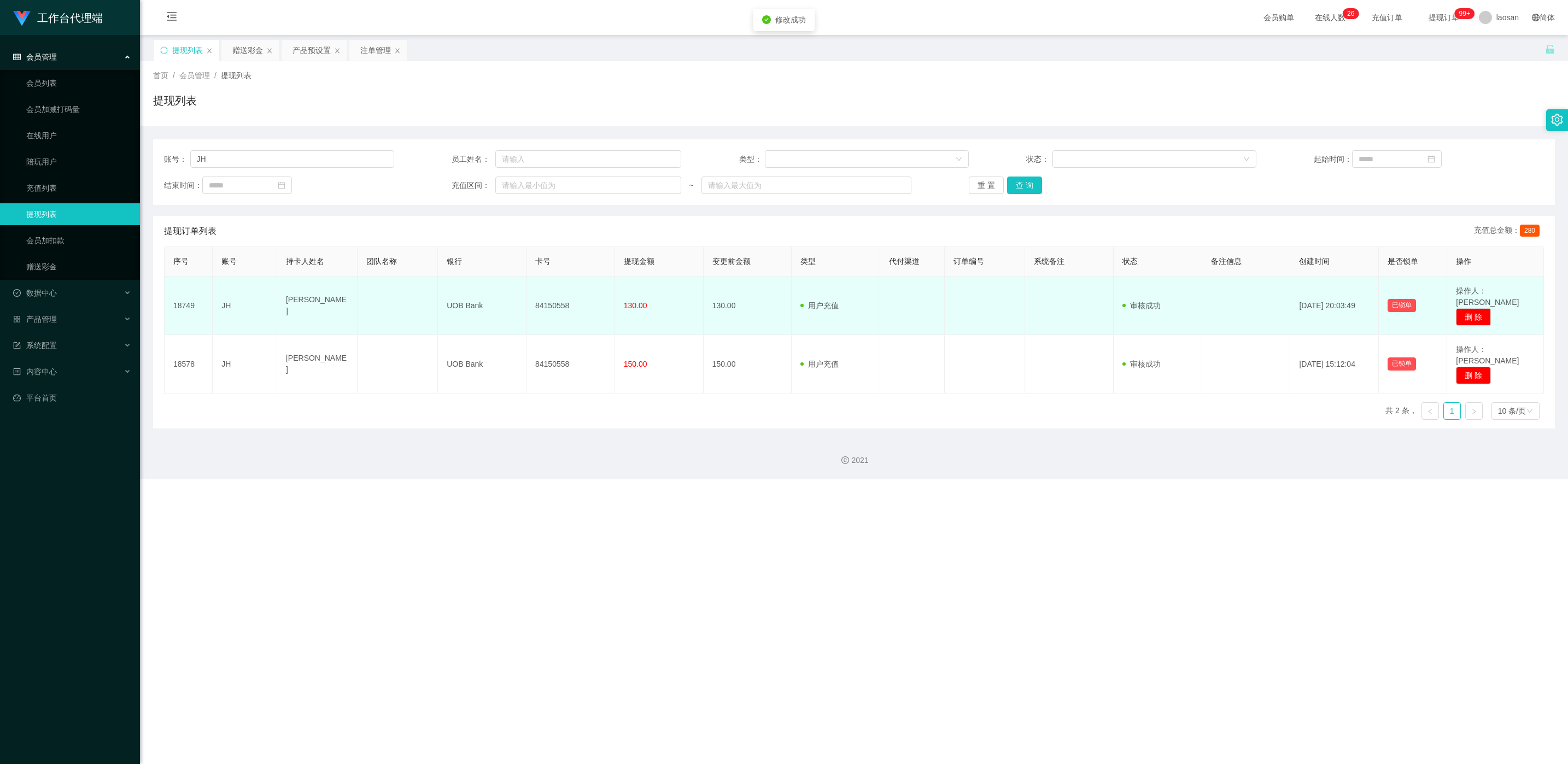
click at [602, 307] on td "84150558" at bounding box center [571, 306] width 89 height 59
click at [545, 297] on td "84150558" at bounding box center [571, 306] width 89 height 59
click at [543, 297] on td "84150558" at bounding box center [571, 306] width 89 height 59
copy td "84150558"
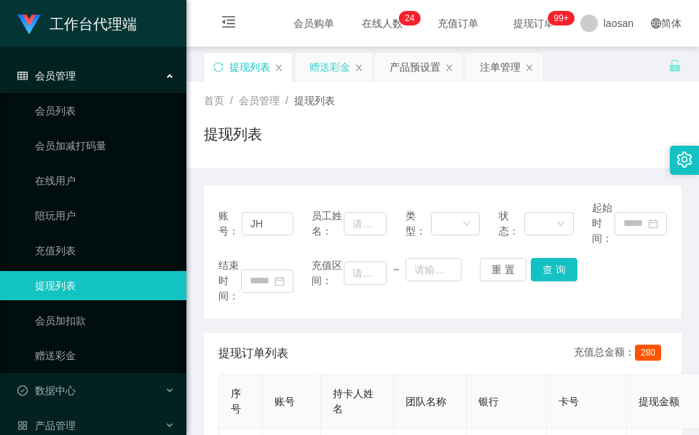
click at [335, 75] on div "赠送彩金" at bounding box center [329, 67] width 41 height 28
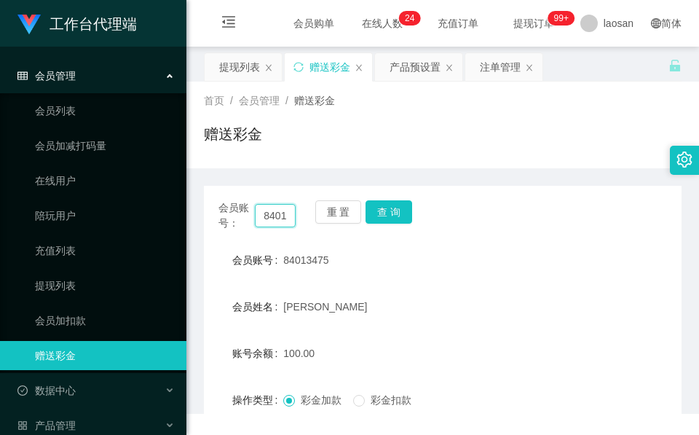
click at [269, 214] on input "84013475" at bounding box center [275, 215] width 41 height 23
paste input "chunghia"
type input "chunghia"
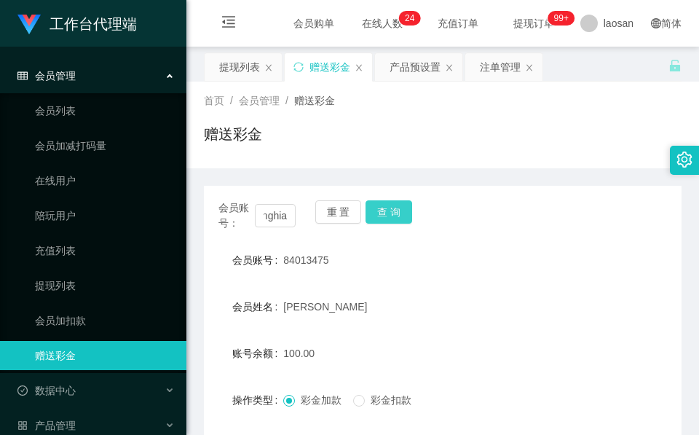
click at [393, 210] on button "查 询" at bounding box center [388, 211] width 47 height 23
click at [393, 210] on div "会员账号： chunghia 重 置 查 询" at bounding box center [442, 215] width 477 height 31
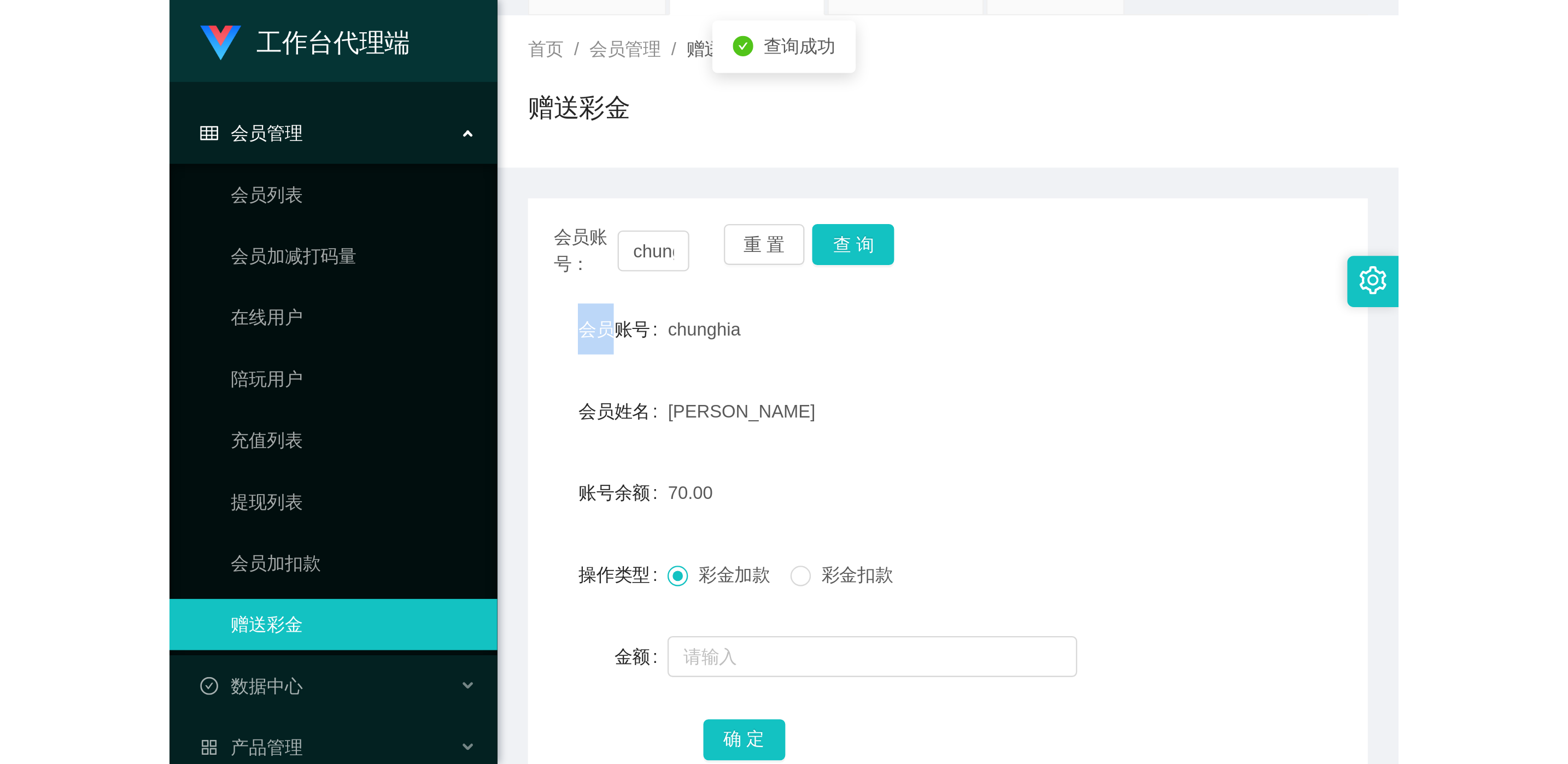
scroll to position [82, 0]
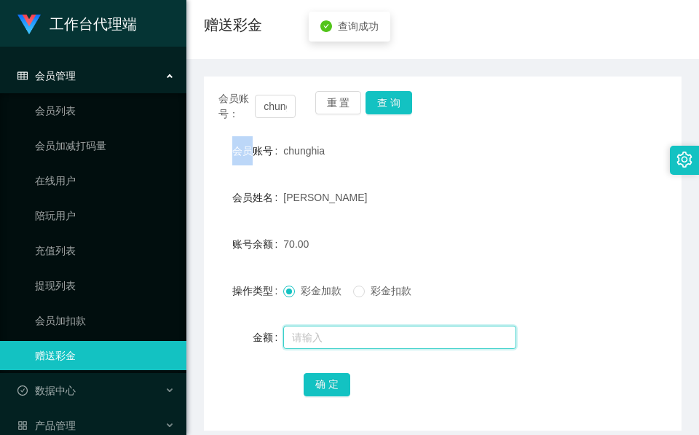
click at [344, 341] on input "text" at bounding box center [399, 336] width 233 height 23
type input "60"
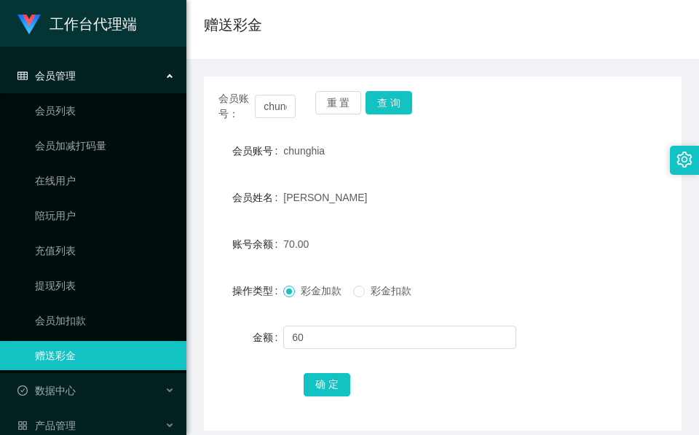
click at [293, 162] on div "chunghia" at bounding box center [422, 150] width 279 height 29
copy span "chunghia"
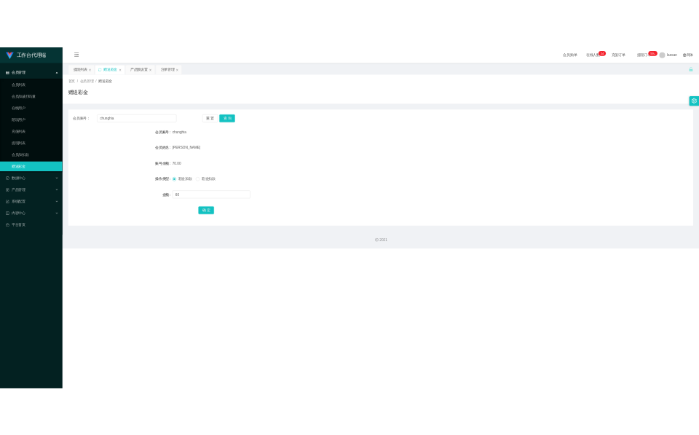
scroll to position [0, 0]
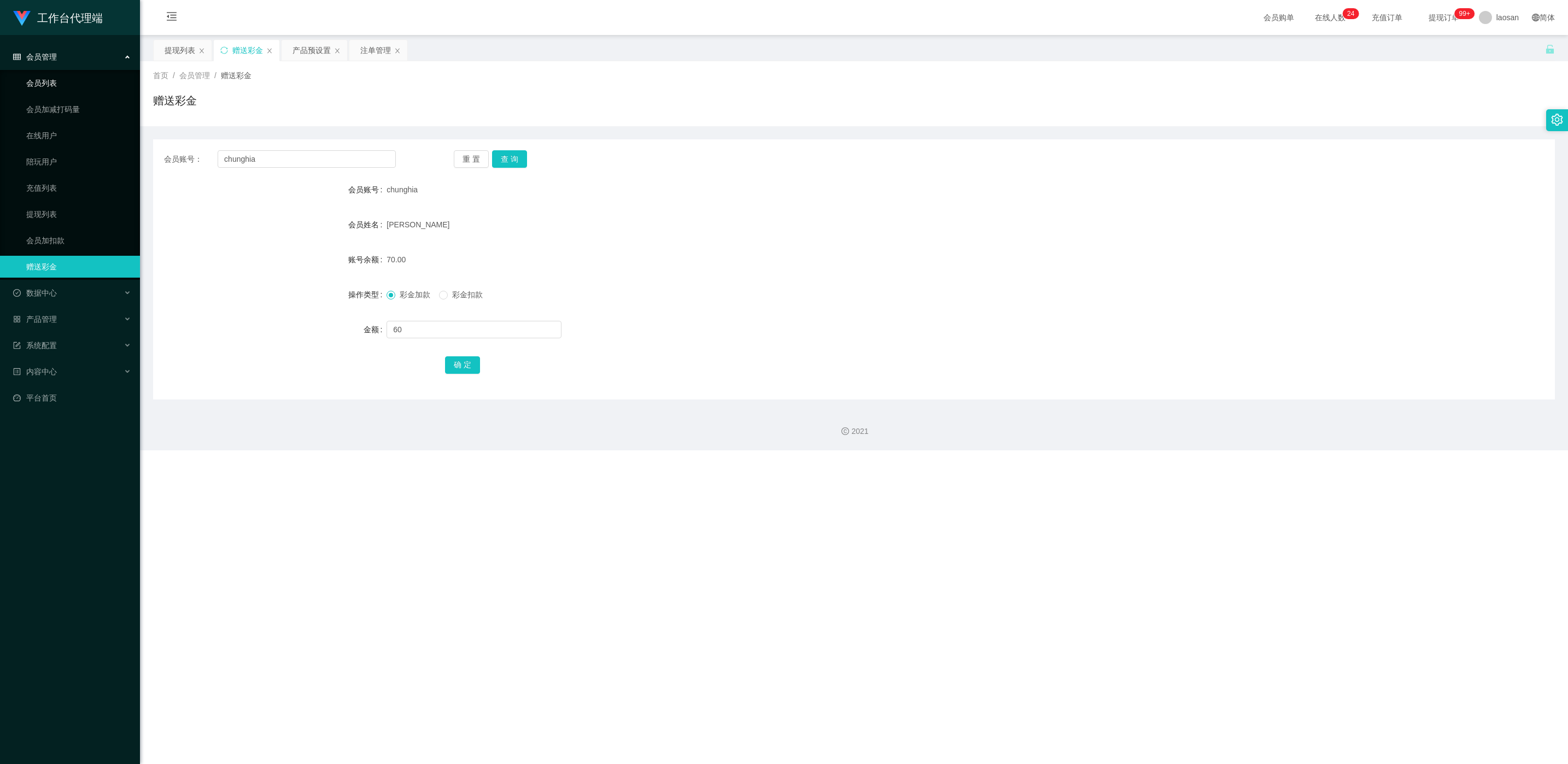
click at [33, 87] on link "会员列表" at bounding box center [79, 83] width 105 height 22
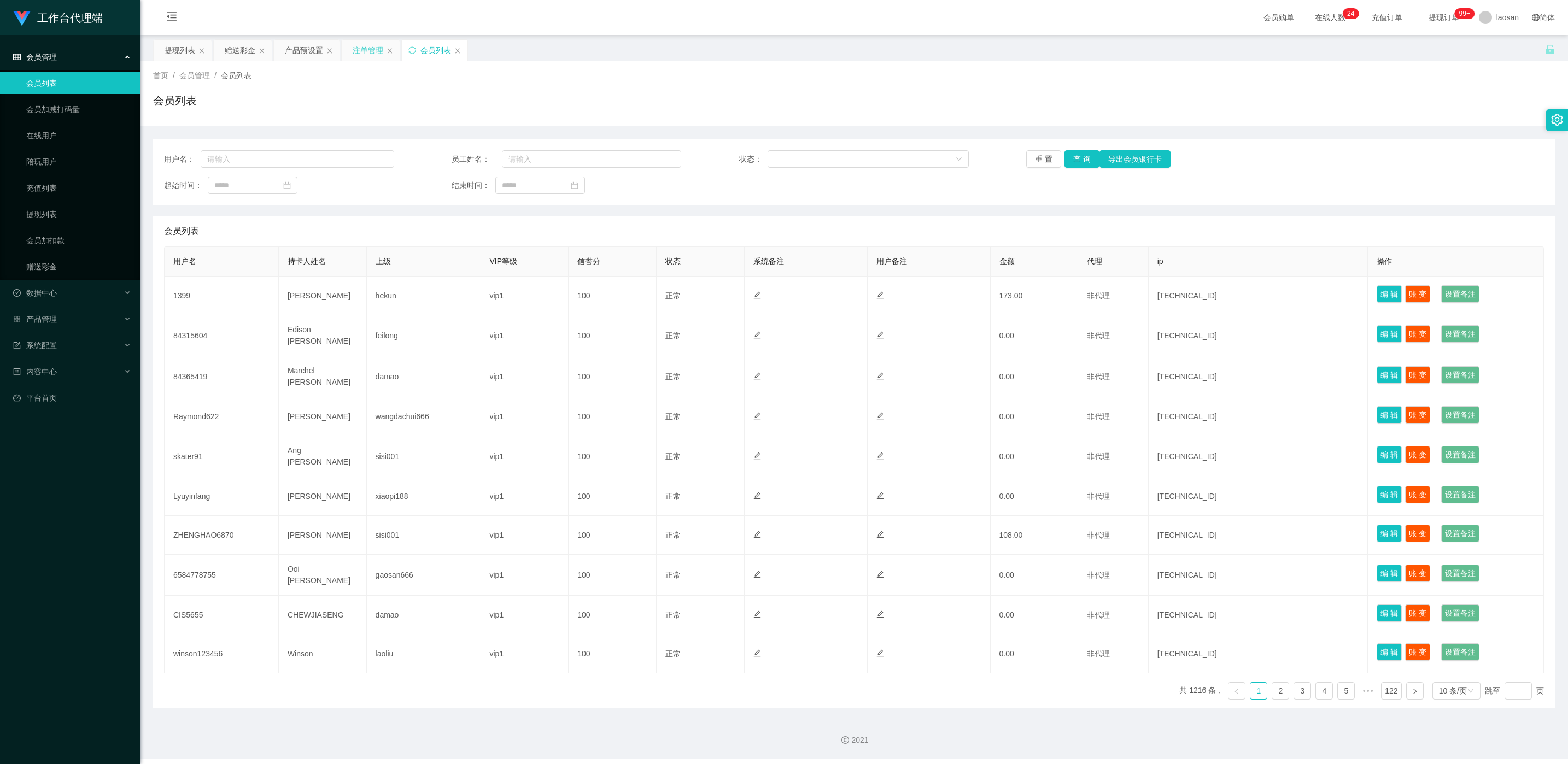
click at [367, 53] on div "注单管理" at bounding box center [367, 50] width 31 height 21
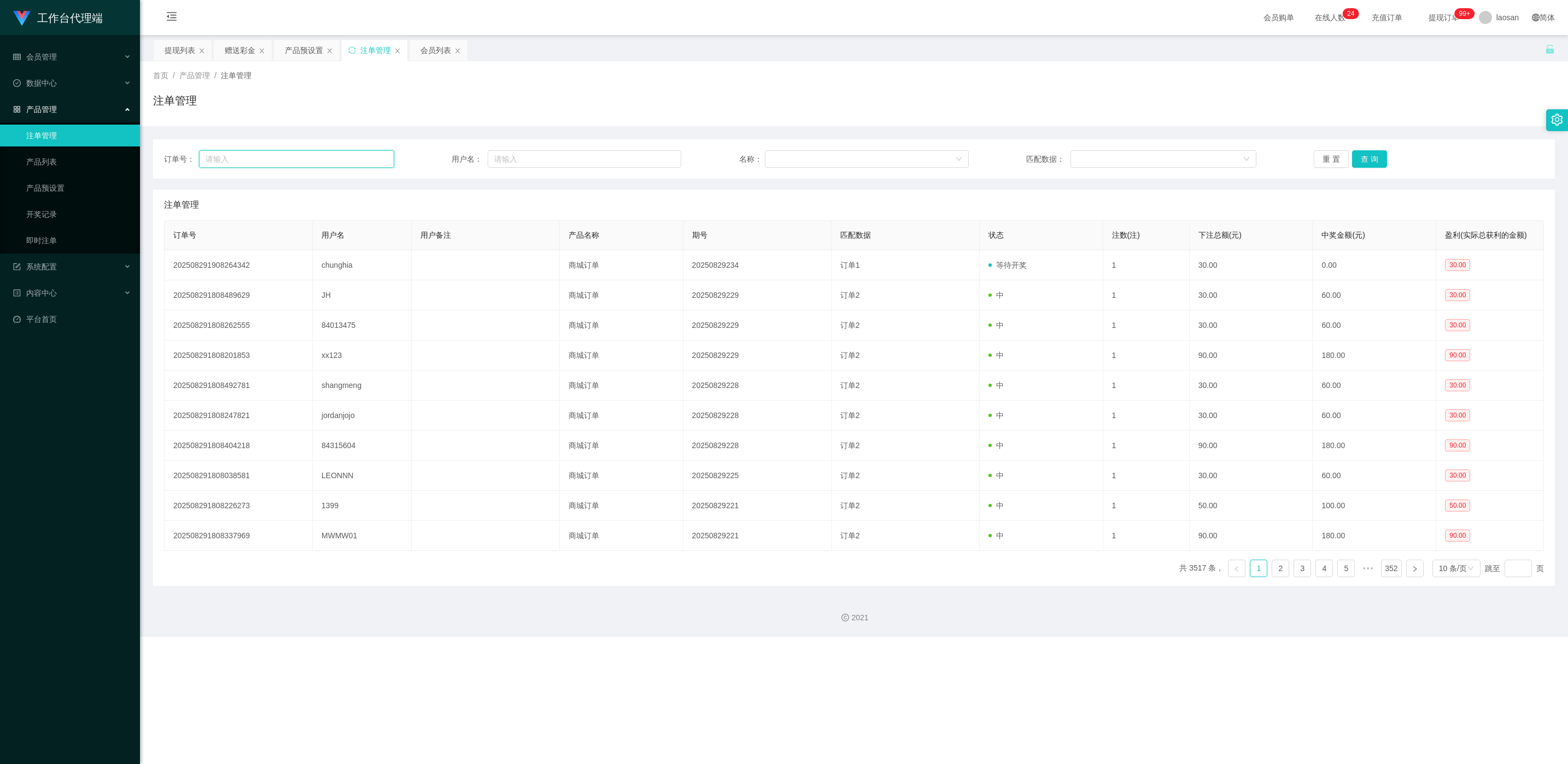
click at [313, 155] on input "text" at bounding box center [296, 159] width 195 height 17
click at [542, 158] on input "text" at bounding box center [585, 159] width 194 height 17
paste input "chunghia"
type input "chunghia"
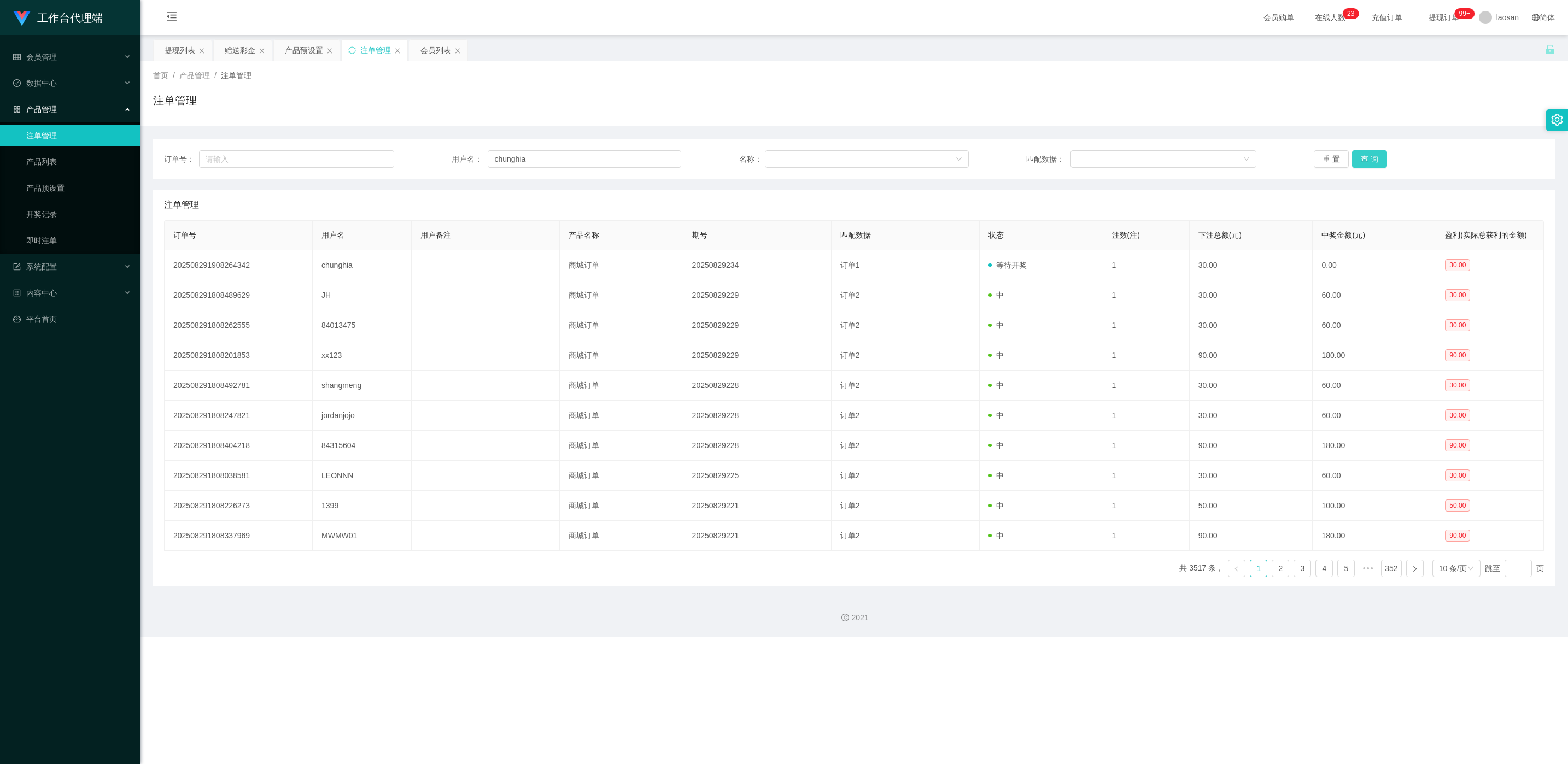
click at [1373, 156] on button "查 询" at bounding box center [1370, 159] width 35 height 17
click at [1373, 156] on div "重 置 查 询" at bounding box center [1429, 159] width 230 height 17
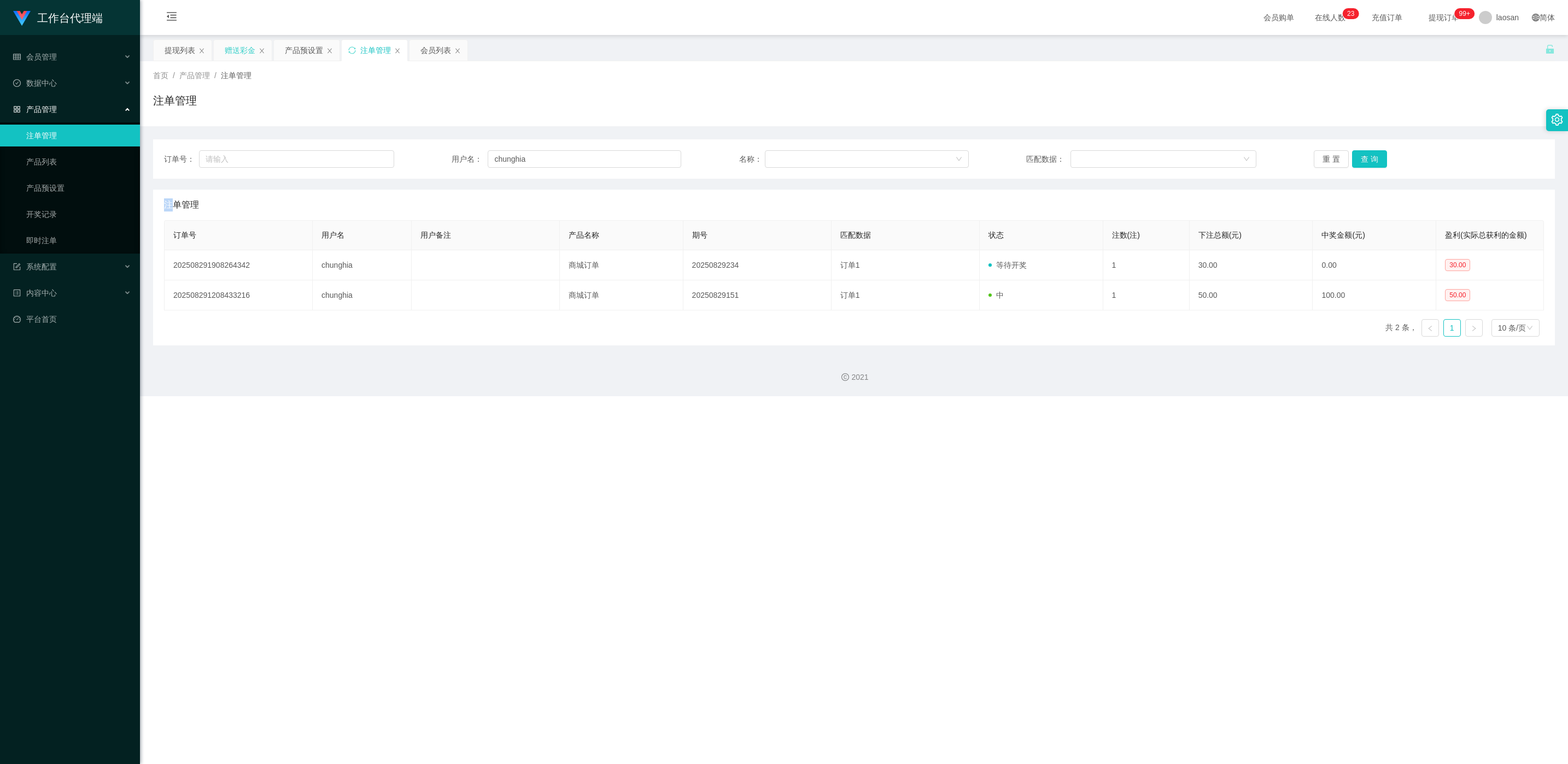
click at [251, 47] on div "赠送彩金" at bounding box center [240, 50] width 31 height 21
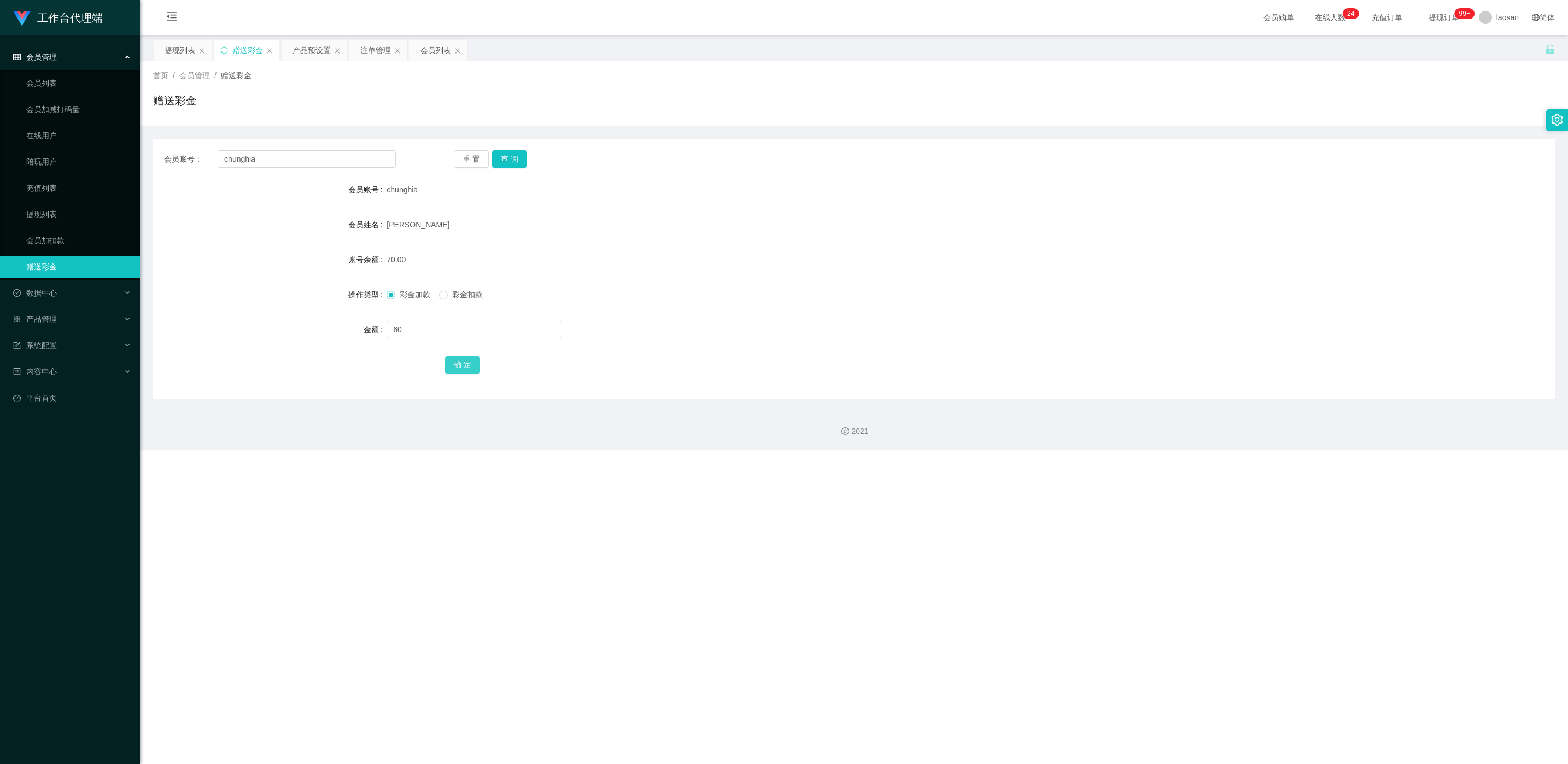
click at [473, 363] on button "确 定" at bounding box center [462, 365] width 35 height 17
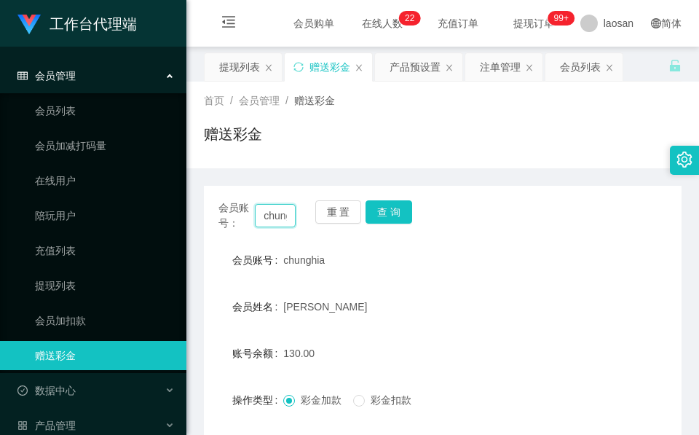
click at [284, 208] on input "chunghia" at bounding box center [275, 215] width 41 height 23
paste input "R"
type input "R"
click at [400, 208] on button "查 询" at bounding box center [388, 211] width 47 height 23
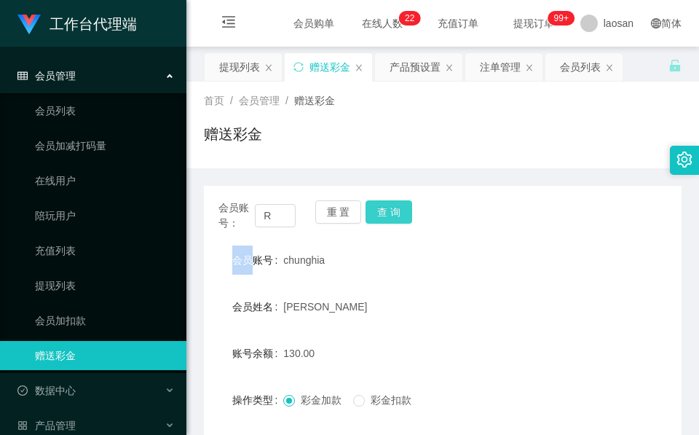
click at [400, 208] on div "会员账号： R 重 置 查 询" at bounding box center [442, 215] width 477 height 31
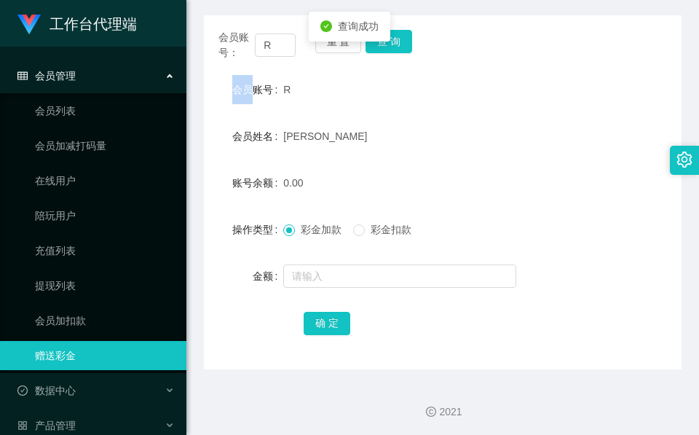
scroll to position [172, 0]
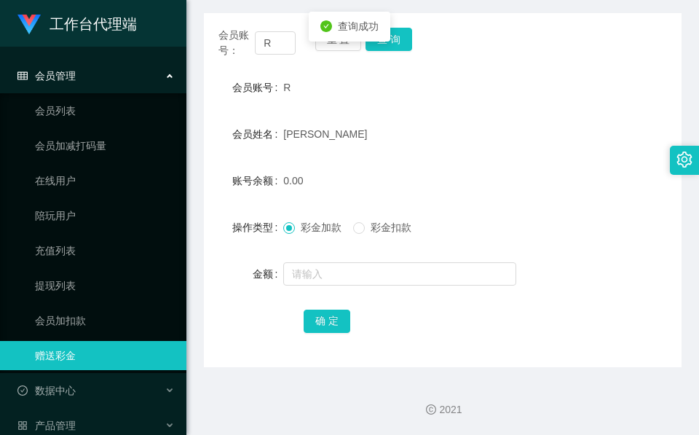
click at [356, 297] on form "会员账号 R 会员姓名 Wen 账号余额 0.00 操作类型 彩金加款 彩金扣款 金额 确 定" at bounding box center [442, 204] width 477 height 262
click at [359, 273] on input "text" at bounding box center [399, 273] width 233 height 23
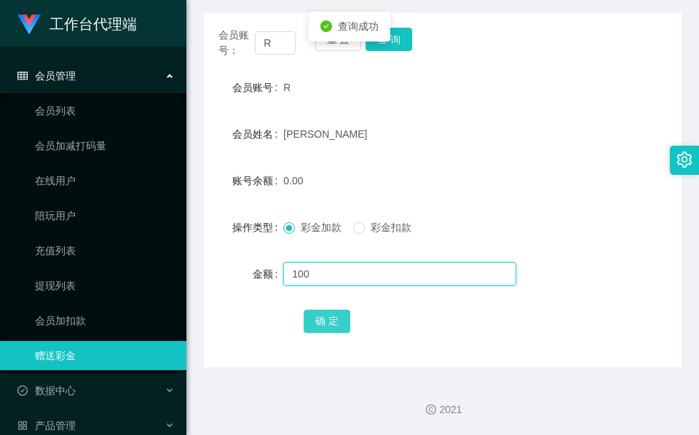
type input "100"
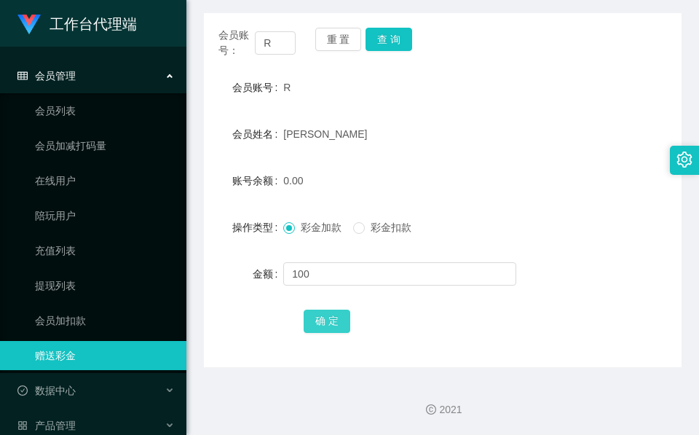
click at [328, 320] on button "确 定" at bounding box center [327, 320] width 47 height 23
click at [269, 44] on input "R" at bounding box center [275, 42] width 41 height 23
paste input "chunghia"
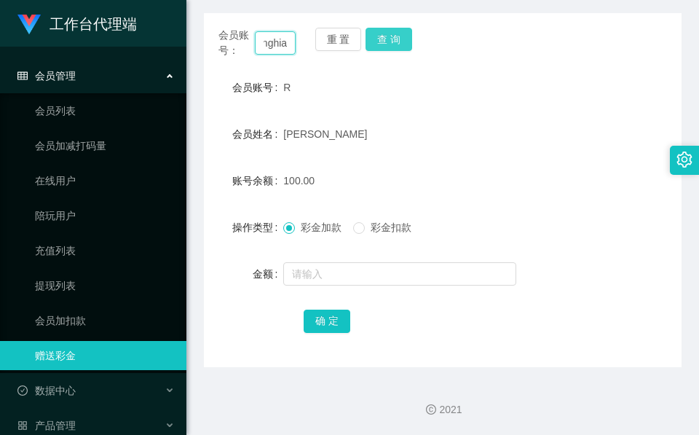
type input "chunghia"
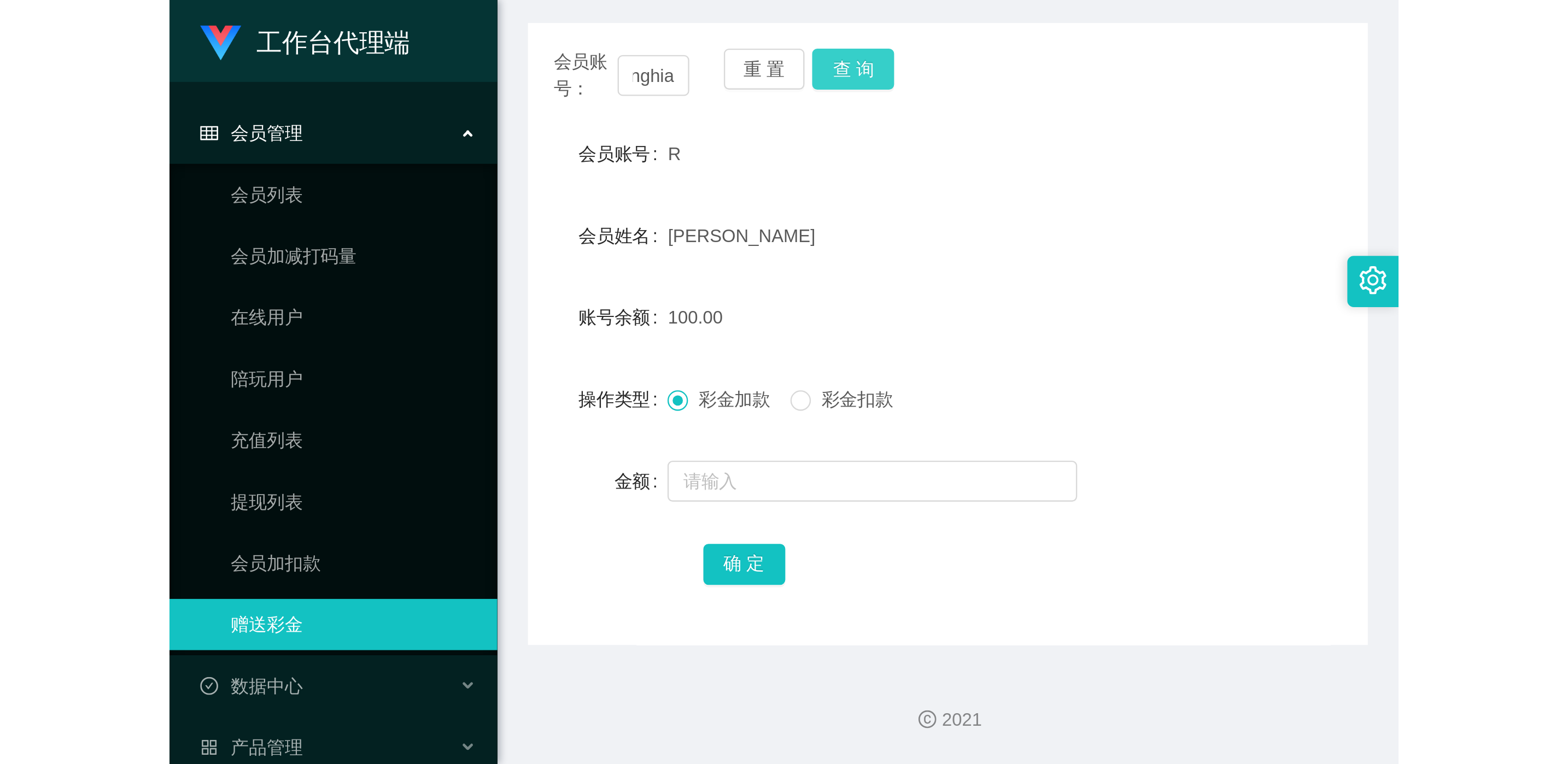
scroll to position [0, 0]
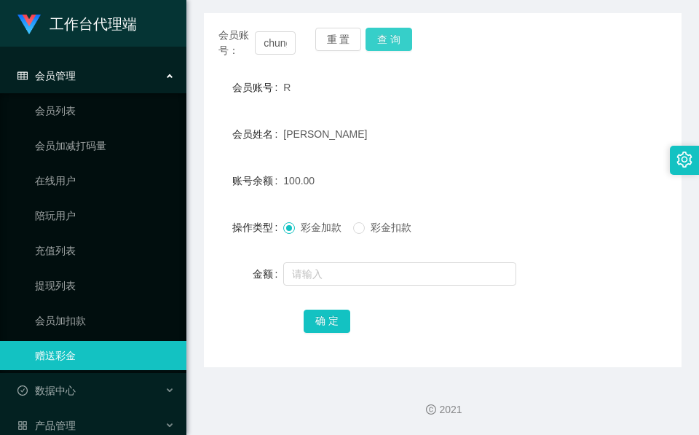
click at [381, 33] on button "查 询" at bounding box center [388, 39] width 47 height 23
click at [380, 38] on body "工作台代理端 会员管理 会员列表 会员加减打码量 在线用户 陪玩用户 充值列表 提现列表 会员加扣款 赠送彩金 数据中心 产品管理 注单管理 产品列表 产品预…" at bounding box center [349, 217] width 699 height 435
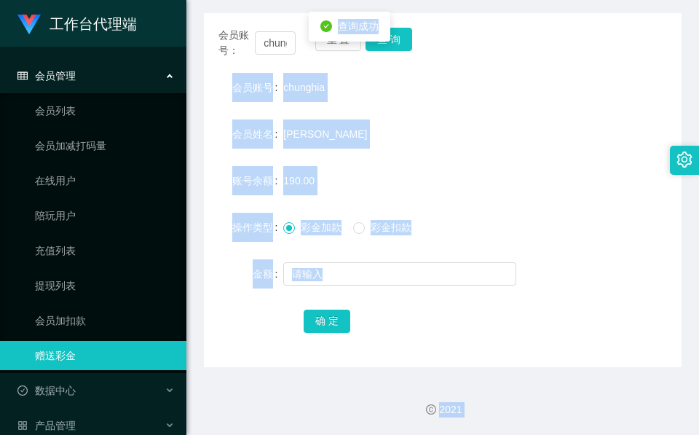
drag, startPoint x: 380, startPoint y: 38, endPoint x: 360, endPoint y: 175, distance: 138.2
click at [360, 175] on div "190.00" at bounding box center [422, 180] width 279 height 29
click at [310, 169] on div "190.00" at bounding box center [422, 180] width 279 height 29
drag, startPoint x: 258, startPoint y: 188, endPoint x: 363, endPoint y: 206, distance: 106.4
click at [258, 189] on div "账号余额" at bounding box center [243, 180] width 79 height 29
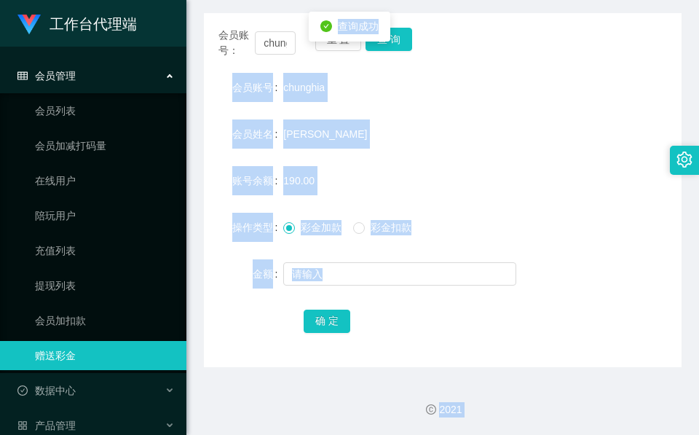
click at [374, 229] on span "彩金扣款" at bounding box center [391, 227] width 52 height 12
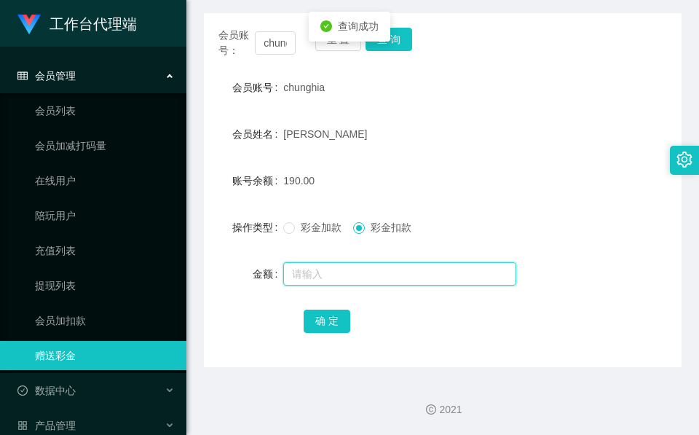
click at [328, 269] on input "text" at bounding box center [399, 273] width 233 height 23
type input "60"
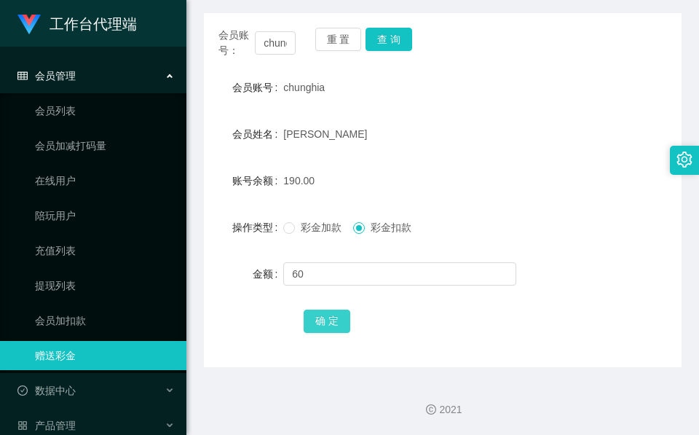
click at [328, 323] on button "确 定" at bounding box center [327, 320] width 47 height 23
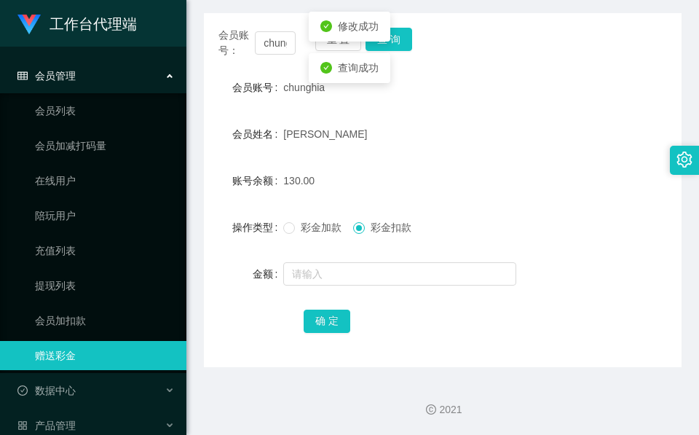
click at [313, 231] on span "彩金加款" at bounding box center [321, 227] width 52 height 12
drag, startPoint x: 418, startPoint y: 130, endPoint x: 410, endPoint y: 109, distance: 21.6
click at [418, 130] on div "Lim Chun Ghia" at bounding box center [422, 133] width 279 height 29
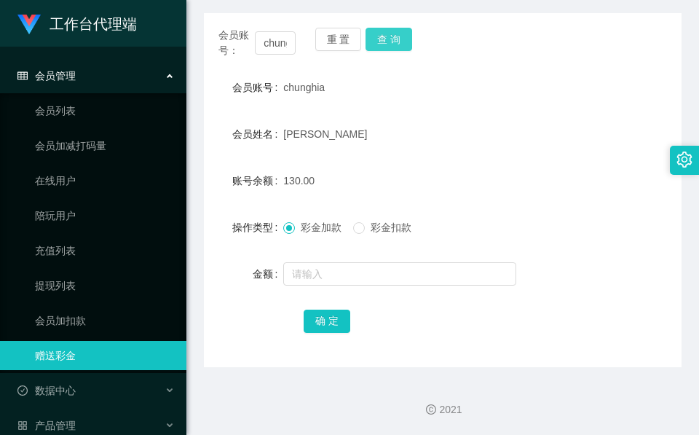
click at [394, 49] on button "查 询" at bounding box center [388, 39] width 47 height 23
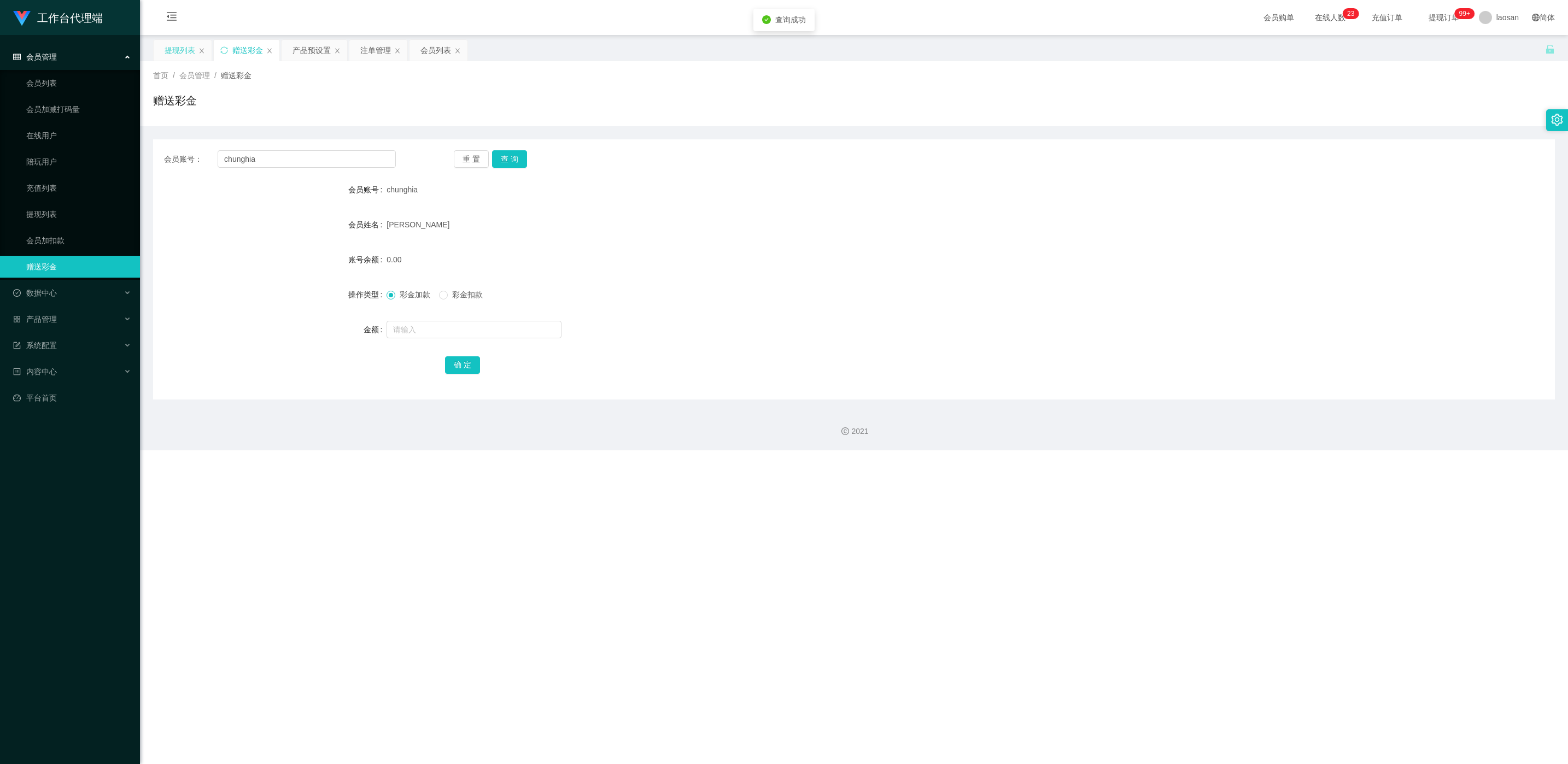
click at [171, 56] on div "提现列表" at bounding box center [180, 50] width 31 height 21
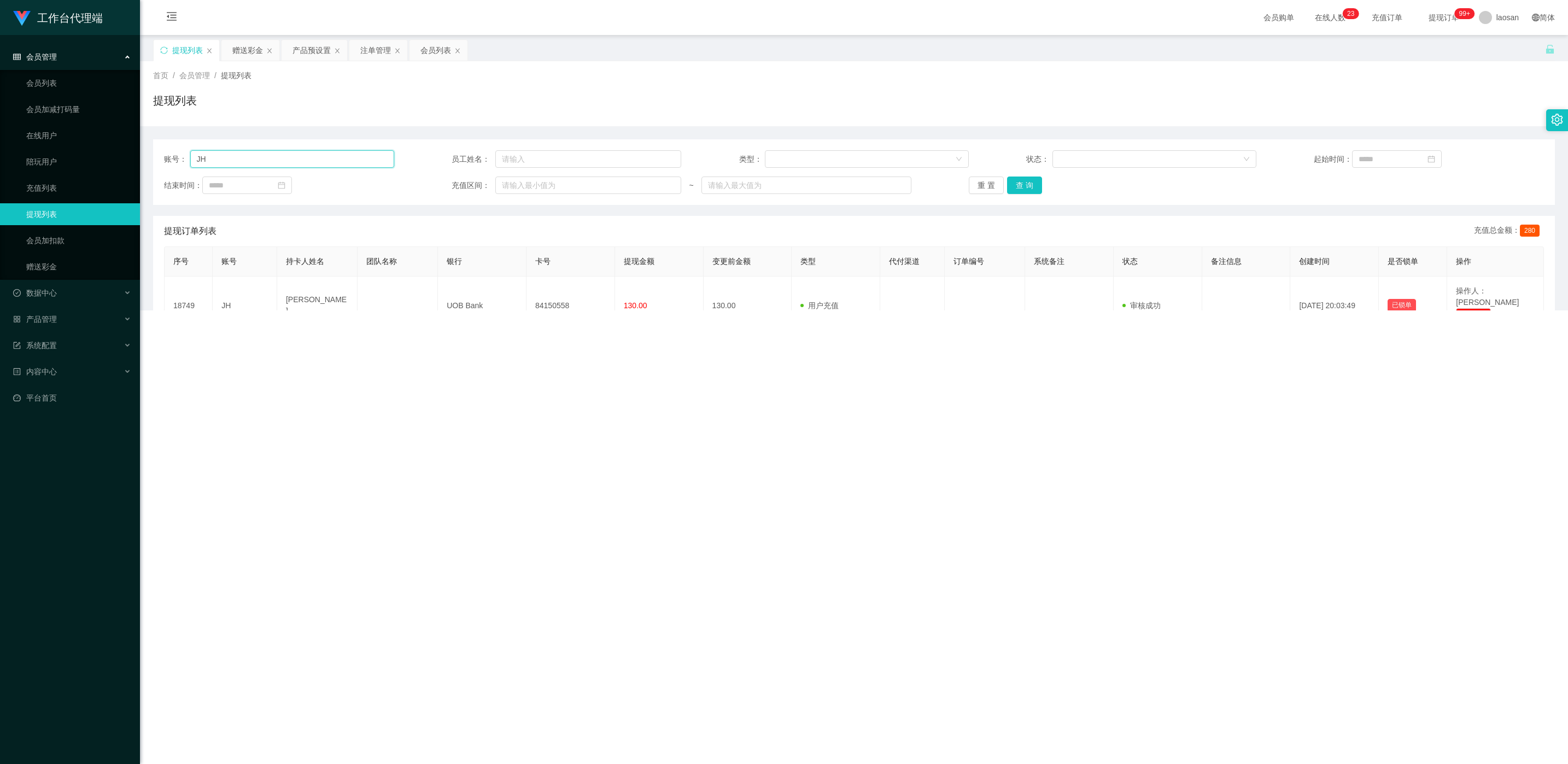
click at [266, 159] on input "JH" at bounding box center [292, 159] width 204 height 17
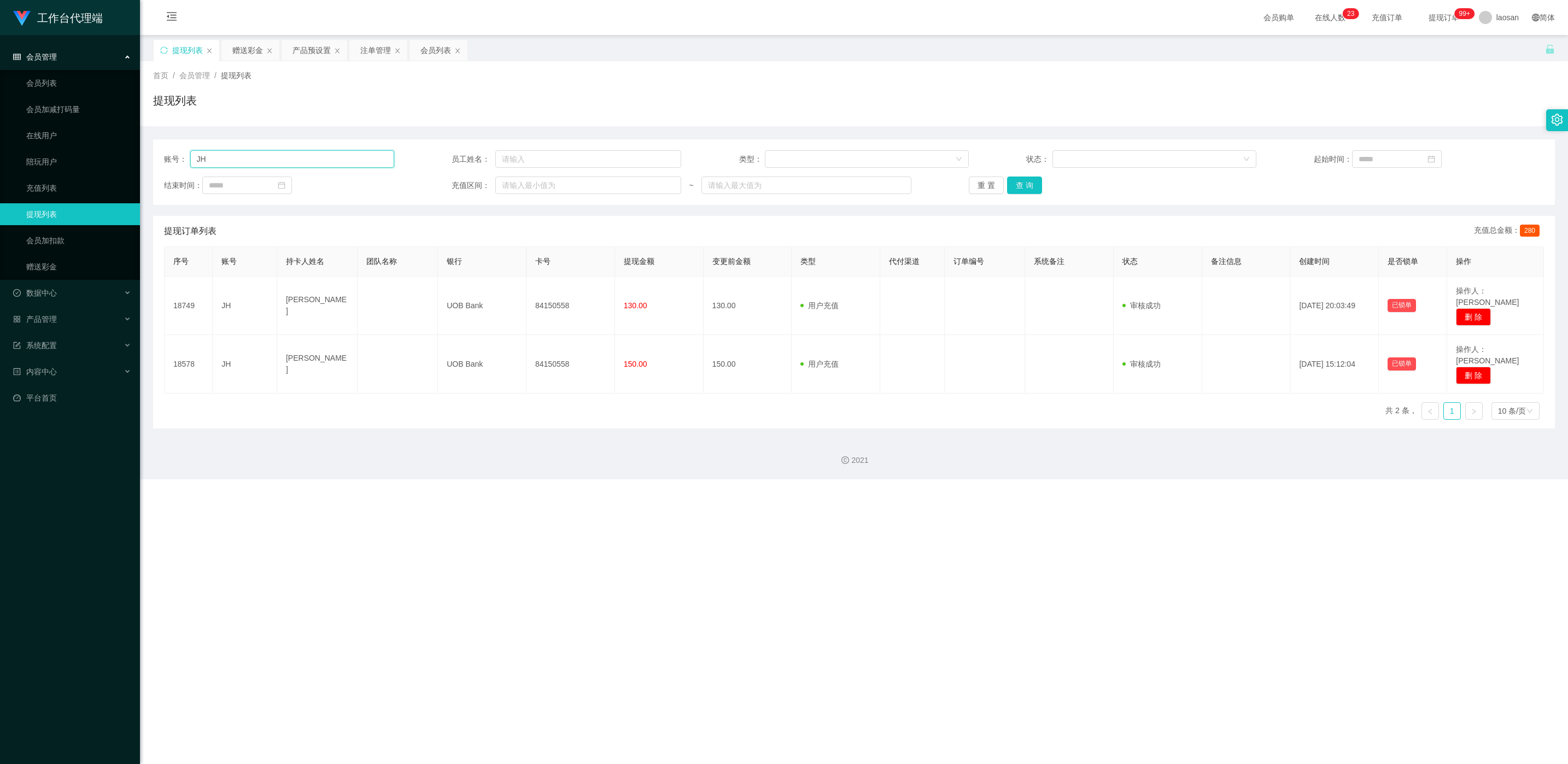
click at [266, 159] on input "JH" at bounding box center [292, 159] width 204 height 17
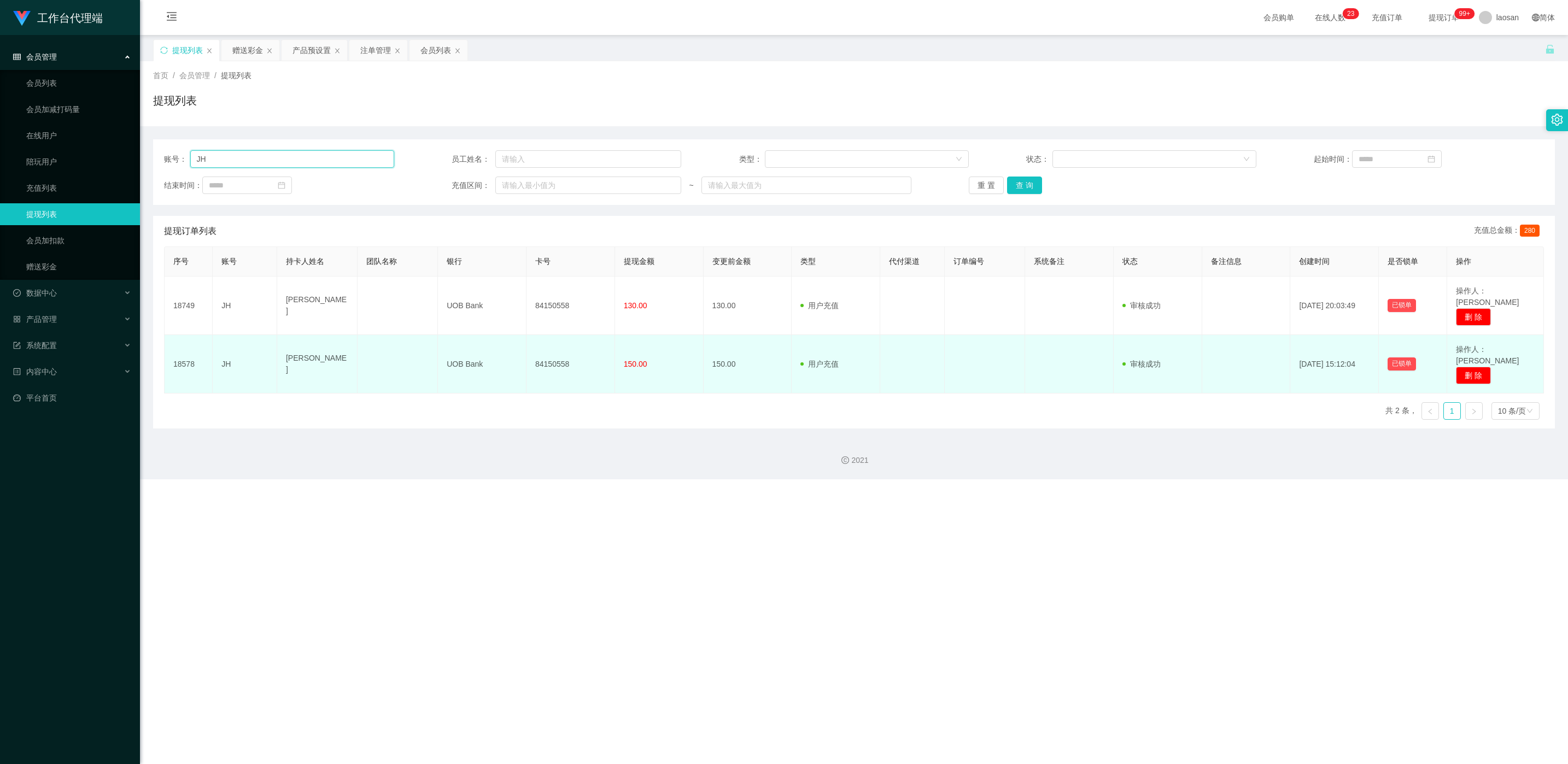
paste input "chunghia"
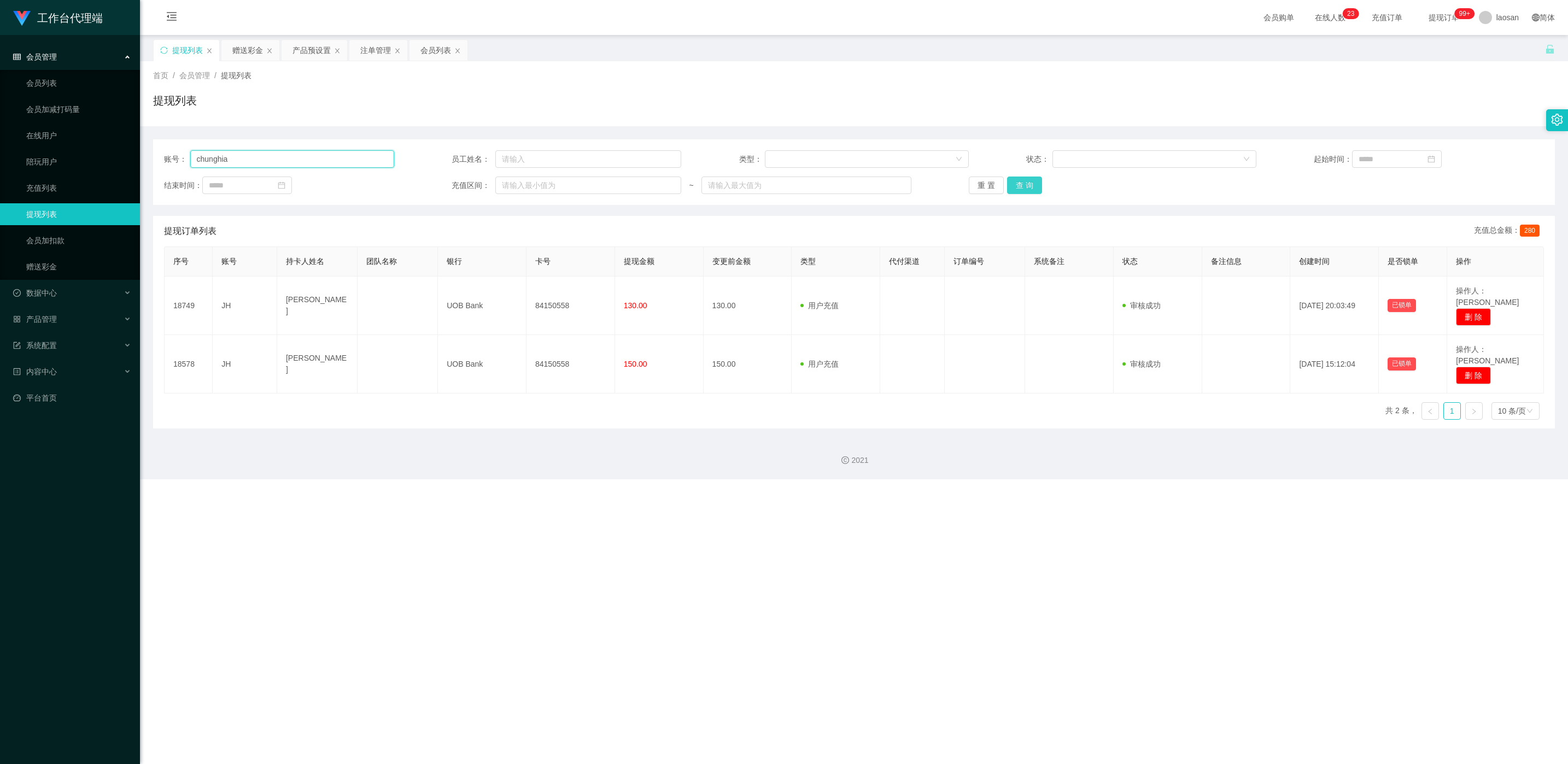
type input "chunghia"
click at [1010, 191] on button "查 询" at bounding box center [1025, 185] width 35 height 17
click at [1010, 191] on div "重 置 查 询" at bounding box center [1084, 185] width 230 height 17
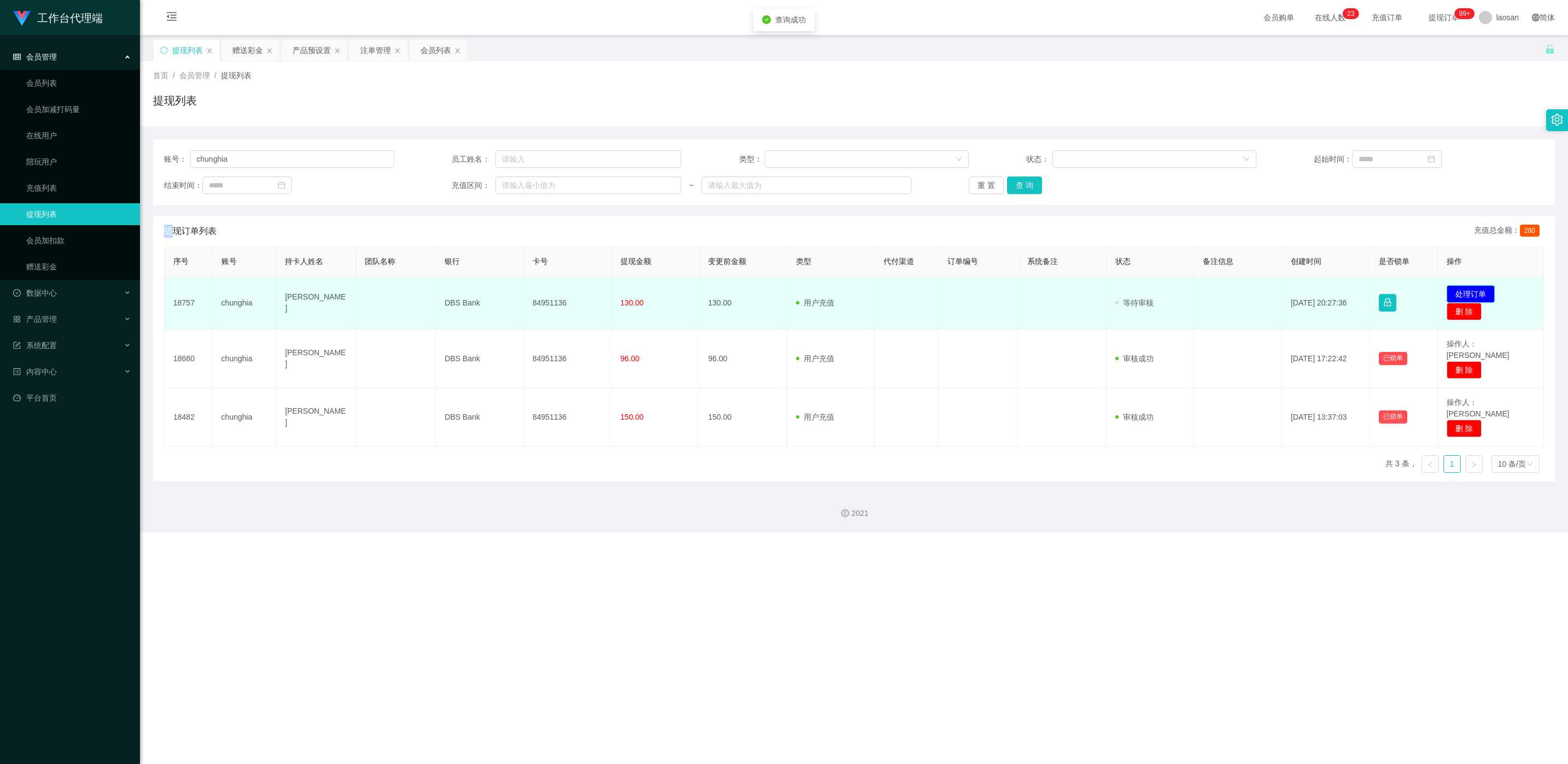
click at [1472, 294] on button "处理订单" at bounding box center [1471, 294] width 48 height 17
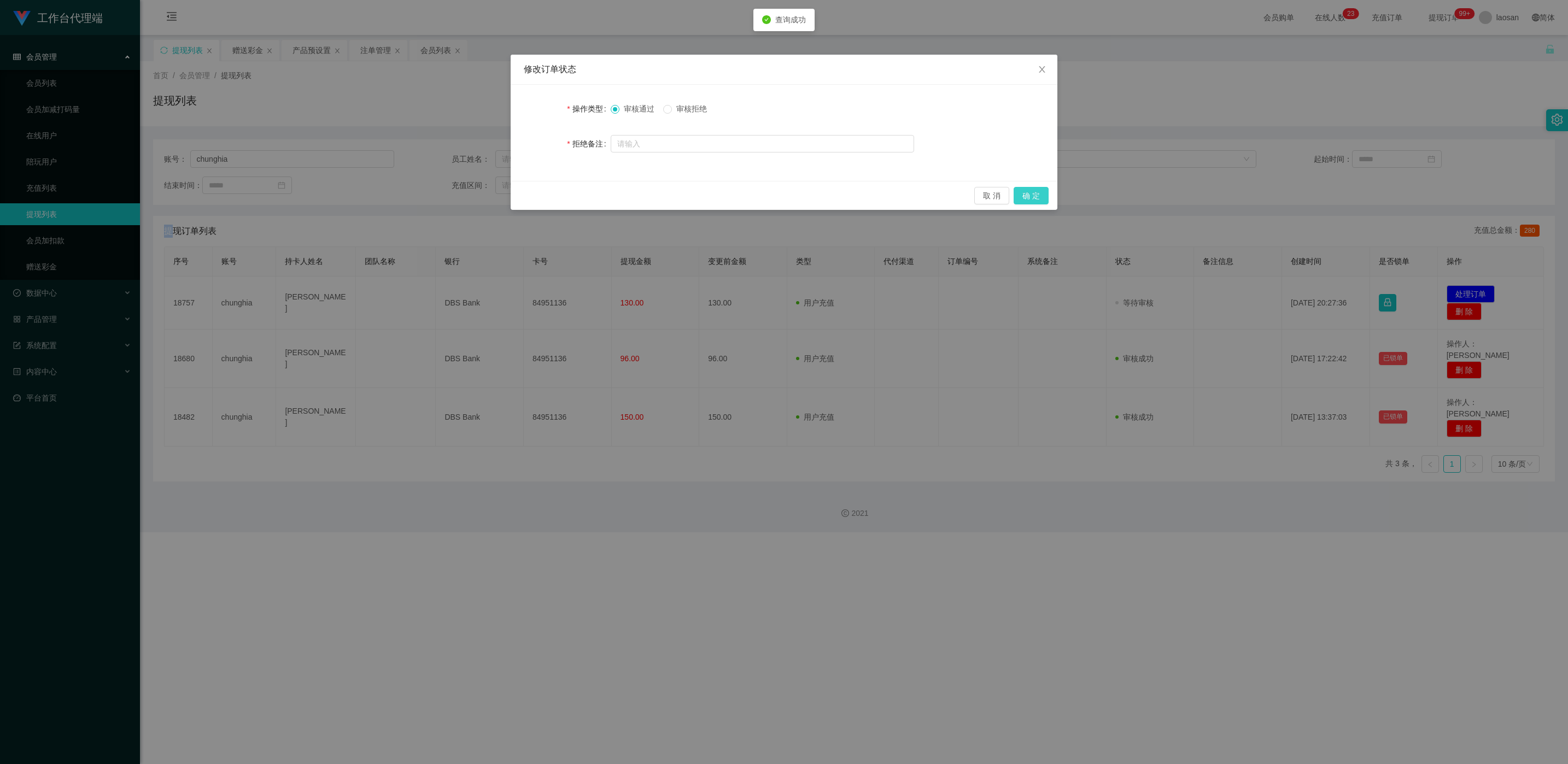
click at [1044, 194] on button "确 定" at bounding box center [1031, 195] width 35 height 17
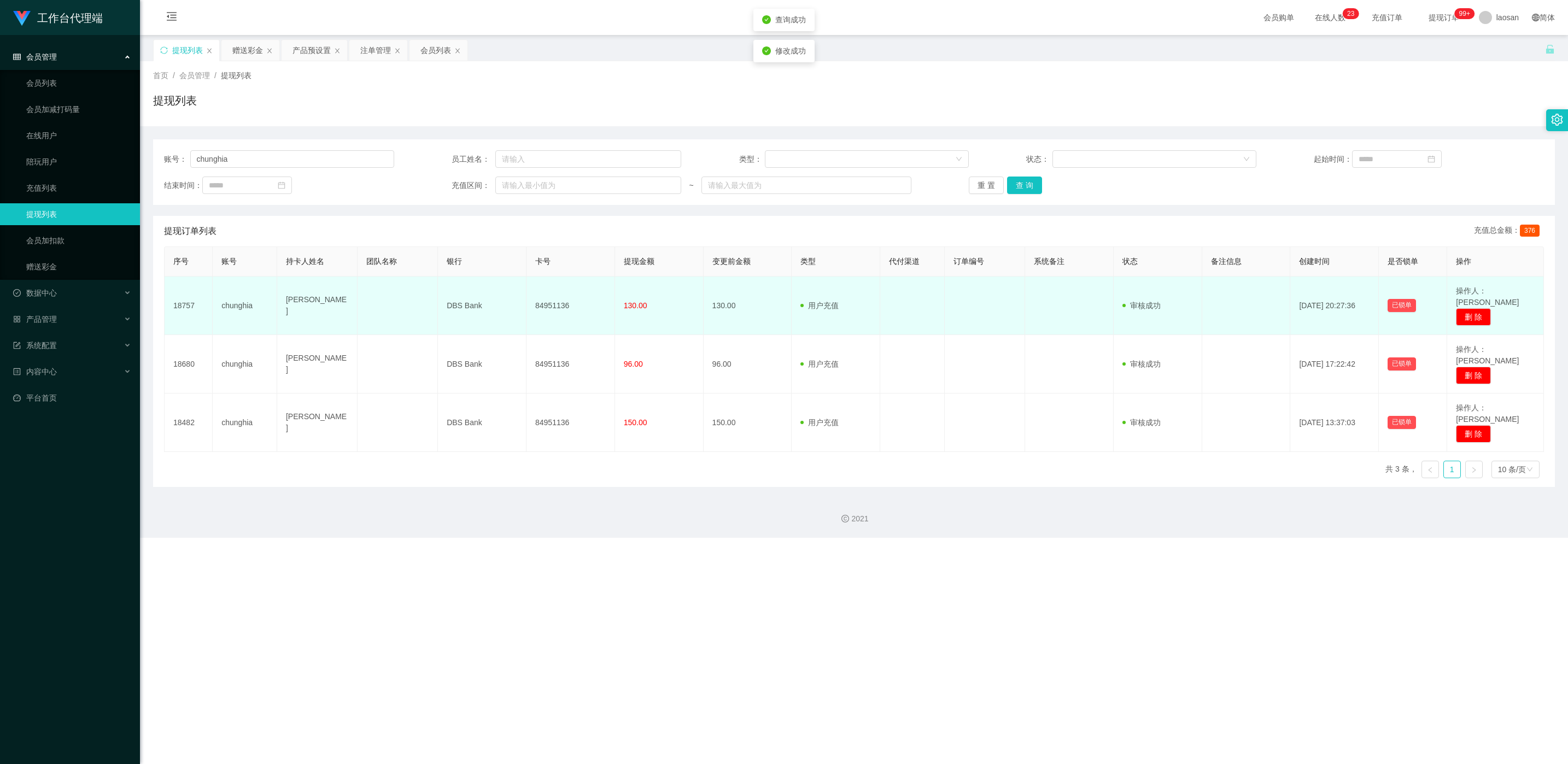
click at [557, 297] on td "84951136" at bounding box center [571, 306] width 89 height 59
copy td "84951136"
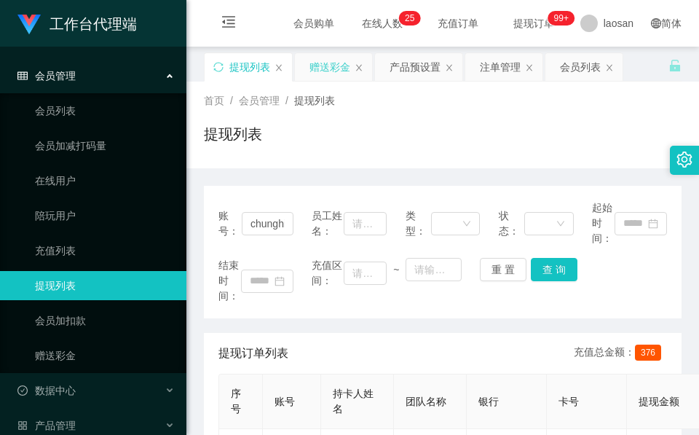
drag, startPoint x: 247, startPoint y: 116, endPoint x: 314, endPoint y: 79, distance: 77.2
click at [247, 116] on div "首页 / 会员管理 / 提现列表 / 提现列表" at bounding box center [442, 124] width 477 height 63
click at [343, 55] on div "赠送彩金" at bounding box center [329, 67] width 41 height 28
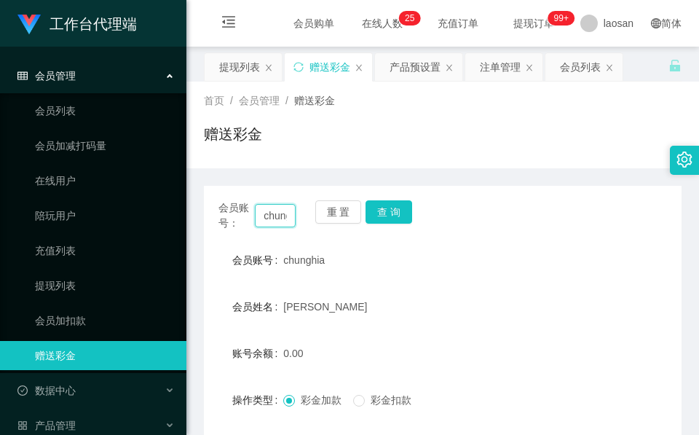
click at [278, 214] on input "chunghia" at bounding box center [275, 215] width 41 height 23
paste input "JH"
type input "JH"
click at [383, 206] on button "查 询" at bounding box center [388, 211] width 47 height 23
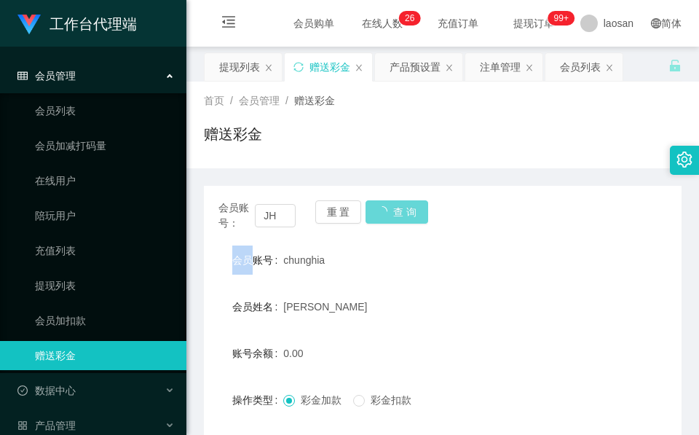
click at [383, 206] on div "重 置 查 询" at bounding box center [353, 215] width 77 height 31
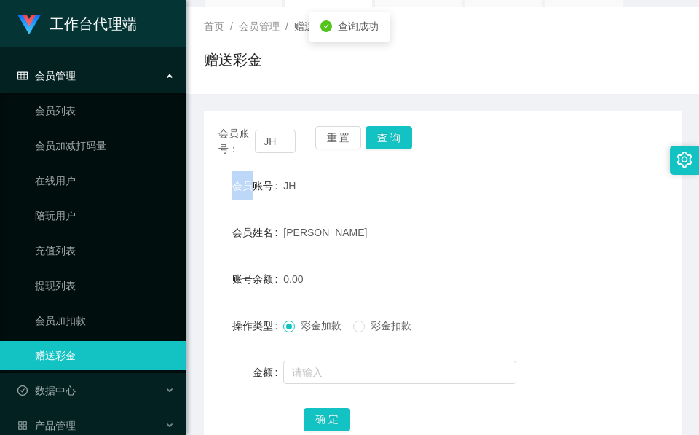
scroll to position [109, 0]
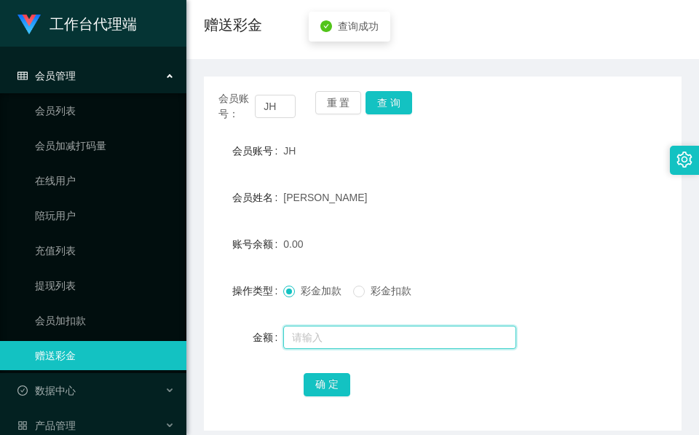
click at [330, 328] on input "text" at bounding box center [399, 336] width 233 height 23
type input "152"
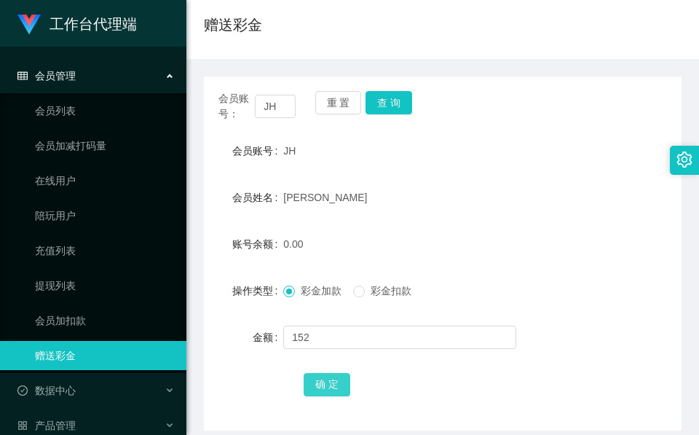
click at [323, 378] on button "确 定" at bounding box center [327, 384] width 47 height 23
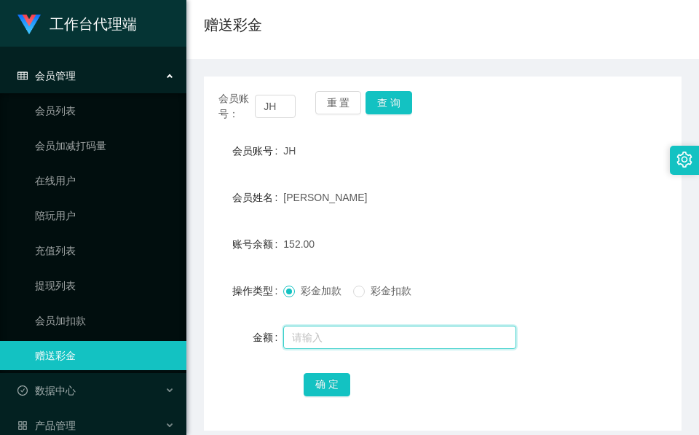
click at [322, 330] on input "text" at bounding box center [399, 336] width 233 height 23
type input "6"
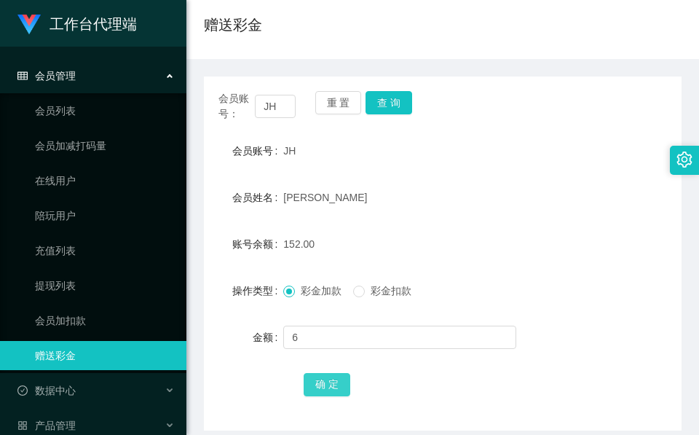
click at [330, 381] on button "确 定" at bounding box center [327, 384] width 47 height 23
click at [260, 96] on input "JH" at bounding box center [275, 106] width 41 height 23
paste input "84013475"
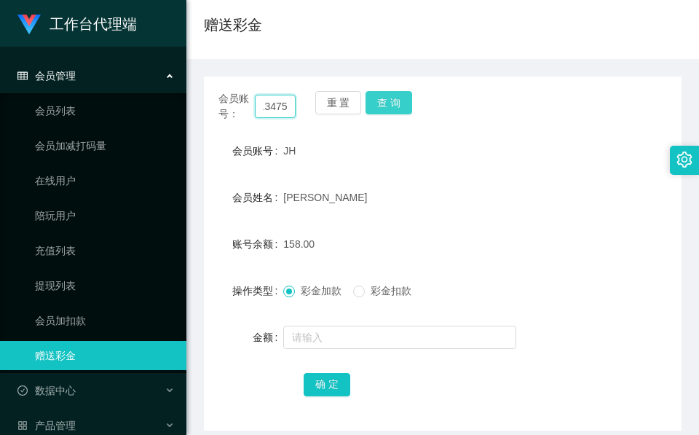
type input "84013475"
click at [370, 101] on button "查 询" at bounding box center [388, 102] width 47 height 23
click at [370, 101] on div "重 置 查 询" at bounding box center [353, 106] width 77 height 31
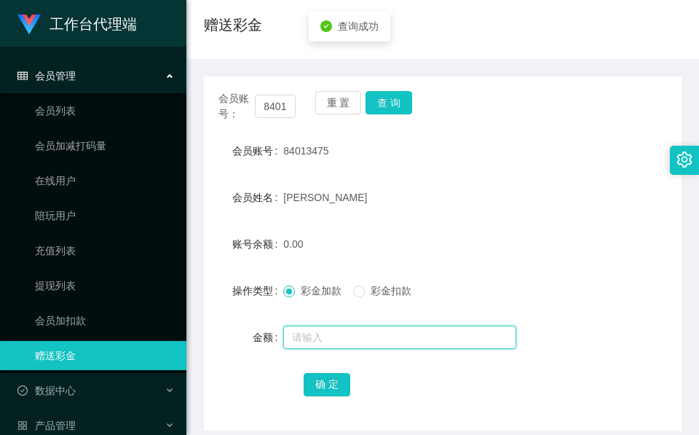
drag, startPoint x: 370, startPoint y: 101, endPoint x: 312, endPoint y: 330, distance: 236.4
click at [312, 330] on input "text" at bounding box center [399, 336] width 233 height 23
type input "40"
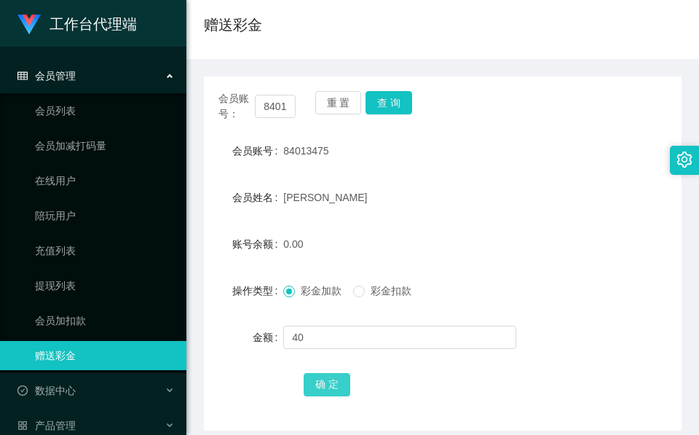
click at [320, 376] on button "确 定" at bounding box center [327, 384] width 47 height 23
click at [320, 378] on span "确 定" at bounding box center [327, 384] width 47 height 12
click at [282, 105] on input "84013475" at bounding box center [275, 106] width 41 height 23
paste input "0853273"
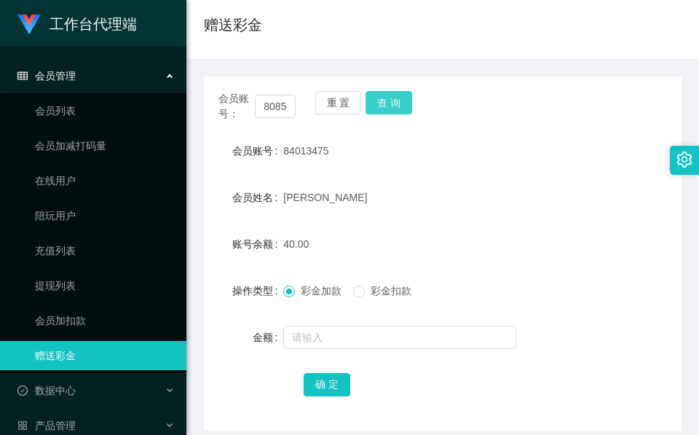
click at [397, 105] on button "查 询" at bounding box center [388, 102] width 47 height 23
click at [397, 105] on div "会员账号： 80853273 重 置 查 询" at bounding box center [442, 106] width 477 height 31
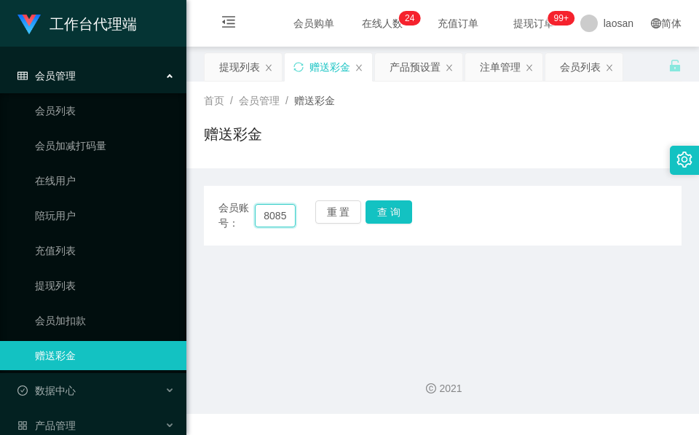
click at [269, 219] on input "80853273" at bounding box center [275, 215] width 41 height 23
paste input "R"
type input "R"
click at [389, 217] on button "查 询" at bounding box center [388, 211] width 47 height 23
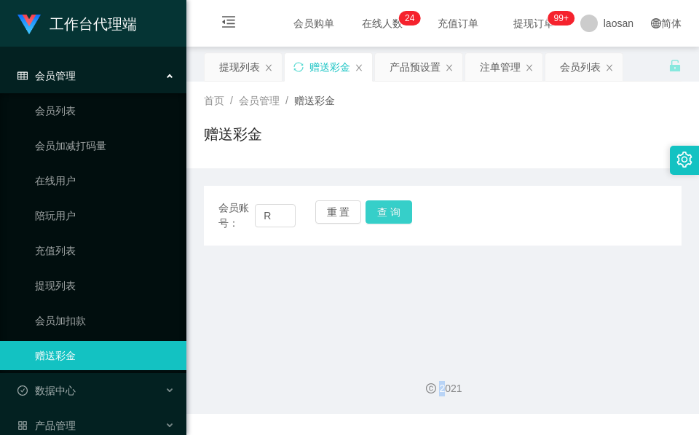
click at [389, 217] on div "会员账号： R 重 置 查 询" at bounding box center [442, 215] width 477 height 31
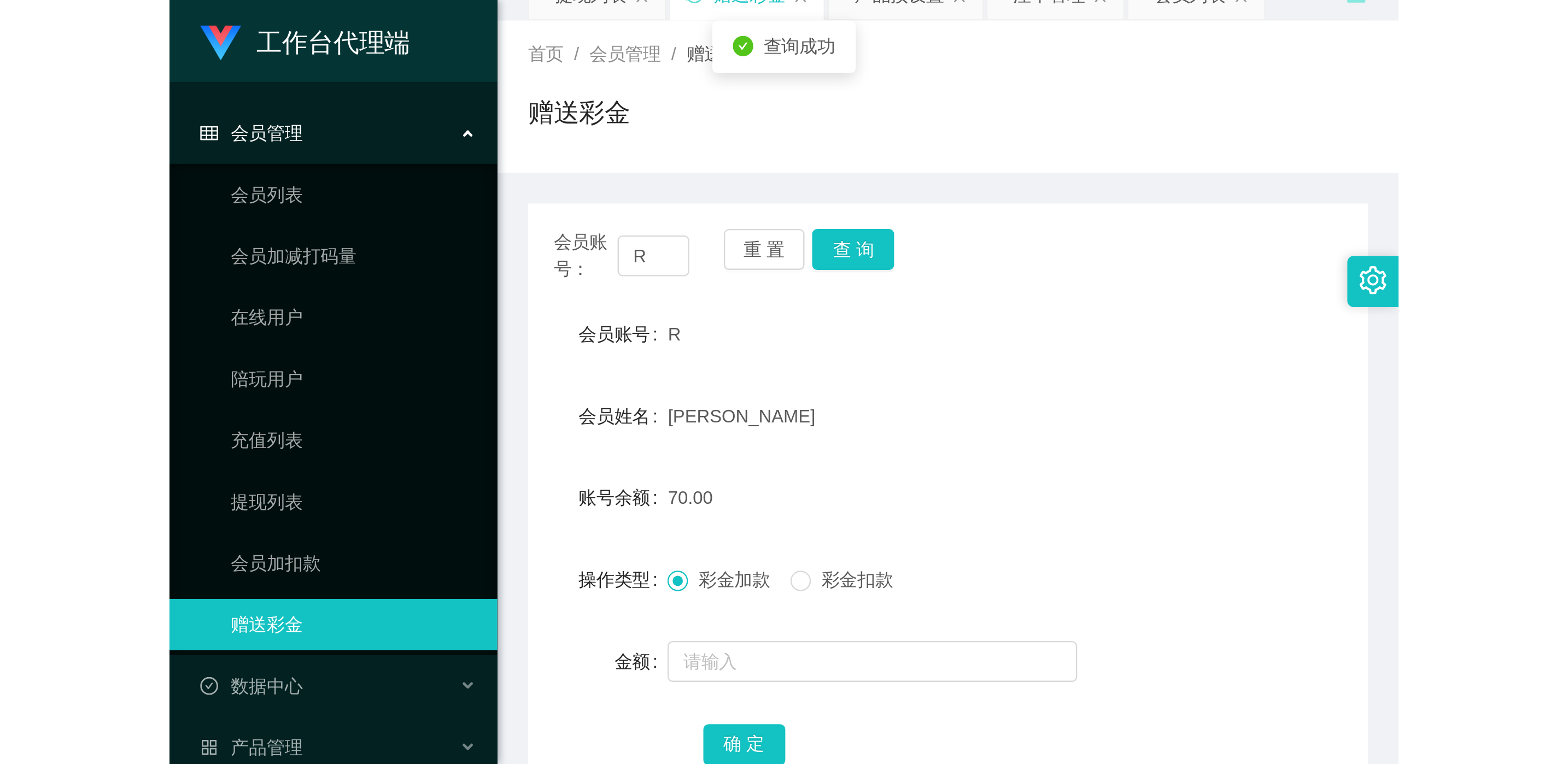
scroll to position [82, 0]
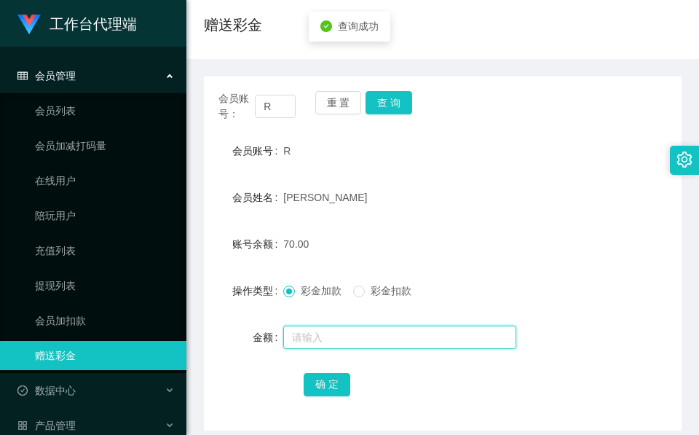
click at [328, 335] on input "text" at bounding box center [399, 336] width 233 height 23
type input "60"
drag, startPoint x: 333, startPoint y: 378, endPoint x: 306, endPoint y: 344, distance: 43.5
click at [333, 378] on button "确 定" at bounding box center [327, 384] width 47 height 23
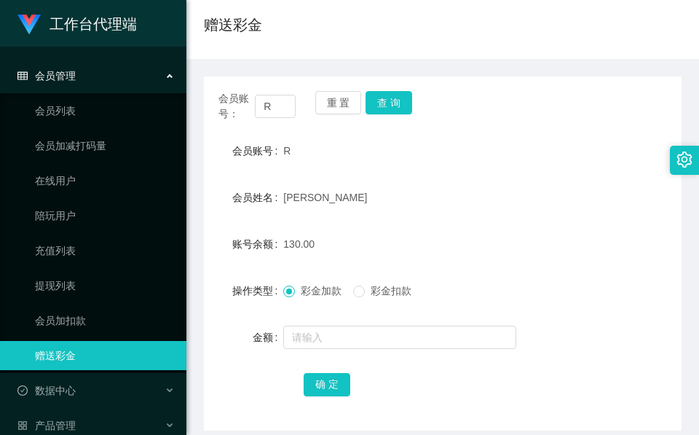
click at [343, 172] on form "会员账号 R 会员姓名 Wen 账号余额 130.00 操作类型 彩金加款 彩金扣款 金额 确 定" at bounding box center [442, 267] width 477 height 262
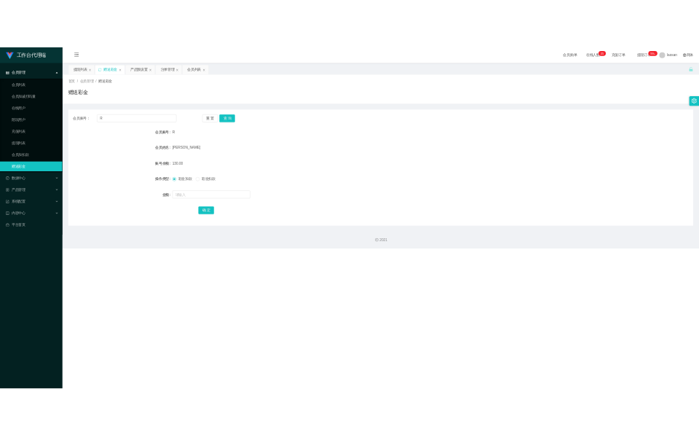
scroll to position [0, 0]
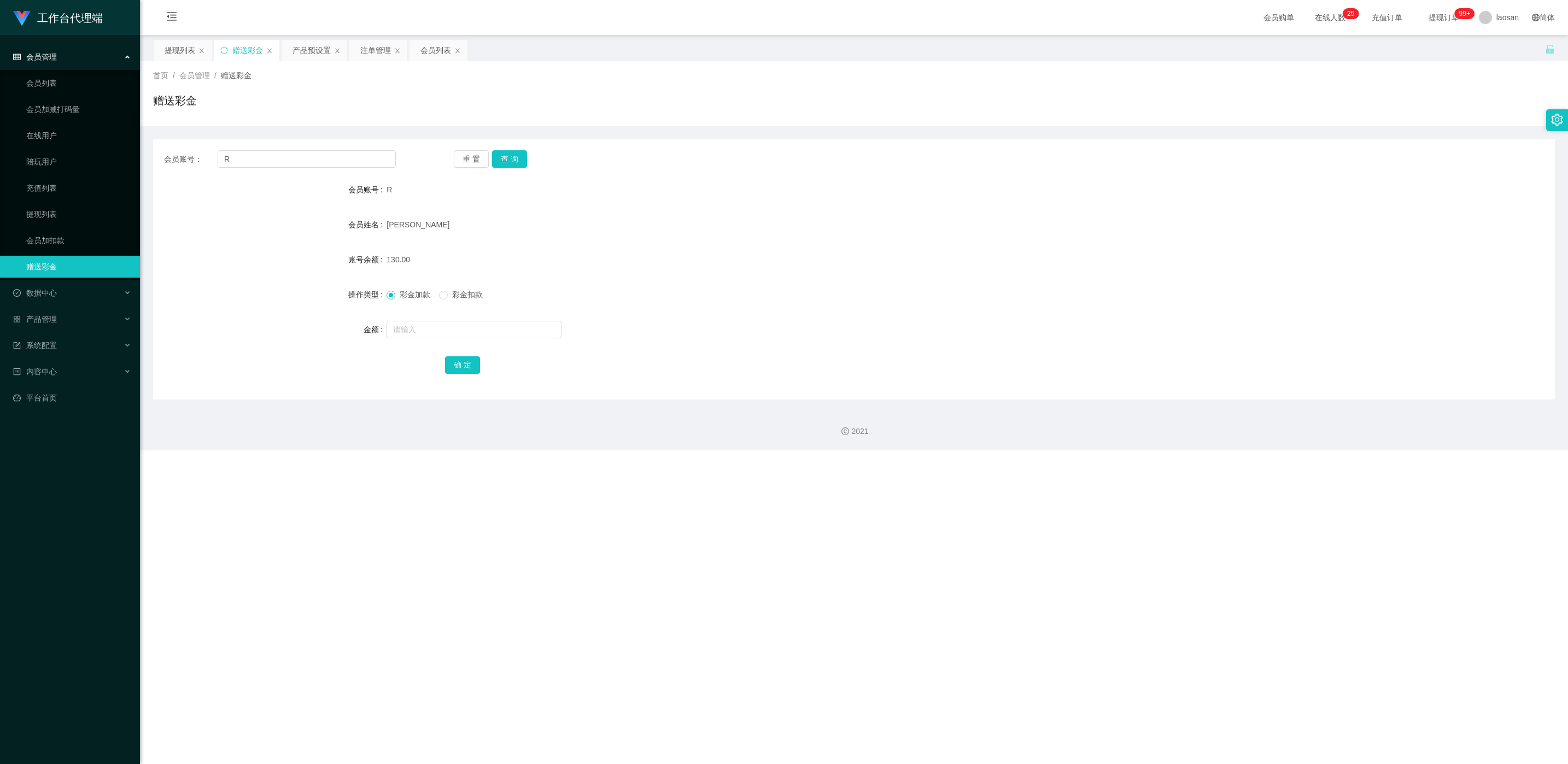
drag, startPoint x: 184, startPoint y: 56, endPoint x: 194, endPoint y: 77, distance: 23.3
click at [183, 57] on div "提现列表" at bounding box center [180, 50] width 31 height 21
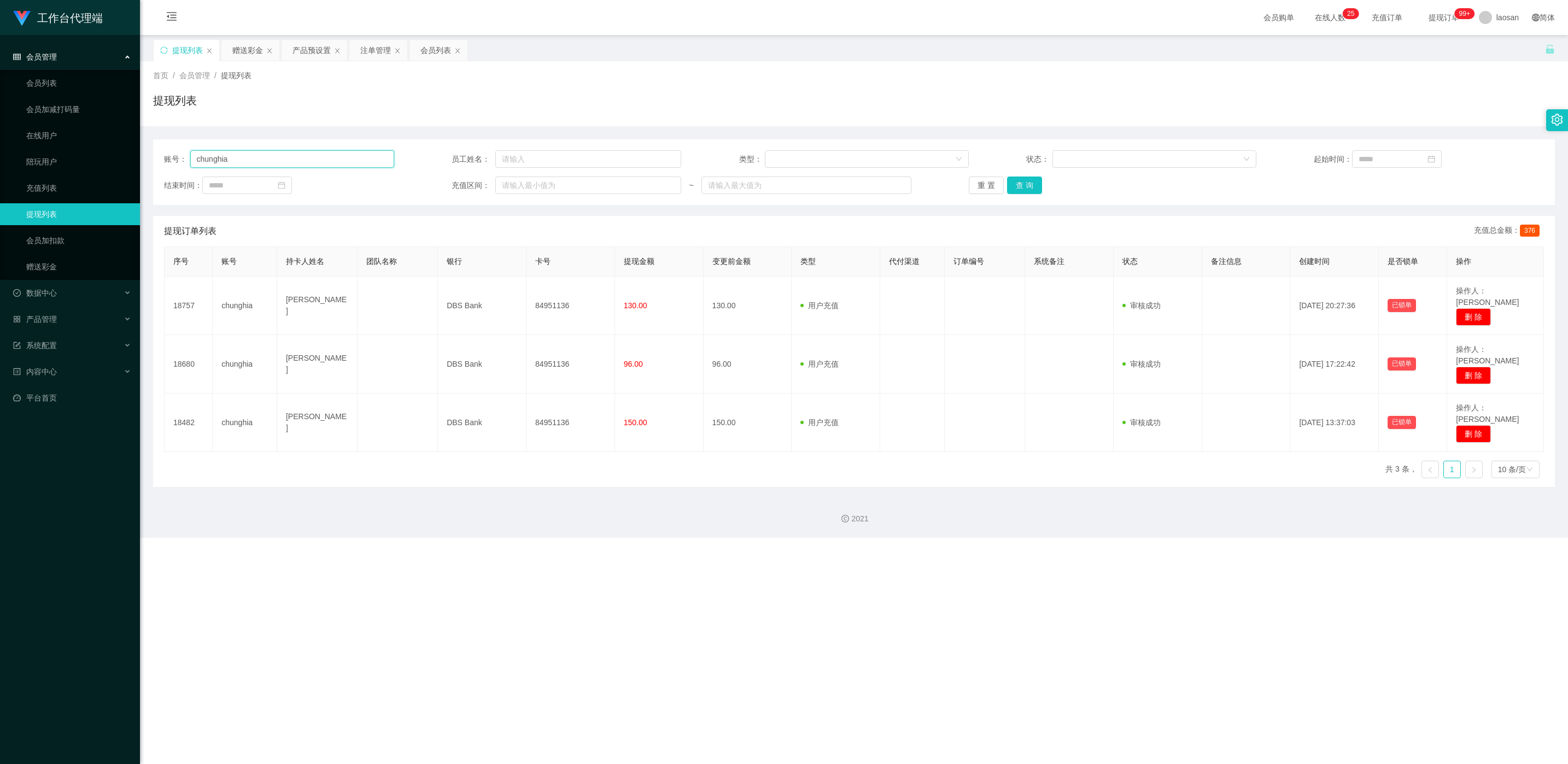
click at [295, 162] on input "chunghia" at bounding box center [292, 159] width 204 height 17
paste input "84013475"
click at [1031, 188] on button "查 询" at bounding box center [1025, 185] width 35 height 17
click at [1029, 187] on div "重 置 查 询" at bounding box center [1084, 185] width 230 height 17
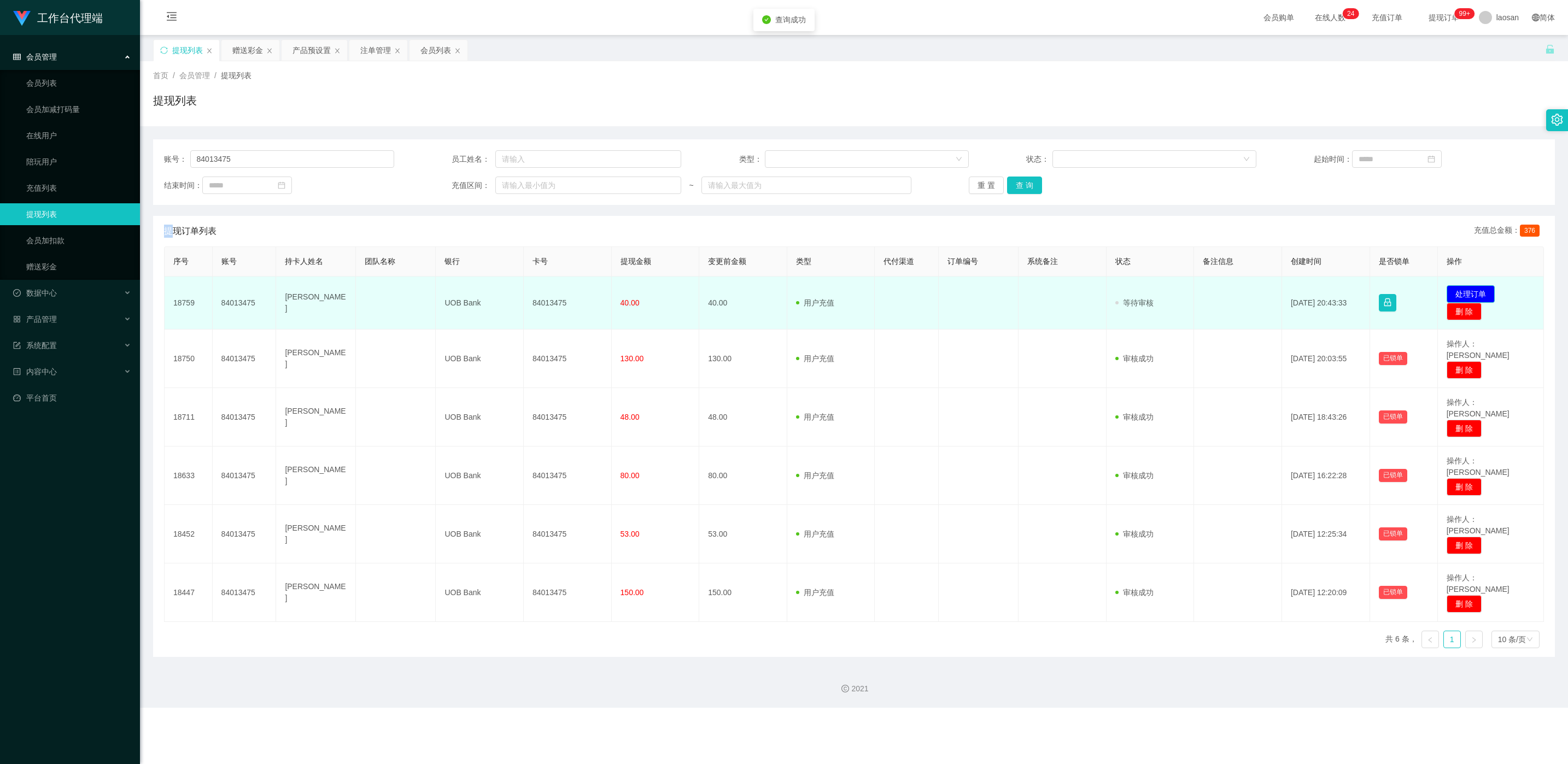
click at [1447, 290] on button "处理订单" at bounding box center [1471, 294] width 48 height 17
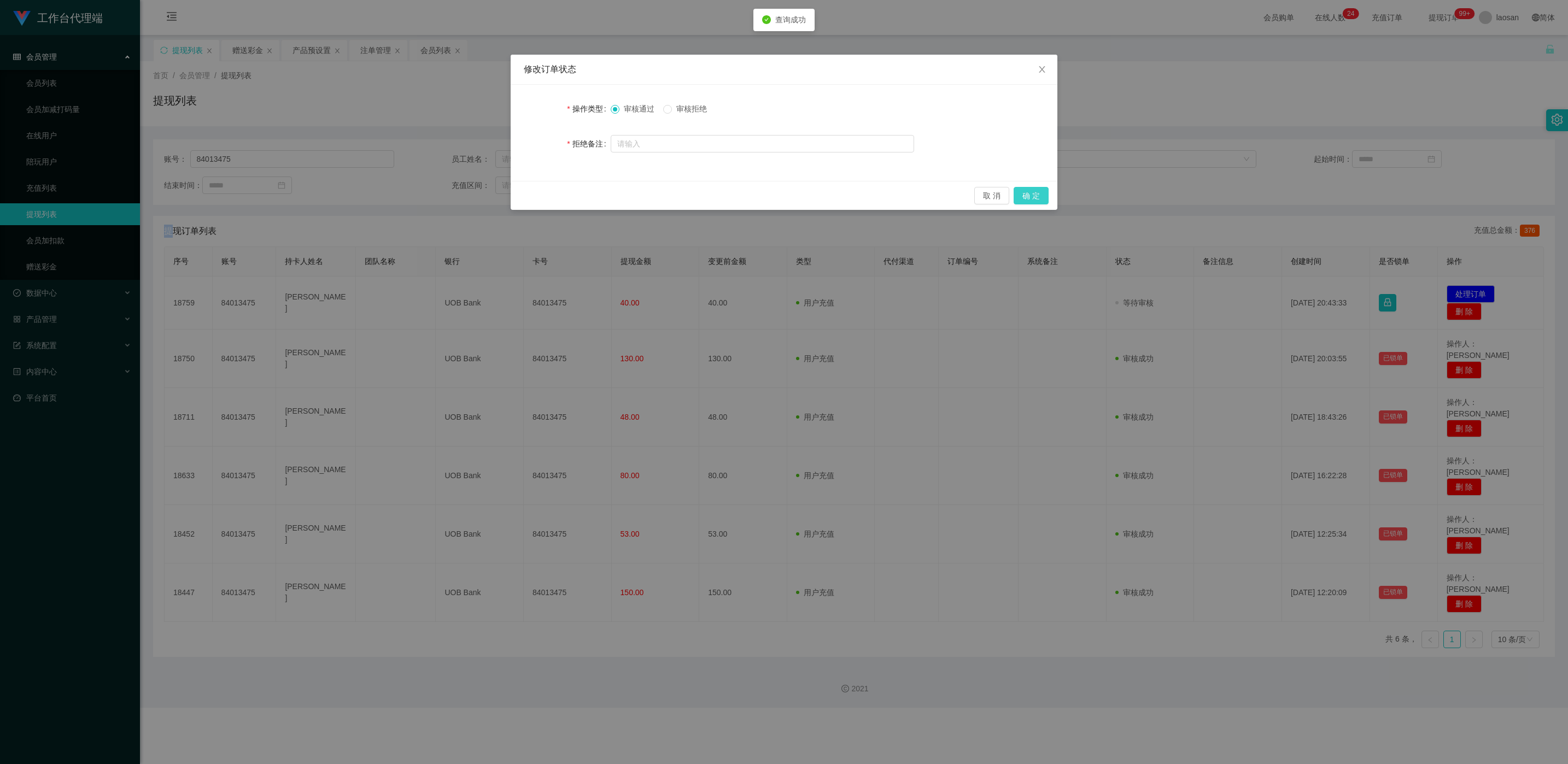
click at [1031, 194] on button "确 定" at bounding box center [1031, 195] width 35 height 17
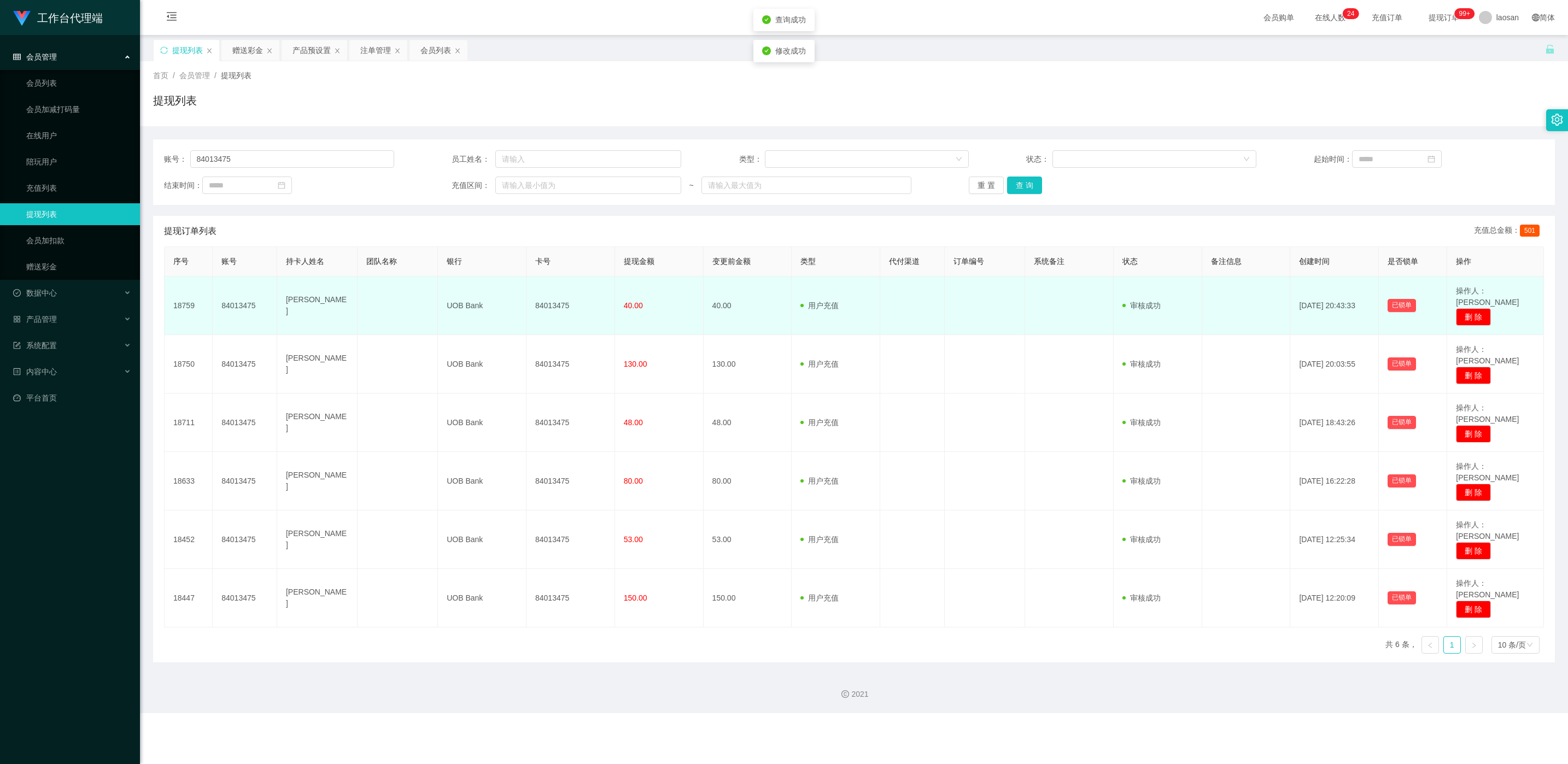
click at [548, 297] on td "84013475" at bounding box center [571, 306] width 89 height 59
copy td "84013475"
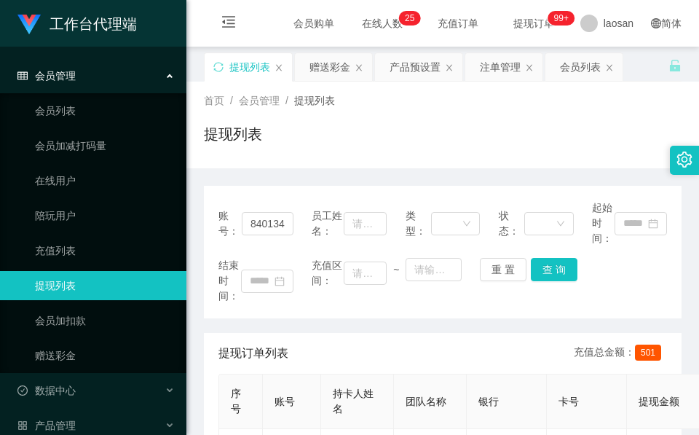
drag, startPoint x: 354, startPoint y: 151, endPoint x: 360, endPoint y: 134, distance: 18.7
click at [354, 151] on div "提现列表" at bounding box center [442, 139] width 477 height 33
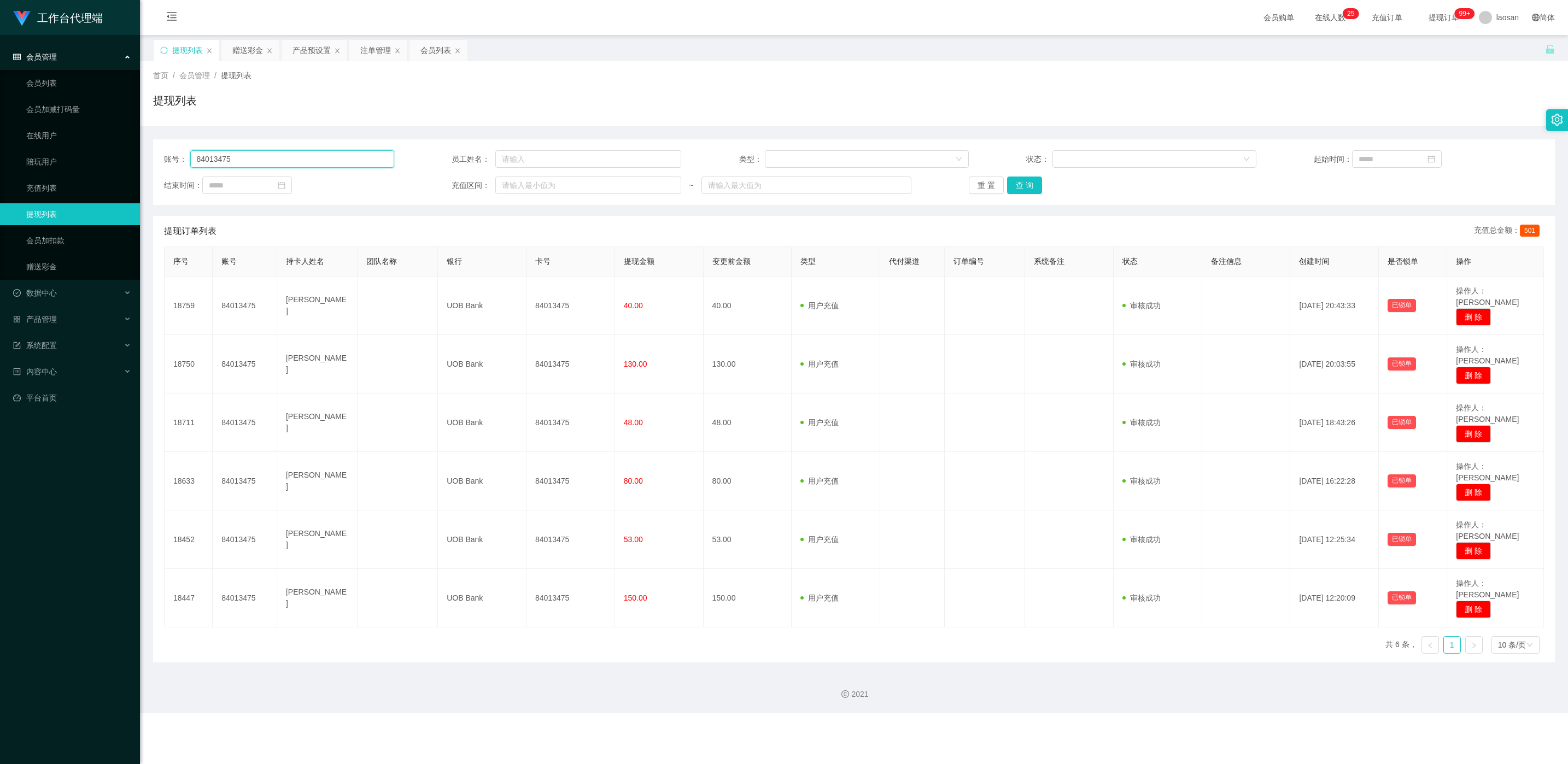
click at [288, 158] on input "84013475" at bounding box center [292, 159] width 204 height 17
paste input "JH"
click at [1027, 181] on button "查 询" at bounding box center [1025, 185] width 35 height 17
click at [1027, 181] on div "重 置 查 询" at bounding box center [1084, 185] width 230 height 17
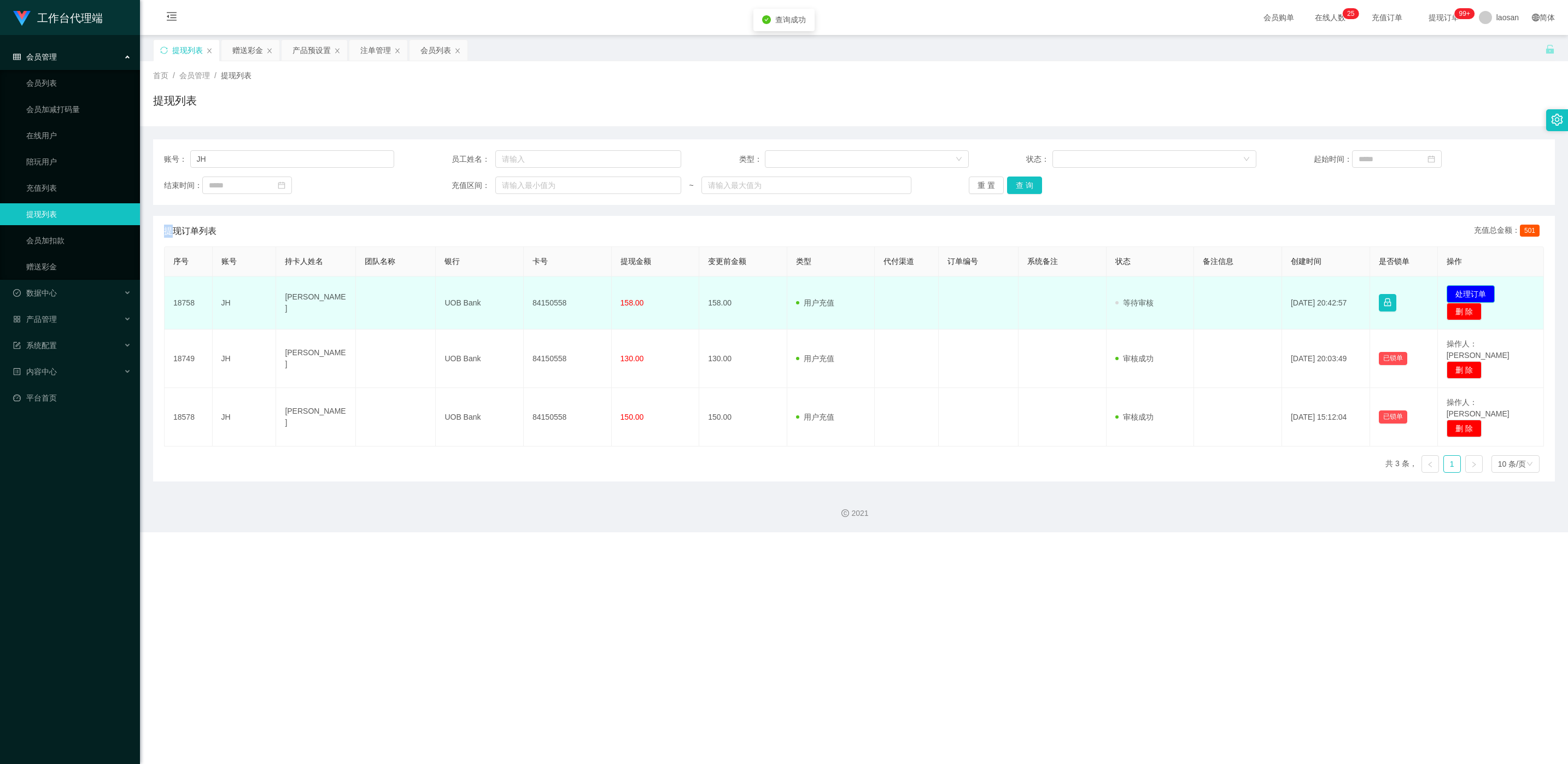
click at [1476, 288] on button "处理订单" at bounding box center [1471, 294] width 48 height 17
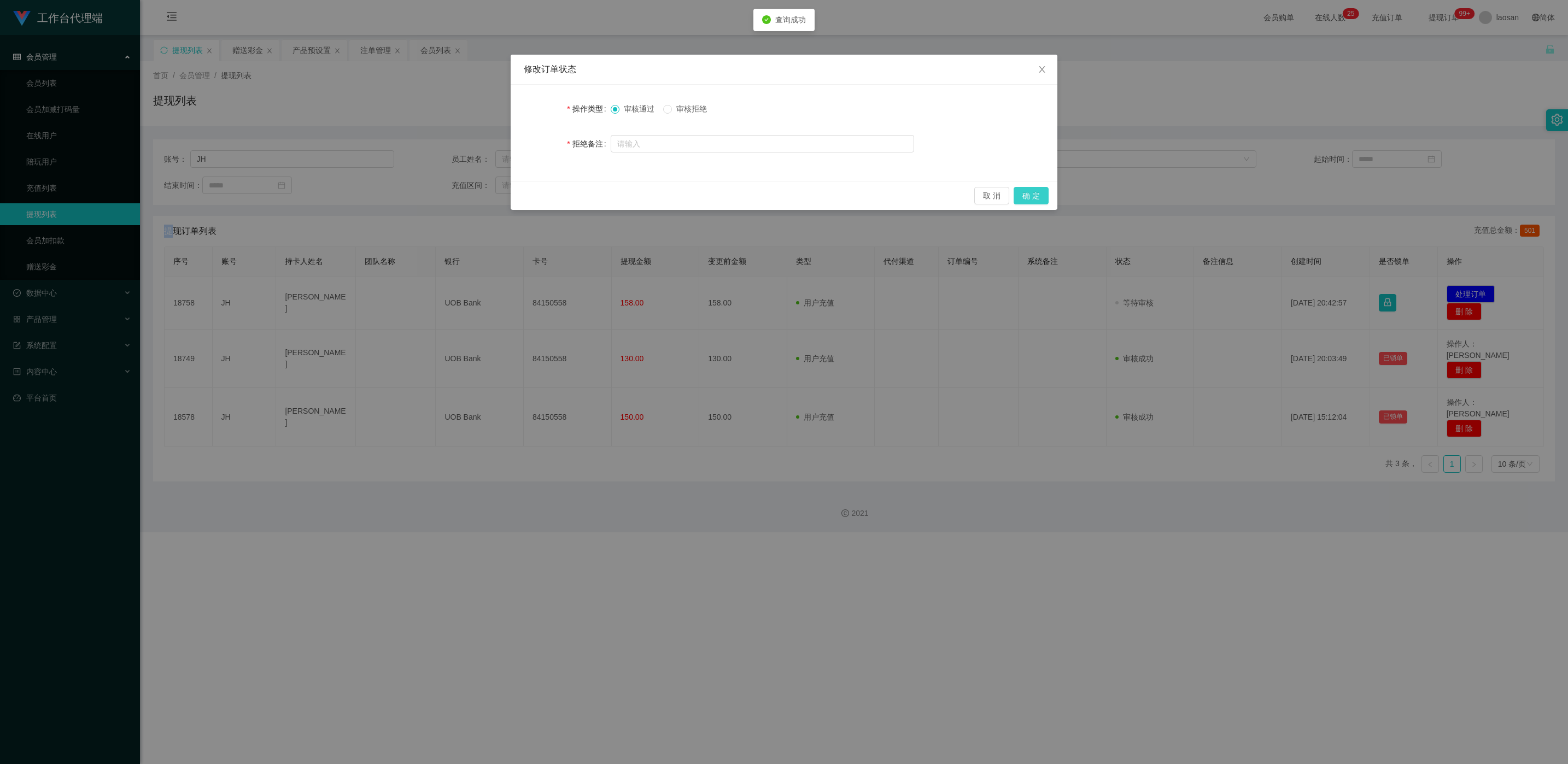
drag, startPoint x: 1045, startPoint y: 192, endPoint x: 1017, endPoint y: 224, distance: 42.5
click at [1045, 194] on button "确 定" at bounding box center [1031, 195] width 35 height 17
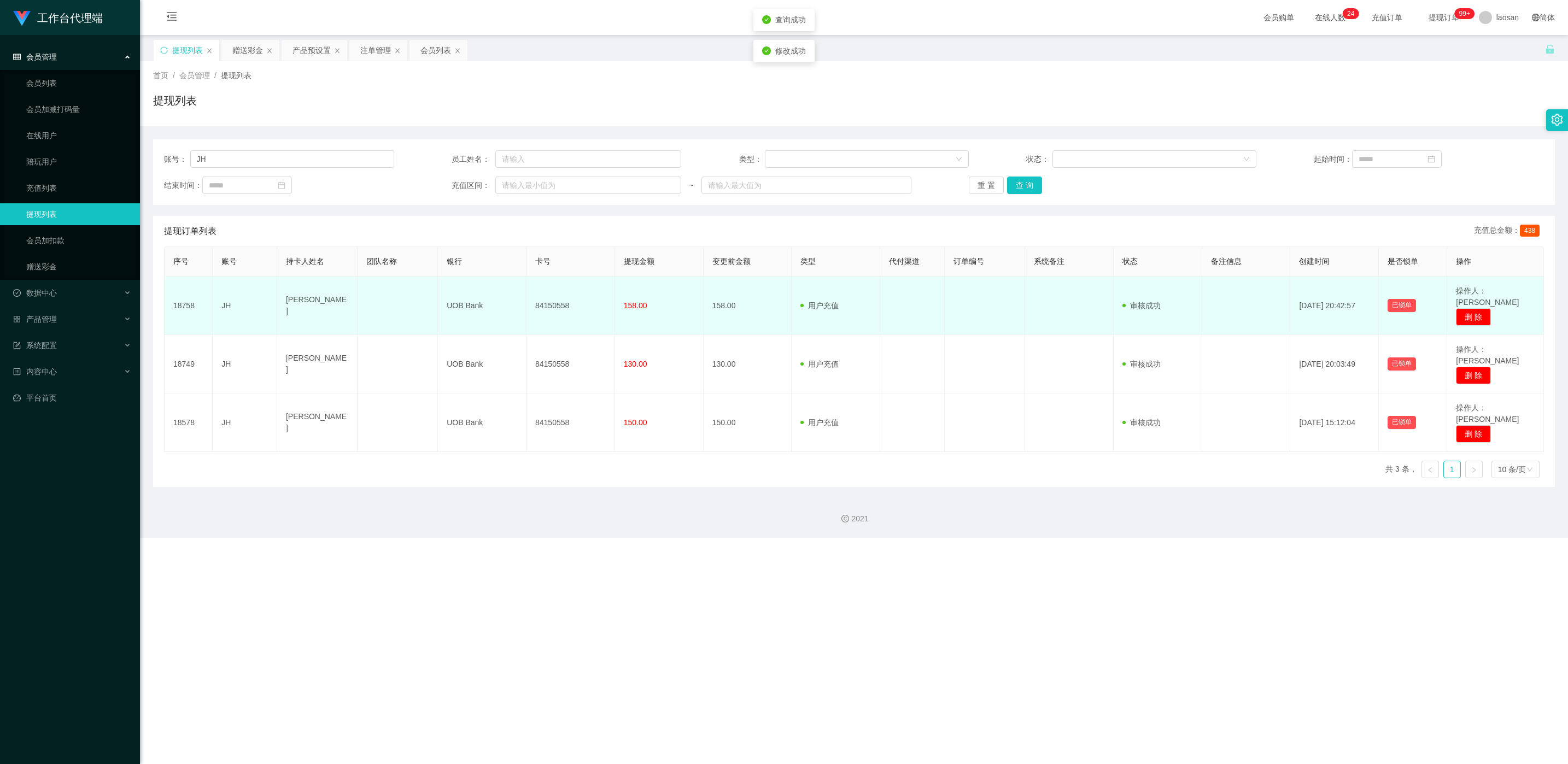
click at [548, 306] on td "84150558" at bounding box center [571, 306] width 89 height 59
click at [548, 304] on td "84150558" at bounding box center [571, 306] width 89 height 59
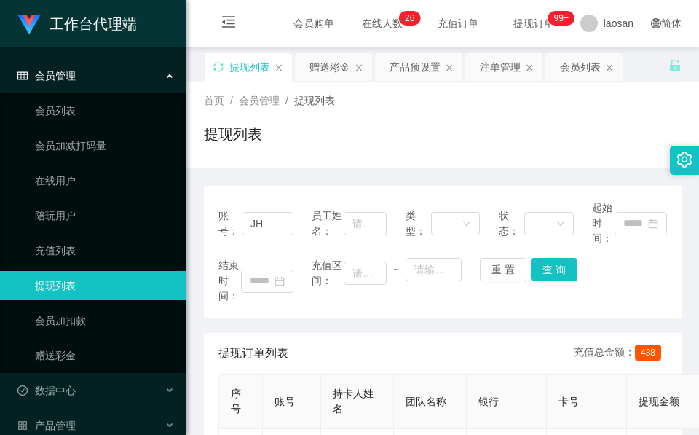
click at [405, 125] on div "提现列表" at bounding box center [442, 139] width 477 height 33
click at [269, 223] on input "JH" at bounding box center [268, 223] width 52 height 23
paste input "R"
type input "R"
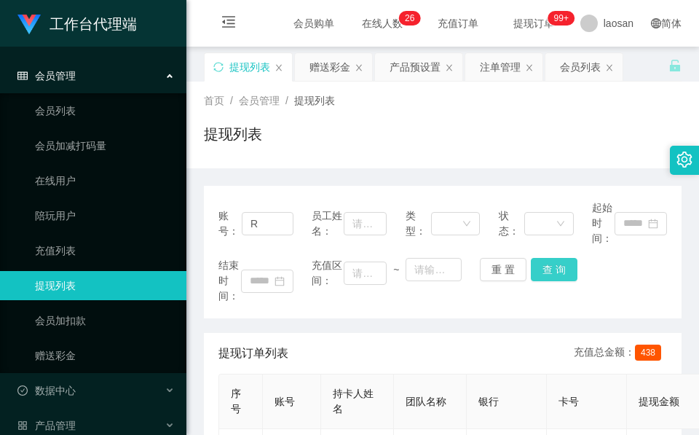
click at [562, 271] on button "查 询" at bounding box center [554, 269] width 47 height 23
click at [562, 271] on div "结束时间： 充值区间： ~ 重 置 查 询" at bounding box center [442, 281] width 448 height 46
click at [562, 269] on button "查 询" at bounding box center [554, 269] width 47 height 23
click at [562, 269] on div "结束时间： 充值区间： ~ 重 置 查 询" at bounding box center [442, 281] width 448 height 46
click at [348, 134] on div "提现列表" at bounding box center [442, 139] width 477 height 33
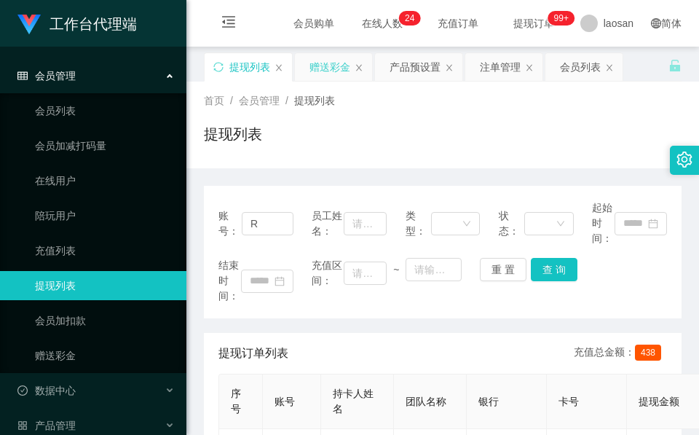
click at [337, 66] on div "赠送彩金" at bounding box center [329, 67] width 41 height 28
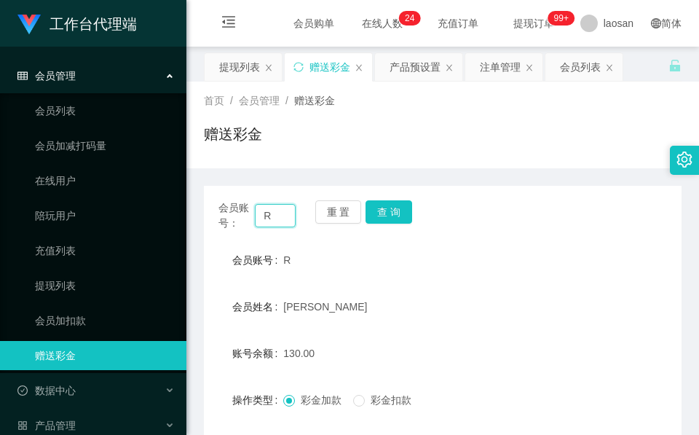
click at [271, 208] on input "R" at bounding box center [275, 215] width 41 height 23
click at [269, 210] on input "R" at bounding box center [275, 215] width 41 height 23
paste input "LEONNN"
type input "LEONNN"
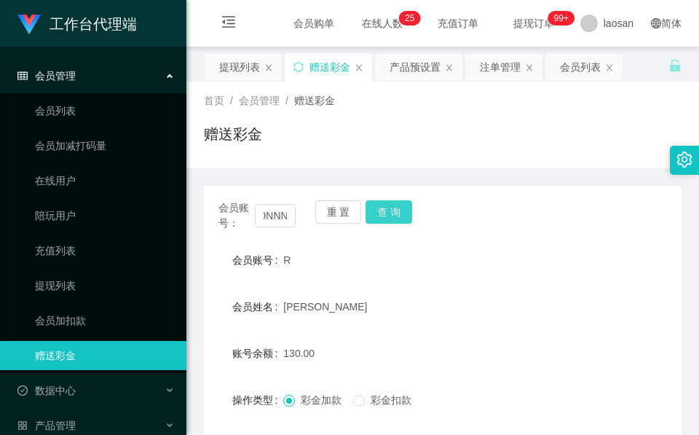
click at [408, 215] on button "查 询" at bounding box center [388, 211] width 47 height 23
click at [407, 214] on div "会员账号： LEONNN 重 置 查 询" at bounding box center [442, 215] width 477 height 31
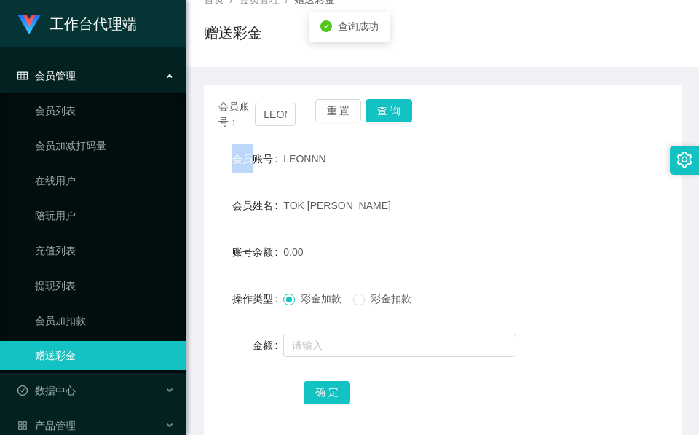
scroll to position [172, 0]
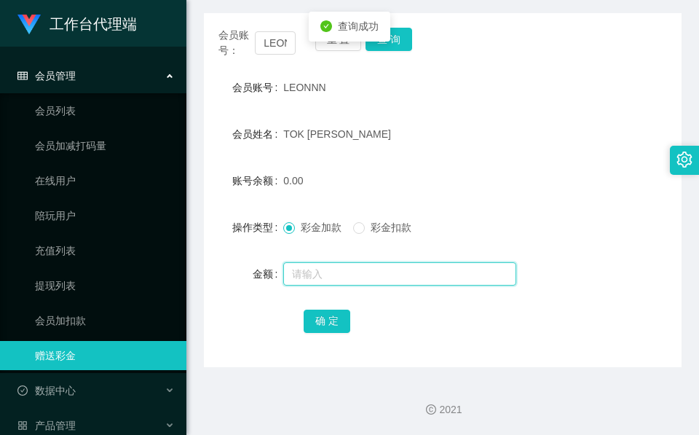
click at [378, 269] on input "text" at bounding box center [399, 273] width 233 height 23
type input "46"
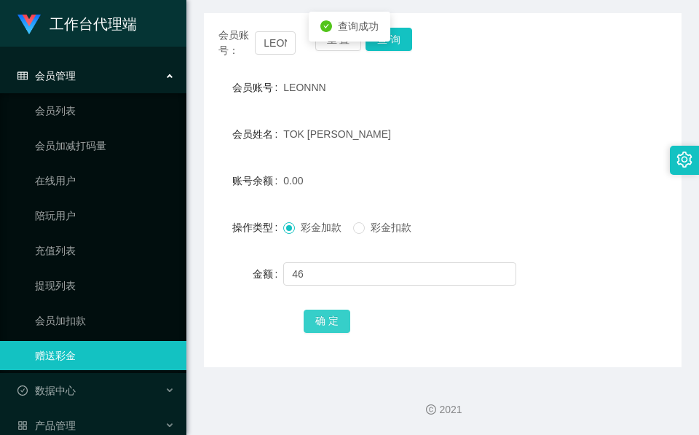
click at [306, 317] on button "确 定" at bounding box center [327, 320] width 47 height 23
click at [330, 90] on div "LEONNN" at bounding box center [422, 87] width 279 height 29
click at [286, 48] on input "LEONNN" at bounding box center [275, 42] width 41 height 23
paste input "chunghia"
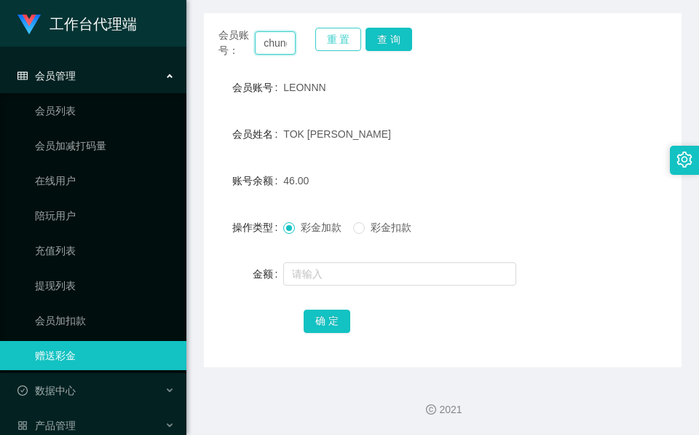
scroll to position [0, 18]
type input "chunghia"
click at [374, 36] on button "查 询" at bounding box center [388, 39] width 47 height 23
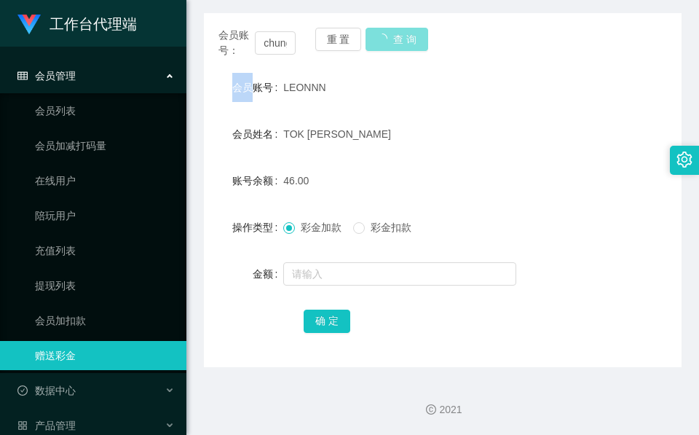
click at [374, 36] on div "重 置 查 询" at bounding box center [353, 43] width 77 height 31
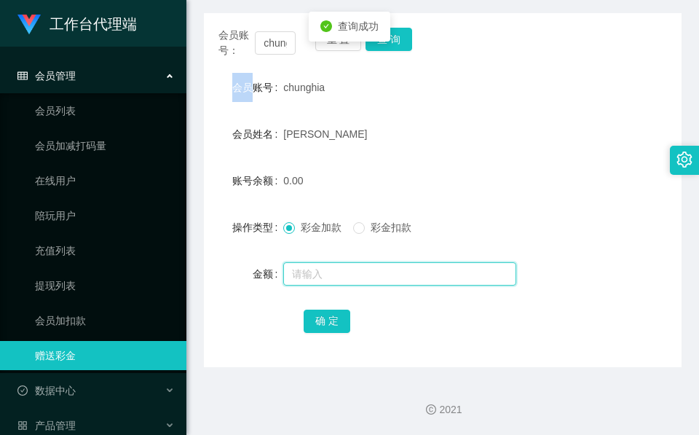
drag, startPoint x: 374, startPoint y: 36, endPoint x: 321, endPoint y: 271, distance: 241.0
click at [304, 277] on input "text" at bounding box center [399, 273] width 233 height 23
type input "86"
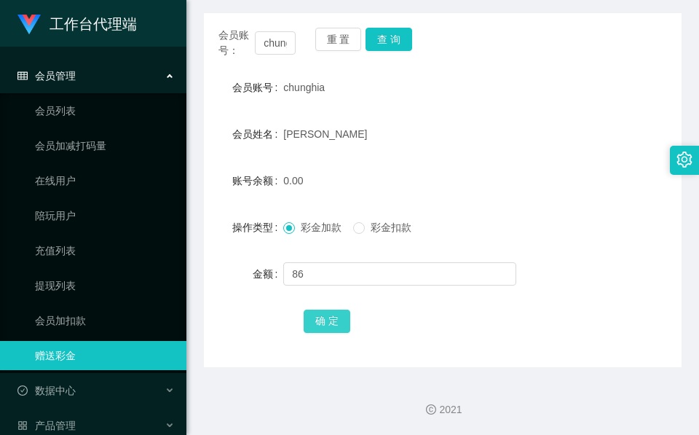
click at [328, 313] on button "确 定" at bounding box center [327, 320] width 47 height 23
click at [282, 46] on input "chunghia" at bounding box center [275, 42] width 41 height 23
paste input "R"
type input "R"
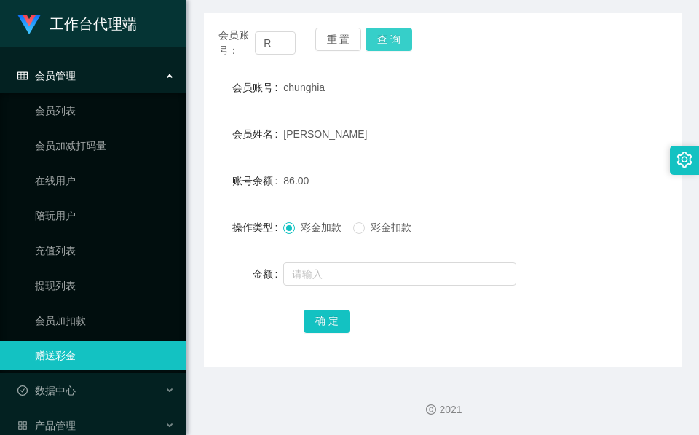
click at [405, 41] on button "查 询" at bounding box center [388, 39] width 47 height 23
click at [405, 41] on div "会员账号： R 重 置 查 询" at bounding box center [442, 43] width 477 height 31
click at [405, 41] on button "查 询" at bounding box center [388, 39] width 47 height 23
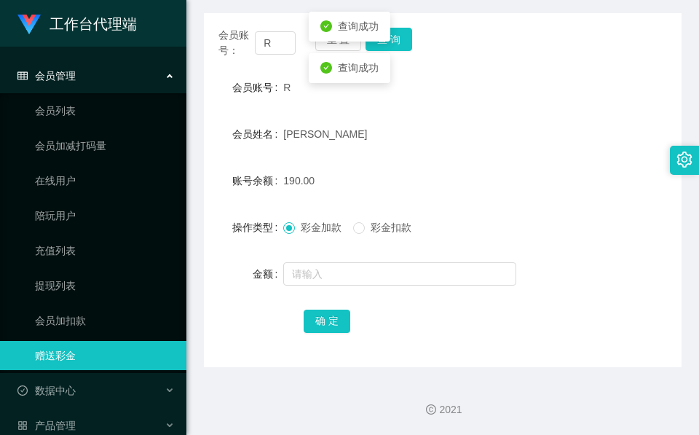
drag, startPoint x: 386, startPoint y: 221, endPoint x: 382, endPoint y: 256, distance: 35.2
click at [386, 221] on span "彩金扣款" at bounding box center [391, 227] width 52 height 12
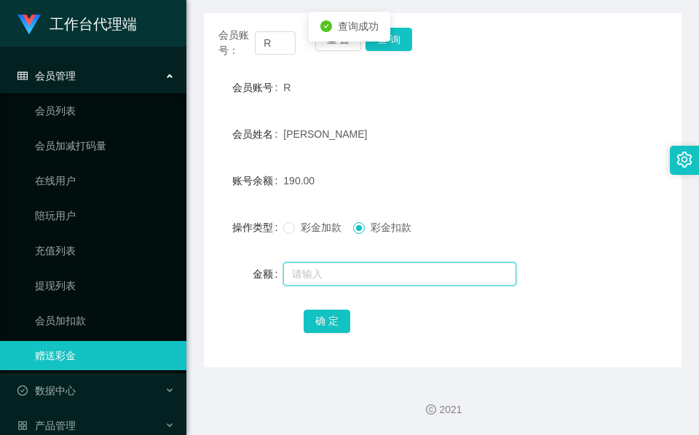
click at [372, 271] on input "text" at bounding box center [399, 273] width 233 height 23
type input "60"
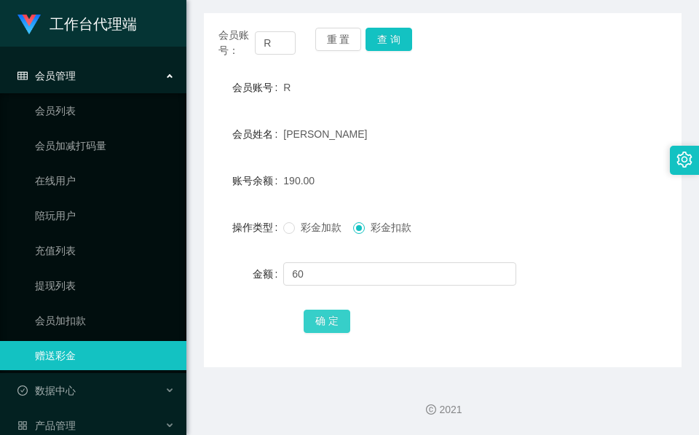
click at [324, 321] on button "确 定" at bounding box center [327, 320] width 47 height 23
drag, startPoint x: 392, startPoint y: 48, endPoint x: 384, endPoint y: 57, distance: 11.4
click at [392, 48] on button "查 询" at bounding box center [388, 39] width 47 height 23
click at [269, 39] on input "R" at bounding box center [275, 42] width 41 height 23
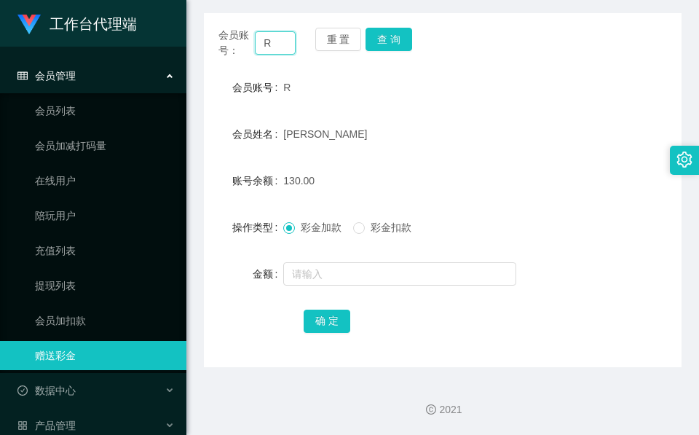
paste input "kay773"
type input "kay773"
click at [396, 39] on button "查 询" at bounding box center [388, 39] width 47 height 23
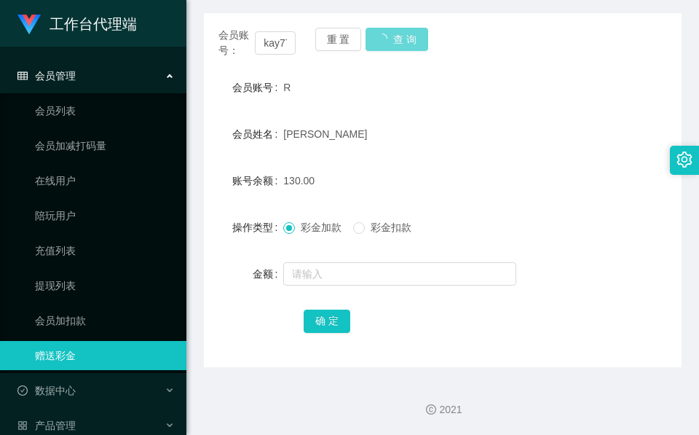
click at [394, 39] on div "会员账号： kay773 重 置 查 询" at bounding box center [442, 43] width 477 height 31
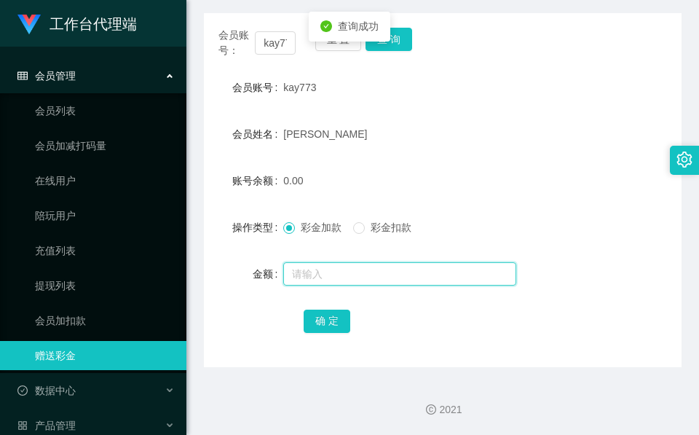
click at [334, 263] on input "text" at bounding box center [399, 273] width 233 height 23
type input "300"
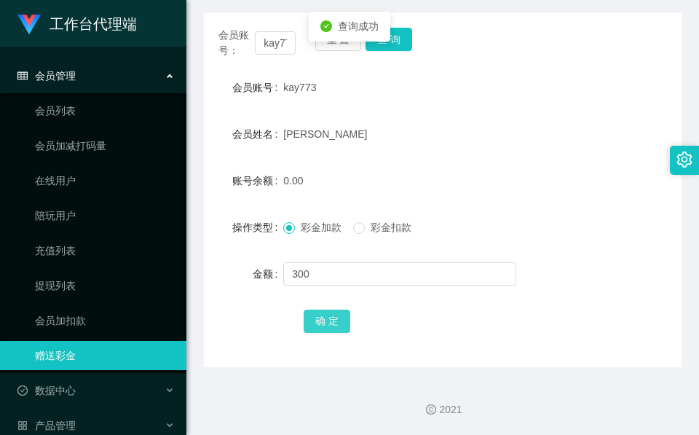
click at [322, 317] on button "确 定" at bounding box center [327, 320] width 47 height 23
click at [395, 131] on div "[PERSON_NAME] [PERSON_NAME]" at bounding box center [422, 133] width 279 height 29
click at [277, 39] on input "kay773" at bounding box center [275, 42] width 41 height 23
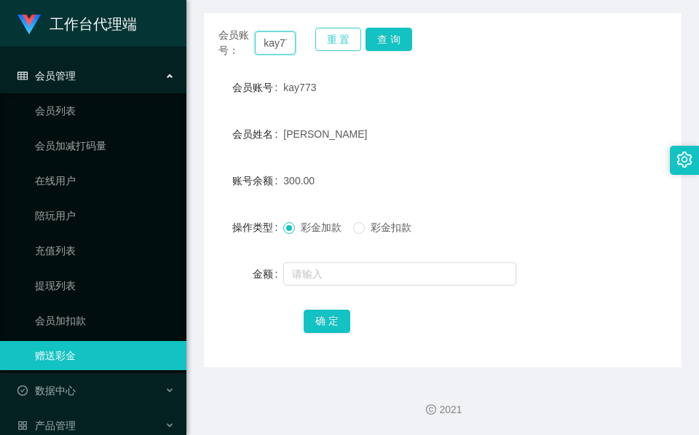
paste input "R"
click at [395, 37] on button "查 询" at bounding box center [388, 39] width 47 height 23
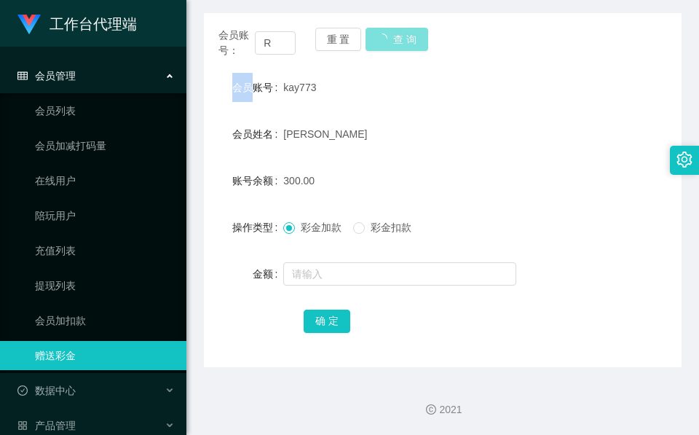
click at [395, 37] on div "会员账号： R 重 置 查 询" at bounding box center [442, 43] width 477 height 31
click at [395, 38] on button "查 询" at bounding box center [396, 39] width 63 height 23
click at [290, 48] on input "R" at bounding box center [275, 42] width 41 height 23
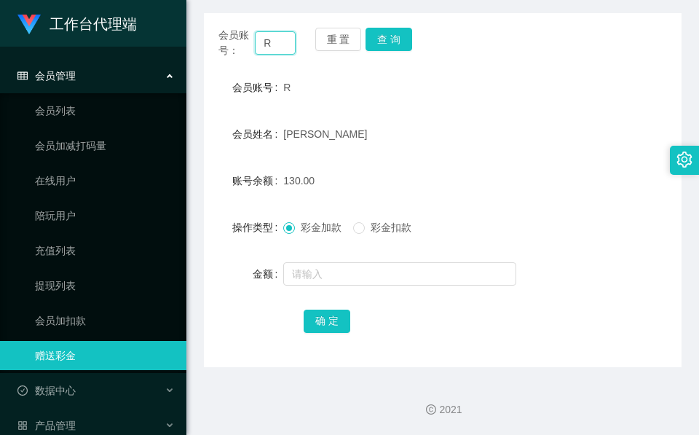
click at [290, 48] on input "R" at bounding box center [275, 42] width 41 height 23
paste input "xx123"
type input "xx123"
click at [382, 22] on div "会员账号： xx123 重 置 查 询 会员账号 R 会员姓名 Wen 账号余额 130.00 操作类型 彩金加款 彩金扣款 金额 确 定" at bounding box center [442, 190] width 477 height 354
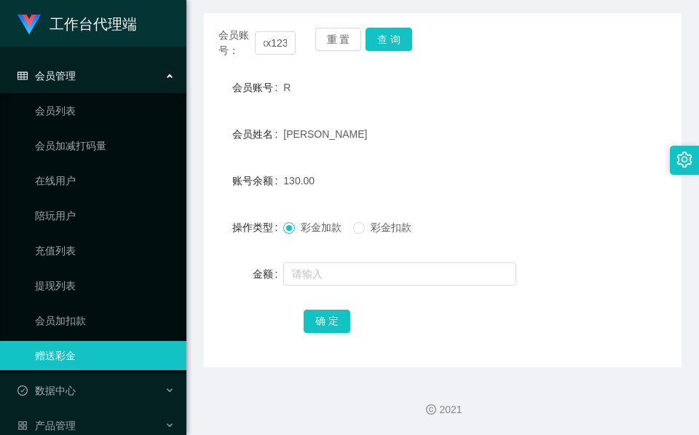
scroll to position [0, 0]
drag, startPoint x: 382, startPoint y: 22, endPoint x: 382, endPoint y: 31, distance: 8.7
click at [382, 31] on div "会员账号： xx123 重 置 查 询 会员账号 R 会员姓名 Wen 账号余额 130.00 操作类型 彩金加款 彩金扣款 金额 确 定" at bounding box center [442, 190] width 477 height 354
click at [382, 31] on button "查 询" at bounding box center [388, 39] width 47 height 23
click at [382, 31] on body "工作台代理端 会员管理 会员列表 会员加减打码量 在线用户 陪玩用户 充值列表 提现列表 会员加扣款 赠送彩金 数据中心 产品管理 注单管理 产品列表 产品预…" at bounding box center [349, 217] width 699 height 435
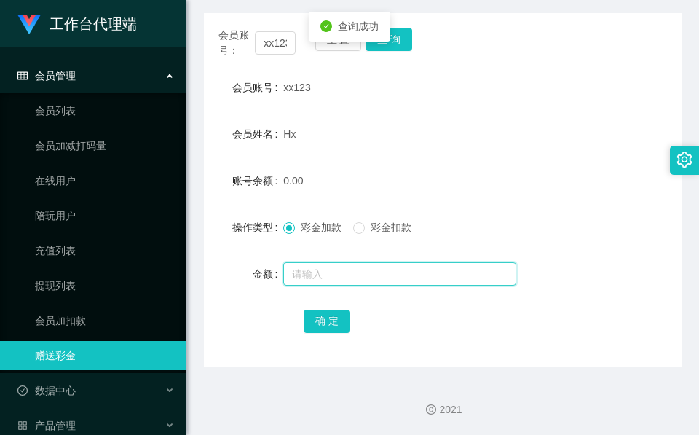
drag, startPoint x: 382, startPoint y: 31, endPoint x: 356, endPoint y: 258, distance: 227.9
click at [350, 269] on input "text" at bounding box center [399, 273] width 233 height 23
type input "46"
click at [319, 336] on div "会员账号： xx123 重 置 查 询 会员账号 xx123 会员姓名 Hx 账号余额 0.00 操作类型 彩金加款 彩金扣款 金额 46 确 定" at bounding box center [442, 190] width 477 height 354
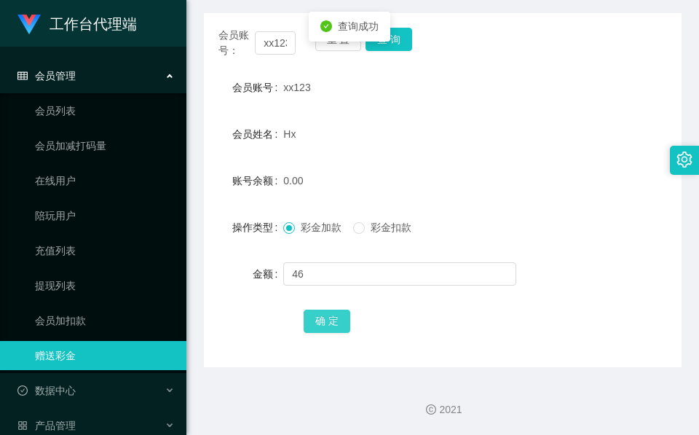
click at [319, 326] on button "确 定" at bounding box center [327, 320] width 47 height 23
click at [282, 46] on input "xx123" at bounding box center [275, 42] width 41 height 23
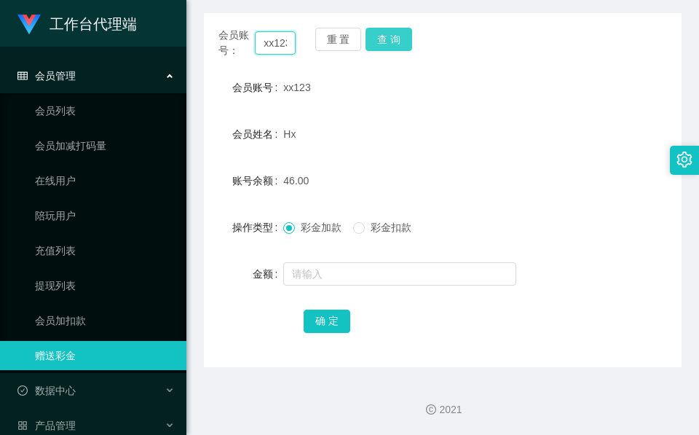
paste input "R"
type input "R"
click at [397, 50] on button "查 询" at bounding box center [388, 39] width 47 height 23
click at [397, 50] on div "会员账号： R 重 置 查 询" at bounding box center [442, 43] width 477 height 31
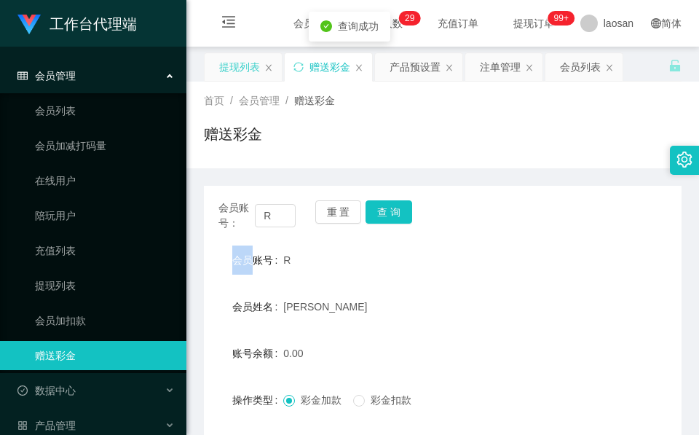
drag, startPoint x: 256, startPoint y: 64, endPoint x: 271, endPoint y: 53, distance: 18.2
click at [255, 64] on div "提现列表" at bounding box center [239, 67] width 41 height 28
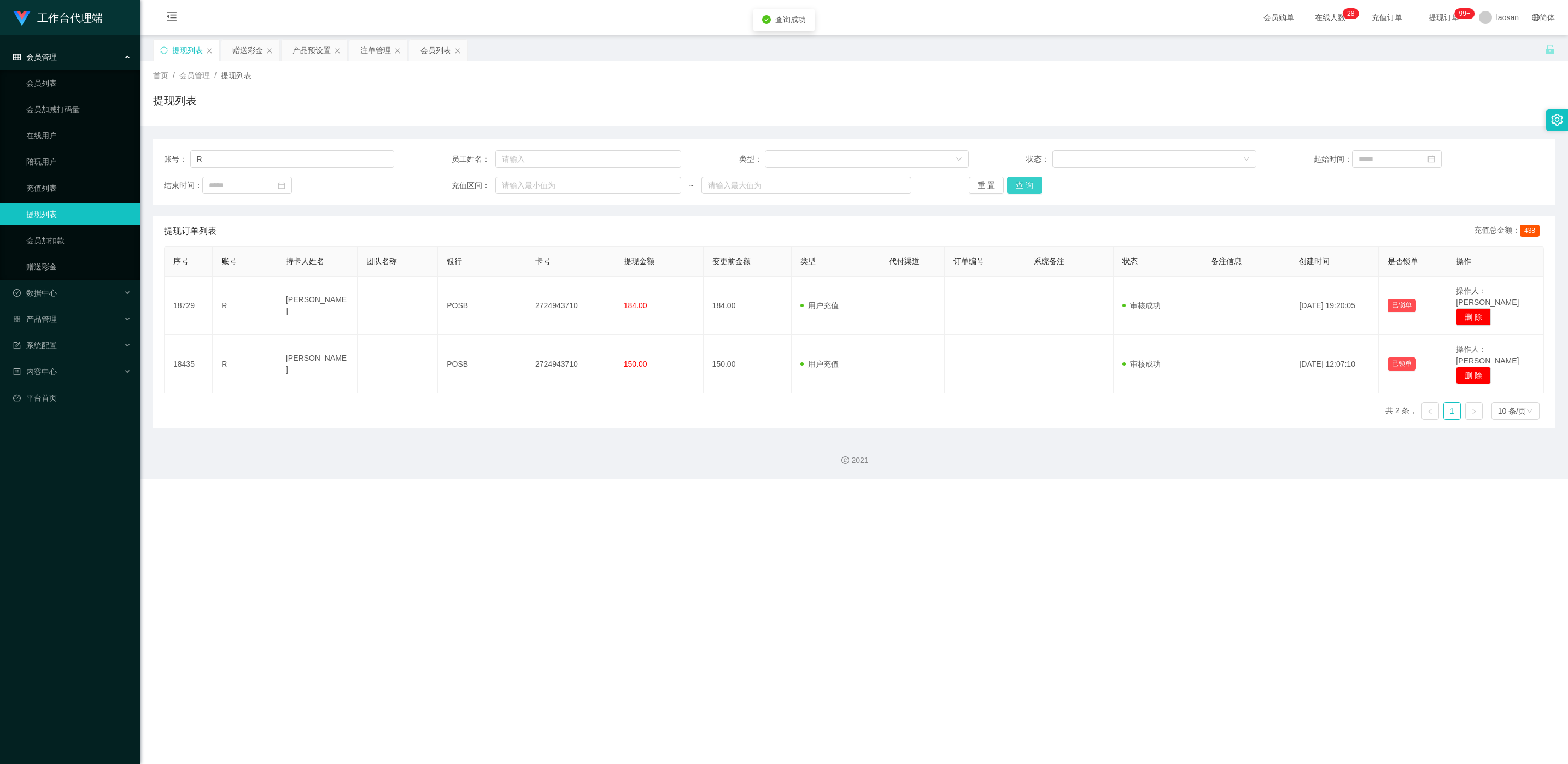
click at [1030, 184] on button "查 询" at bounding box center [1025, 185] width 35 height 17
click at [1031, 186] on div "重 置 查 询" at bounding box center [1084, 185] width 230 height 17
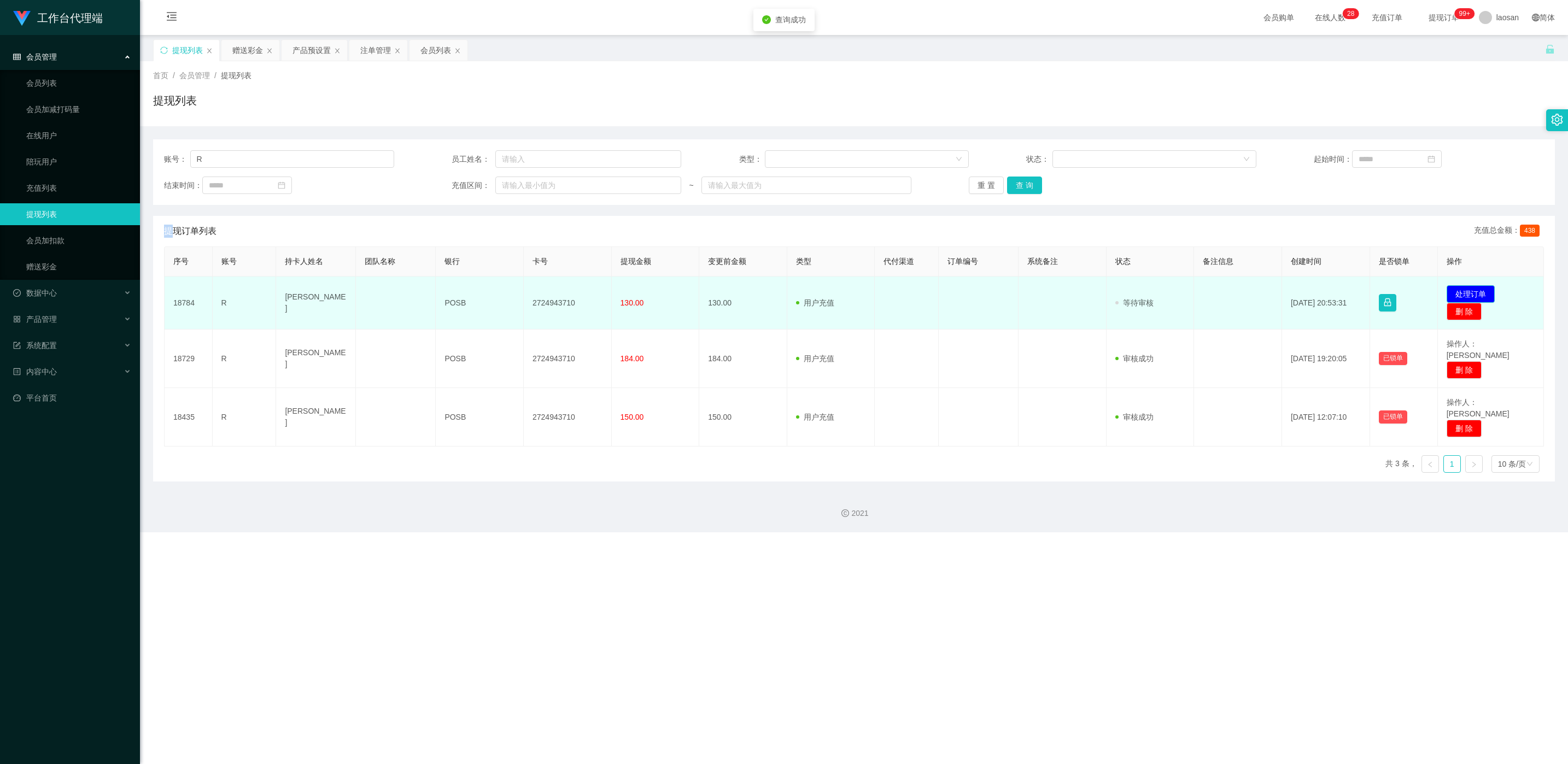
click at [1458, 297] on button "处理订单" at bounding box center [1471, 294] width 48 height 17
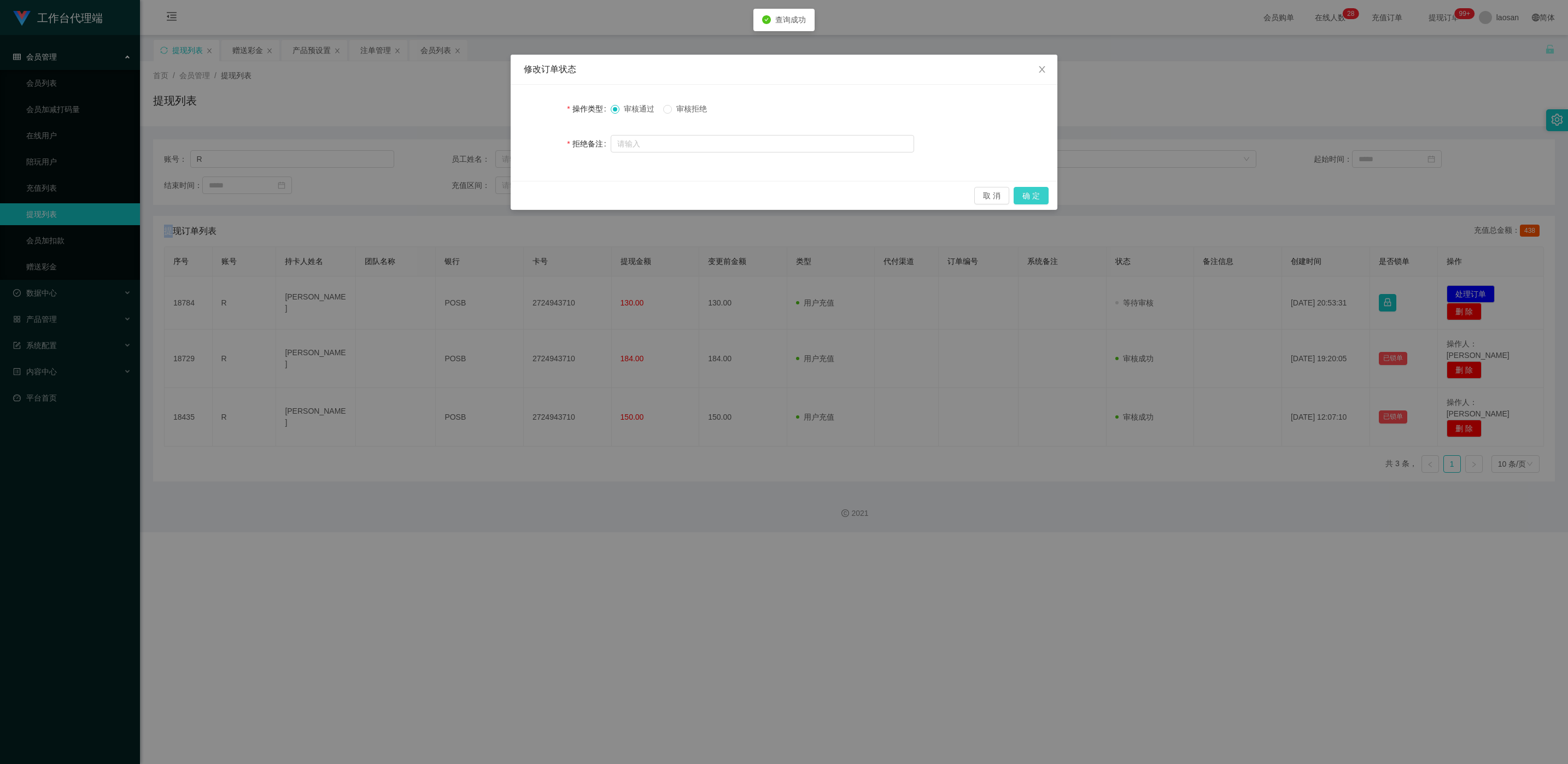
click at [1041, 194] on button "确 定" at bounding box center [1031, 195] width 35 height 17
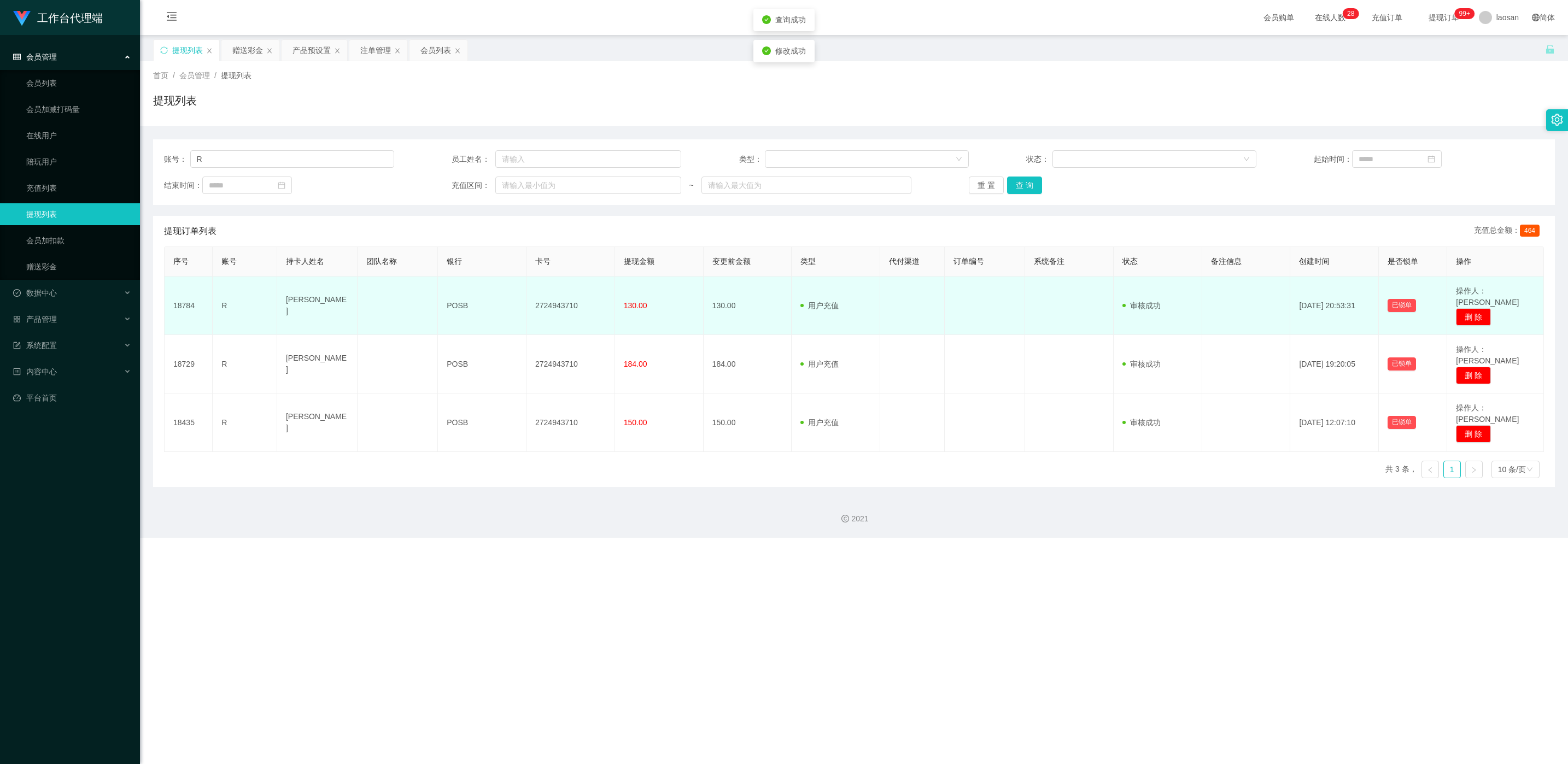
click at [545, 302] on td "2724943710" at bounding box center [571, 306] width 89 height 59
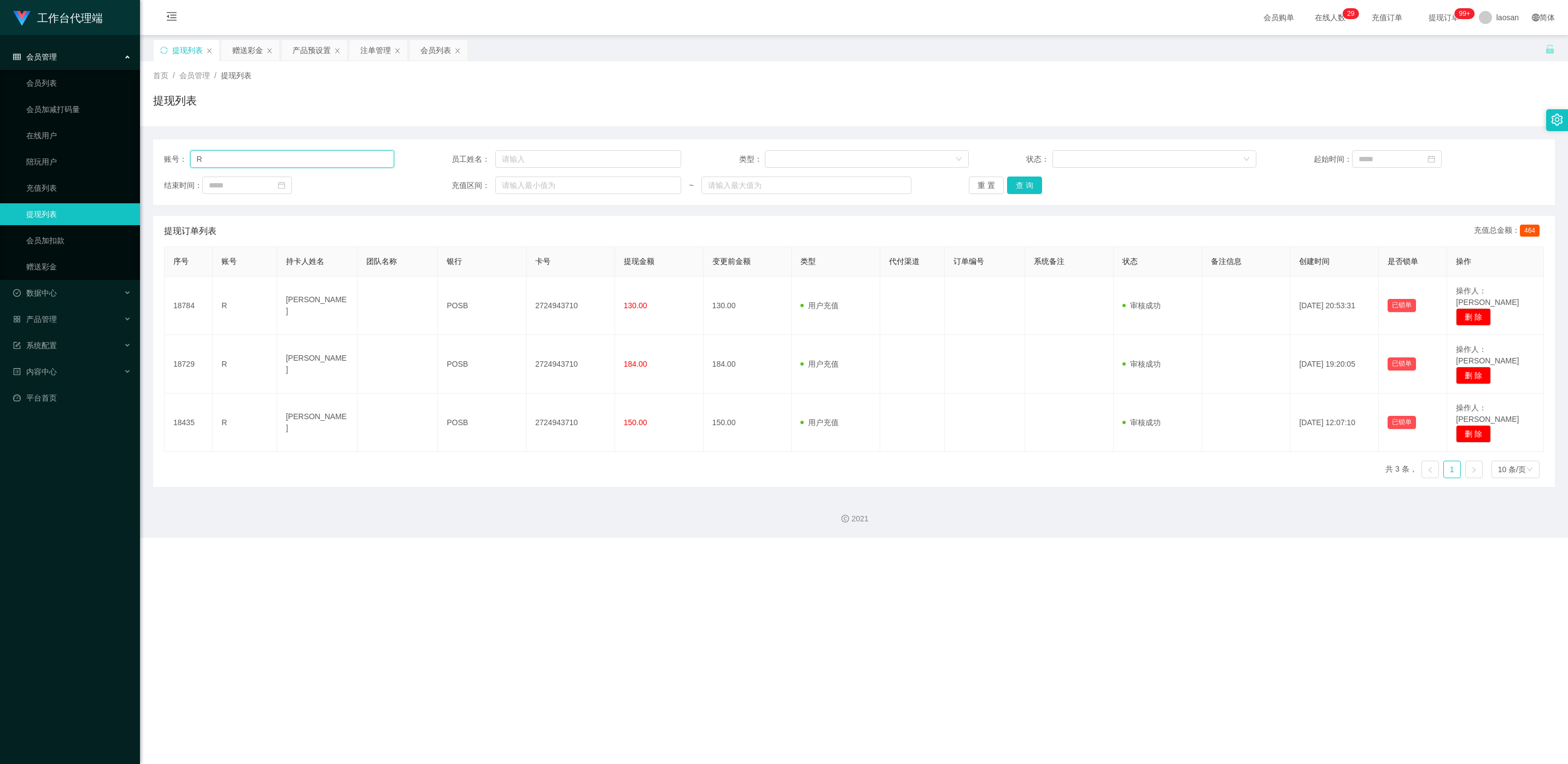
click at [298, 155] on input "R" at bounding box center [292, 159] width 204 height 17
paste input "LEONNN"
click at [1026, 188] on button "查 询" at bounding box center [1025, 185] width 35 height 17
click at [1026, 188] on div "重 置 查 询" at bounding box center [1084, 185] width 230 height 17
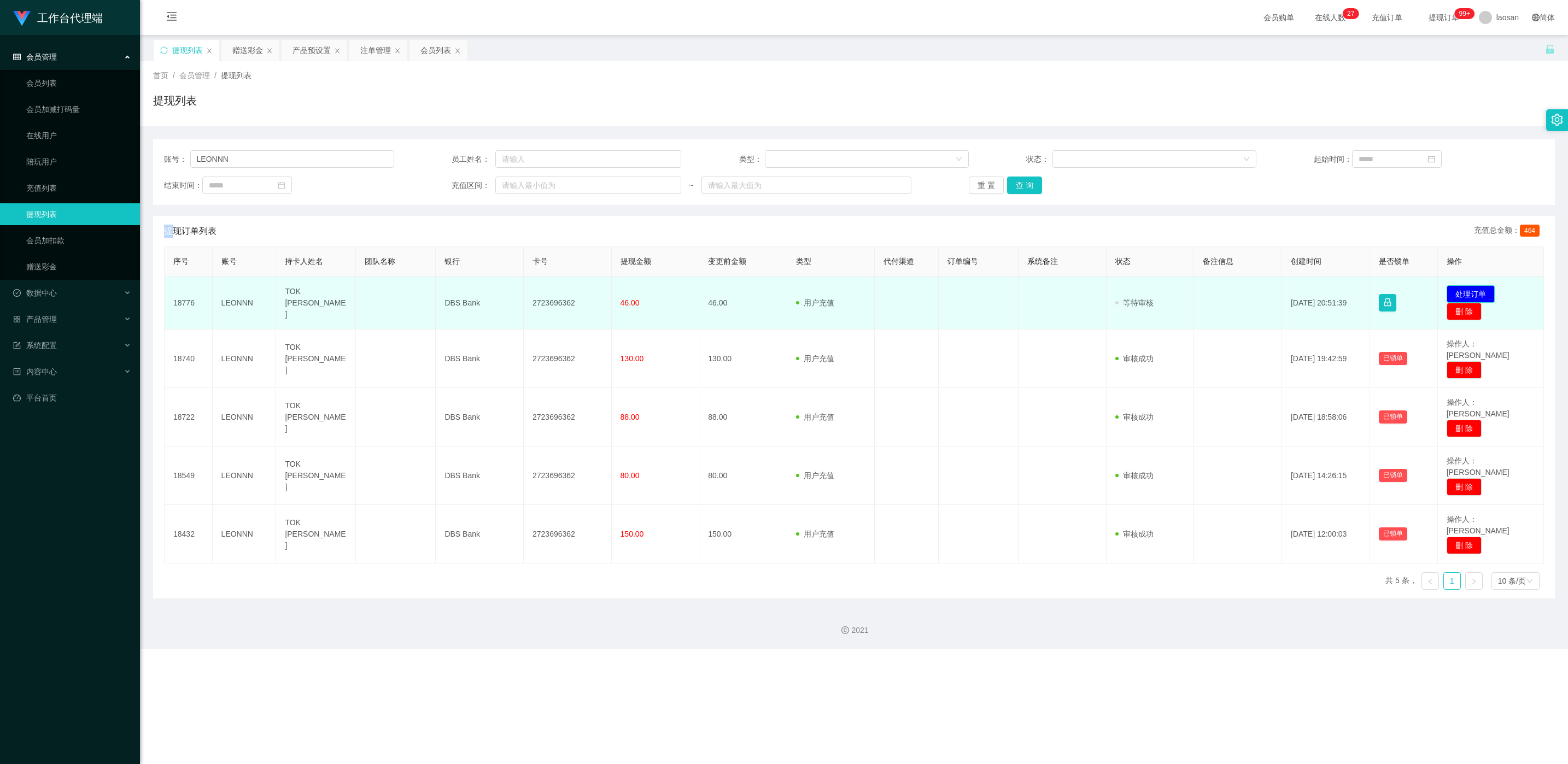
click at [1476, 290] on button "处理订单" at bounding box center [1471, 294] width 48 height 17
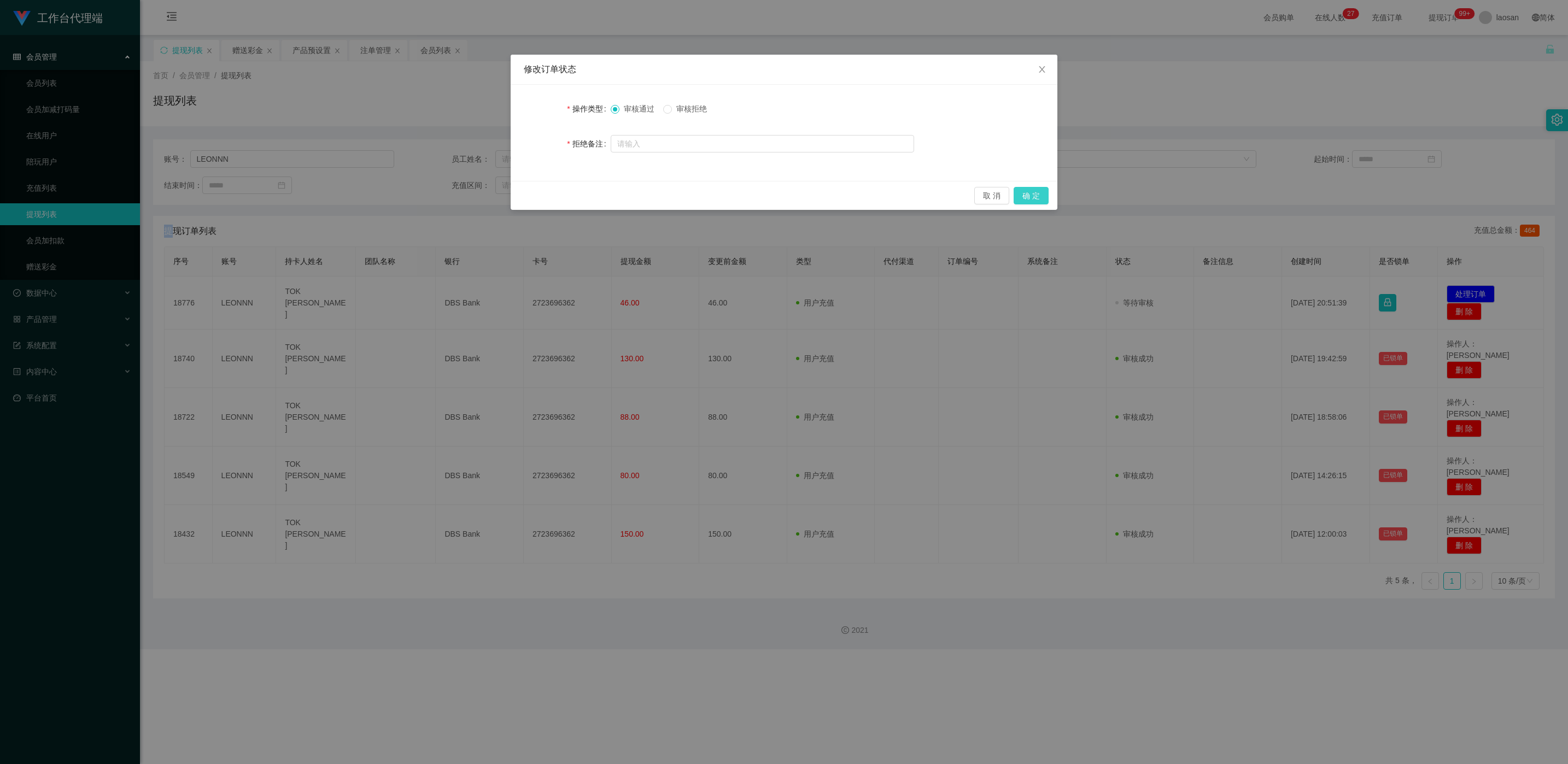
click at [1039, 195] on button "确 定" at bounding box center [1031, 195] width 35 height 17
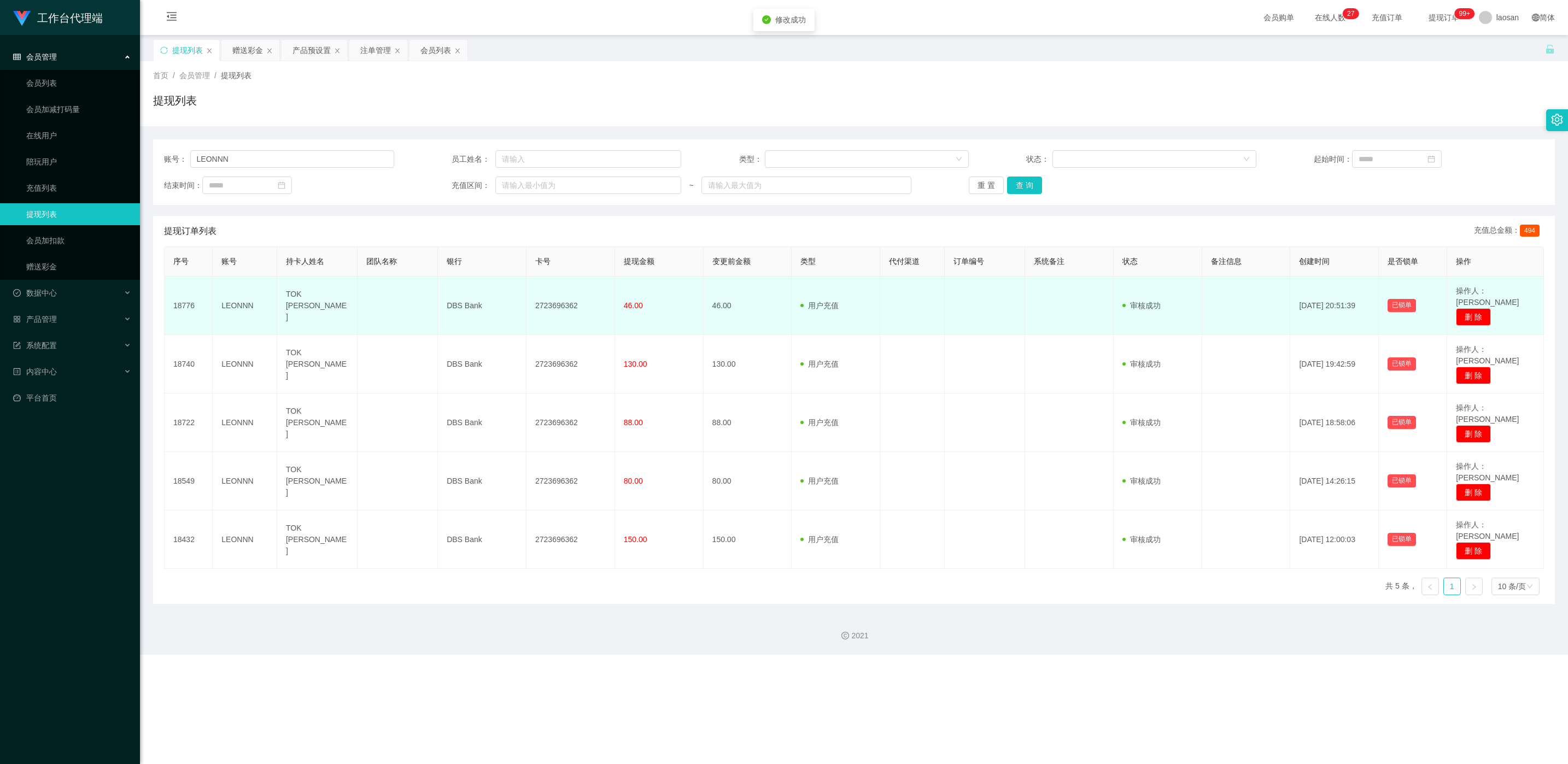
click at [557, 300] on td "2723696362" at bounding box center [571, 306] width 89 height 59
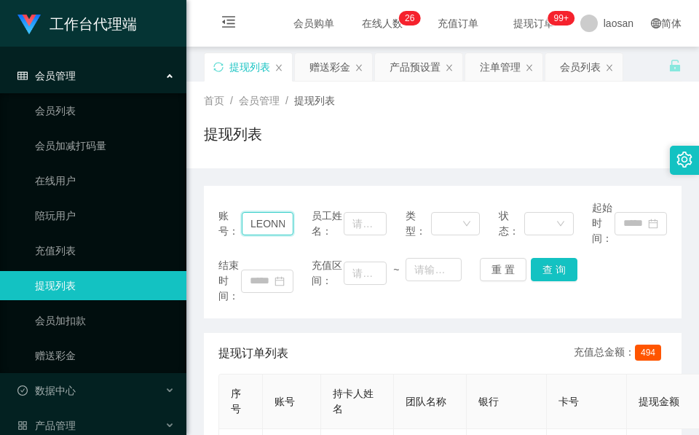
click at [261, 225] on input "LEONNN" at bounding box center [268, 223] width 52 height 23
paste input "xx123"
click at [553, 269] on button "查 询" at bounding box center [554, 269] width 47 height 23
click at [553, 269] on div "结束时间： 充值区间： ~ 重 置 查 询" at bounding box center [442, 281] width 448 height 46
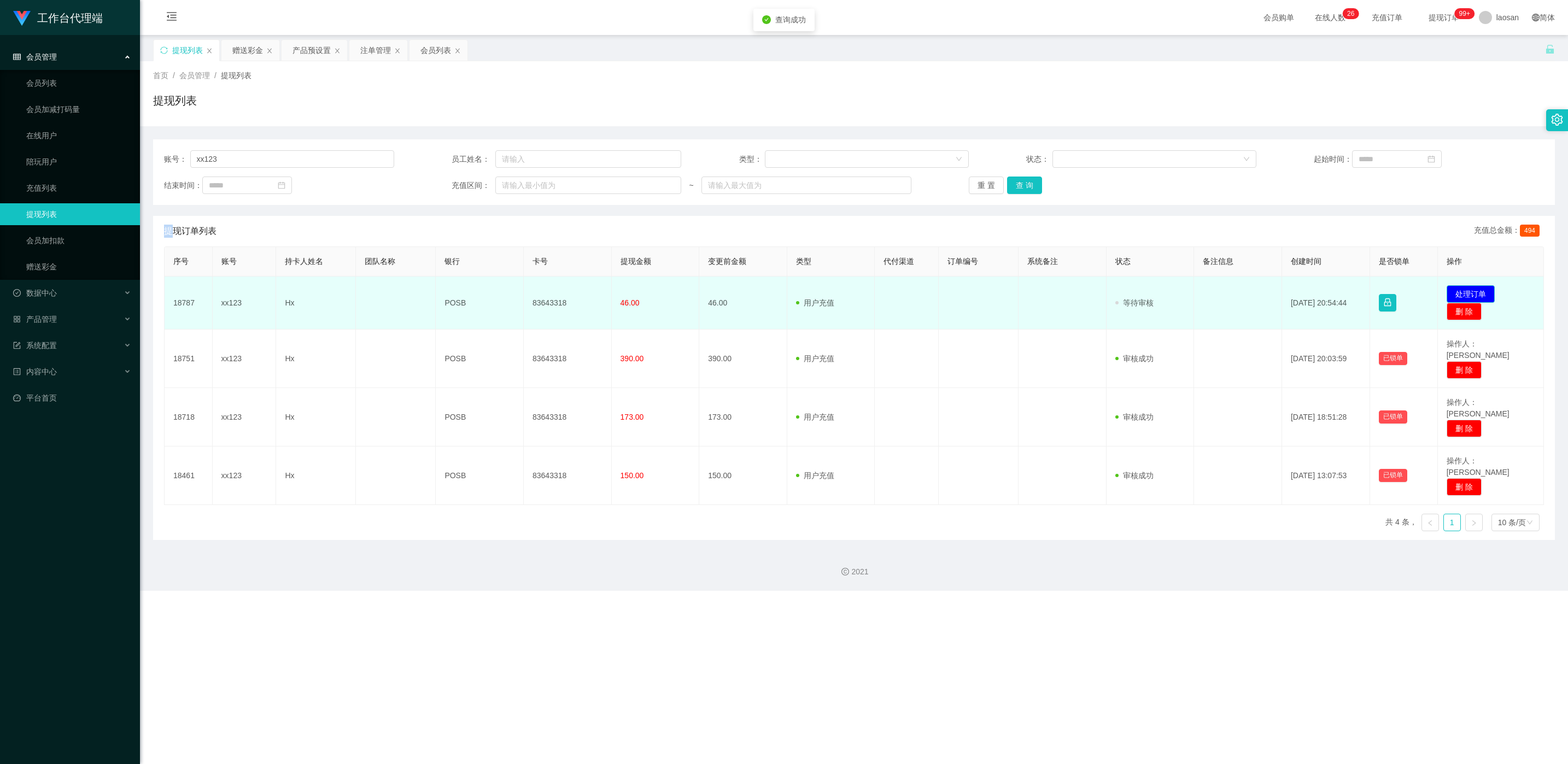
click at [1480, 294] on button "处理订单" at bounding box center [1471, 294] width 48 height 17
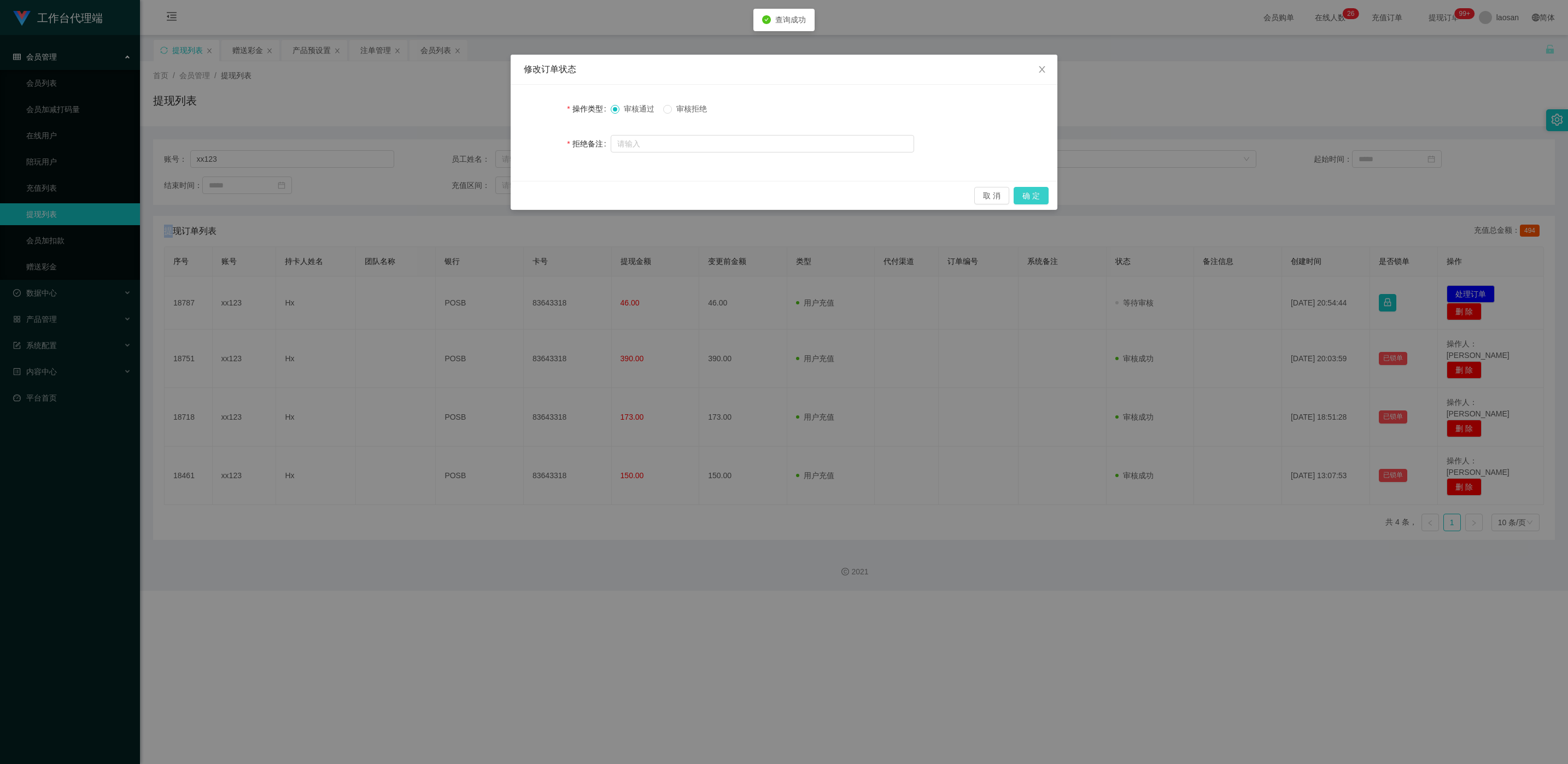
click at [1028, 194] on button "确 定" at bounding box center [1031, 195] width 35 height 17
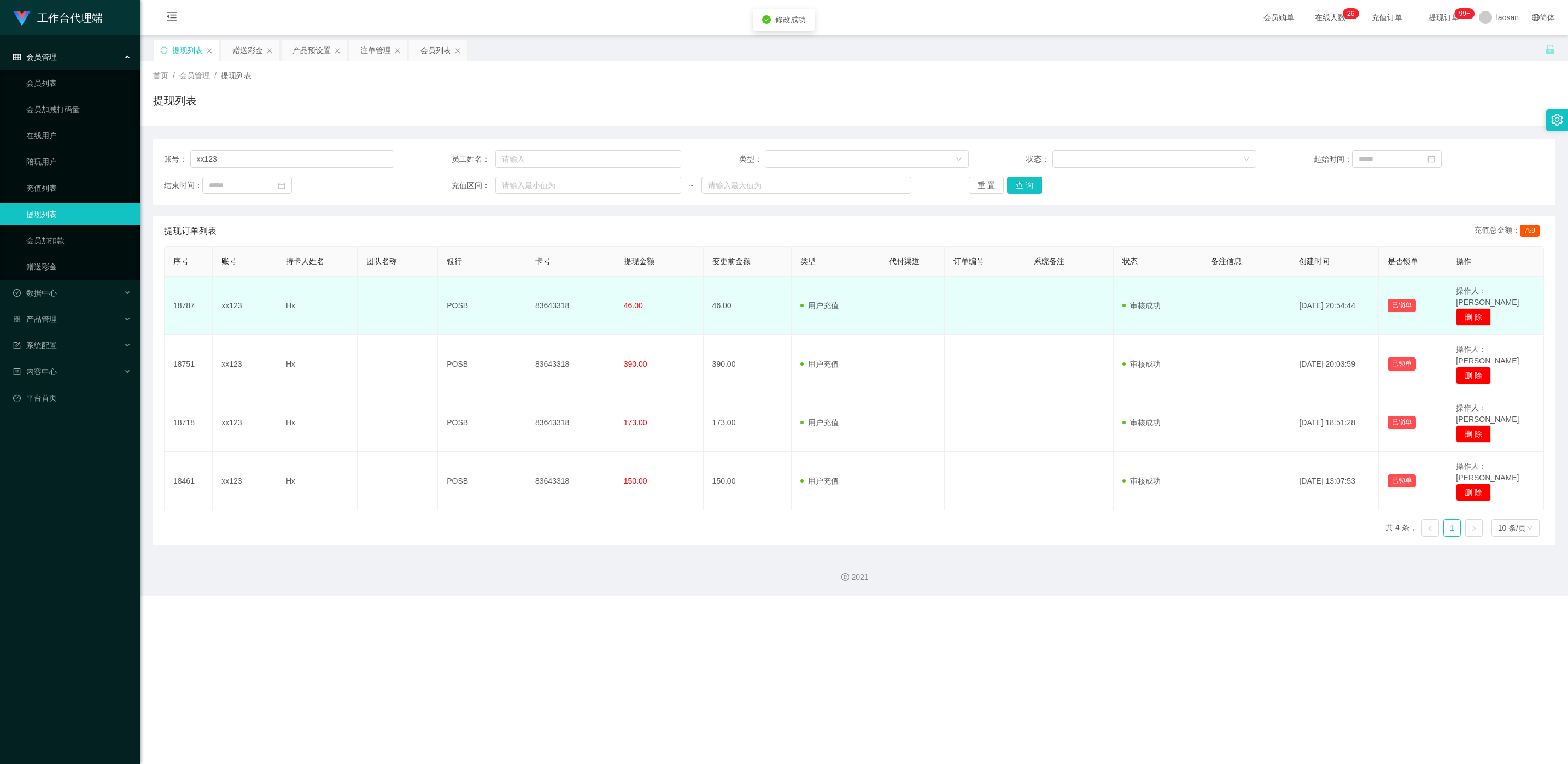
click at [542, 294] on td "83643318" at bounding box center [571, 306] width 89 height 59
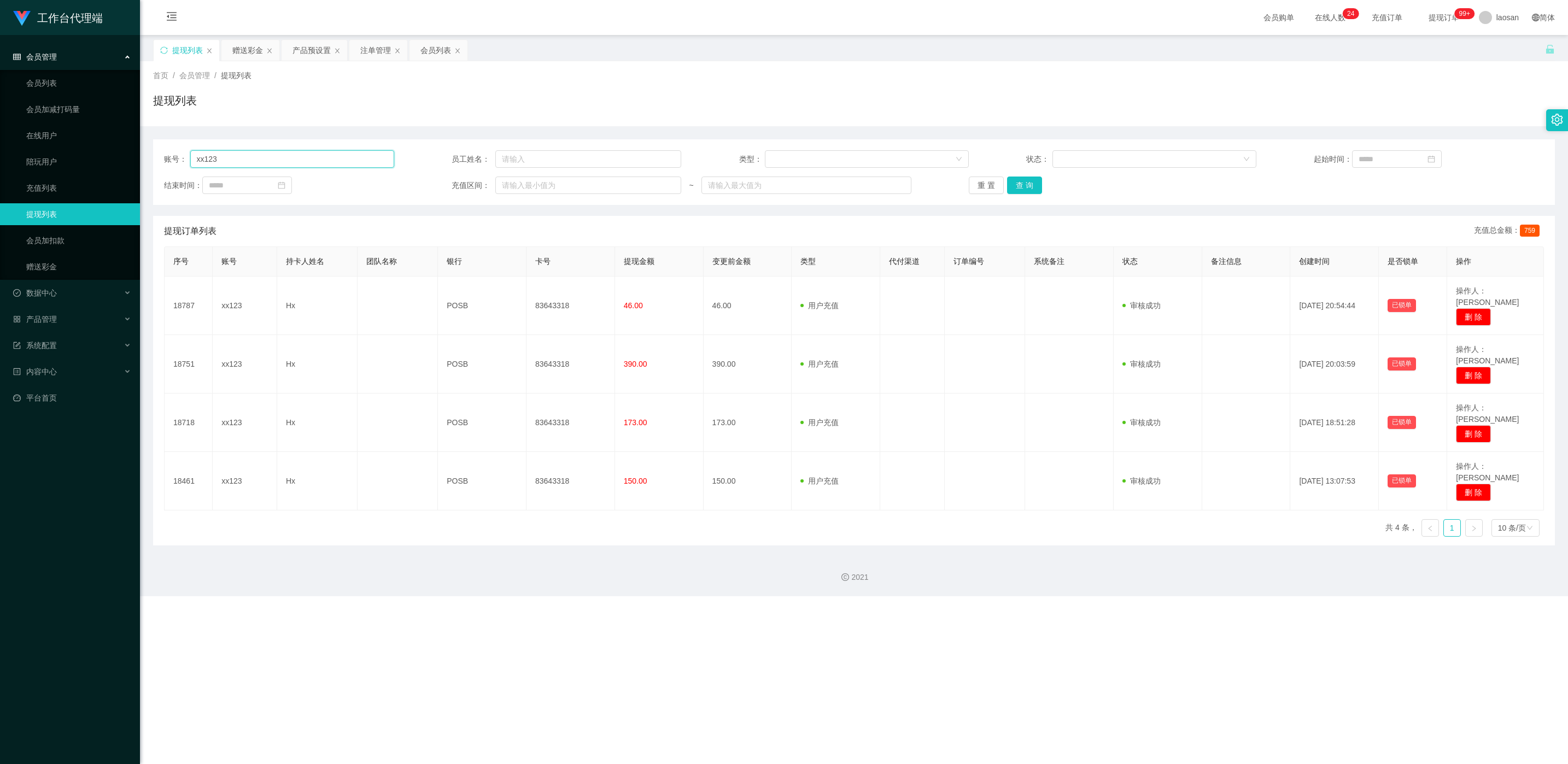
click at [277, 162] on input "xx123" at bounding box center [292, 159] width 204 height 17
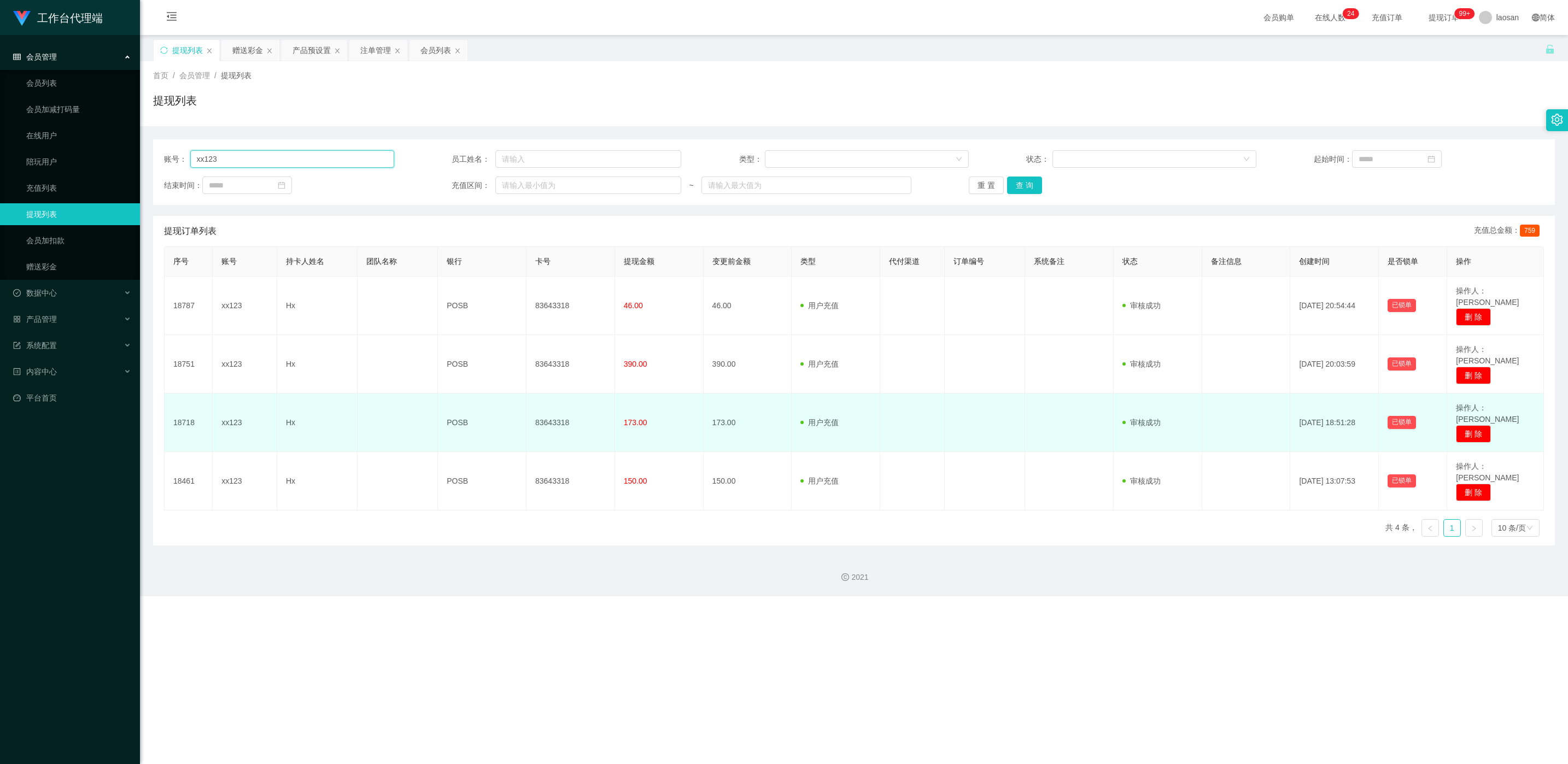
paste input "chunghia"
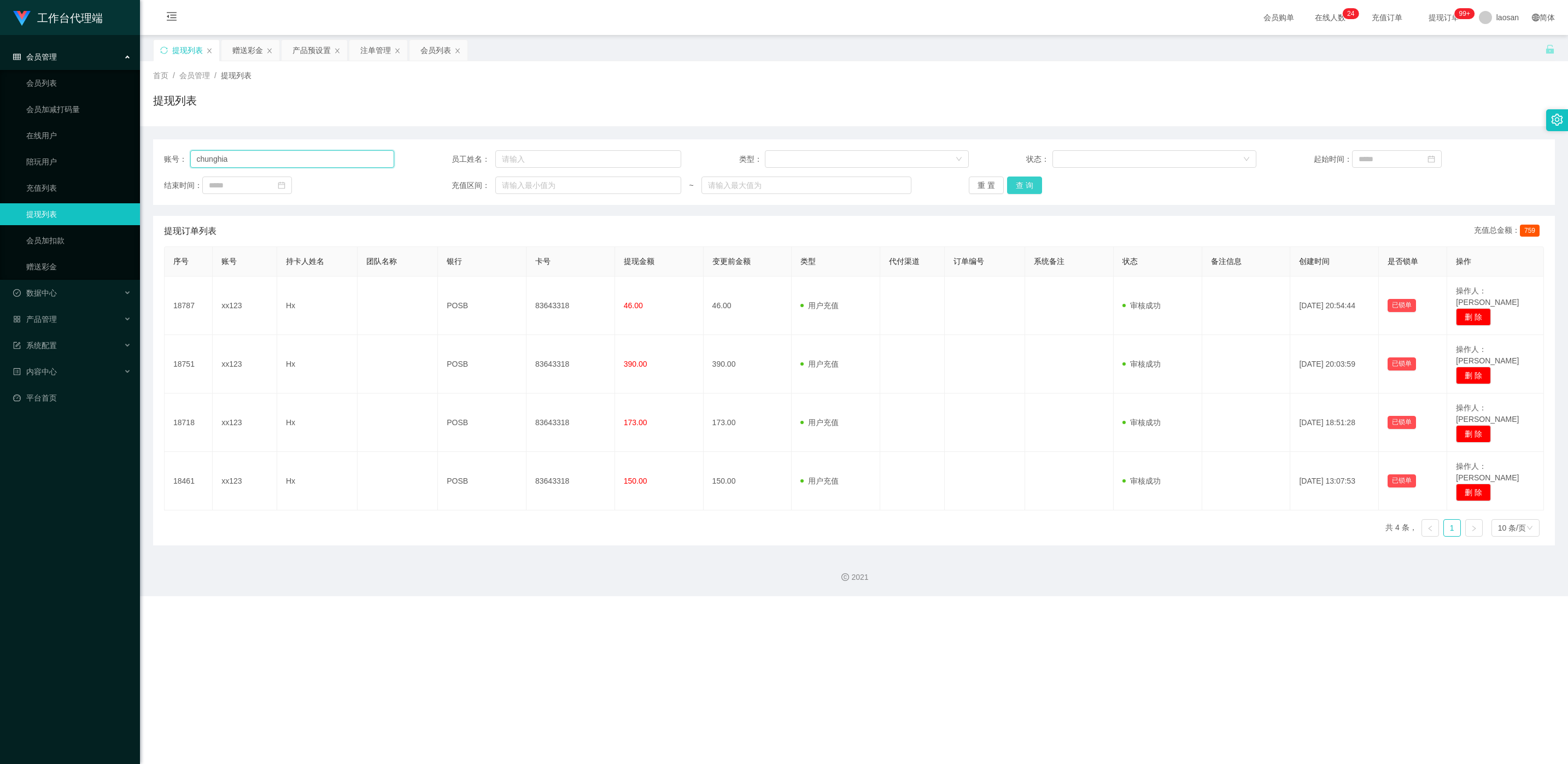
type input "chunghia"
click at [1021, 184] on button "查 询" at bounding box center [1025, 185] width 35 height 17
click at [1021, 184] on div "重 置 查 询" at bounding box center [1084, 185] width 230 height 17
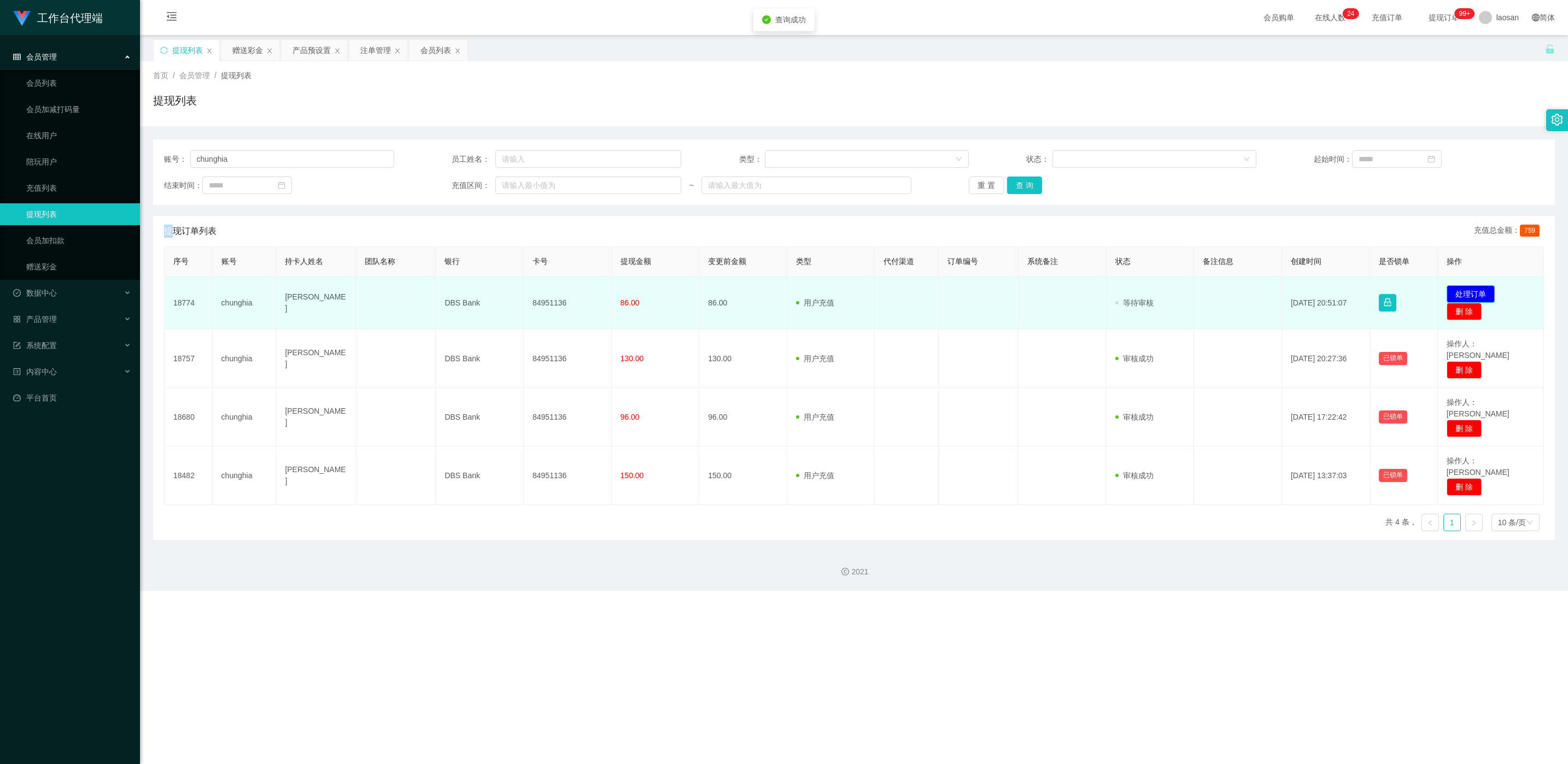
click at [1460, 296] on button "处理订单" at bounding box center [1471, 294] width 48 height 17
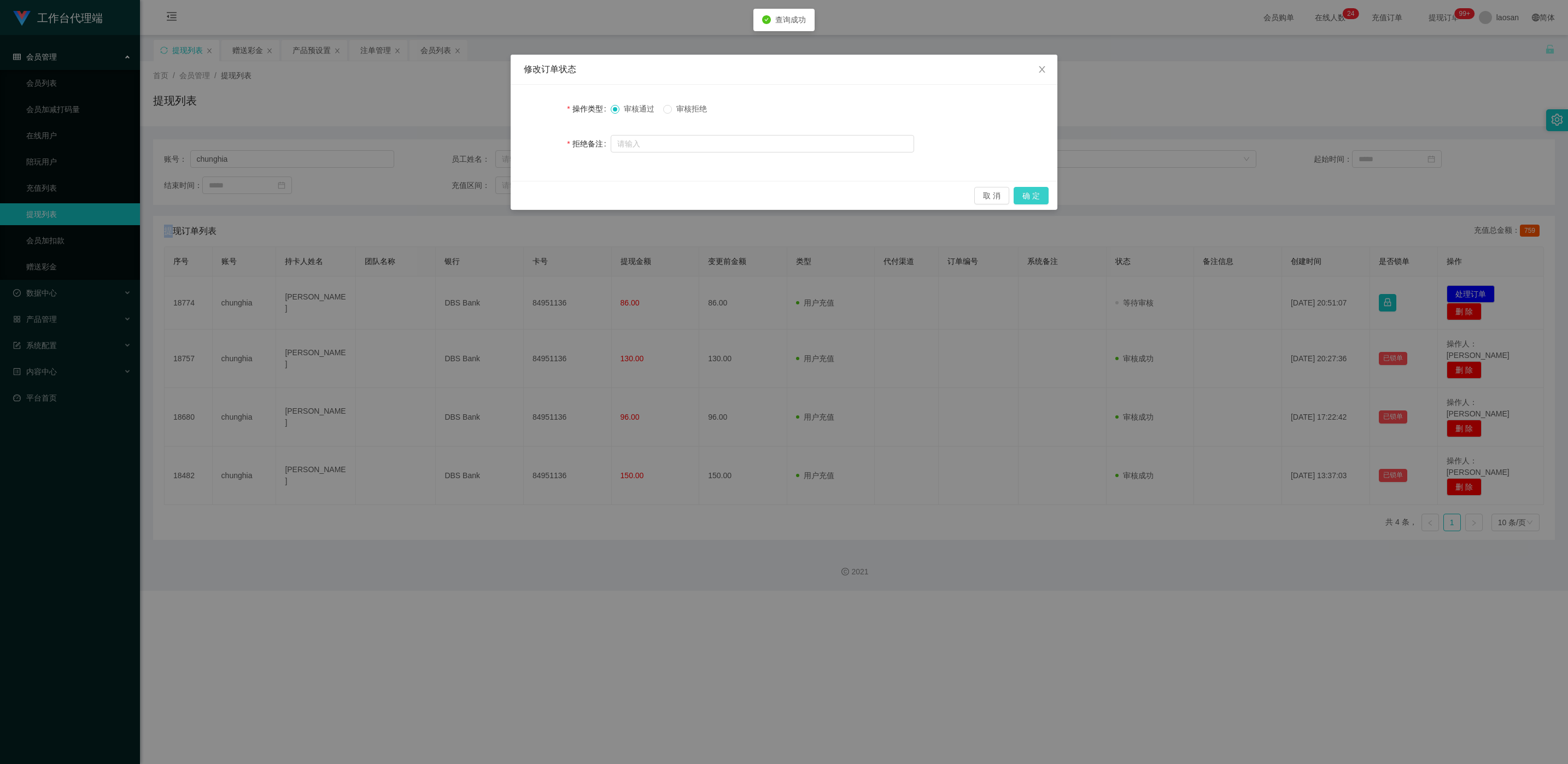
click at [1028, 196] on button "确 定" at bounding box center [1031, 195] width 35 height 17
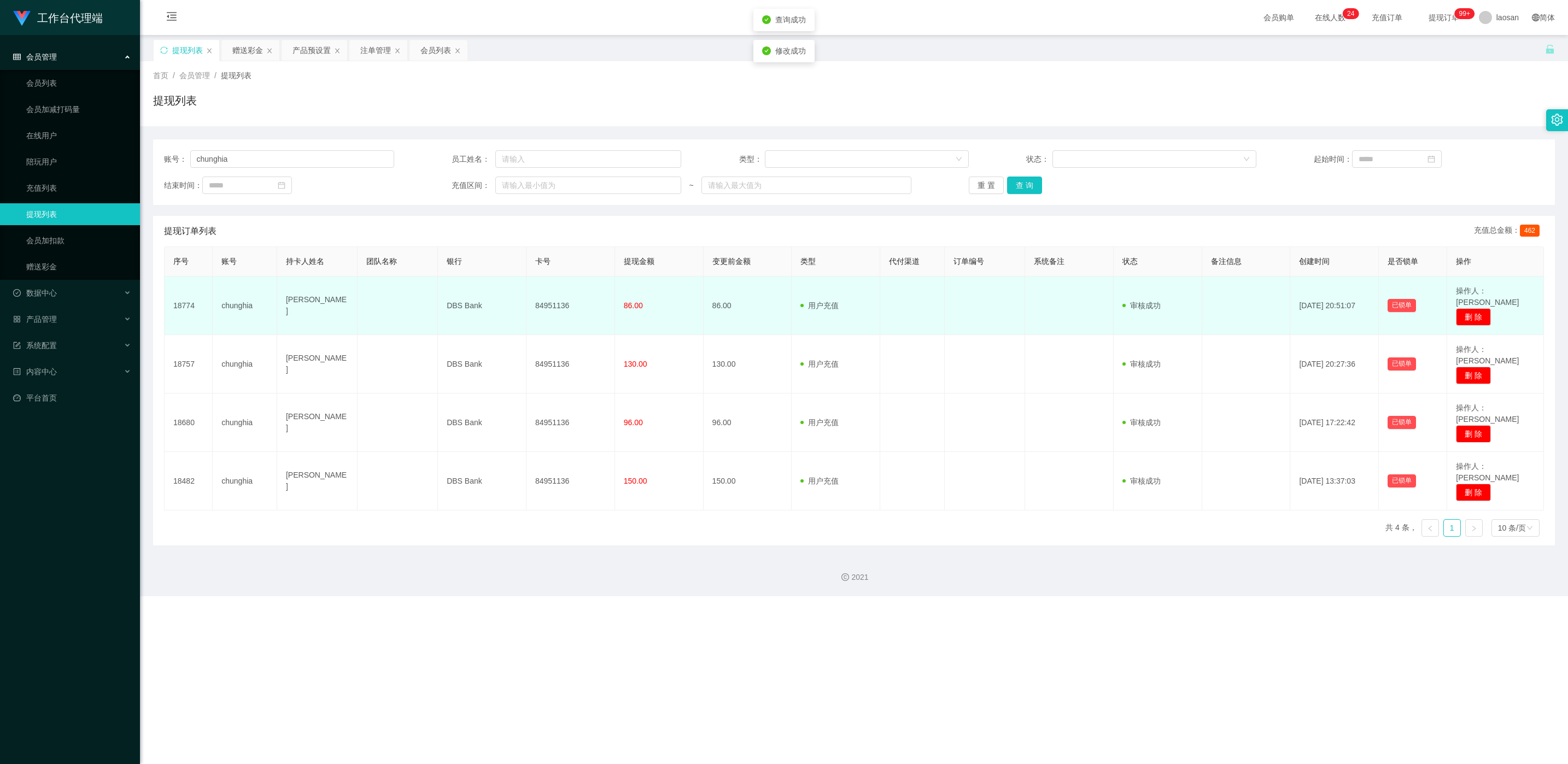
click at [554, 302] on td "84951136" at bounding box center [571, 306] width 89 height 59
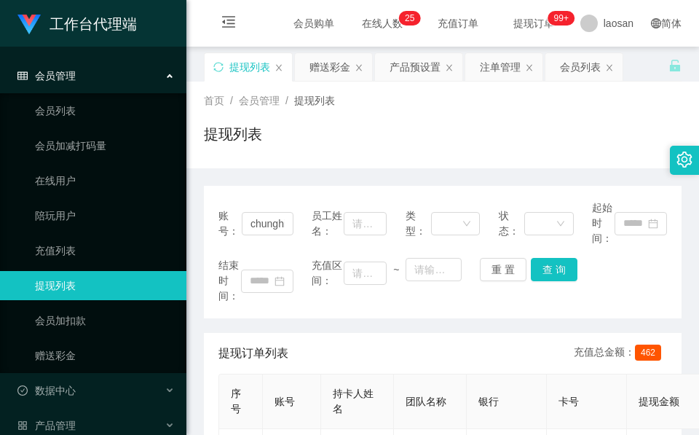
click at [312, 146] on div "提现列表" at bounding box center [442, 139] width 477 height 33
click at [333, 68] on div "赠送彩金" at bounding box center [329, 67] width 41 height 28
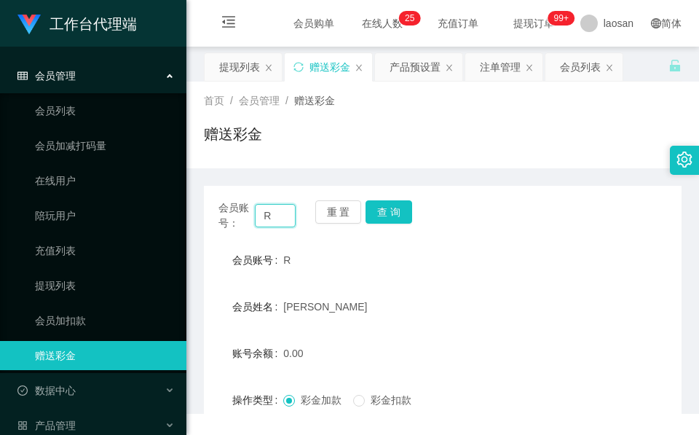
click at [276, 217] on input "R" at bounding box center [275, 215] width 41 height 23
click at [370, 210] on button "查 询" at bounding box center [388, 211] width 47 height 23
click at [370, 210] on div "重 置 查 询" at bounding box center [353, 215] width 77 height 31
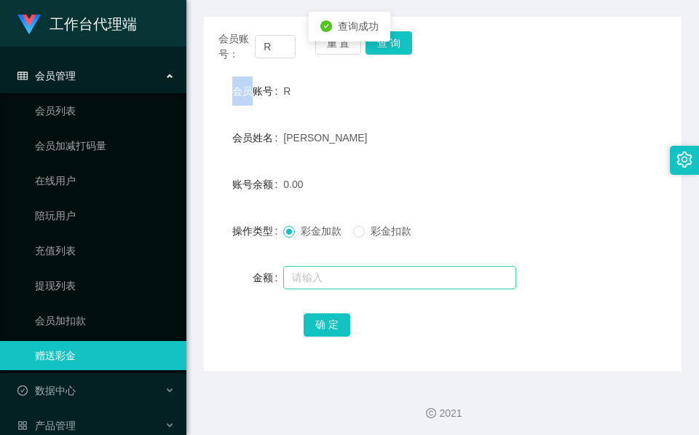
scroll to position [172, 0]
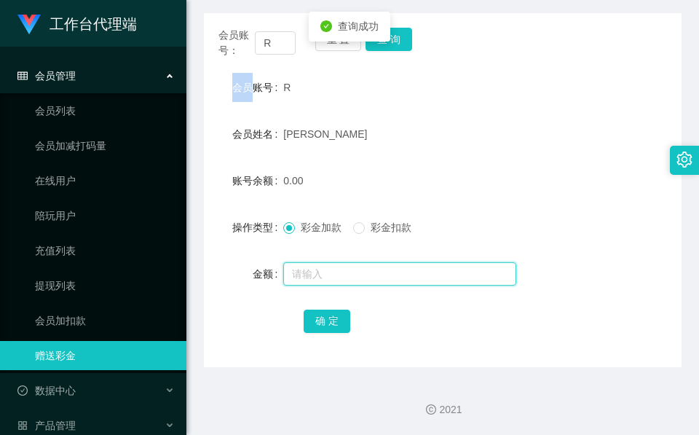
click at [361, 271] on input "text" at bounding box center [399, 273] width 233 height 23
type input "46"
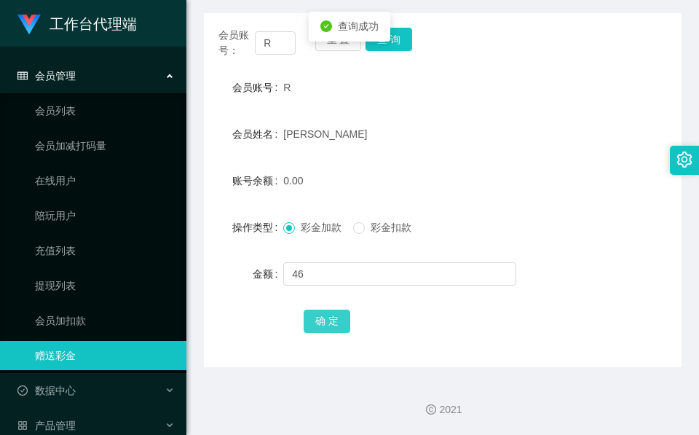
click at [315, 317] on button "确 定" at bounding box center [327, 320] width 47 height 23
click at [522, 164] on form "会员账号 R 会员姓名 Wen 账号余额 46.00 操作类型 彩金加款 彩金扣款 金额 确 定" at bounding box center [442, 204] width 477 height 262
drag, startPoint x: 555, startPoint y: 127, endPoint x: 533, endPoint y: 125, distance: 21.9
click at [533, 125] on div "会员姓名 Wen" at bounding box center [442, 133] width 477 height 29
click at [282, 46] on input "R" at bounding box center [275, 42] width 41 height 23
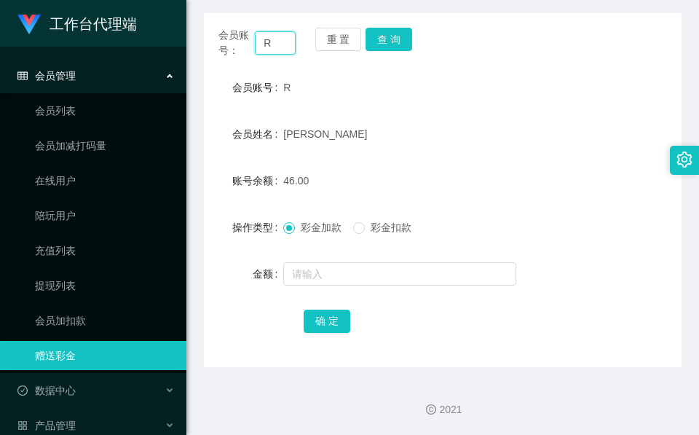
click at [282, 46] on input "R" at bounding box center [275, 42] width 41 height 23
paste input "84013475"
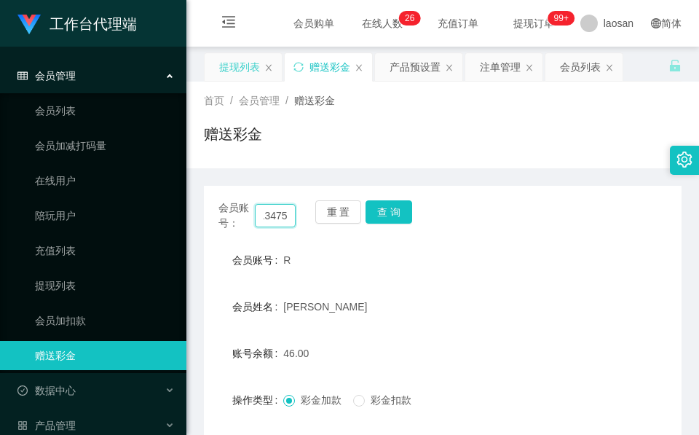
type input "84013475"
click at [221, 64] on div "提现列表" at bounding box center [239, 67] width 41 height 28
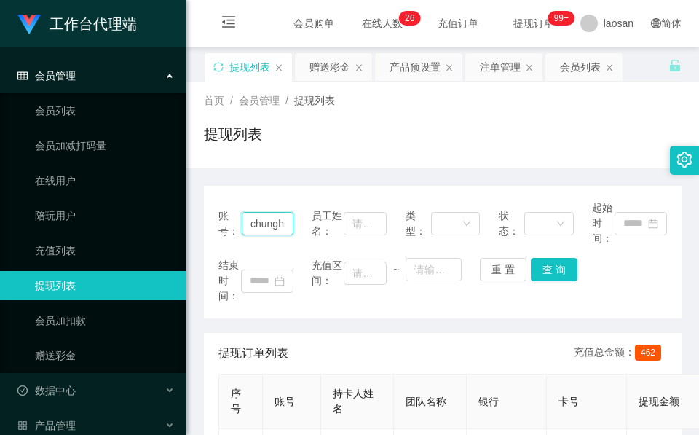
click at [274, 226] on input "chunghia" at bounding box center [268, 223] width 52 height 23
paste input "84013475"
click at [559, 264] on button "查 询" at bounding box center [554, 269] width 47 height 23
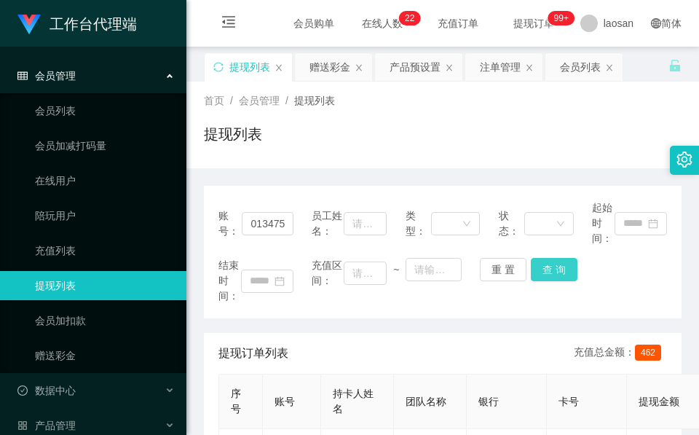
scroll to position [0, 0]
click at [559, 264] on div "结束时间： 充值区间： ~ 重 置 查 询" at bounding box center [442, 281] width 448 height 46
click at [285, 223] on input "84013475" at bounding box center [268, 223] width 52 height 23
paste input "chunghia"
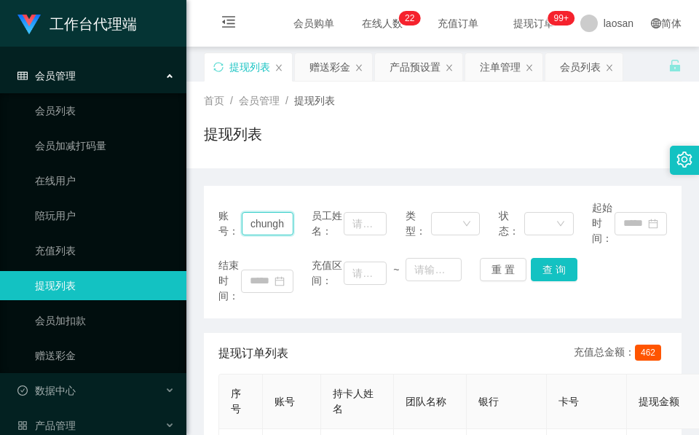
scroll to position [0, 9]
click at [555, 263] on button "查 询" at bounding box center [554, 269] width 47 height 23
click at [555, 263] on div "结束时间： 充值区间： ~ 重 置 查 询" at bounding box center [442, 281] width 448 height 46
click at [278, 217] on input "chunghia" at bounding box center [268, 223] width 52 height 23
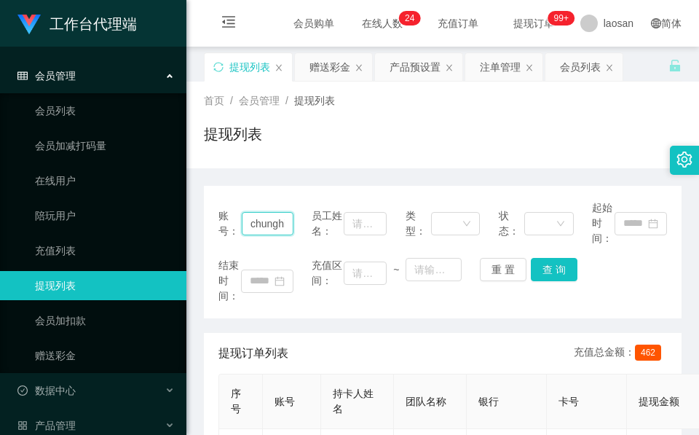
click at [278, 217] on input "chunghia" at bounding box center [268, 223] width 52 height 23
paste input "xx123"
click at [544, 282] on div "结束时间： 充值区间： ~ 重 置 查 询" at bounding box center [442, 281] width 448 height 46
drag, startPoint x: 544, startPoint y: 280, endPoint x: 549, endPoint y: 287, distance: 7.9
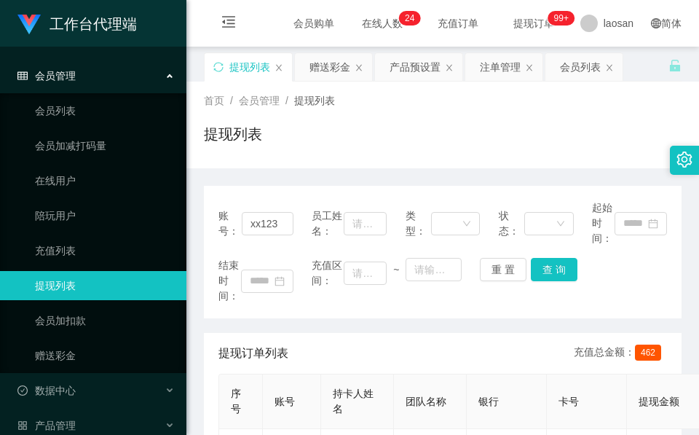
click at [550, 287] on div "结束时间： 充值区间： ~ 重 置 查 询" at bounding box center [442, 281] width 448 height 46
click at [548, 271] on button "查 询" at bounding box center [554, 269] width 47 height 23
click at [548, 271] on div "结束时间： 充值区间： ~ 重 置 查 询" at bounding box center [442, 281] width 448 height 46
click at [258, 221] on input "xx123" at bounding box center [268, 223] width 52 height 23
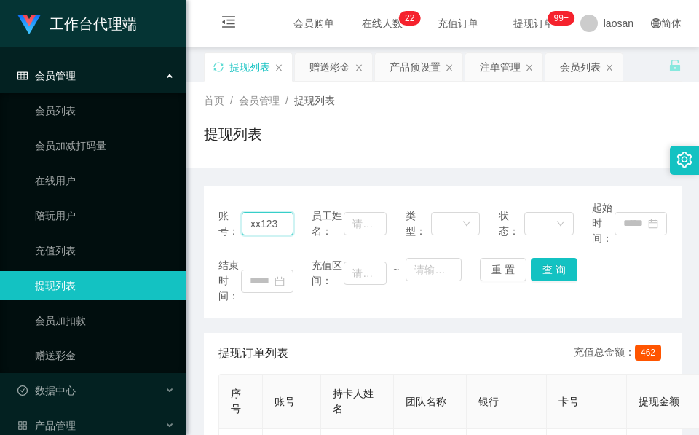
paste input "LEONNN"
click at [544, 269] on button "查 询" at bounding box center [554, 269] width 47 height 23
drag, startPoint x: 544, startPoint y: 269, endPoint x: 550, endPoint y: 262, distance: 9.8
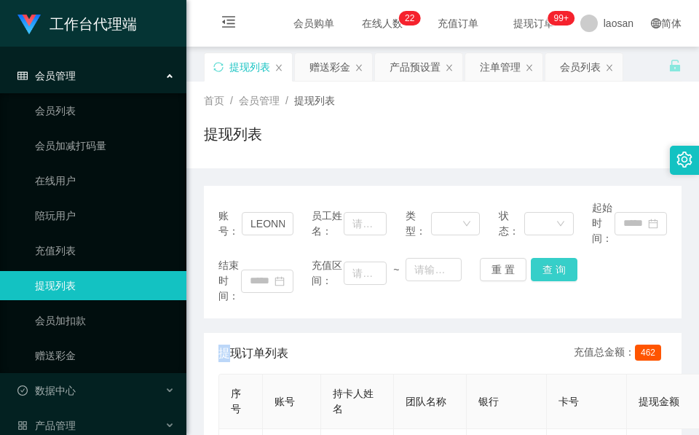
click at [544, 271] on div "重 置 查 询" at bounding box center [517, 269] width 75 height 23
click at [348, 133] on div "提现列表" at bounding box center [442, 139] width 477 height 33
click at [279, 226] on input "LEONNN" at bounding box center [268, 223] width 52 height 23
paste input "R"
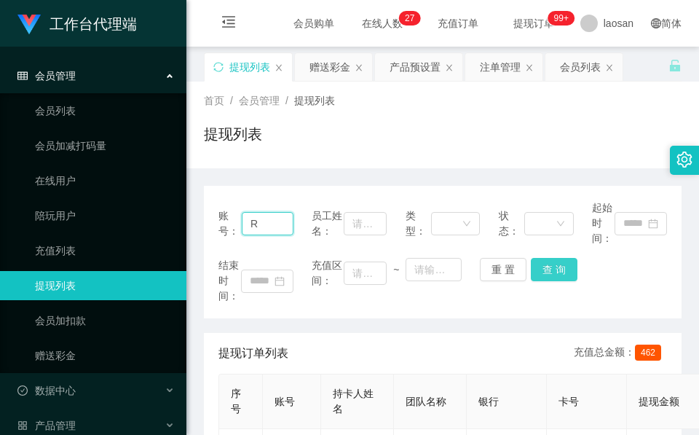
type input "R"
click at [557, 260] on button "查 询" at bounding box center [554, 269] width 47 height 23
click at [557, 260] on div "结束时间： 充值区间： ~ 重 置 查 询" at bounding box center [442, 281] width 448 height 46
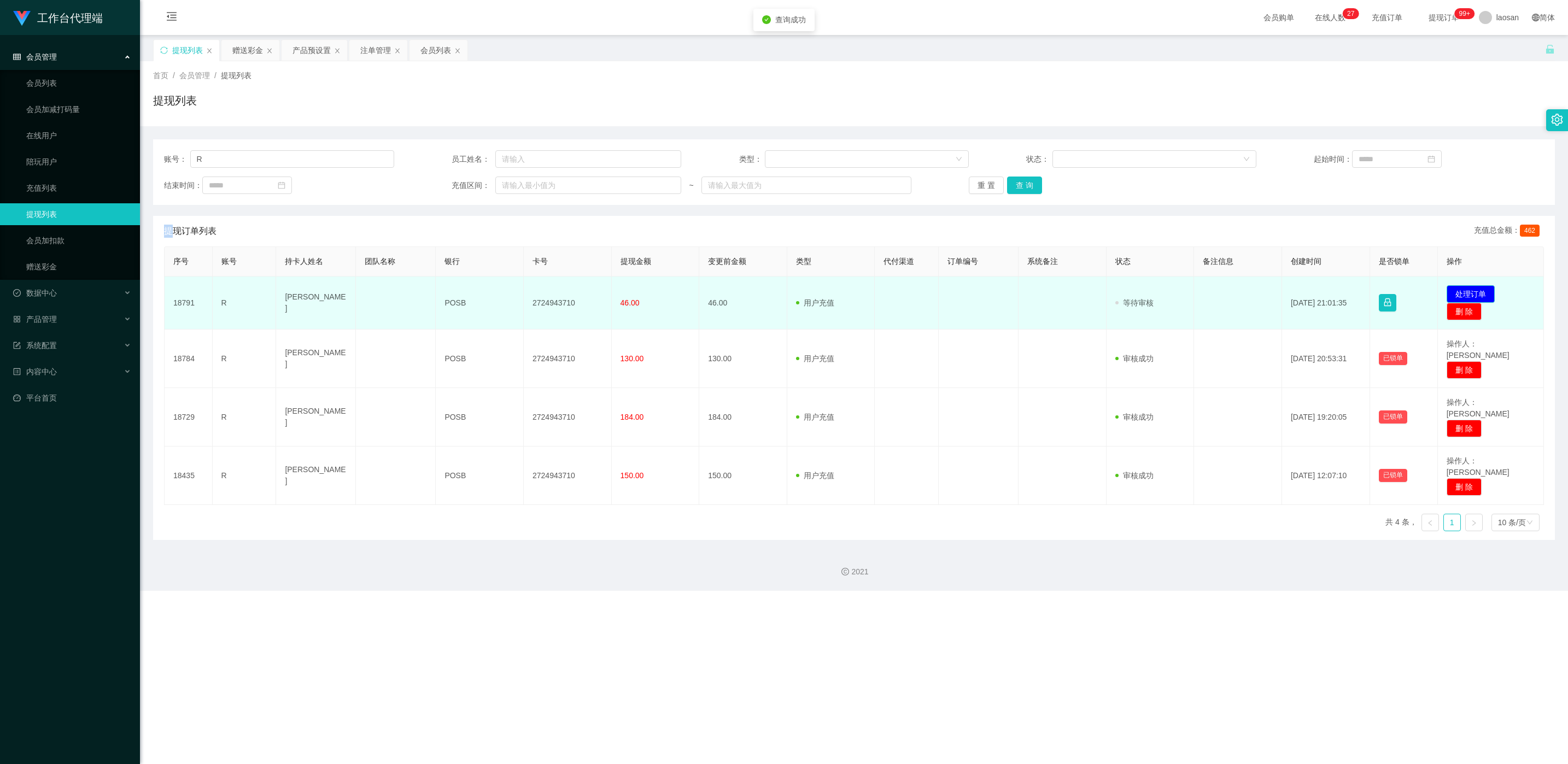
click at [1473, 285] on button "处理订单" at bounding box center [1471, 294] width 48 height 17
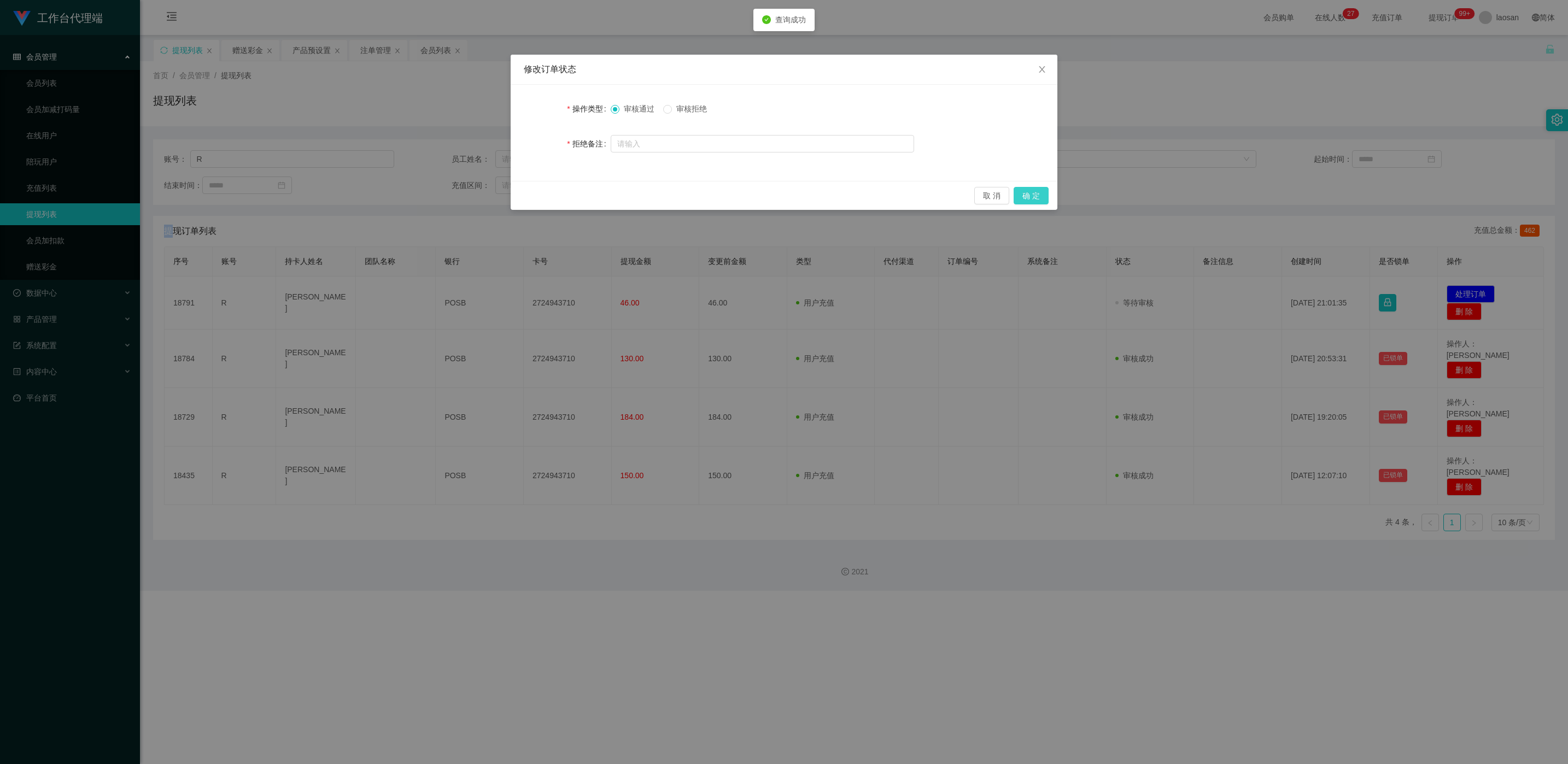
click at [1032, 198] on button "确 定" at bounding box center [1031, 195] width 35 height 17
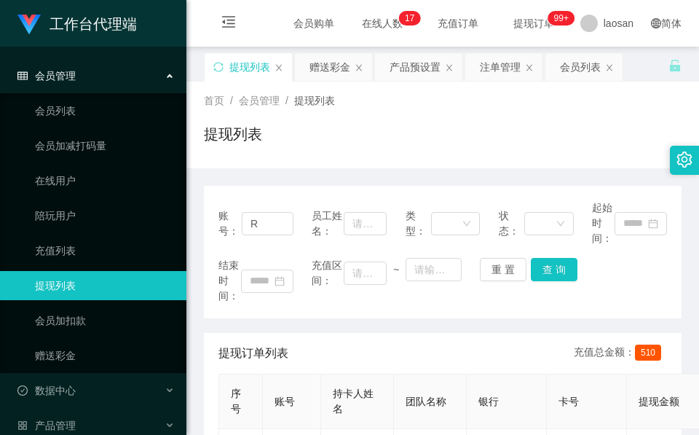
click at [428, 156] on div "首页 / 会员管理 / 提现列表 / 提现列表" at bounding box center [442, 125] width 512 height 87
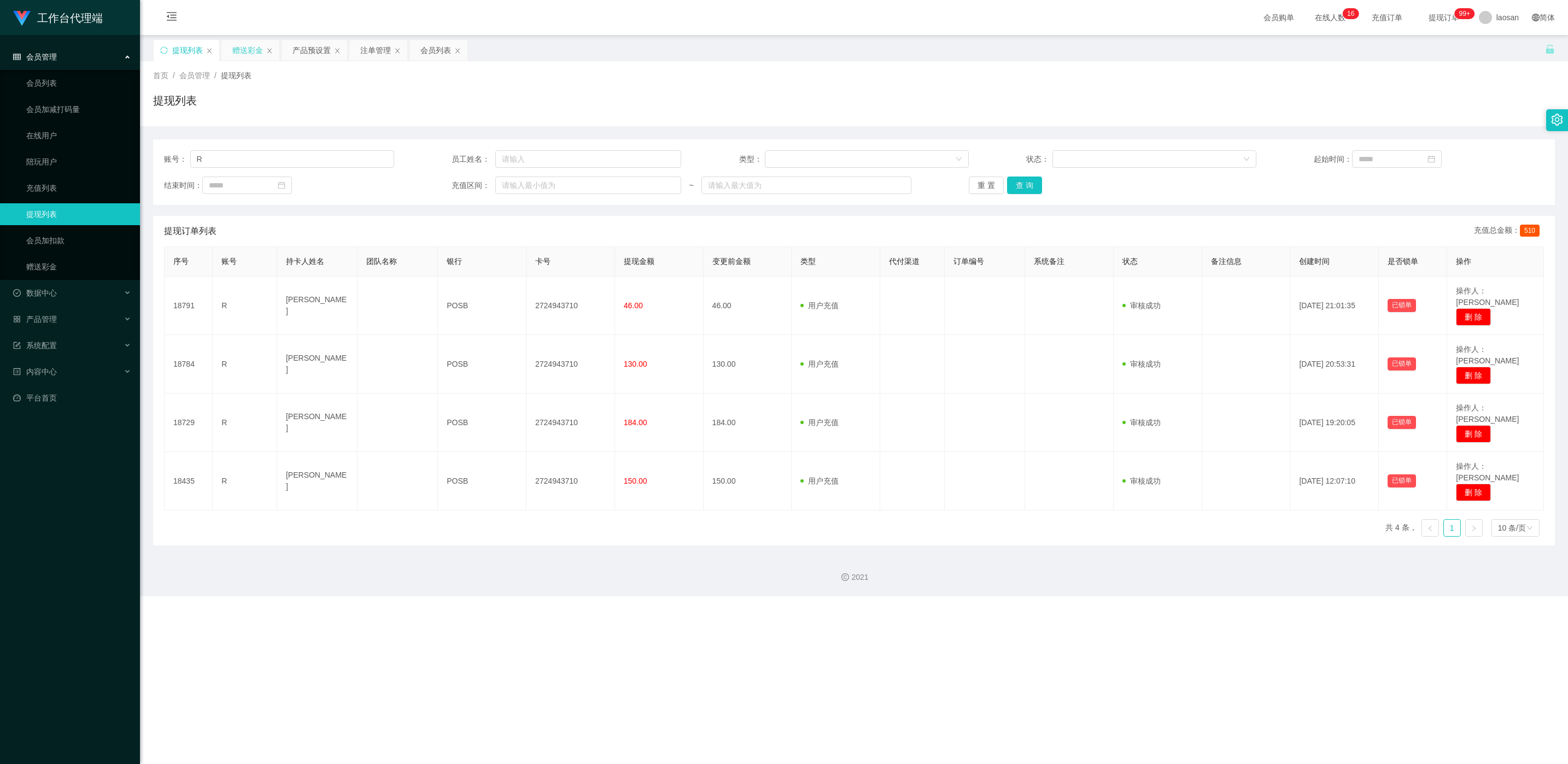
drag, startPoint x: 255, startPoint y: 51, endPoint x: 270, endPoint y: 101, distance: 52.2
click at [254, 51] on div "赠送彩金" at bounding box center [247, 50] width 31 height 21
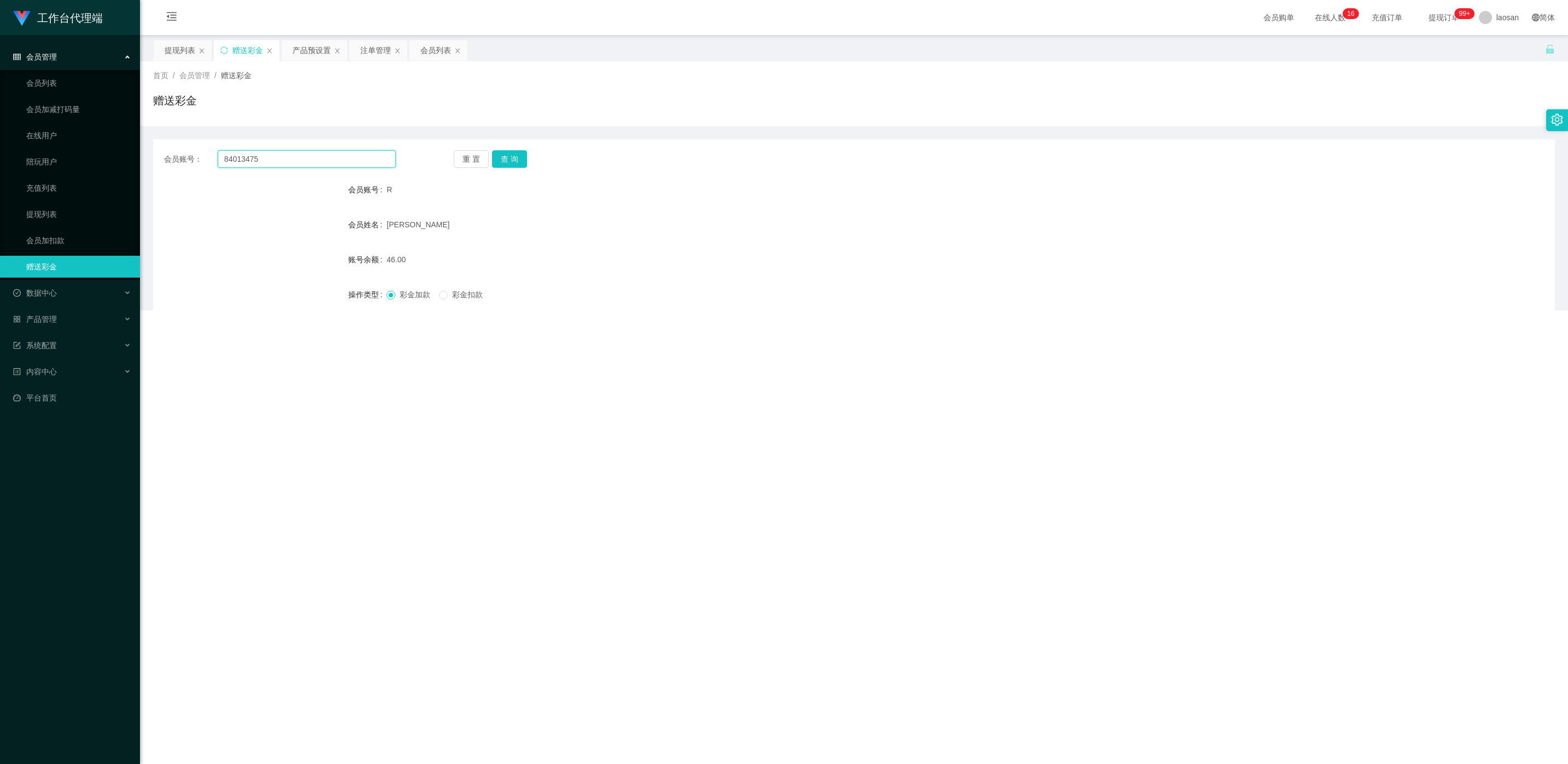
click at [243, 163] on input "84013475" at bounding box center [307, 159] width 178 height 17
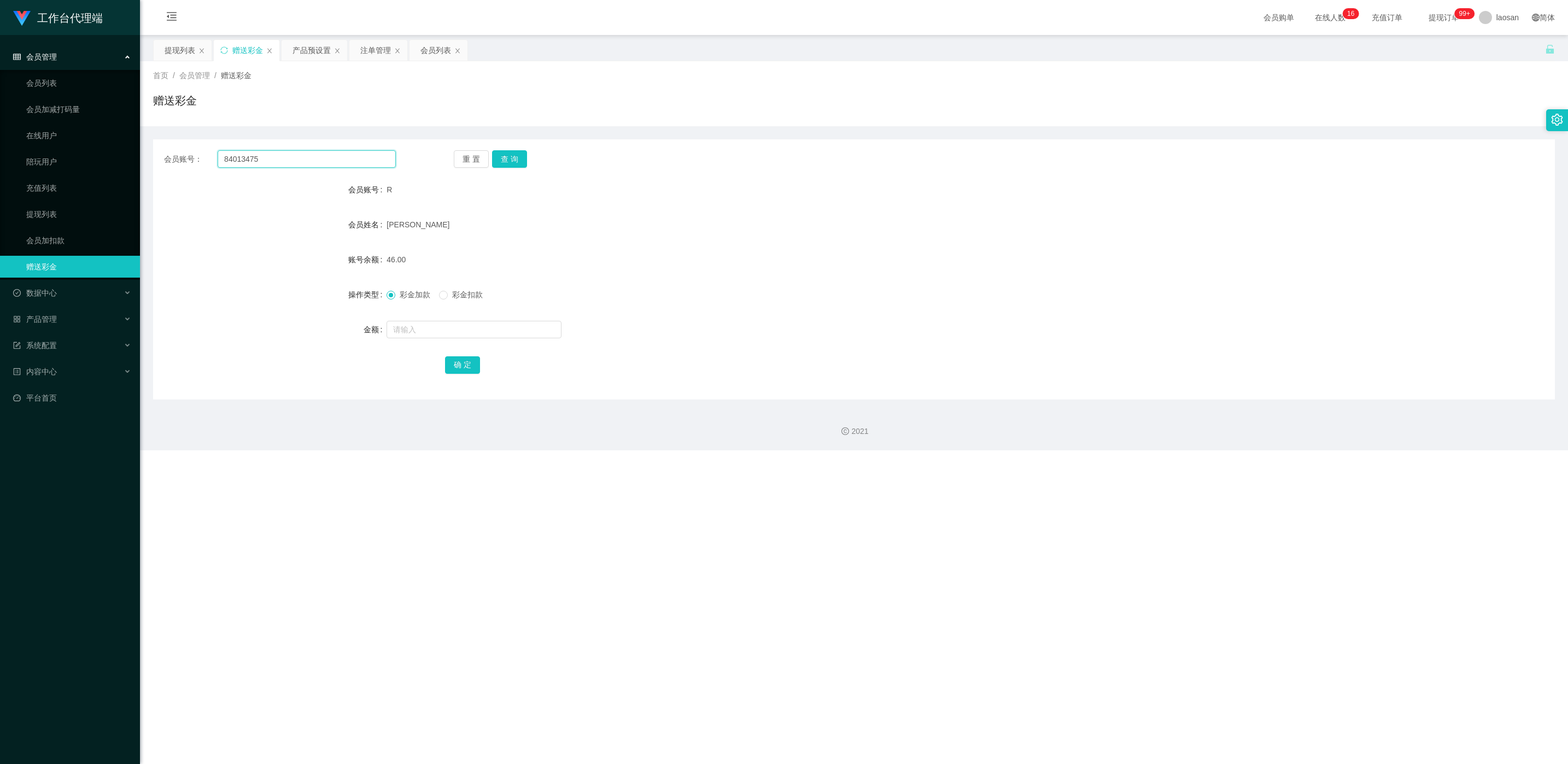
click at [243, 163] on input "84013475" at bounding box center [307, 159] width 178 height 17
click at [243, 164] on input "84013475" at bounding box center [307, 159] width 178 height 17
paste input "kay773"
type input "kay773"
click at [524, 155] on button "查 询" at bounding box center [509, 159] width 35 height 17
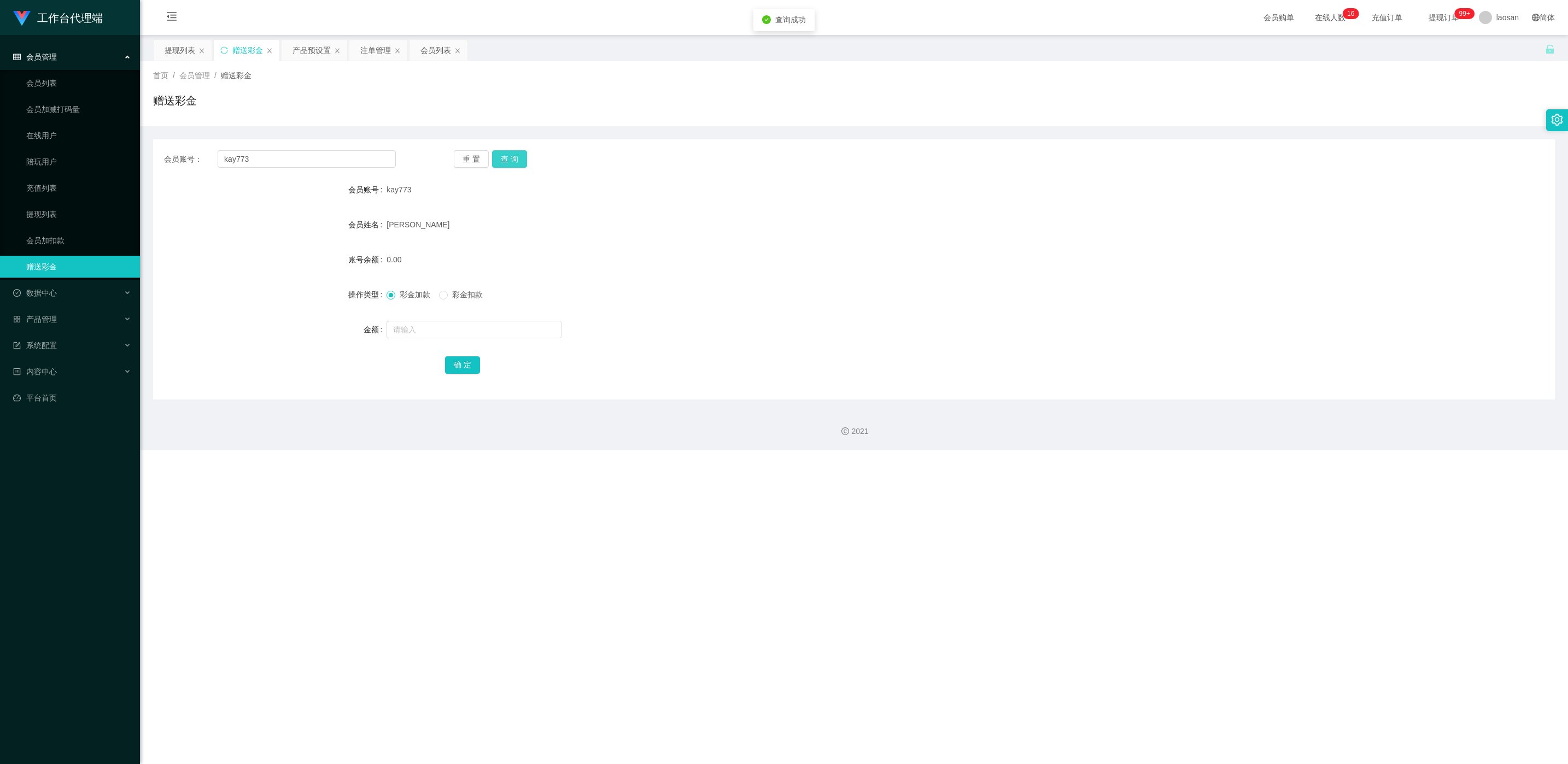
click at [510, 154] on button "查 询" at bounding box center [509, 159] width 35 height 17
click at [509, 161] on div "重 置 查 询" at bounding box center [569, 159] width 232 height 17
click at [379, 54] on div "注单管理" at bounding box center [376, 50] width 31 height 21
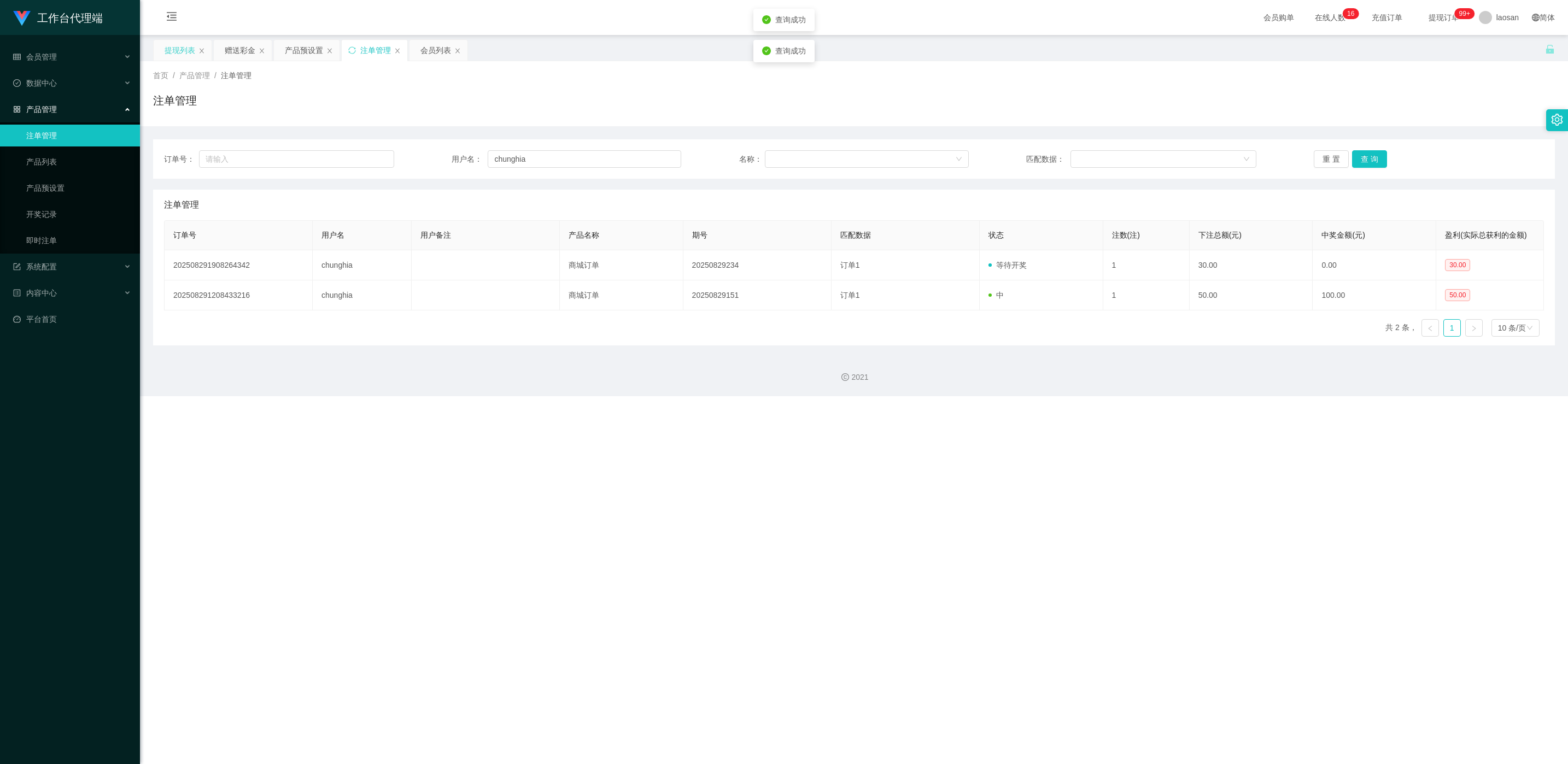
click at [189, 46] on div "提现列表" at bounding box center [180, 50] width 31 height 21
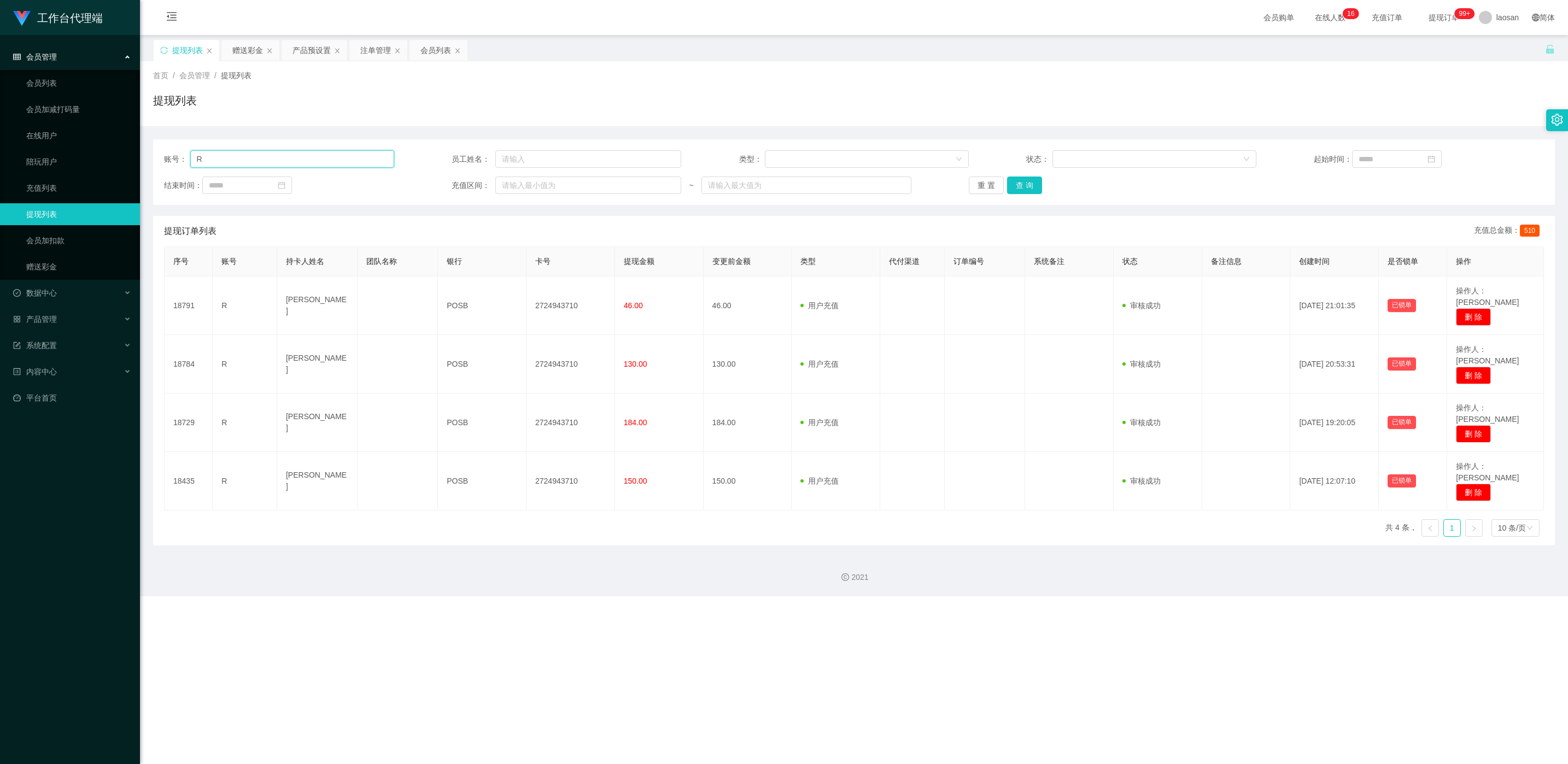
click at [332, 163] on input "R" at bounding box center [292, 159] width 204 height 17
paste input "kay773"
type input "kay773"
click at [1021, 186] on button "查 询" at bounding box center [1025, 185] width 35 height 17
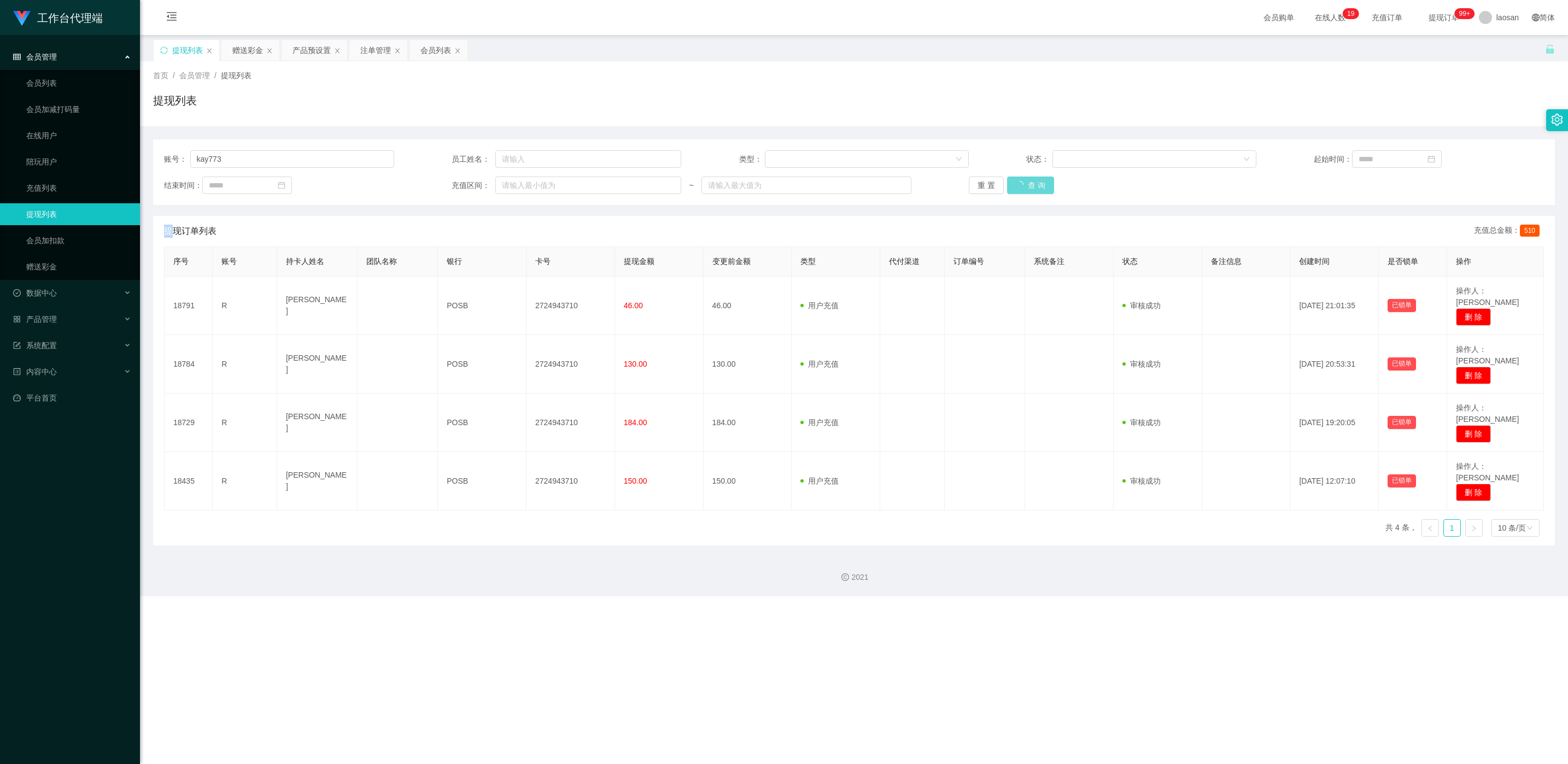
click at [1021, 186] on div "重 置 查 询" at bounding box center [1084, 185] width 230 height 17
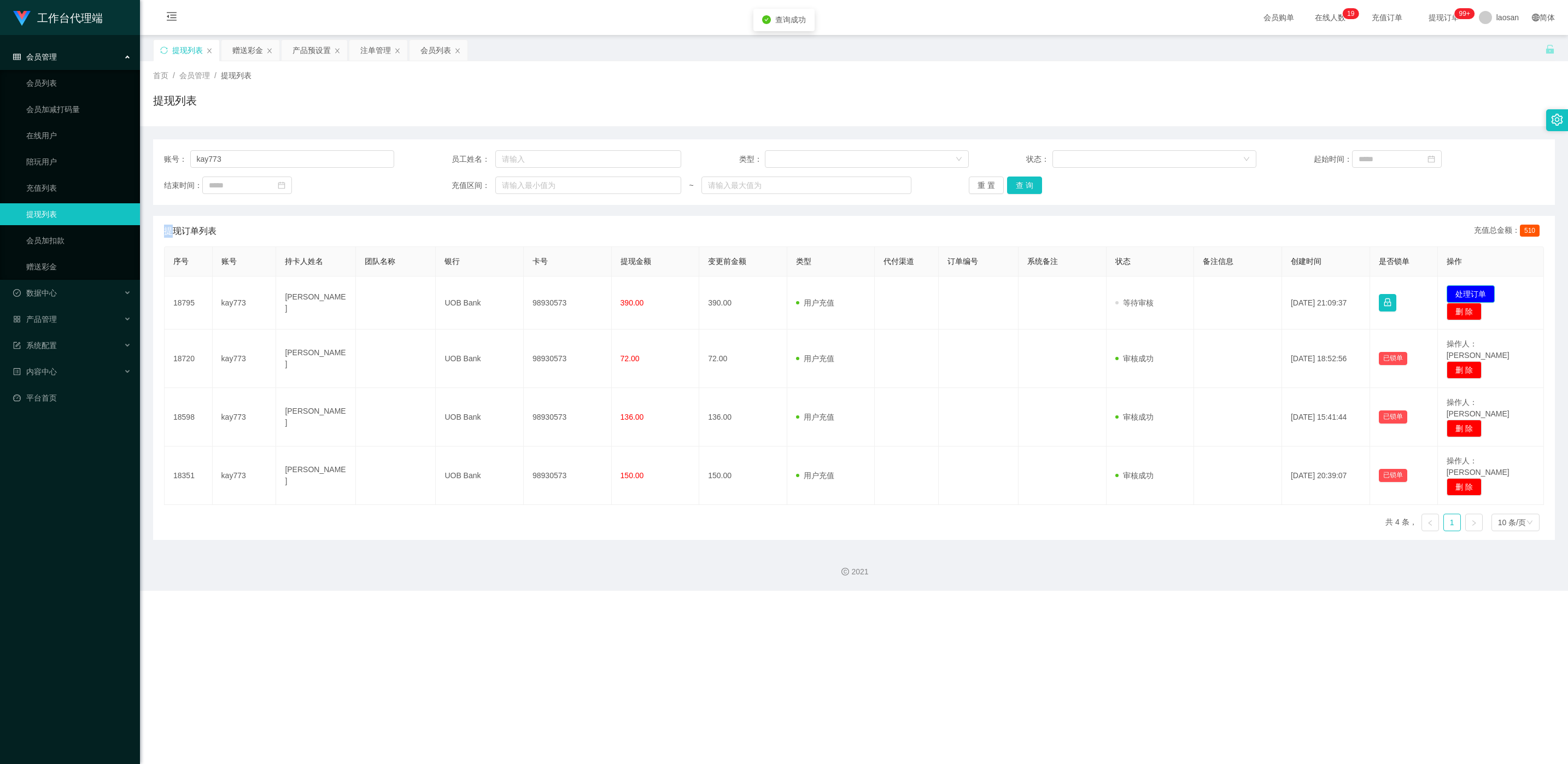
drag, startPoint x: 1440, startPoint y: 292, endPoint x: 1372, endPoint y: 282, distance: 68.7
click at [1447, 292] on button "处理订单" at bounding box center [1471, 294] width 48 height 17
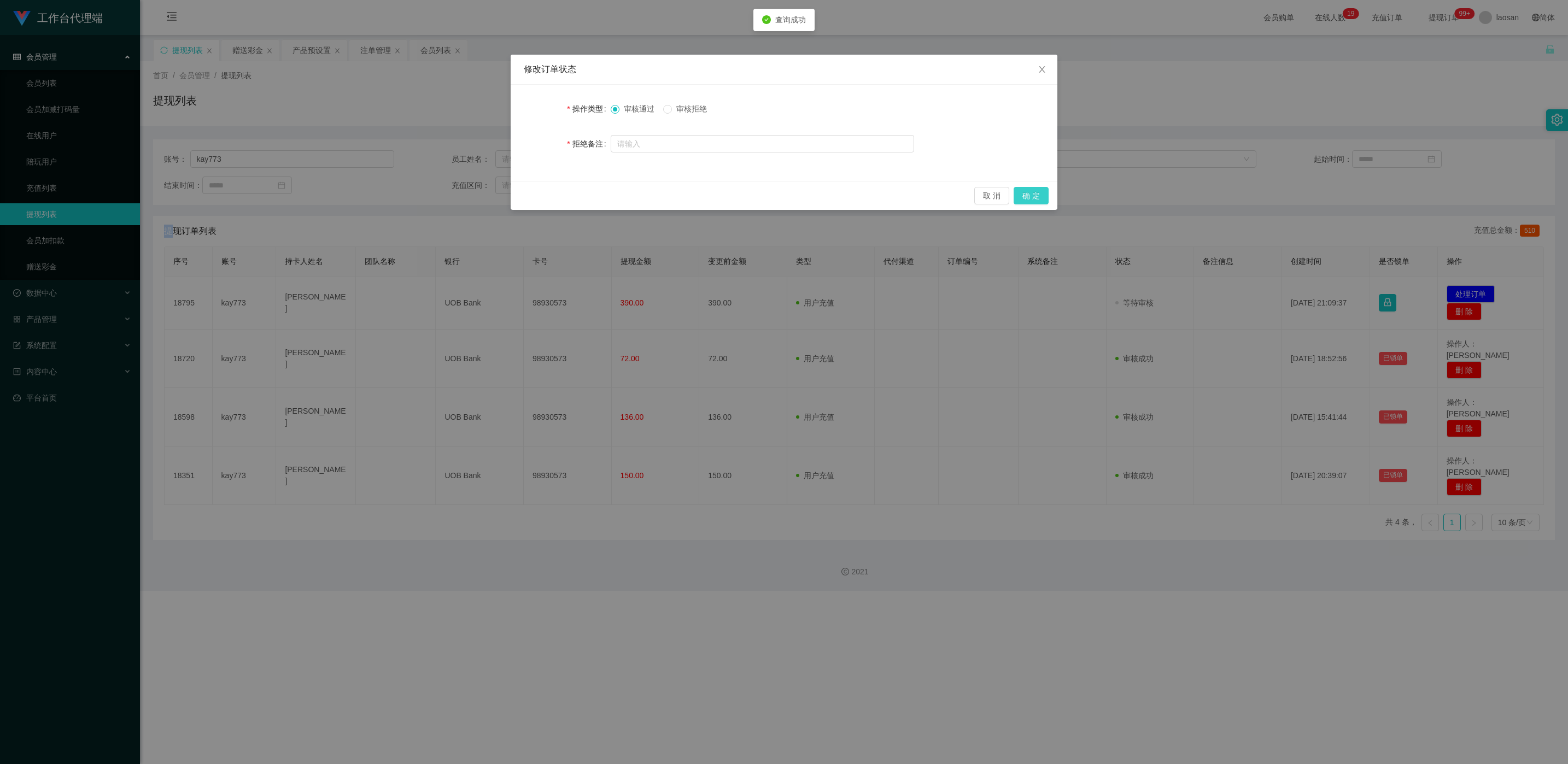
click at [1027, 194] on button "确 定" at bounding box center [1031, 195] width 35 height 17
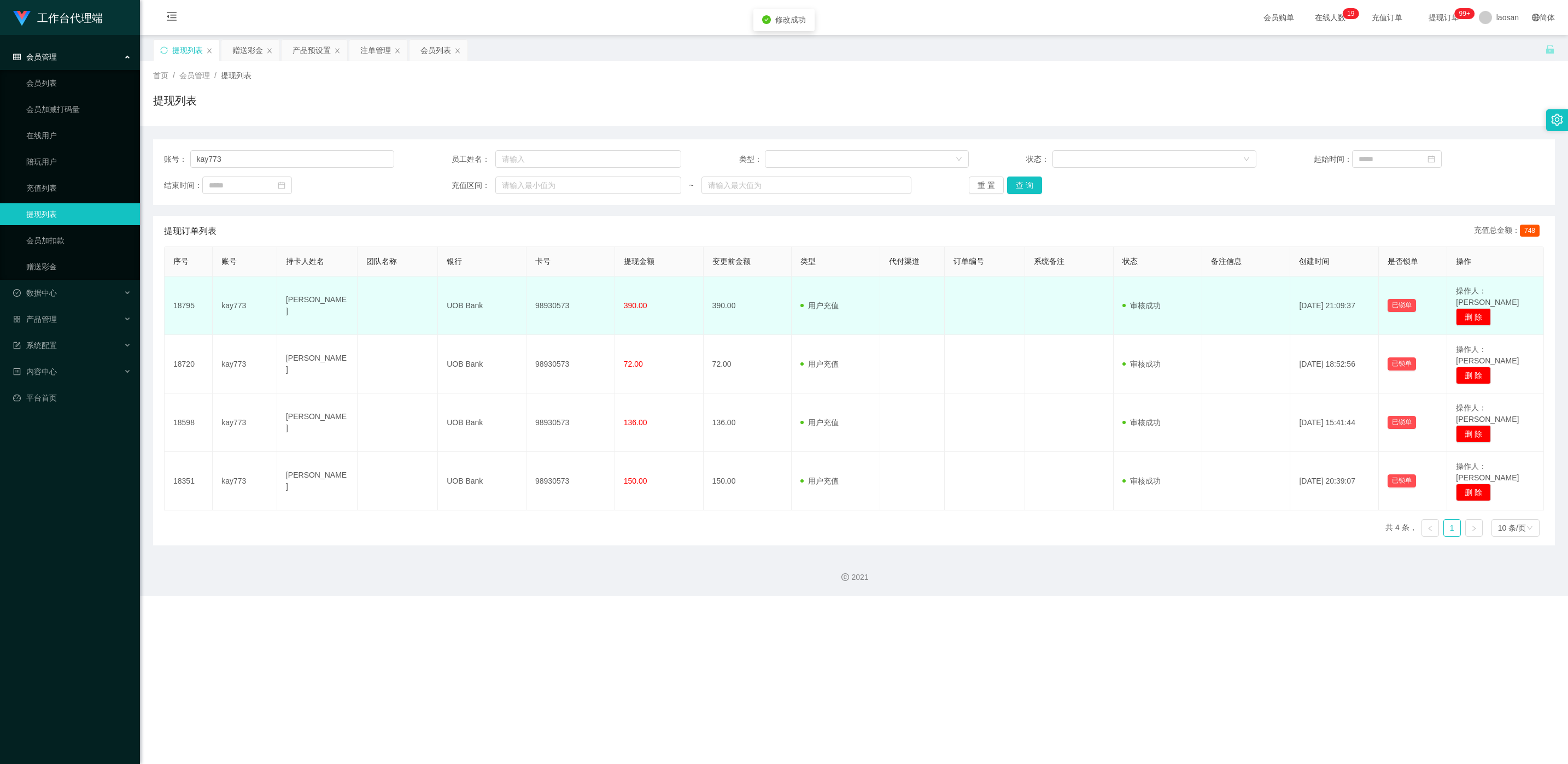
click at [561, 302] on td "98930573" at bounding box center [571, 306] width 89 height 59
